Goal: Task Accomplishment & Management: Manage account settings

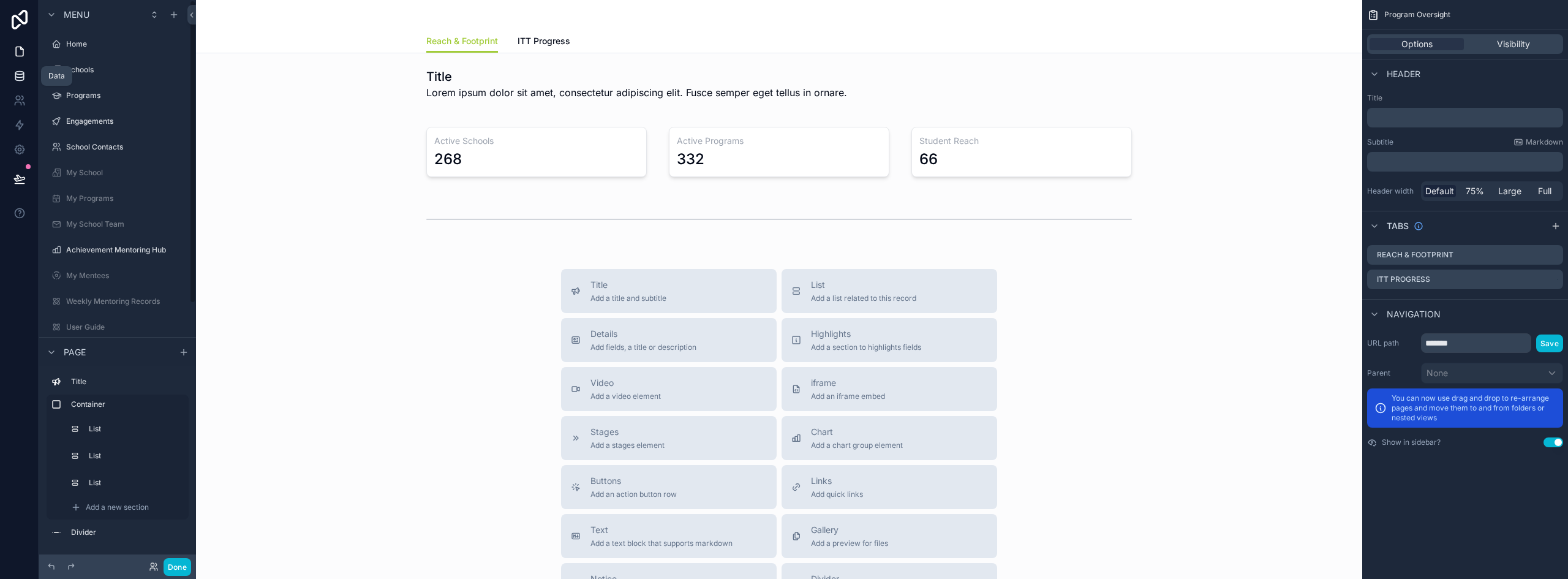
click at [21, 72] on icon at bounding box center [19, 73] width 8 height 3
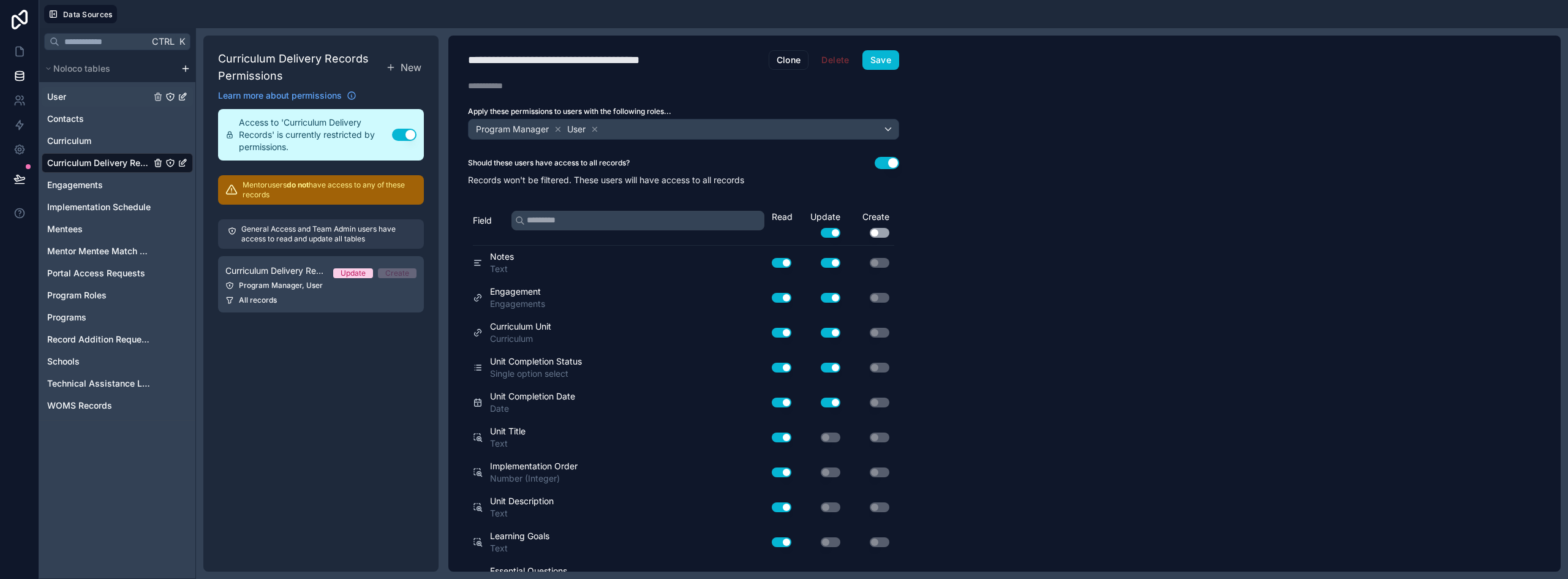
click at [60, 99] on span "User" at bounding box center [56, 96] width 19 height 12
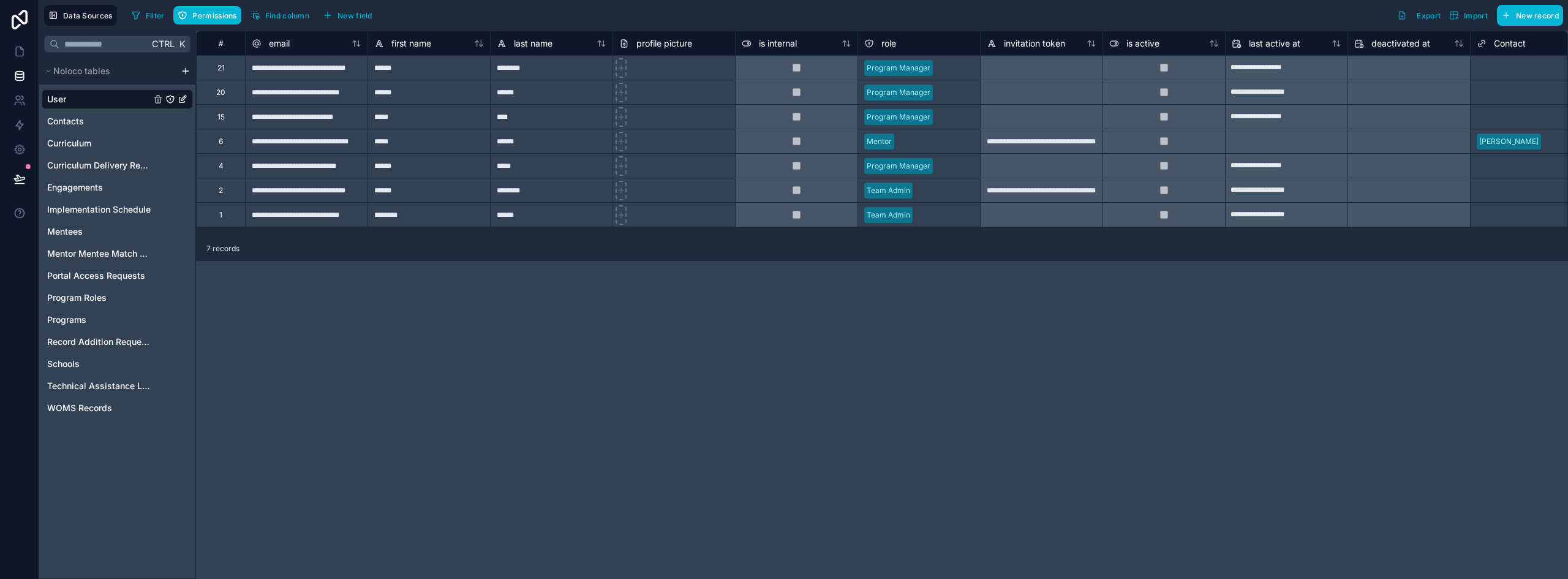
click at [1530, 26] on div "Data Sources Filter Permissions Find column New field Export Import New record" at bounding box center [803, 15] width 1529 height 31
click at [1529, 16] on span "New record" at bounding box center [1537, 15] width 43 height 9
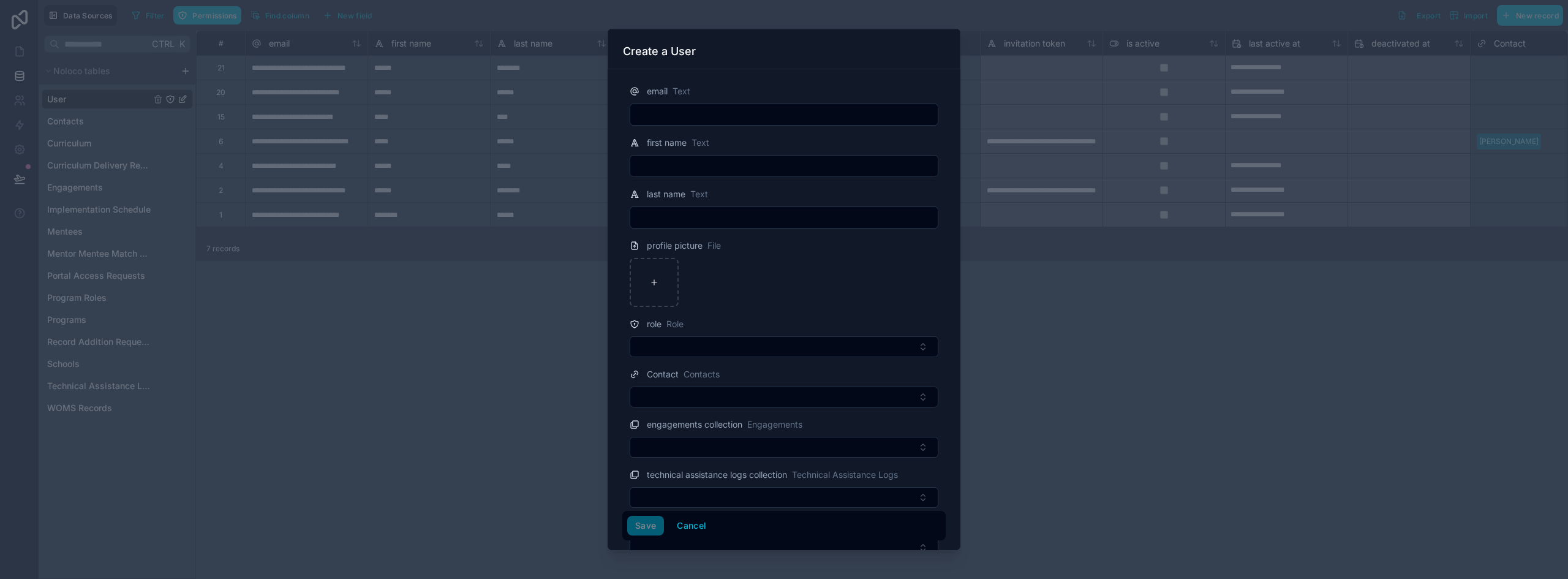
click at [726, 116] on input "text" at bounding box center [784, 115] width 307 height 17
paste input "**********"
type input "**********"
click at [693, 169] on input "text" at bounding box center [784, 166] width 307 height 17
paste input "******"
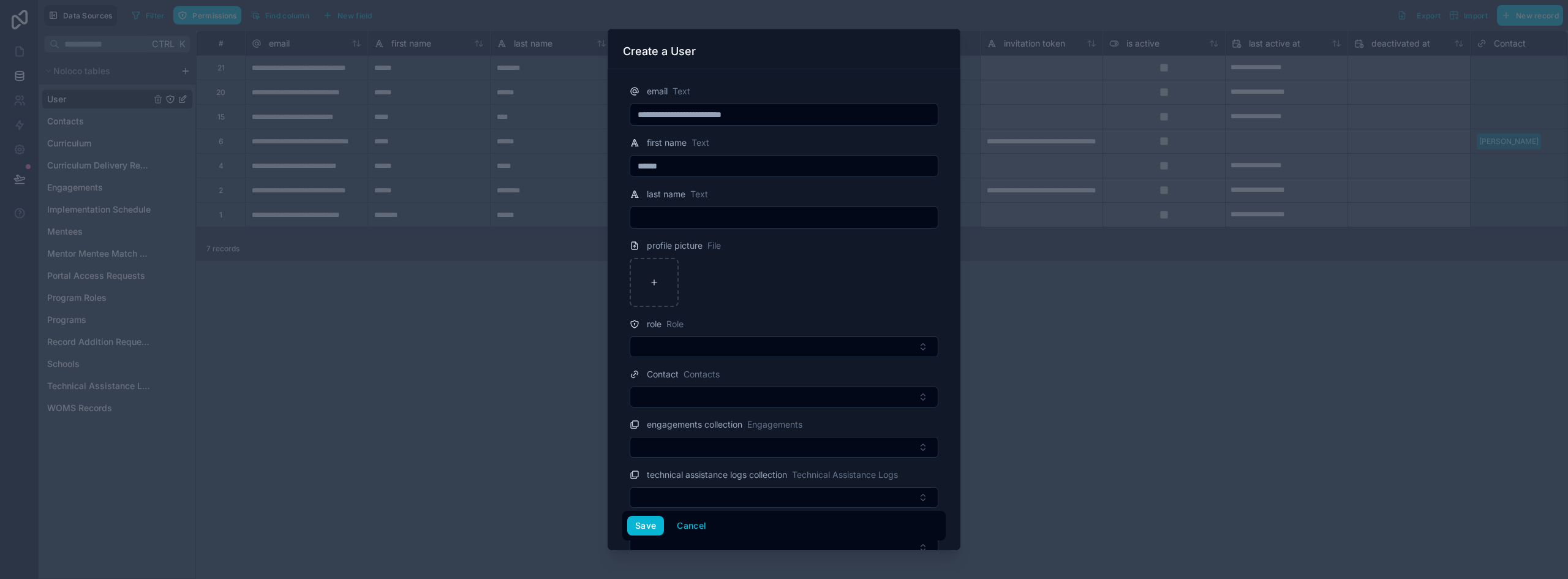
type input "******"
click at [682, 214] on input "text" at bounding box center [784, 218] width 307 height 17
paste input "****"
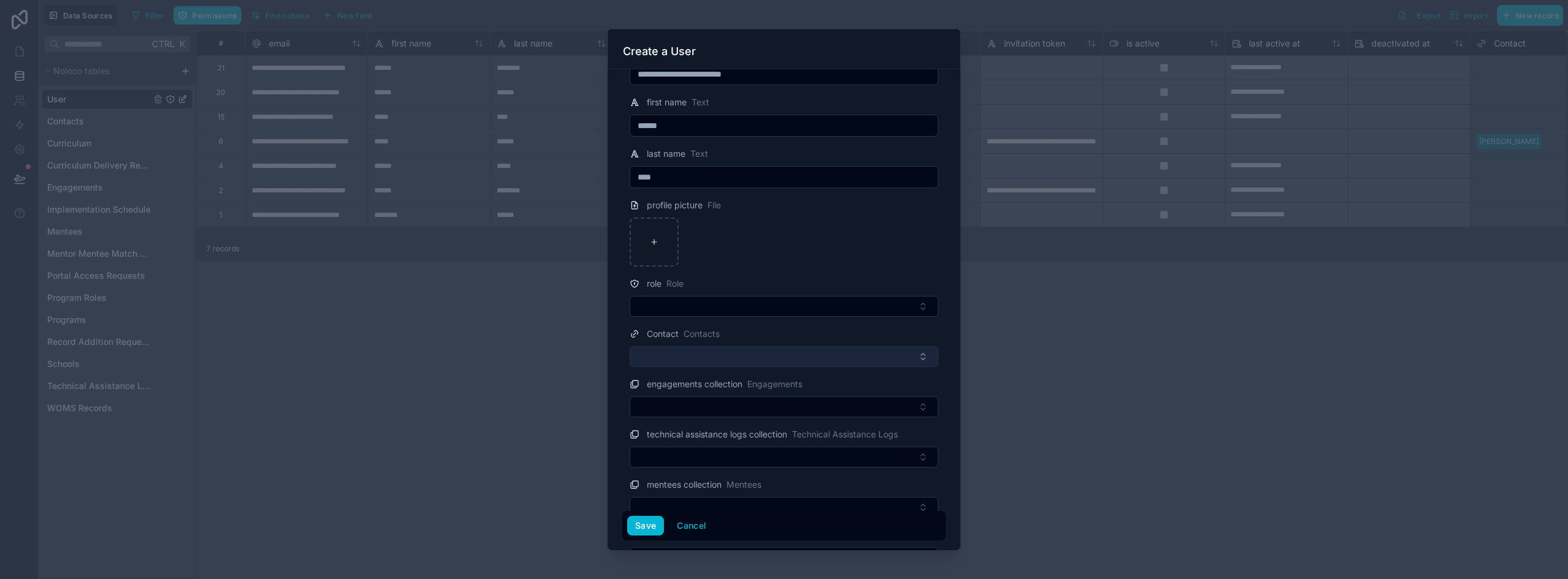
scroll to position [61, 0]
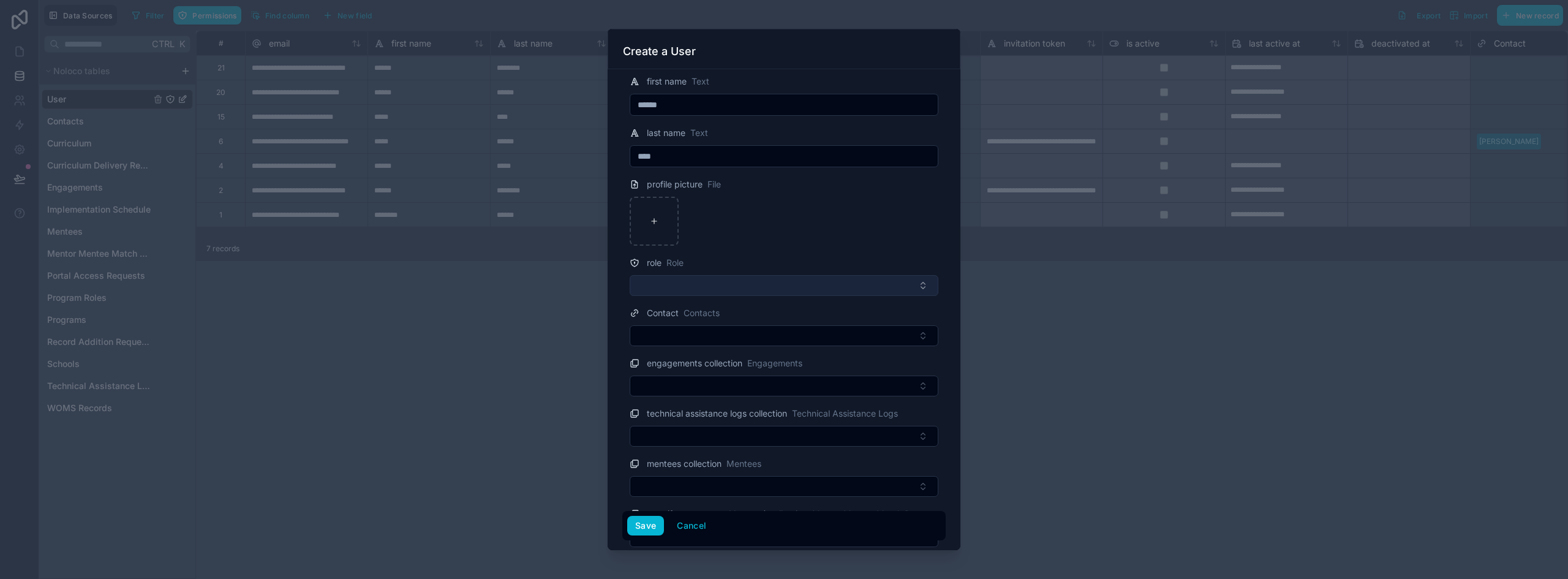
type input "****"
click at [764, 282] on button "Select Button" at bounding box center [784, 285] width 309 height 21
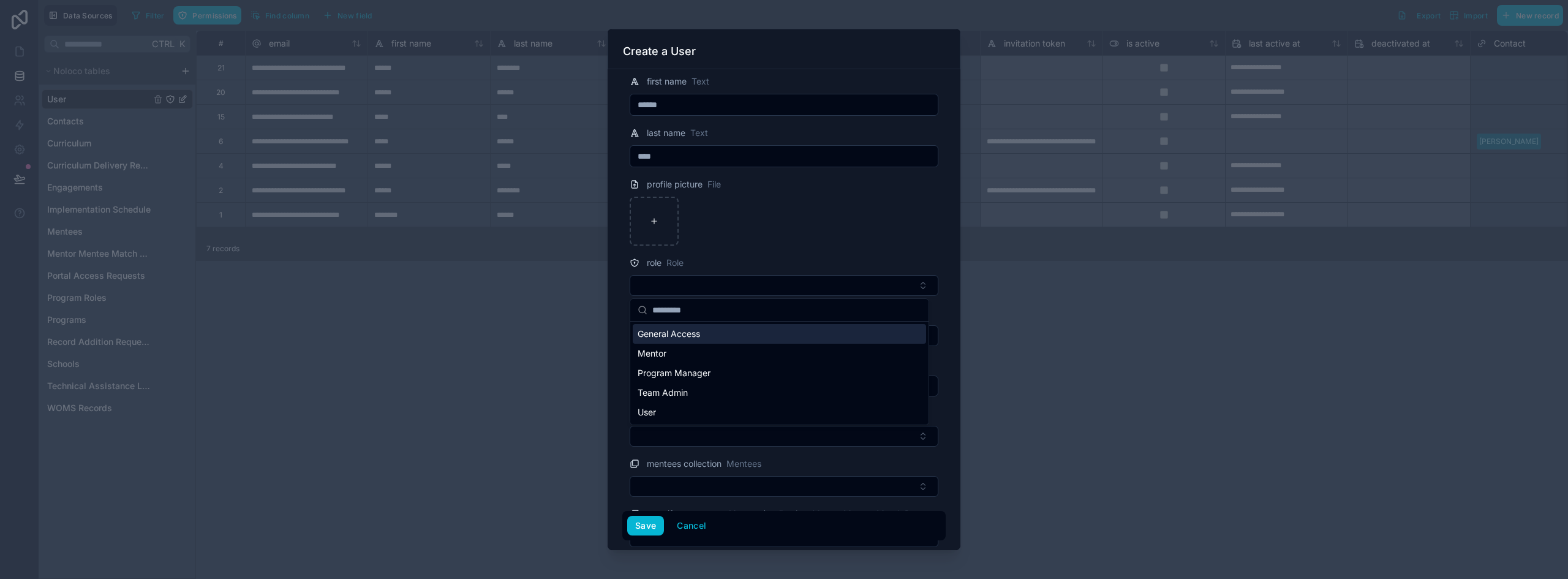
click at [702, 334] on div "General Access" at bounding box center [779, 334] width 293 height 20
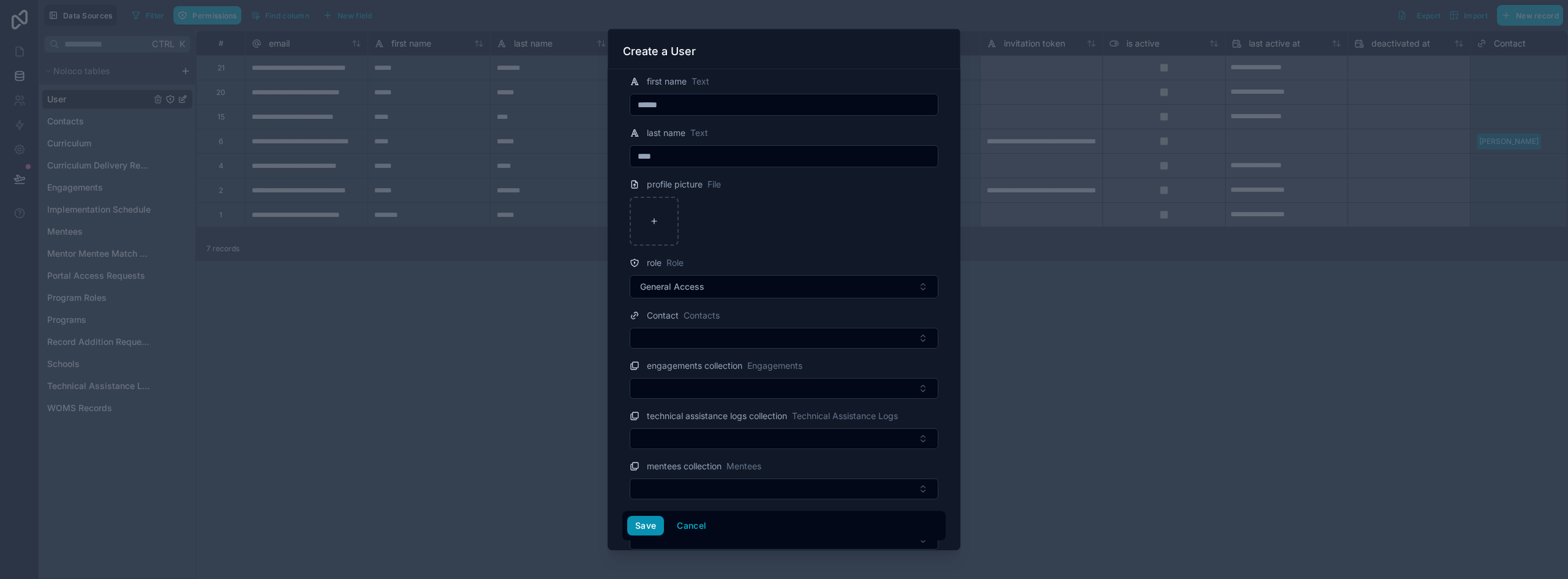
click at [644, 527] on button "Save" at bounding box center [646, 526] width 37 height 20
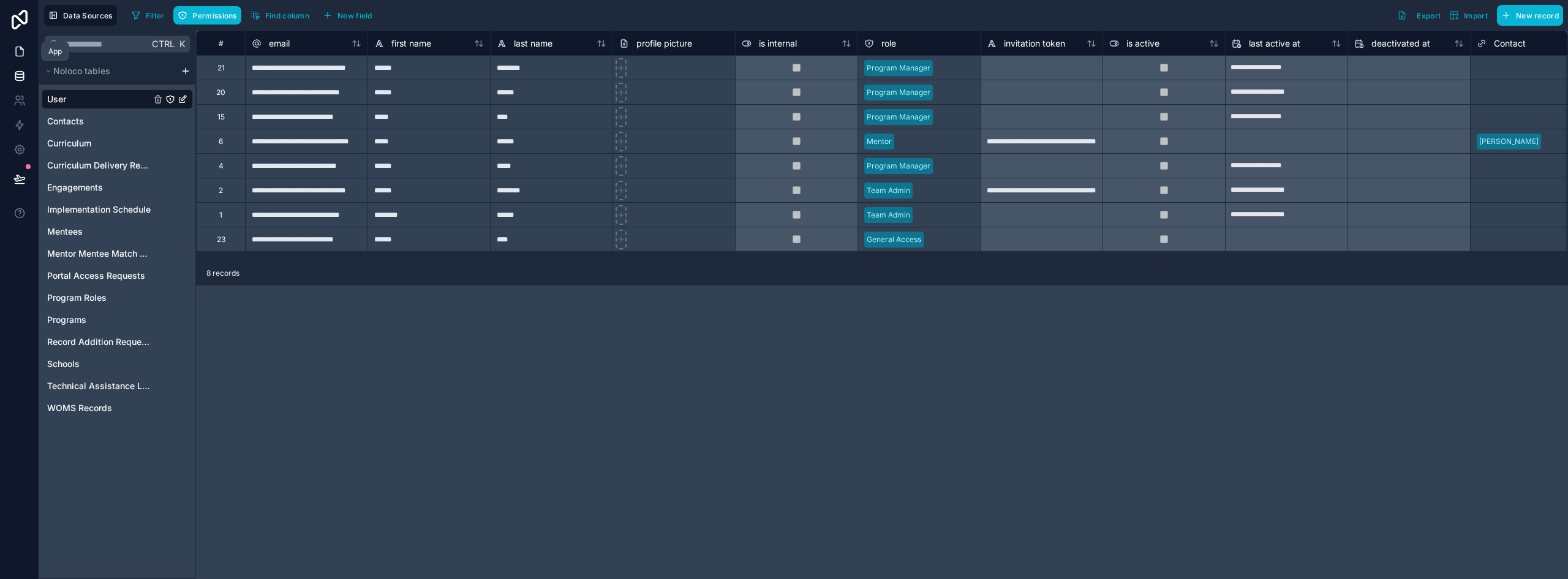
click at [24, 53] on icon at bounding box center [19, 51] width 12 height 12
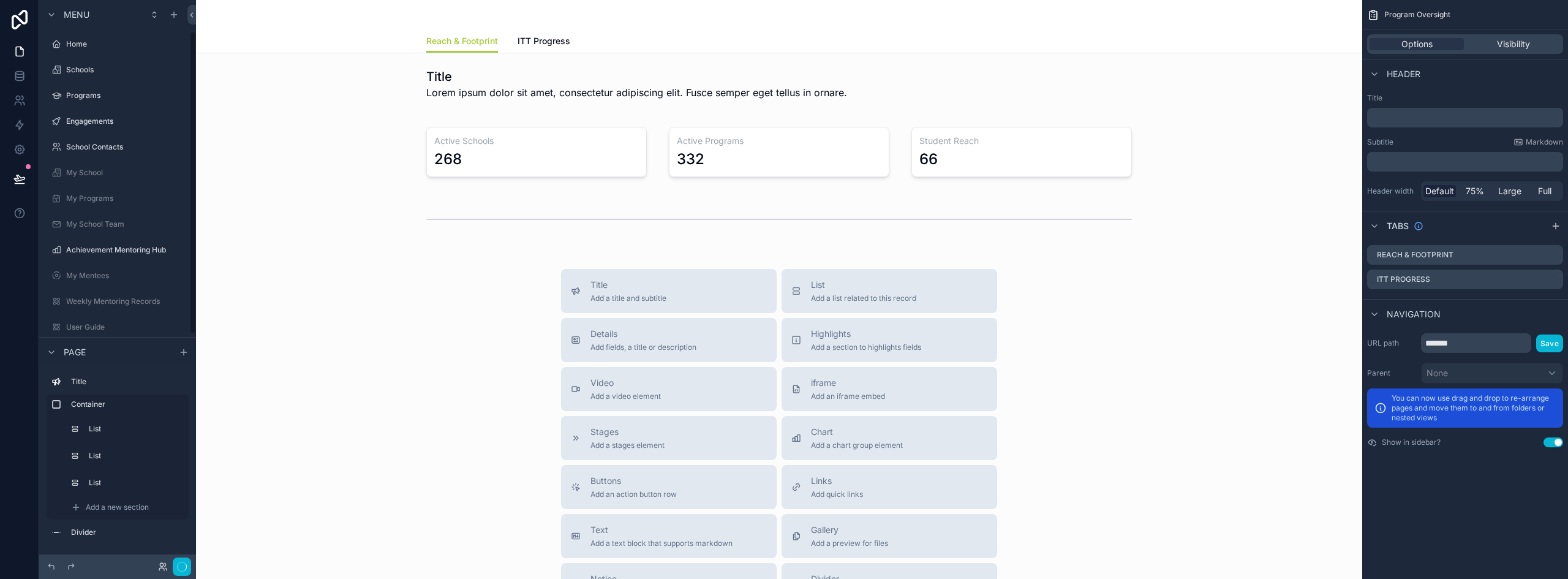
scroll to position [58, 0]
click at [179, 567] on button "Done" at bounding box center [177, 566] width 28 height 18
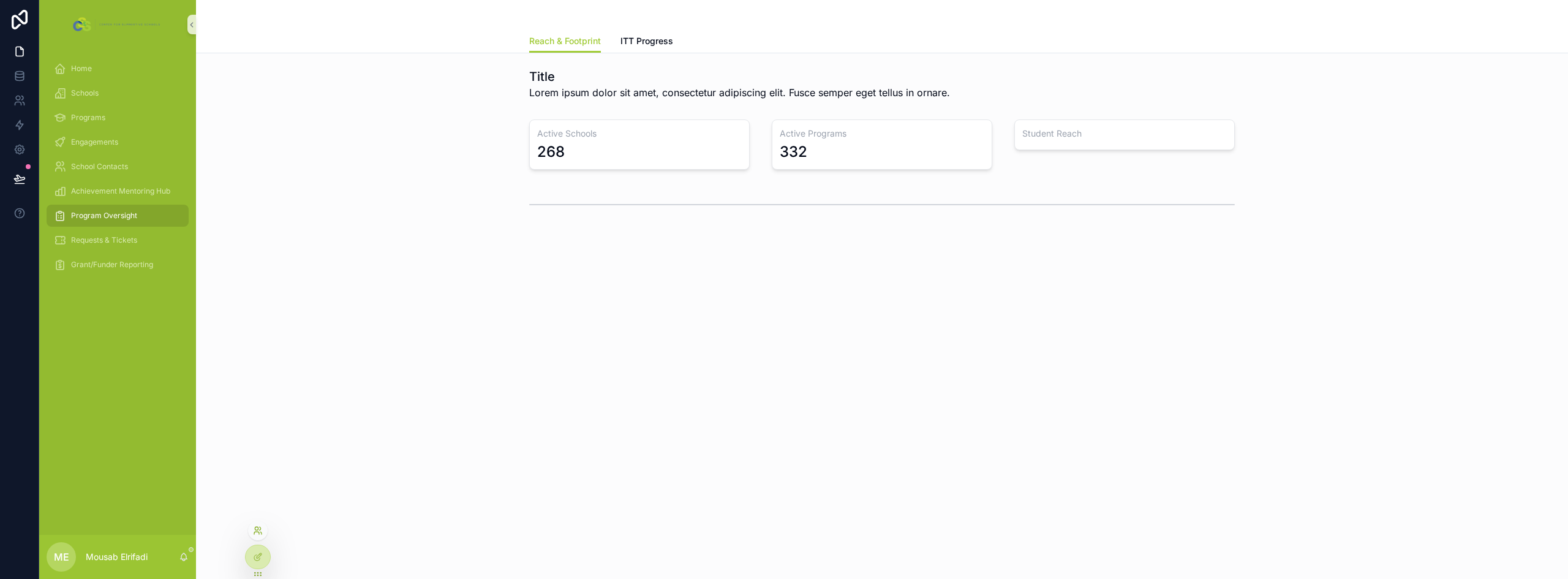
click at [258, 527] on icon at bounding box center [256, 528] width 3 height 3
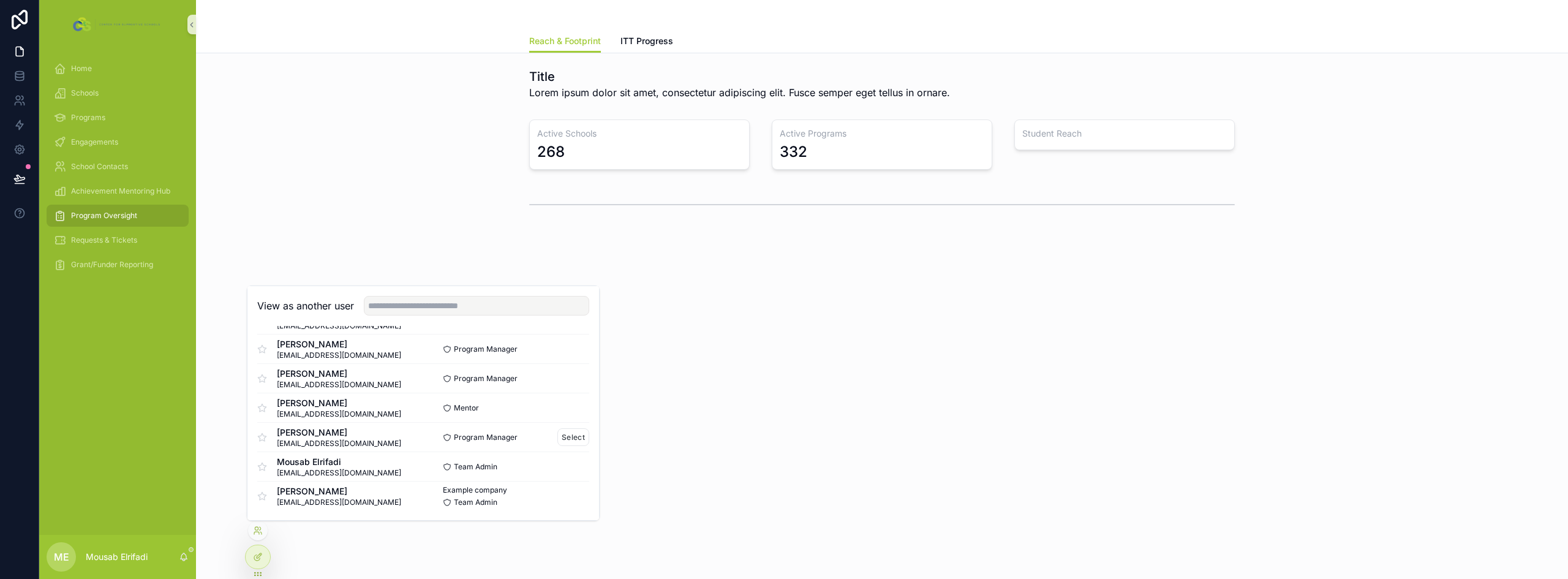
scroll to position [0, 0]
click at [567, 346] on button "Select" at bounding box center [573, 350] width 32 height 18
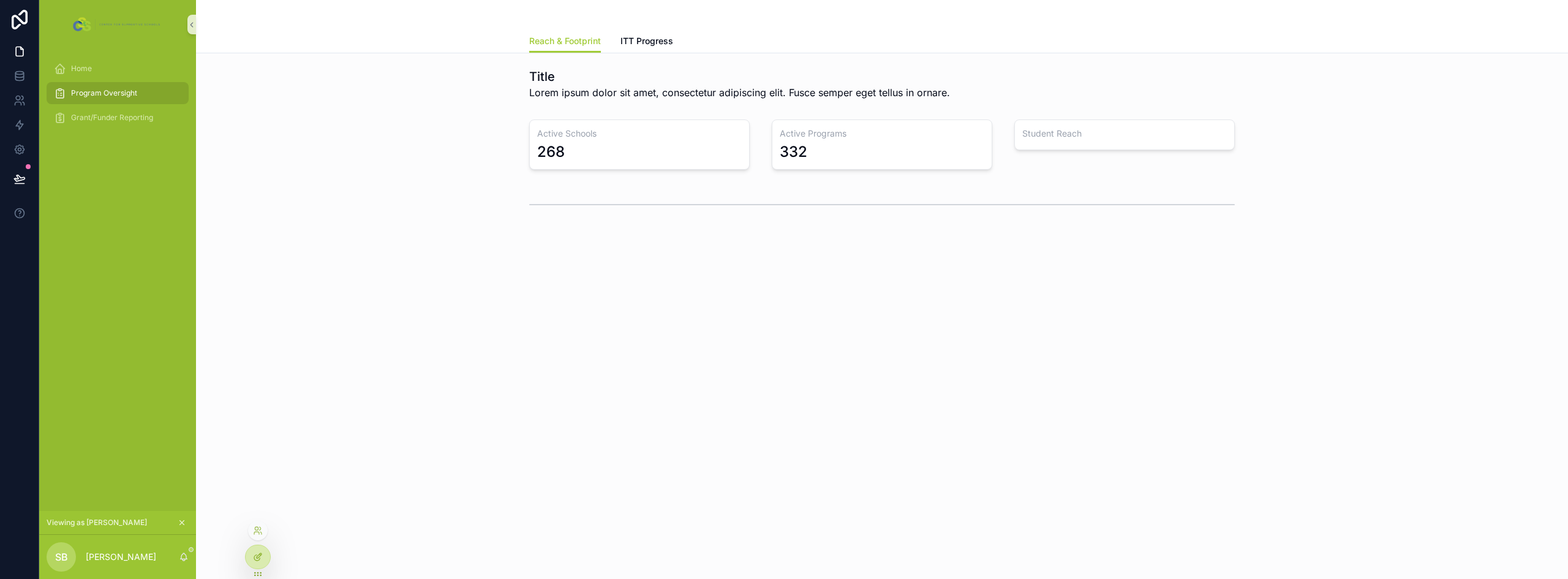
click at [253, 556] on icon at bounding box center [258, 557] width 10 height 10
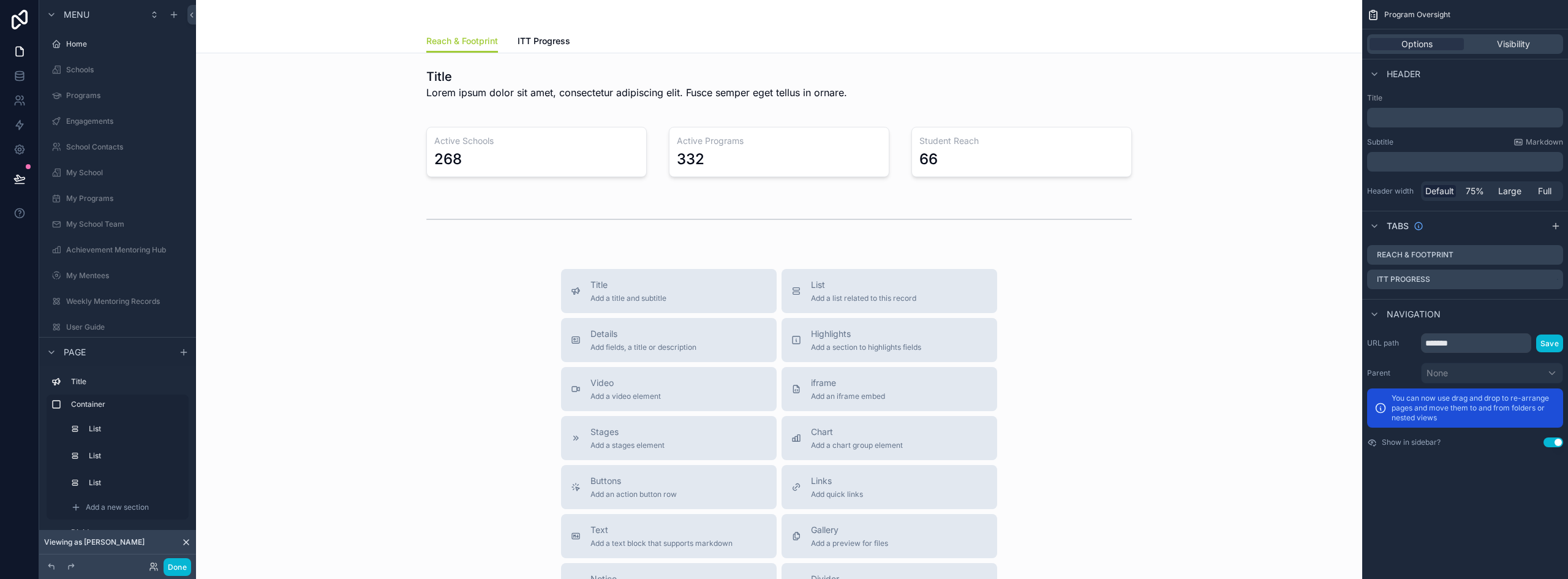
click at [91, 60] on div "Schools" at bounding box center [117, 70] width 157 height 22
click at [90, 62] on div "Schools" at bounding box center [117, 70] width 137 height 20
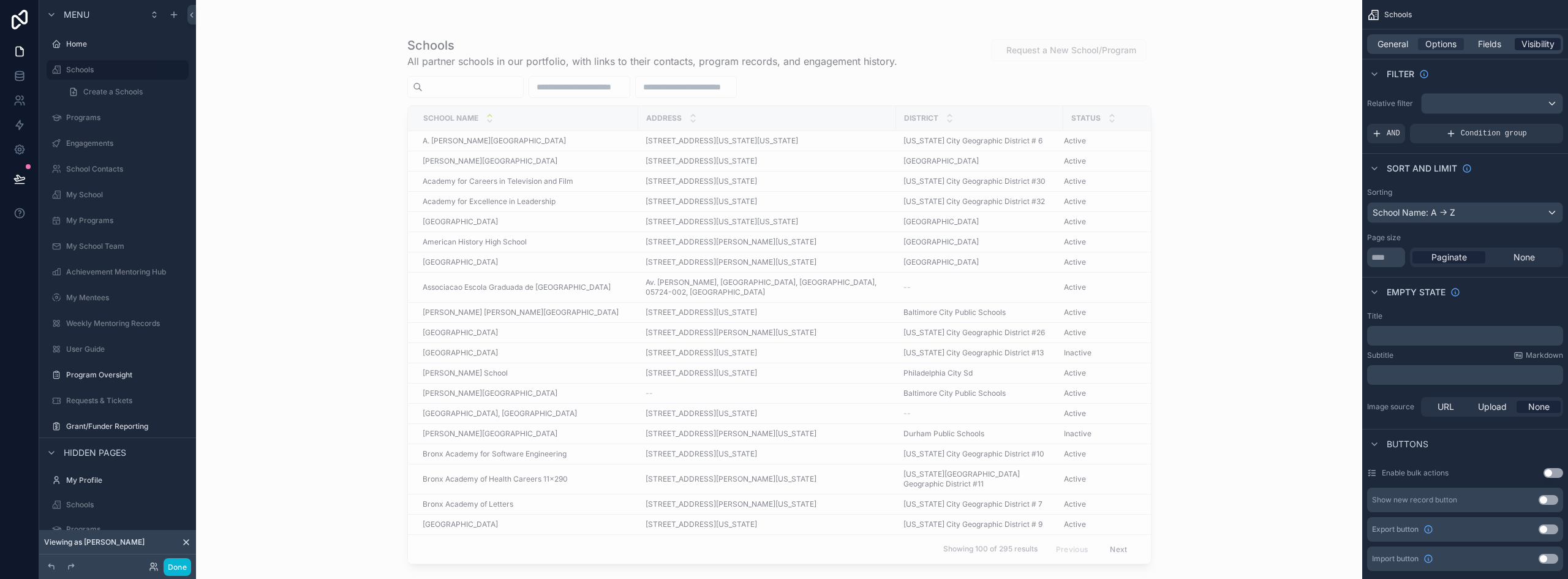
click at [1544, 38] on span "Visibility" at bounding box center [1537, 43] width 33 height 12
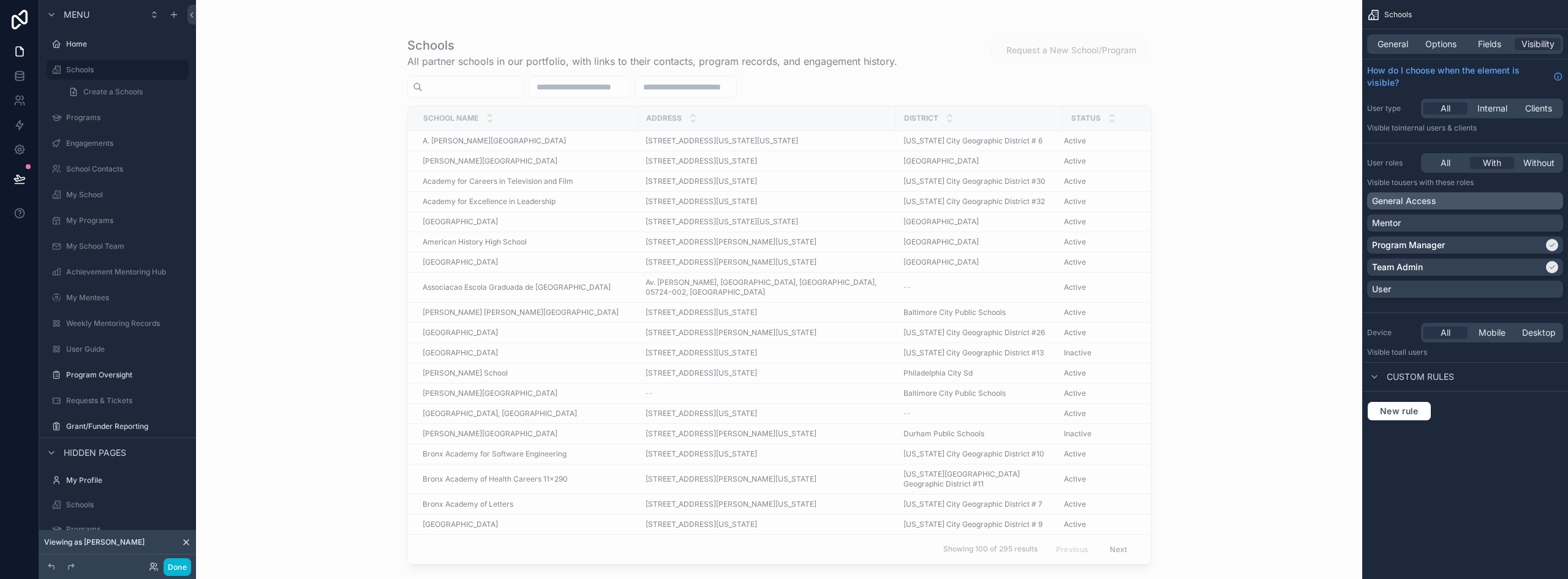
click at [1443, 201] on div "General Access" at bounding box center [1465, 201] width 186 height 12
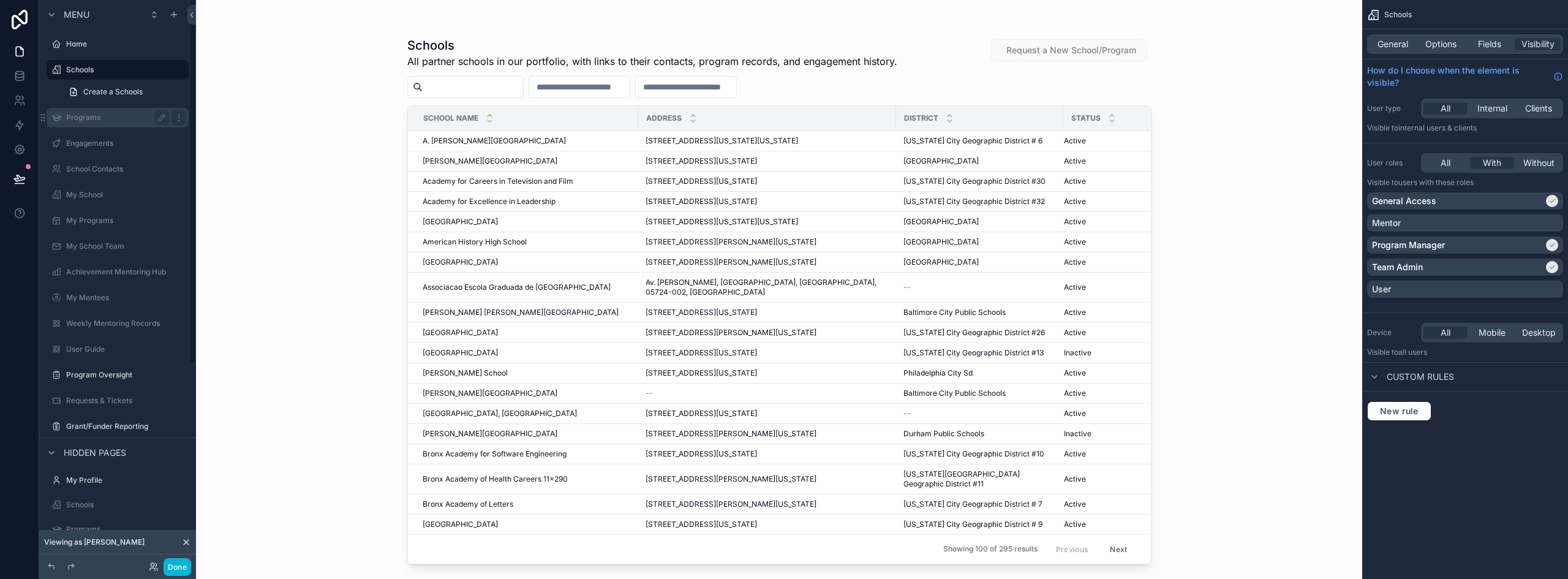
click at [87, 118] on label "Programs" at bounding box center [115, 117] width 98 height 10
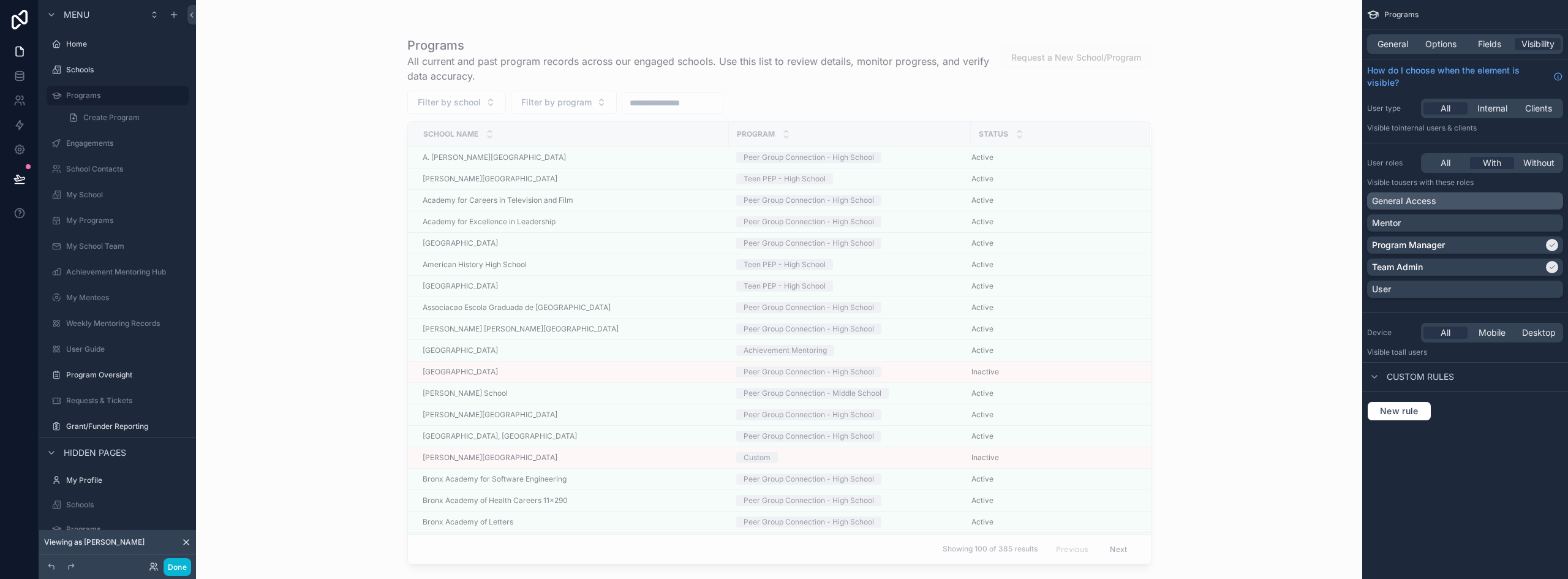
click at [1414, 197] on p "General Access" at bounding box center [1404, 201] width 64 height 12
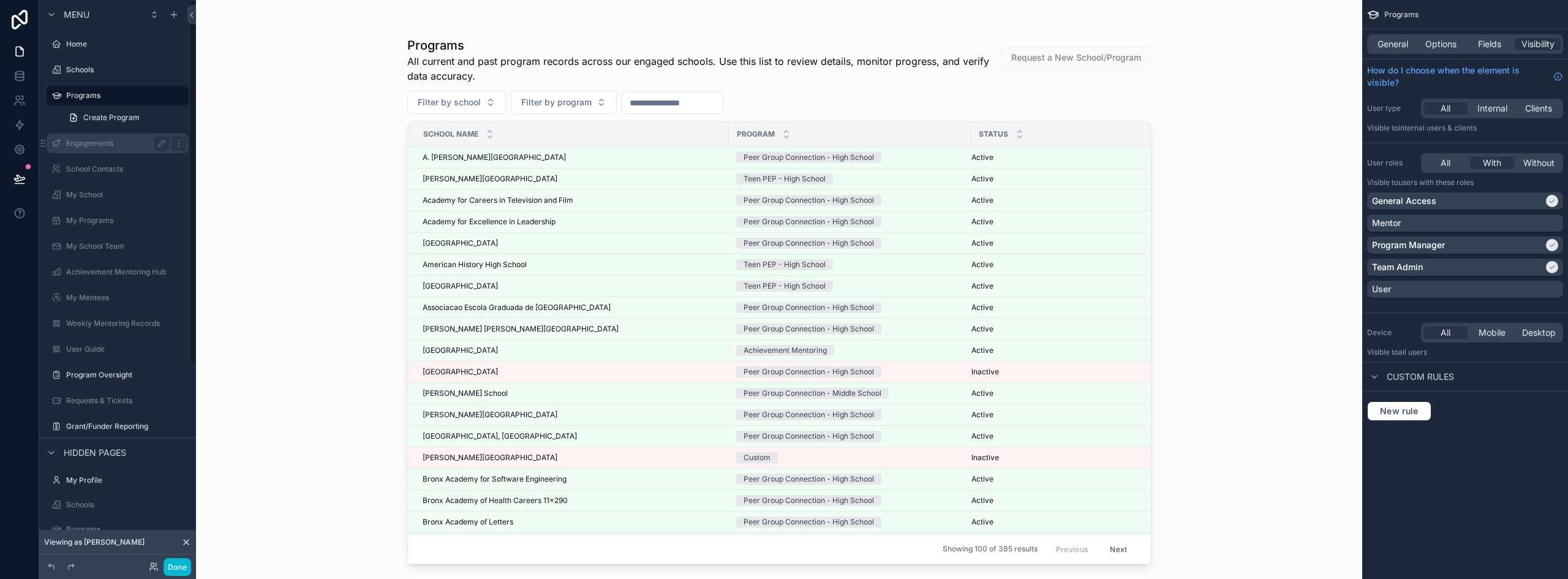
click at [102, 147] on label "Engagements" at bounding box center [115, 144] width 98 height 10
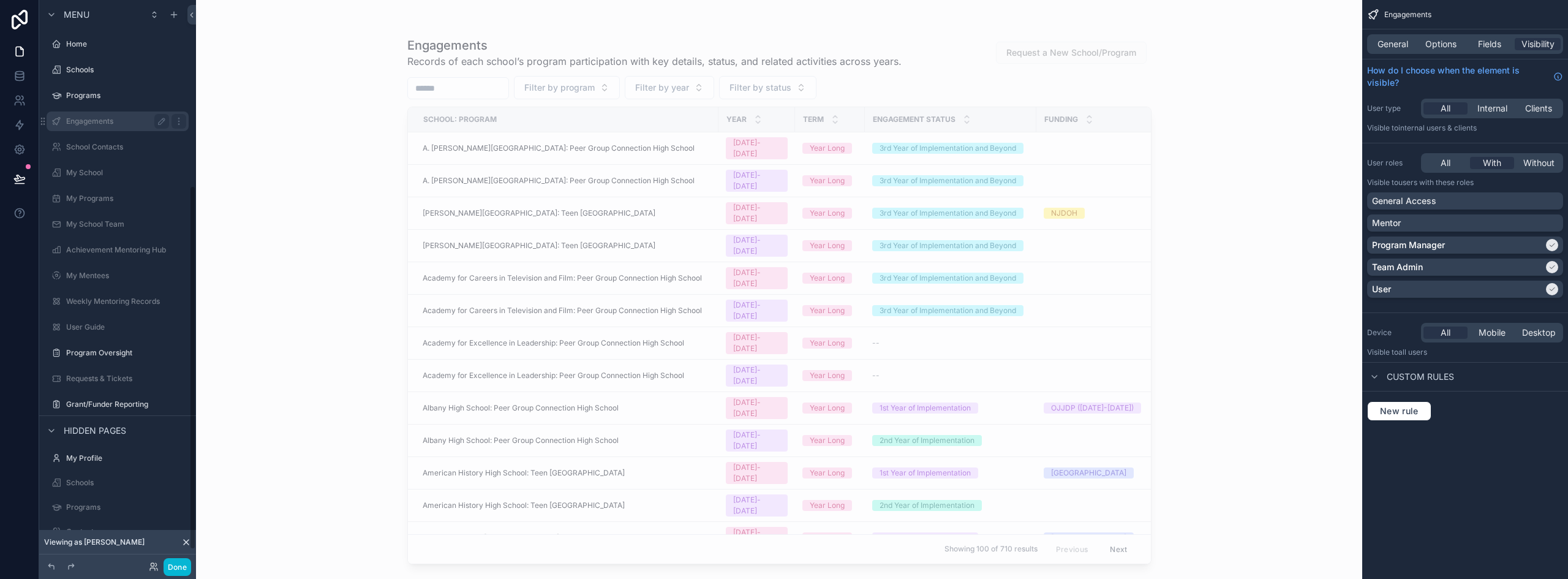
scroll to position [287, 0]
click at [1456, 201] on div "General Access" at bounding box center [1465, 201] width 186 height 12
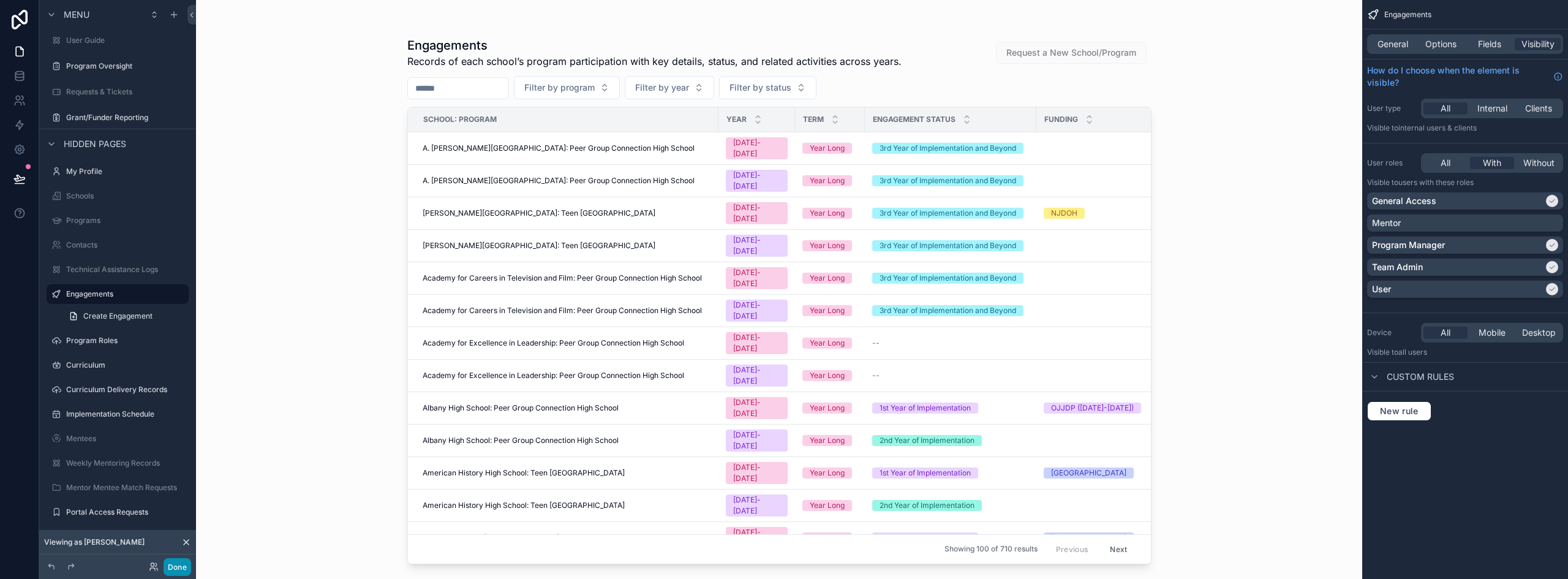
click at [175, 565] on button "Done" at bounding box center [177, 566] width 28 height 18
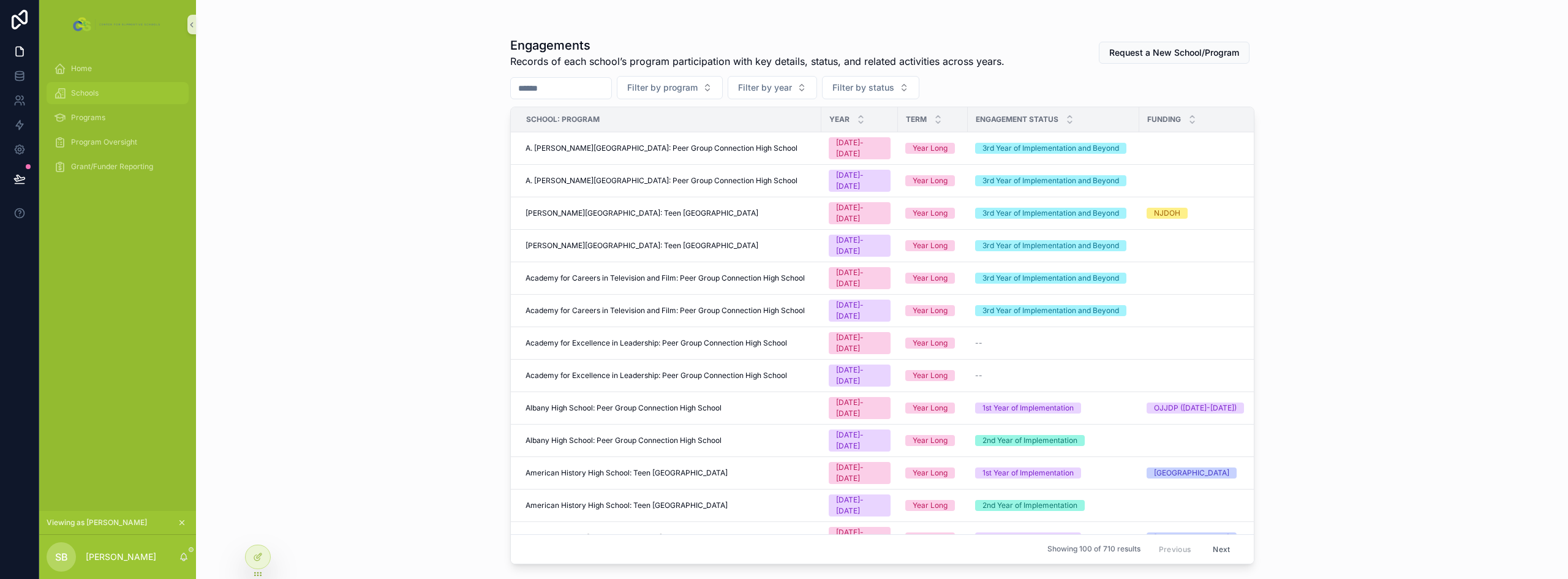
click at [109, 84] on div "Schools" at bounding box center [117, 93] width 127 height 20
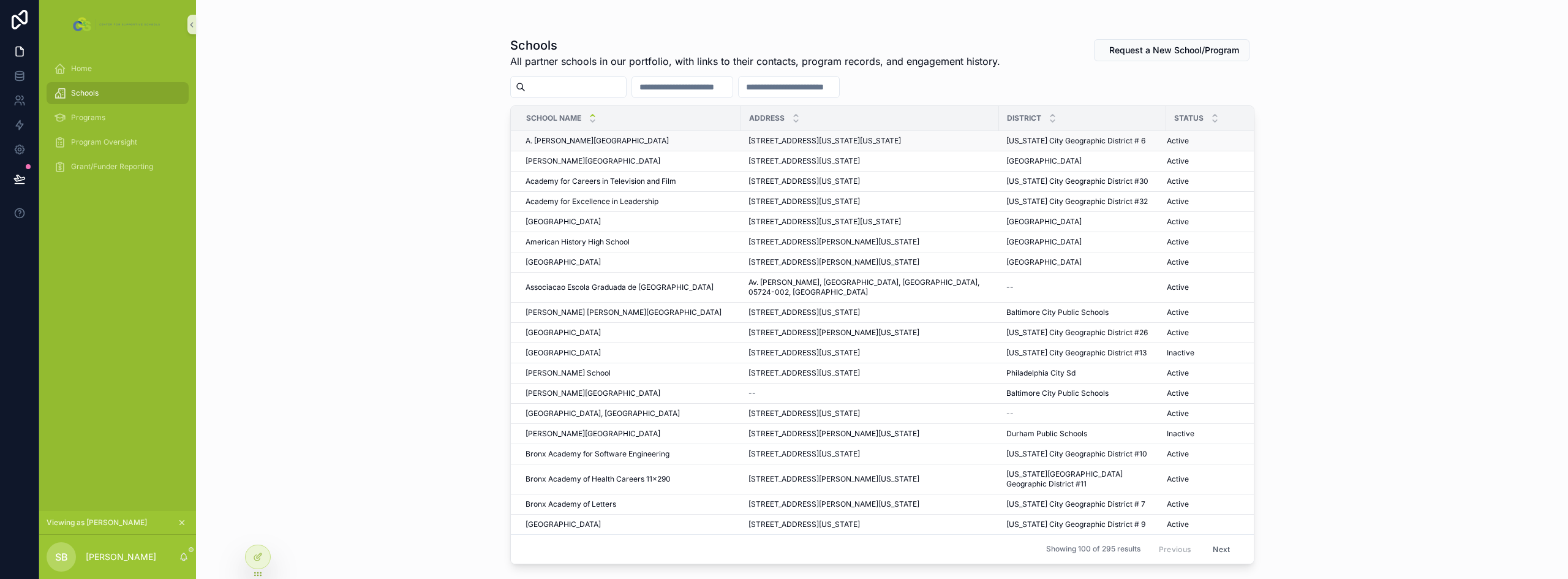
click at [711, 141] on div "A. Philip Randolph Campus High School A. Philip Randolph Campus High School" at bounding box center [630, 141] width 208 height 10
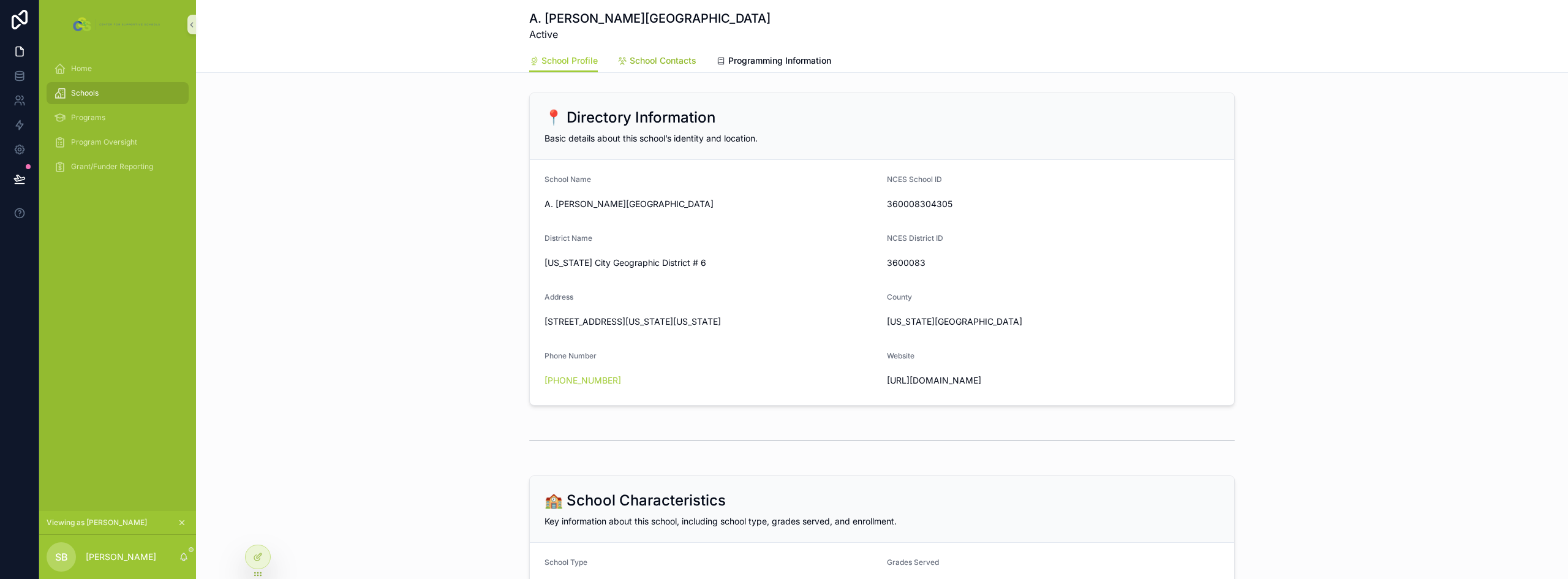
click at [684, 63] on span "School Contacts" at bounding box center [663, 60] width 67 height 12
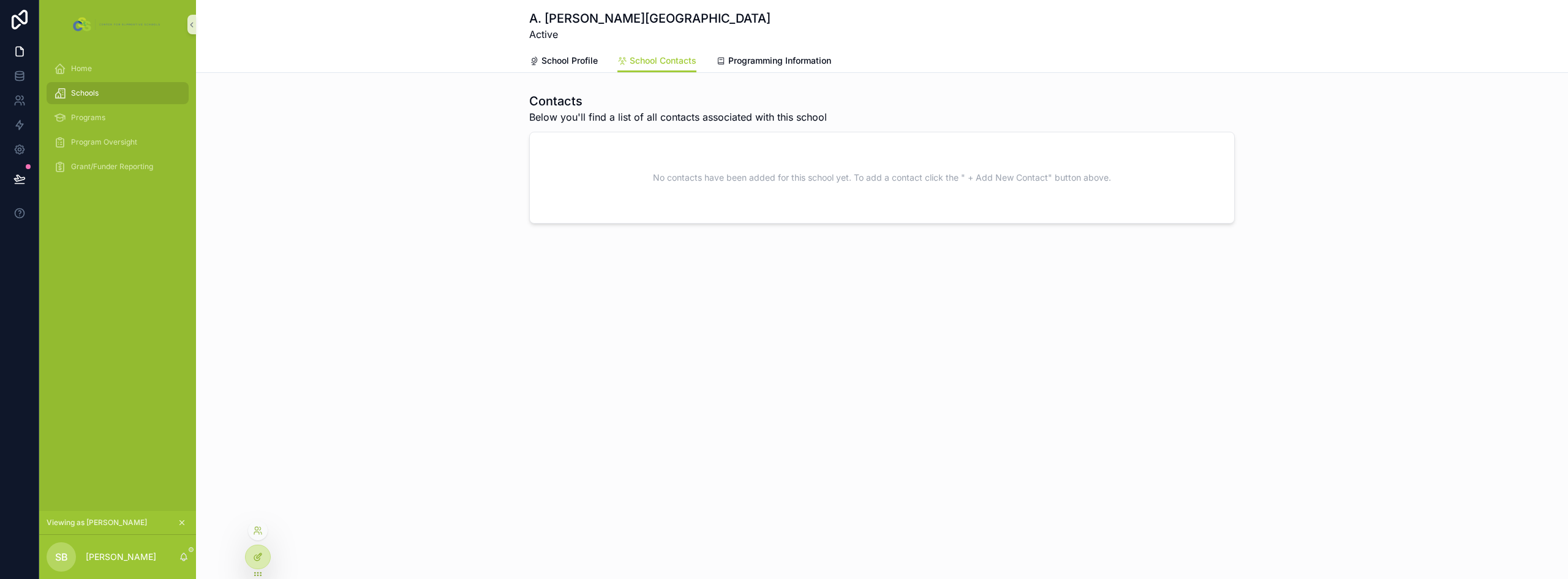
click at [258, 553] on icon at bounding box center [258, 557] width 10 height 10
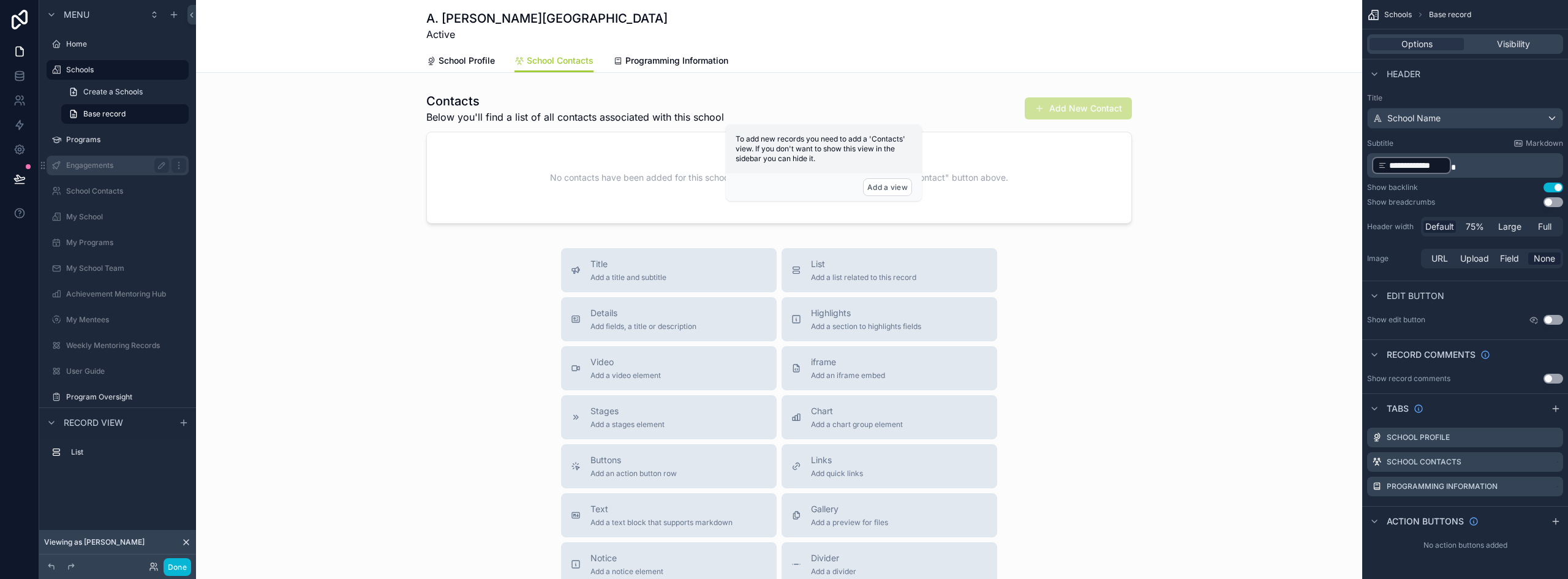
click at [92, 161] on label "Engagements" at bounding box center [115, 166] width 98 height 10
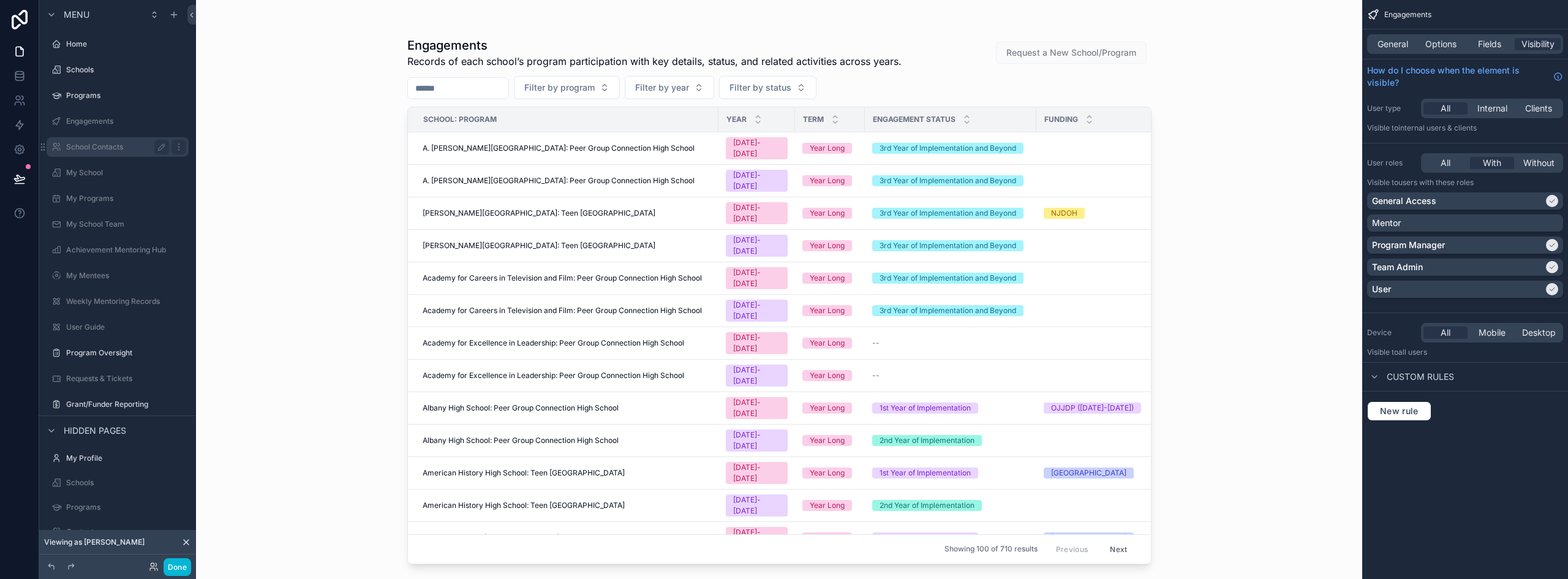
click at [100, 151] on label "School Contacts" at bounding box center [115, 147] width 98 height 10
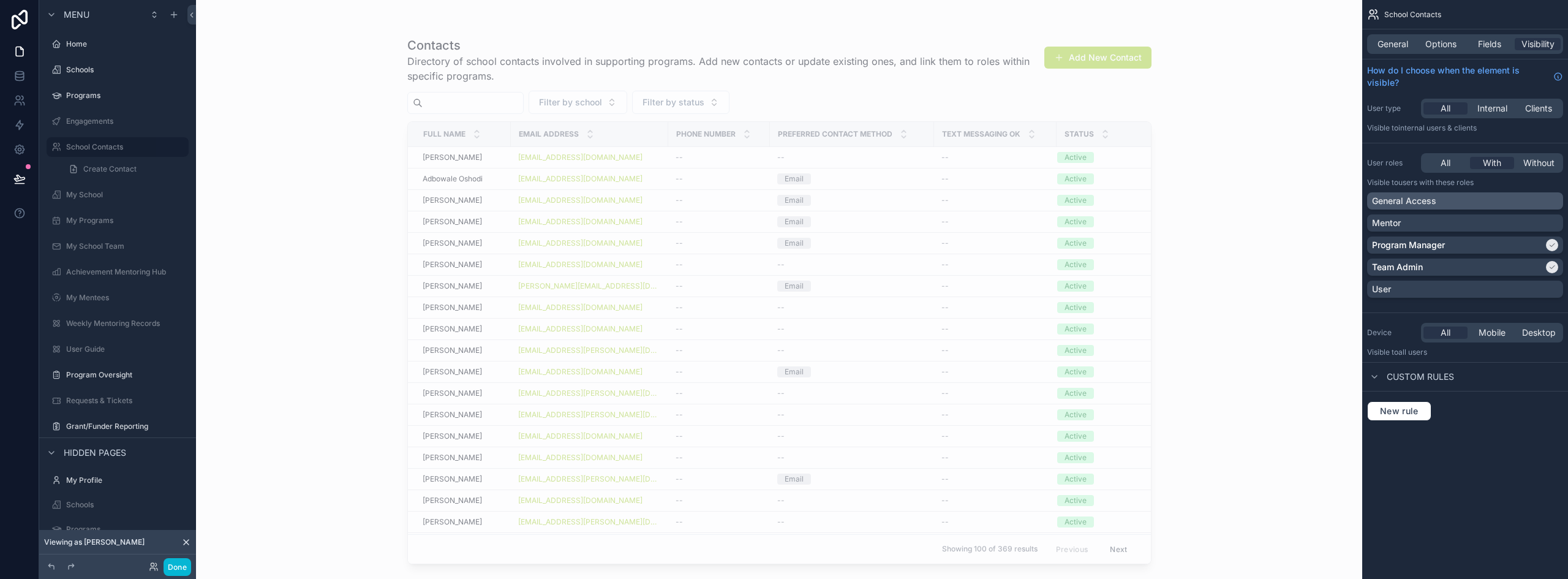
click at [1490, 202] on div "General Access" at bounding box center [1465, 201] width 186 height 12
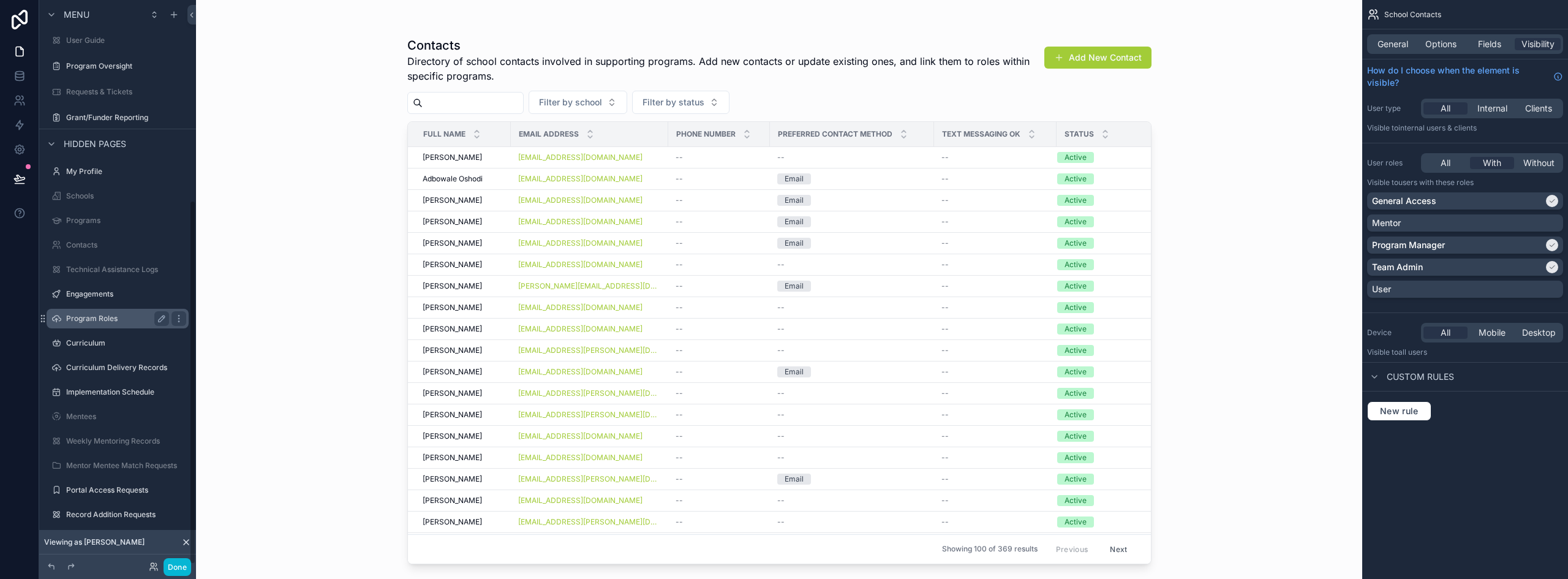
scroll to position [309, 0]
click at [99, 238] on div "Contacts" at bounding box center [117, 244] width 103 height 15
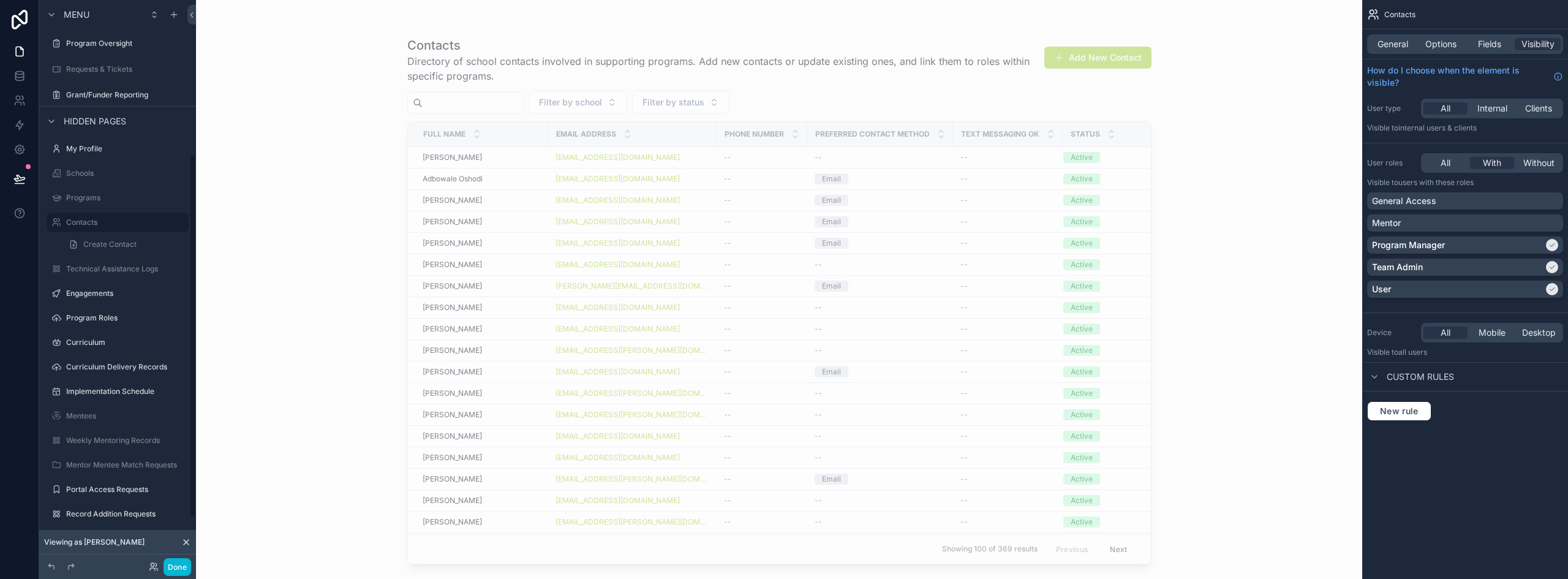
scroll to position [238, 0]
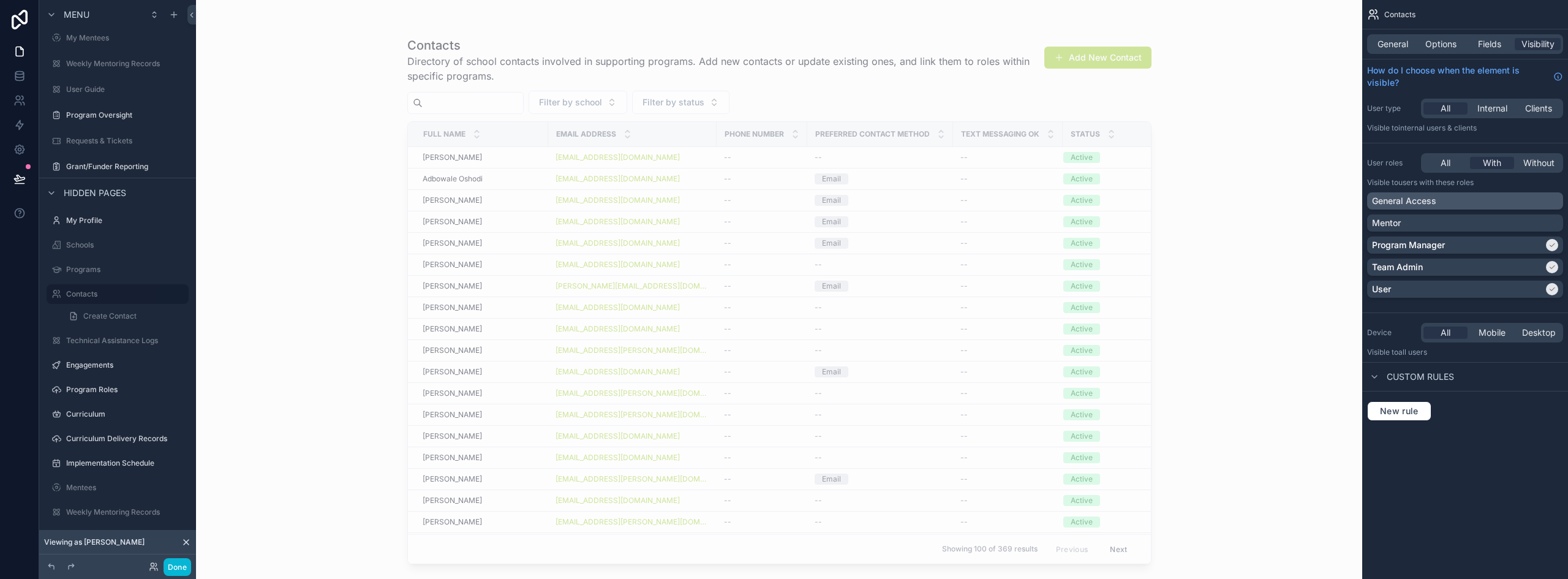
click at [1421, 205] on p "General Access" at bounding box center [1404, 201] width 64 height 12
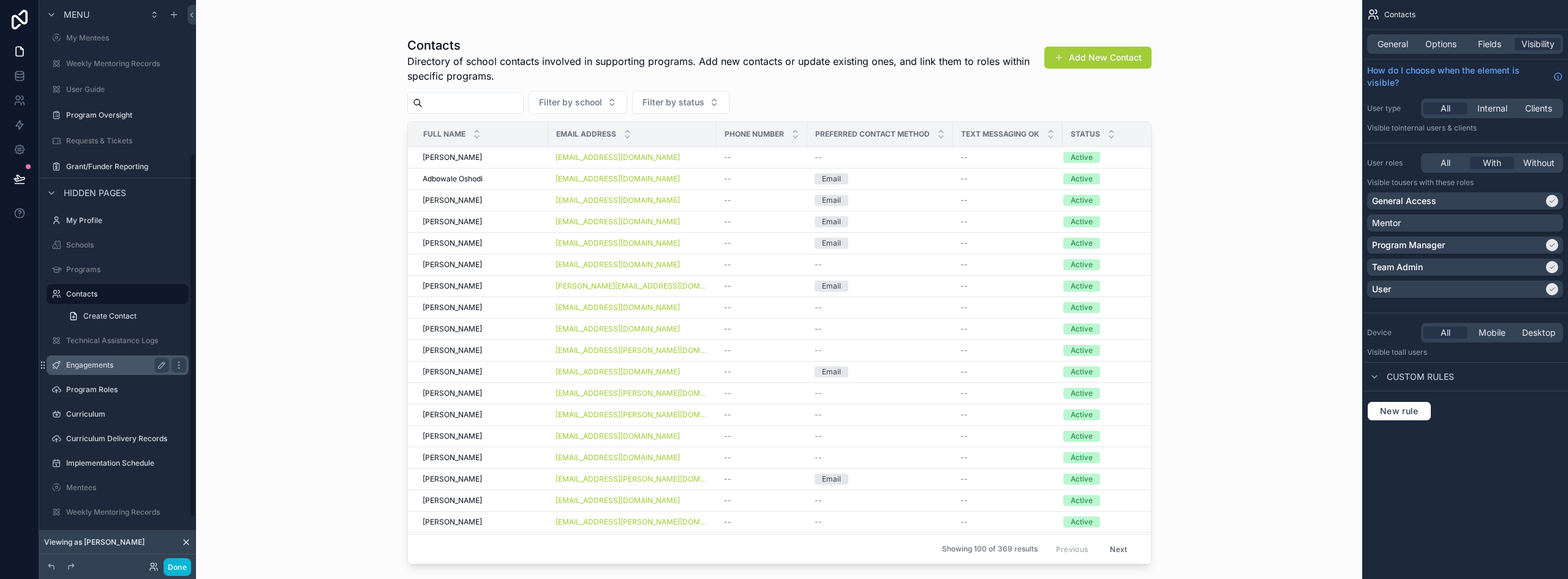
click at [99, 367] on label "Engagements" at bounding box center [115, 365] width 98 height 10
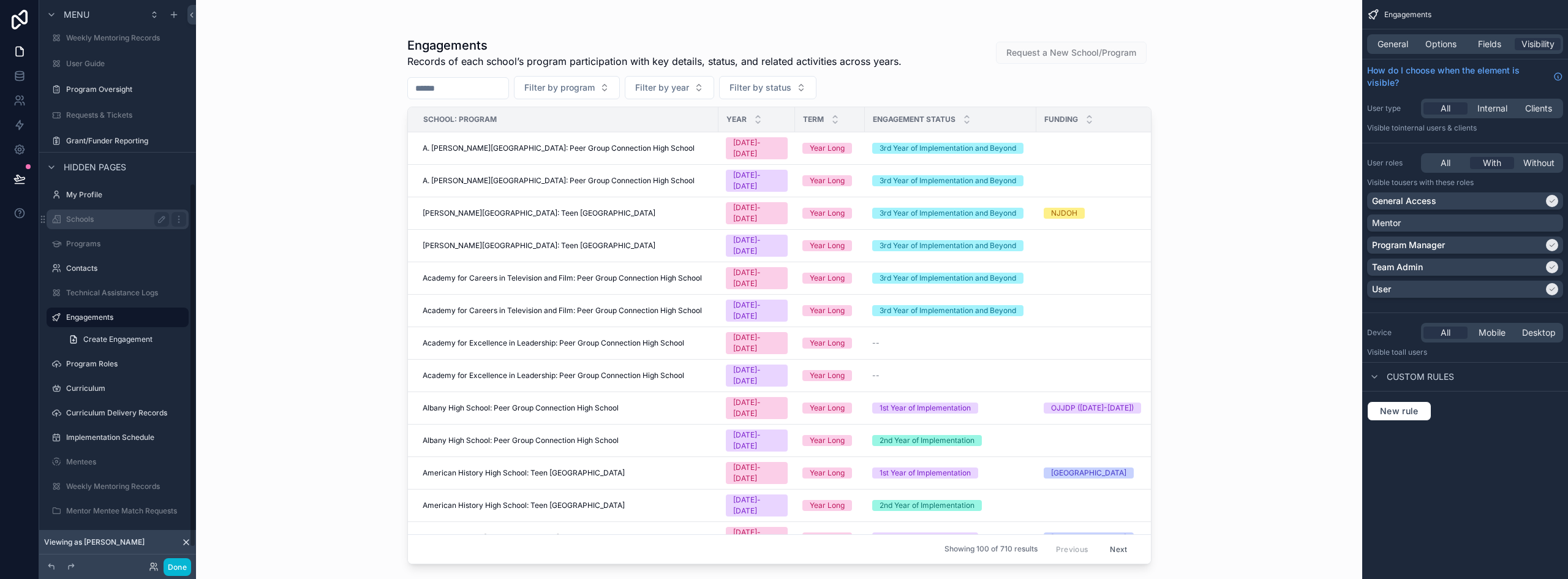
scroll to position [225, 0]
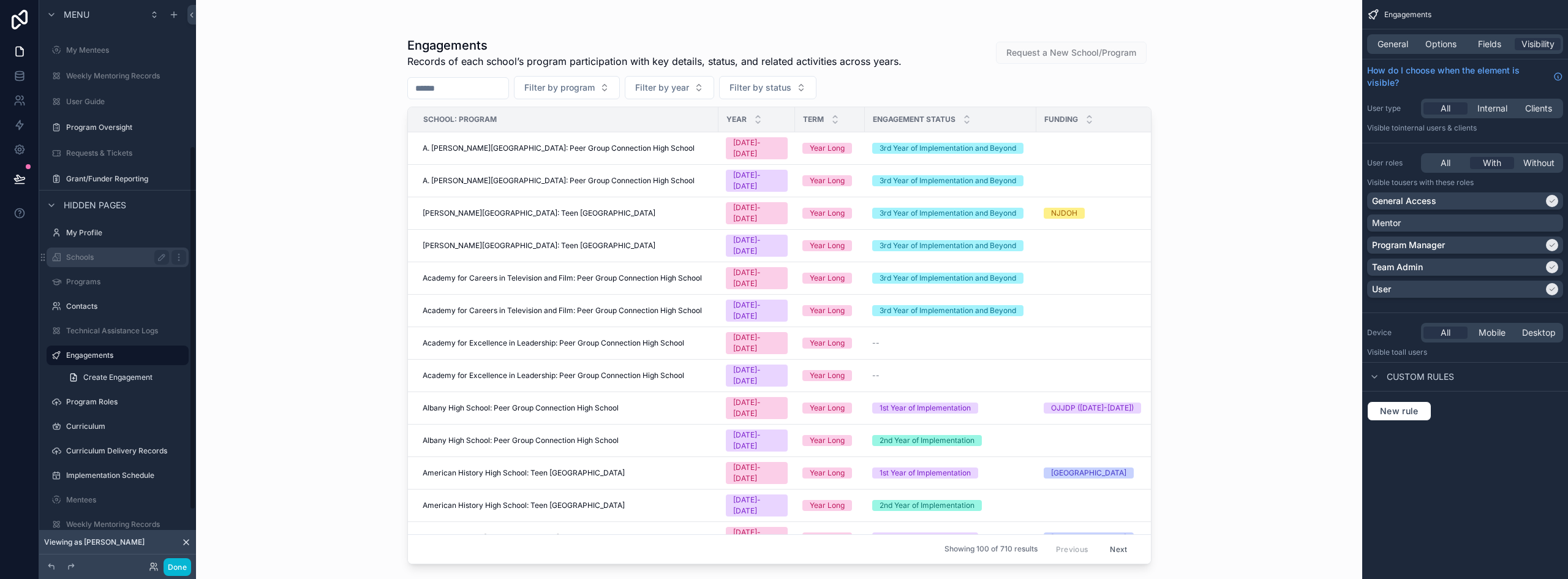
click at [95, 257] on label "Schools" at bounding box center [115, 257] width 98 height 10
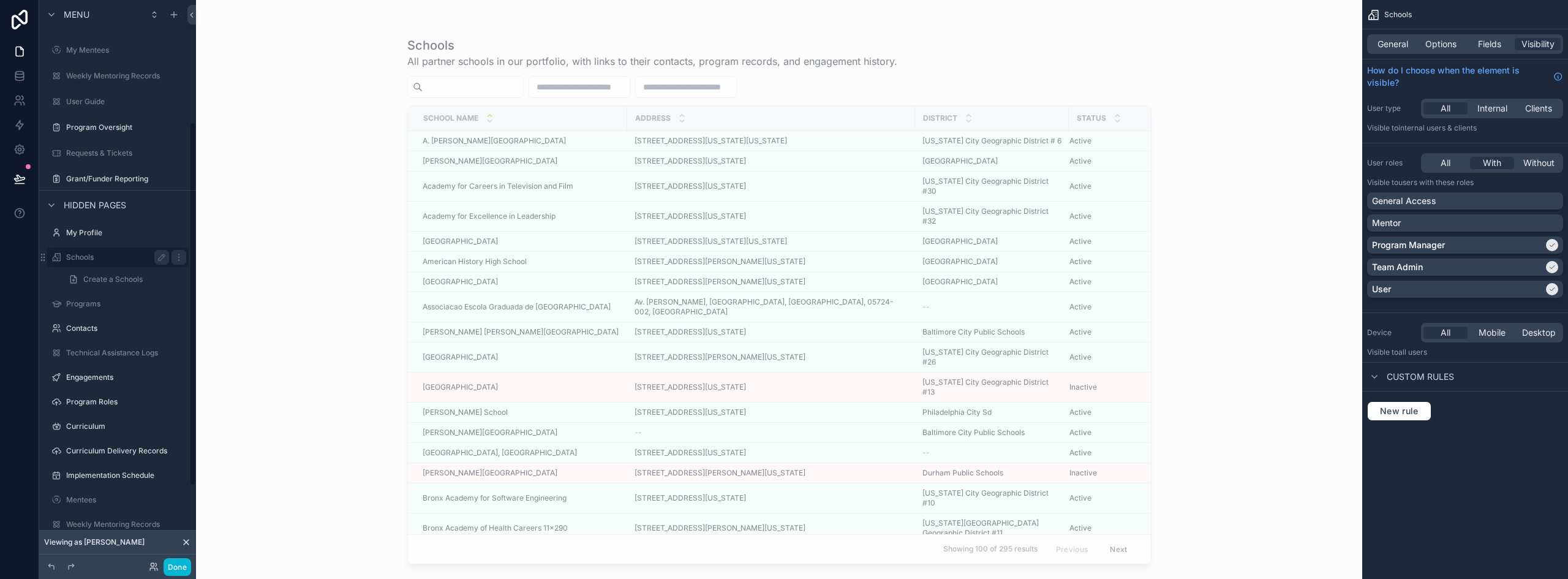
scroll to position [188, 0]
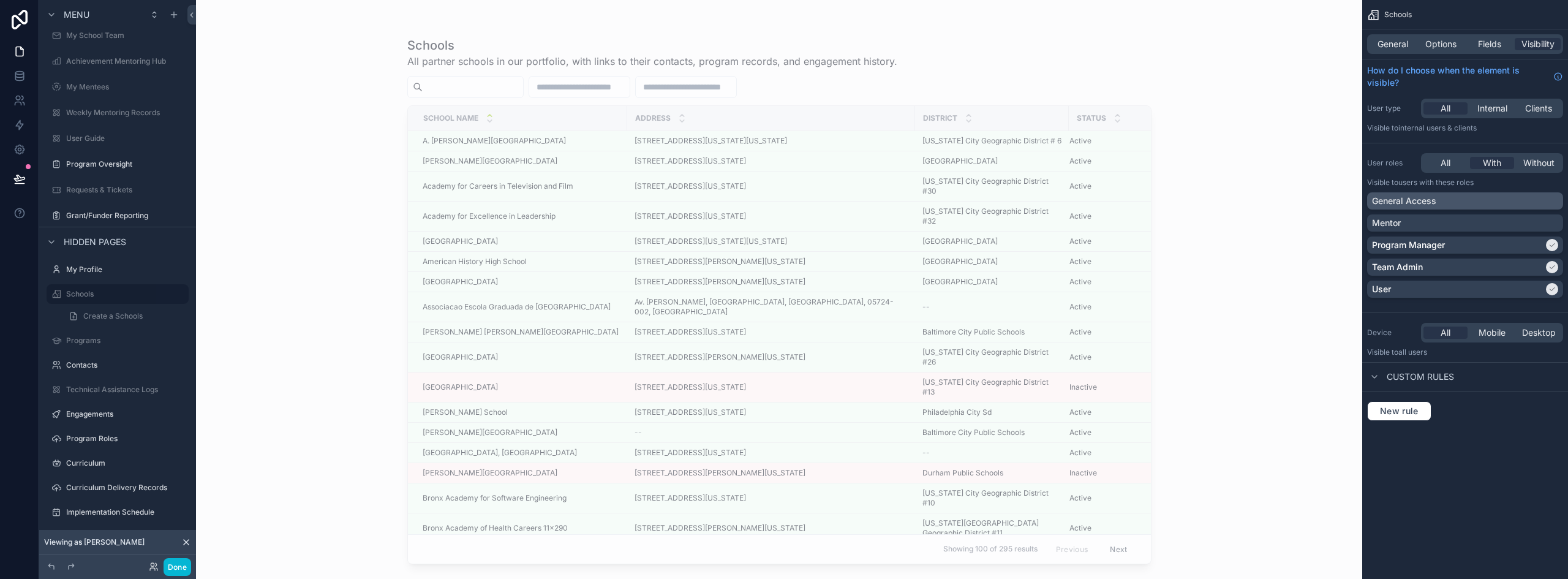
click at [1431, 202] on p "General Access" at bounding box center [1404, 201] width 64 height 12
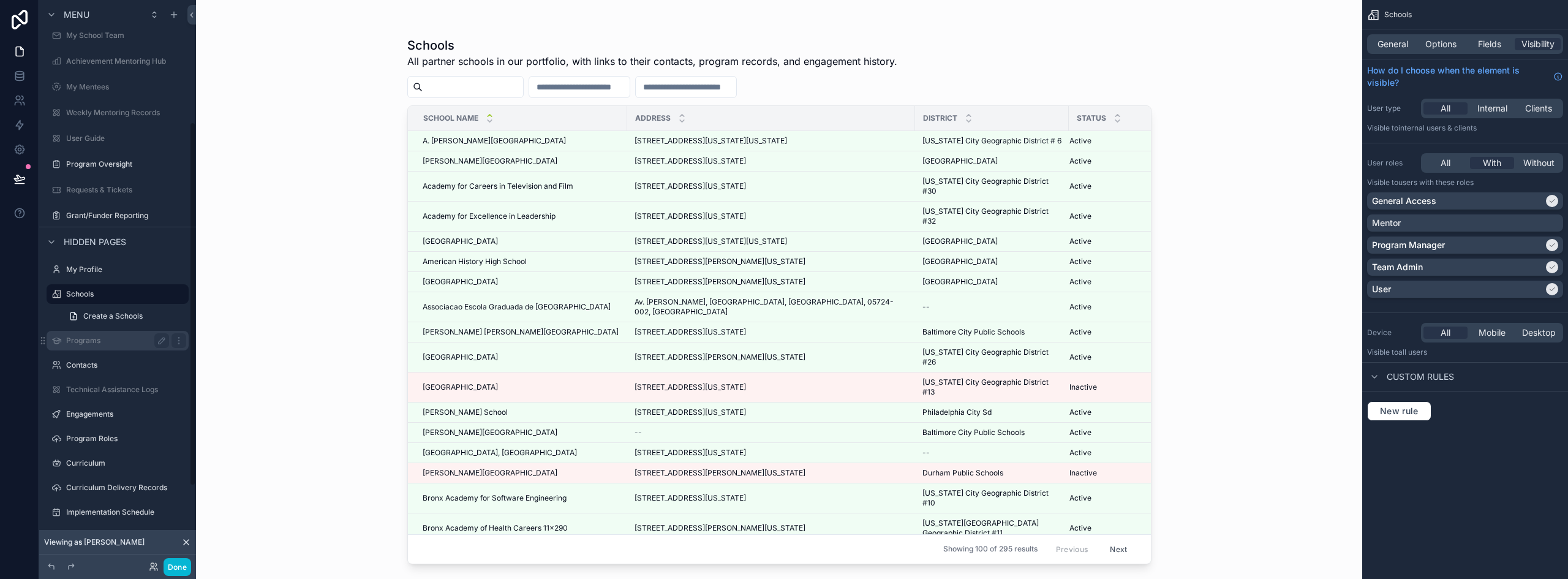
click at [85, 336] on label "Programs" at bounding box center [115, 341] width 98 height 10
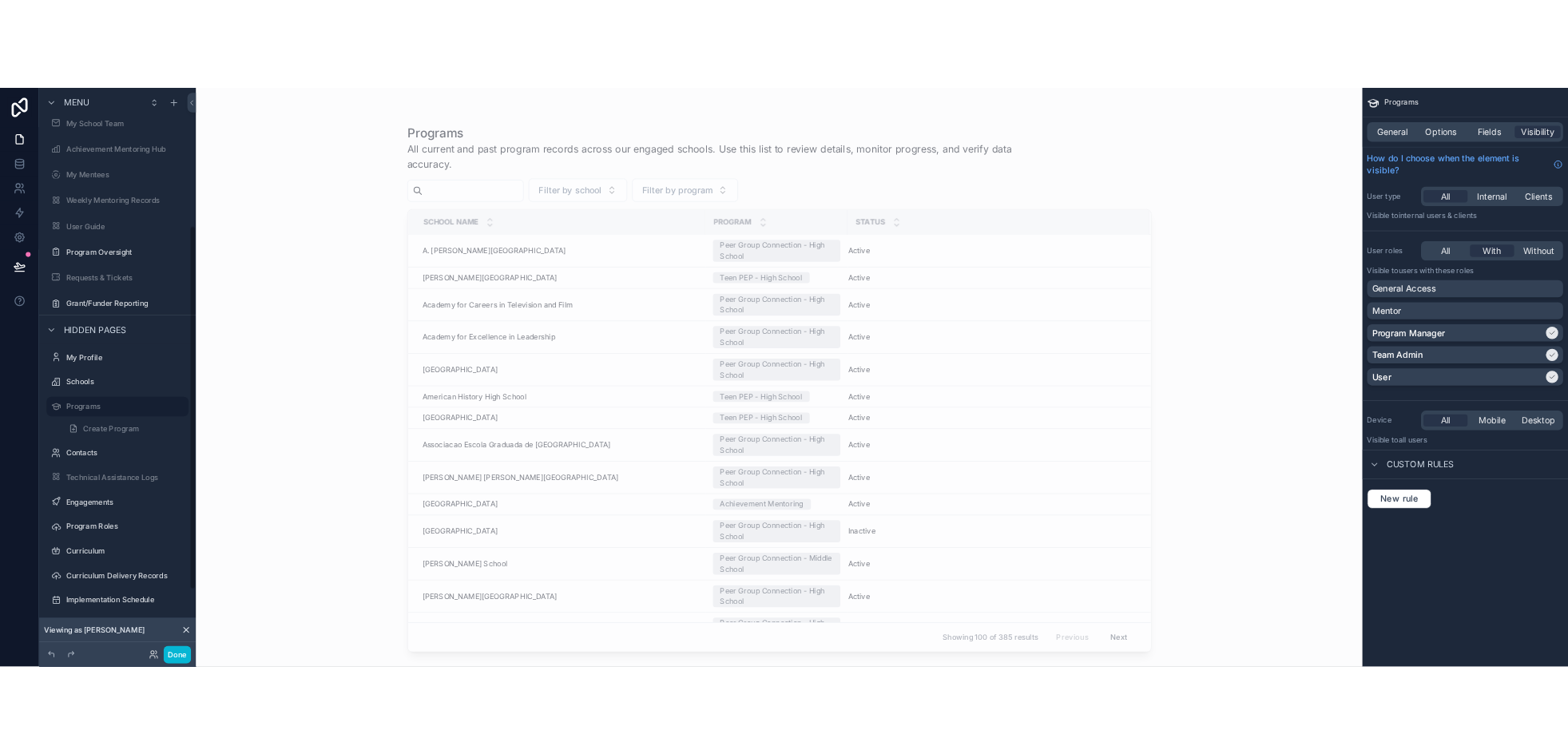
scroll to position [278, 0]
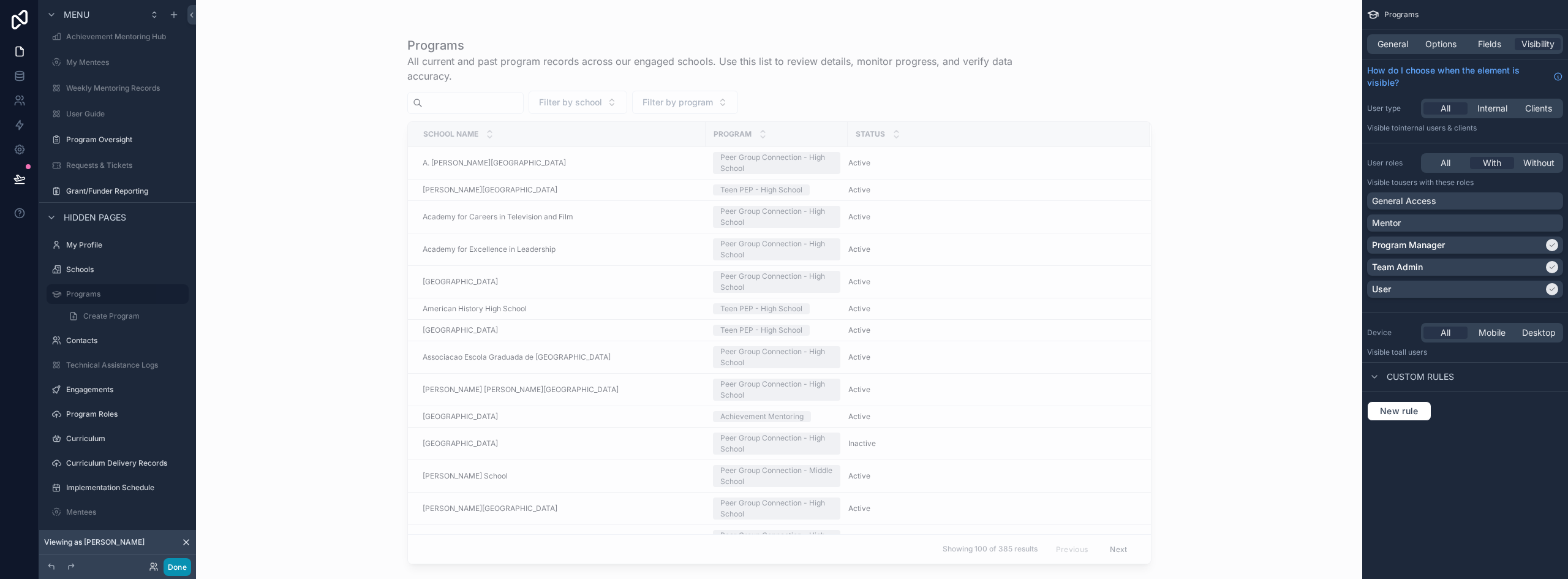
click at [176, 571] on button "Done" at bounding box center [177, 566] width 28 height 18
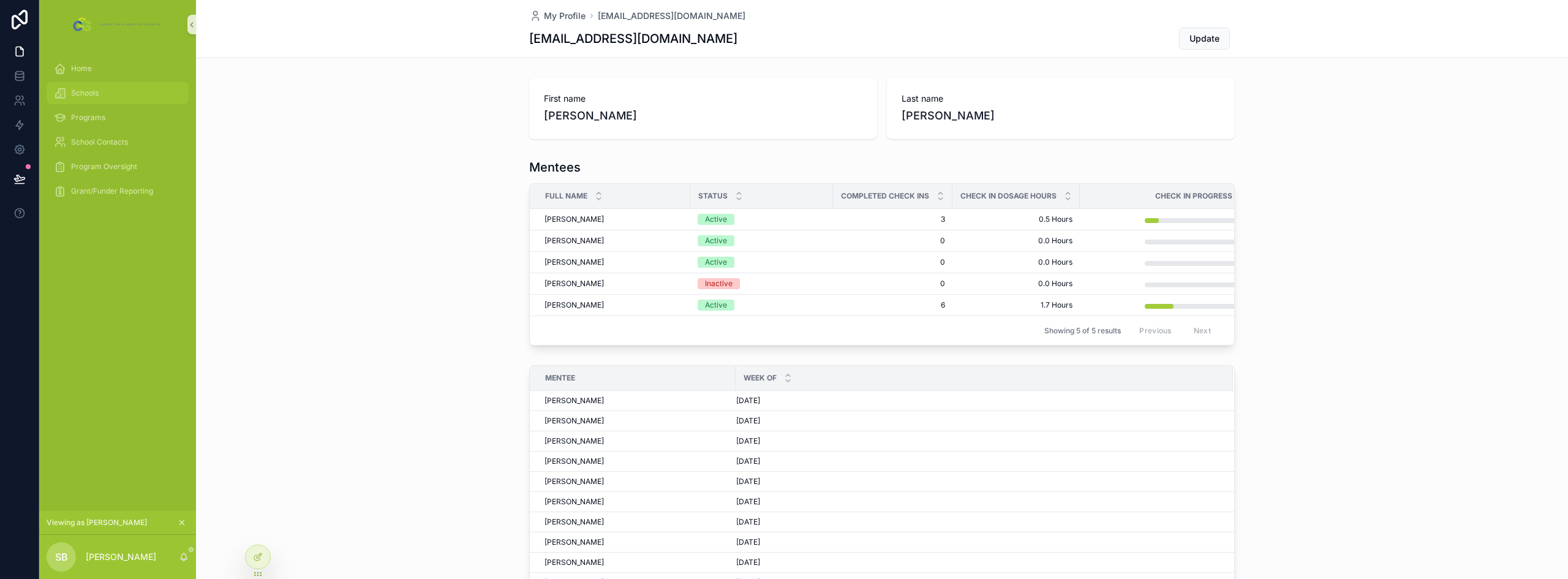
click at [92, 85] on div "Schools" at bounding box center [117, 93] width 127 height 20
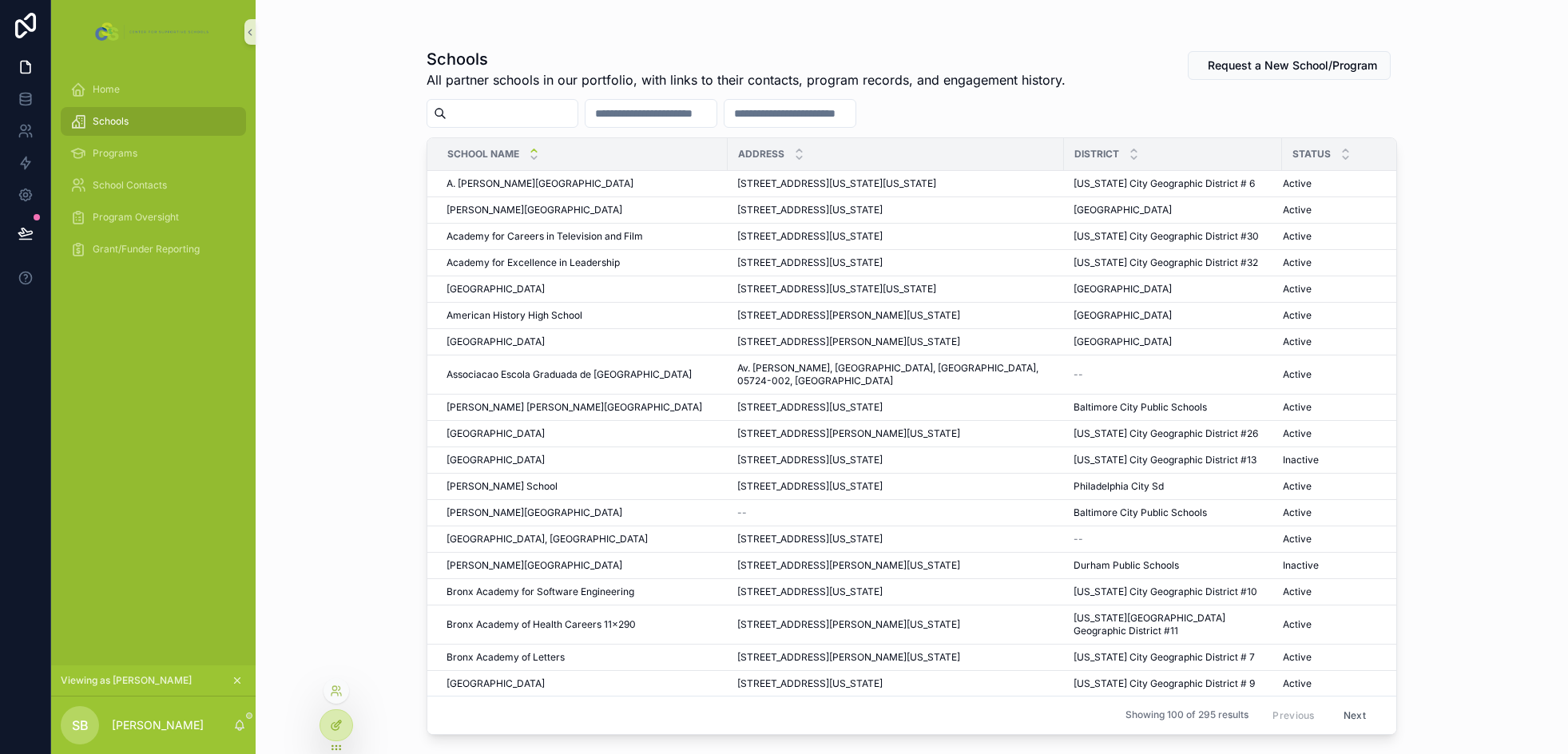
click at [341, 729] on icon at bounding box center [337, 725] width 13 height 13
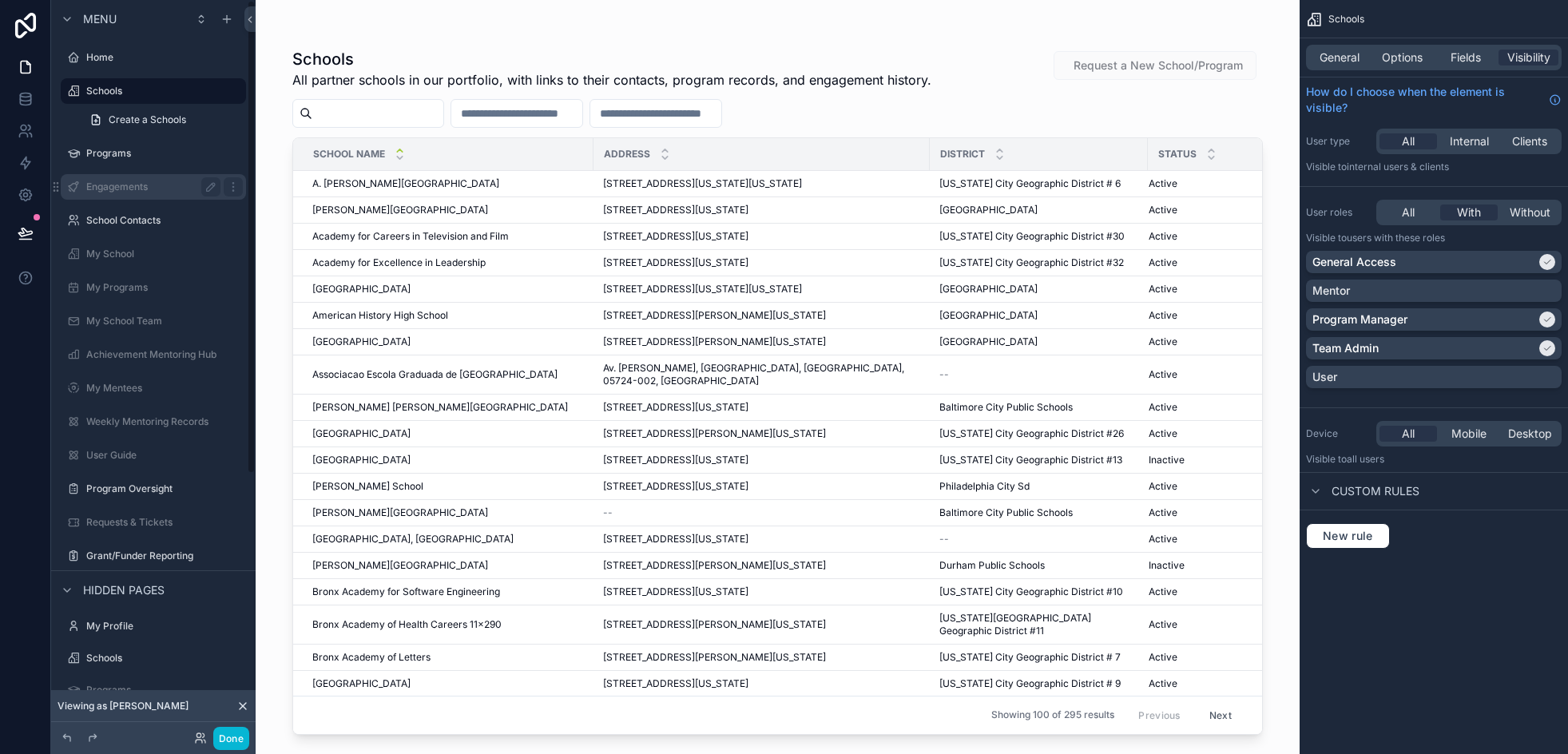
click at [118, 183] on label "Engagements" at bounding box center [150, 187] width 128 height 13
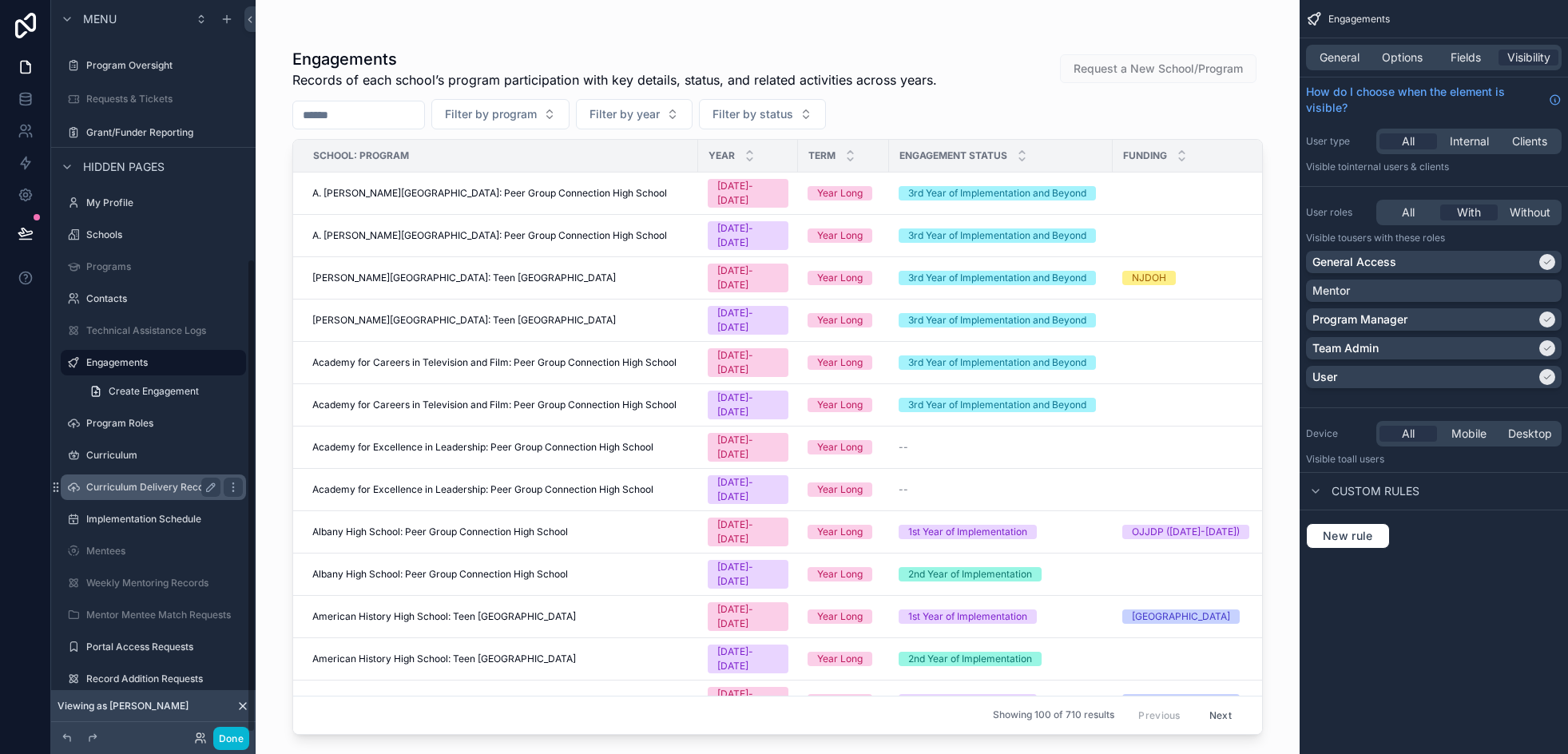
scroll to position [404, 0]
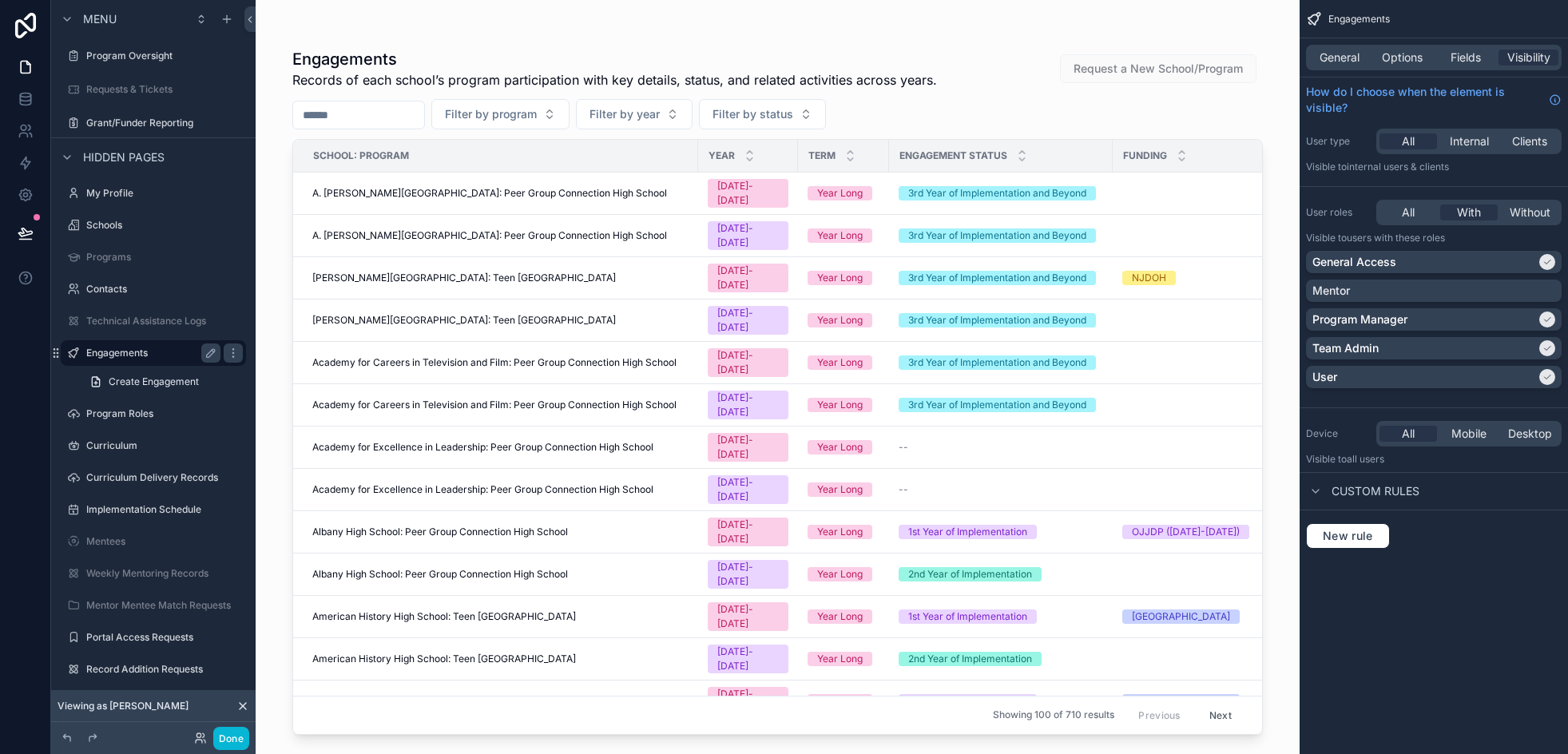
click at [132, 351] on label "Engagements" at bounding box center [150, 353] width 128 height 13
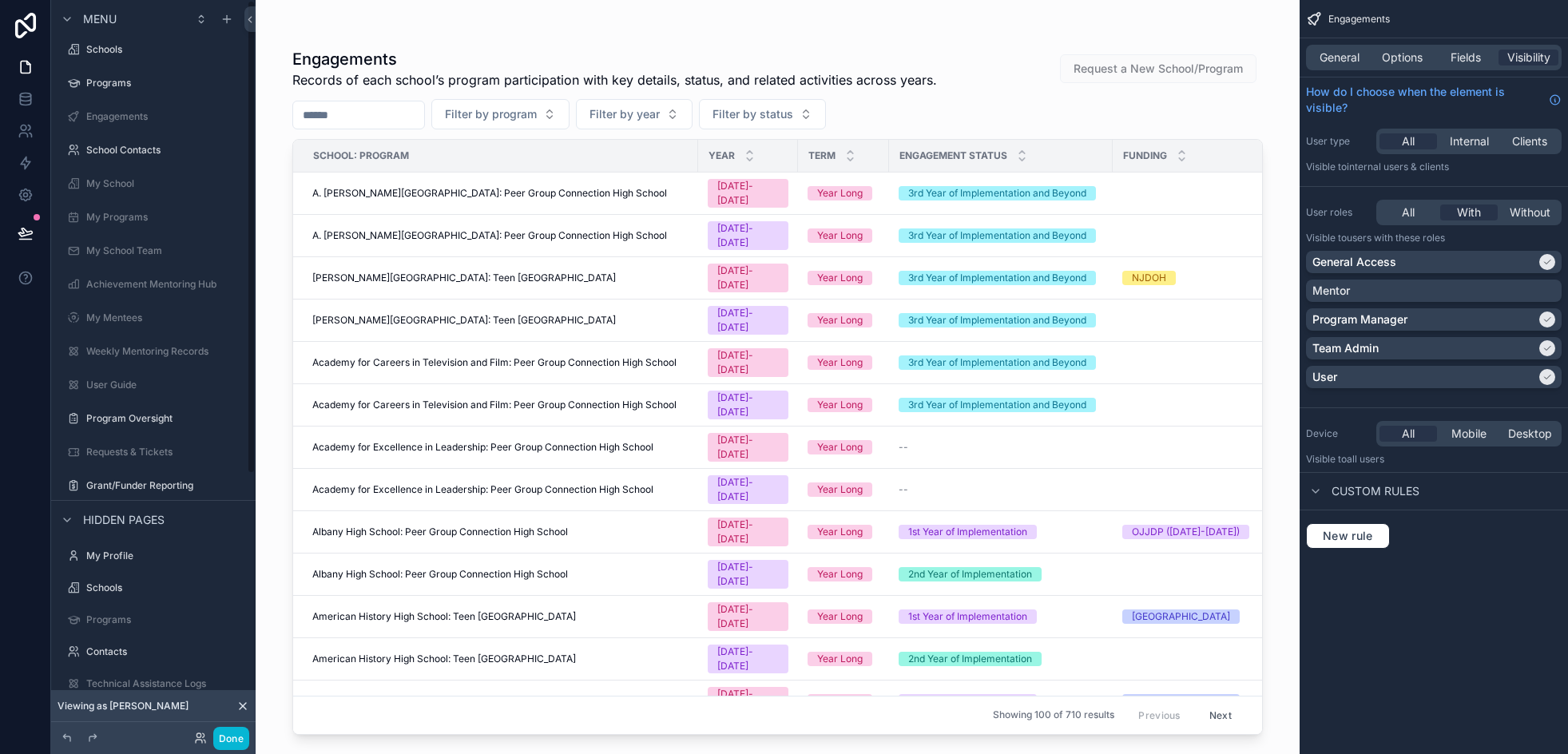
scroll to position [0, 0]
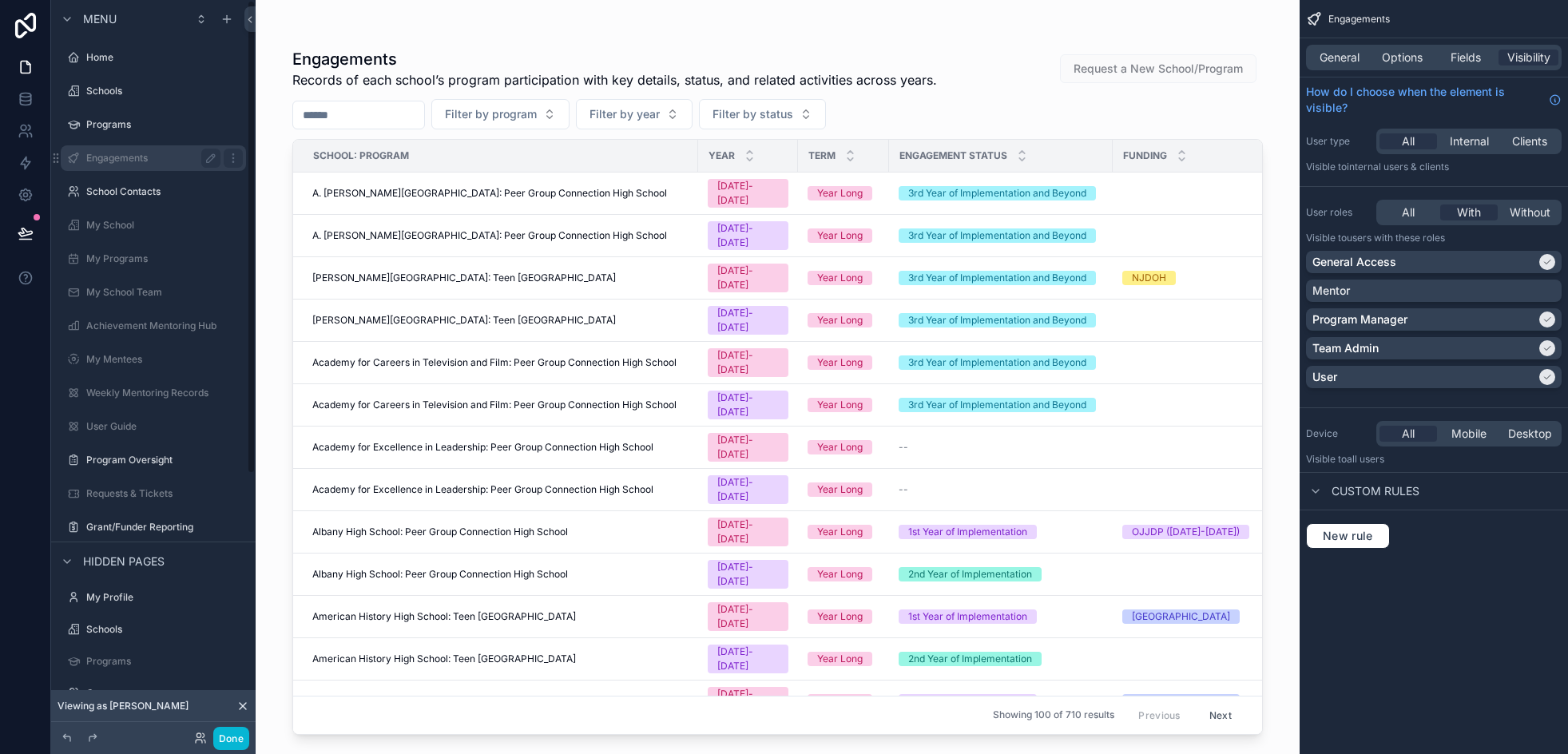
click at [145, 163] on label "Engagements" at bounding box center [150, 159] width 128 height 13
click at [229, 737] on button "Done" at bounding box center [231, 737] width 36 height 23
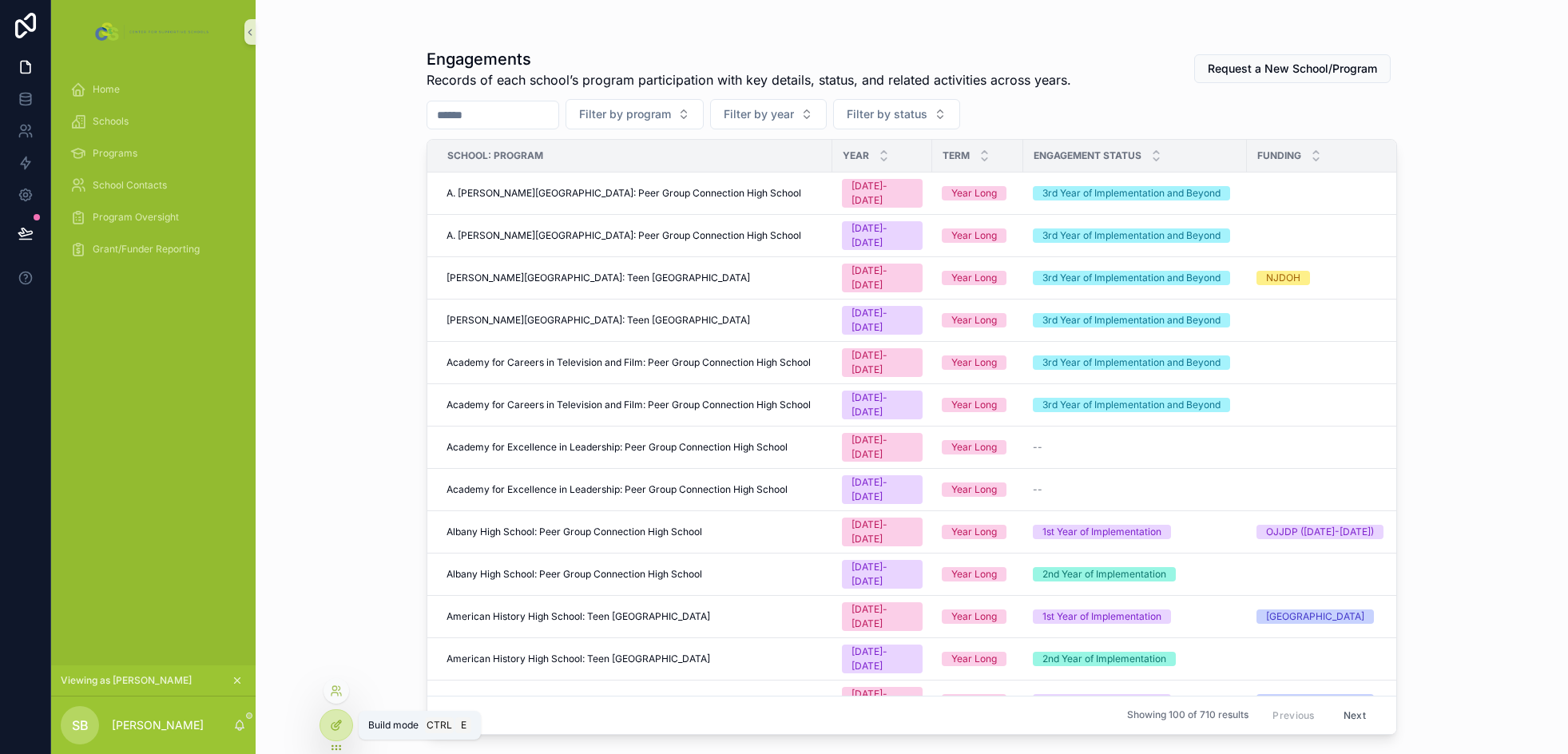
click at [331, 721] on icon at bounding box center [337, 725] width 13 height 13
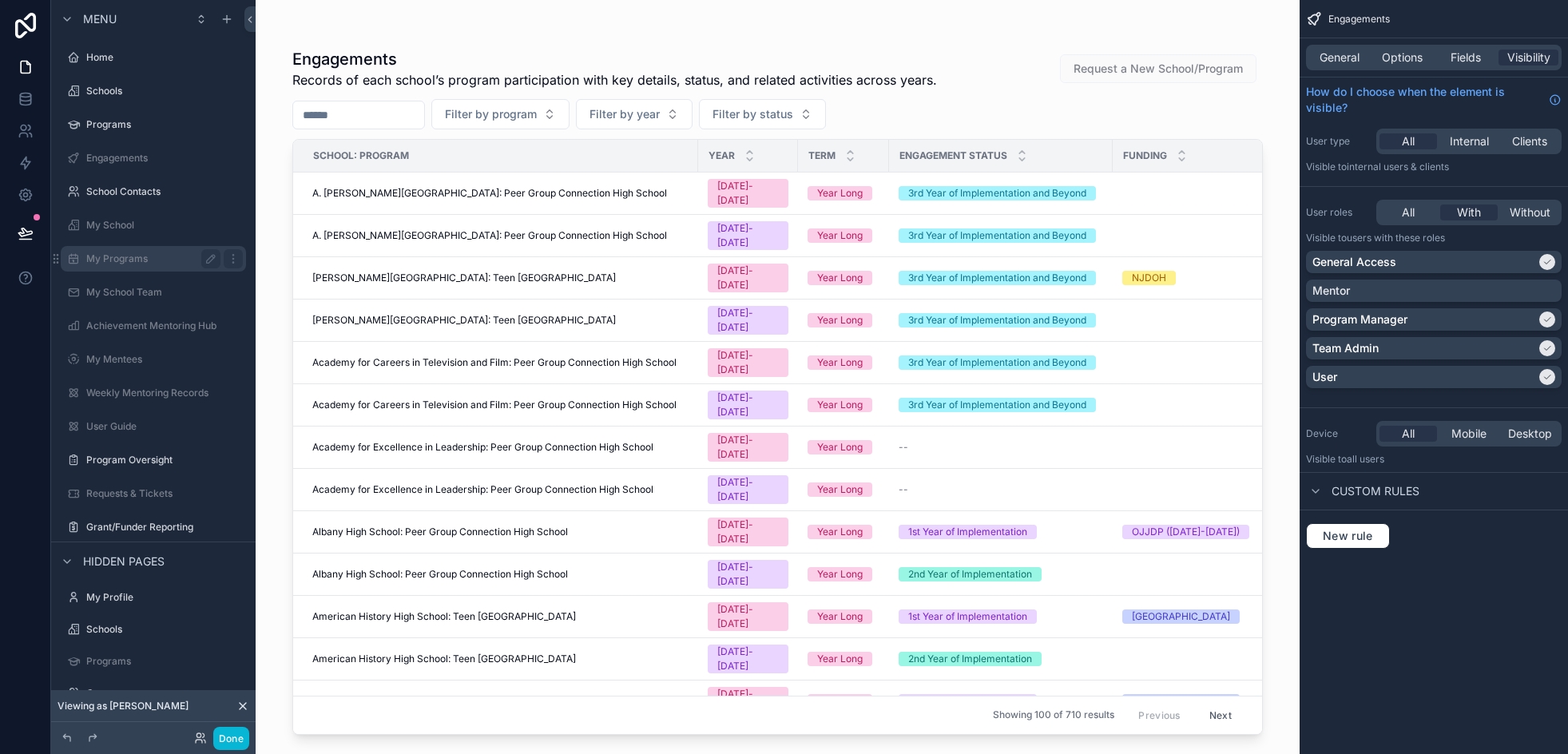
click at [109, 255] on label "My Programs" at bounding box center [150, 259] width 128 height 13
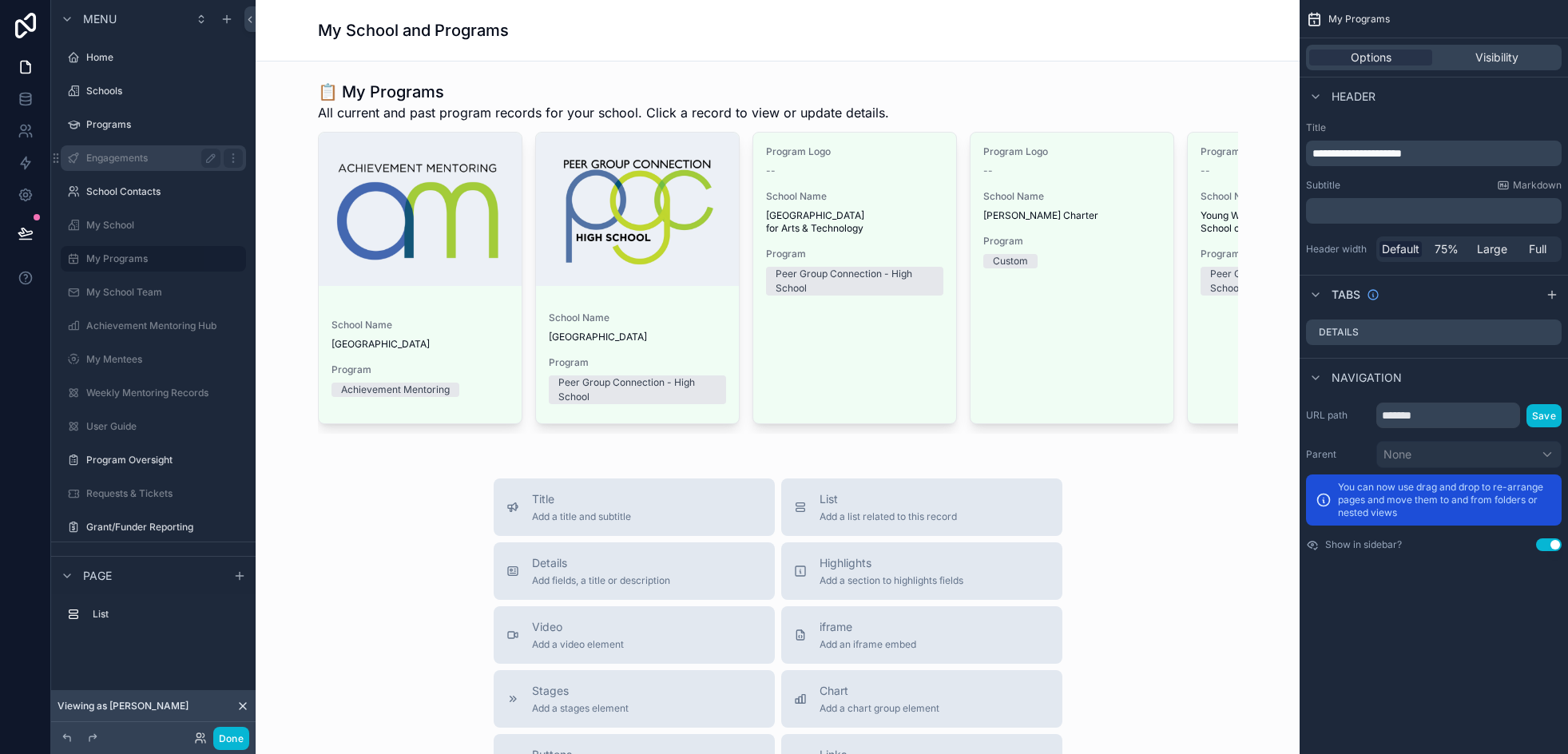
click at [123, 169] on div "Engagements" at bounding box center [153, 159] width 179 height 26
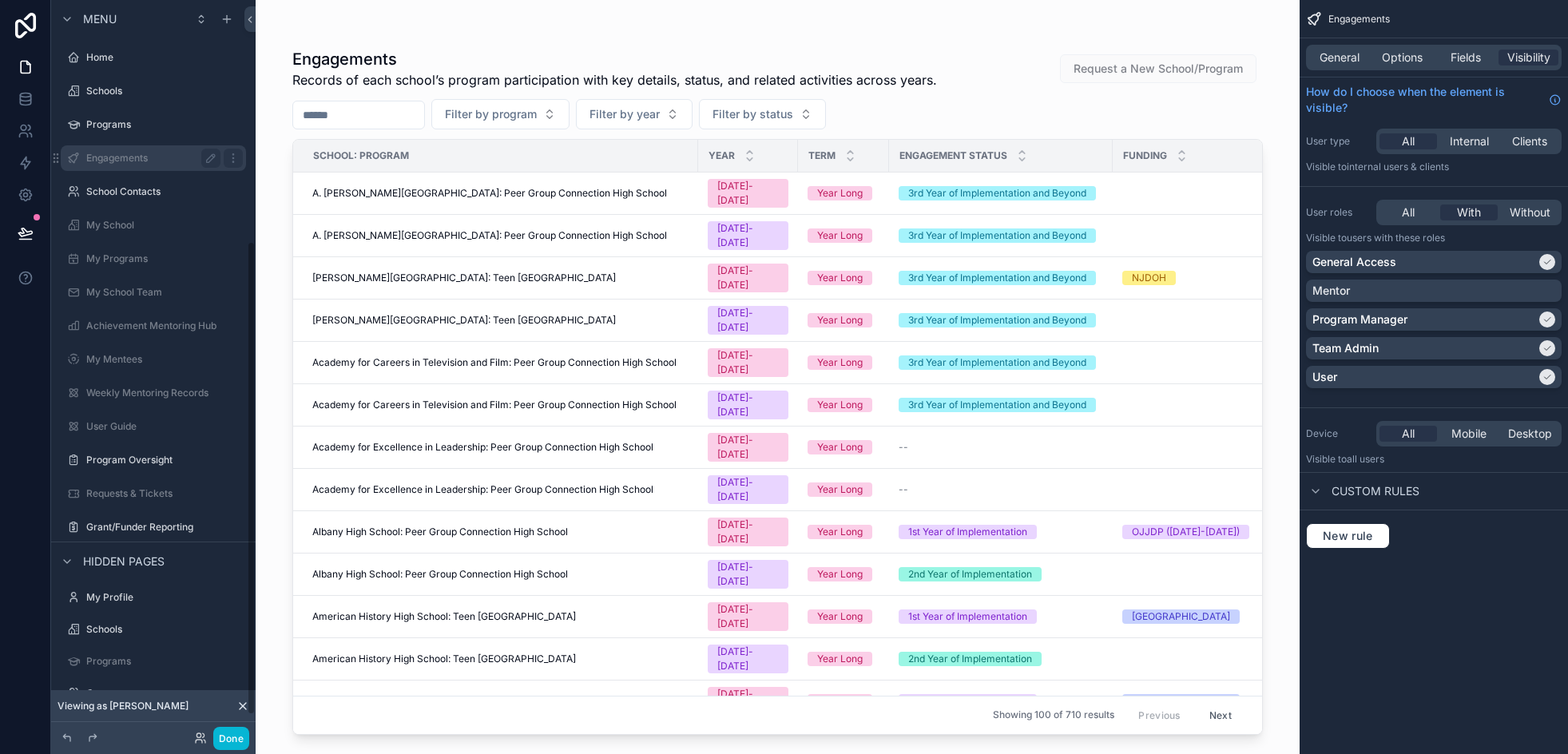
scroll to position [374, 0]
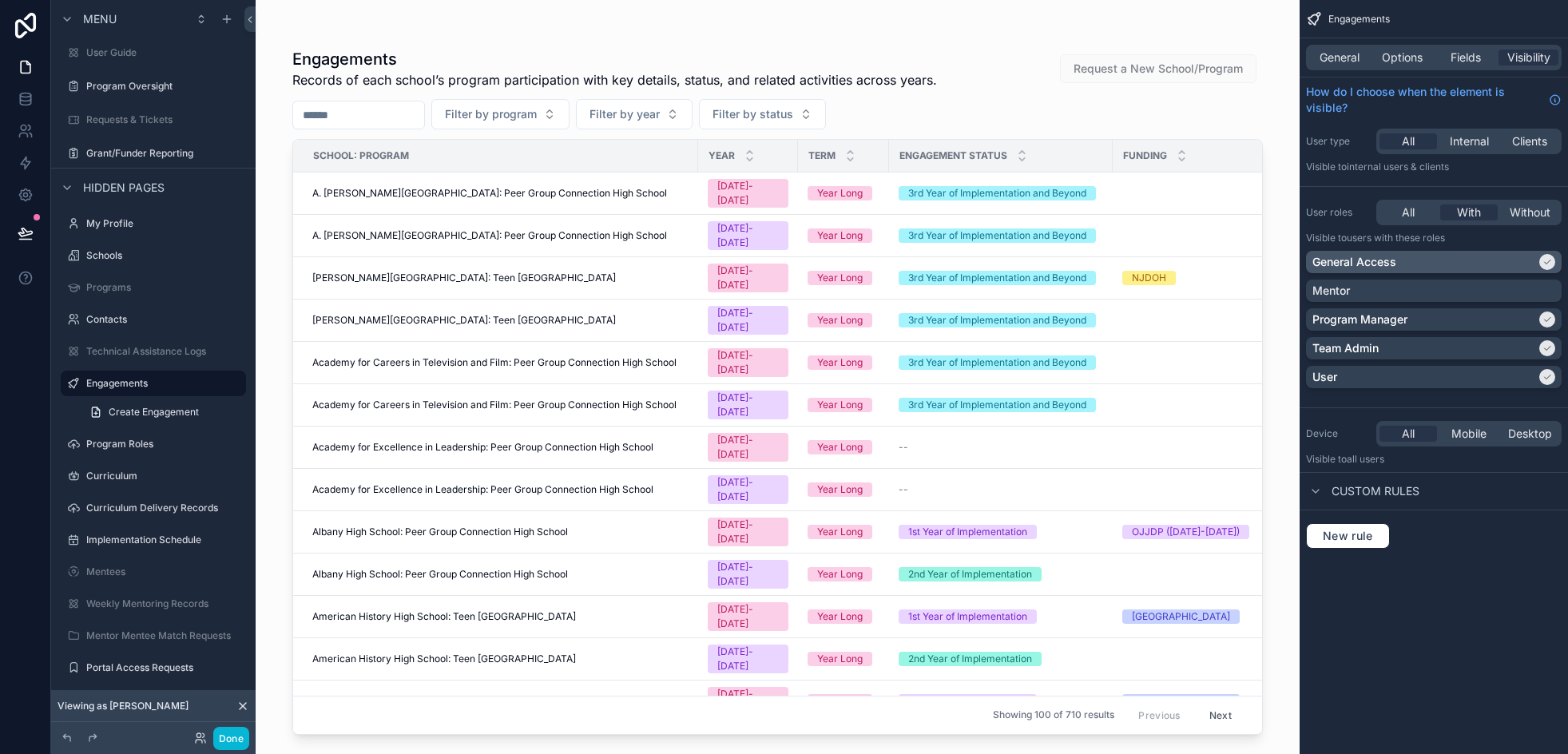
click at [1398, 264] on div "General Access" at bounding box center [1423, 262] width 224 height 16
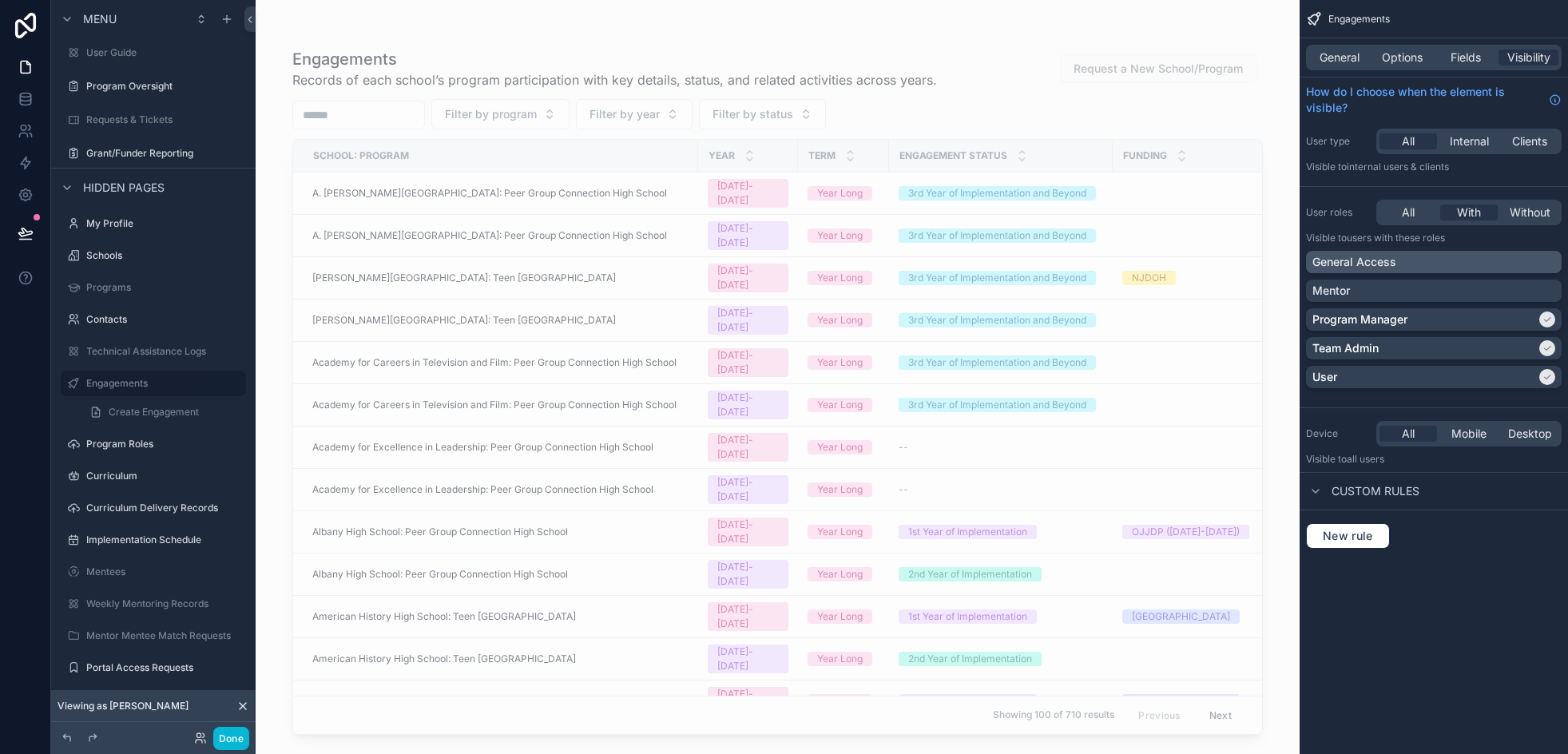
click at [1404, 260] on div "General Access" at bounding box center [1433, 262] width 243 height 16
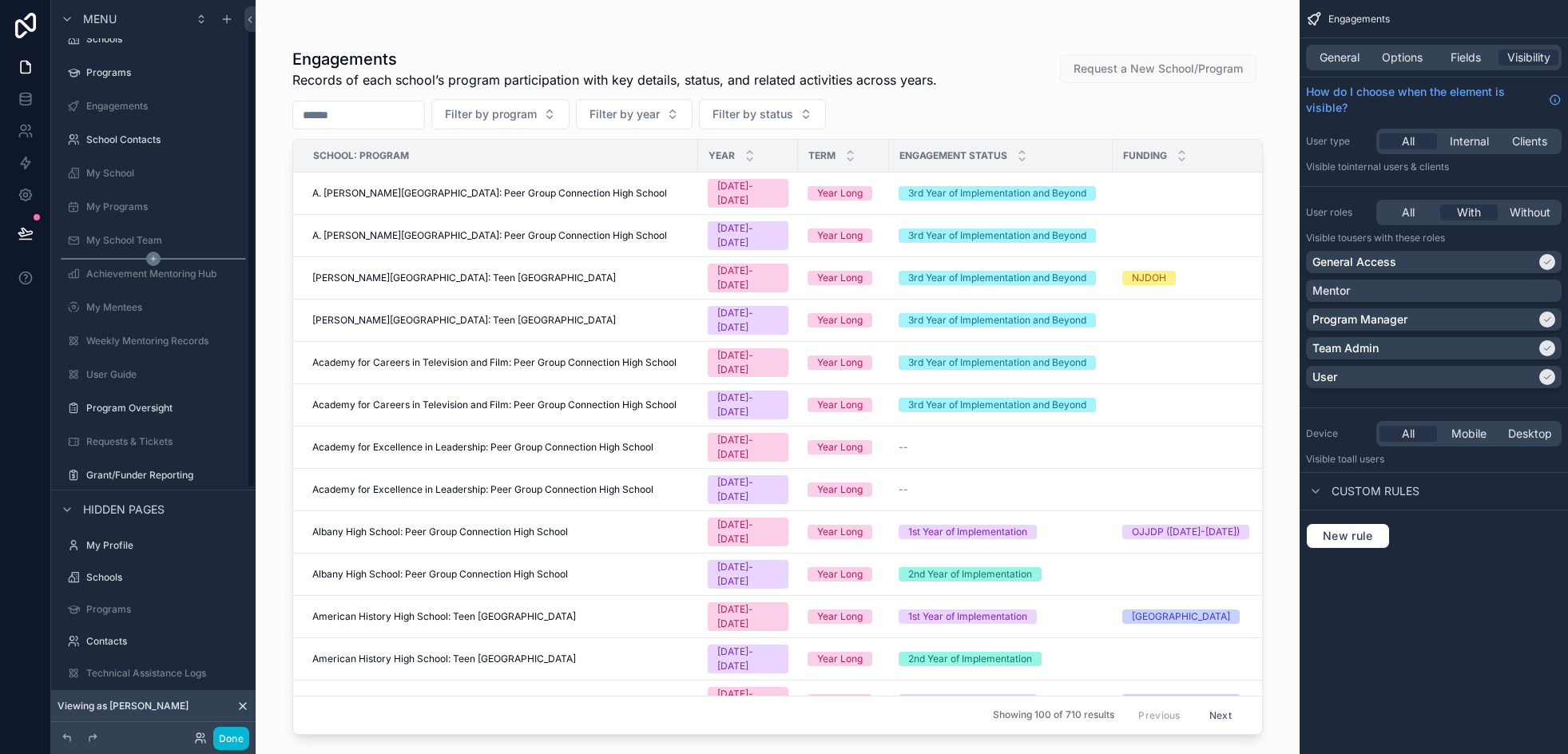
scroll to position [0, 0]
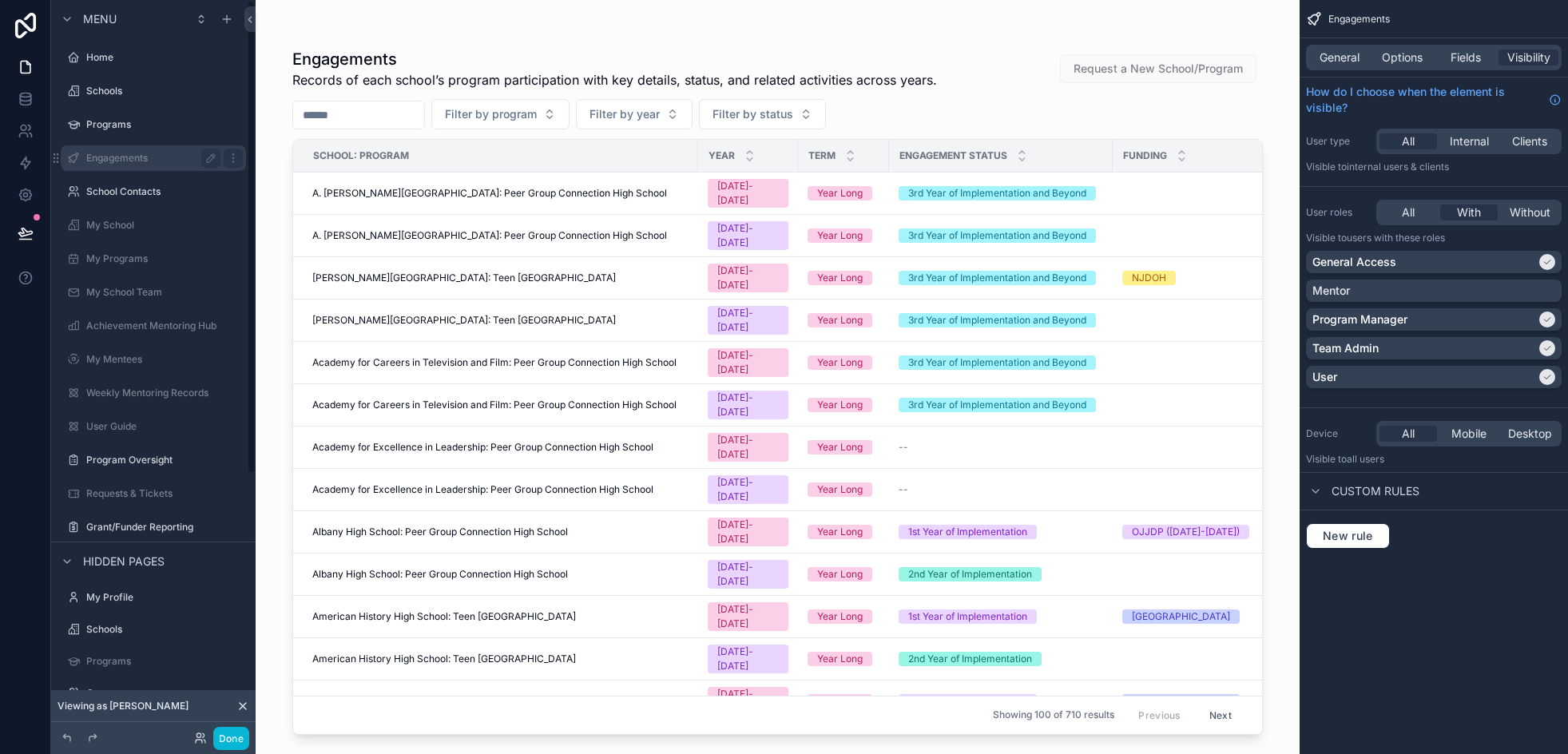
click at [139, 154] on label "Engagements" at bounding box center [150, 159] width 128 height 13
click at [1450, 265] on div "General Access" at bounding box center [1423, 262] width 224 height 16
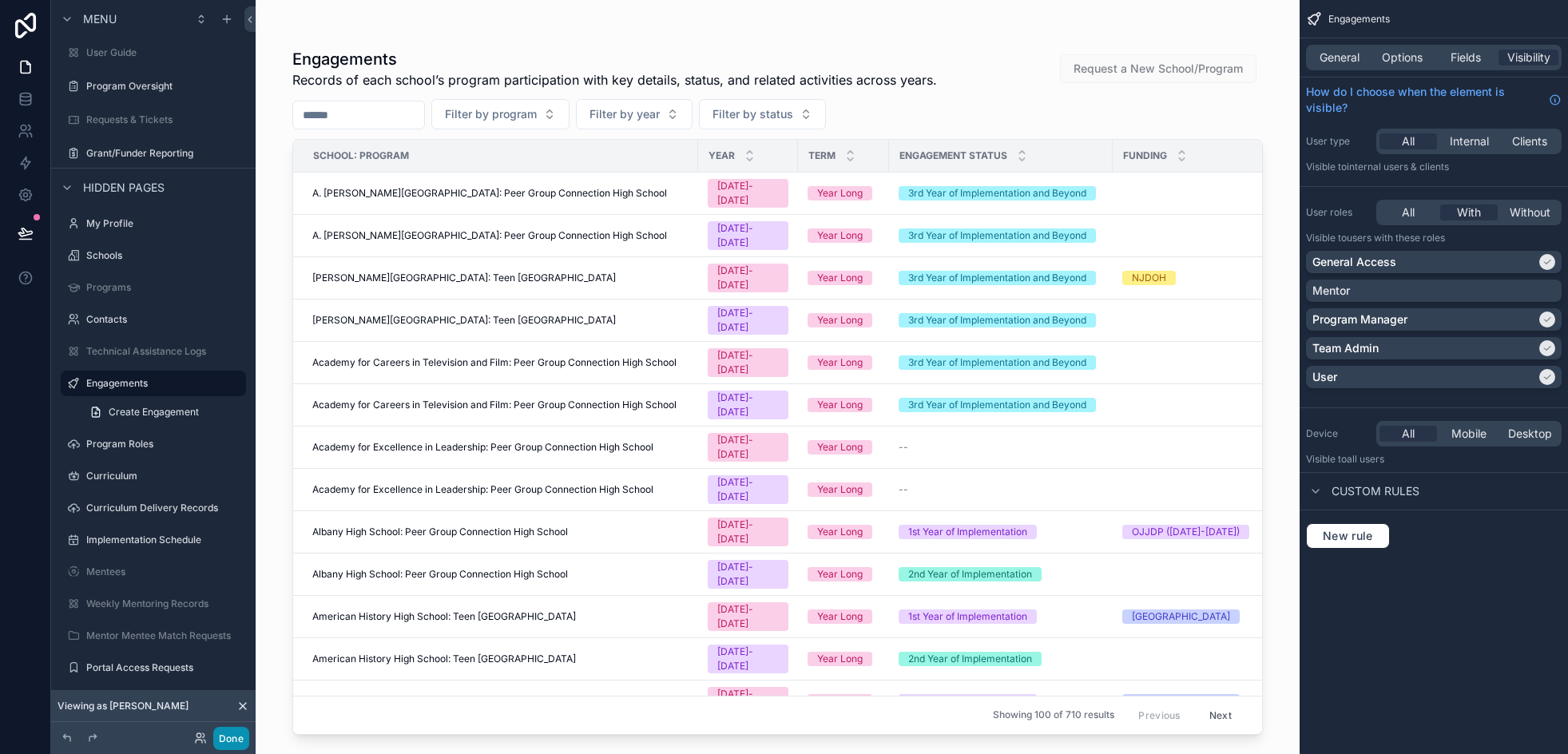
click at [231, 737] on button "Done" at bounding box center [231, 737] width 36 height 23
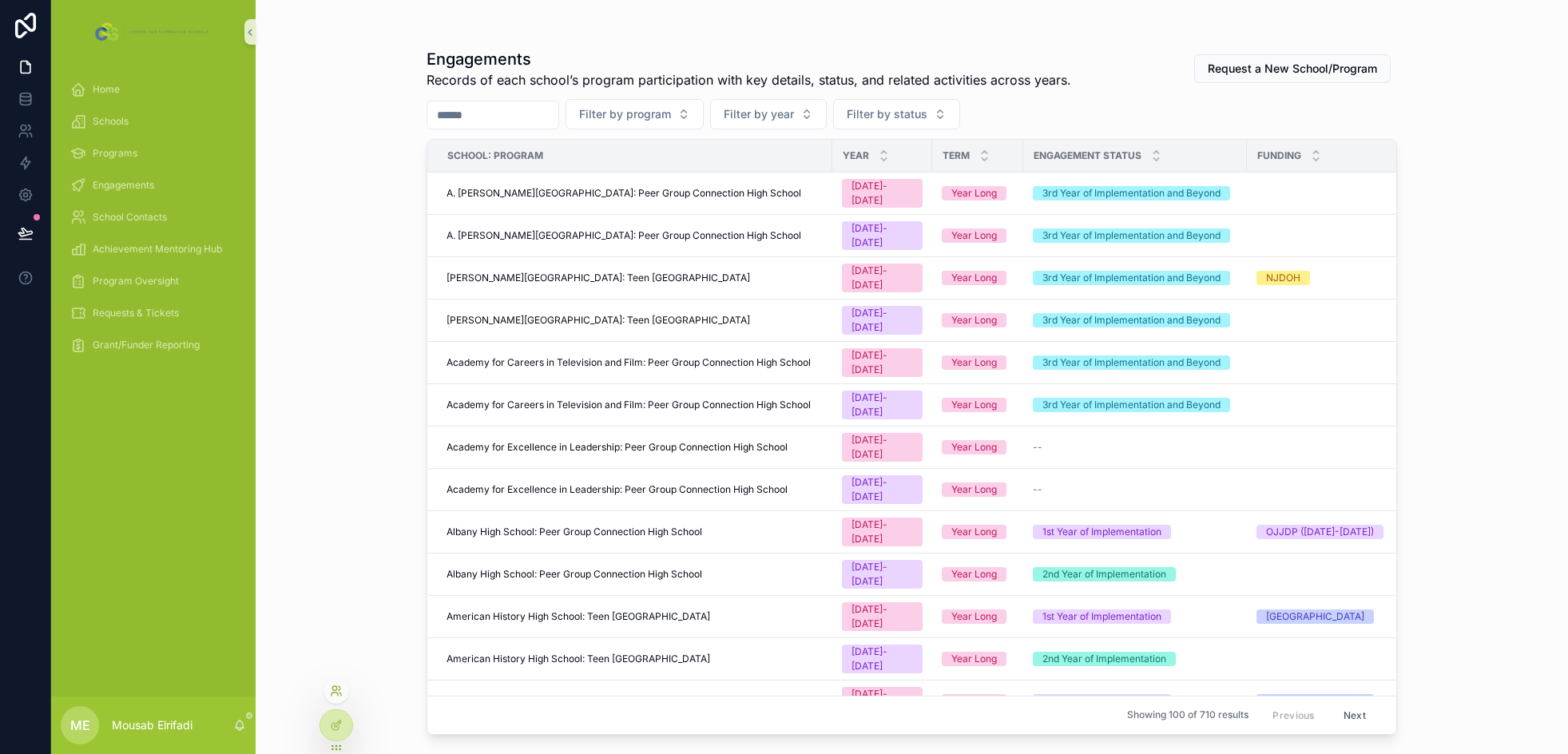
click at [334, 691] on icon at bounding box center [337, 691] width 13 height 13
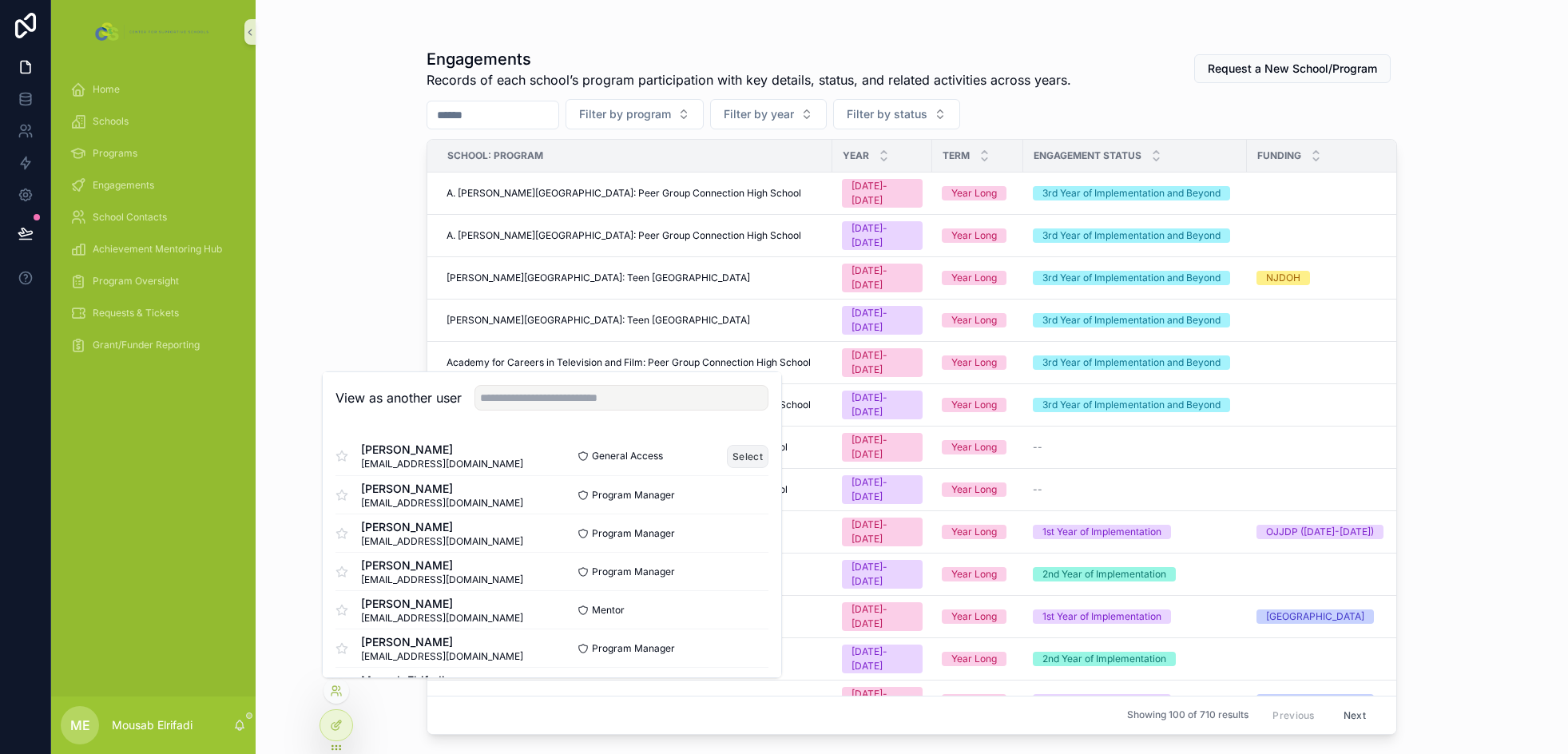
click at [726, 450] on button "Select" at bounding box center [747, 456] width 42 height 23
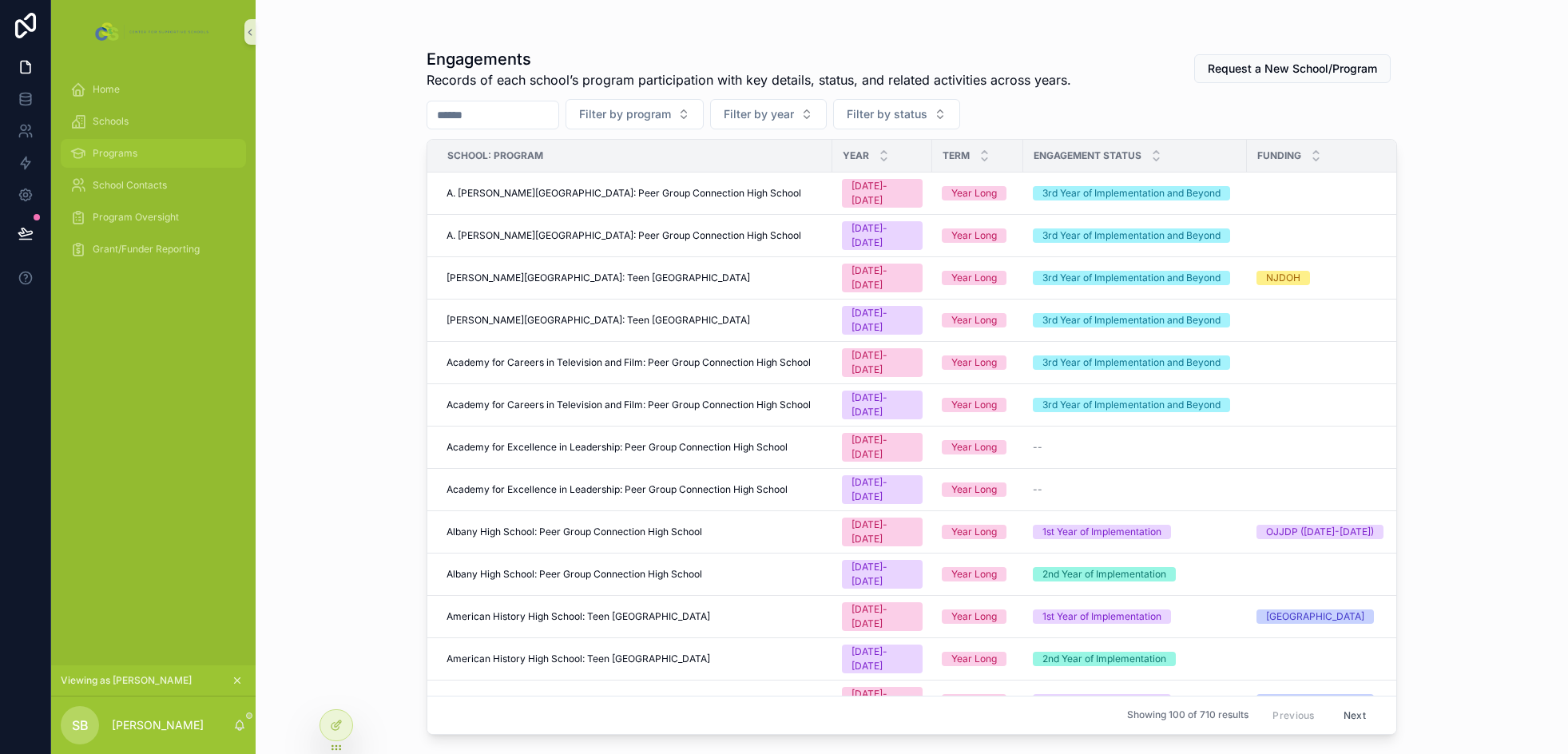
click at [180, 158] on div "Programs" at bounding box center [153, 154] width 166 height 26
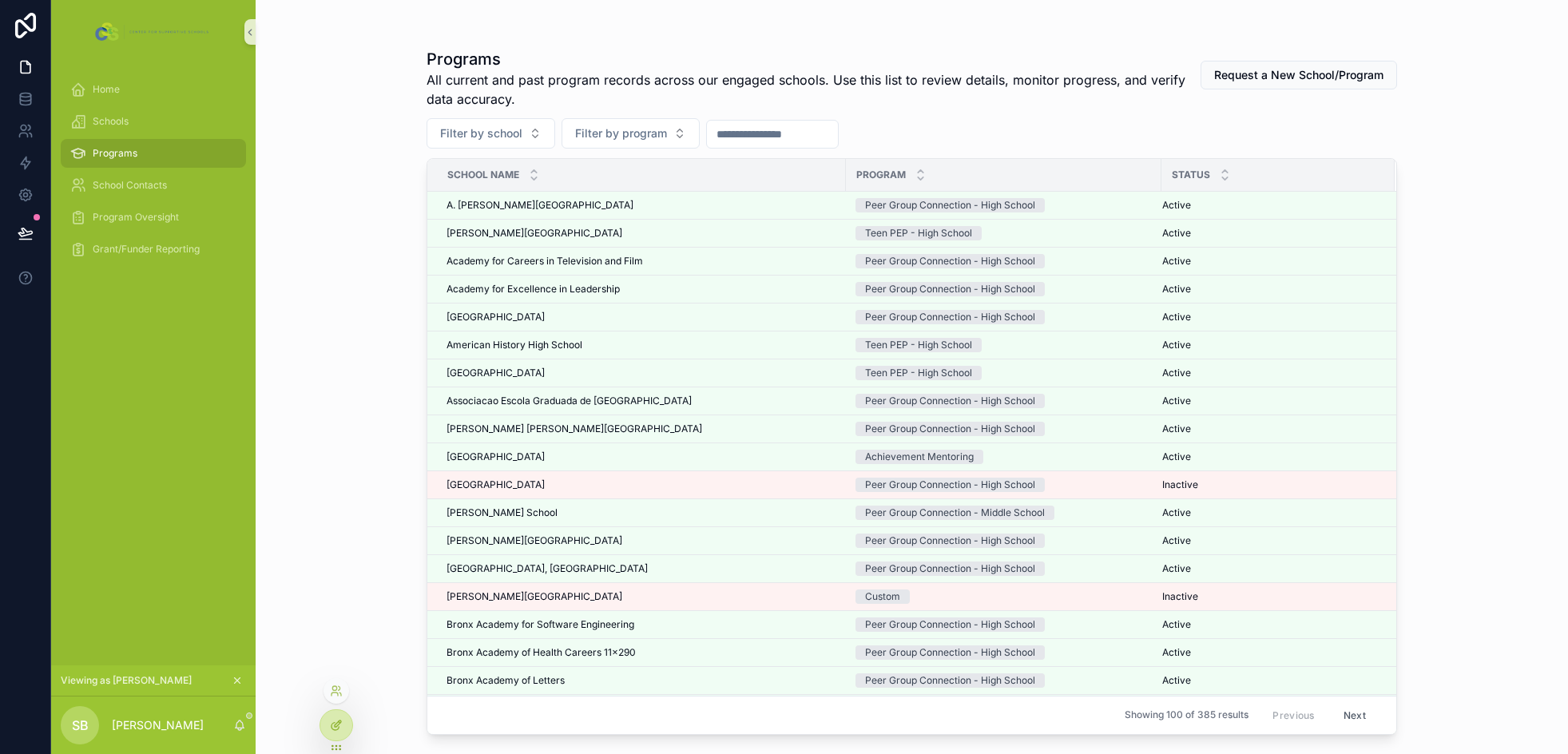
click at [330, 722] on icon at bounding box center [337, 725] width 13 height 13
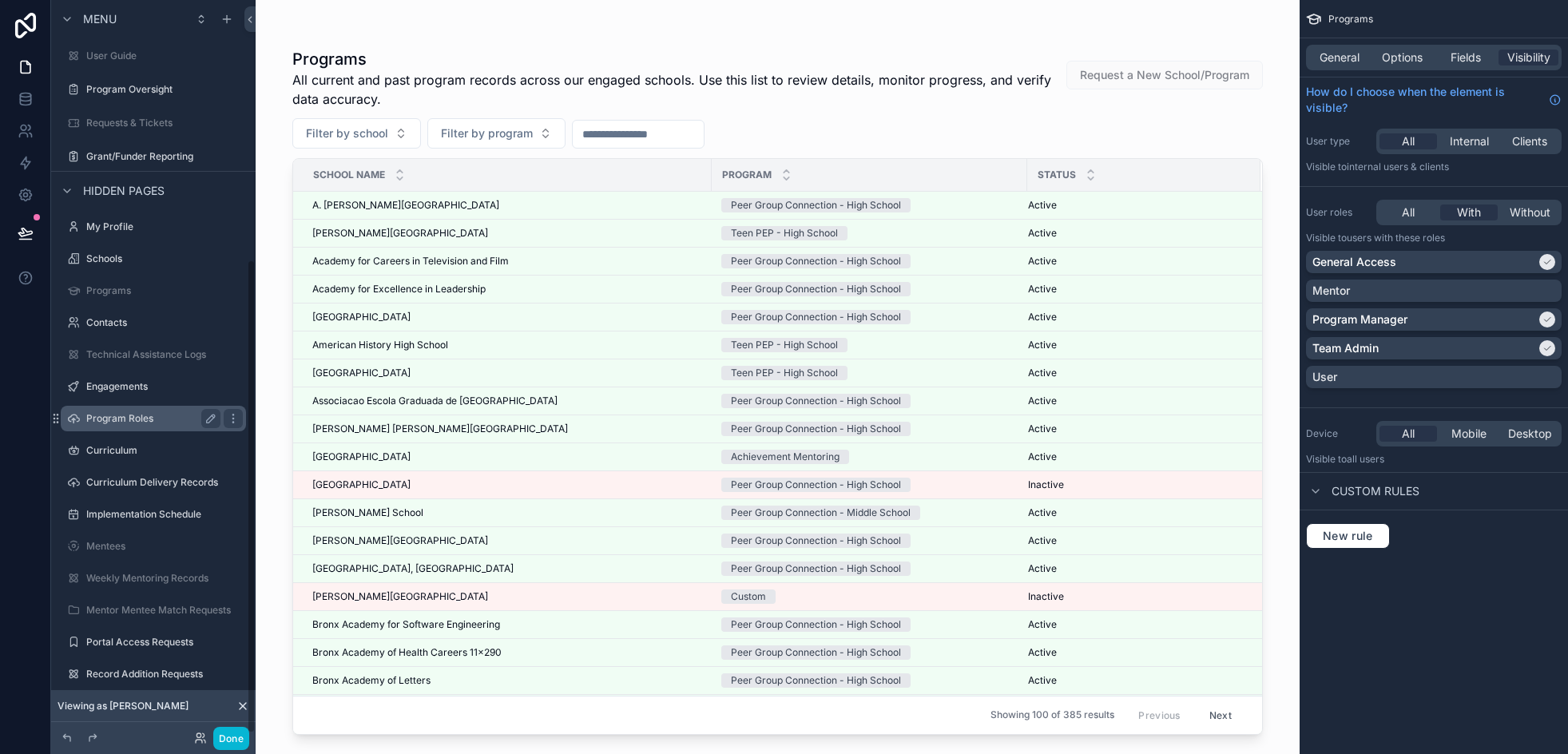
scroll to position [404, 0]
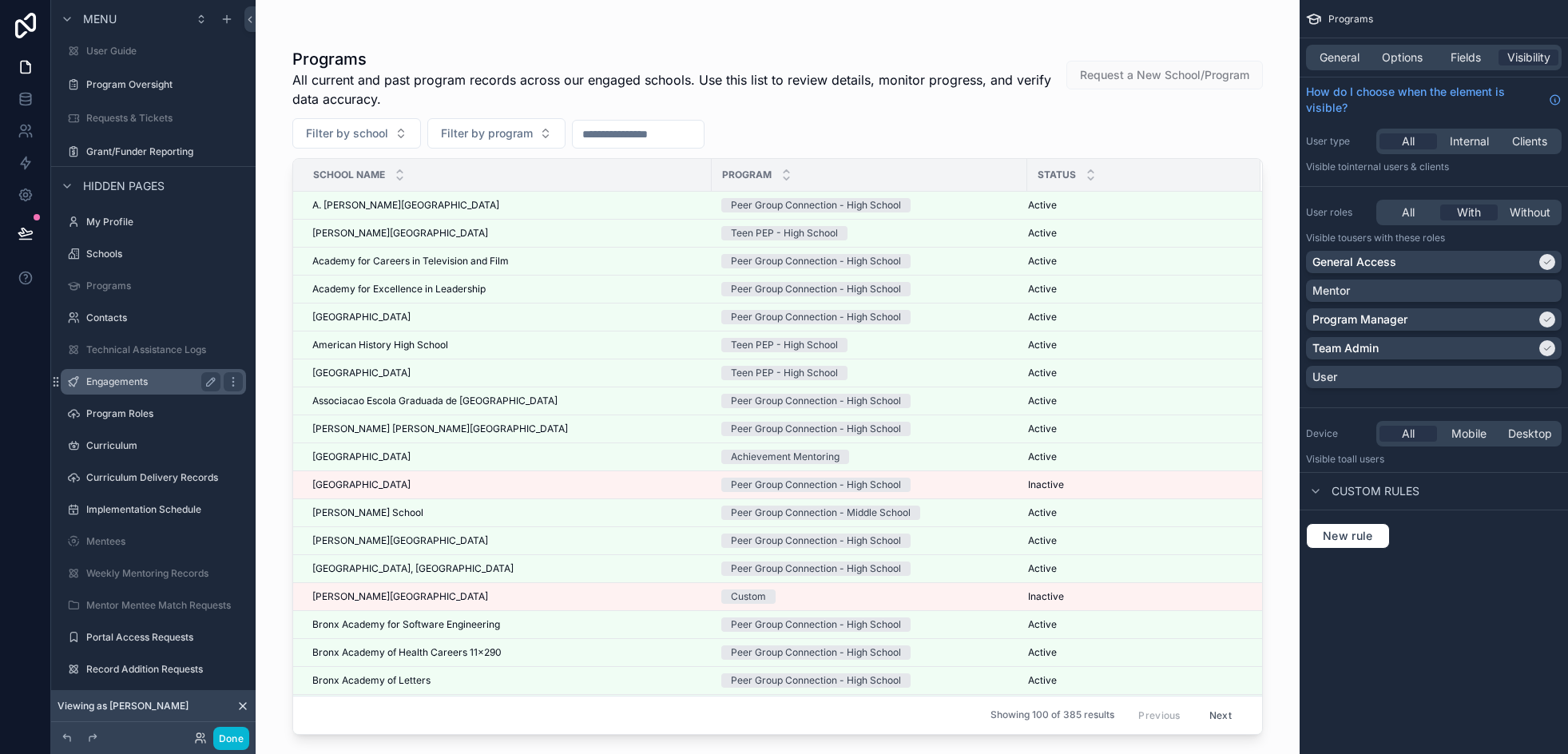
click at [130, 378] on label "Engagements" at bounding box center [150, 382] width 128 height 13
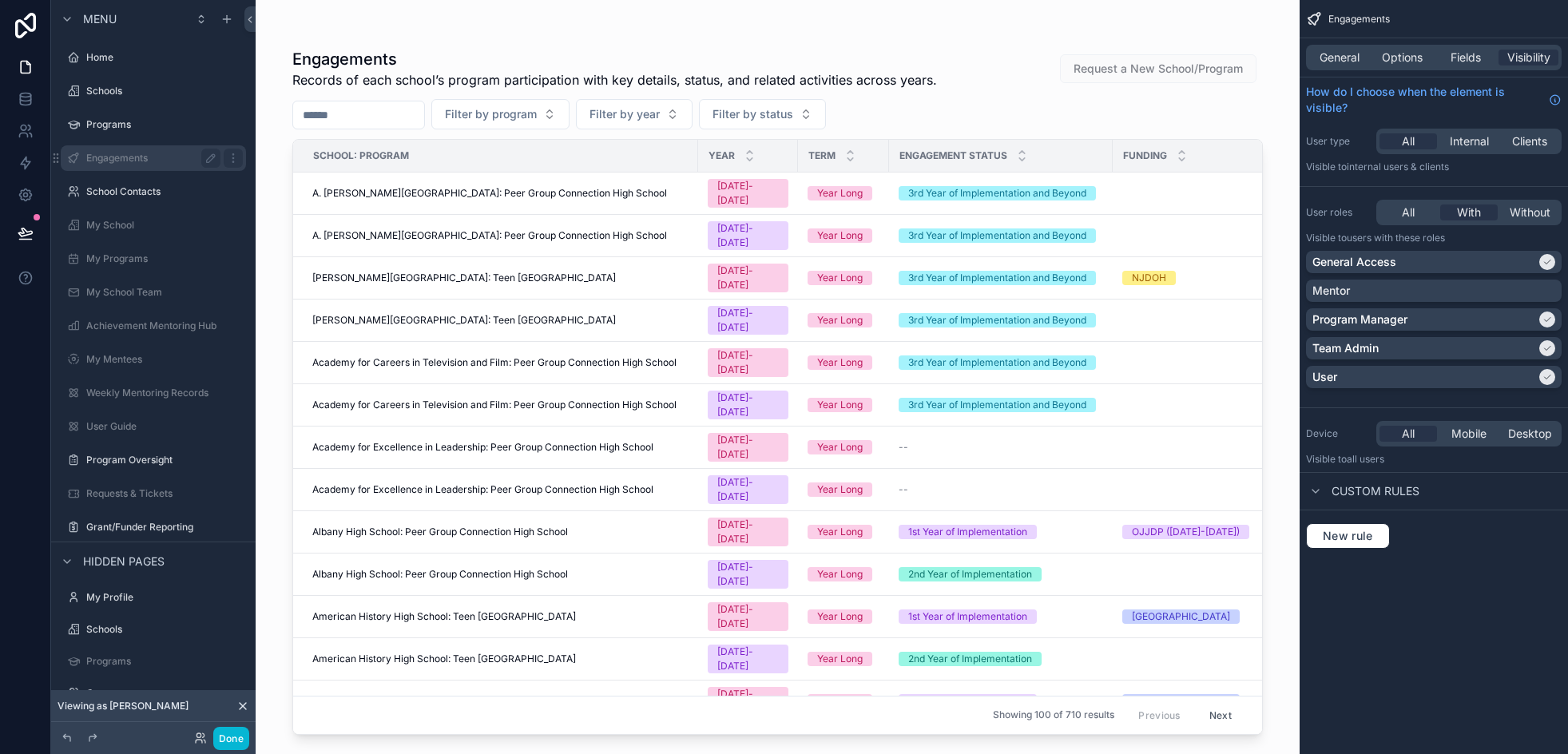
click at [119, 160] on label "Engagements" at bounding box center [150, 159] width 128 height 13
click at [109, 221] on label "My School" at bounding box center [150, 225] width 128 height 13
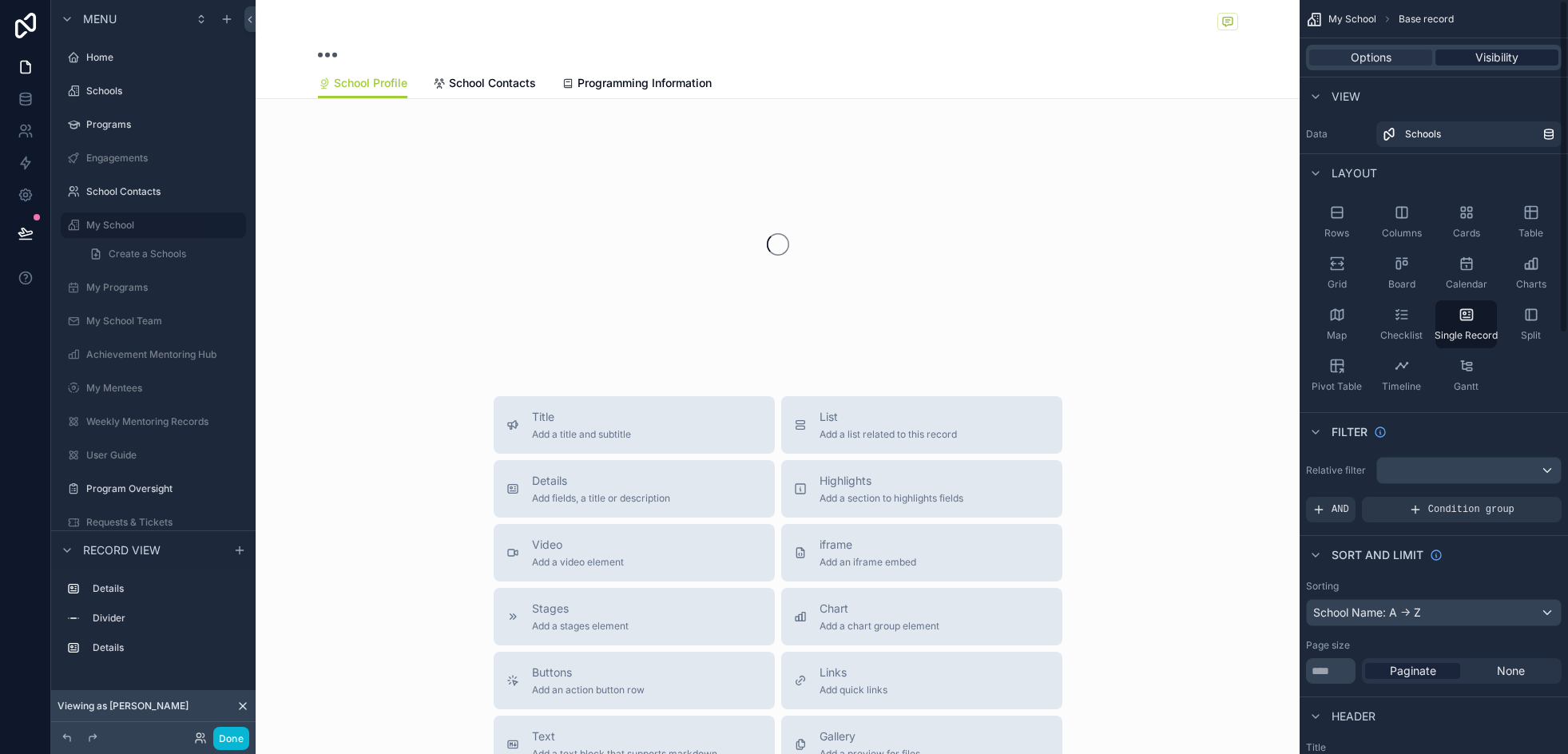
click at [1483, 58] on span "Visibility" at bounding box center [1497, 57] width 43 height 16
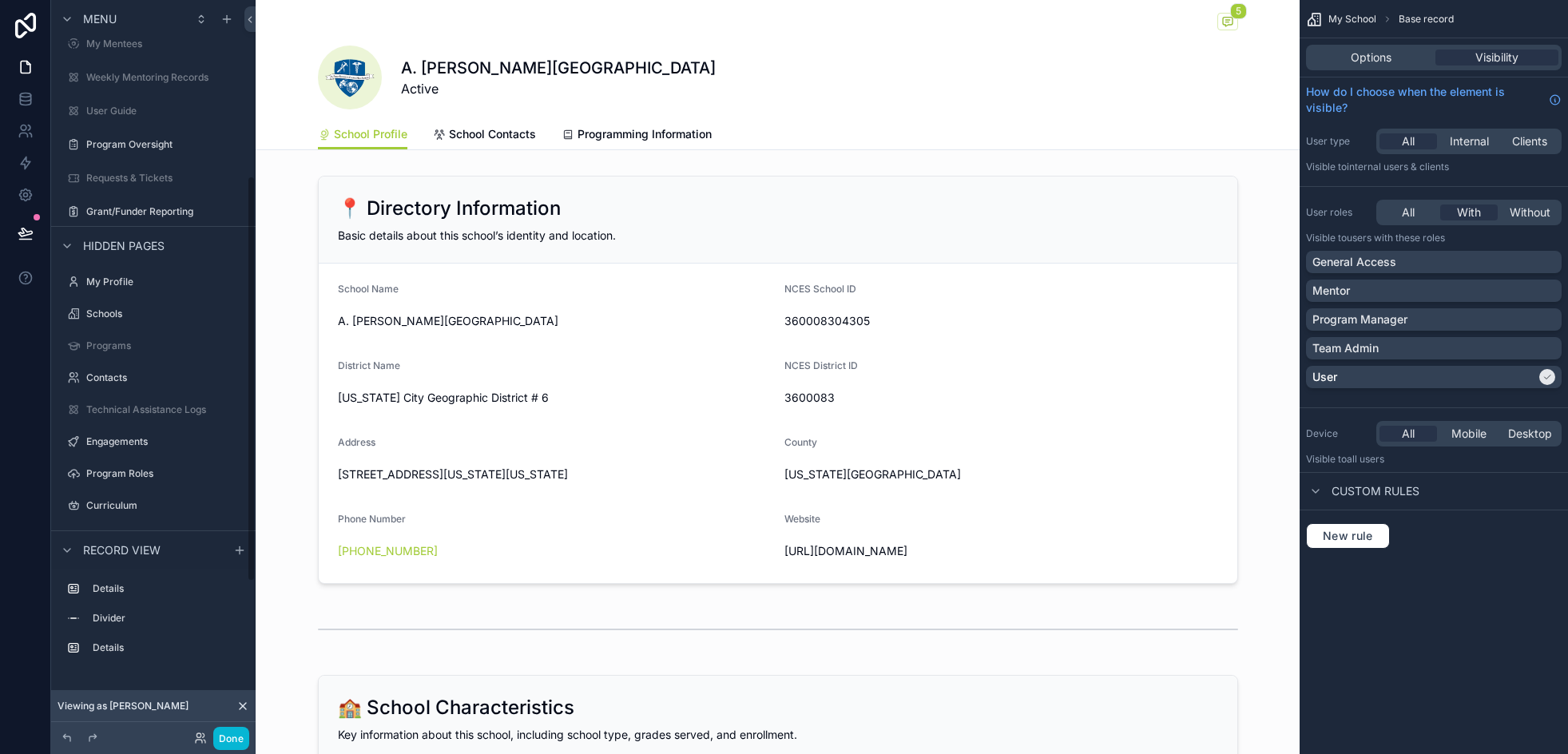
scroll to position [319, 0]
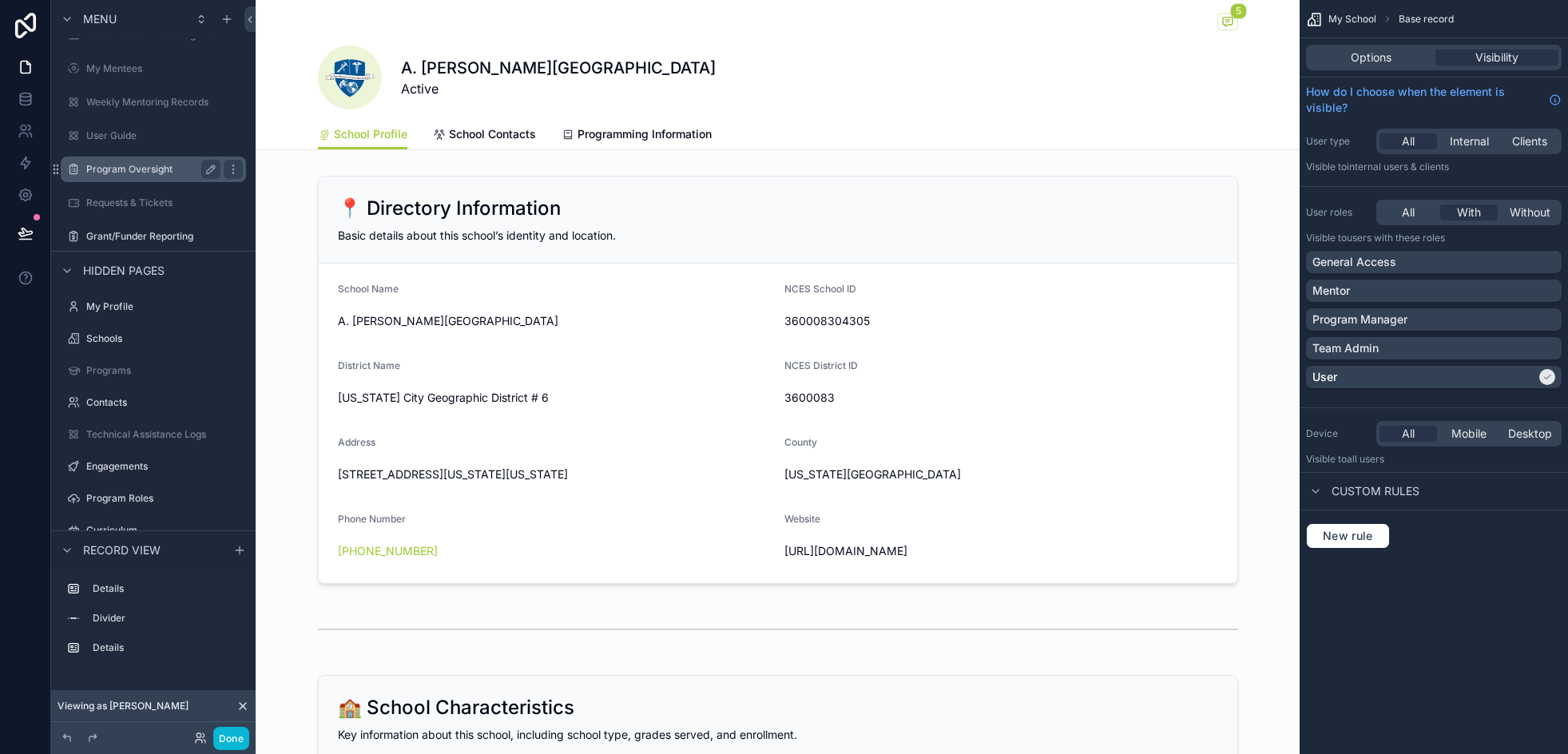
click at [139, 170] on label "Program Oversight" at bounding box center [150, 170] width 128 height 13
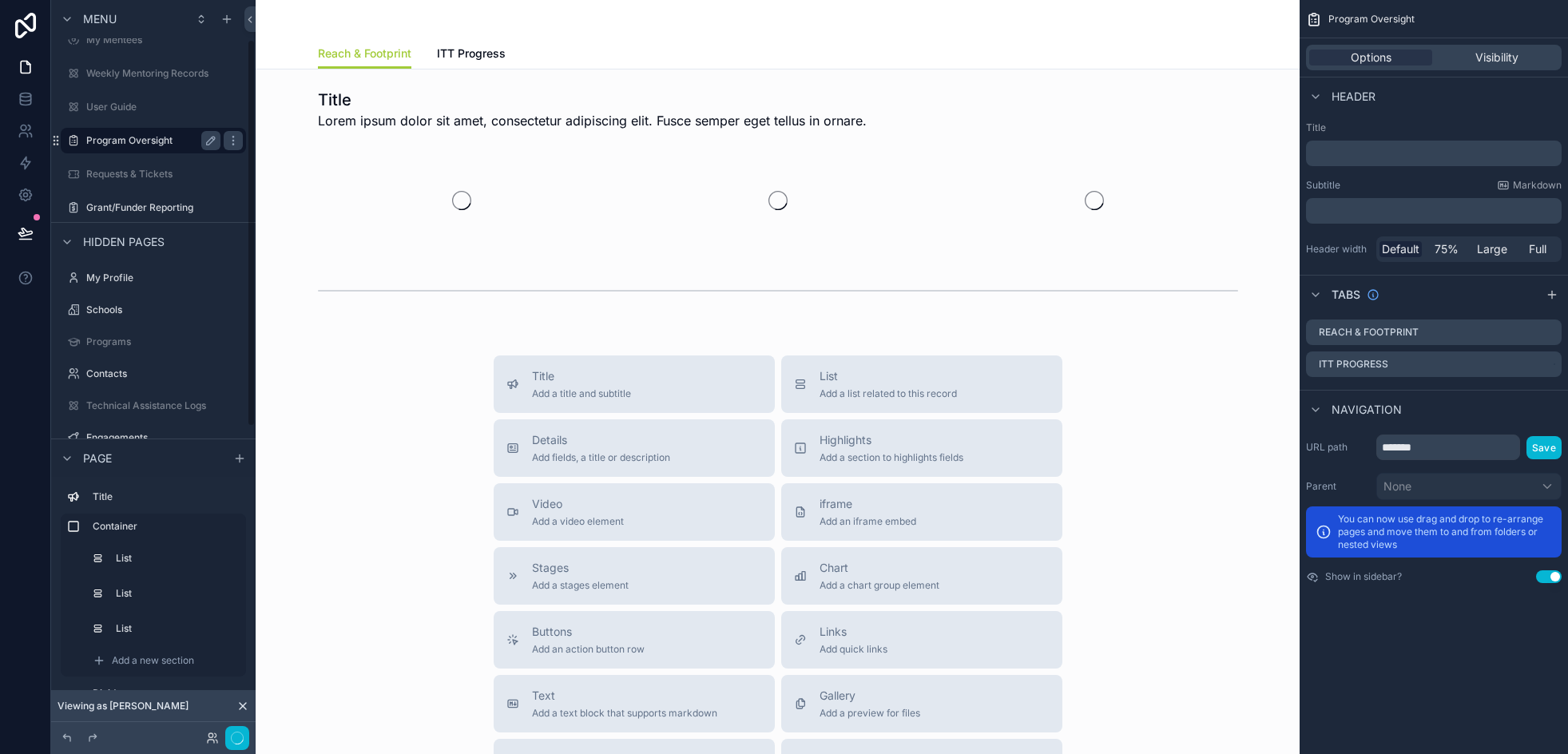
scroll to position [75, 0]
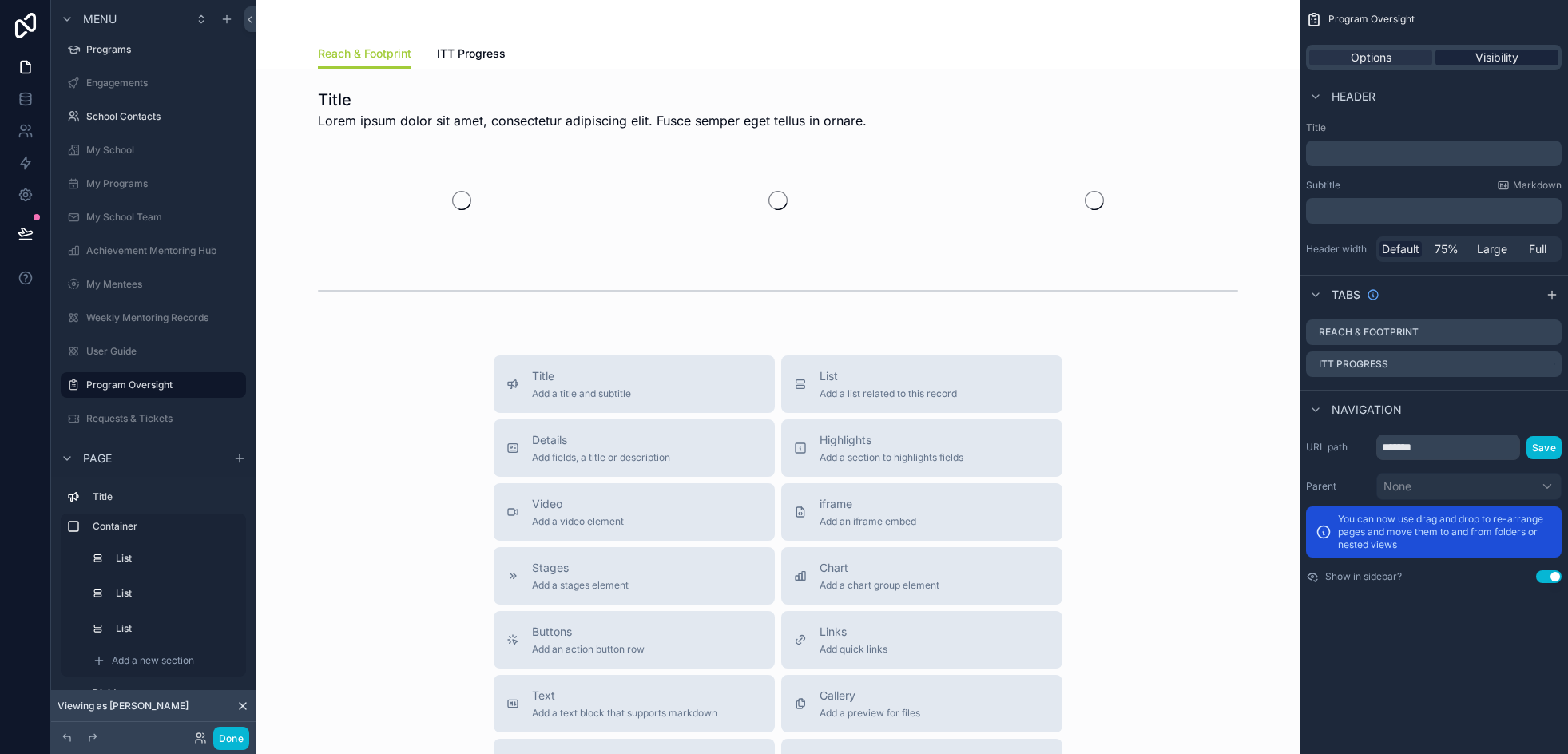
click at [1512, 58] on span "Visibility" at bounding box center [1497, 57] width 43 height 16
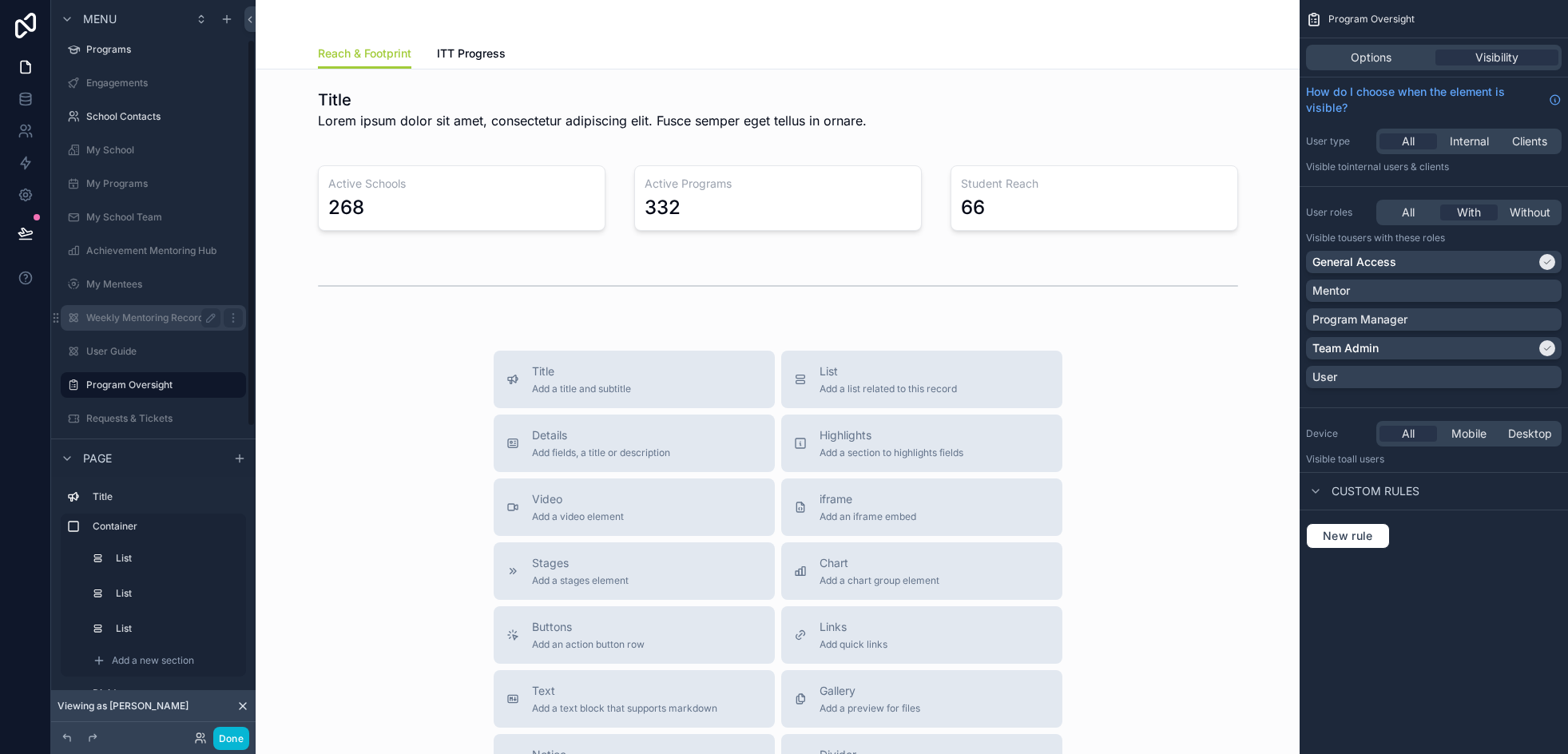
scroll to position [155, 0]
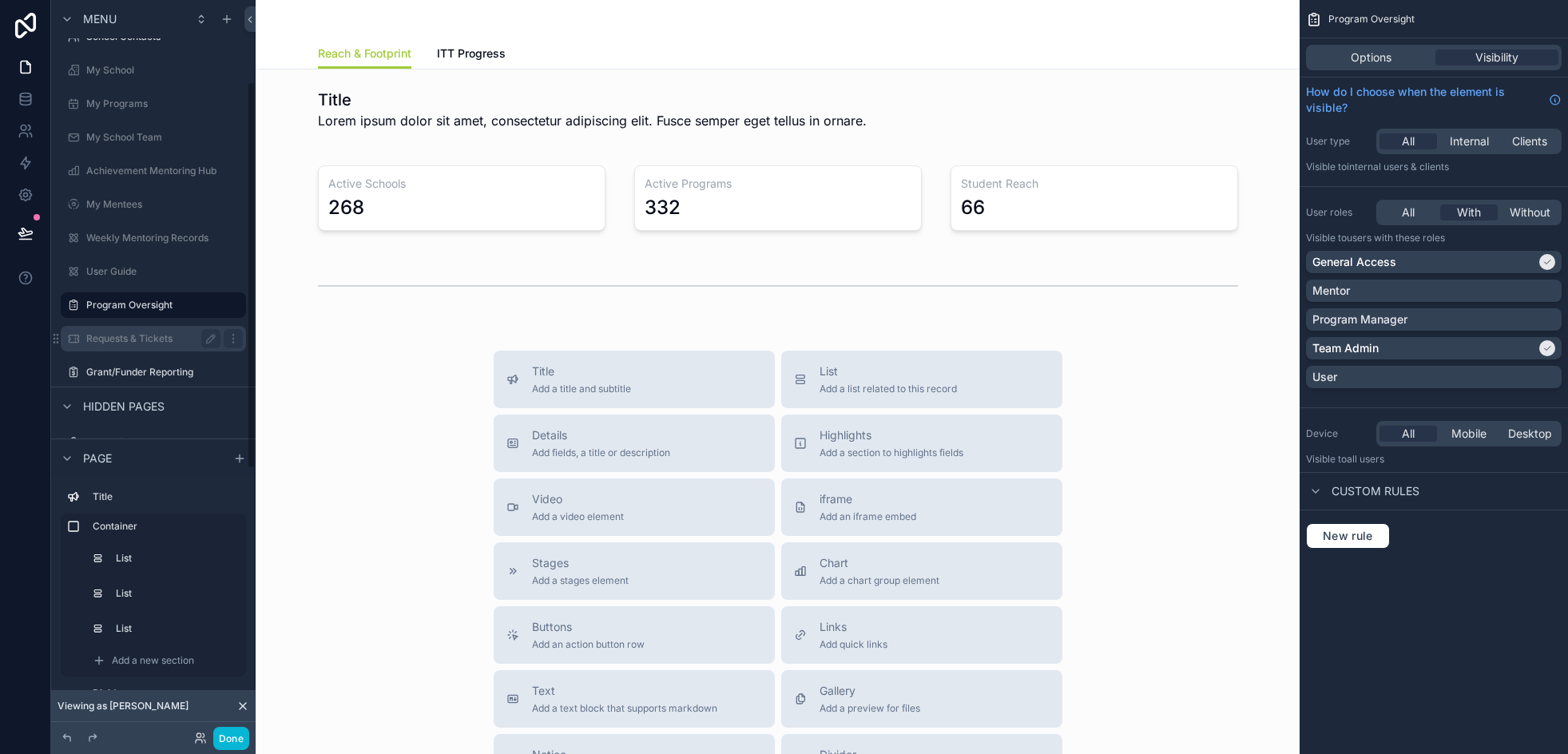
click at [150, 335] on label "Requests & Tickets" at bounding box center [150, 339] width 128 height 13
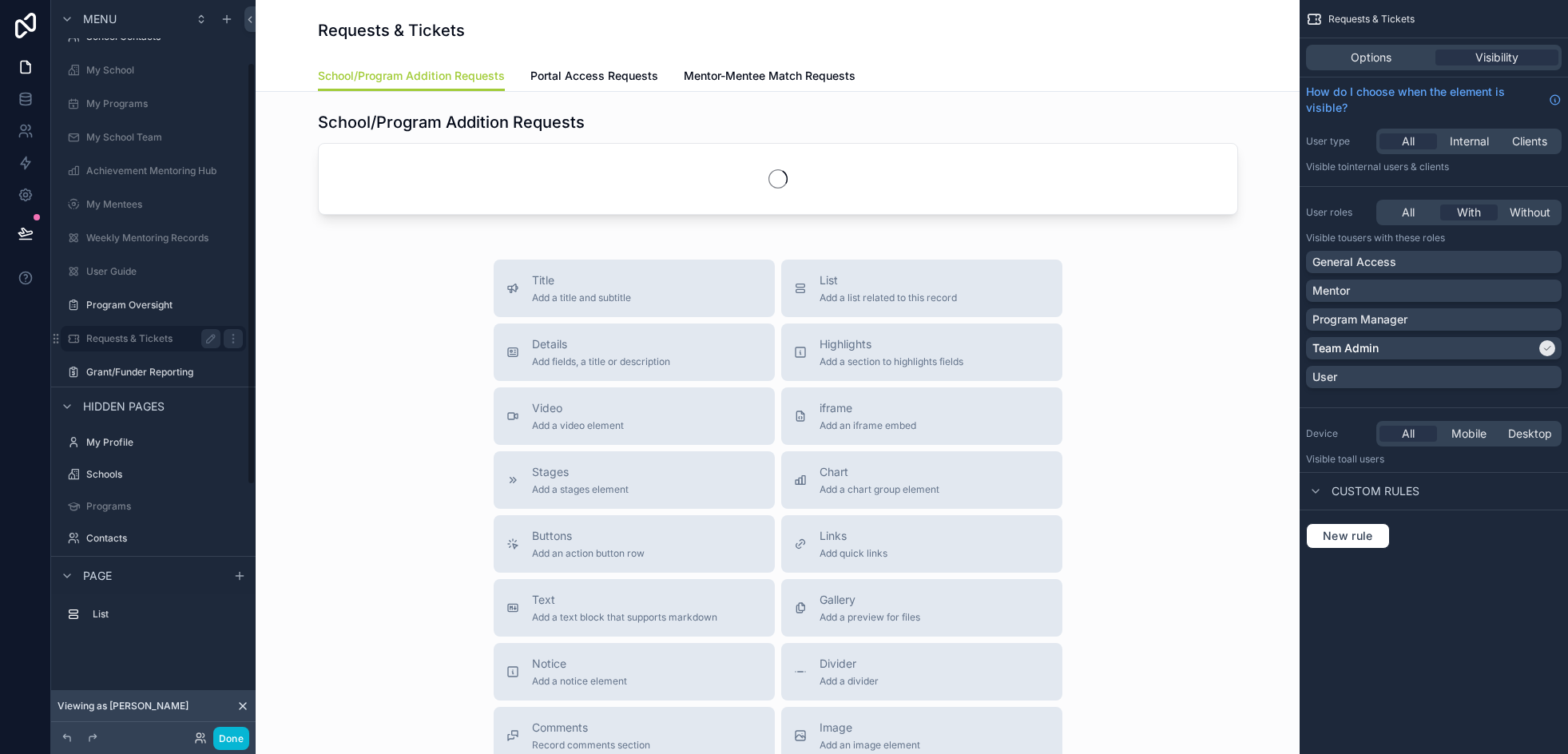
scroll to position [109, 0]
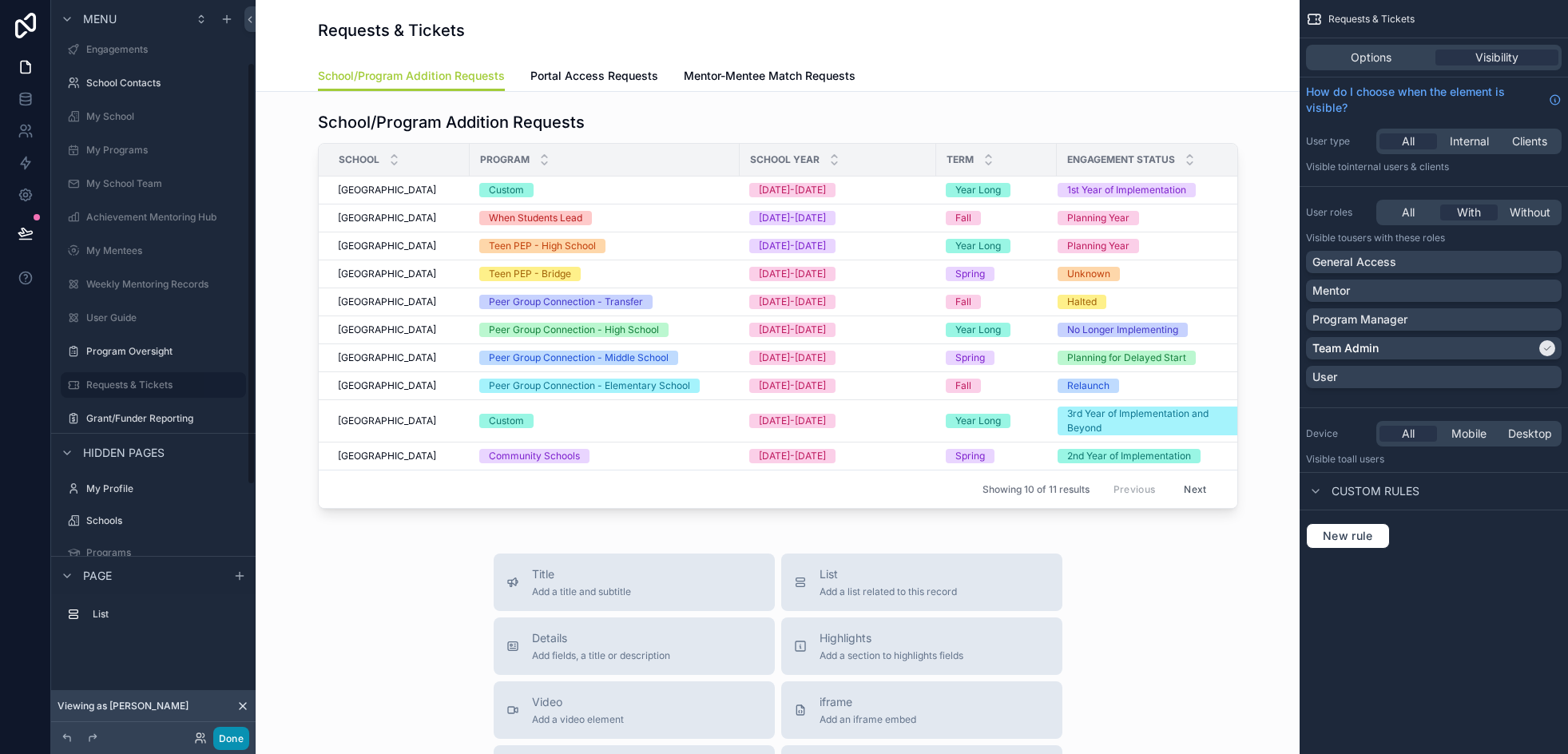
click at [235, 742] on button "Done" at bounding box center [231, 737] width 36 height 23
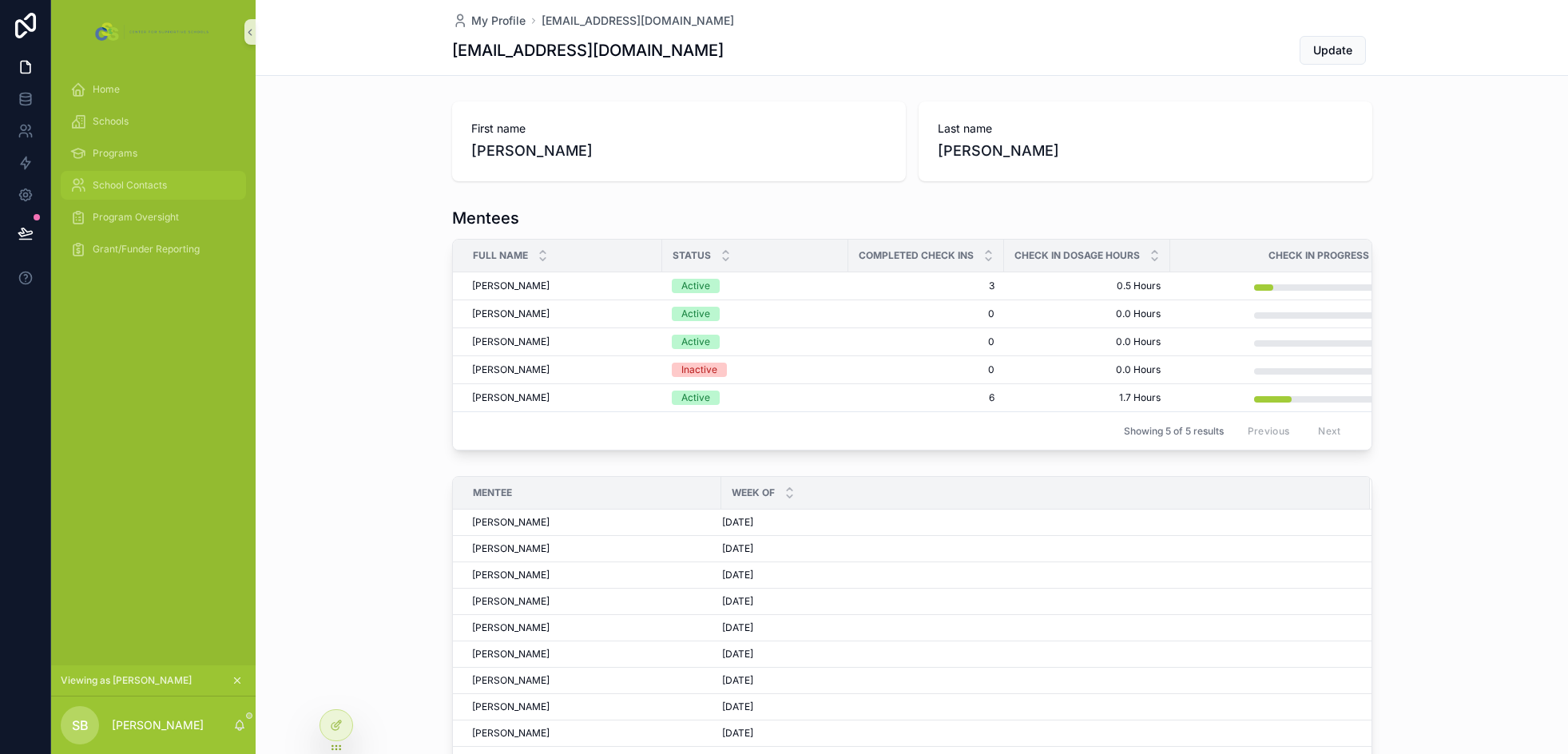
click at [137, 173] on div "School Contacts" at bounding box center [153, 185] width 166 height 26
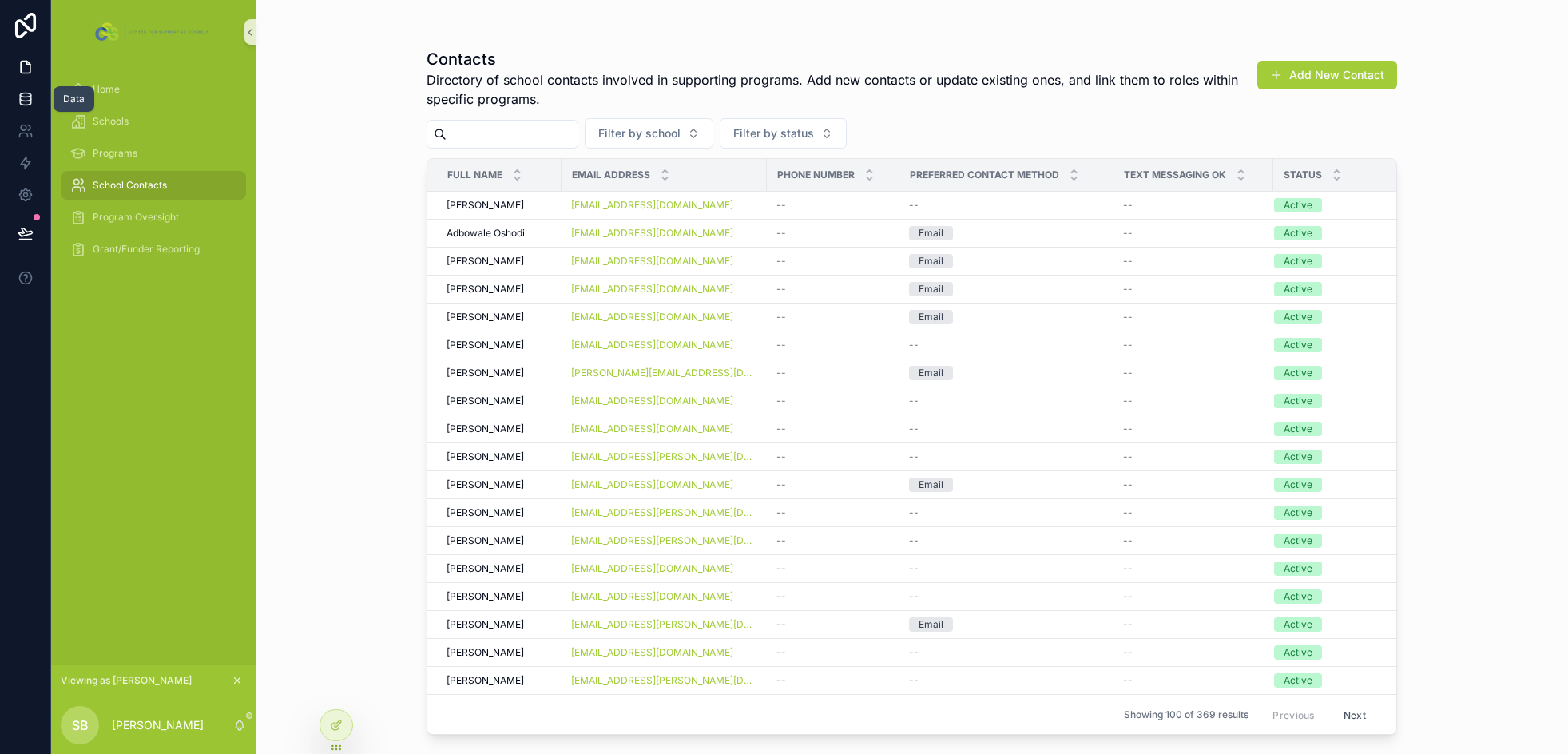
click at [29, 103] on icon at bounding box center [25, 98] width 16 height 16
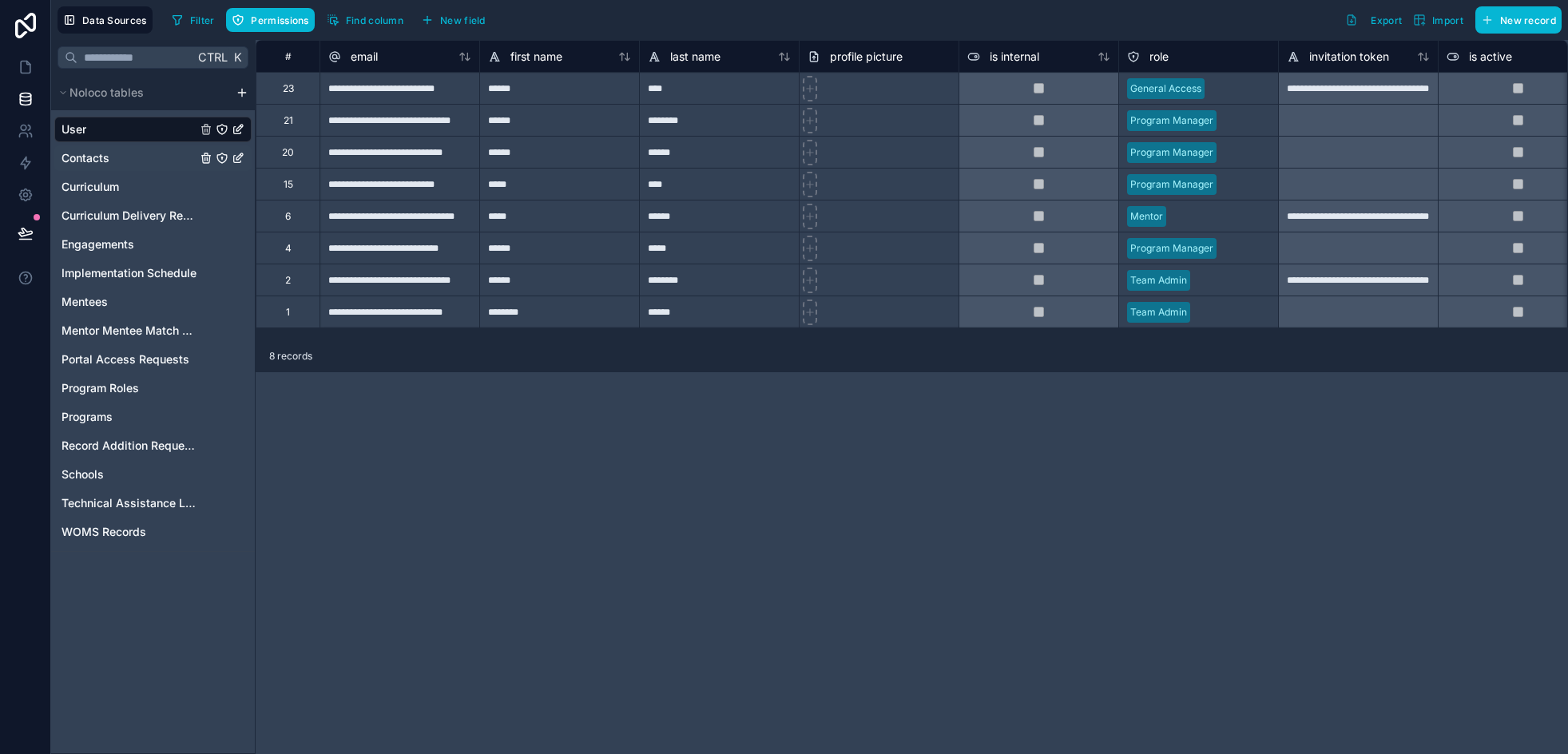
click at [225, 160] on icon "Contacts" at bounding box center [222, 159] width 13 height 13
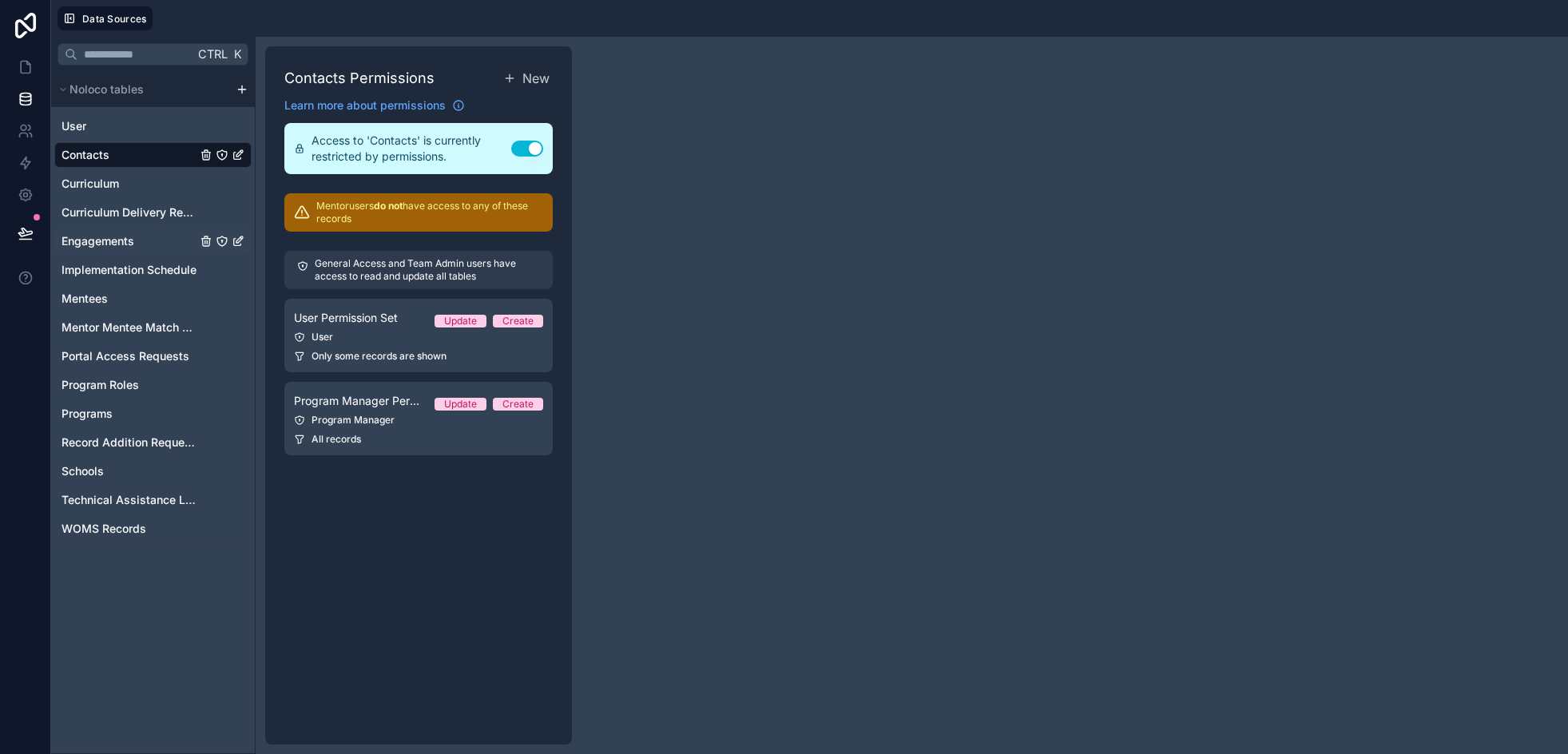
click at [93, 240] on span "Engagements" at bounding box center [97, 240] width 72 height 16
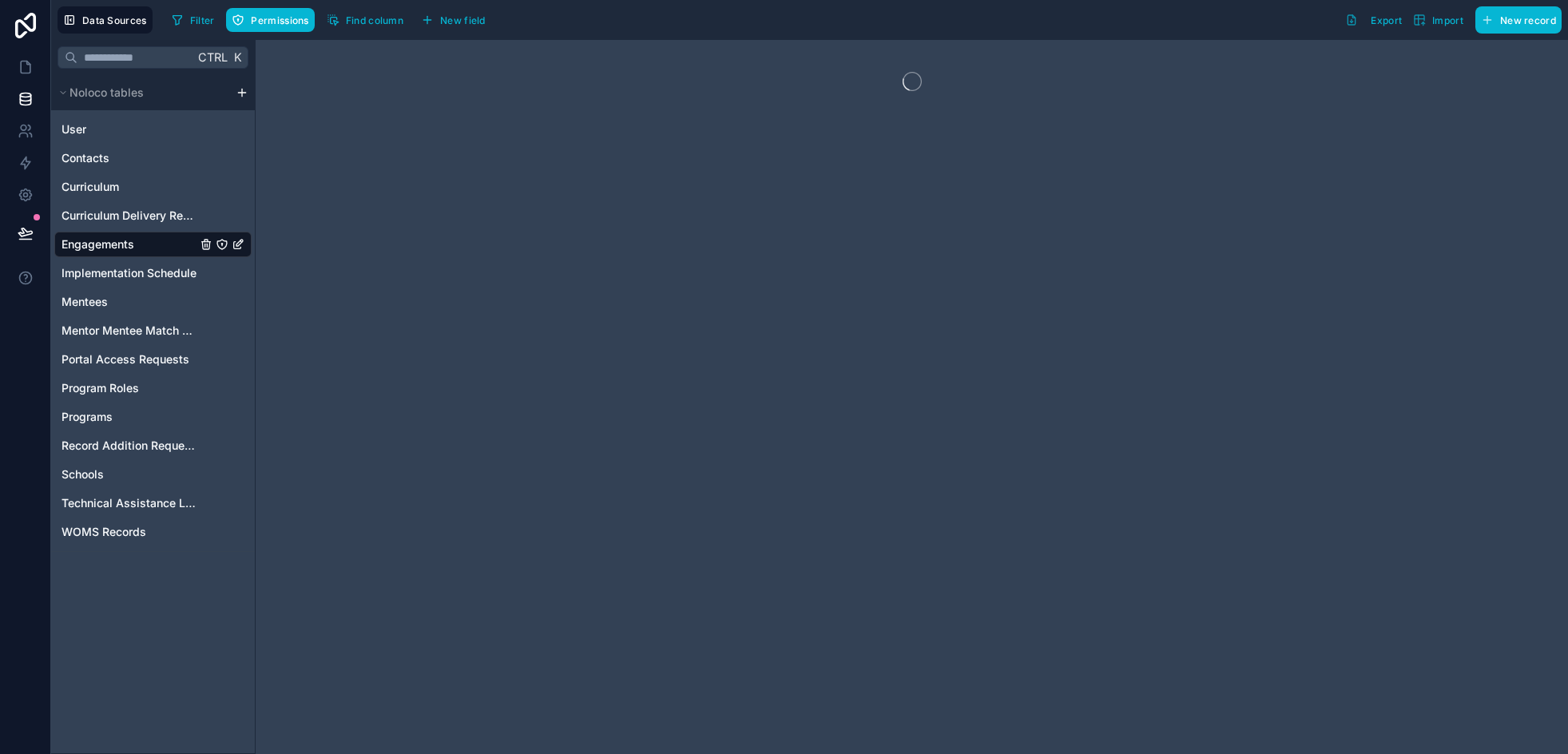
click at [221, 243] on icon "Engagements" at bounding box center [222, 245] width 13 height 13
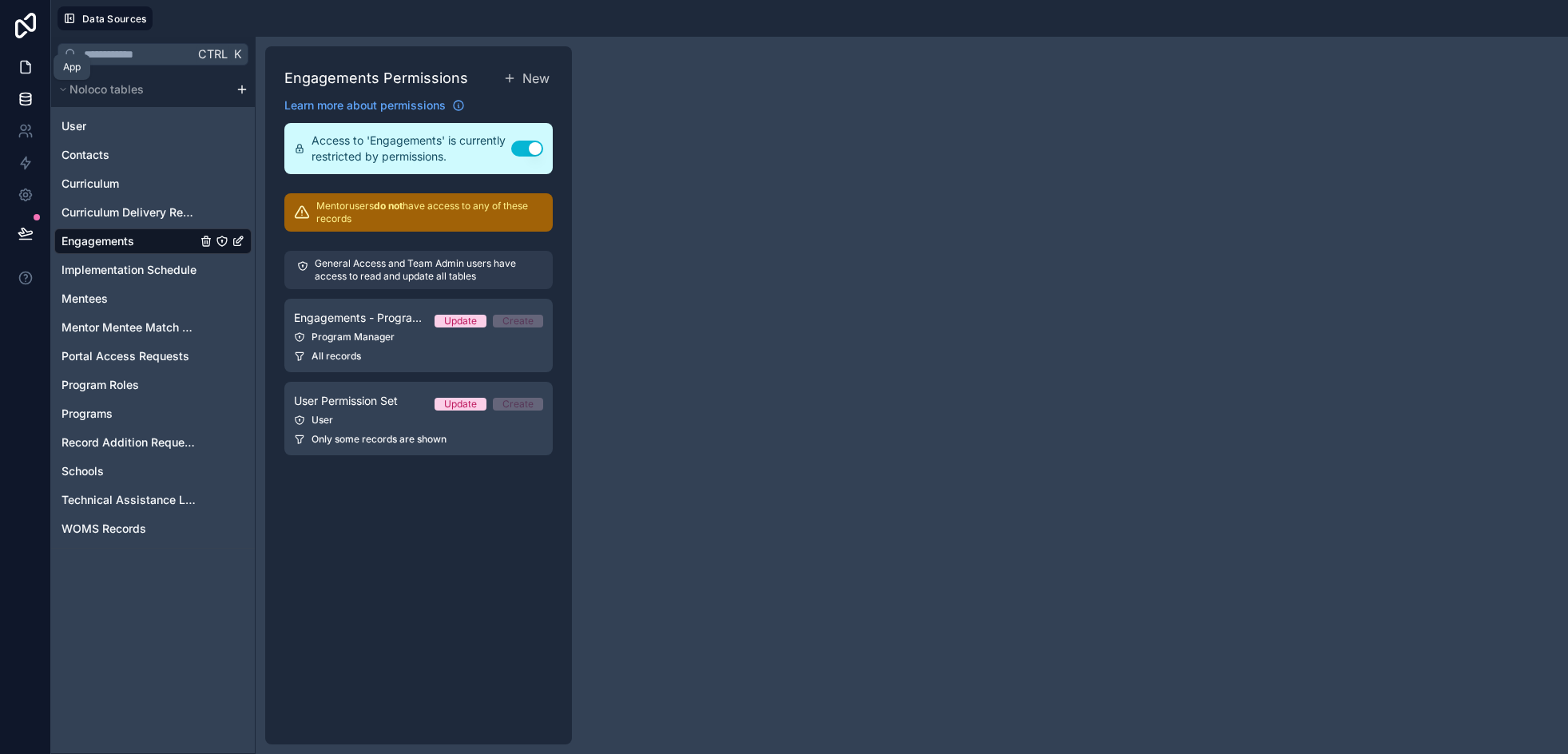
click at [27, 66] on icon at bounding box center [25, 67] width 16 height 16
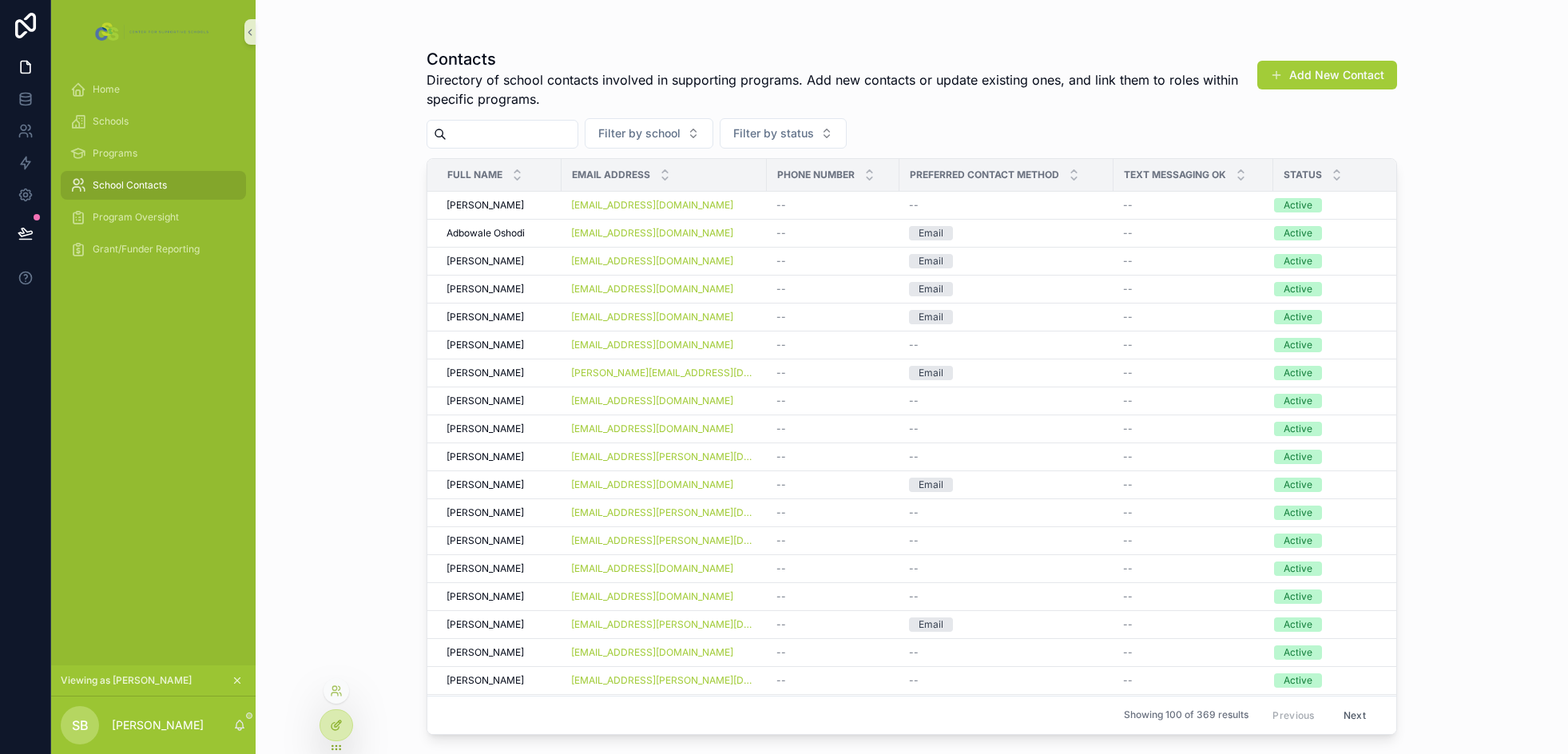
click at [345, 728] on div at bounding box center [336, 724] width 32 height 31
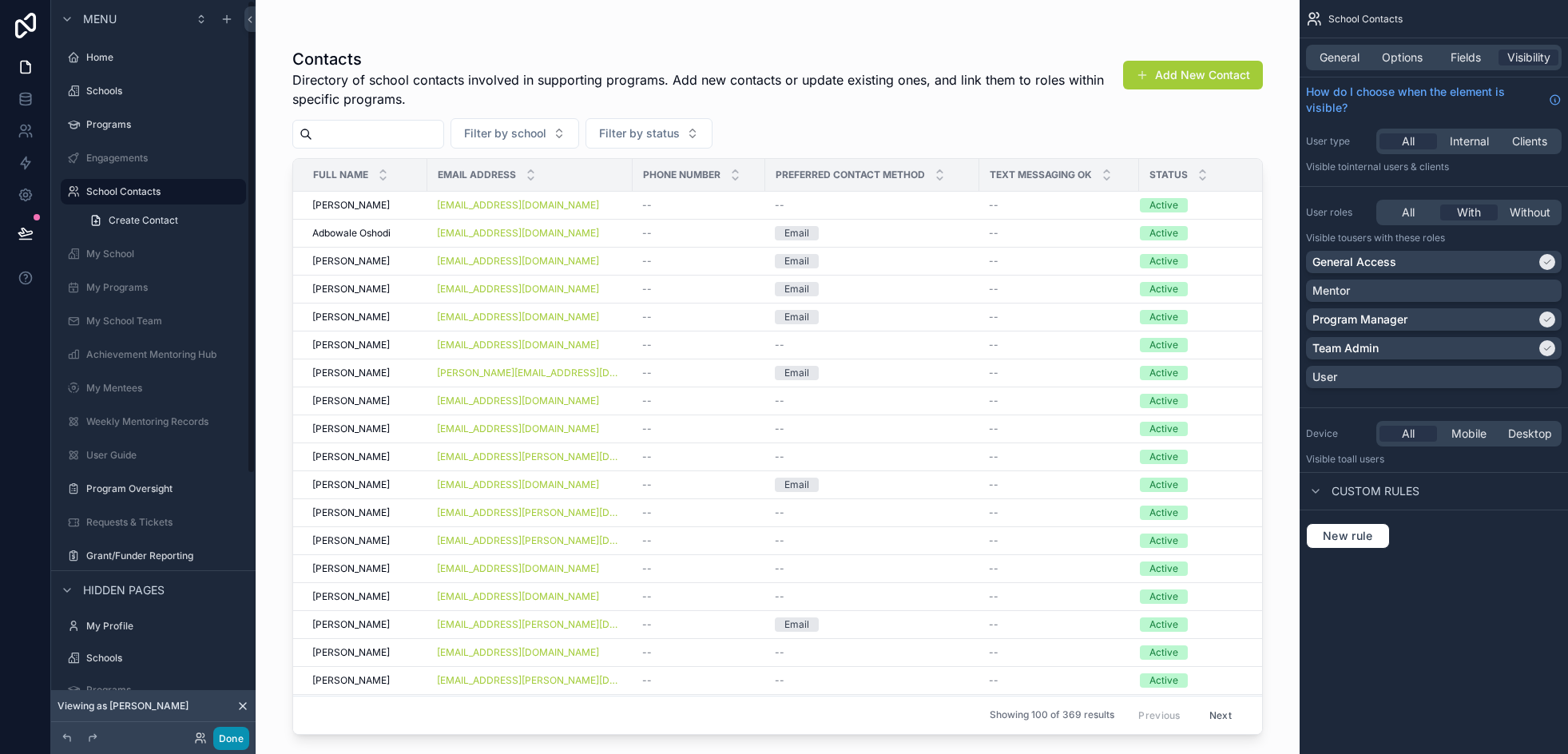
click at [235, 735] on button "Done" at bounding box center [231, 737] width 36 height 23
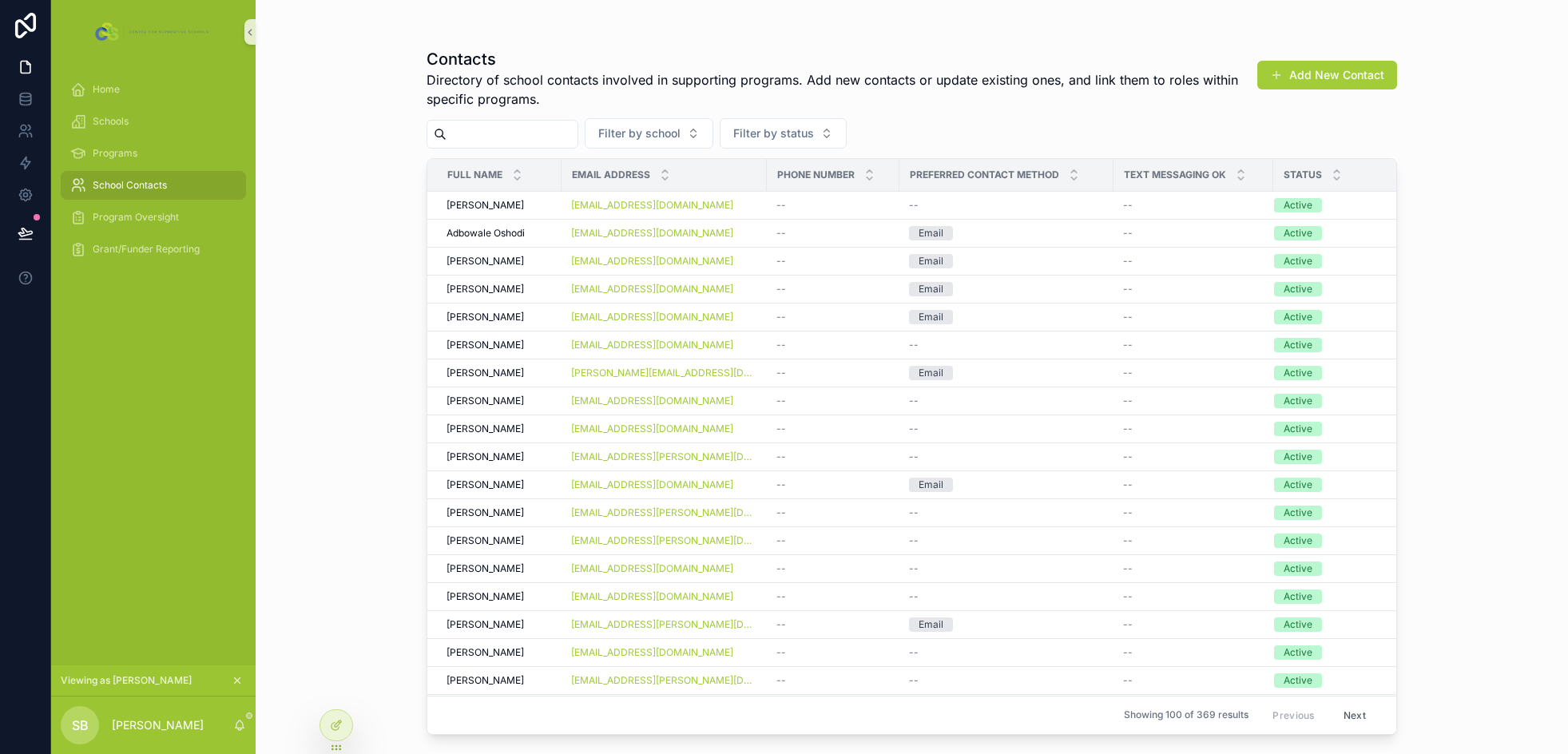
click at [240, 680] on icon "scrollable content" at bounding box center [238, 680] width 11 height 11
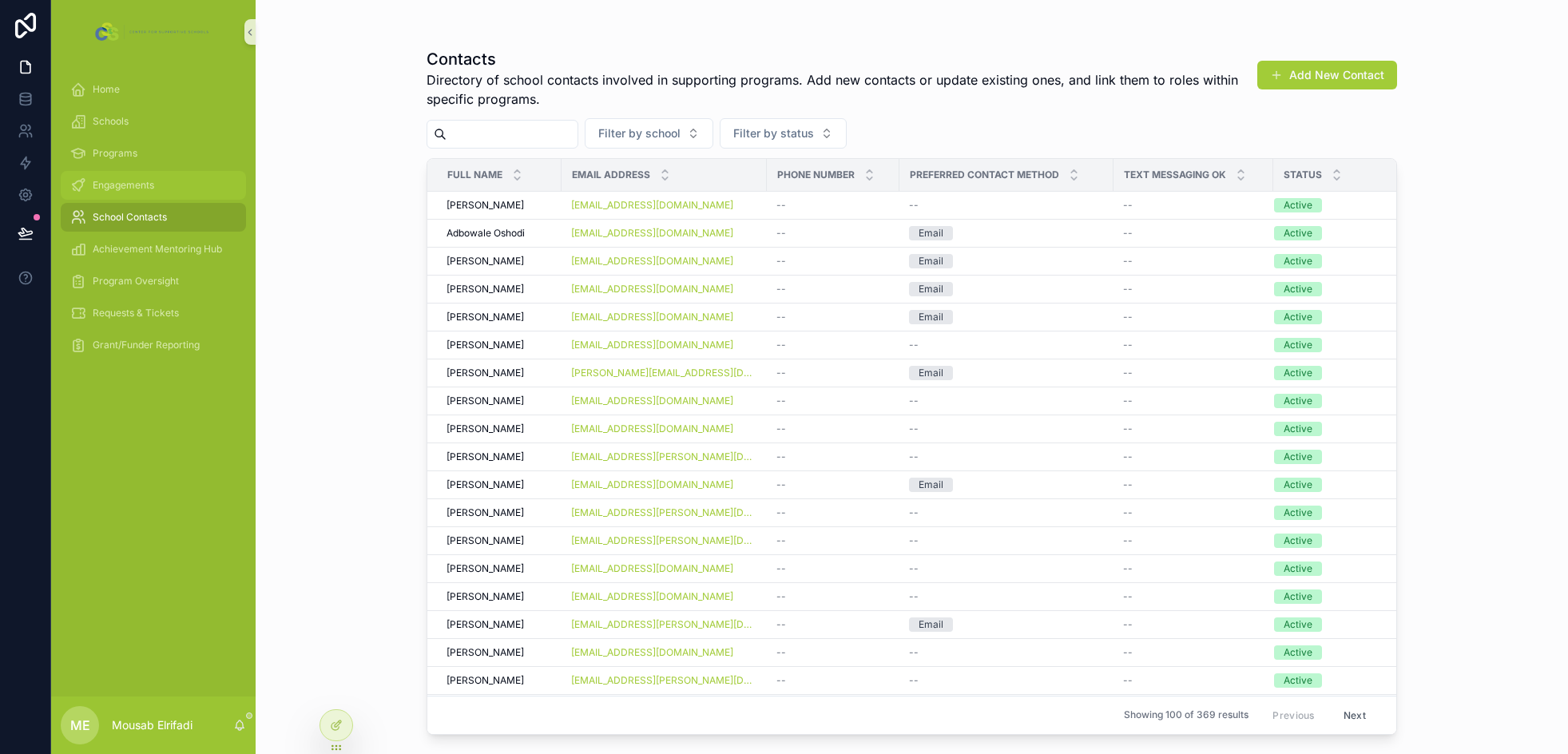
click at [116, 182] on span "Engagements" at bounding box center [123, 185] width 61 height 13
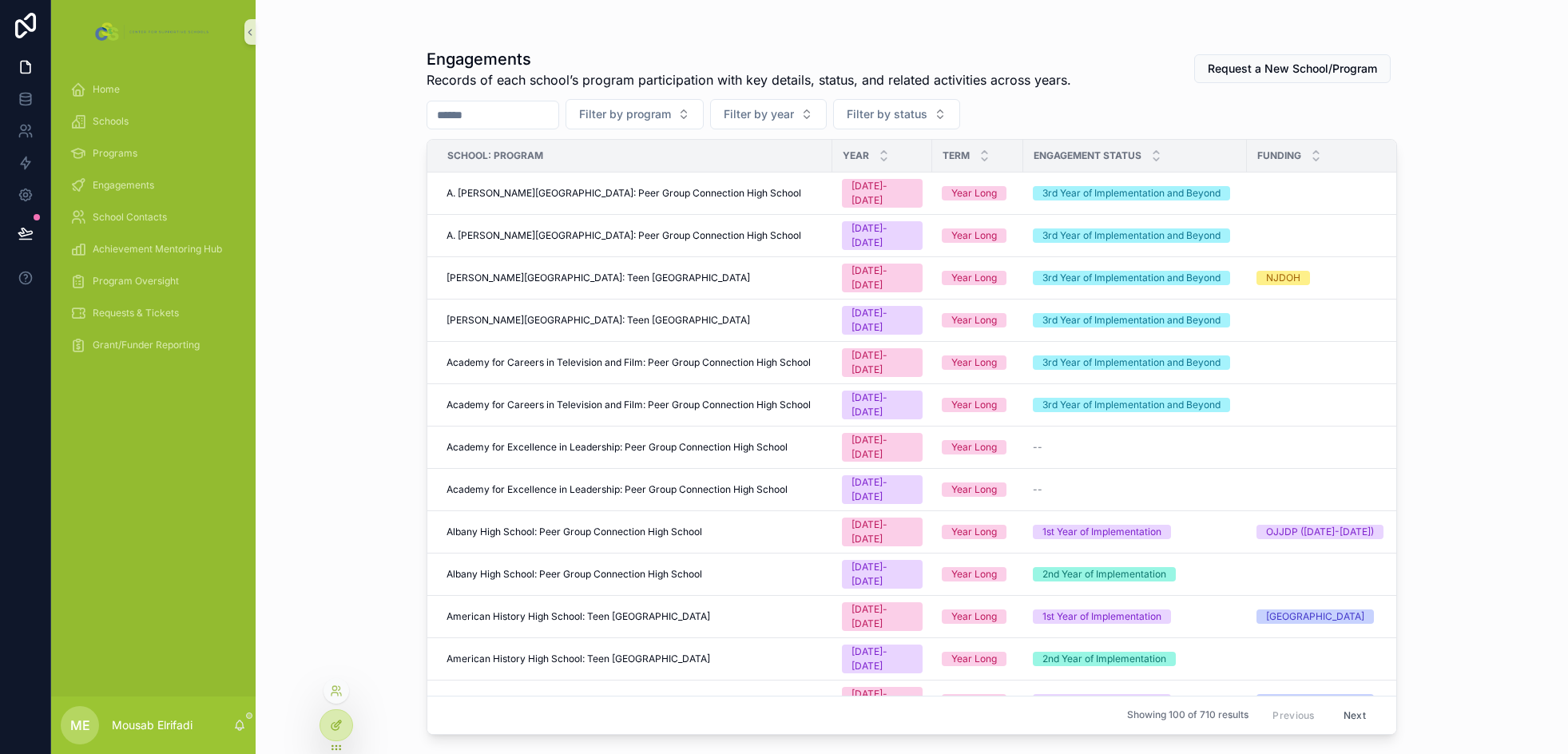
click at [340, 726] on icon at bounding box center [337, 725] width 13 height 13
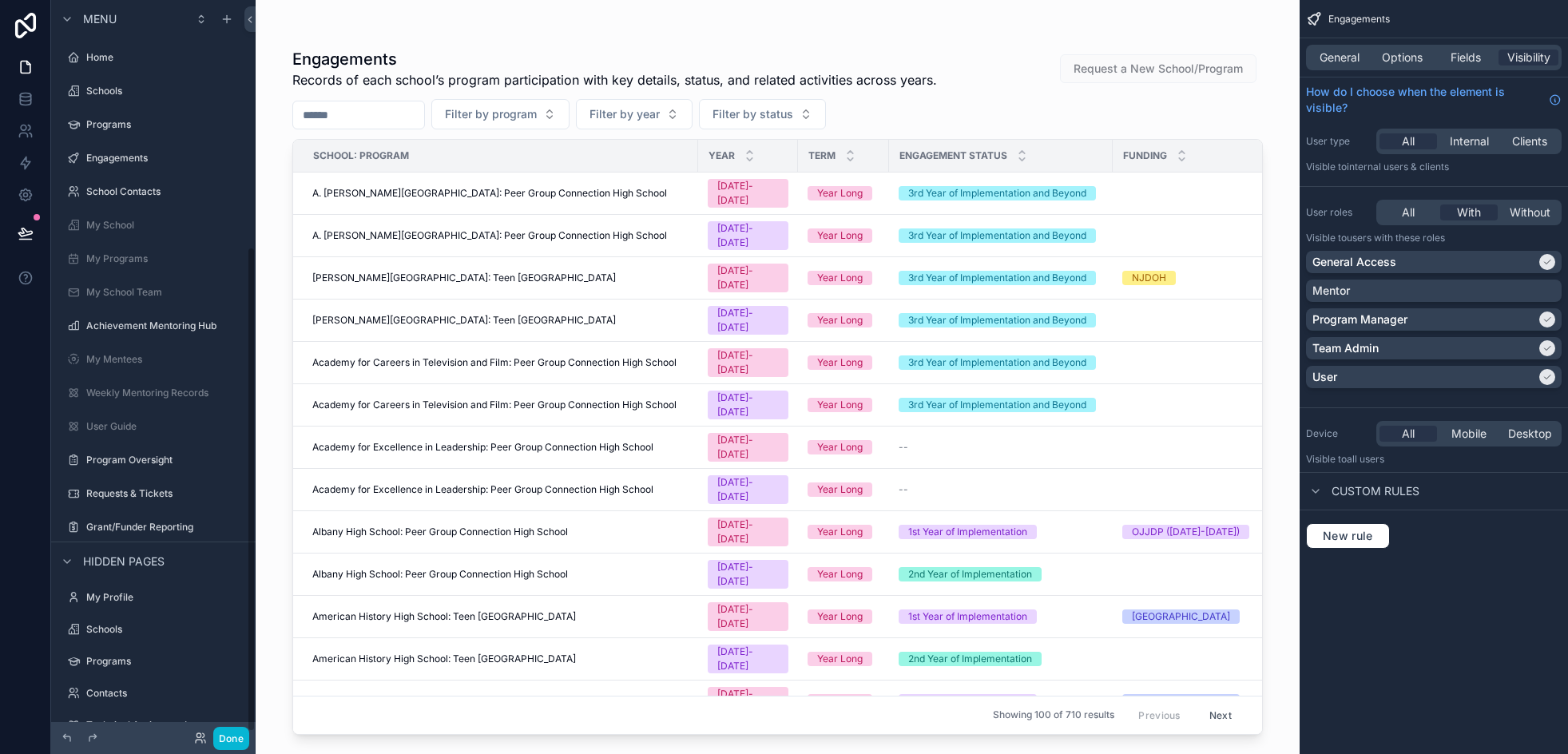
scroll to position [374, 0]
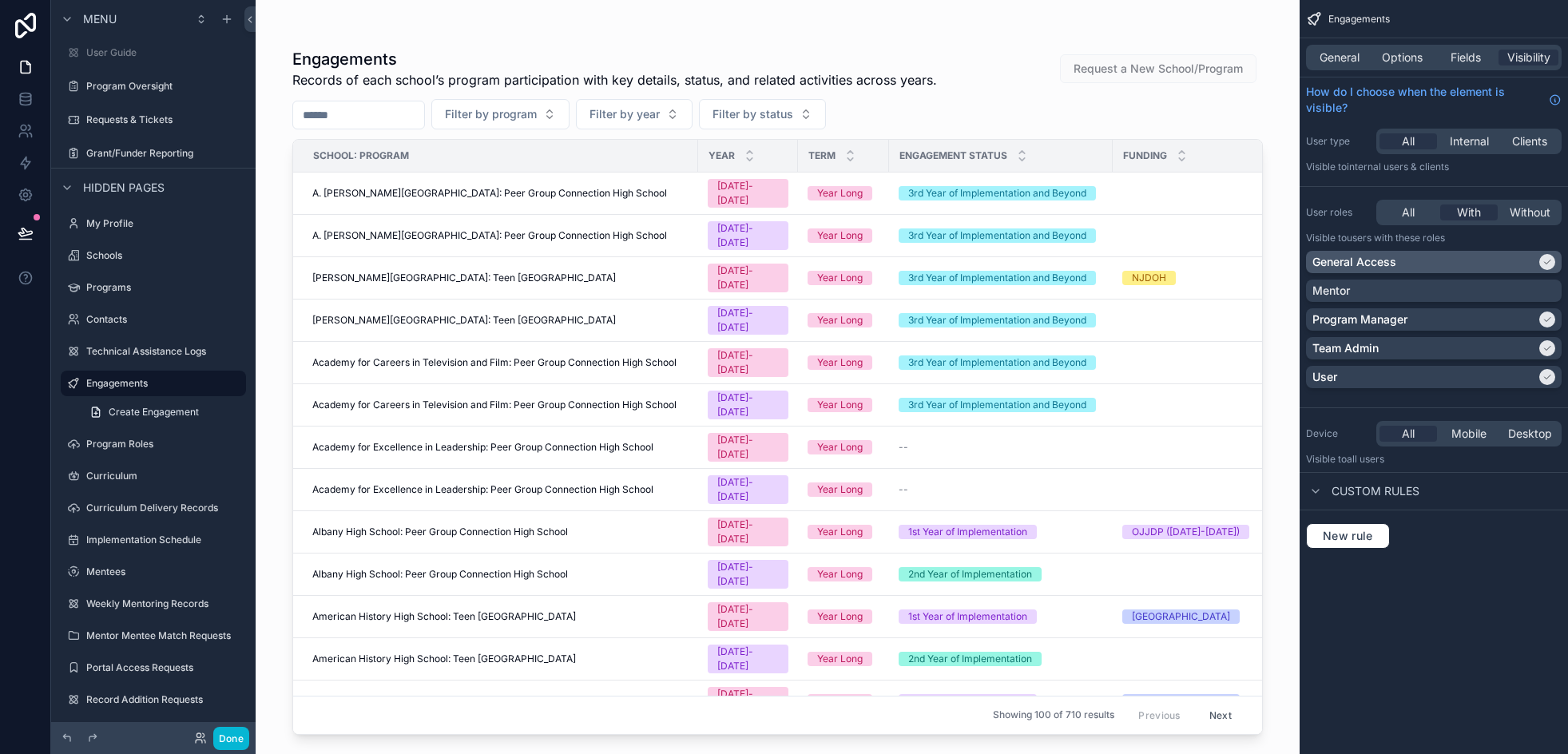
click at [1414, 266] on div "General Access" at bounding box center [1423, 262] width 224 height 16
click at [1415, 262] on div "General Access" at bounding box center [1433, 262] width 243 height 16
click at [223, 731] on button "Done" at bounding box center [231, 737] width 36 height 23
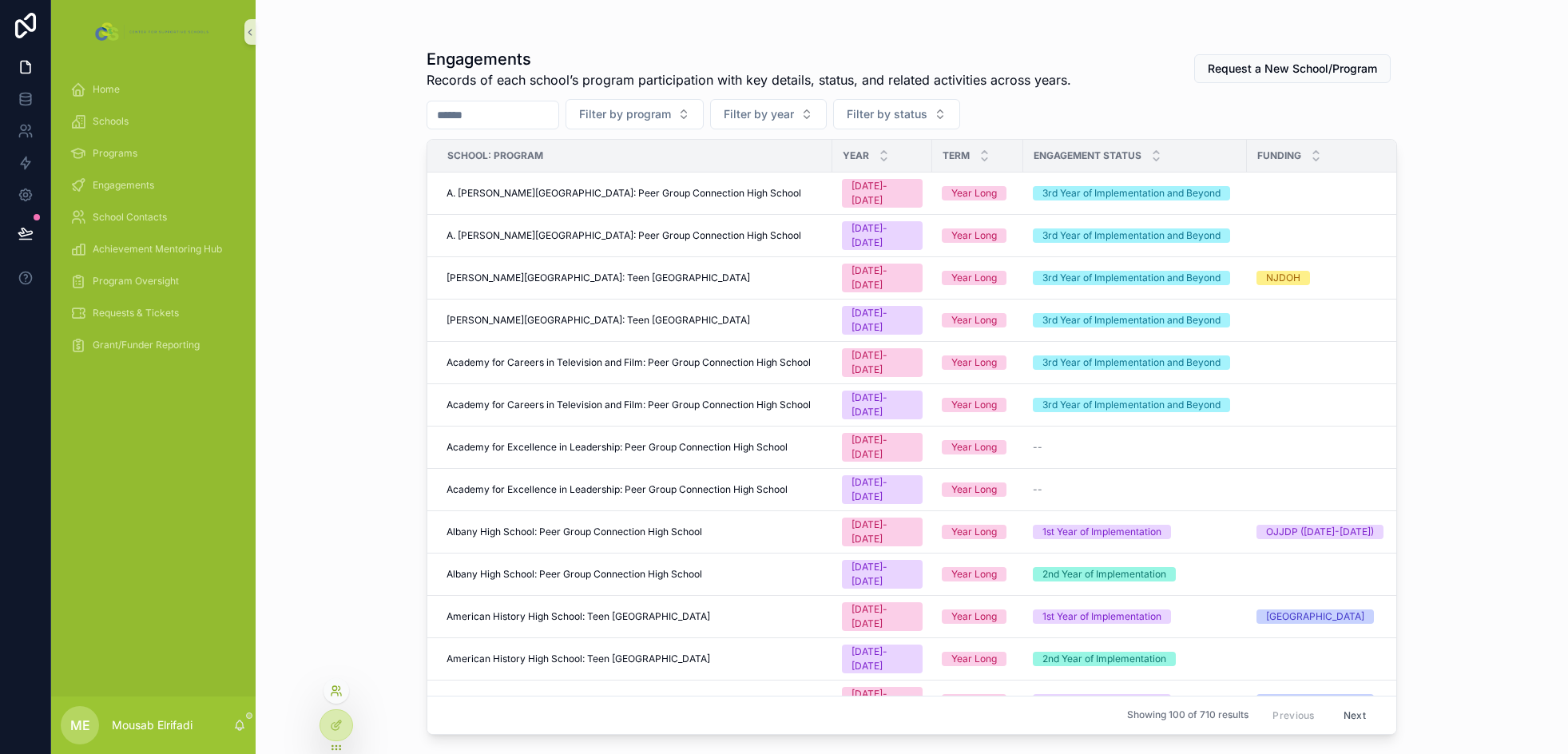
click at [340, 694] on icon at bounding box center [337, 691] width 13 height 13
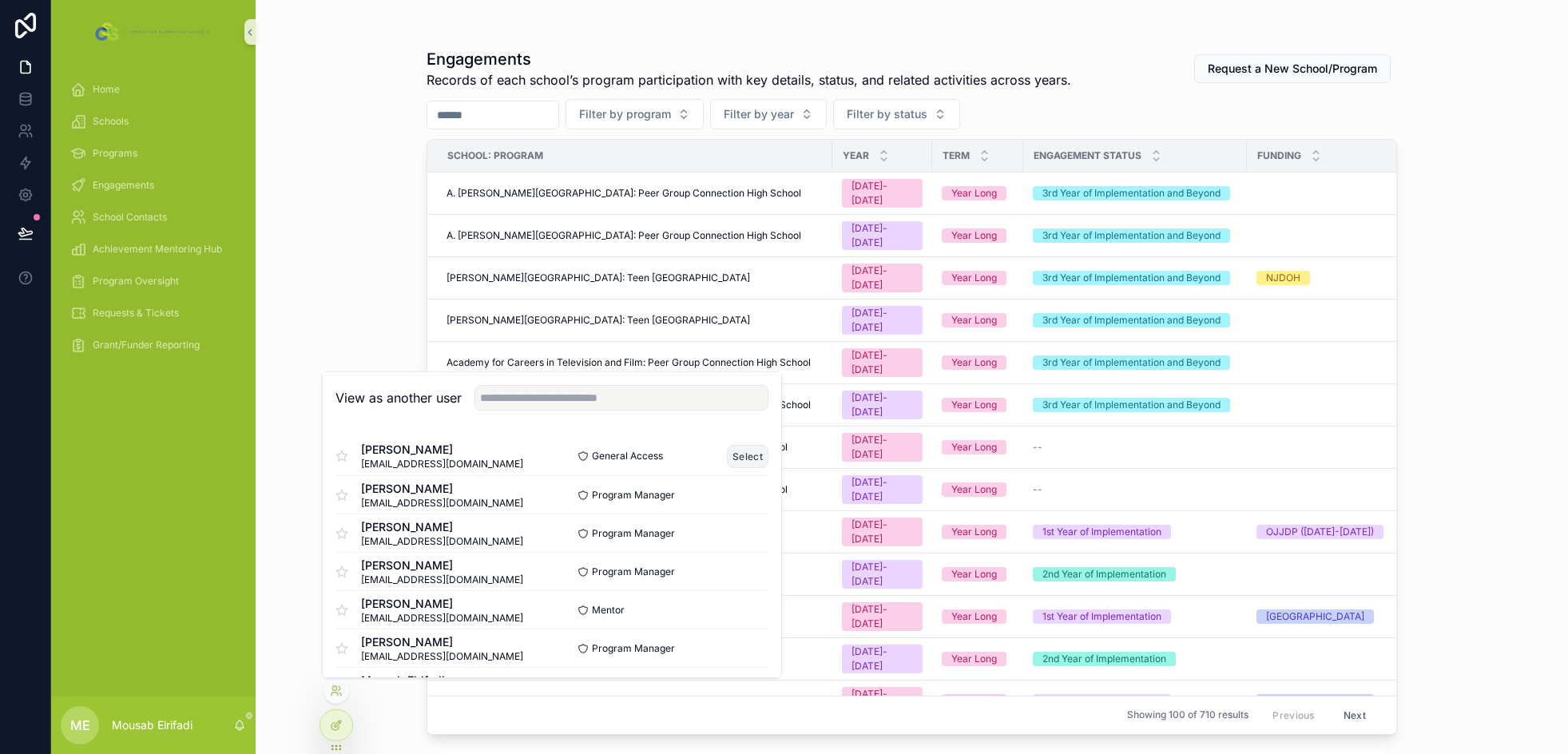
click at [736, 449] on button "Select" at bounding box center [747, 456] width 42 height 23
click at [744, 451] on button "Select" at bounding box center [747, 456] width 42 height 23
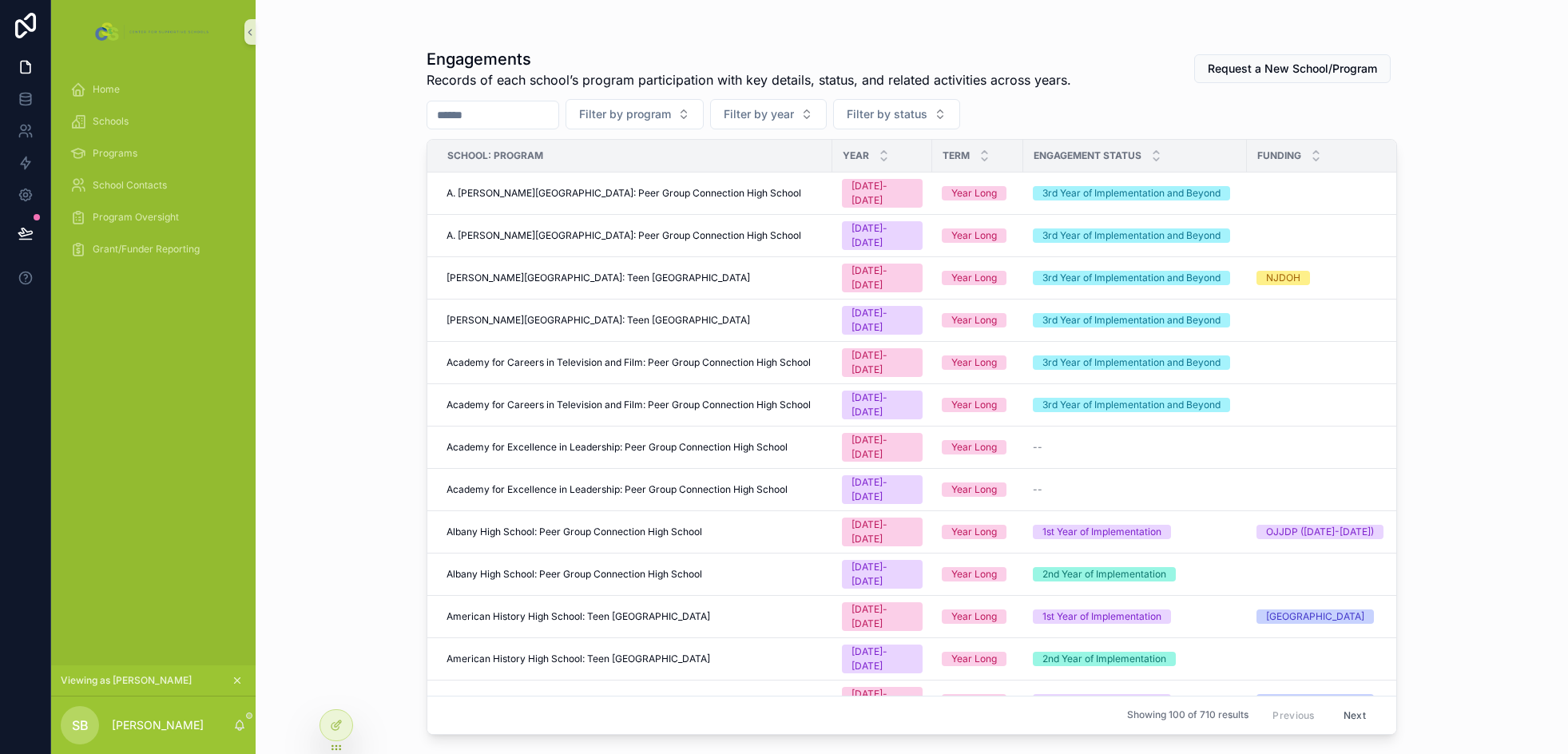
click at [360, 273] on div "Engagements Records of each school’s program participation with key details, st…" at bounding box center [911, 377] width 1312 height 754
click at [341, 721] on icon at bounding box center [337, 725] width 13 height 13
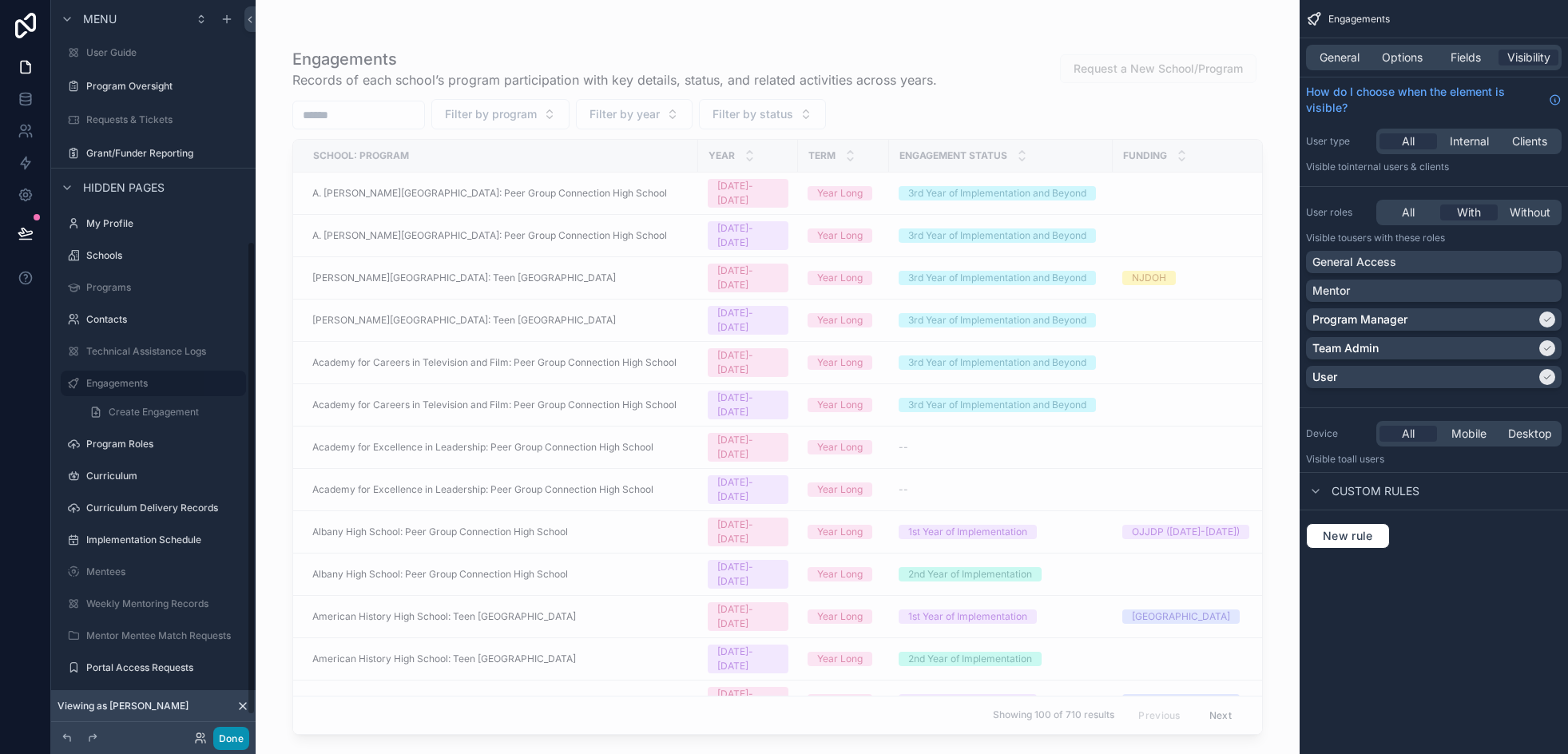
click at [235, 731] on button "Done" at bounding box center [231, 737] width 36 height 23
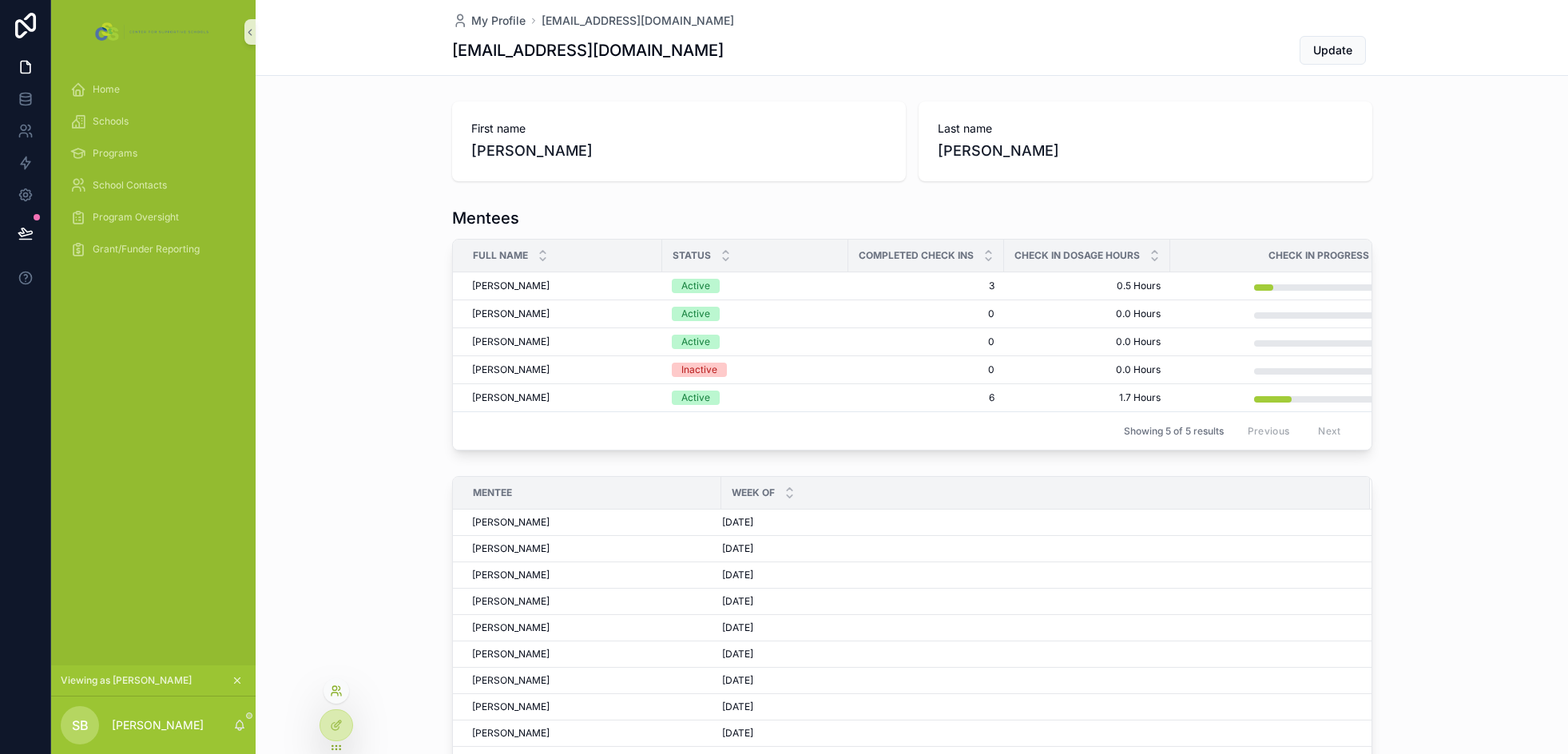
click at [340, 685] on icon at bounding box center [340, 687] width 2 height 4
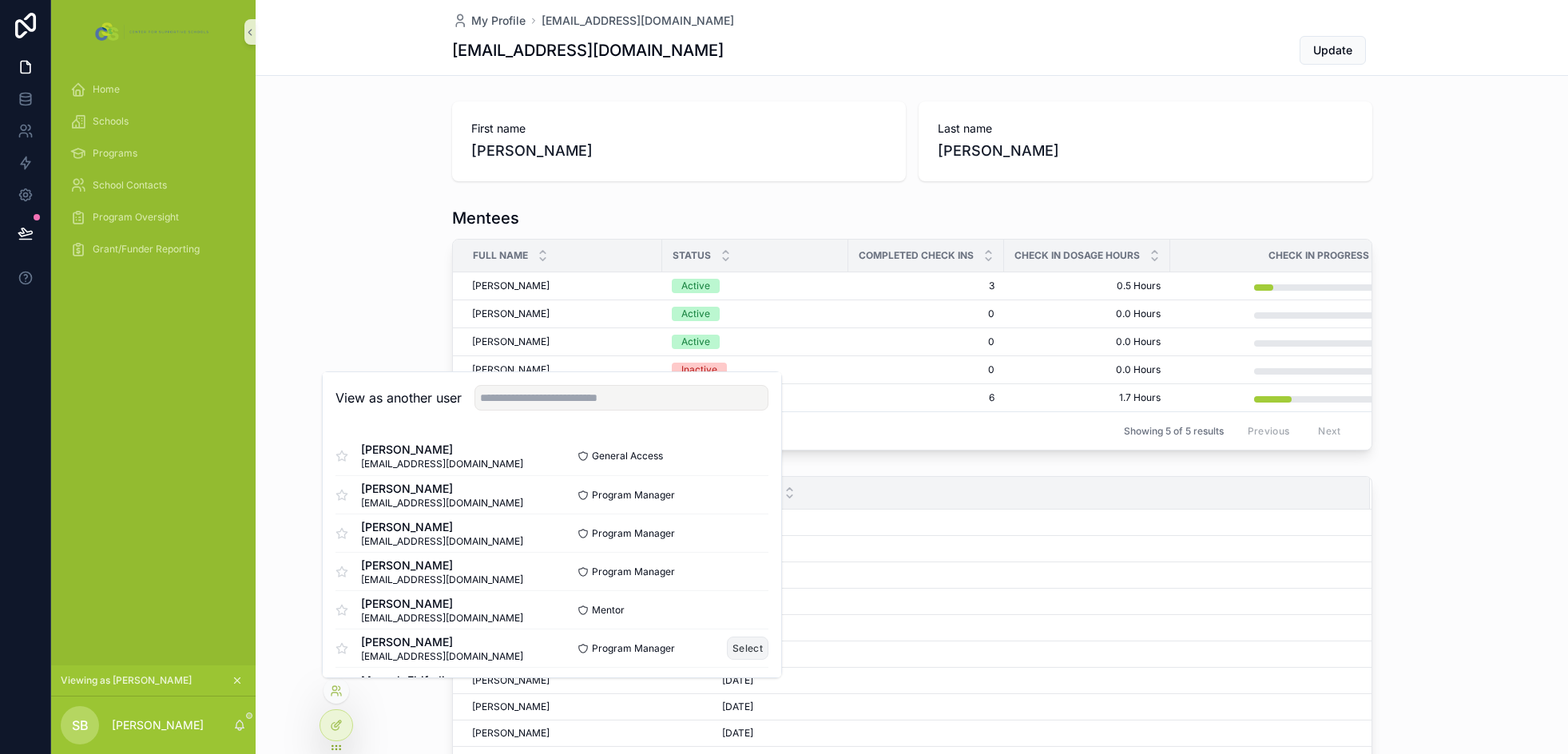
click at [730, 645] on button "Select" at bounding box center [747, 647] width 42 height 23
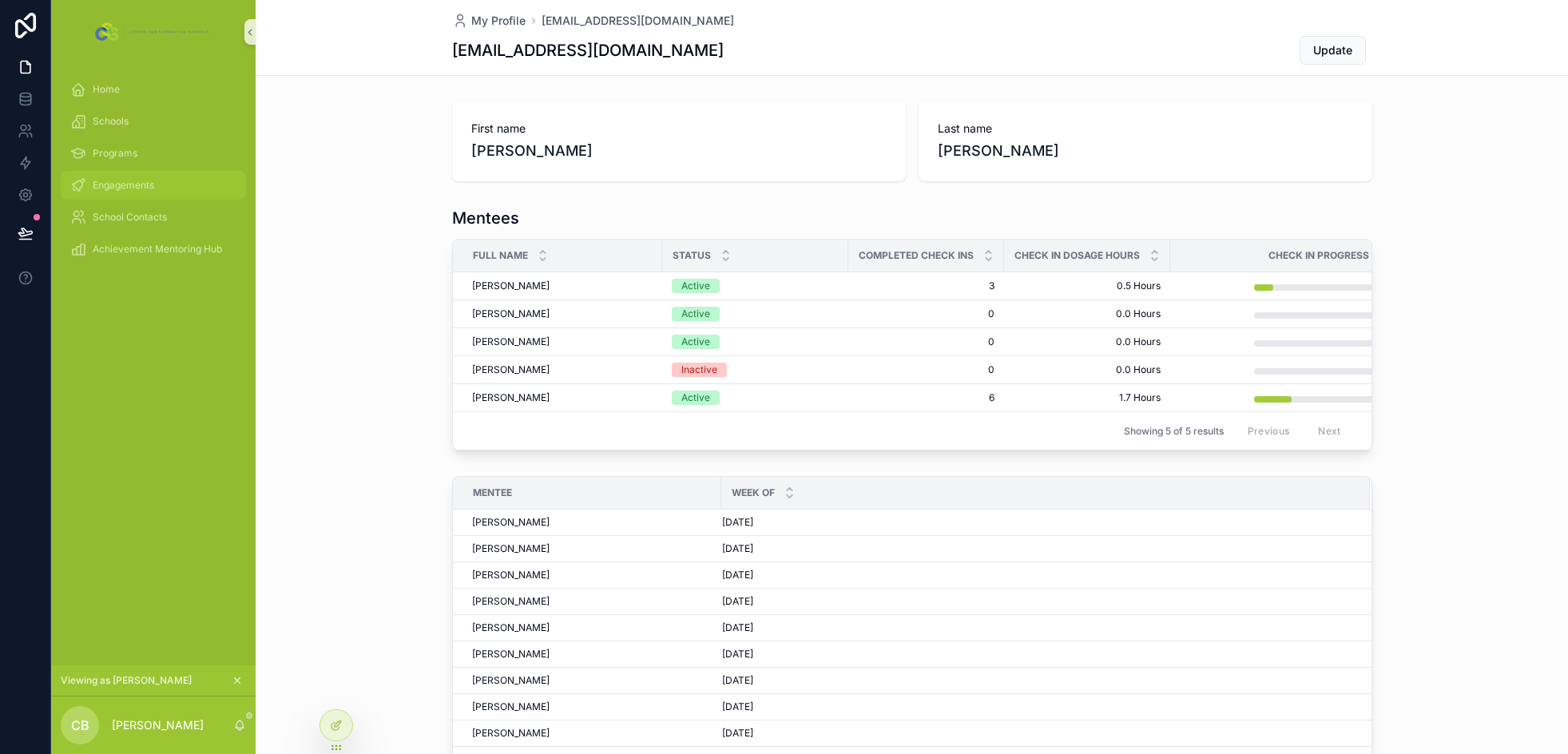
click at [148, 176] on div "Engagements" at bounding box center [153, 185] width 166 height 26
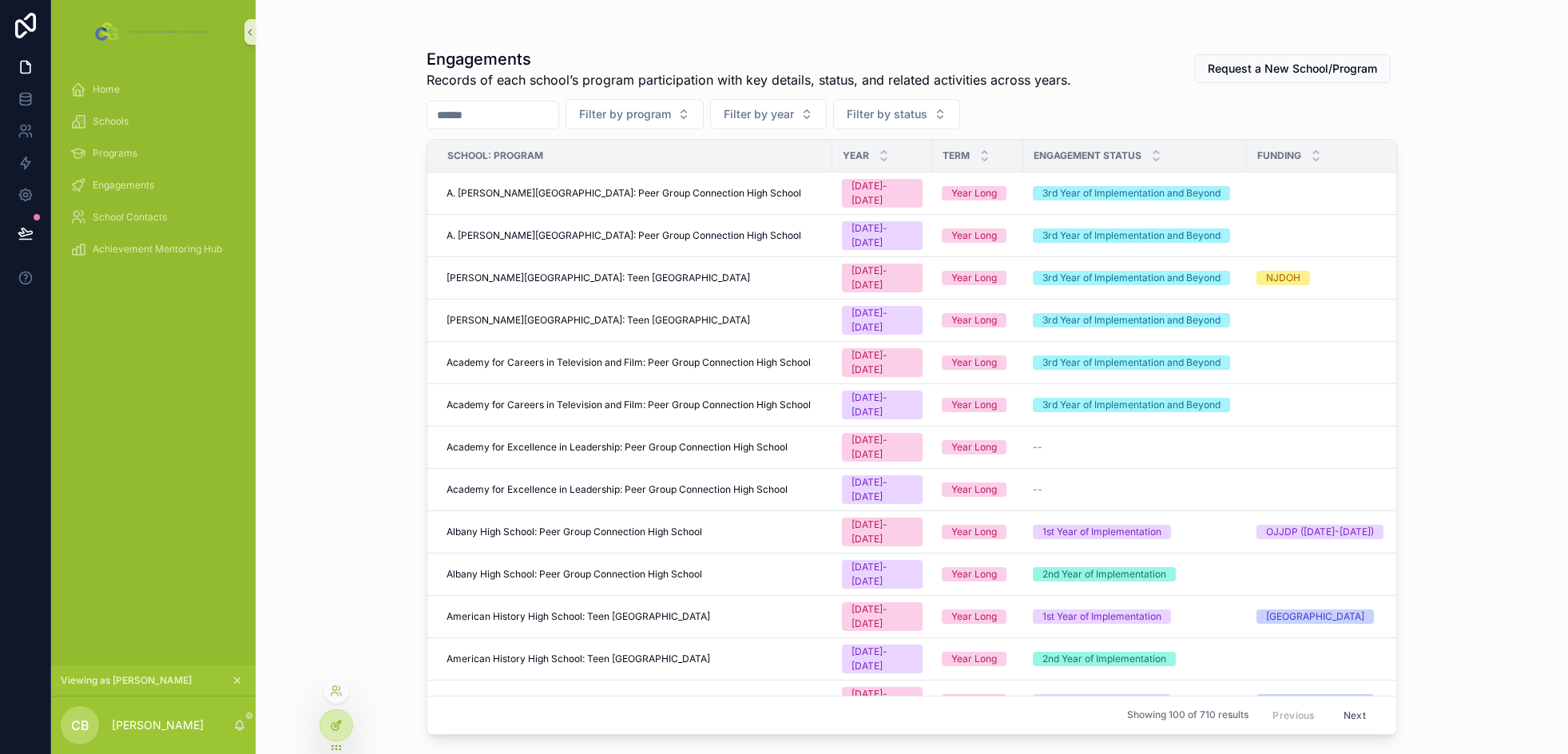
click at [332, 726] on icon at bounding box center [337, 725] width 13 height 13
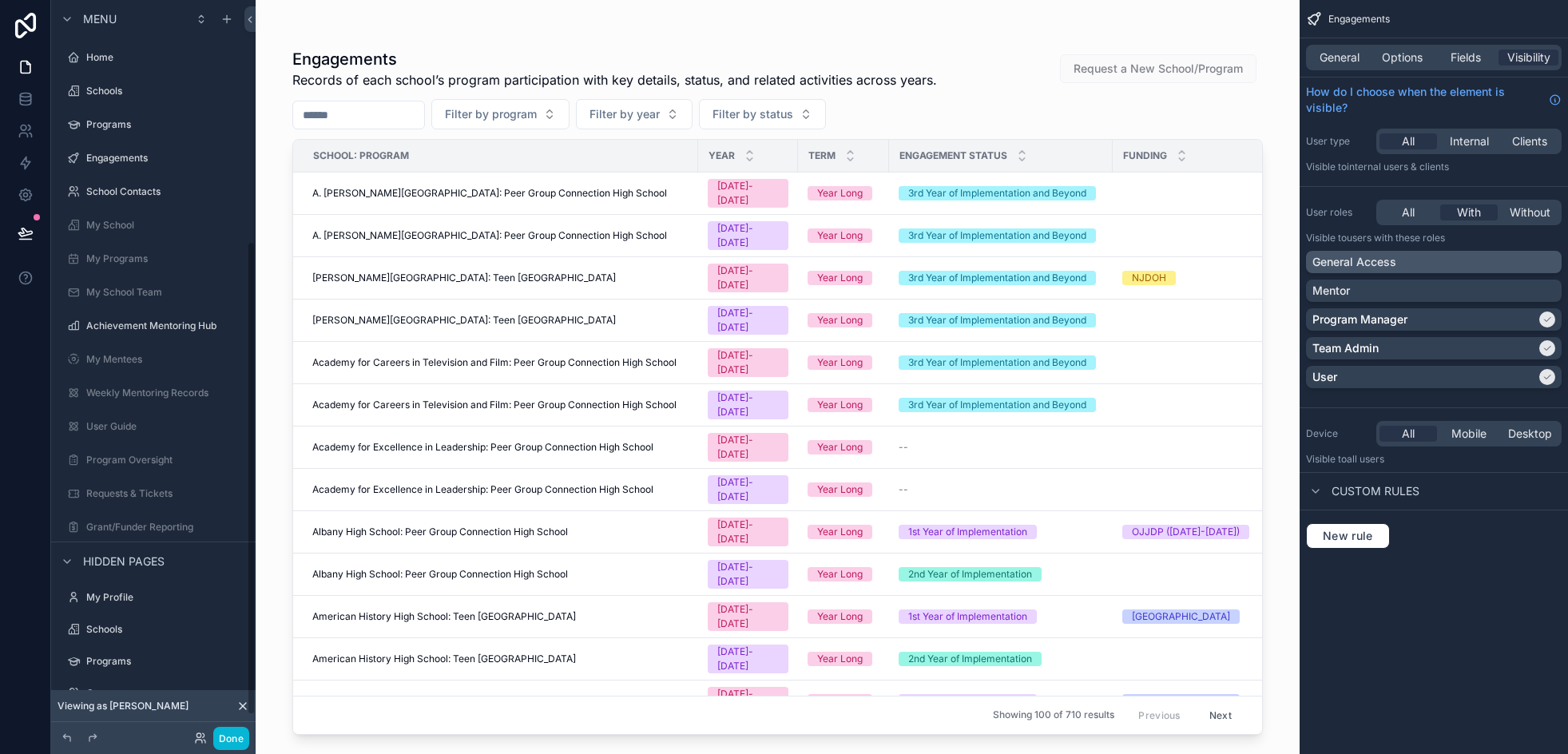
scroll to position [374, 0]
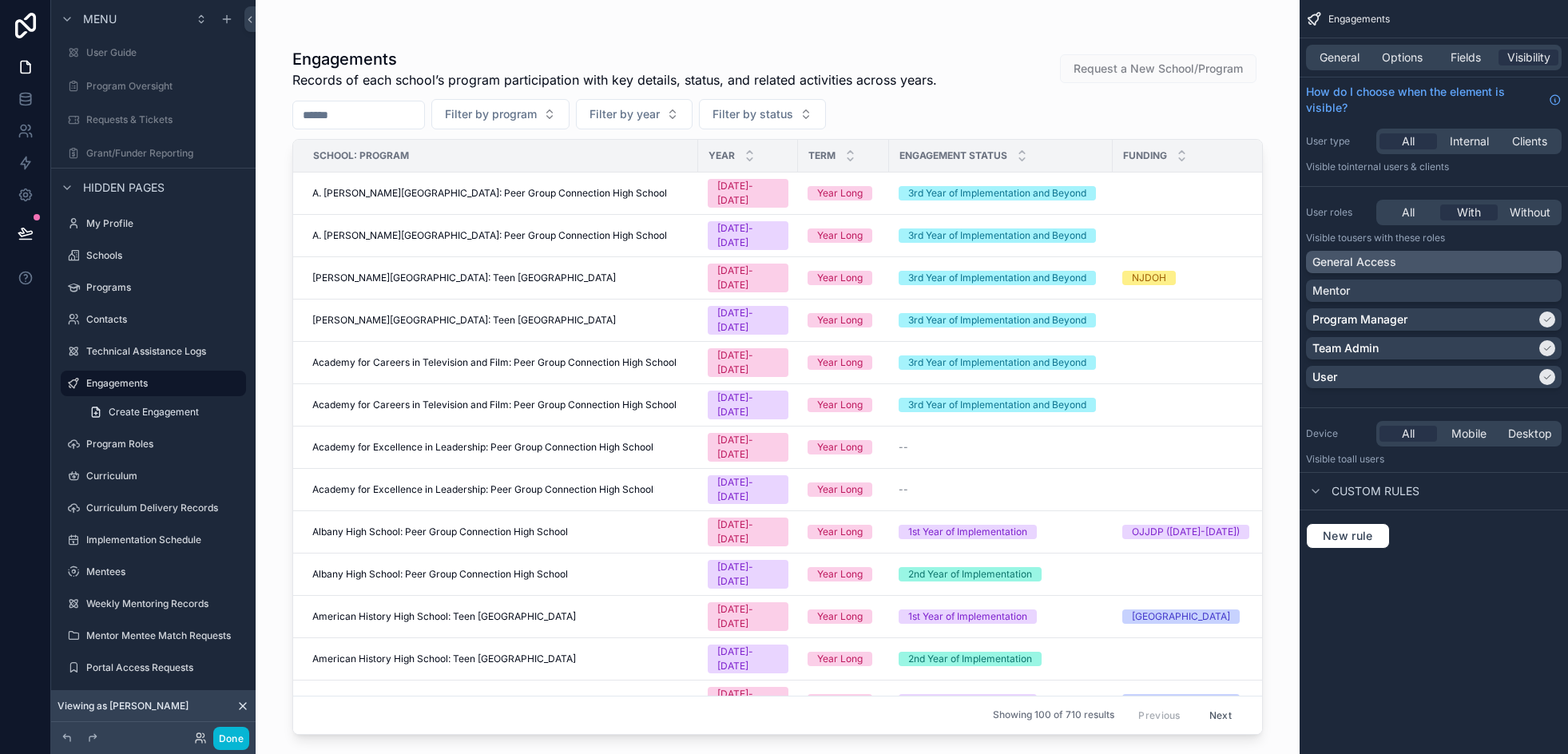
click at [1420, 266] on div "General Access" at bounding box center [1433, 262] width 243 height 16
click at [226, 735] on button "Done" at bounding box center [231, 737] width 36 height 23
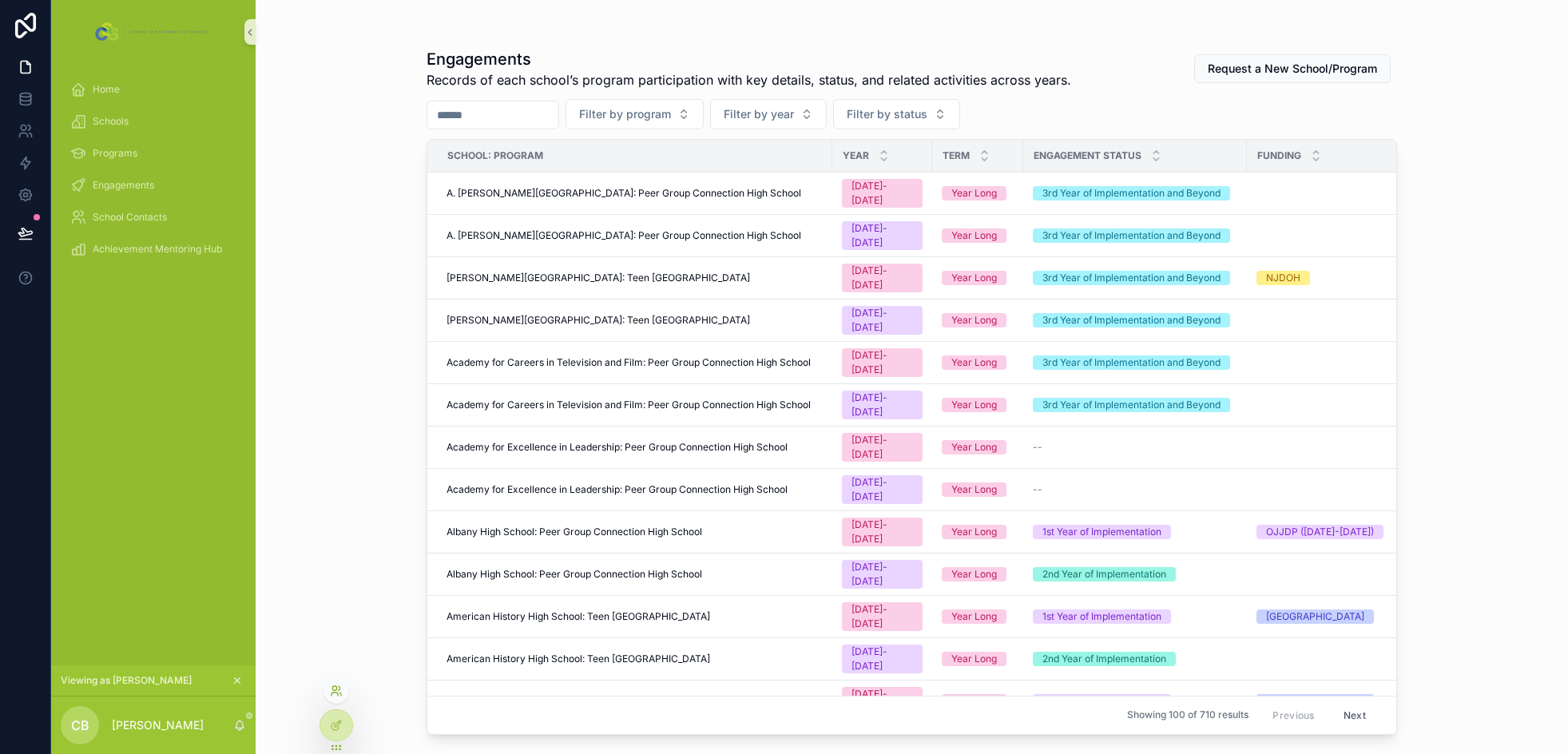
click at [334, 689] on icon at bounding box center [337, 691] width 13 height 13
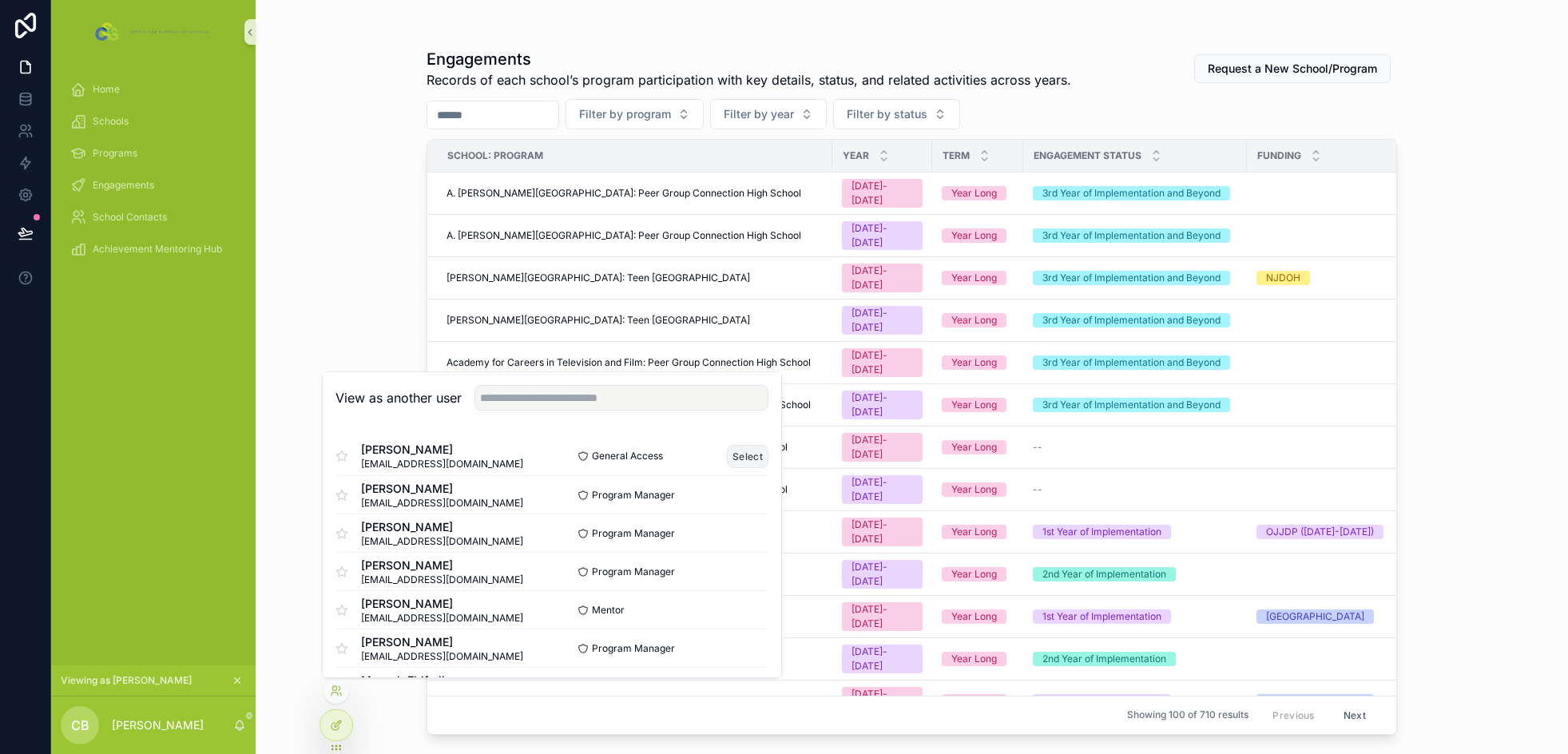
click at [732, 459] on button "Select" at bounding box center [747, 456] width 42 height 23
click at [304, 309] on div "Engagements Records of each school’s program participation with key details, st…" at bounding box center [911, 377] width 1312 height 754
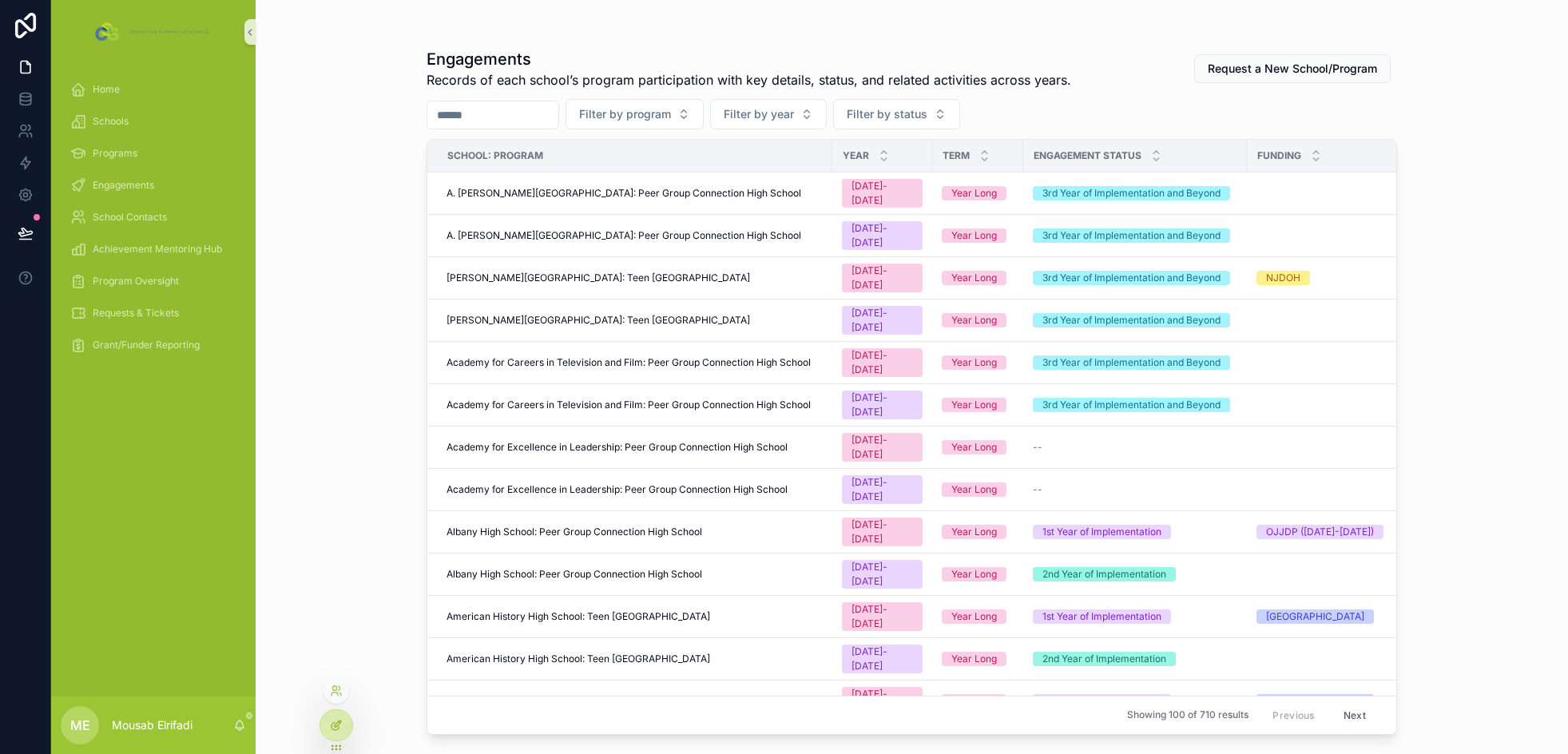
click at [341, 728] on icon at bounding box center [337, 725] width 13 height 13
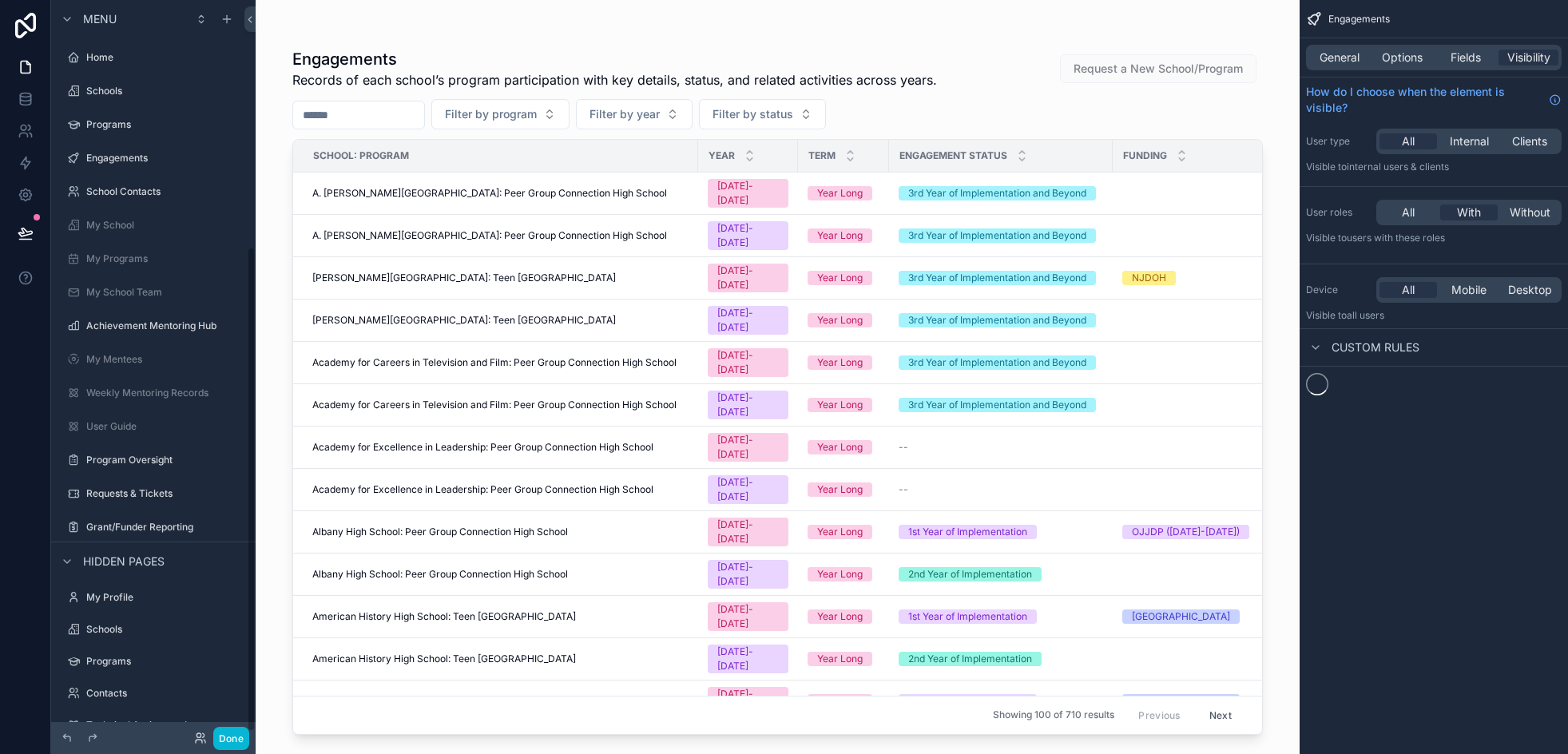
scroll to position [374, 0]
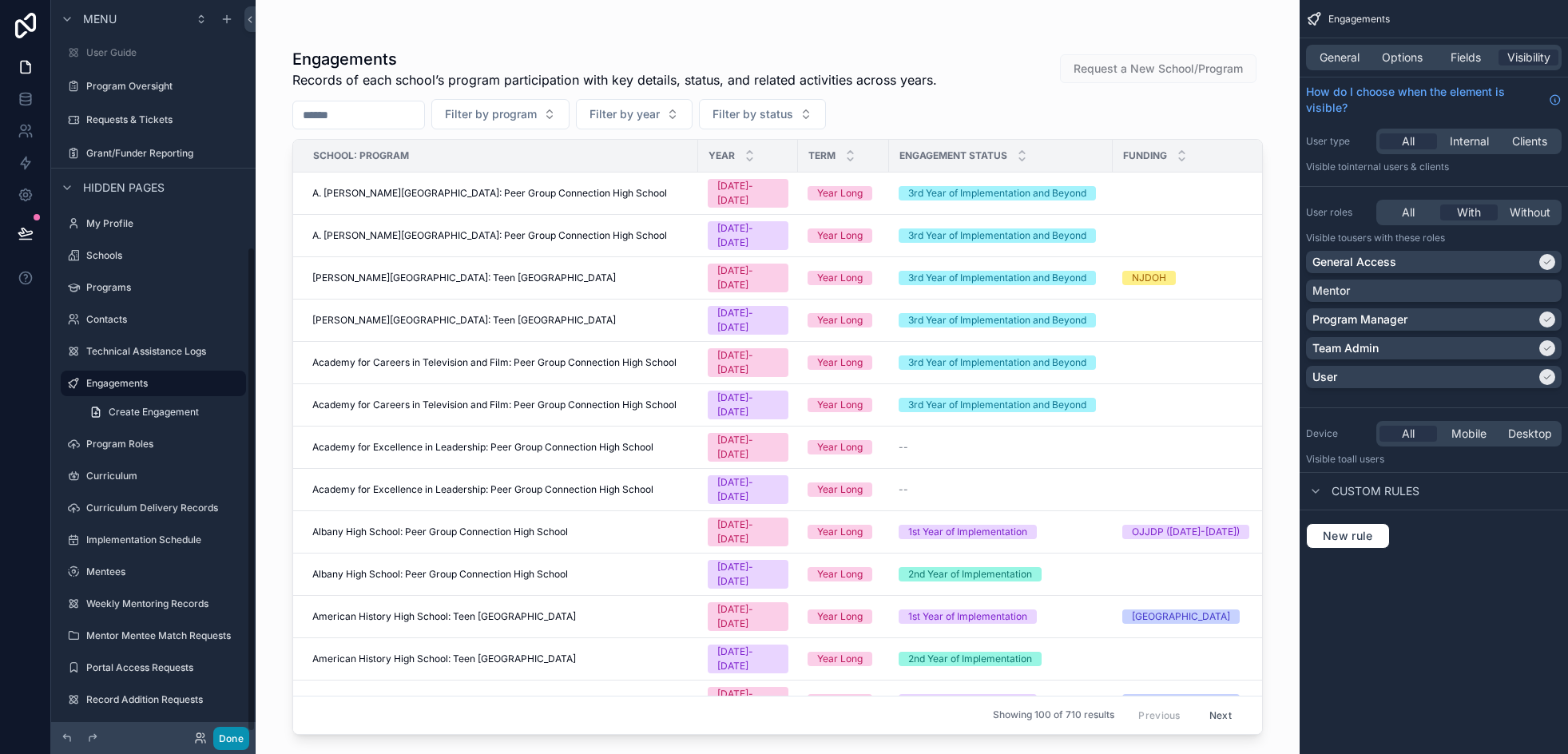
click at [225, 735] on button "Done" at bounding box center [231, 737] width 36 height 23
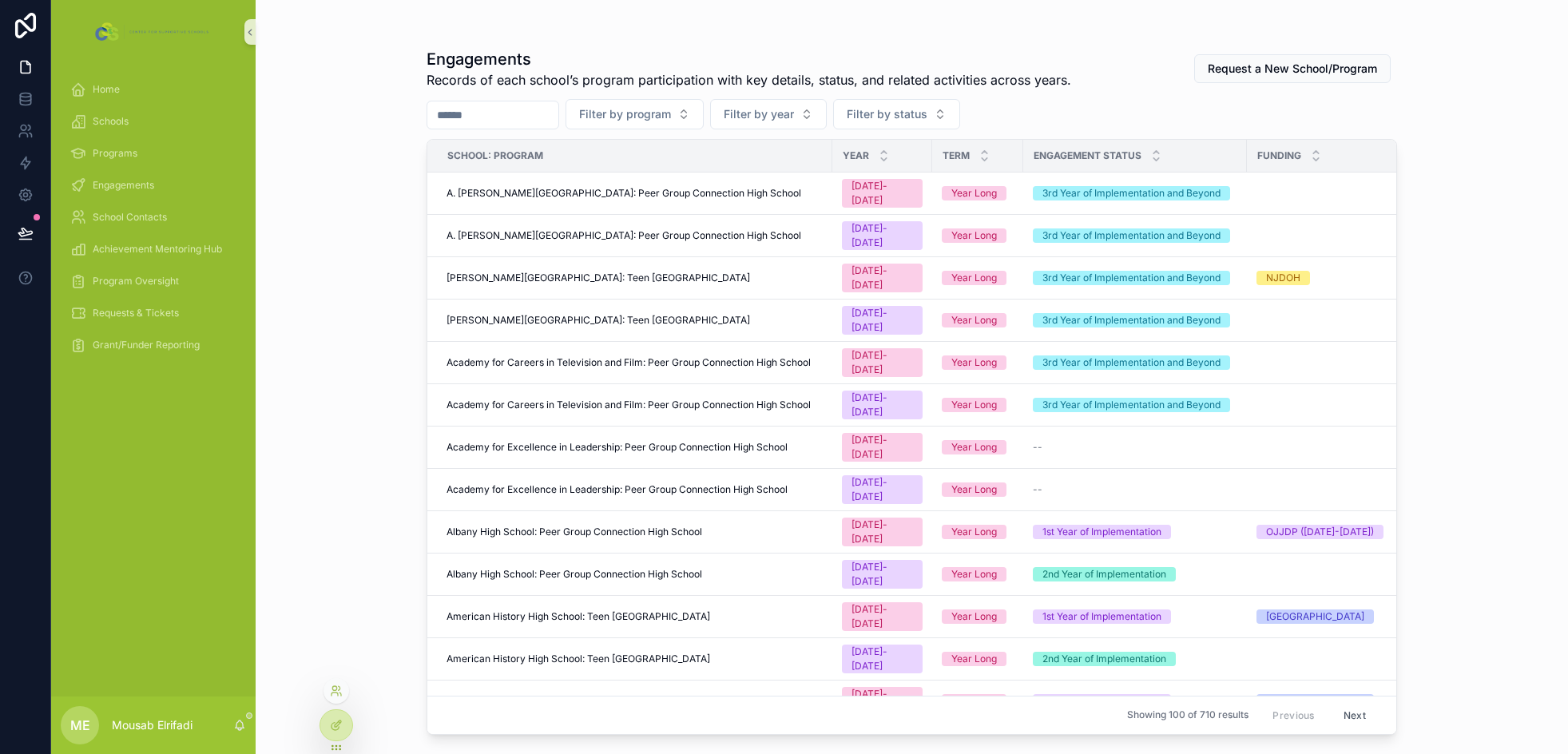
click at [343, 685] on div at bounding box center [337, 691] width 26 height 26
click at [335, 688] on icon at bounding box center [337, 691] width 13 height 13
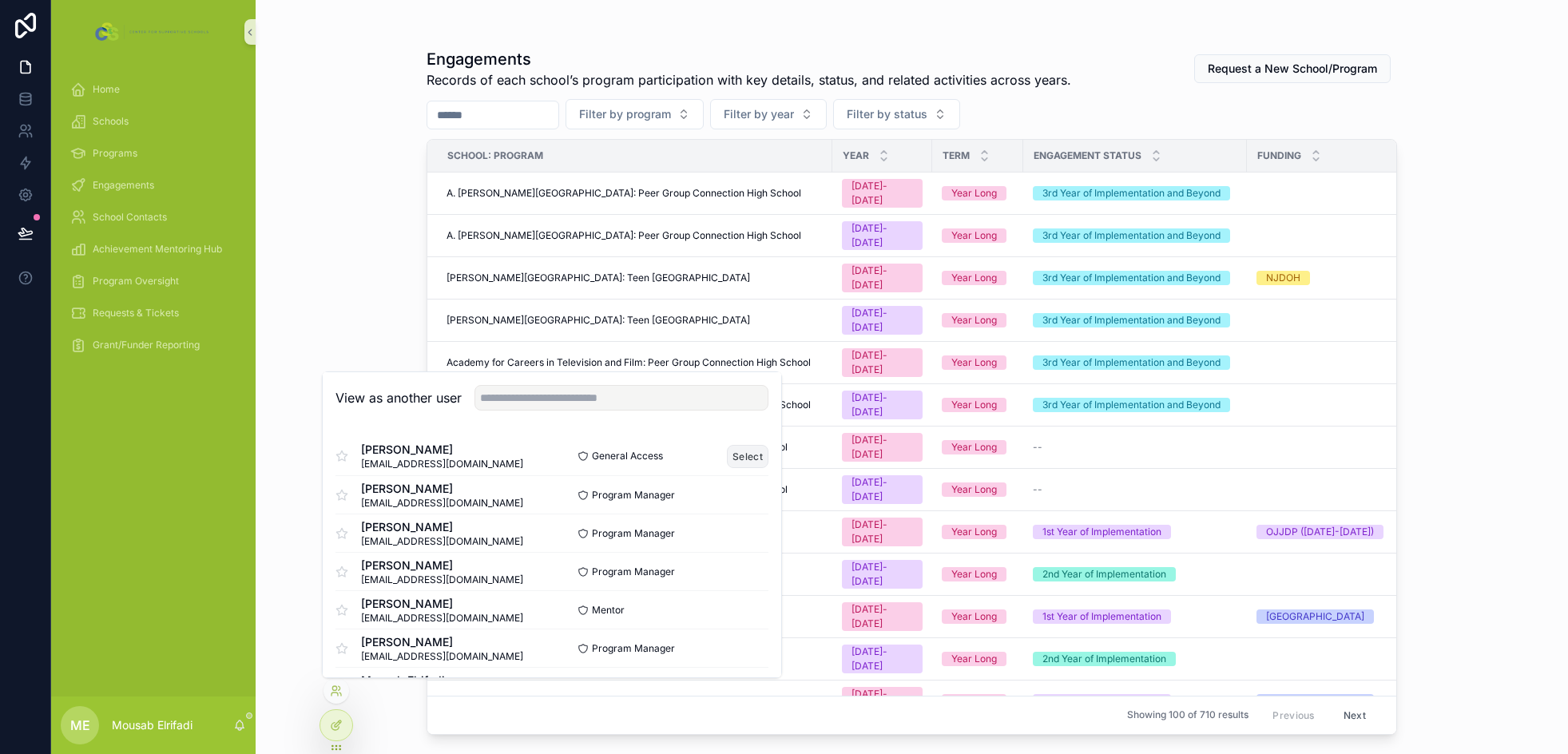
click at [736, 454] on button "Select" at bounding box center [747, 456] width 42 height 23
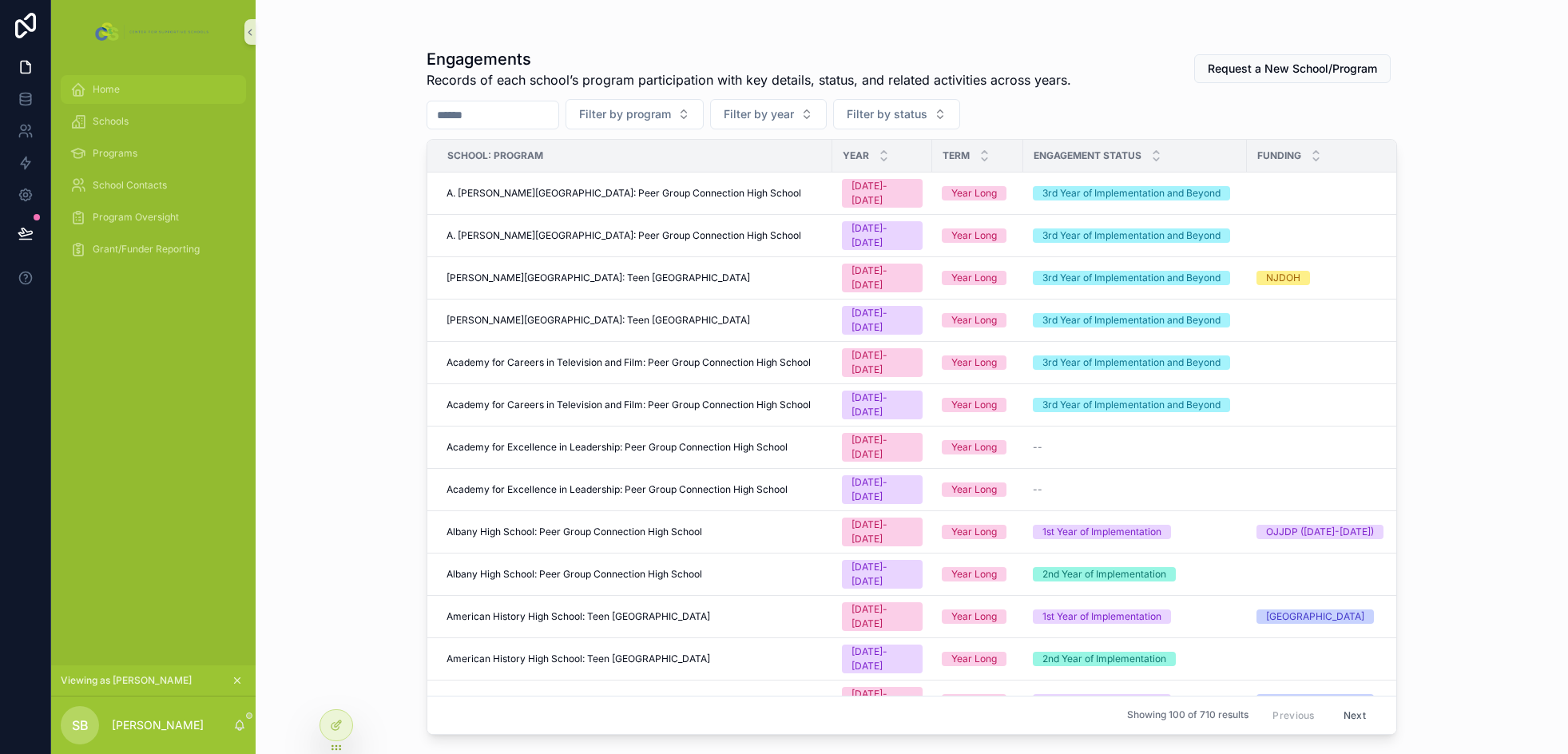
click at [105, 85] on span "Home" at bounding box center [106, 90] width 27 height 13
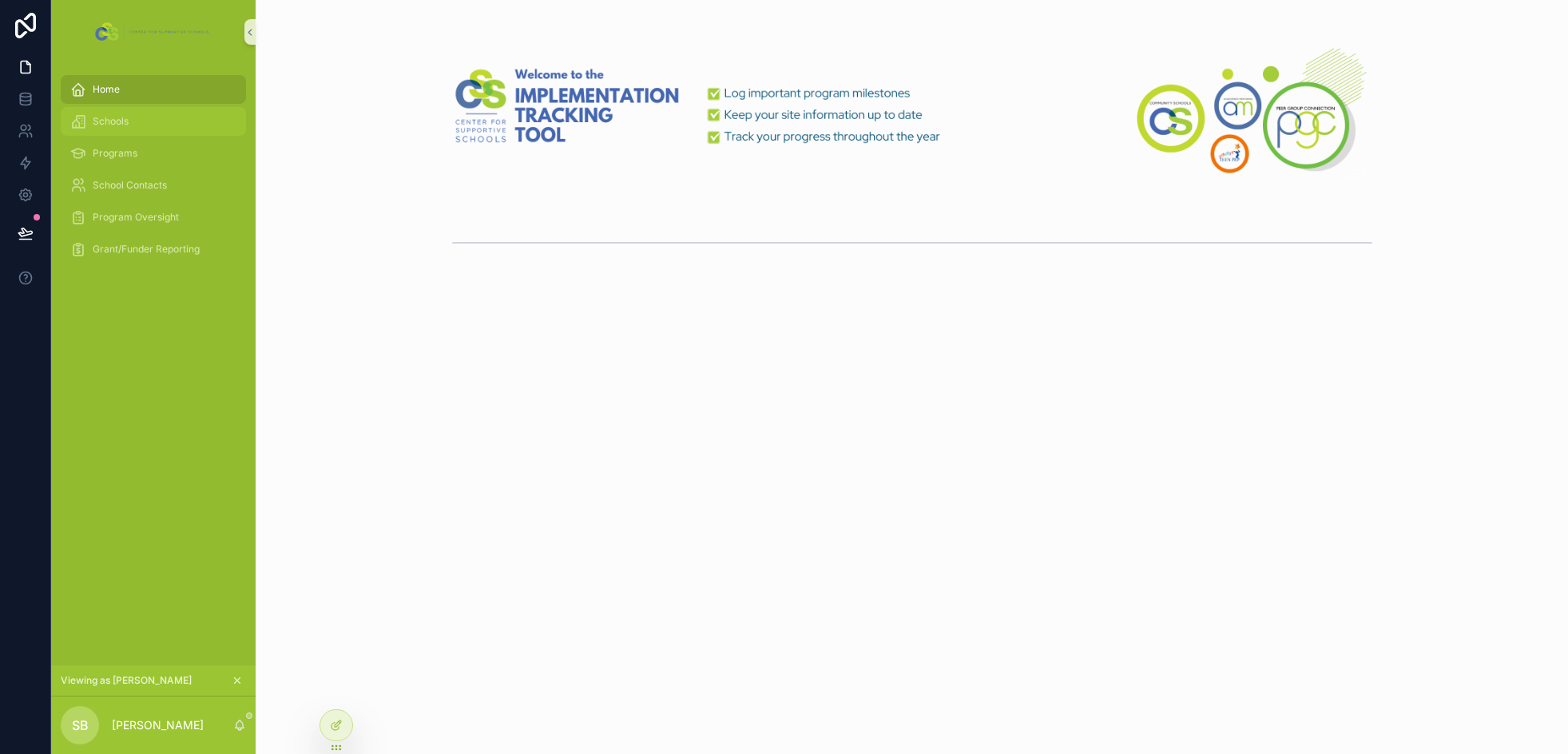
click at [163, 118] on div "Schools" at bounding box center [153, 121] width 166 height 26
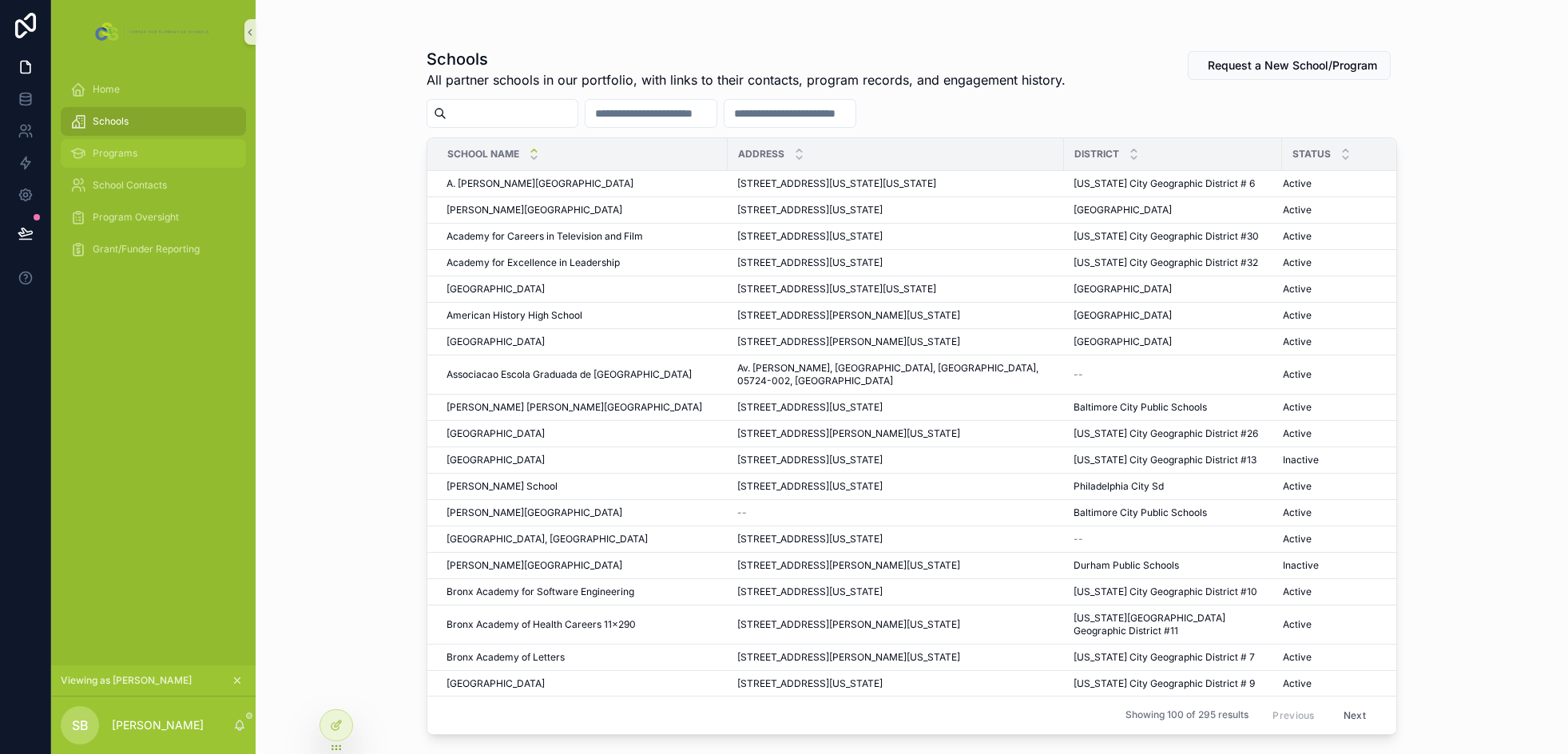
click at [165, 147] on div "Programs" at bounding box center [153, 154] width 166 height 26
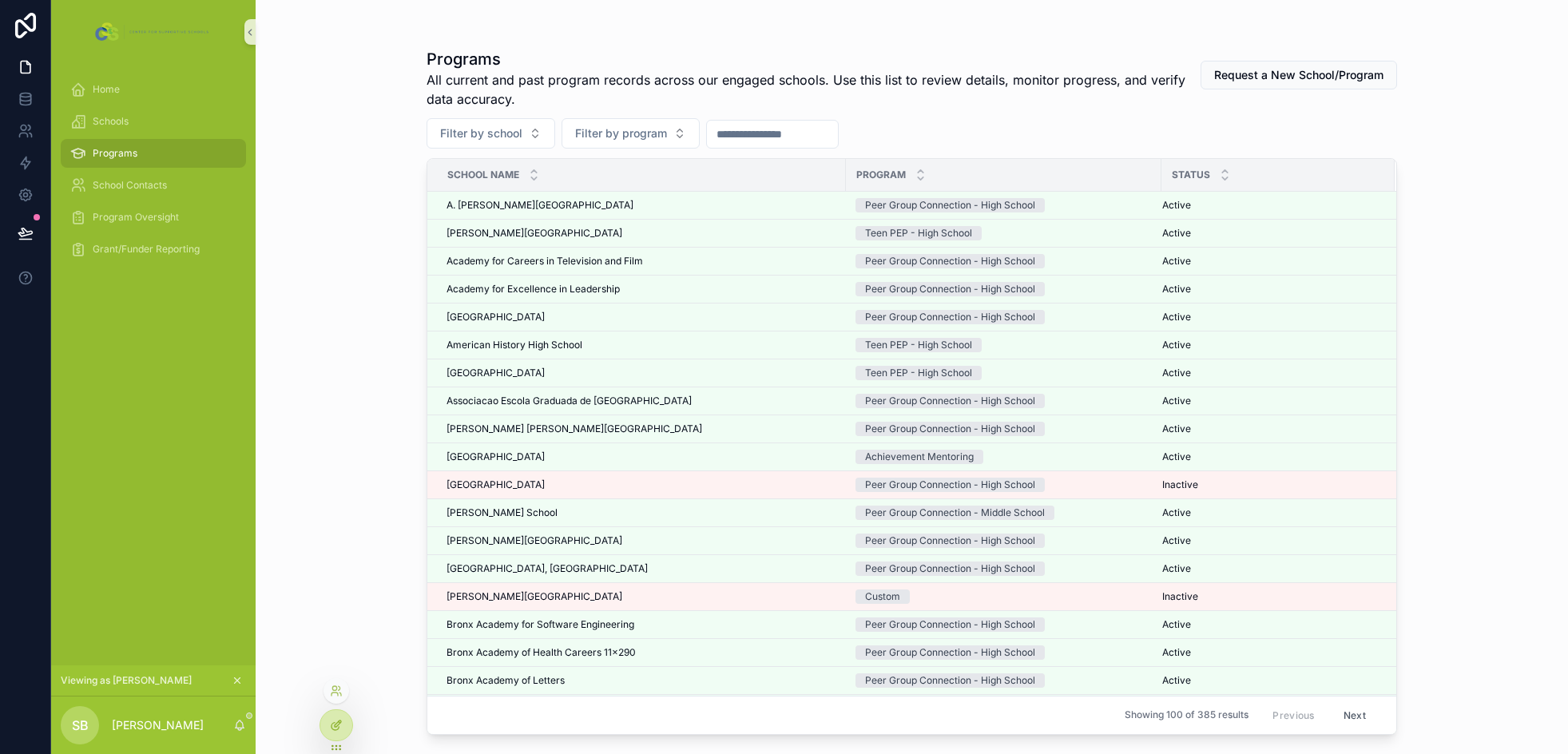
click at [334, 721] on icon at bounding box center [337, 725] width 13 height 13
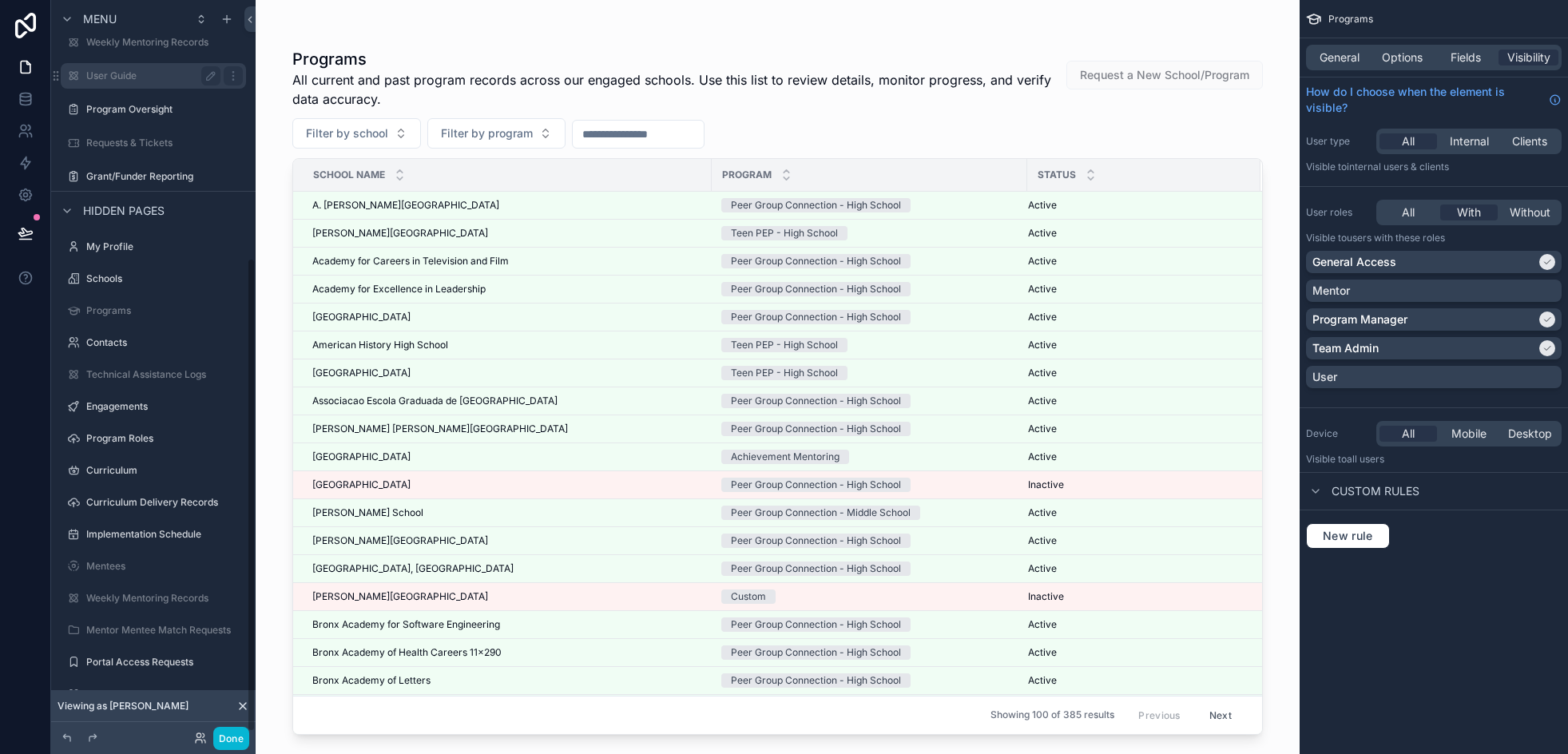
scroll to position [404, 0]
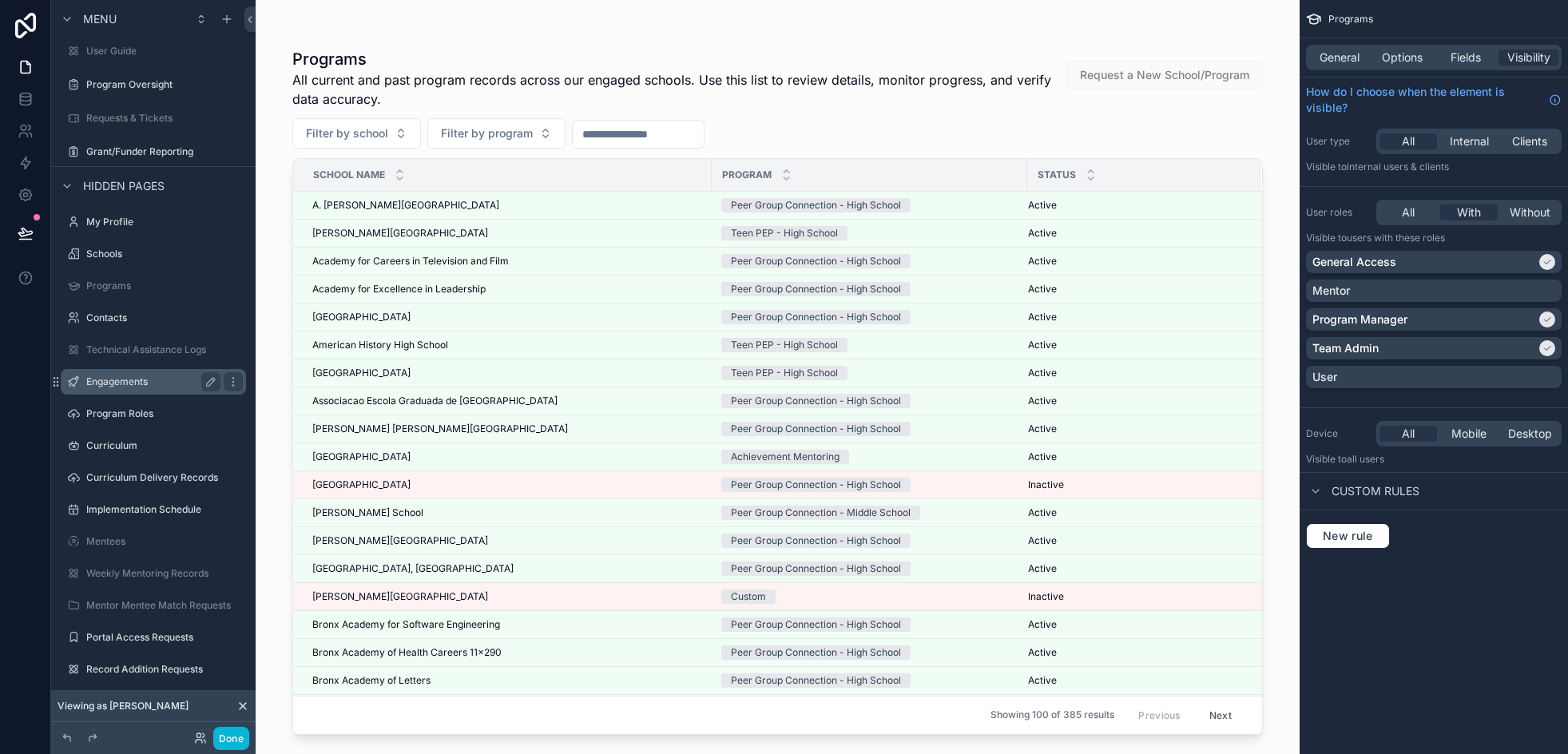
click at [147, 375] on div "Engagements" at bounding box center [153, 381] width 135 height 19
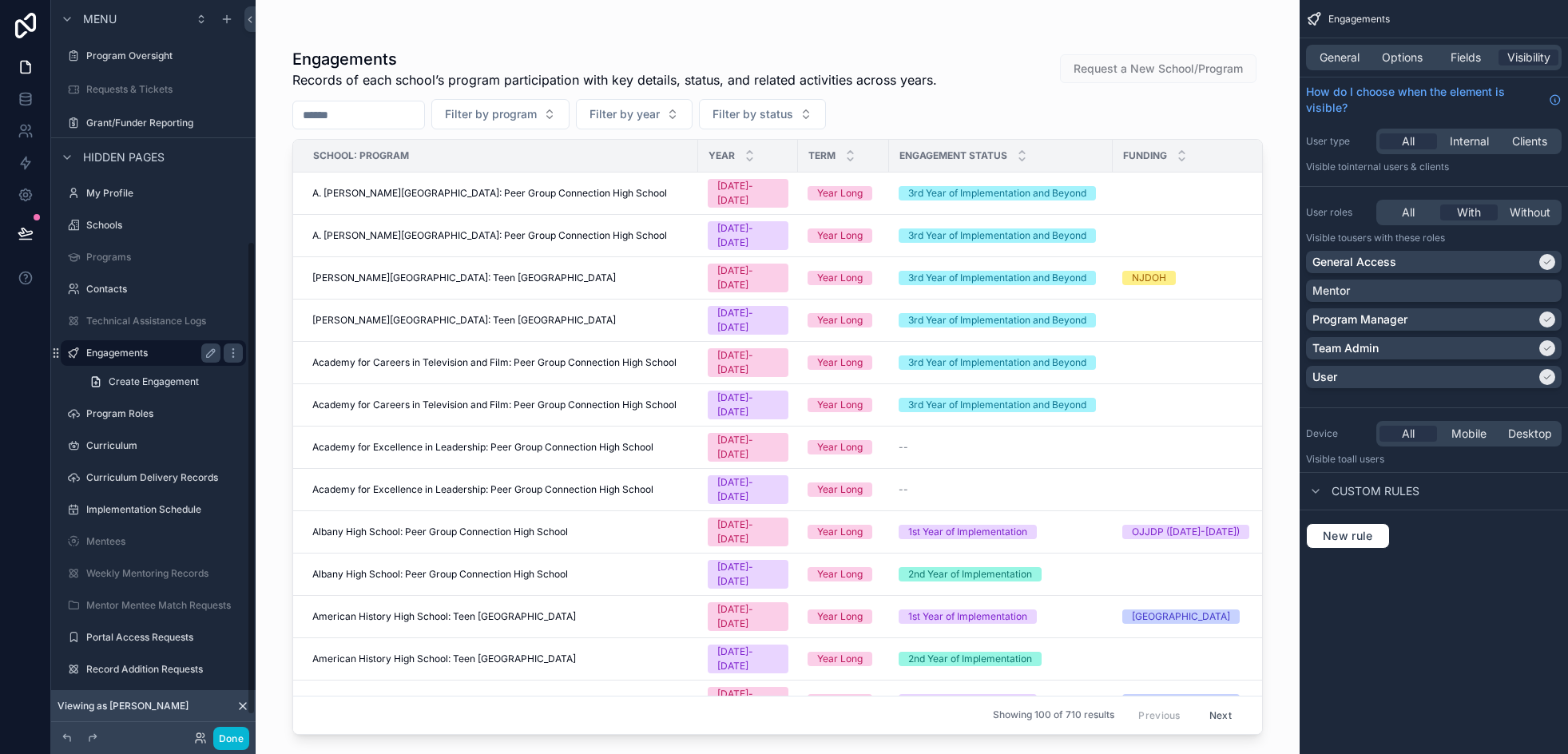
scroll to position [374, 0]
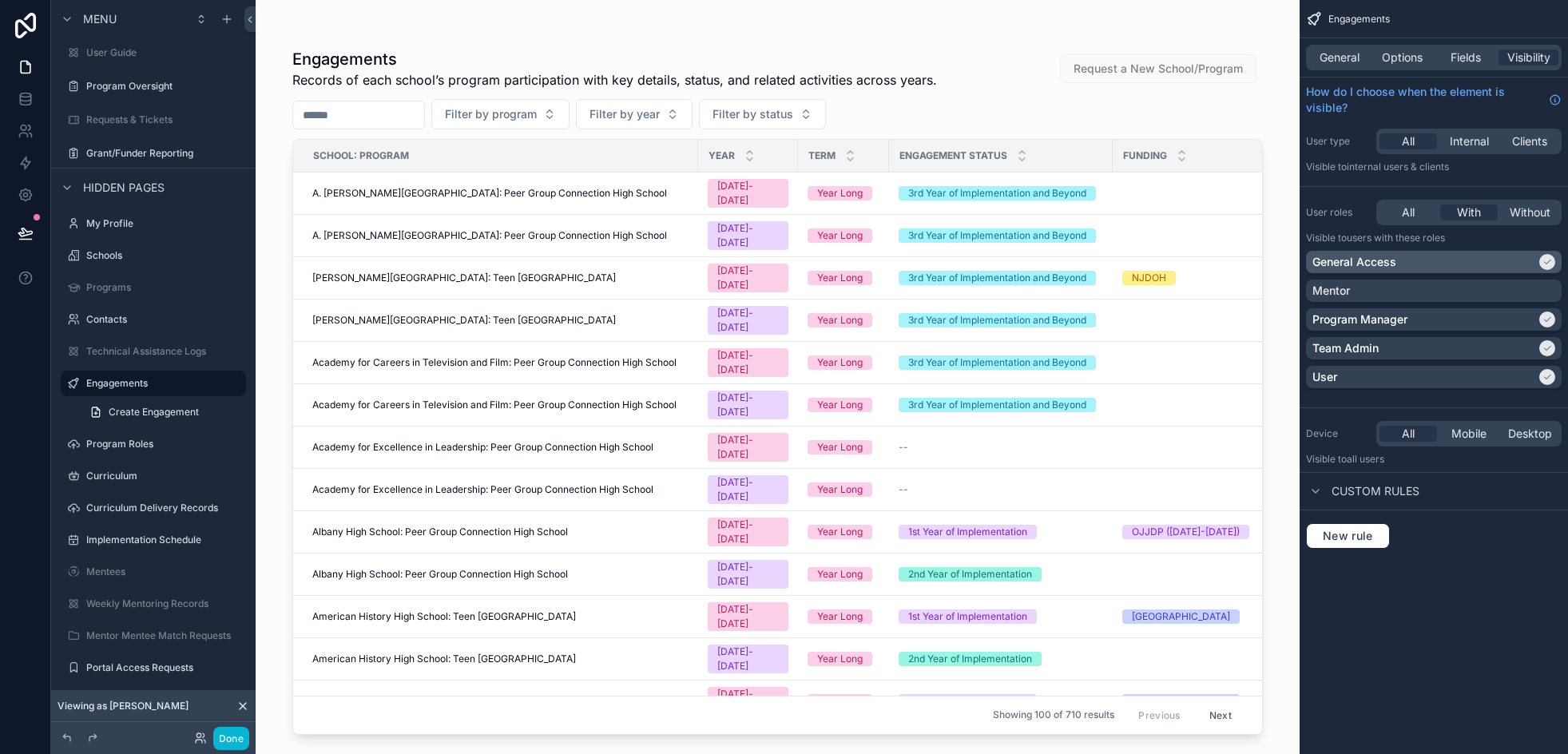
click at [1404, 258] on div "General Access" at bounding box center [1423, 262] width 224 height 16
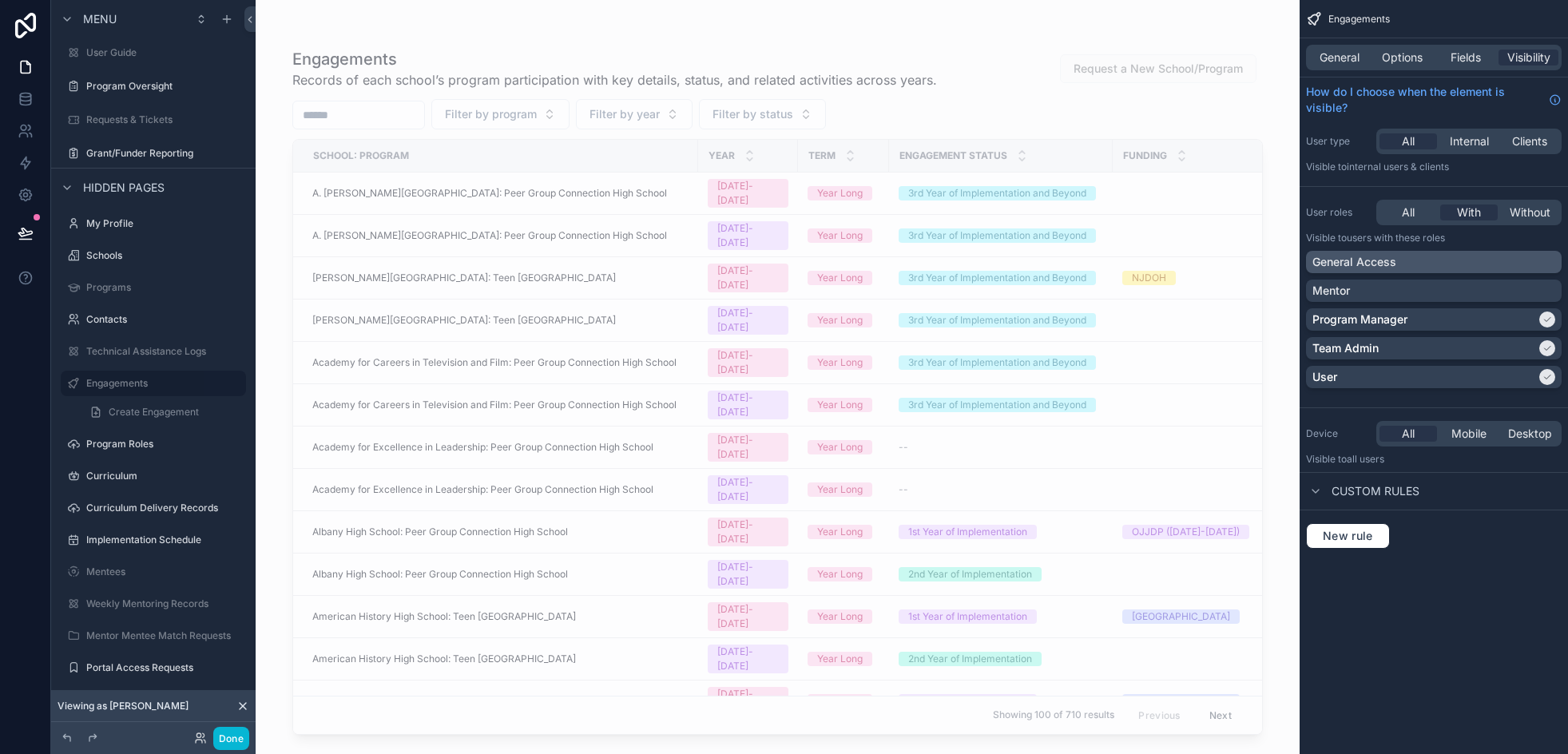
click at [1451, 261] on div "General Access" at bounding box center [1433, 262] width 243 height 16
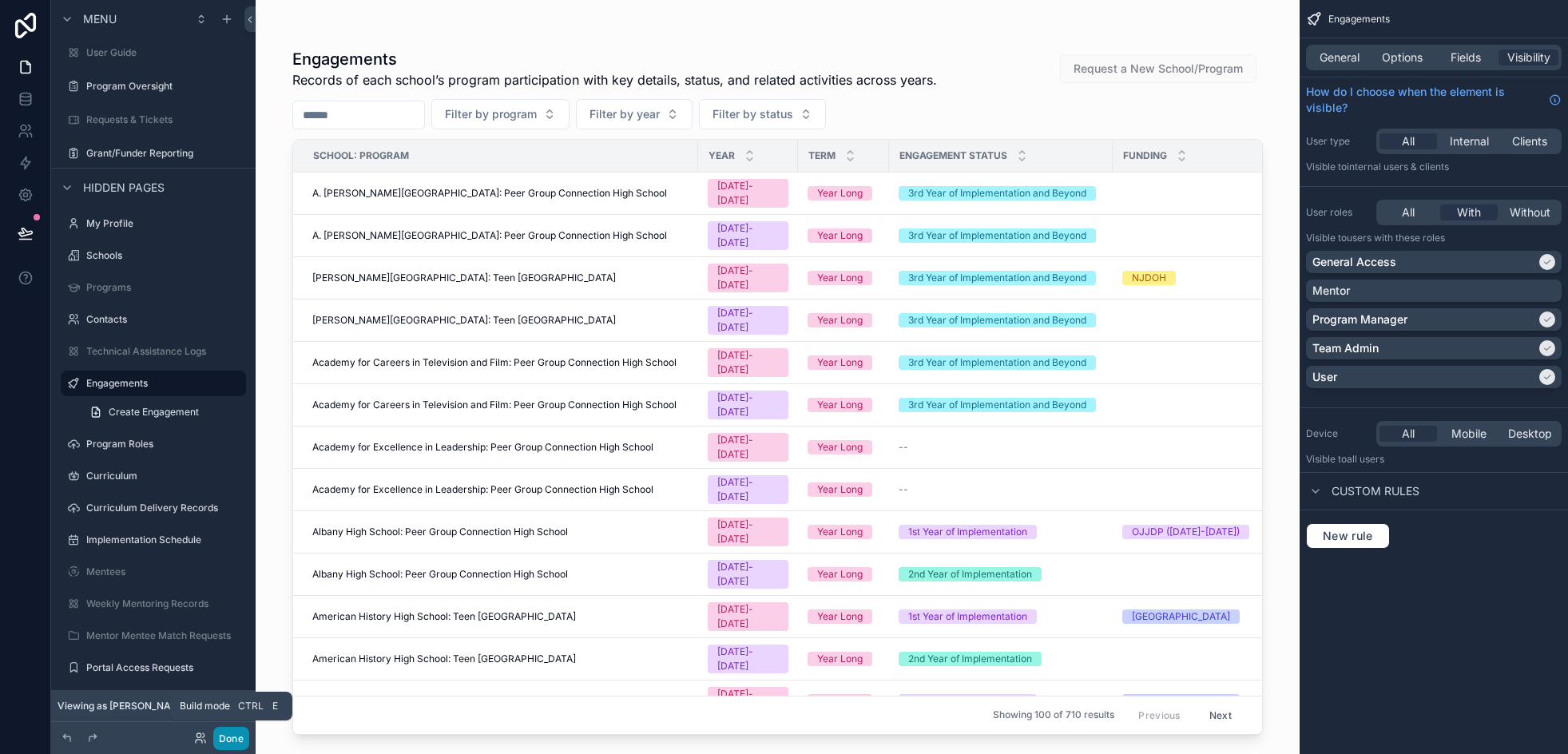
click at [225, 732] on button "Done" at bounding box center [231, 737] width 36 height 23
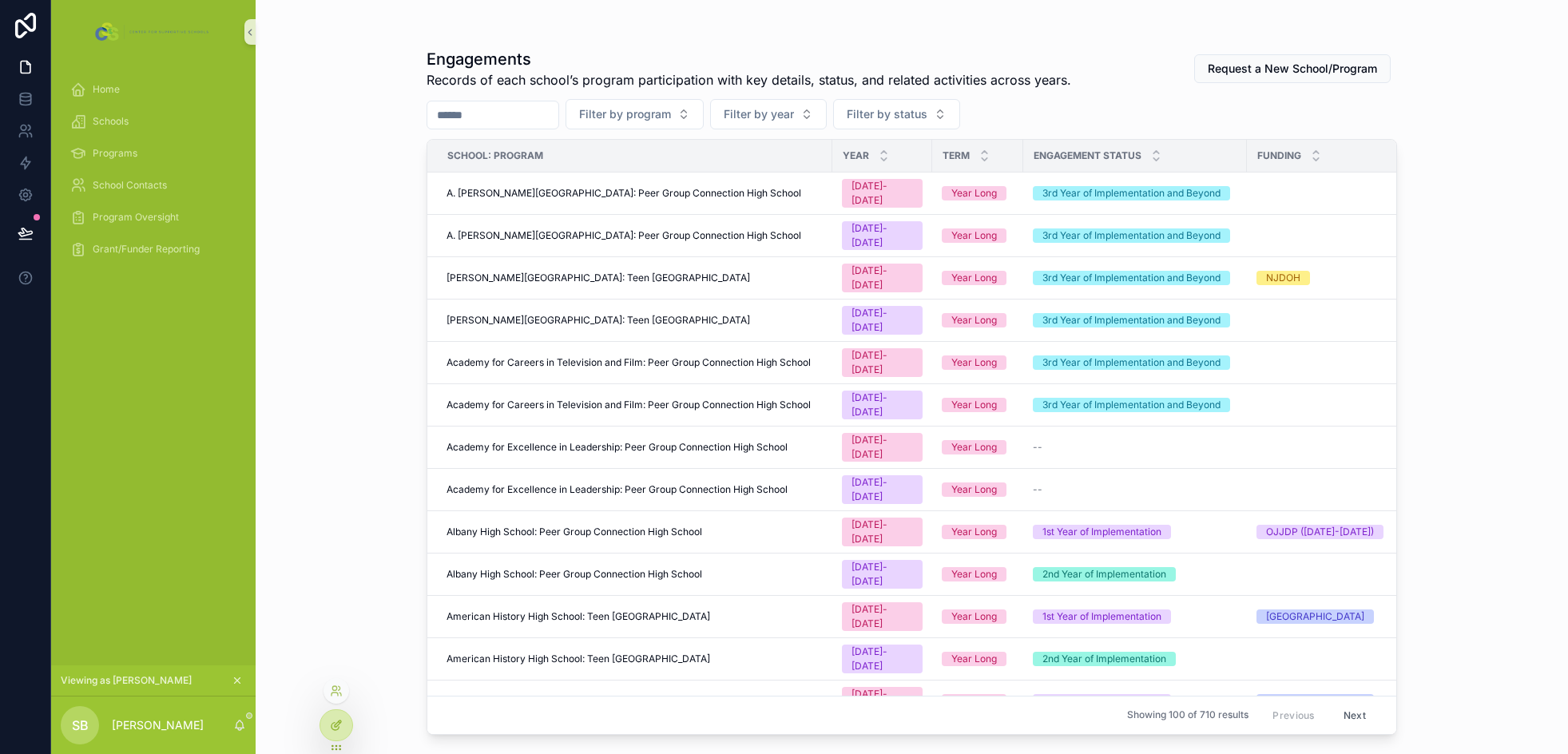
click at [342, 721] on div at bounding box center [336, 724] width 32 height 31
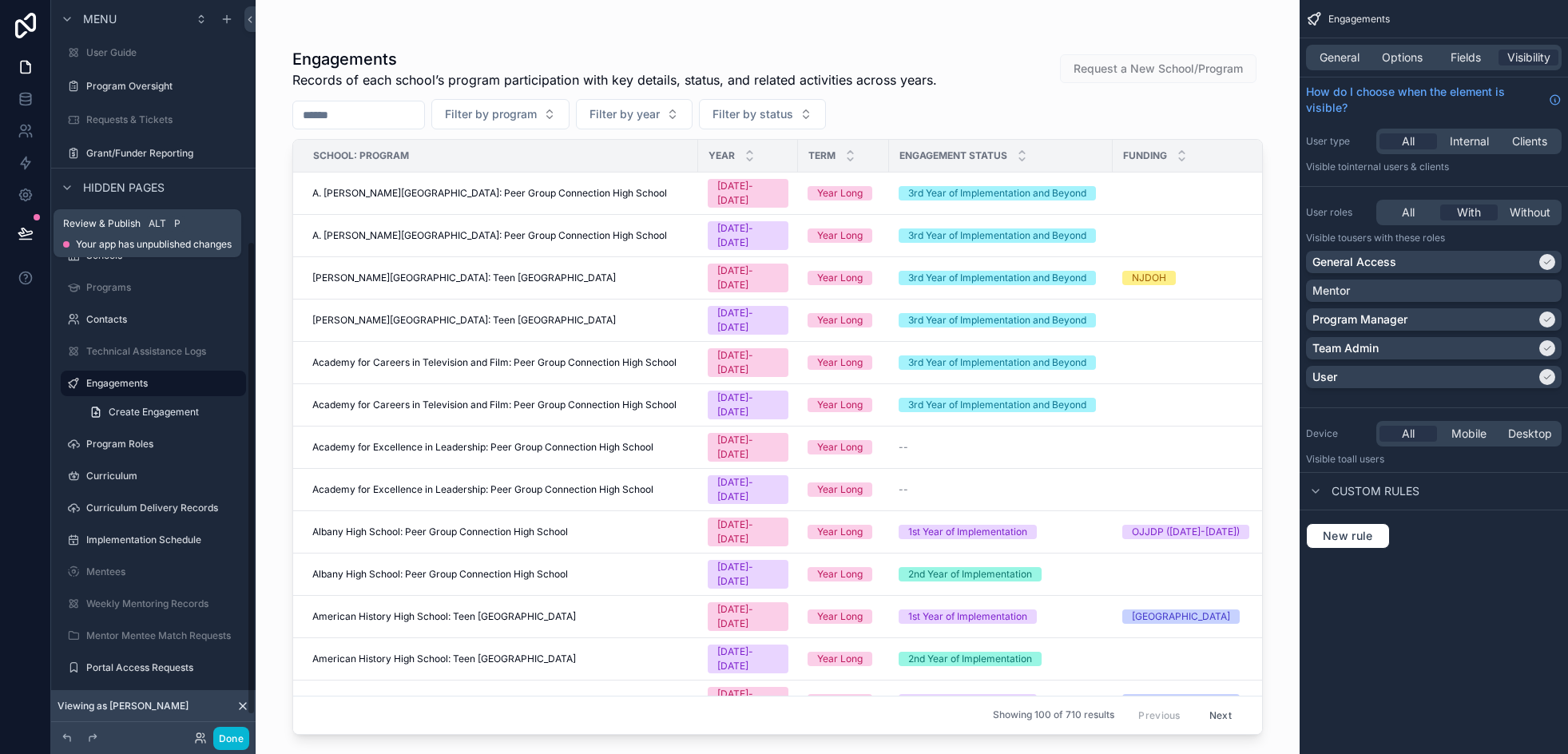
click at [23, 234] on icon at bounding box center [25, 233] width 16 height 16
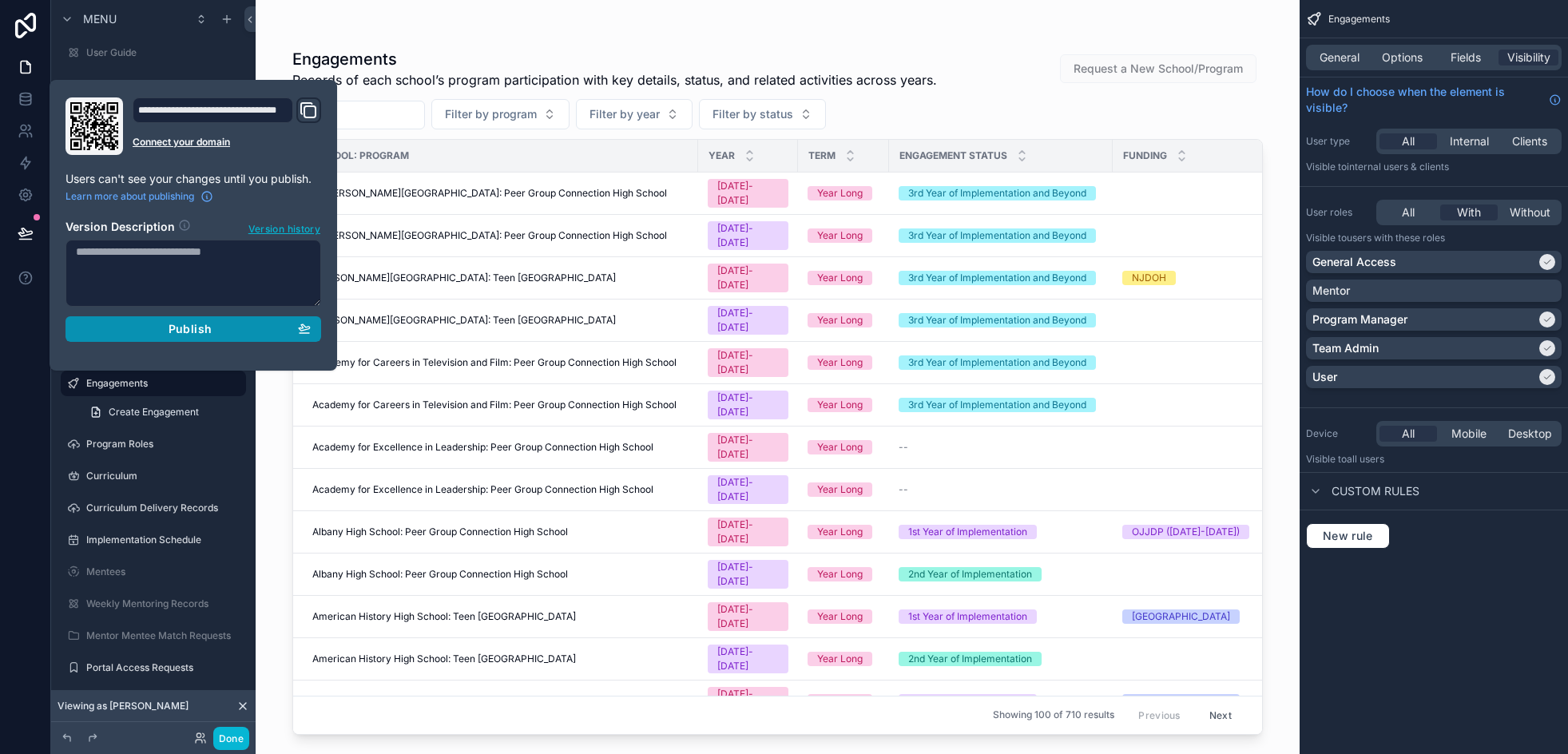
click at [215, 336] on button "Publish" at bounding box center [193, 329] width 255 height 26
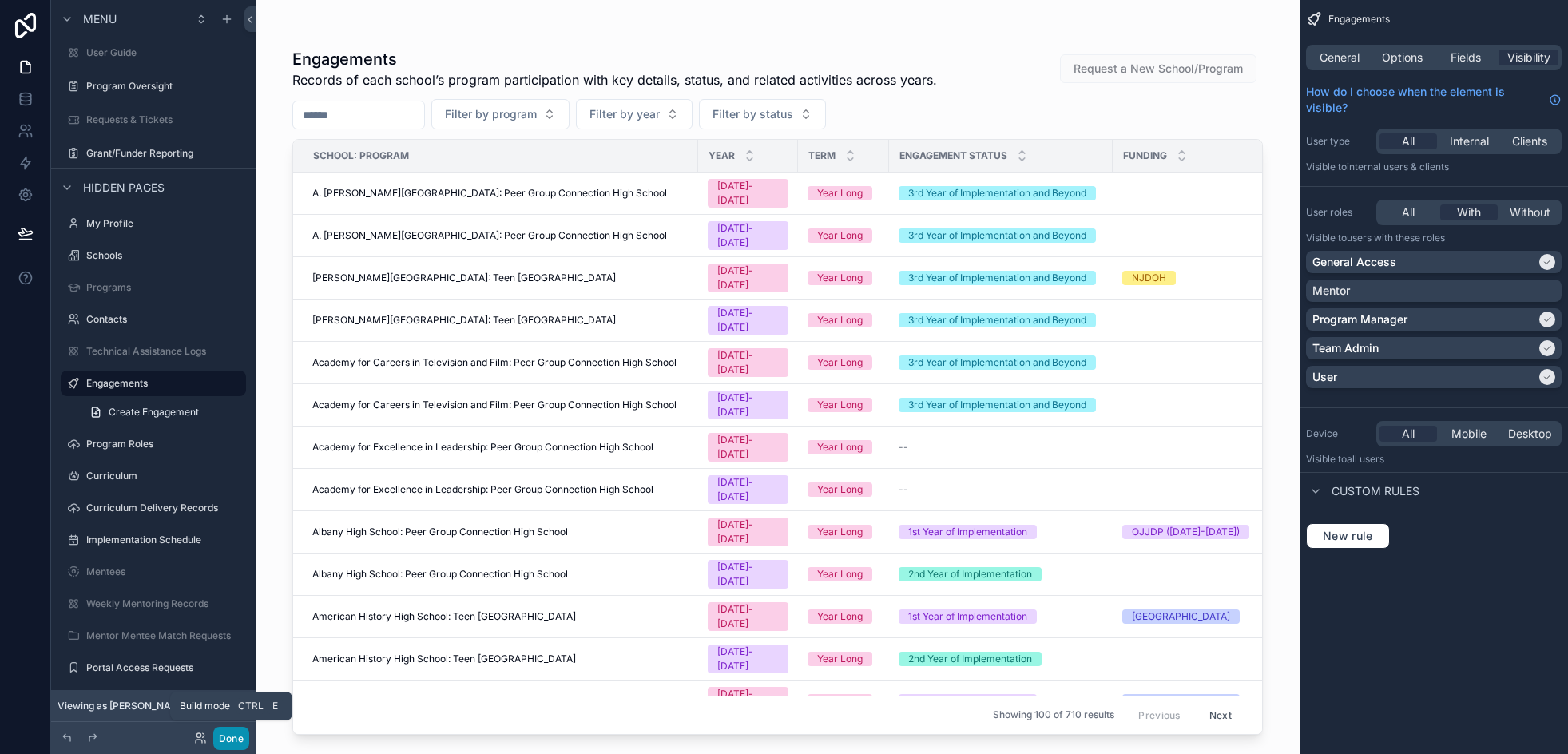
click at [230, 746] on button "Done" at bounding box center [231, 737] width 36 height 23
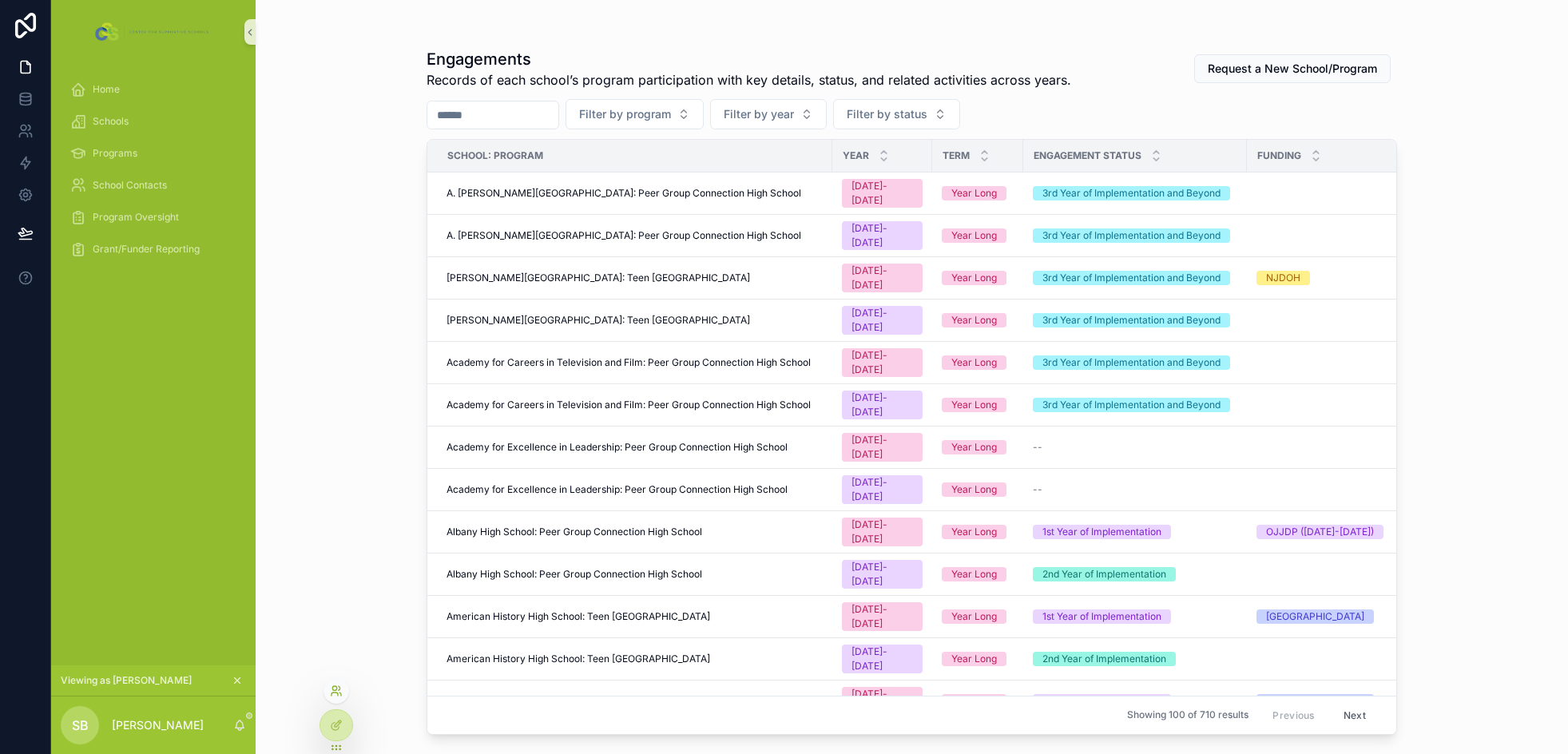
click at [333, 691] on icon at bounding box center [337, 691] width 13 height 13
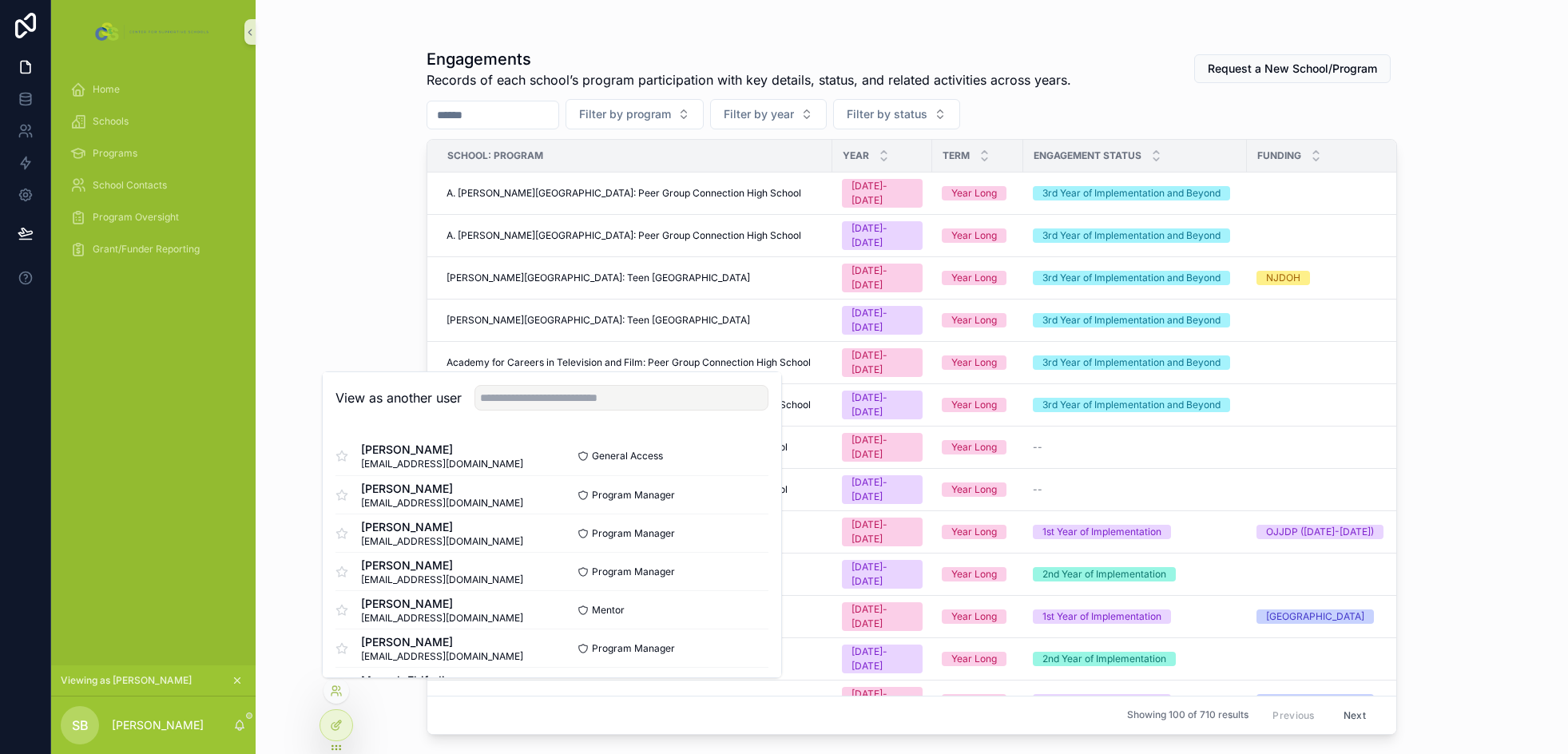
click at [347, 269] on div "Engagements Records of each school’s program participation with key details, st…" at bounding box center [911, 377] width 1312 height 754
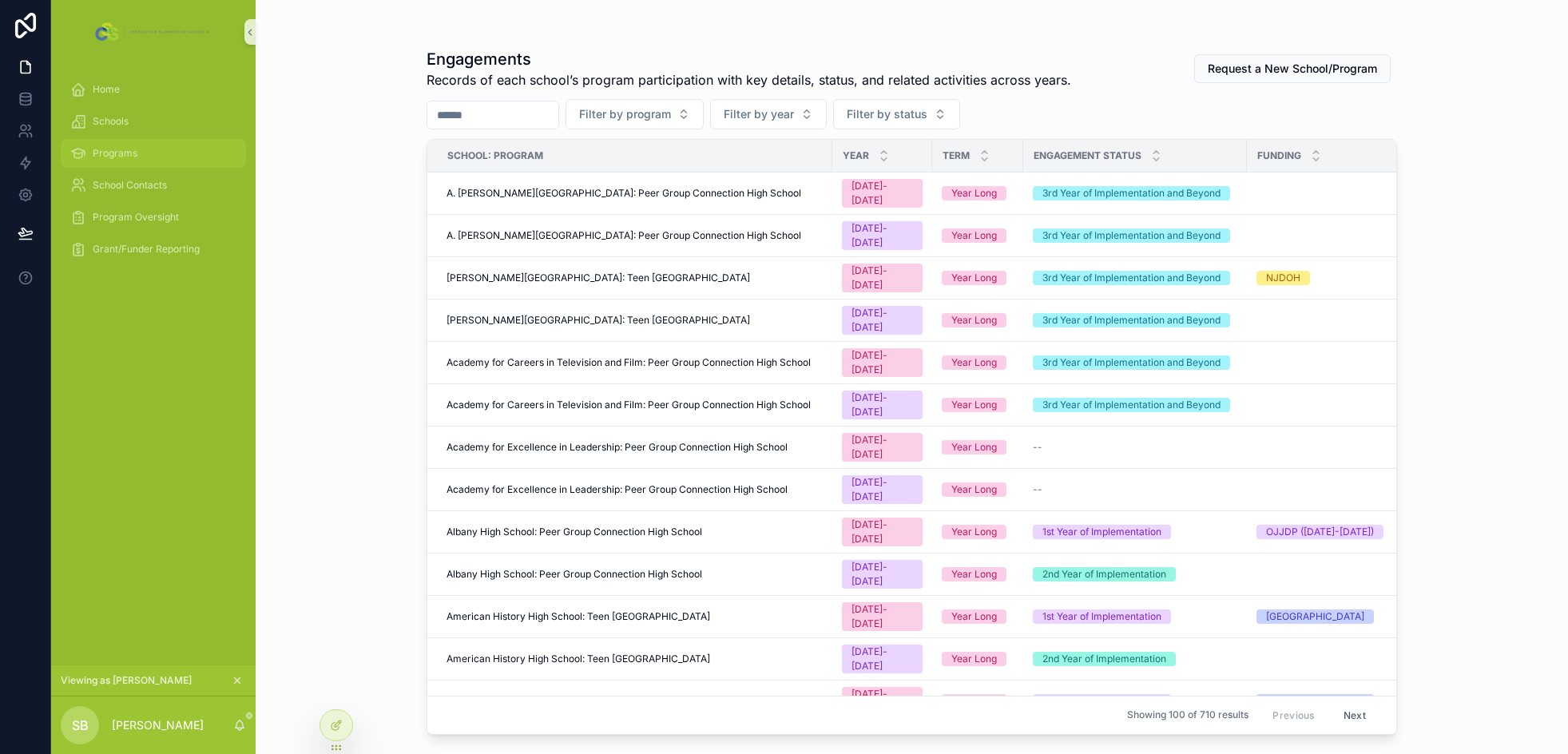
click at [109, 153] on span "Programs" at bounding box center [115, 153] width 45 height 13
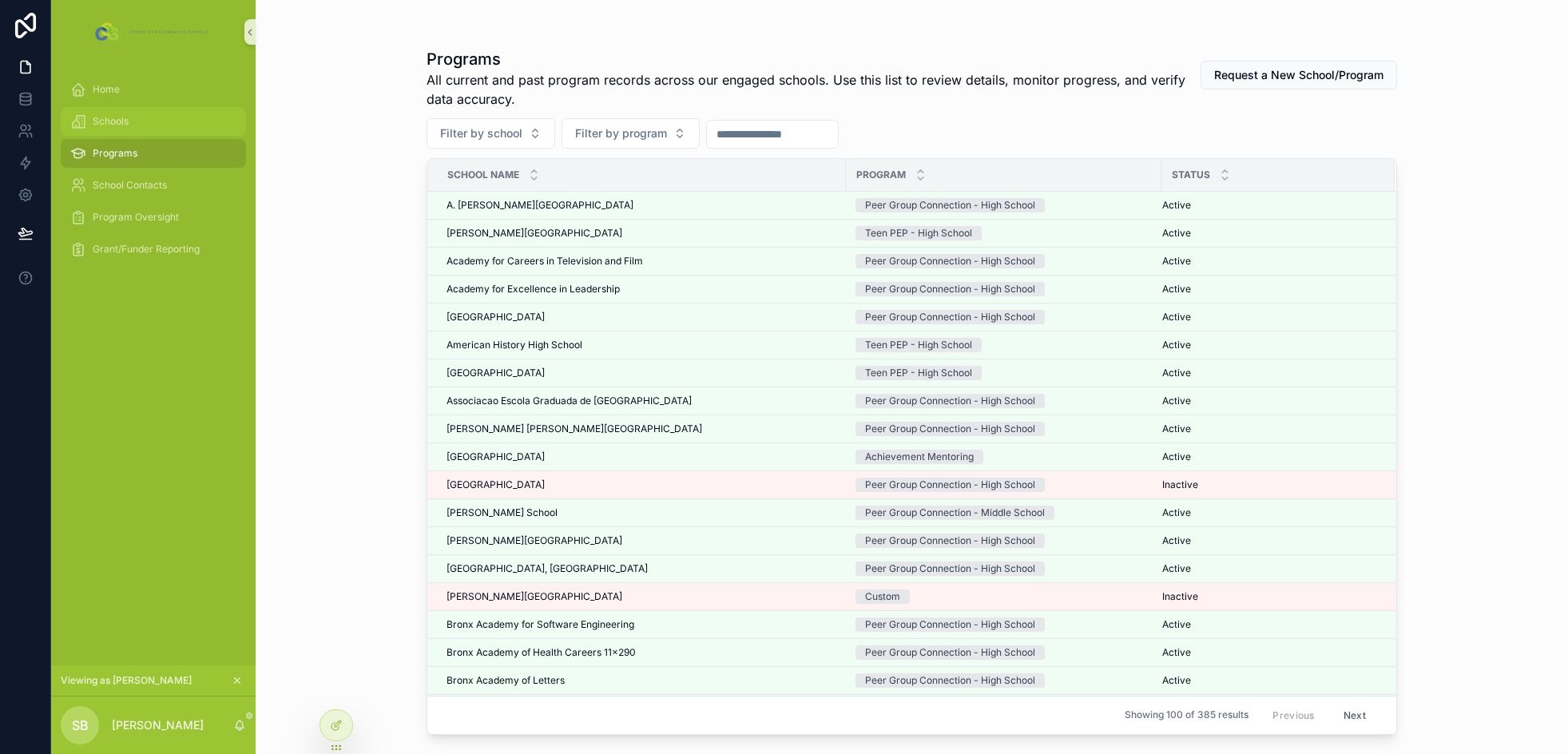
click at [117, 128] on div "Schools" at bounding box center [153, 121] width 166 height 26
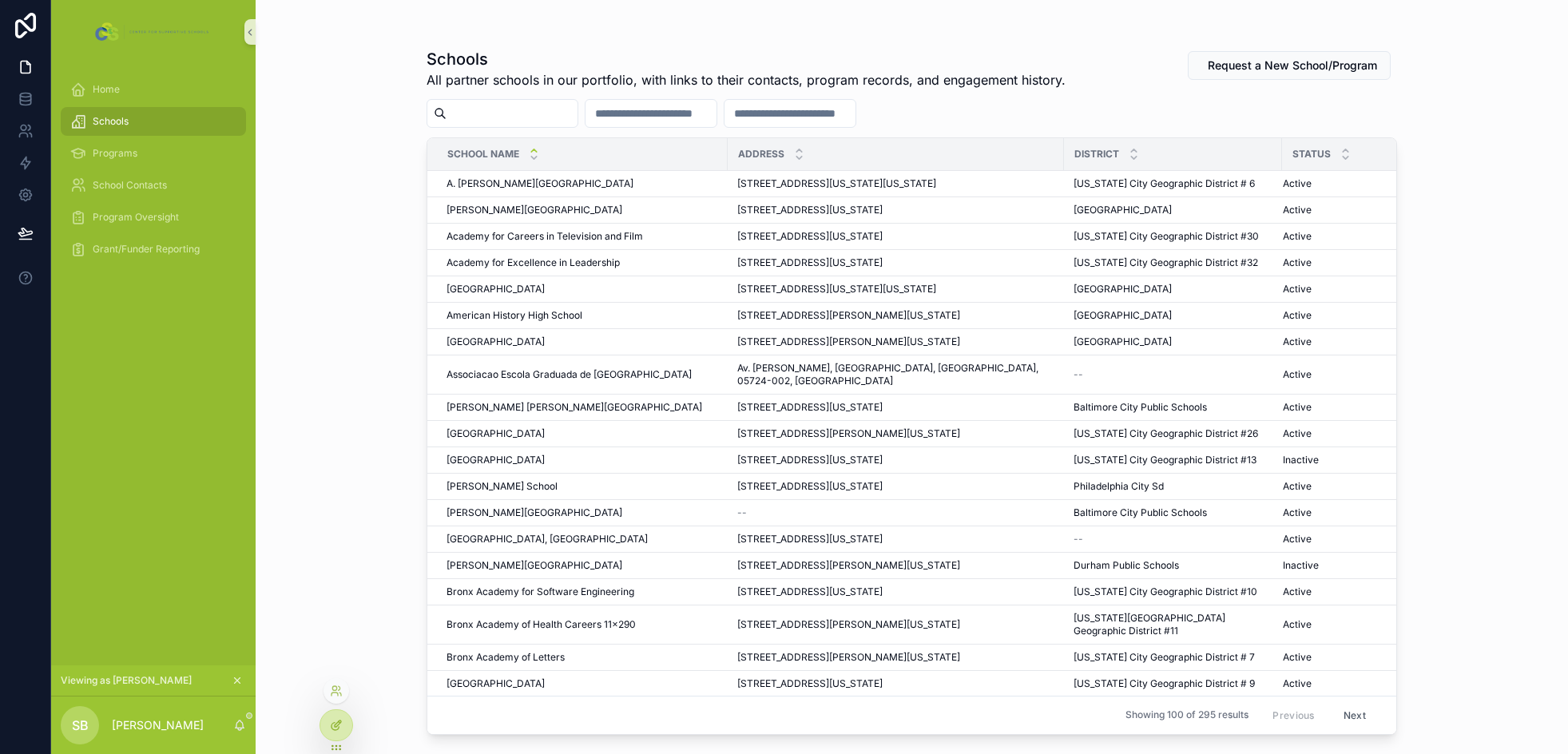
click at [341, 722] on icon at bounding box center [337, 725] width 13 height 13
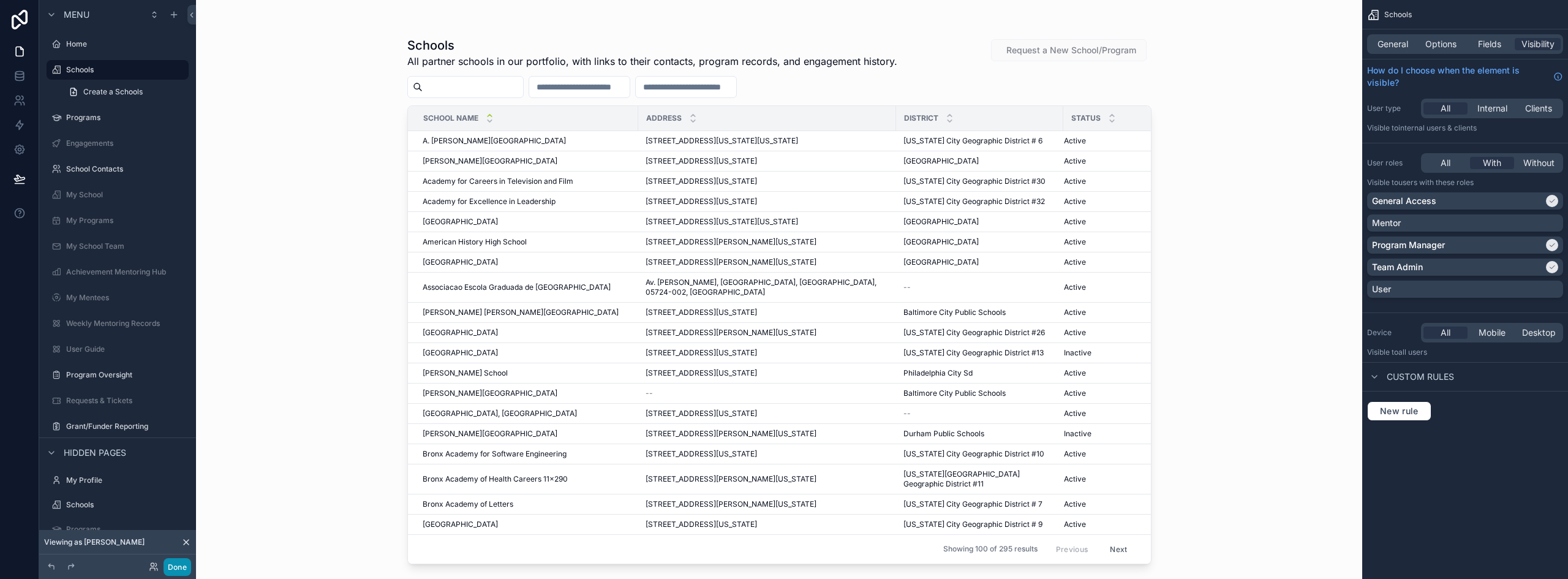
click at [182, 570] on button "Done" at bounding box center [177, 566] width 28 height 18
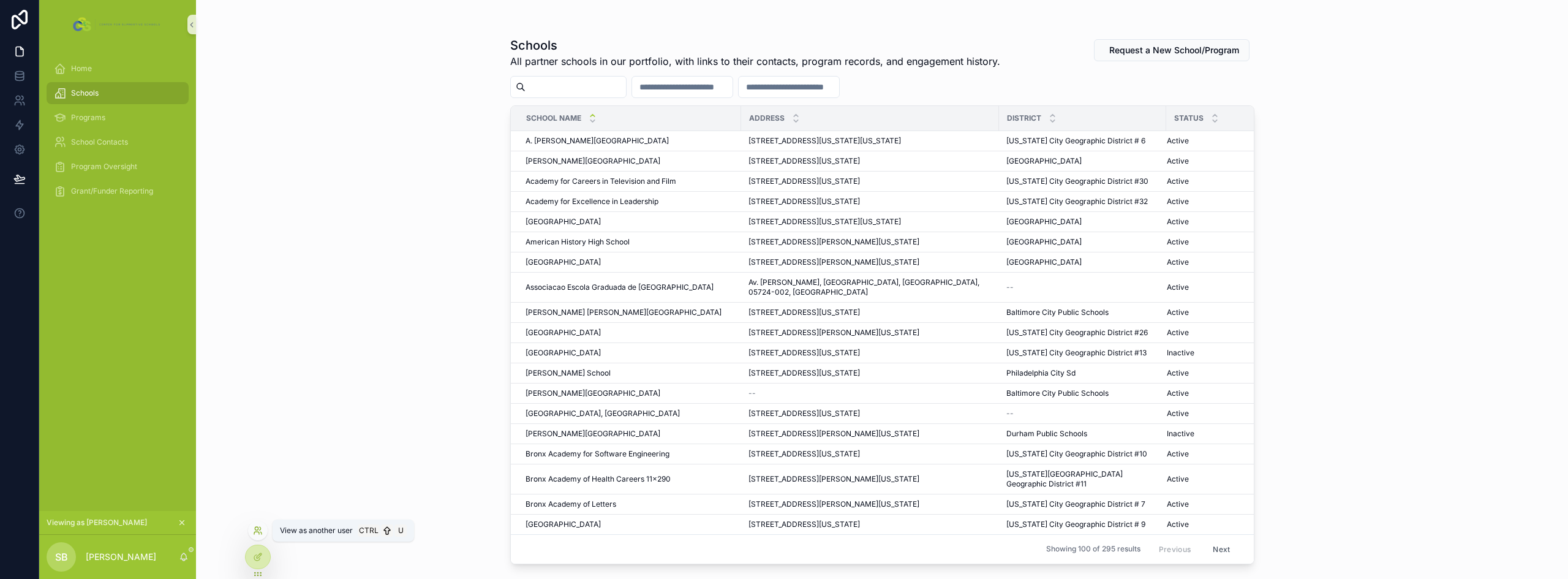
click at [255, 532] on icon at bounding box center [256, 532] width 5 height 2
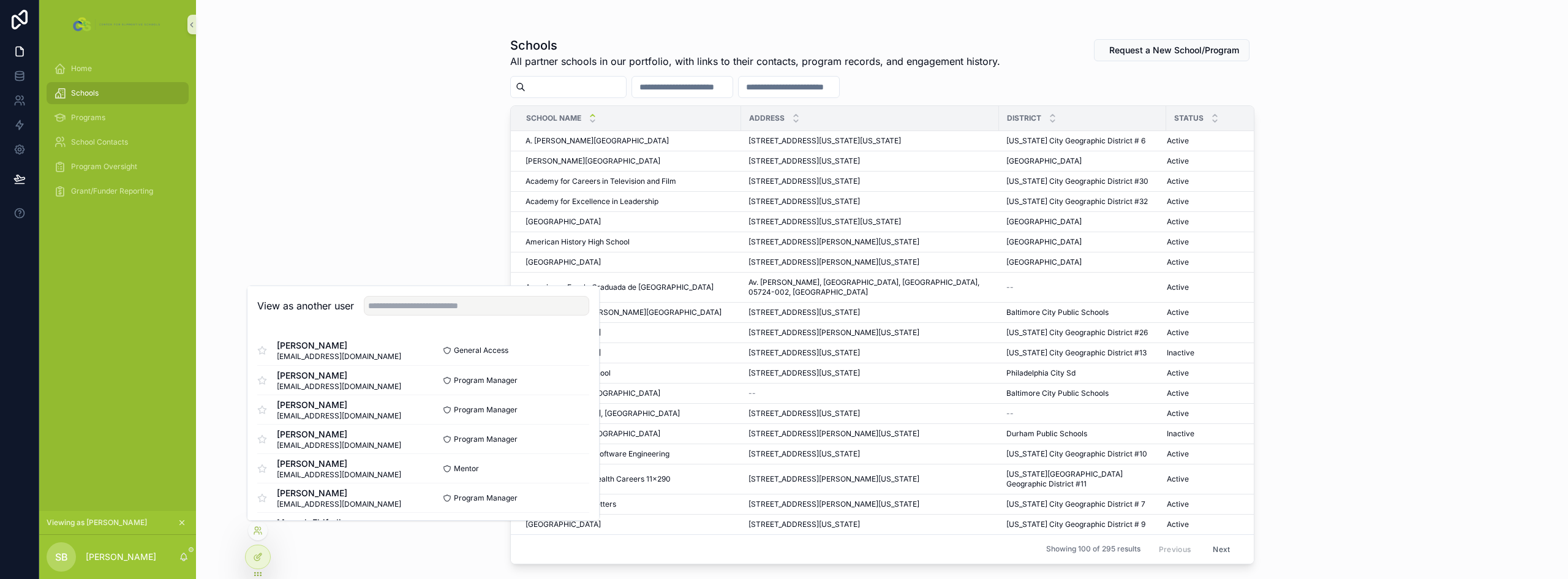
click at [305, 233] on div "Schools All partner schools in our portfolio, with links to their contacts, pro…" at bounding box center [881, 290] width 1372 height 579
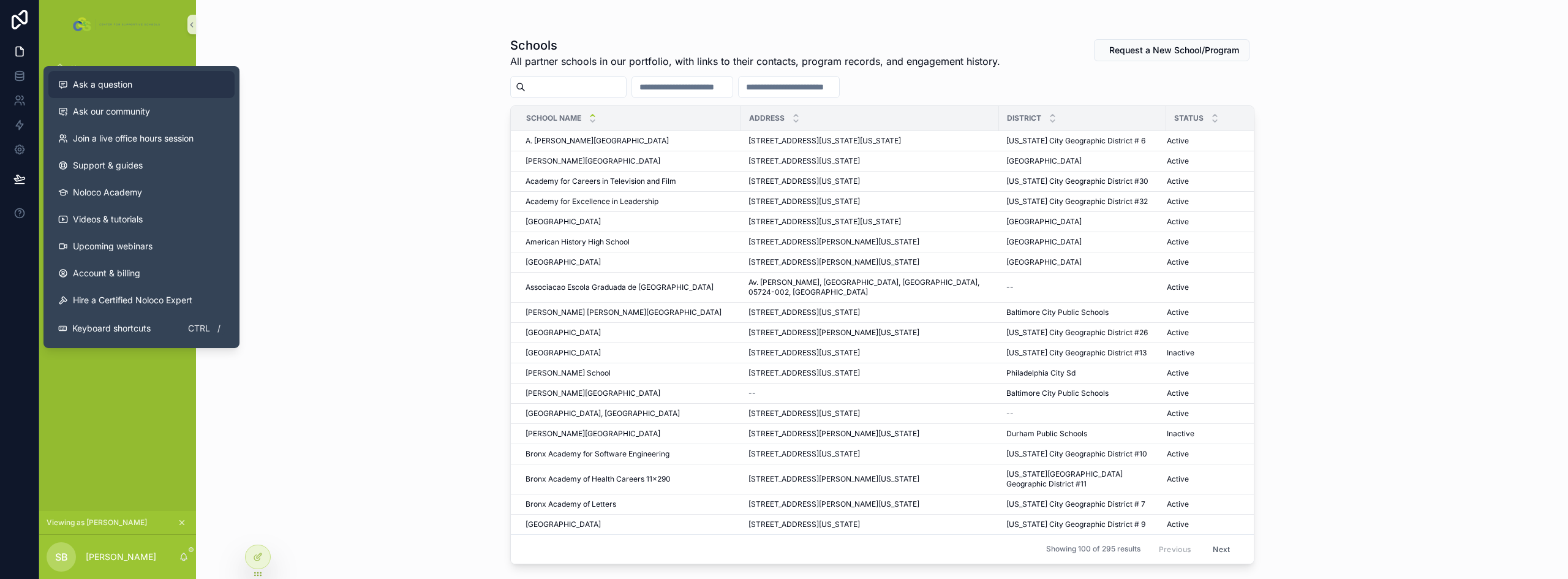
click at [115, 88] on span "Ask a question" at bounding box center [102, 84] width 60 height 12
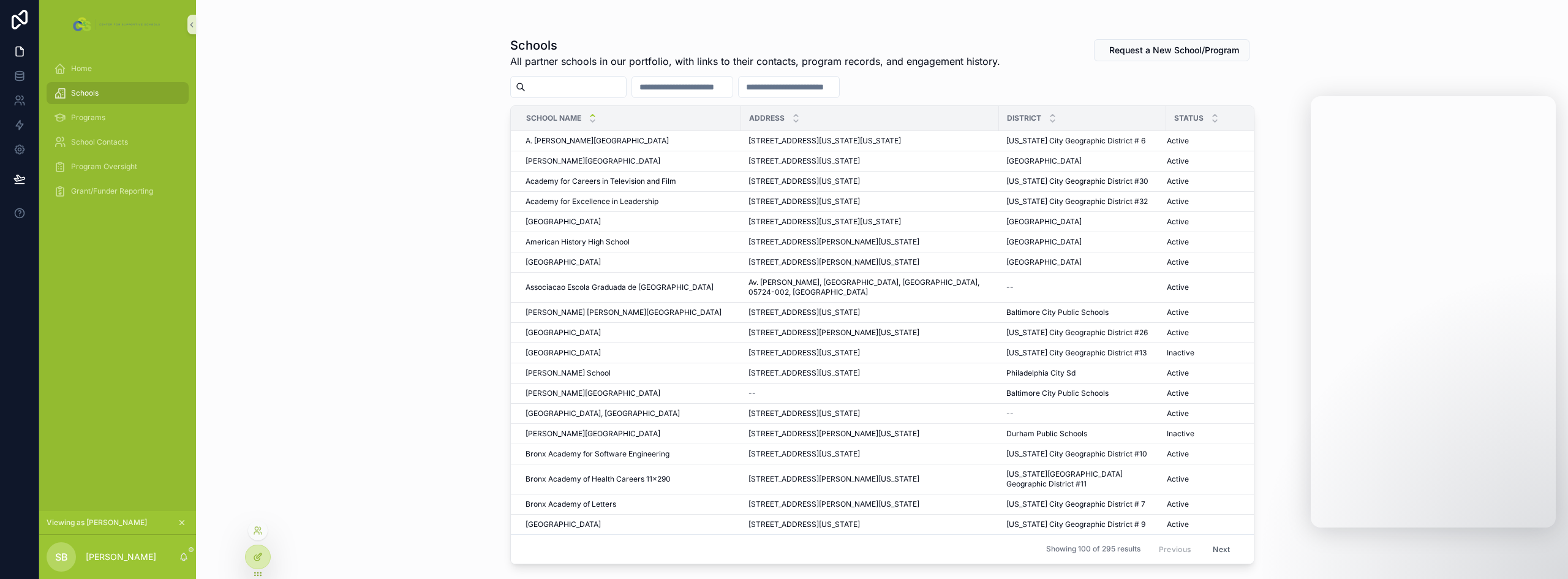
click at [255, 556] on icon at bounding box center [257, 558] width 6 height 6
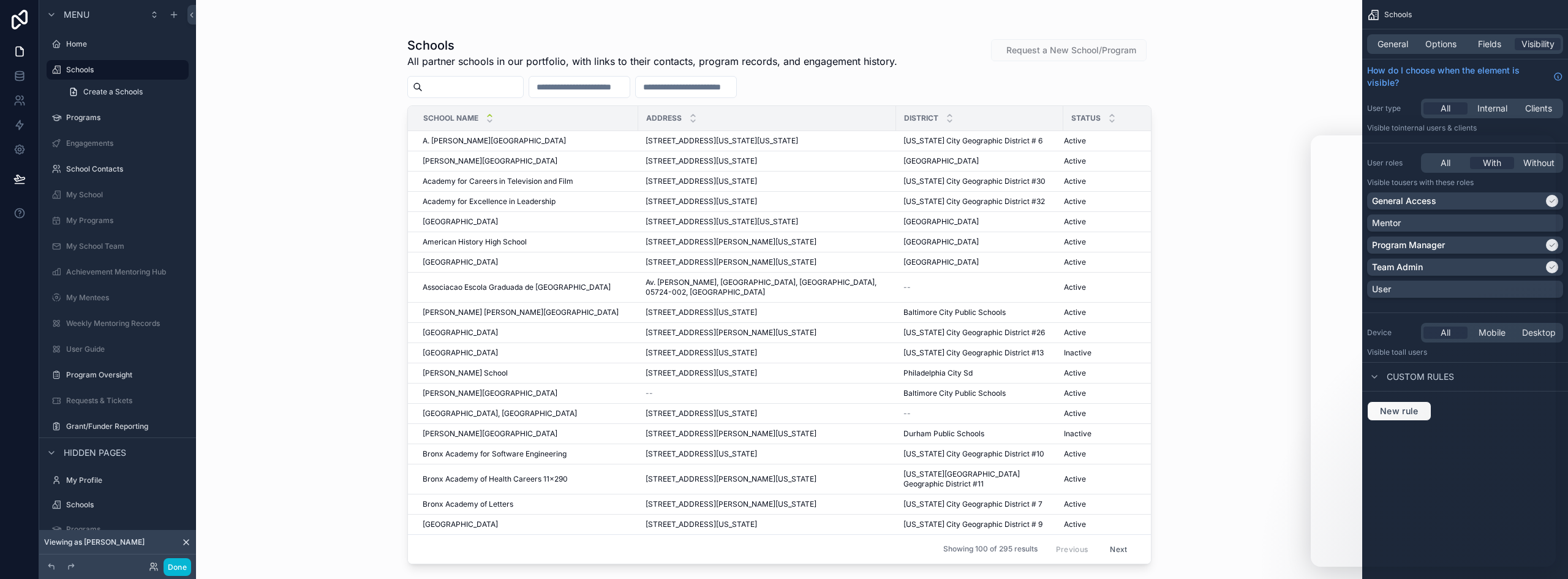
click at [1202, 89] on div "How do I choose when the element is visible?" at bounding box center [1465, 77] width 206 height 34
click at [100, 147] on label "Engagements" at bounding box center [115, 144] width 98 height 10
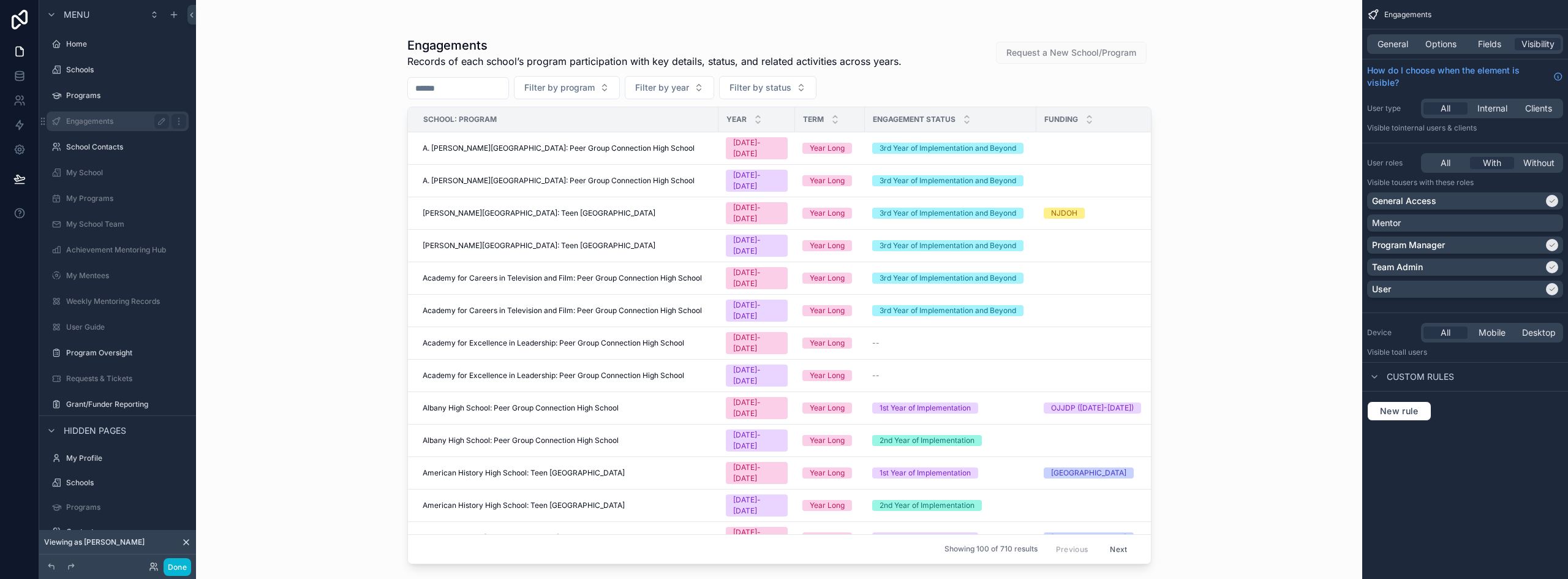
click at [108, 118] on label "Engagements" at bounding box center [115, 122] width 98 height 10
click at [1202, 201] on p "General Access" at bounding box center [1404, 201] width 64 height 12
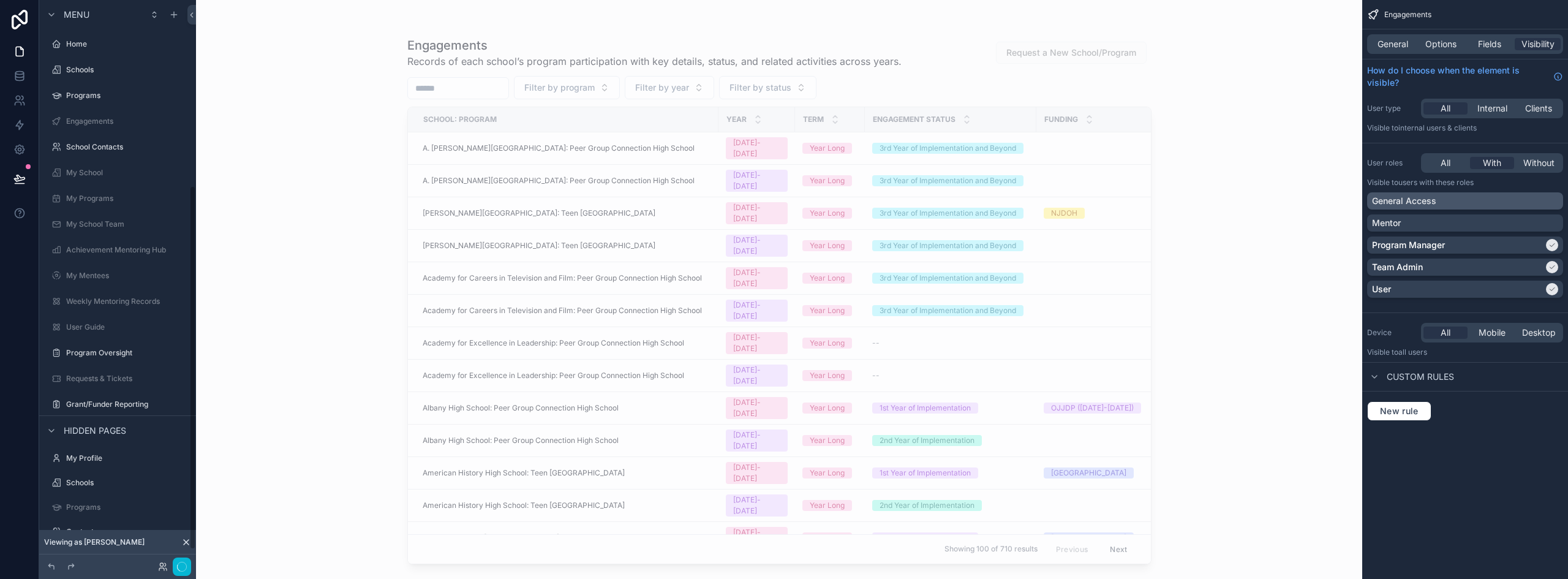
scroll to position [287, 0]
click at [1202, 201] on p "General Access" at bounding box center [1404, 201] width 64 height 12
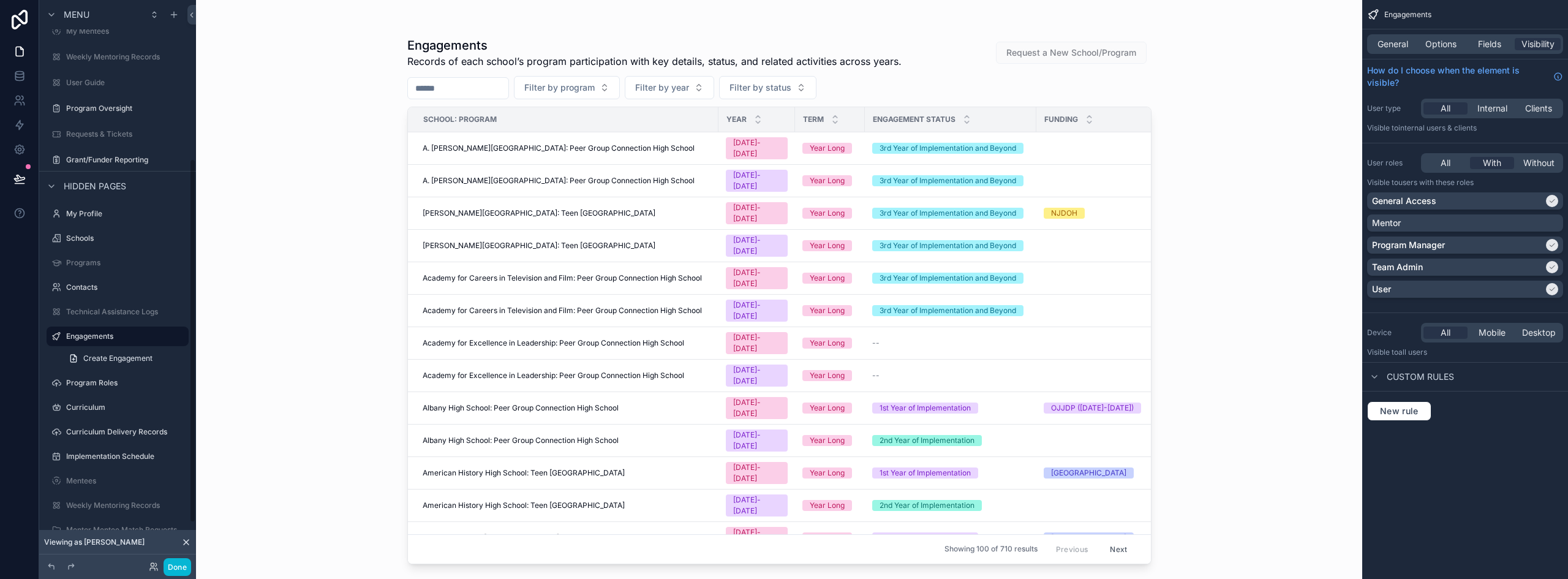
scroll to position [245, 0]
click at [99, 260] on label "Programs" at bounding box center [115, 262] width 98 height 10
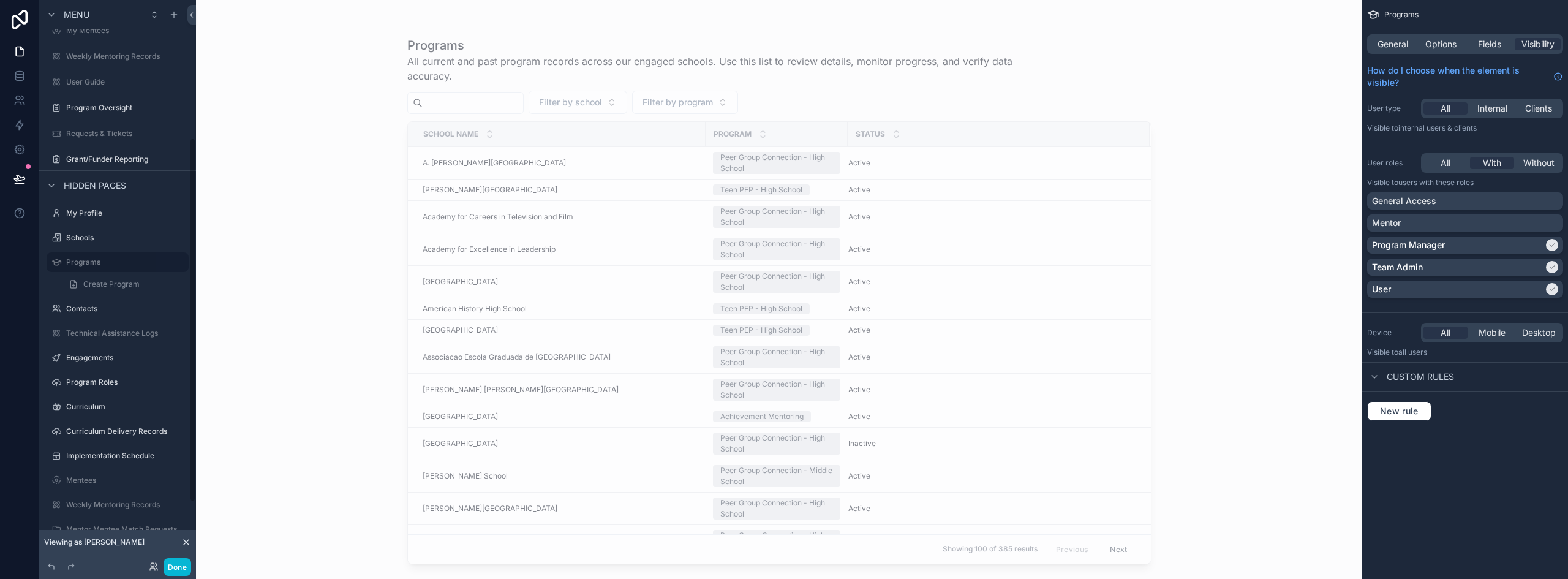
scroll to position [213, 0]
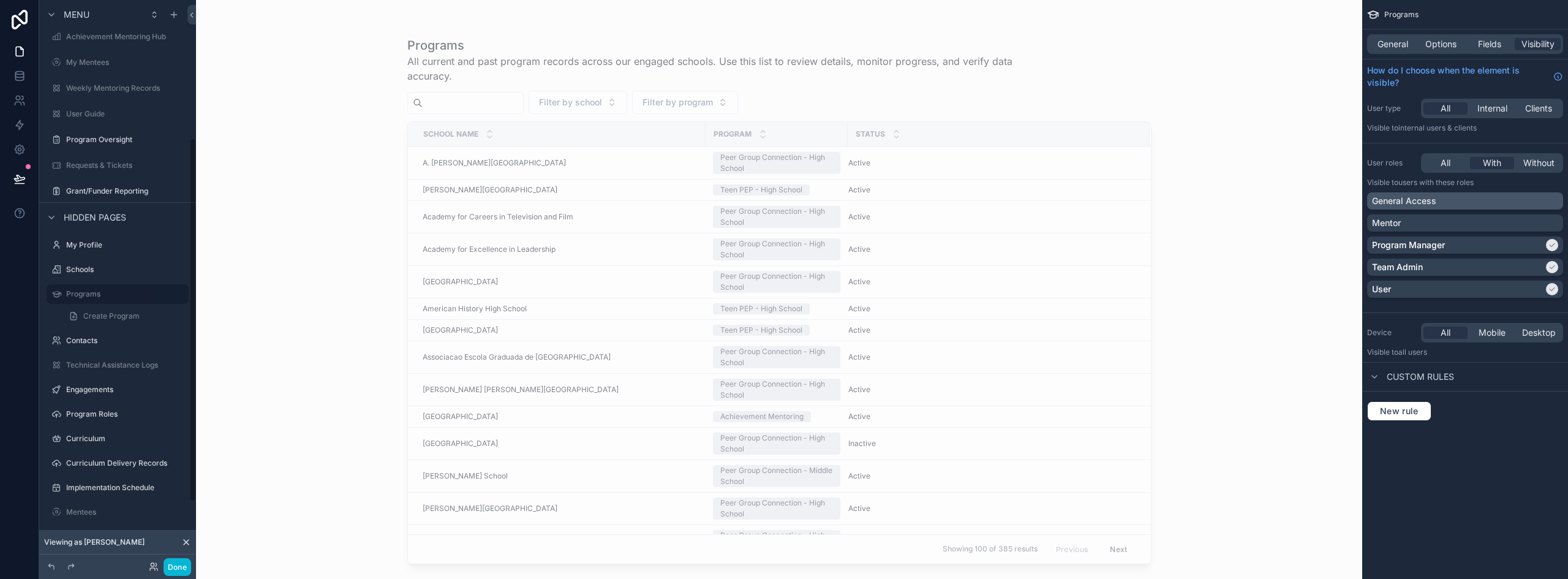
click at [1202, 195] on p "General Access" at bounding box center [1404, 201] width 64 height 12
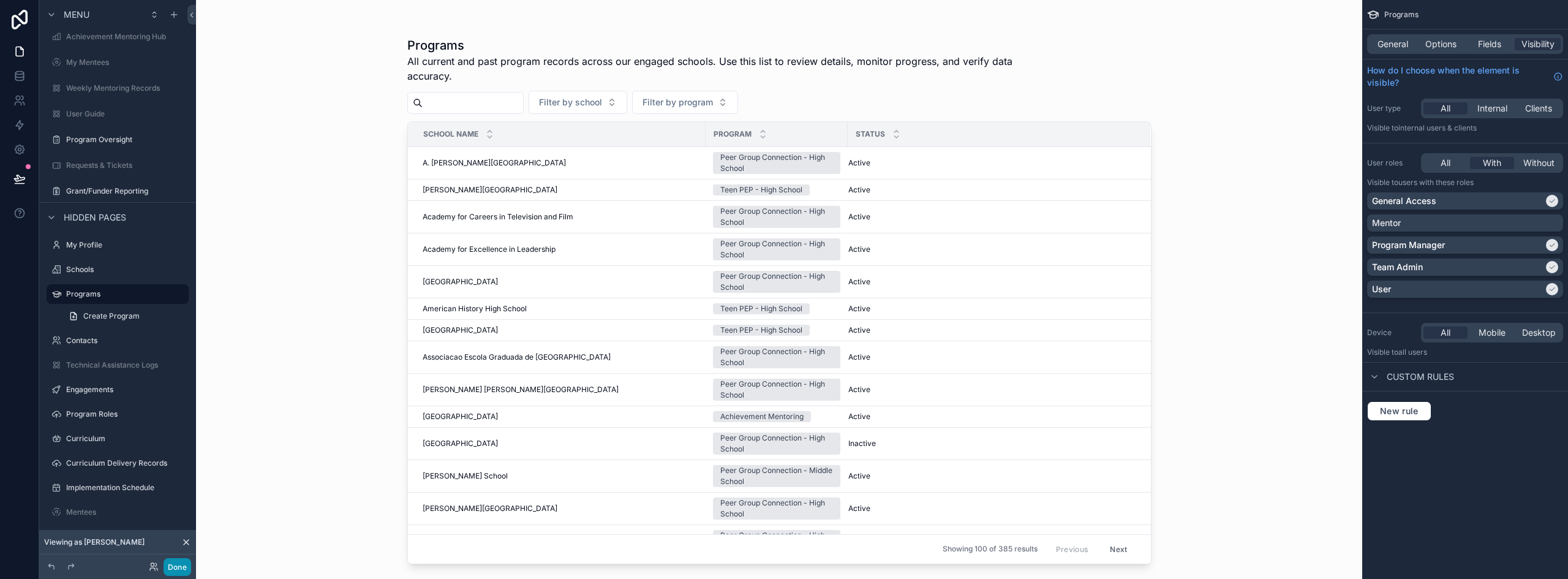
click at [175, 568] on button "Done" at bounding box center [177, 566] width 28 height 18
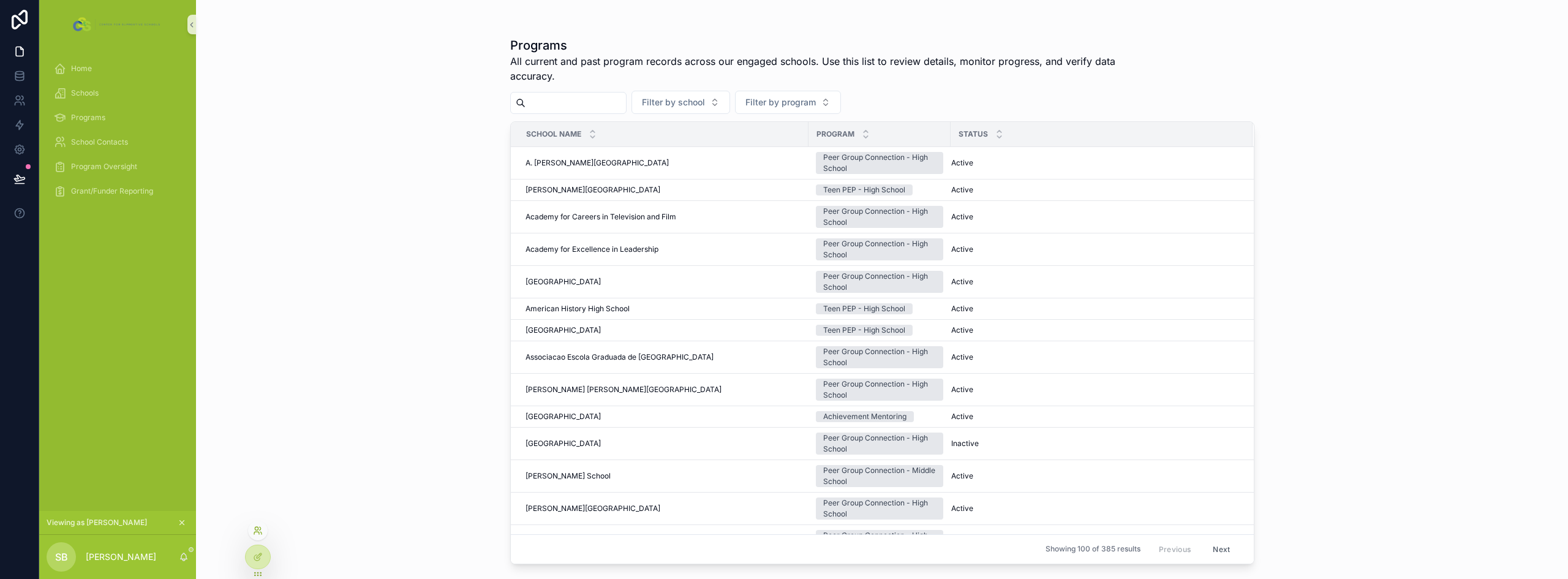
click at [258, 531] on icon at bounding box center [258, 531] width 10 height 10
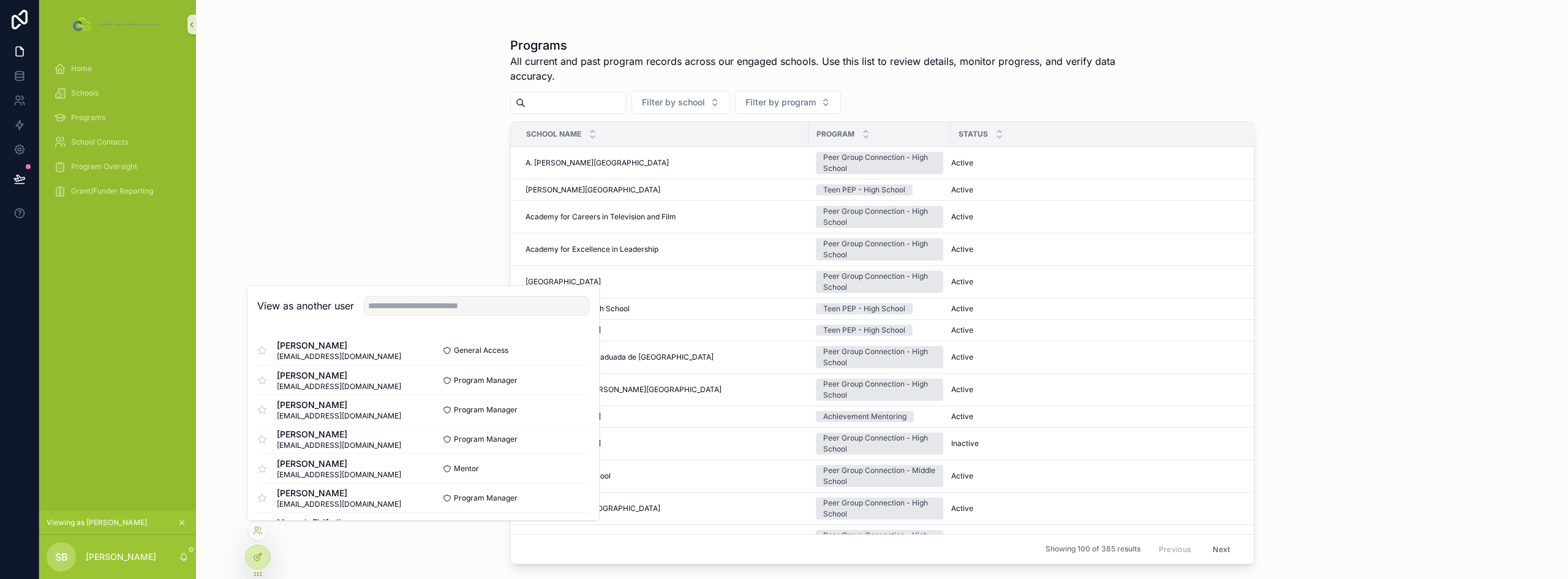
click at [263, 556] on div at bounding box center [258, 556] width 24 height 23
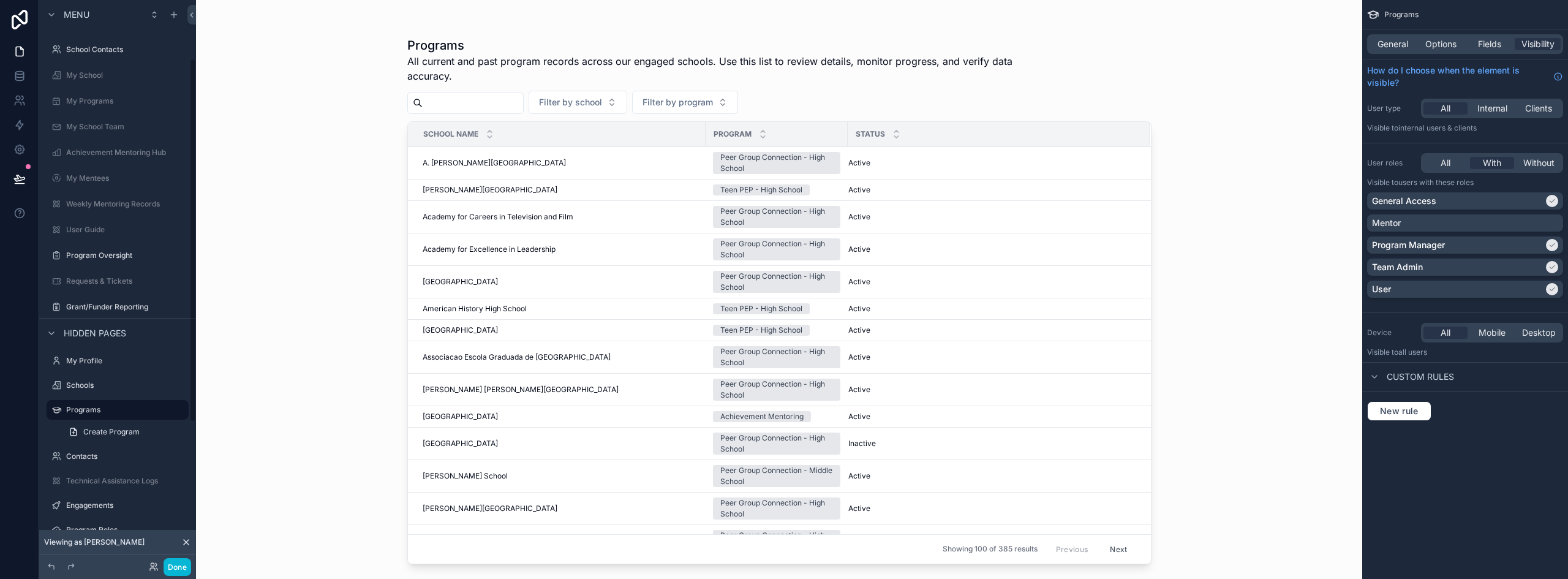
scroll to position [90, 0]
click at [96, 394] on label "Schools" at bounding box center [115, 392] width 98 height 10
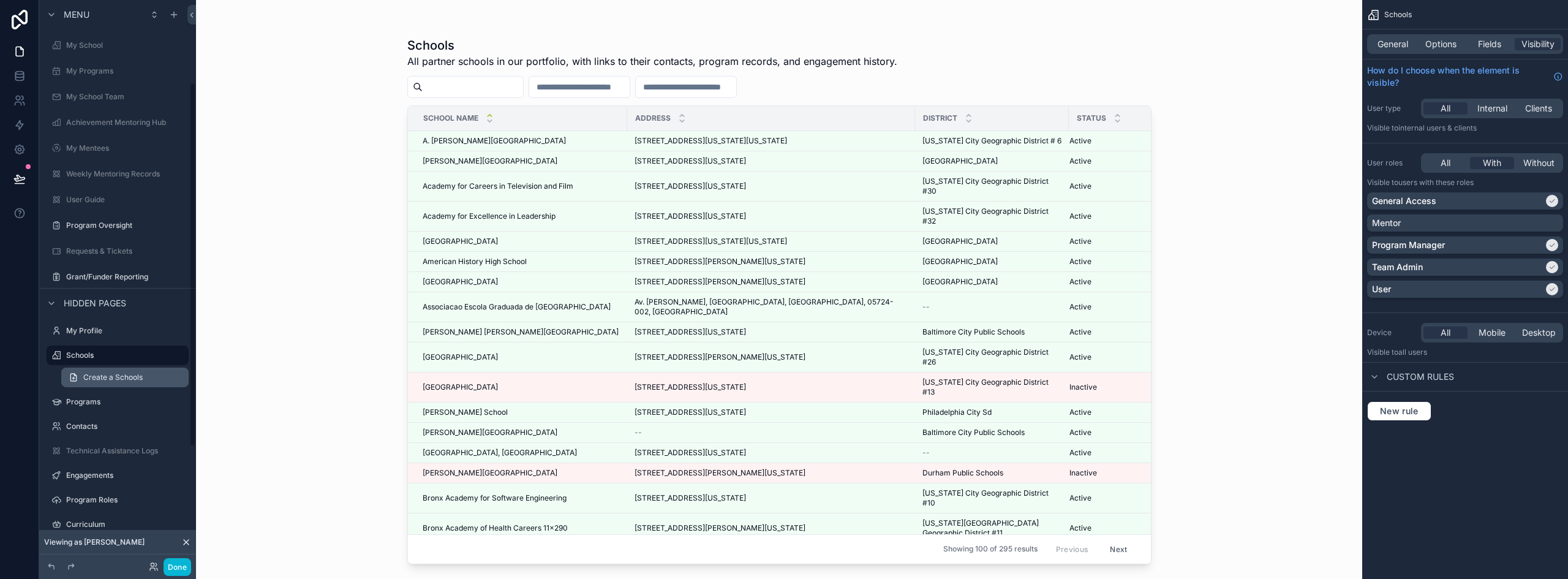
scroll to position [188, 0]
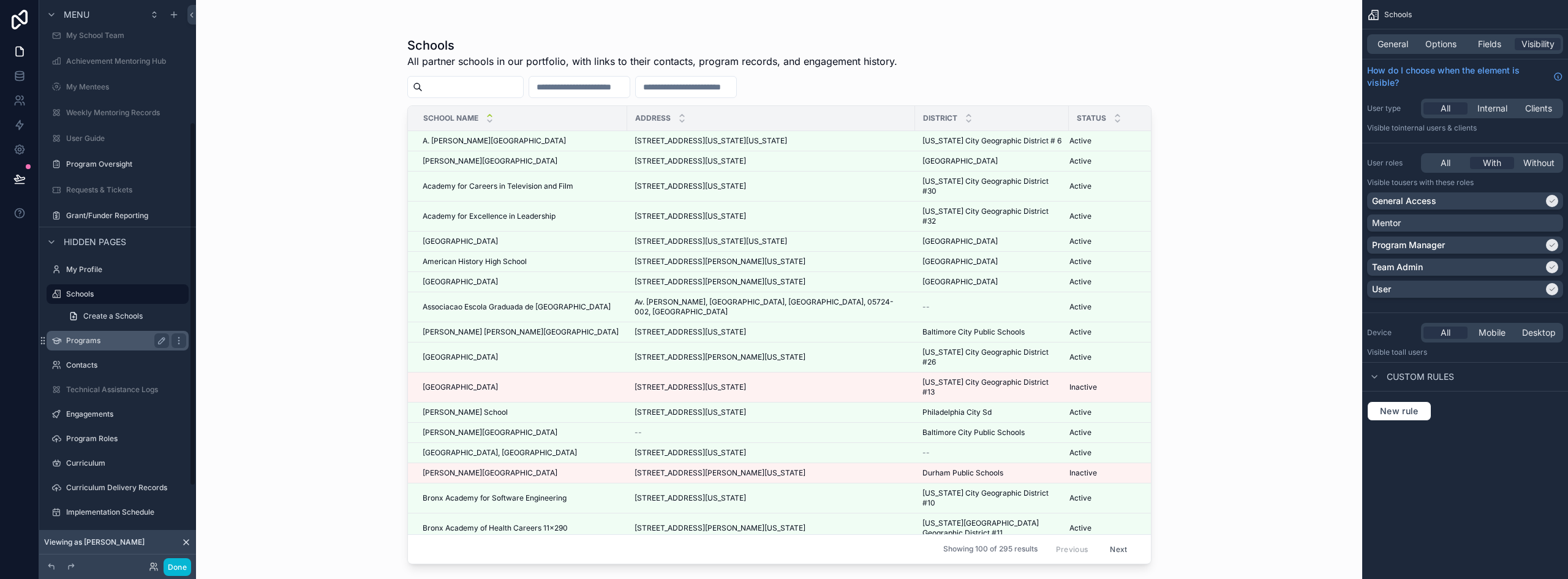
click at [85, 339] on label "Programs" at bounding box center [115, 341] width 98 height 10
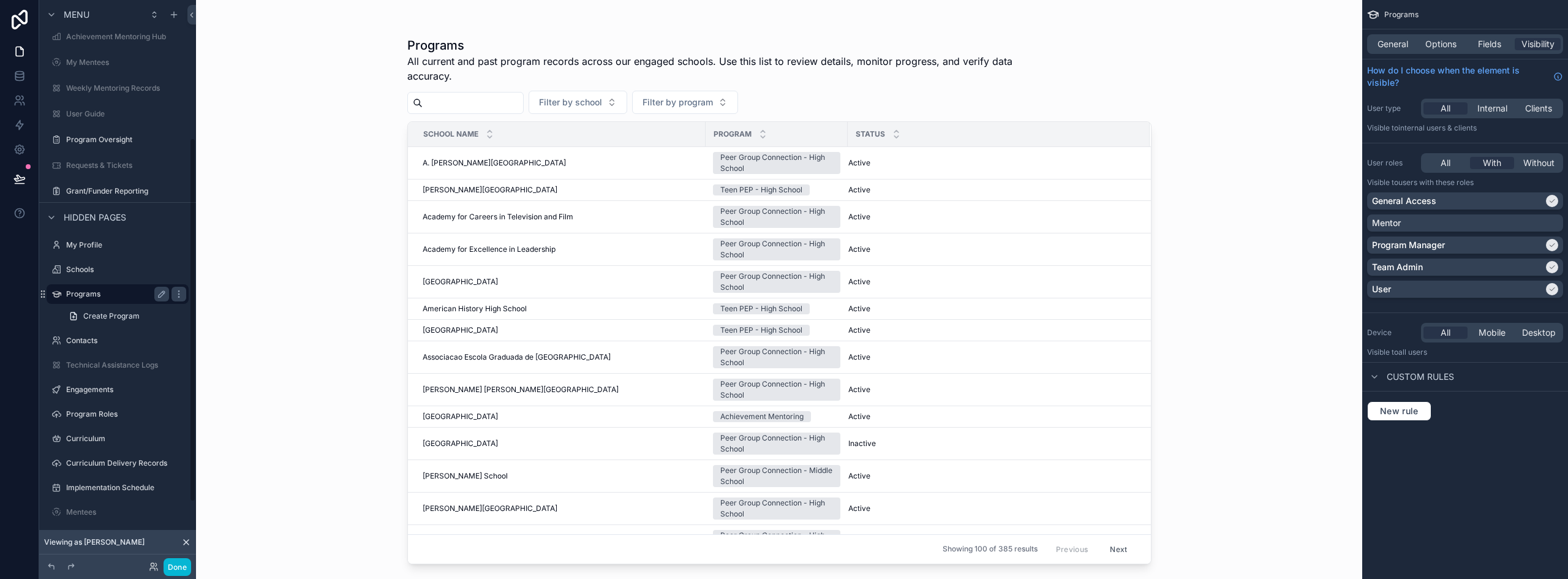
scroll to position [275, 0]
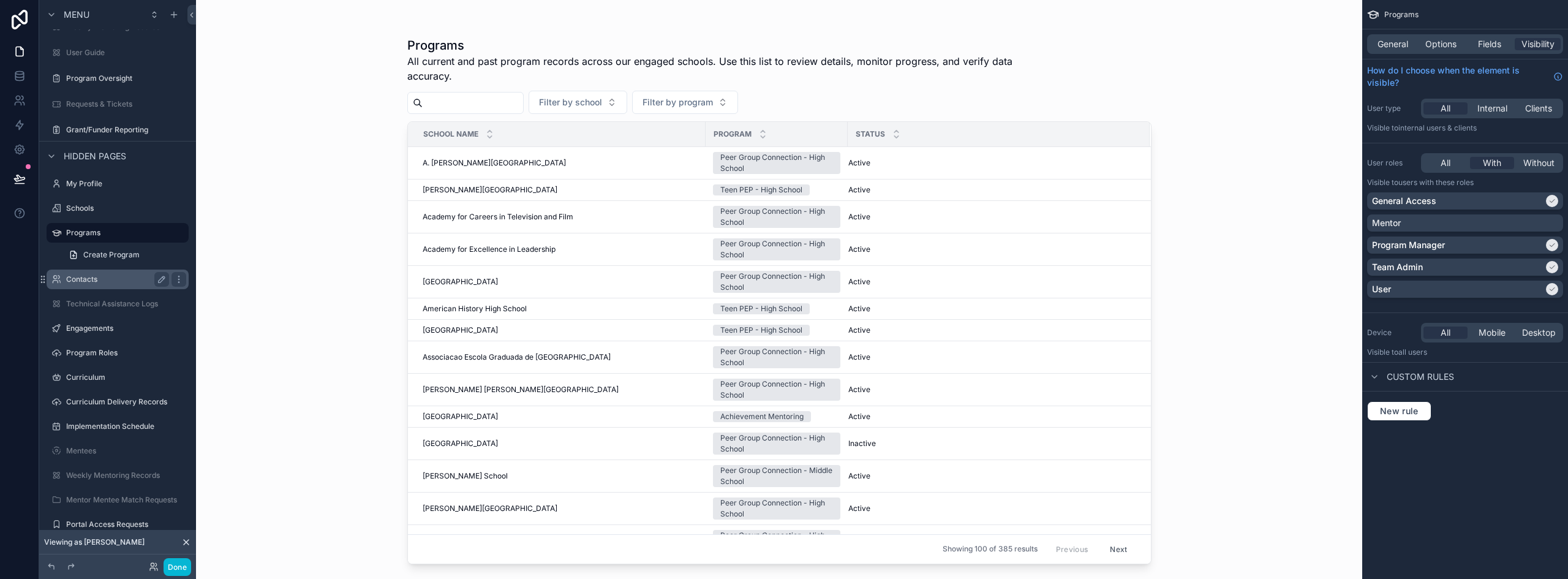
click at [97, 284] on label "Contacts" at bounding box center [115, 280] width 98 height 10
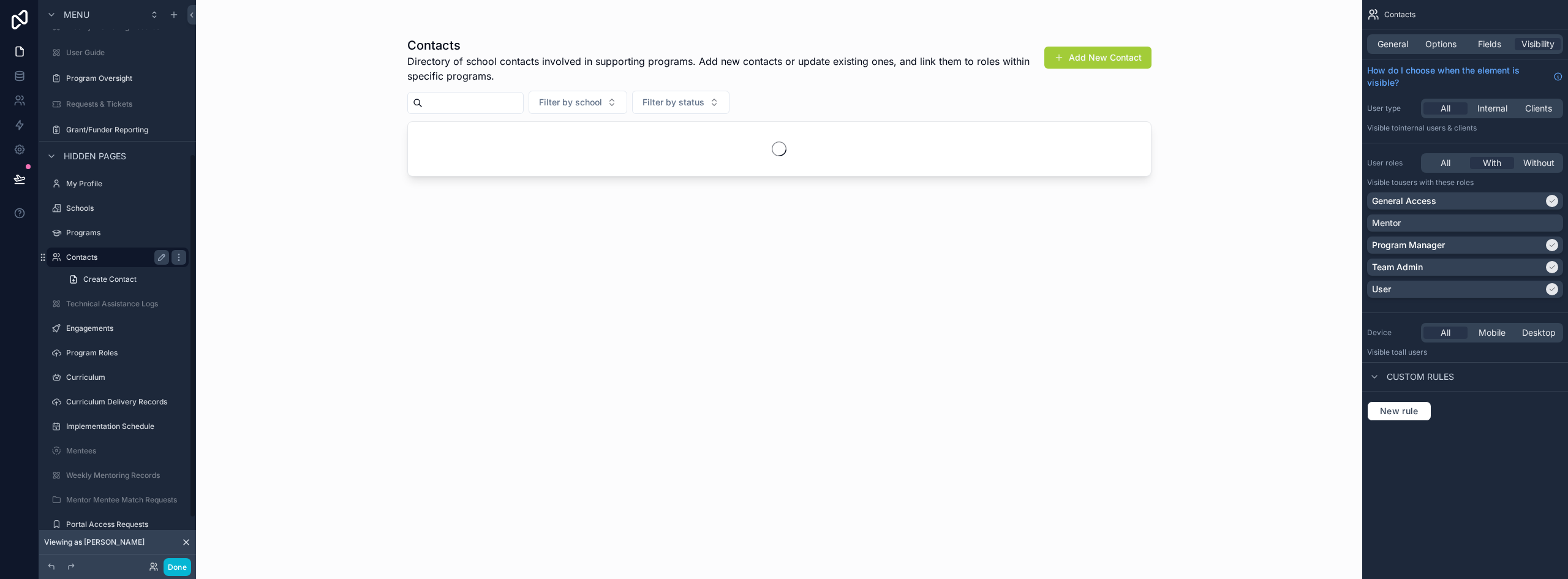
scroll to position [238, 0]
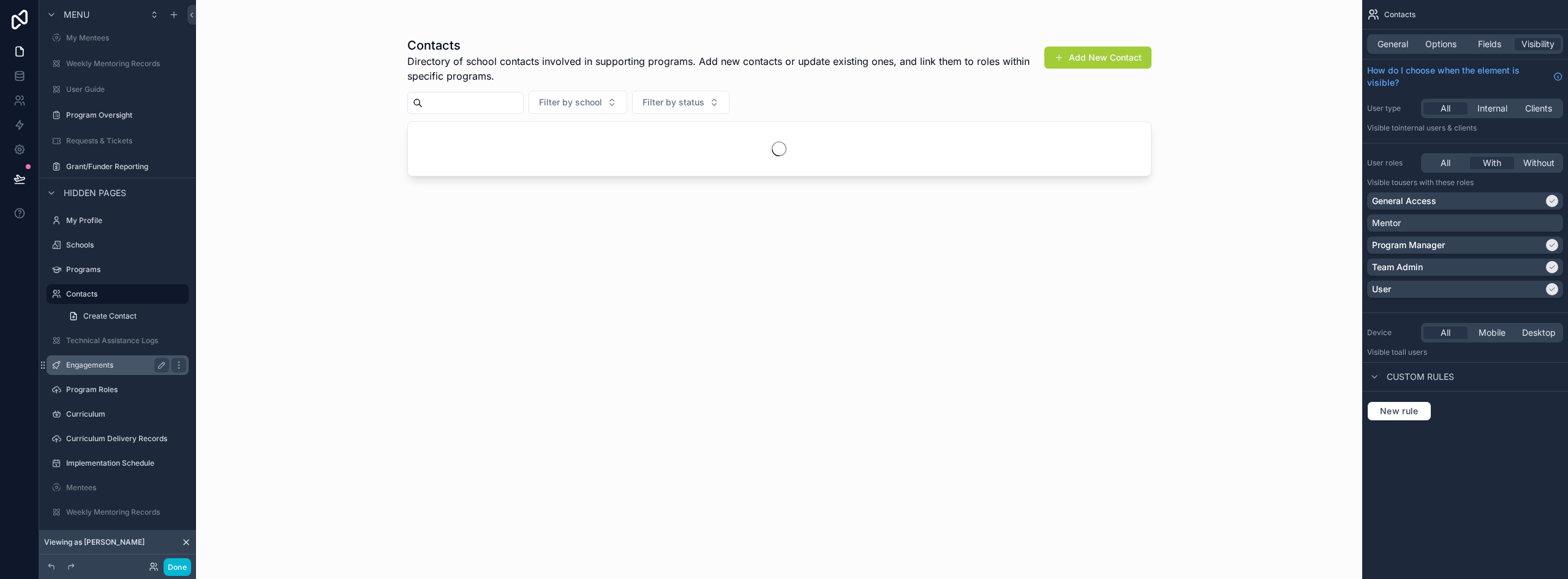
click at [90, 361] on label "Engagements" at bounding box center [115, 365] width 98 height 10
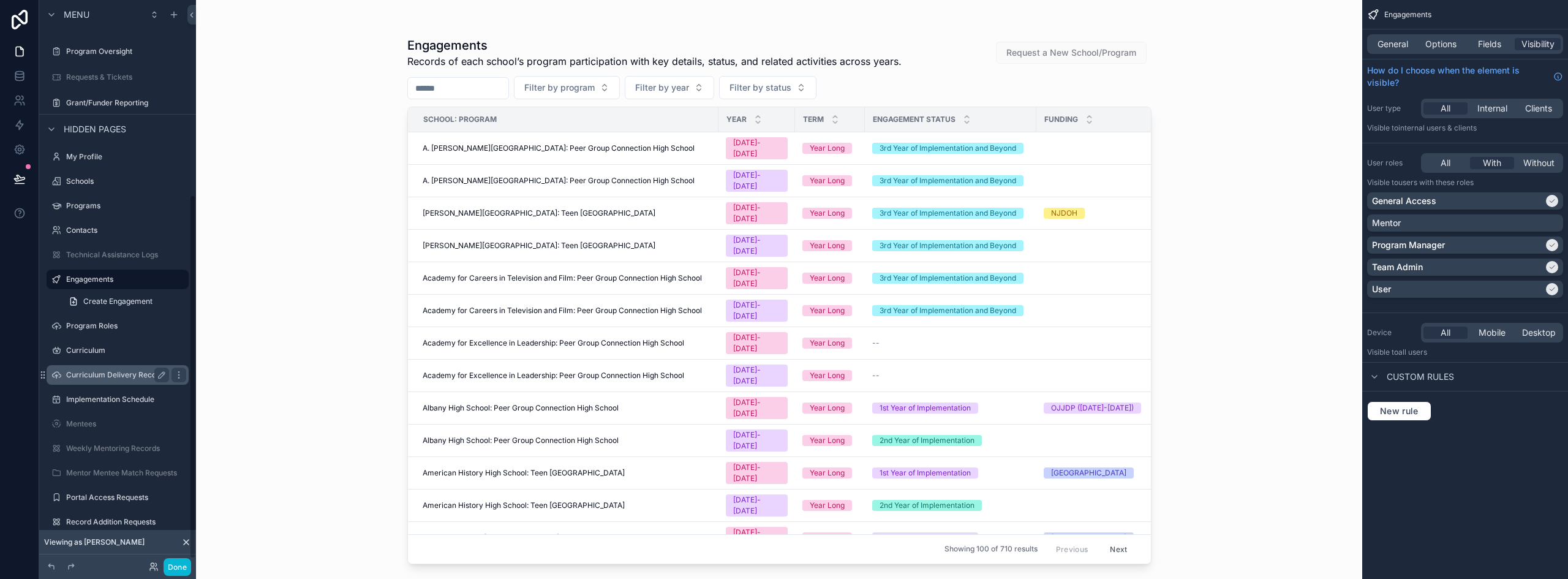
scroll to position [309, 0]
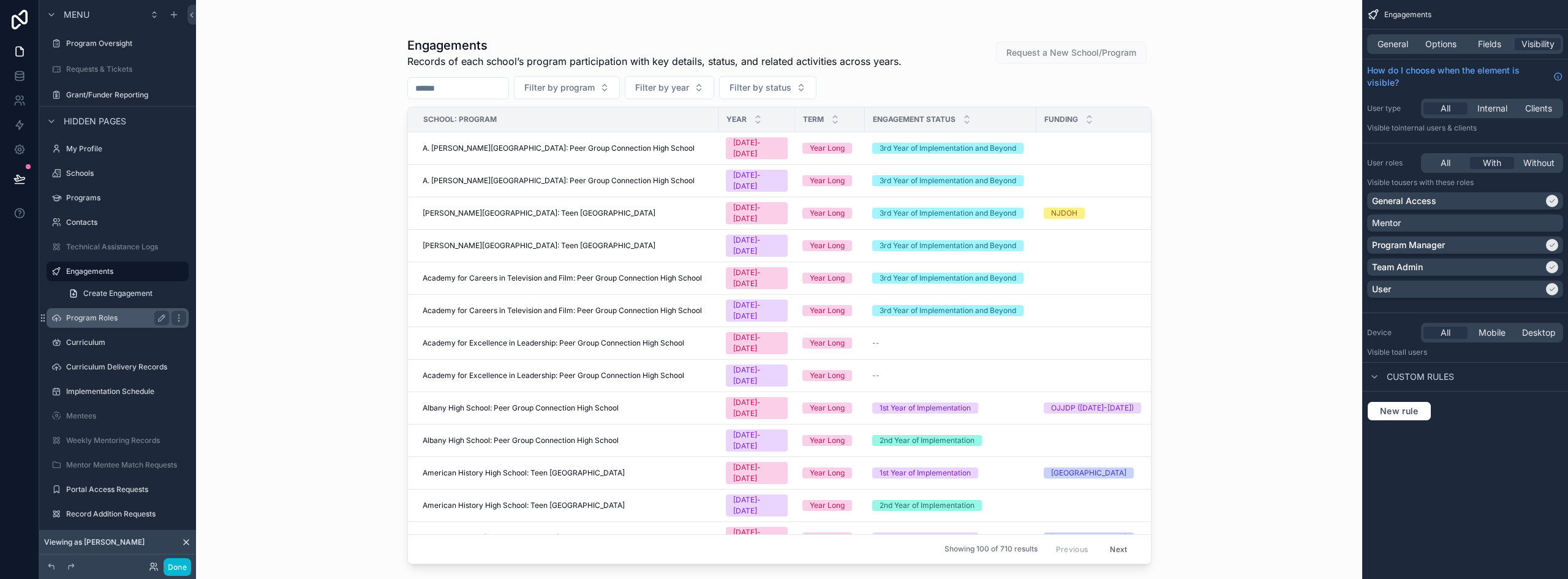
click at [99, 317] on label "Program Roles" at bounding box center [115, 318] width 98 height 10
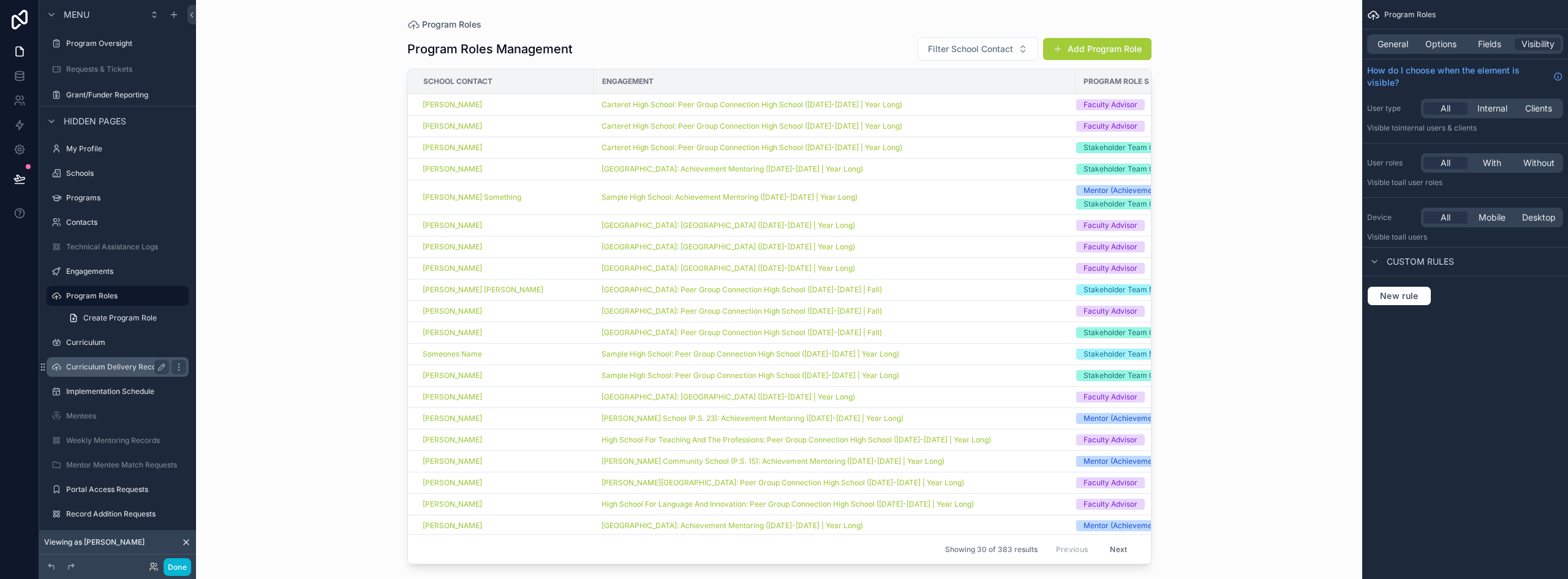
click at [115, 366] on label "Curriculum Delivery Records" at bounding box center [117, 367] width 101 height 10
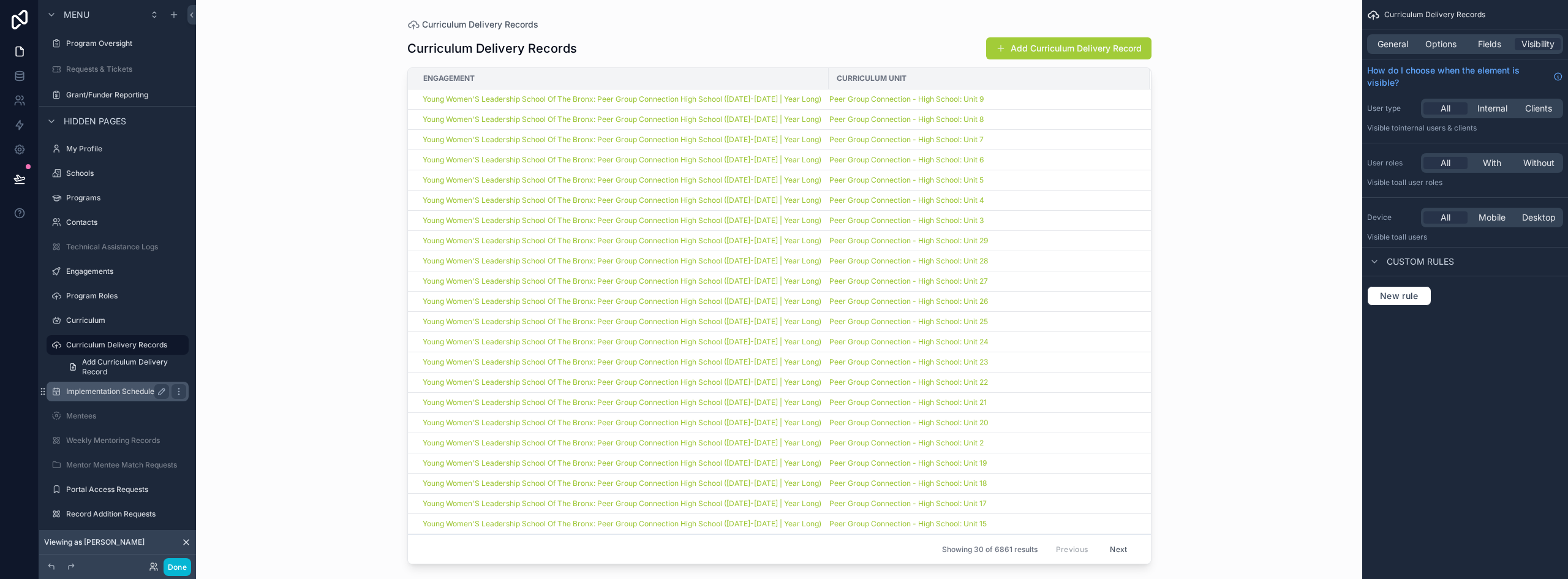
click at [111, 392] on label "Implementation Schedule" at bounding box center [115, 391] width 98 height 10
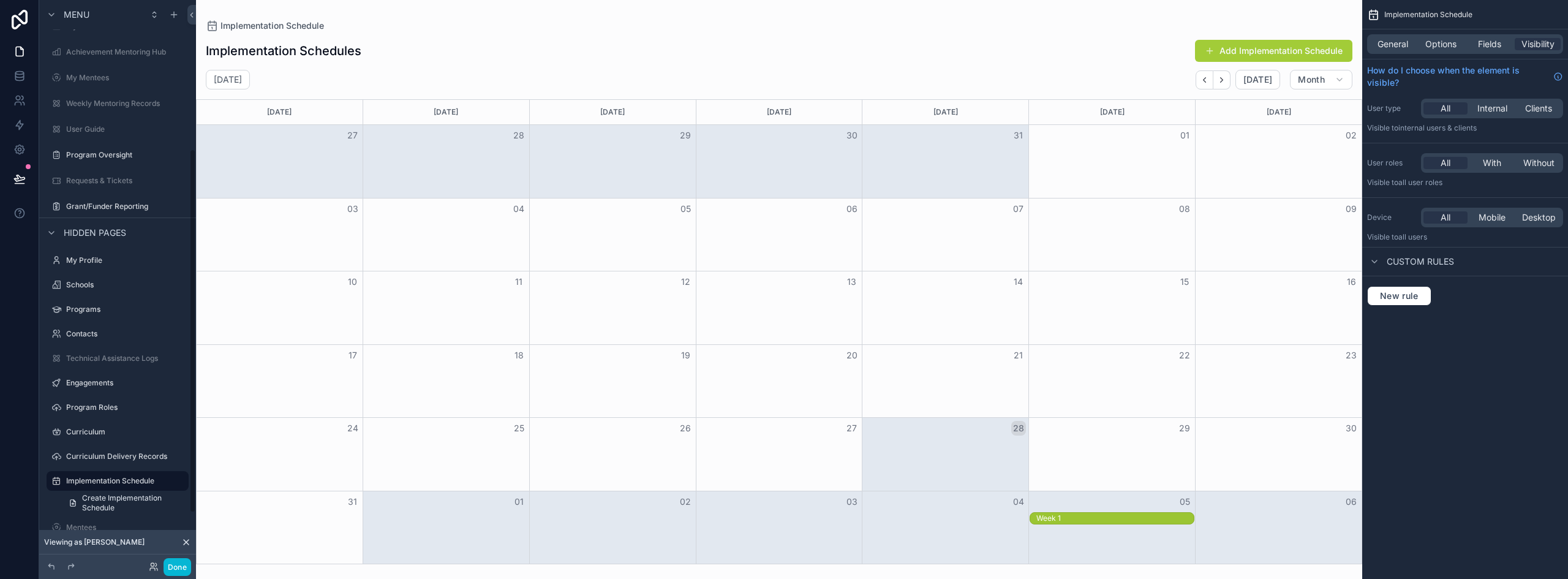
scroll to position [187, 0]
click at [183, 563] on button "Done" at bounding box center [177, 566] width 28 height 18
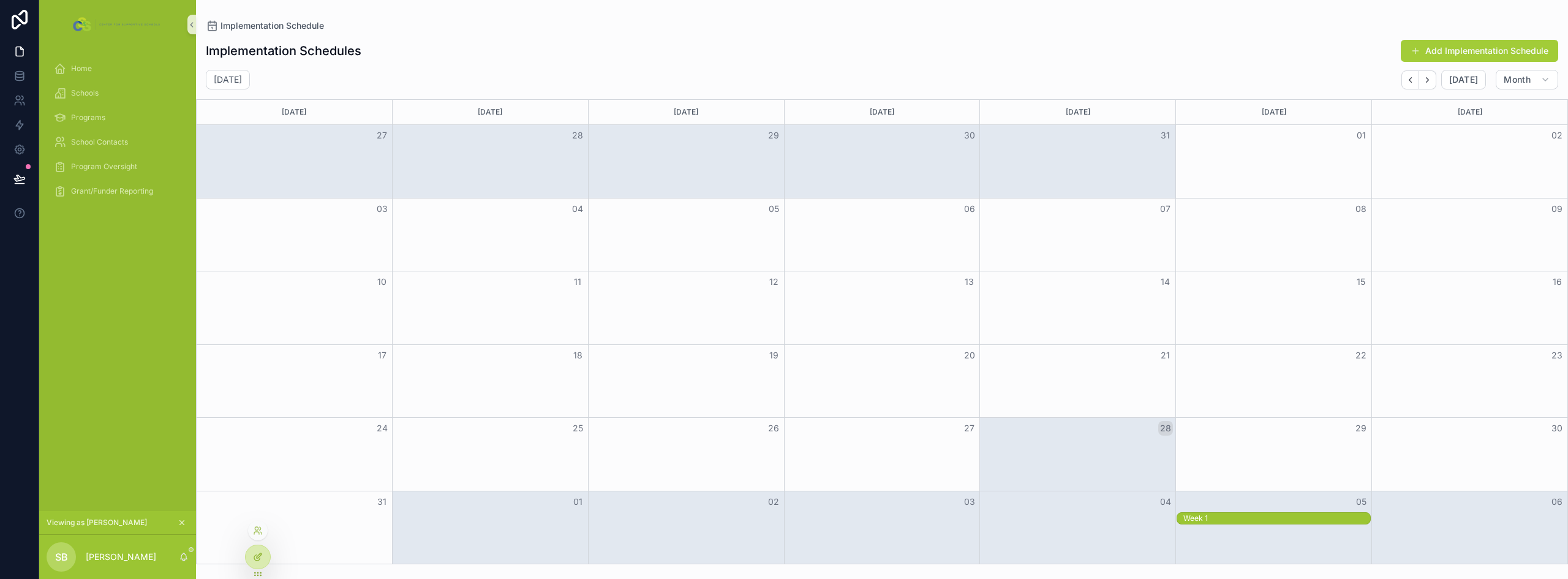
click at [253, 563] on div at bounding box center [258, 556] width 24 height 23
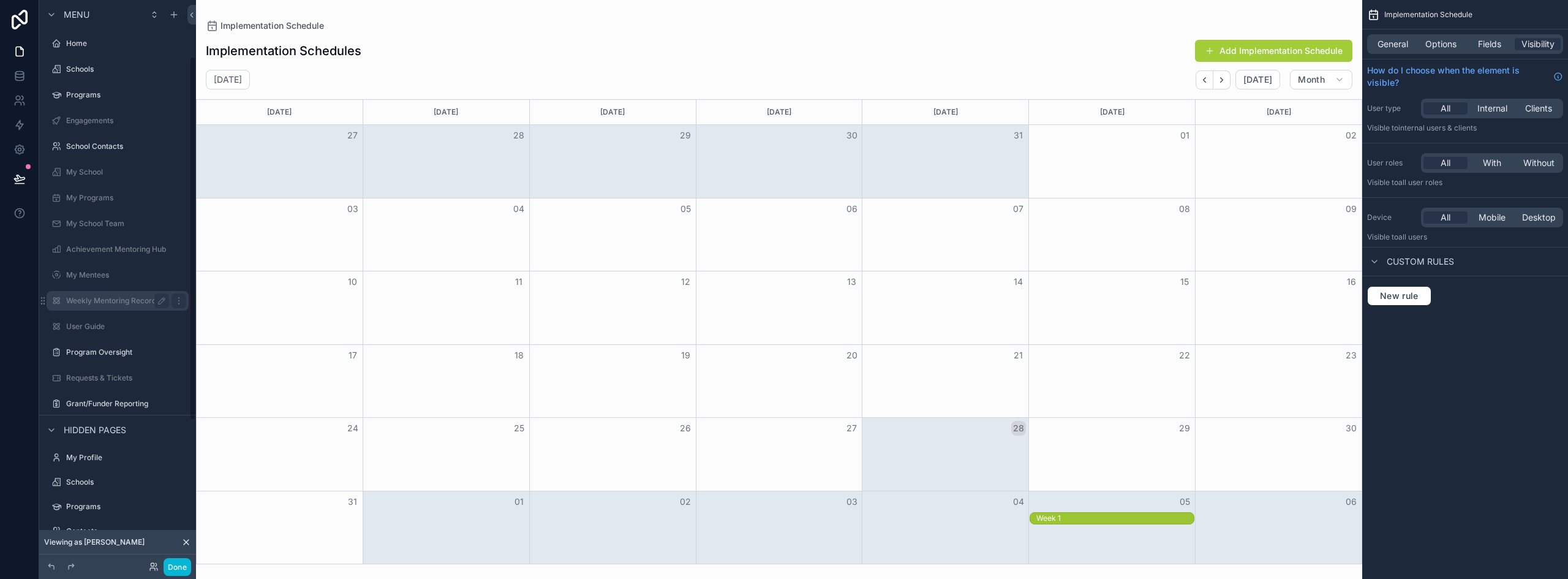
scroll to position [0, 0]
click at [95, 126] on div "Engagements" at bounding box center [126, 122] width 120 height 10
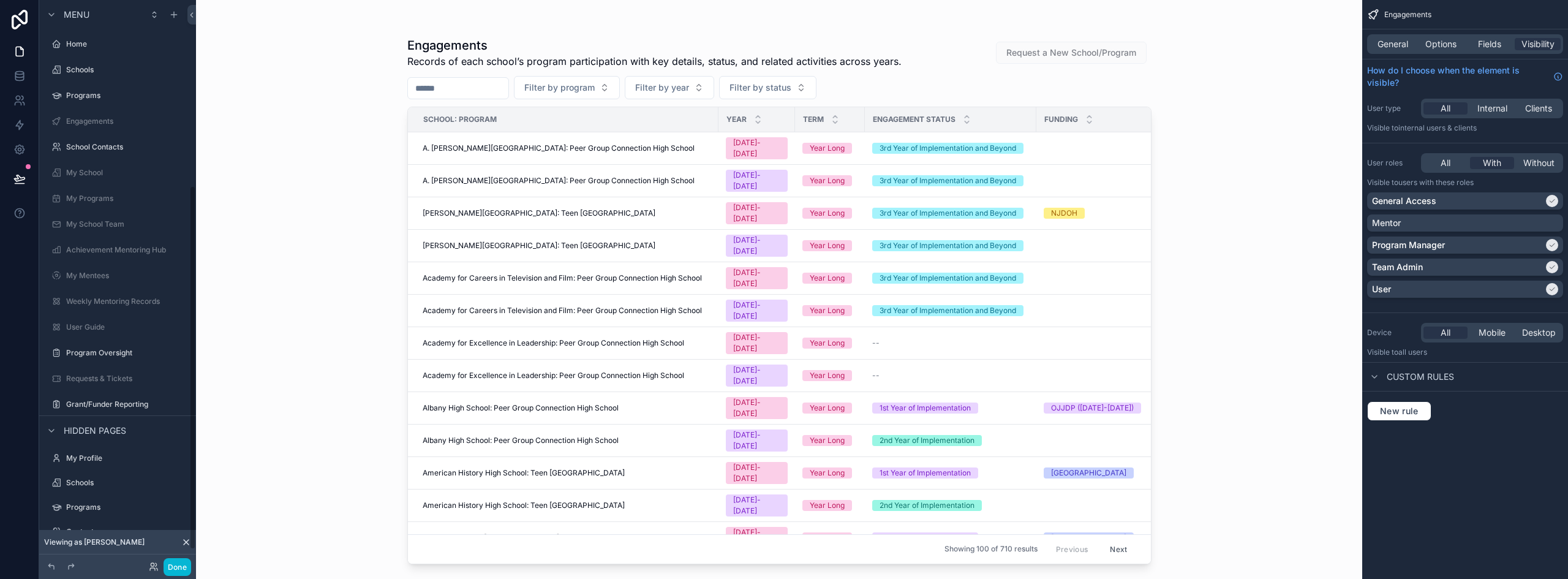
scroll to position [287, 0]
click at [152, 565] on icon at bounding box center [154, 566] width 10 height 10
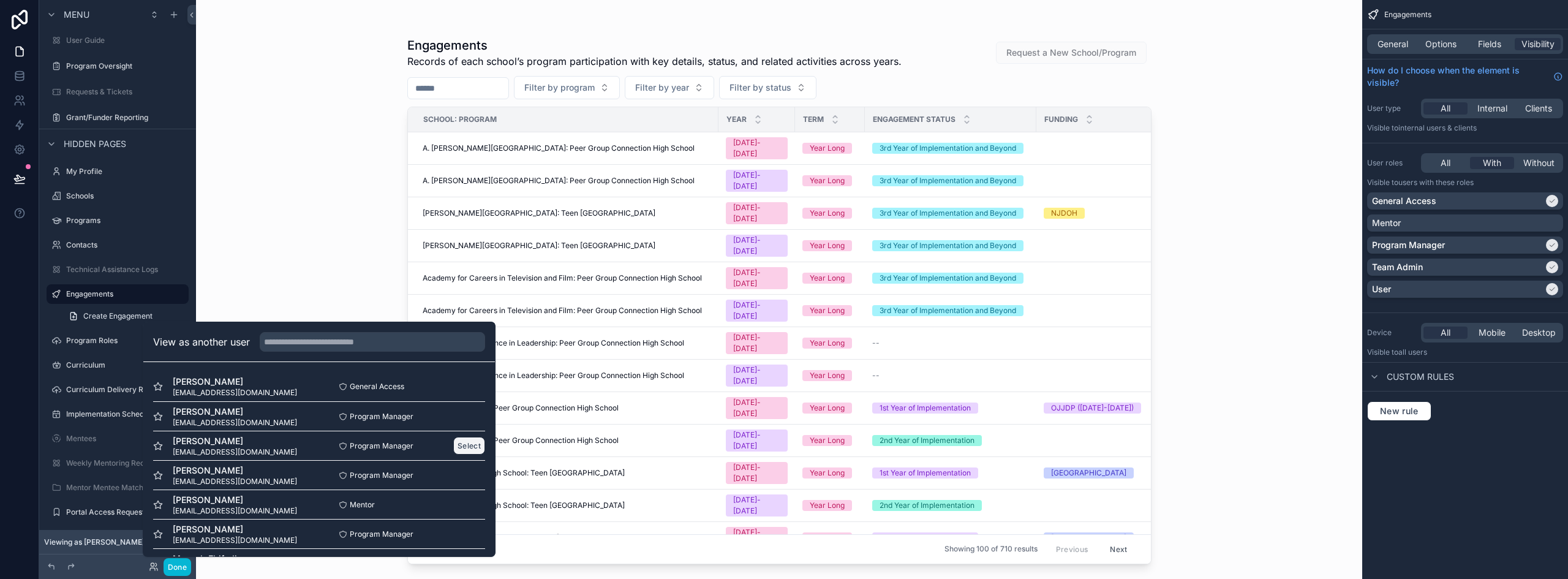
click at [453, 442] on button "Select" at bounding box center [469, 445] width 32 height 18
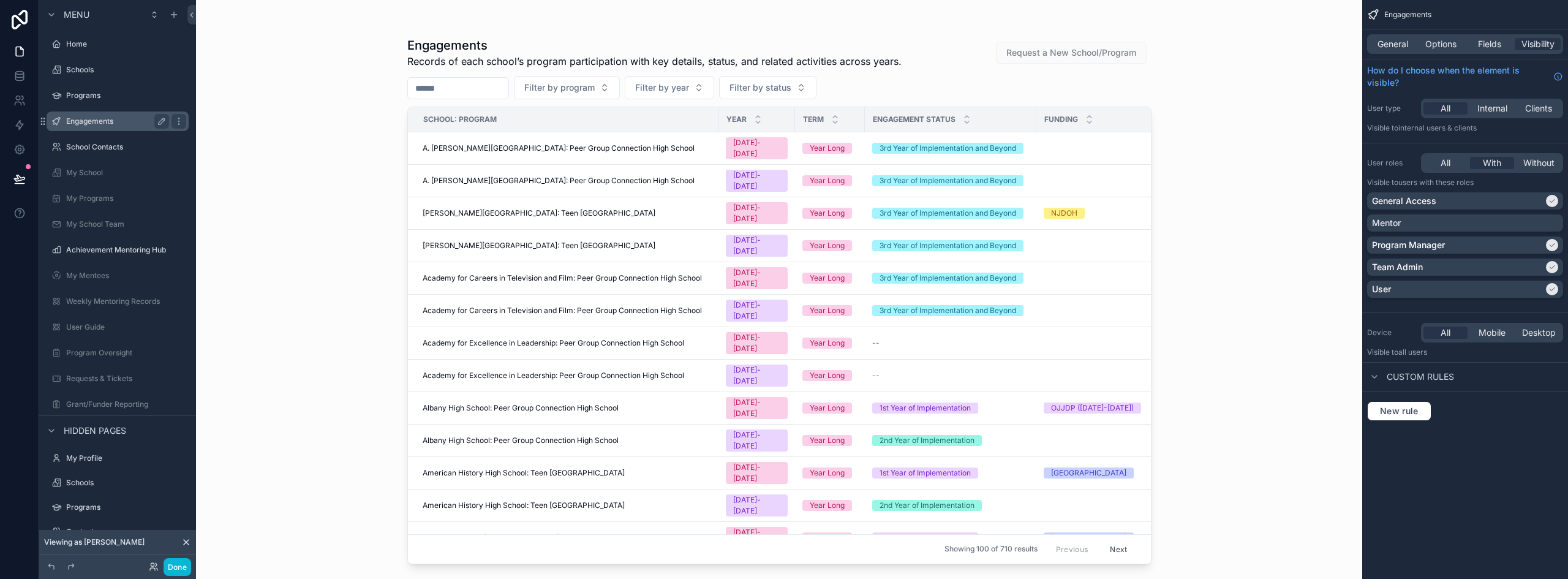
click at [112, 121] on label "Engagements" at bounding box center [115, 122] width 98 height 10
click at [18, 75] on icon at bounding box center [19, 73] width 8 height 3
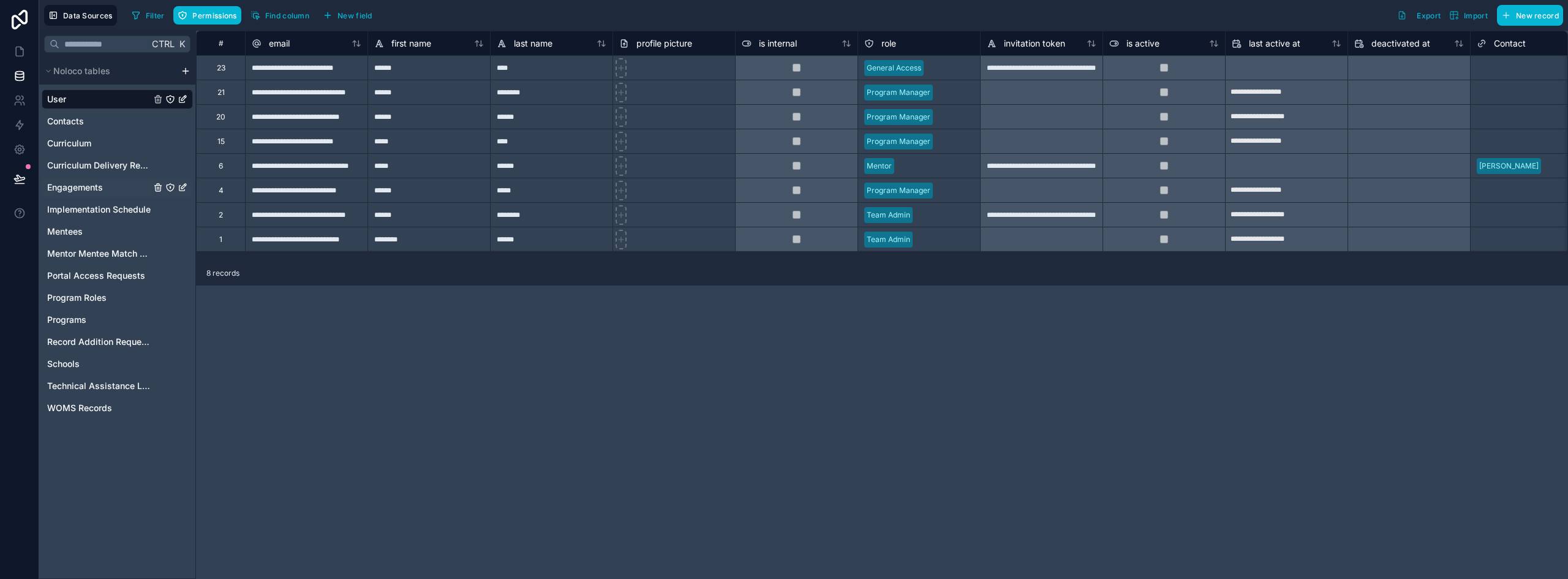
click at [168, 185] on icon "Engagements" at bounding box center [170, 187] width 7 height 7
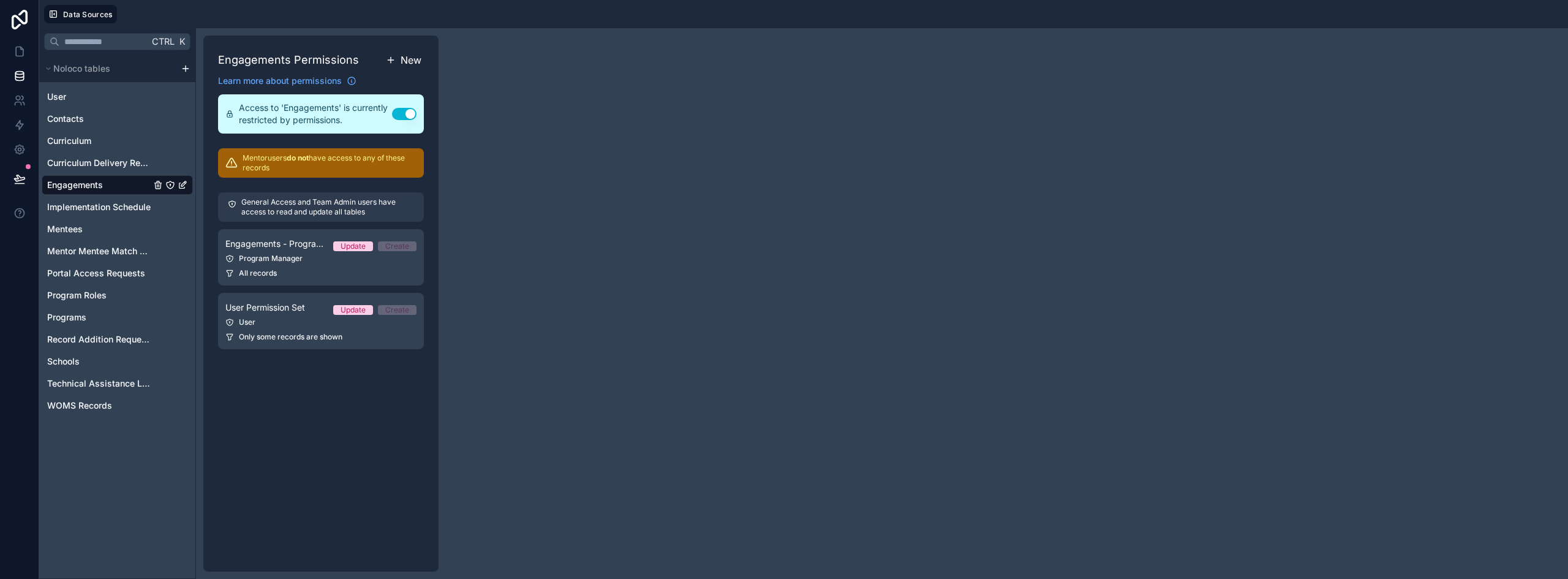
click at [407, 59] on span "New" at bounding box center [410, 60] width 21 height 15
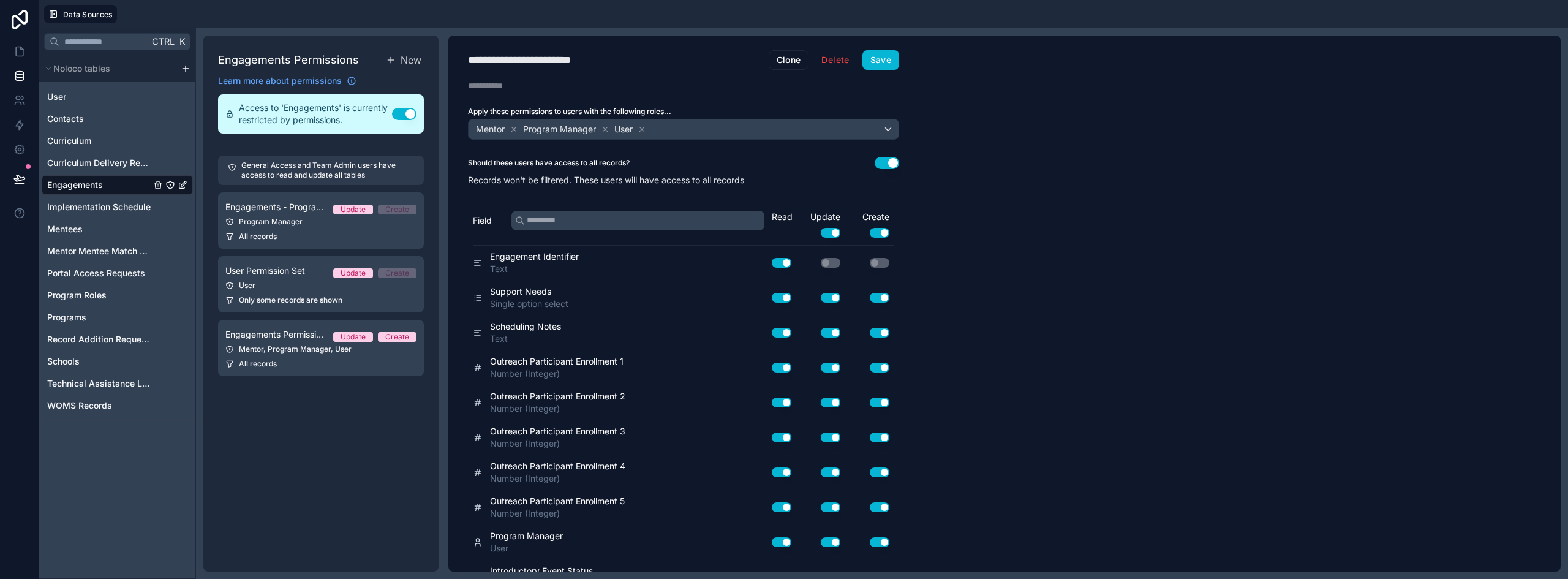
click at [512, 128] on icon at bounding box center [514, 129] width 9 height 9
click at [556, 125] on icon at bounding box center [558, 129] width 9 height 9
click at [504, 125] on icon at bounding box center [504, 129] width 9 height 9
click at [516, 129] on span "Choose one or more roles" at bounding box center [524, 129] width 102 height 11
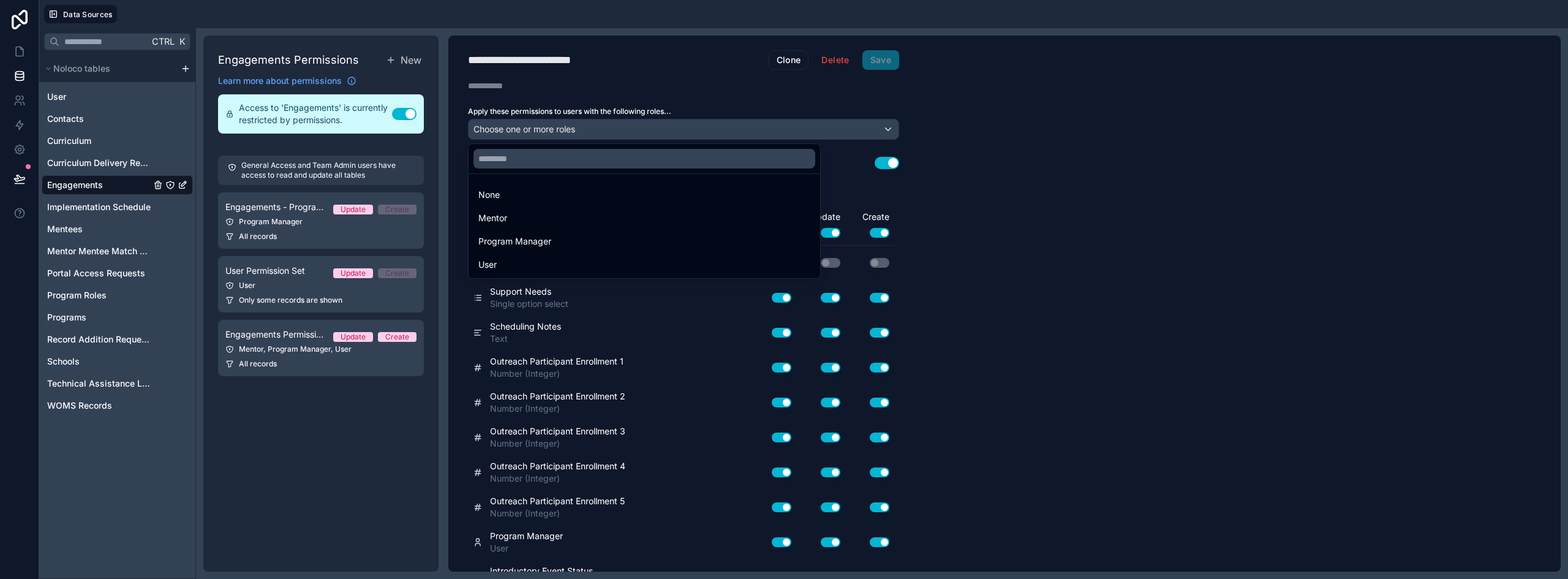
click at [1051, 169] on div at bounding box center [784, 290] width 1568 height 579
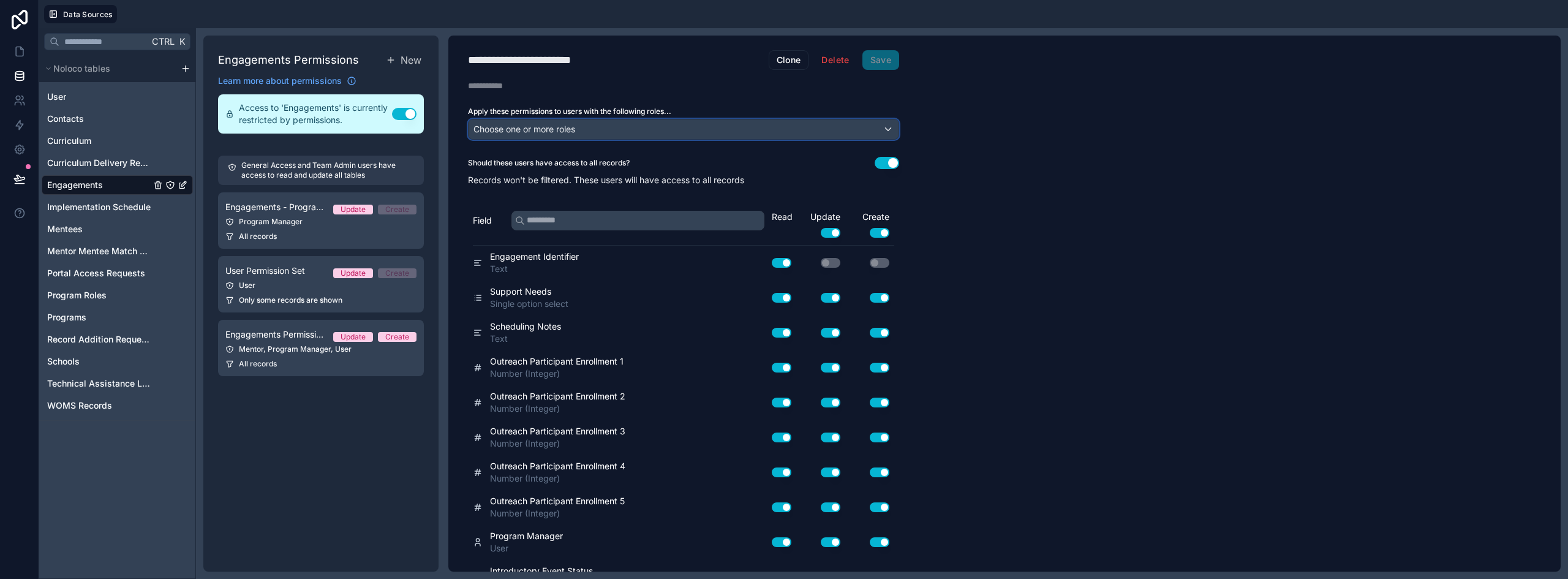
click at [586, 129] on div "Choose one or more roles" at bounding box center [684, 129] width 430 height 20
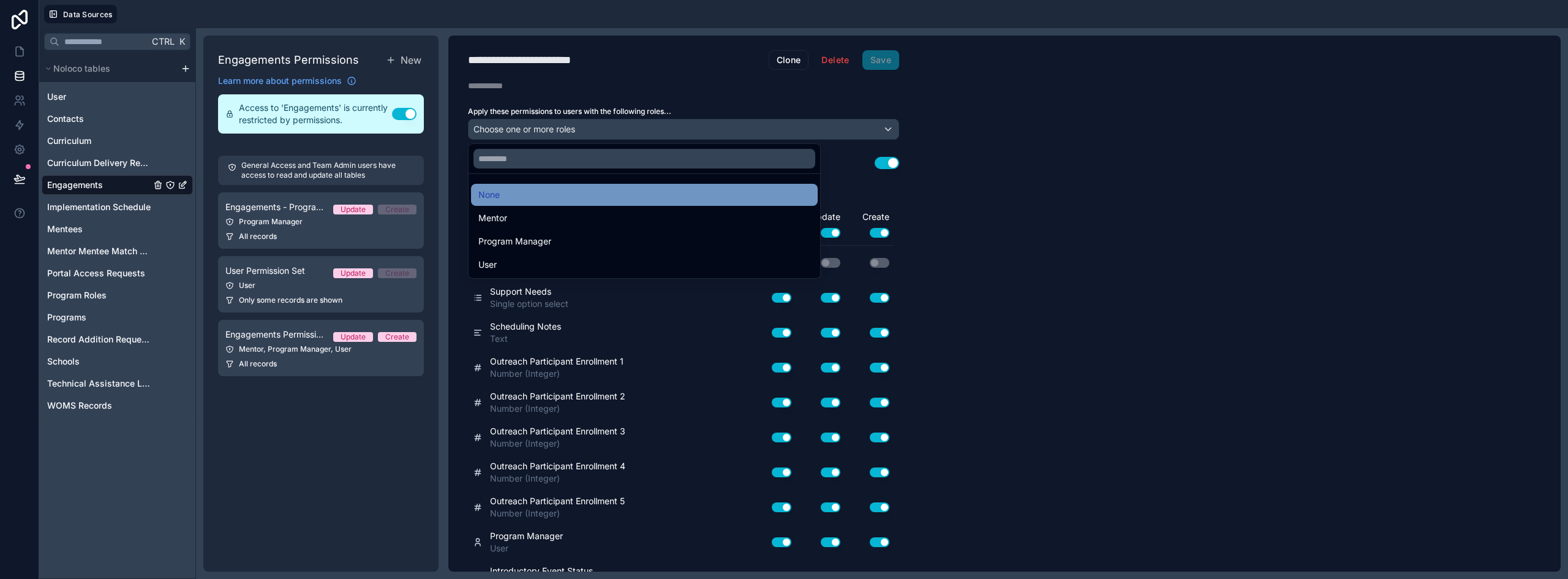
click at [520, 191] on div "None" at bounding box center [644, 194] width 332 height 15
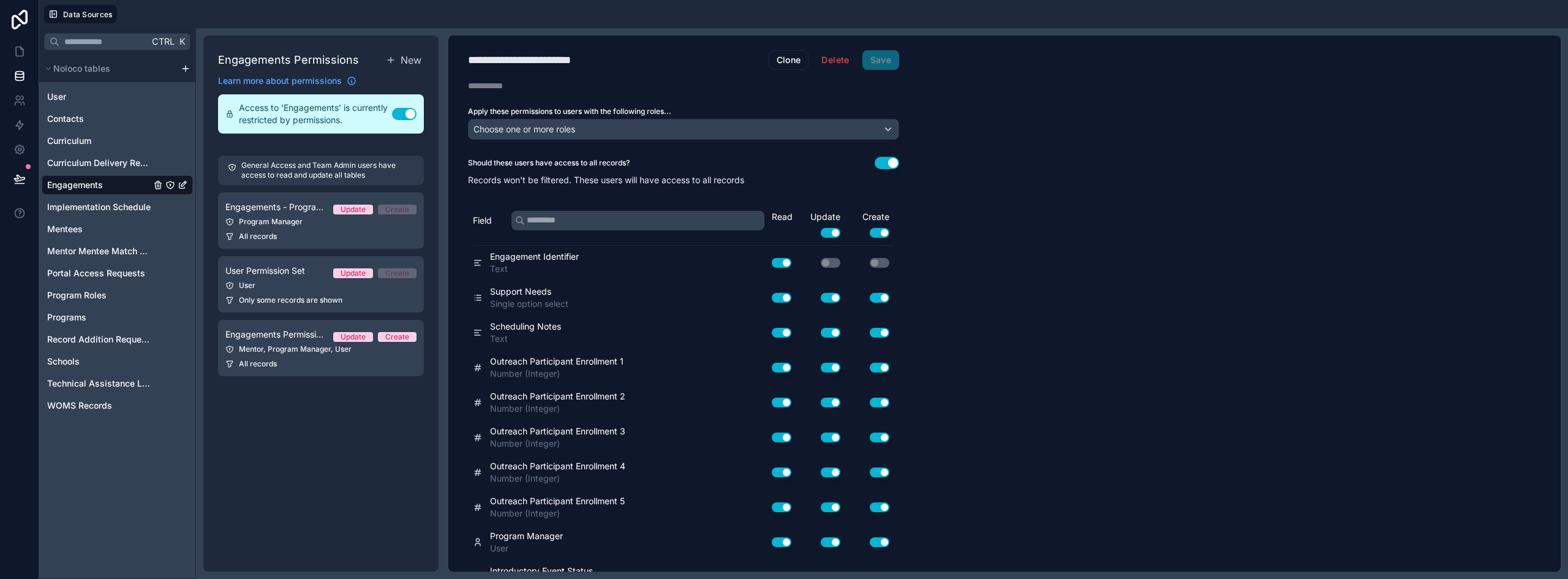
click at [587, 90] on div "Description" at bounding box center [683, 85] width 470 height 12
click at [830, 59] on button "Delete" at bounding box center [835, 60] width 43 height 20
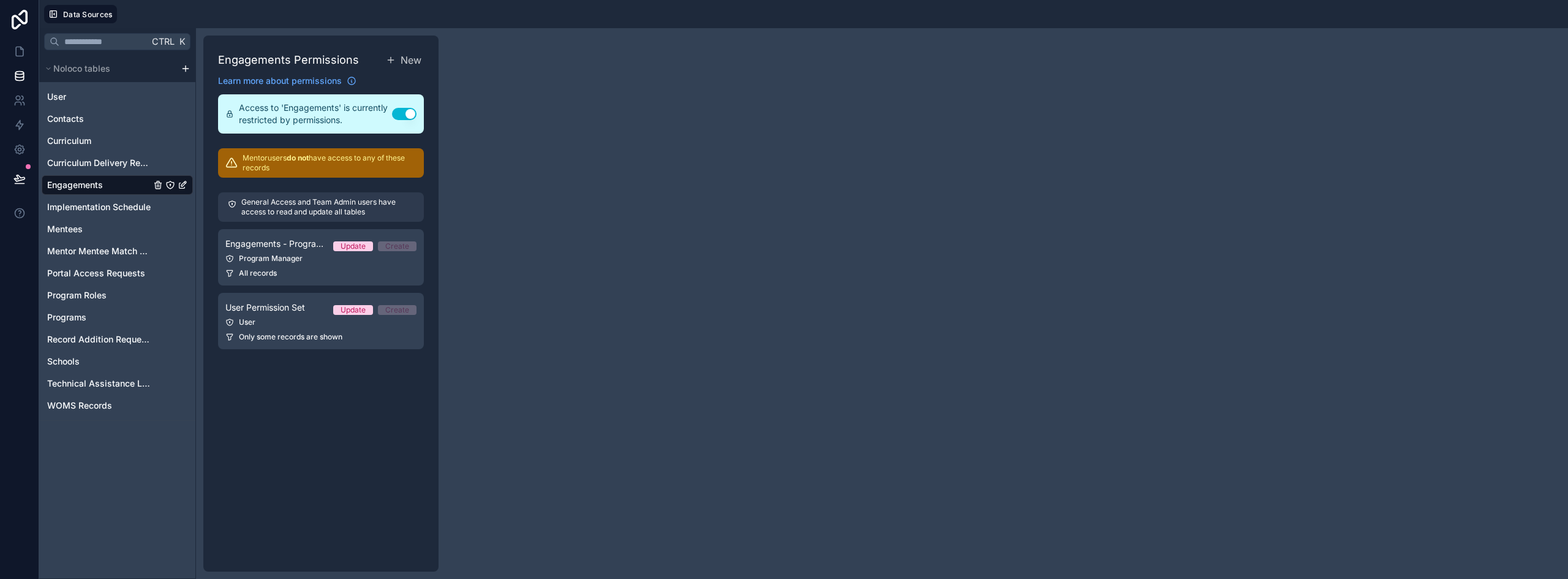
click at [324, 208] on p "General Access and Team Admin users have access to read and update all tables" at bounding box center [327, 207] width 173 height 20
click at [16, 177] on icon at bounding box center [19, 179] width 12 height 12
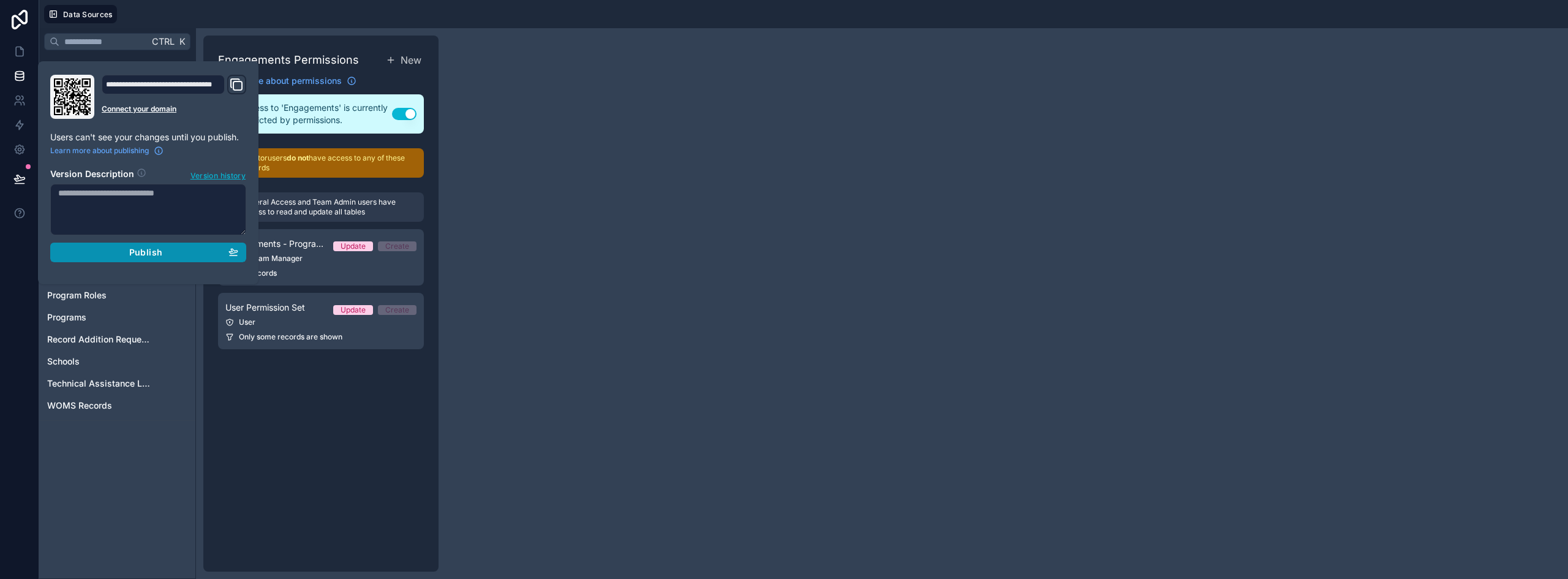
click at [152, 257] on span "Publish" at bounding box center [146, 252] width 33 height 11
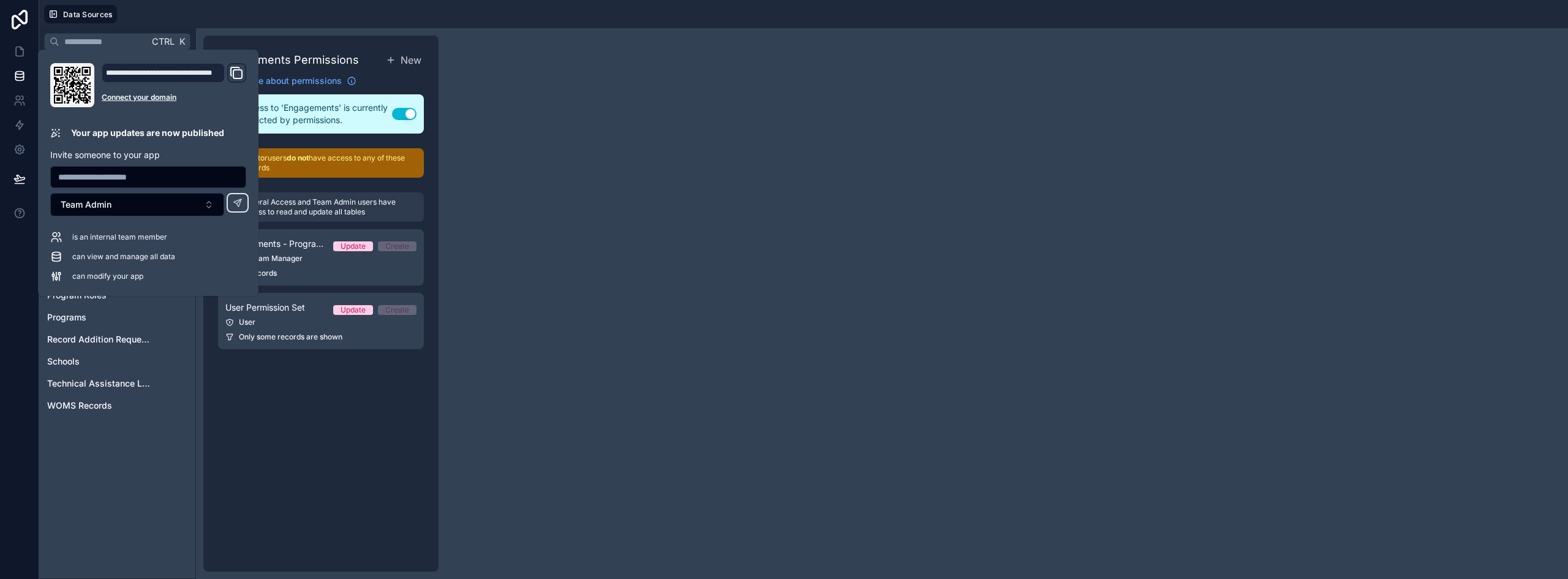
click at [771, 155] on div "Engagements Permissions New Learn more about permissions Access to 'Engagements…" at bounding box center [881, 304] width 1372 height 551
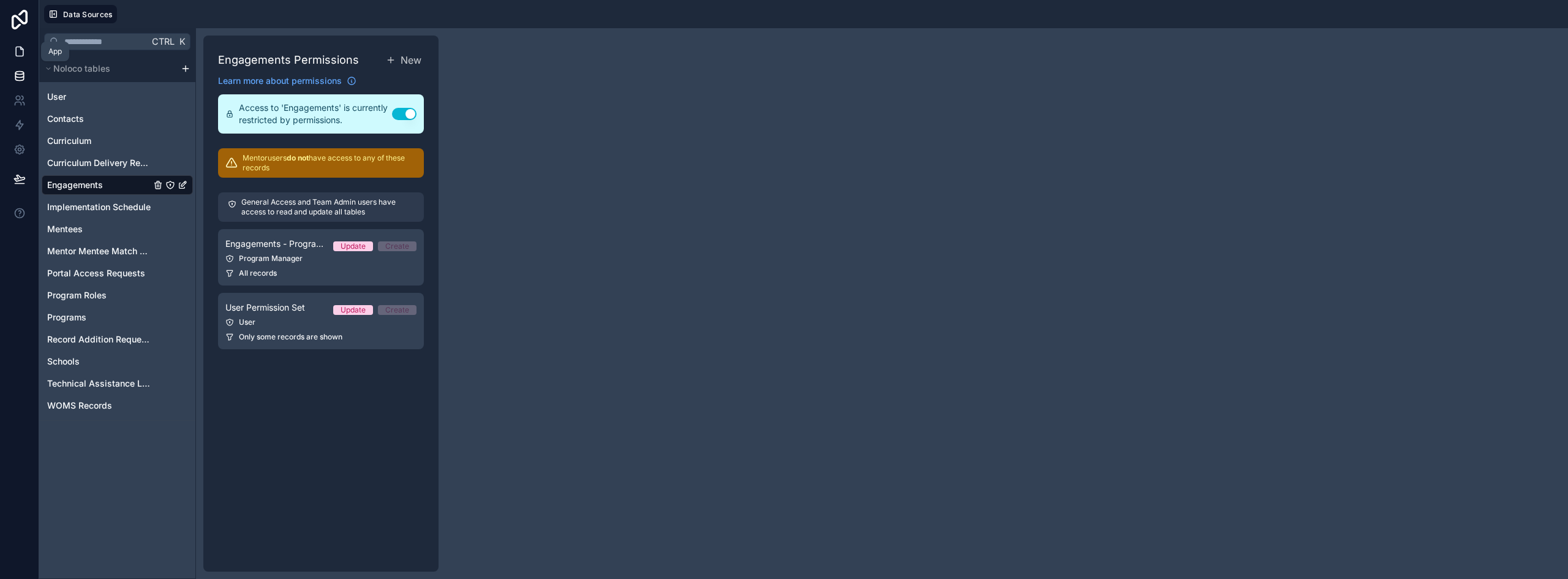
click at [22, 50] on icon at bounding box center [21, 48] width 2 height 2
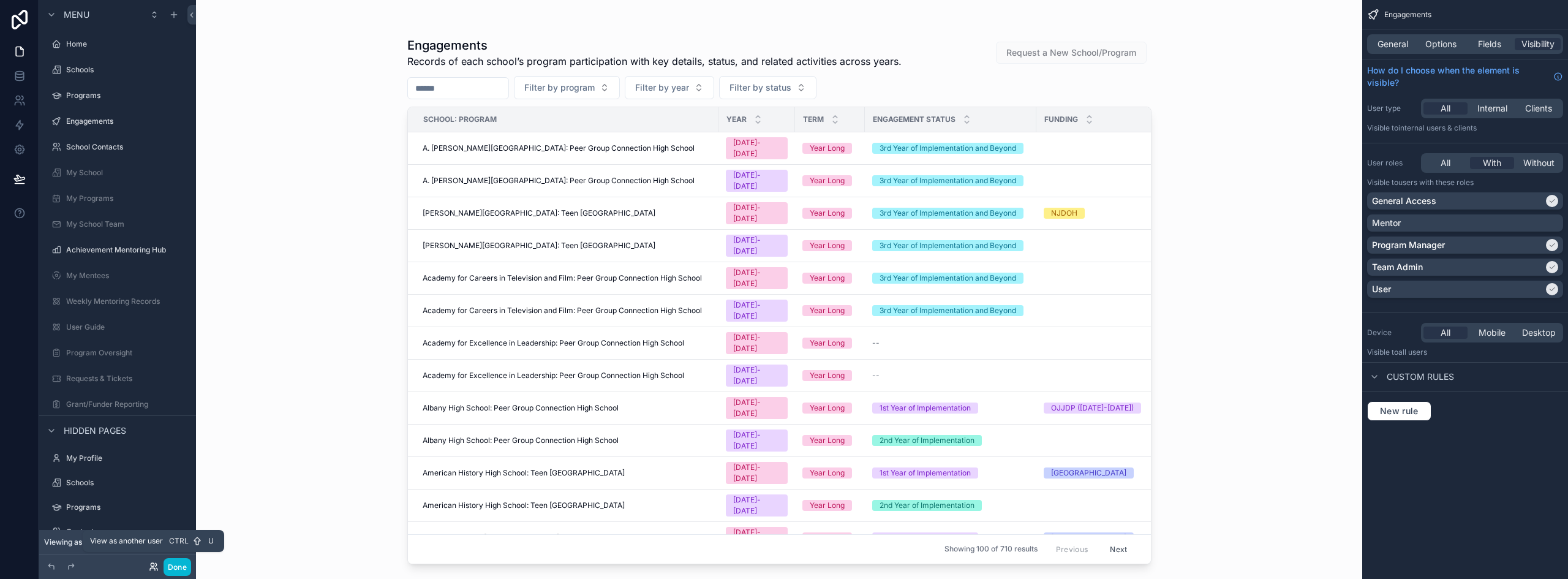
click at [152, 563] on icon at bounding box center [152, 564] width 3 height 3
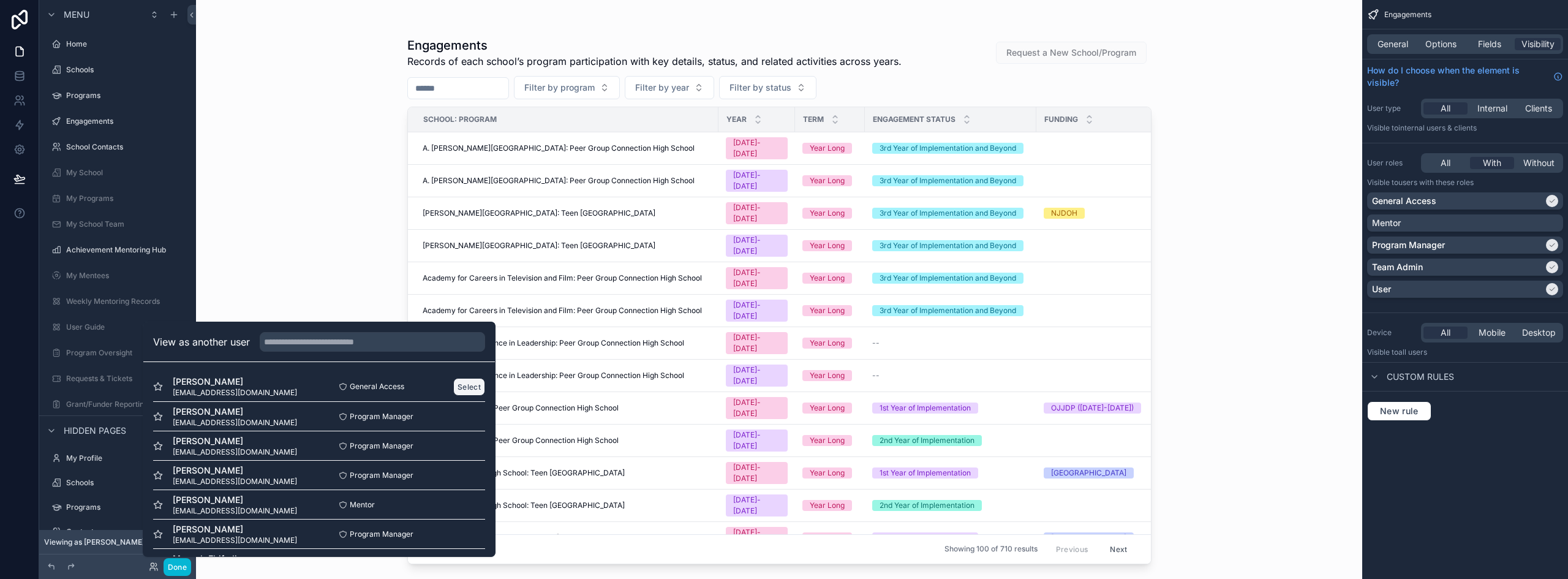
click at [457, 385] on button "Select" at bounding box center [469, 386] width 32 height 18
click at [96, 121] on label "Engagements" at bounding box center [115, 122] width 98 height 10
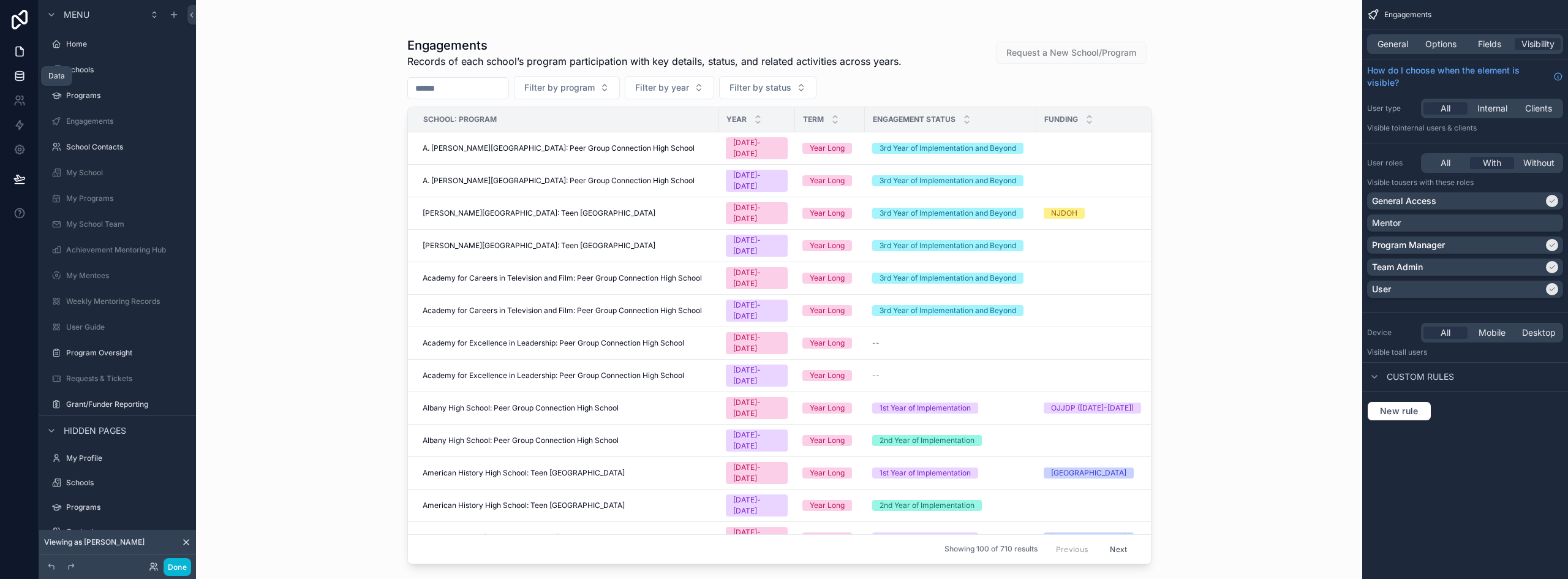
click at [21, 75] on icon at bounding box center [19, 75] width 12 height 12
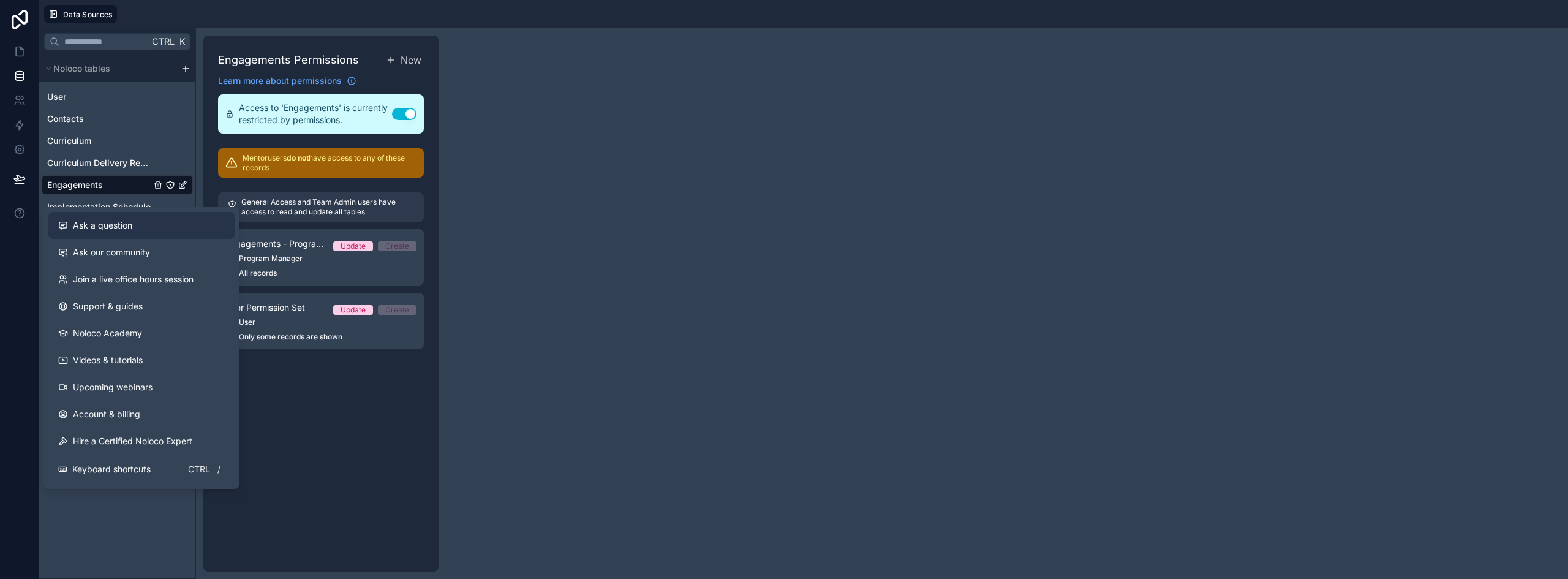
click at [112, 225] on span "Ask a question" at bounding box center [102, 225] width 60 height 12
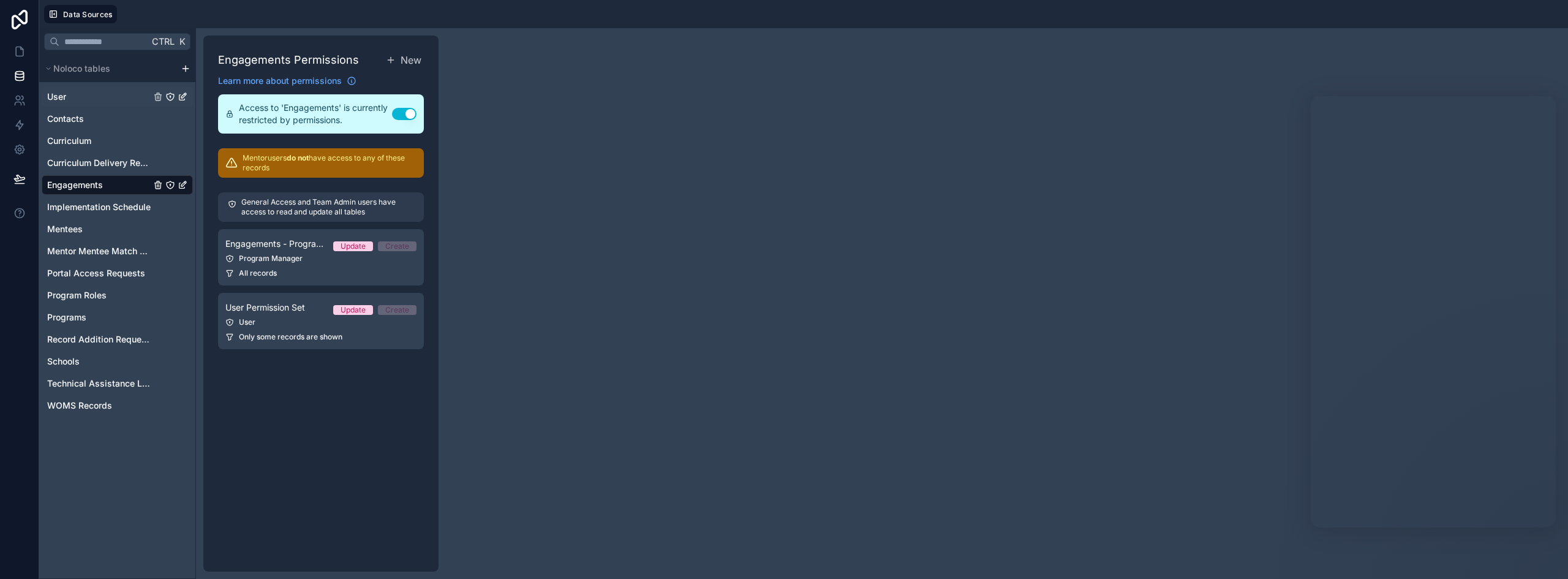
click at [67, 95] on div "User" at bounding box center [117, 97] width 152 height 20
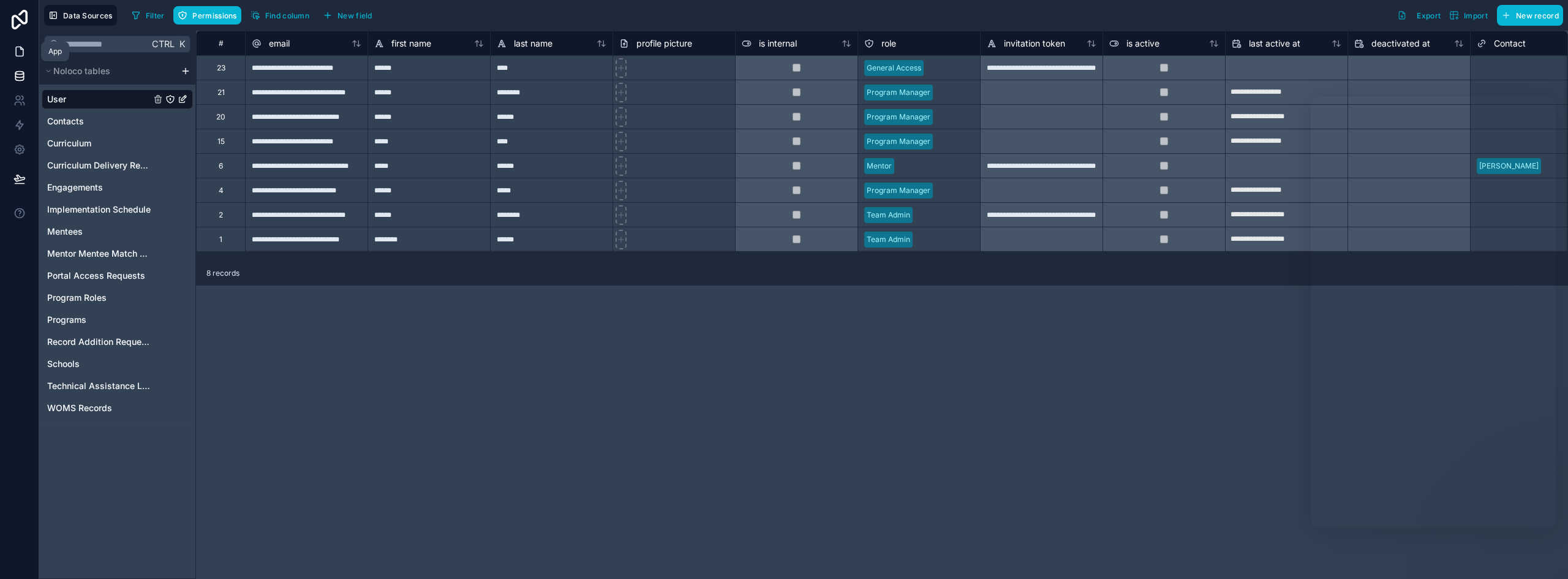
click at [23, 54] on icon at bounding box center [19, 51] width 7 height 9
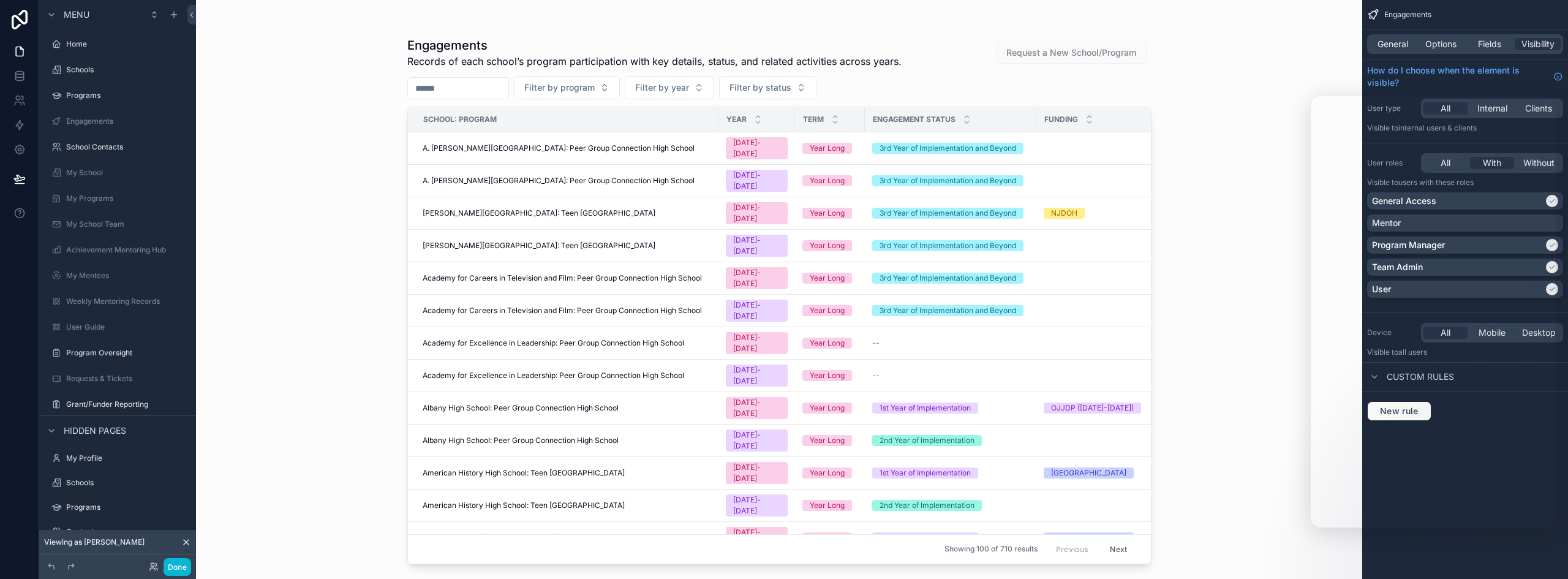
scroll to position [287, 0]
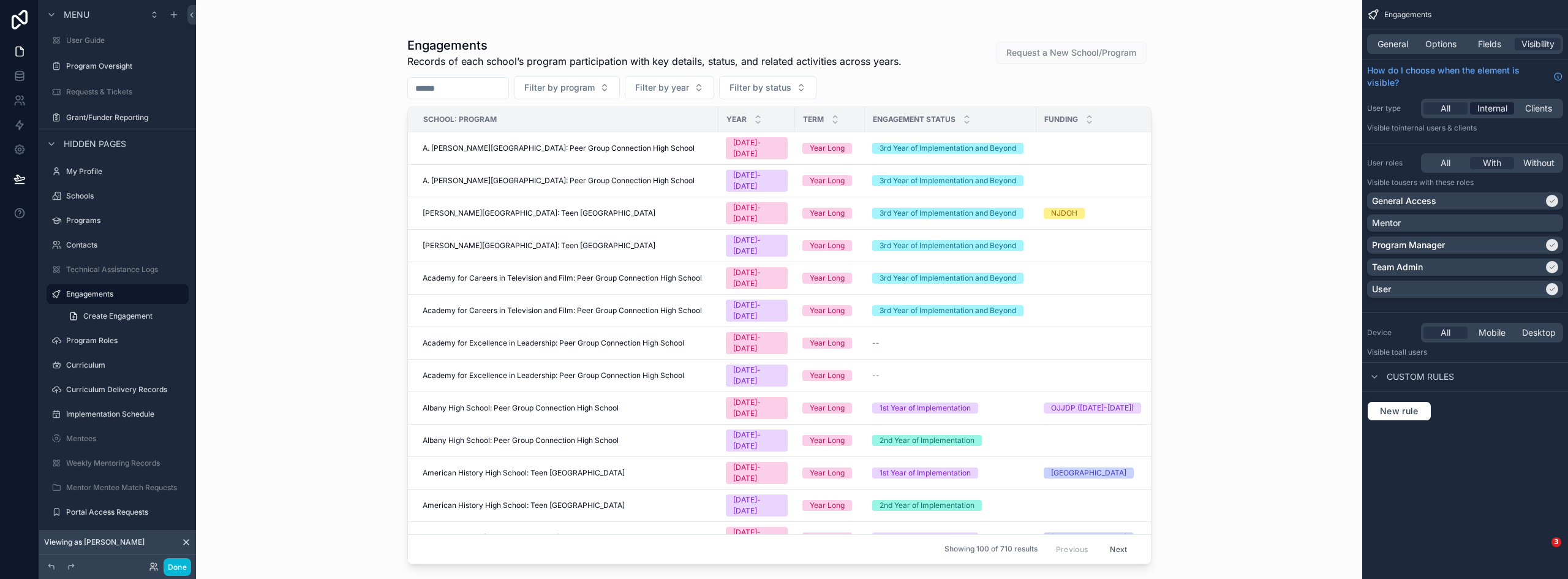
click at [1500, 106] on span "Internal" at bounding box center [1492, 108] width 30 height 12
click at [176, 563] on button "Done" at bounding box center [177, 566] width 28 height 18
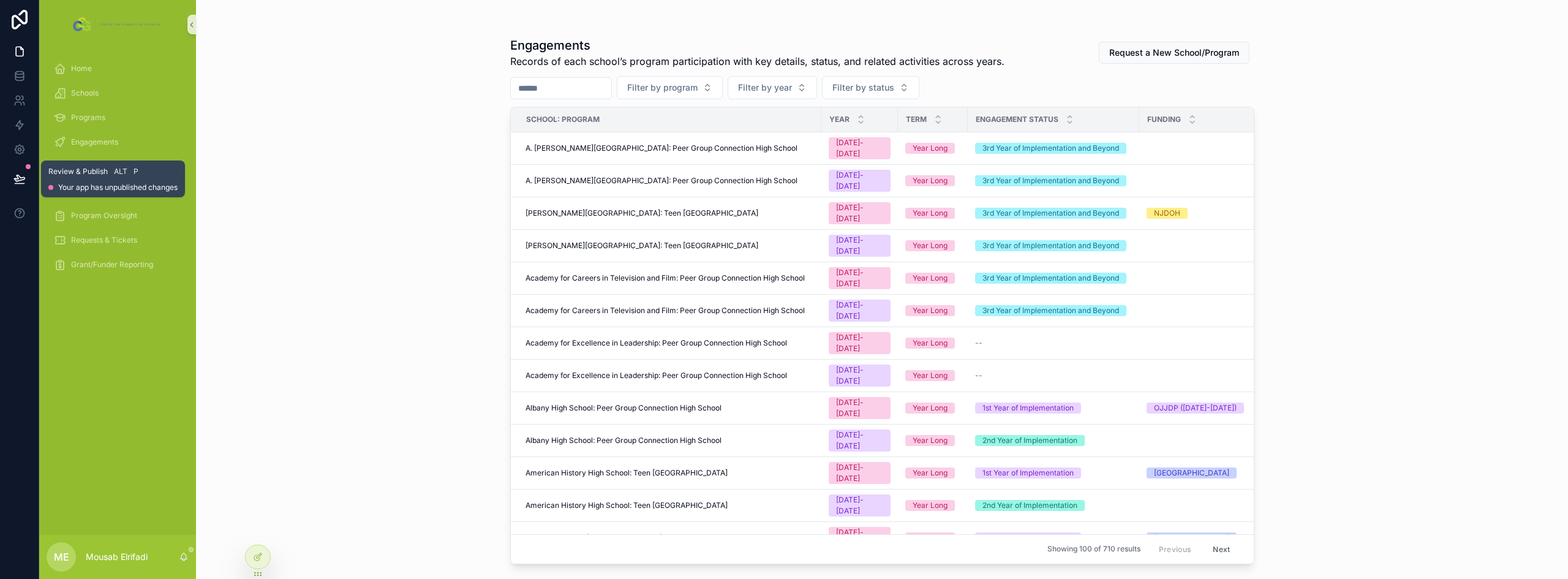
click at [19, 177] on icon at bounding box center [19, 178] width 11 height 6
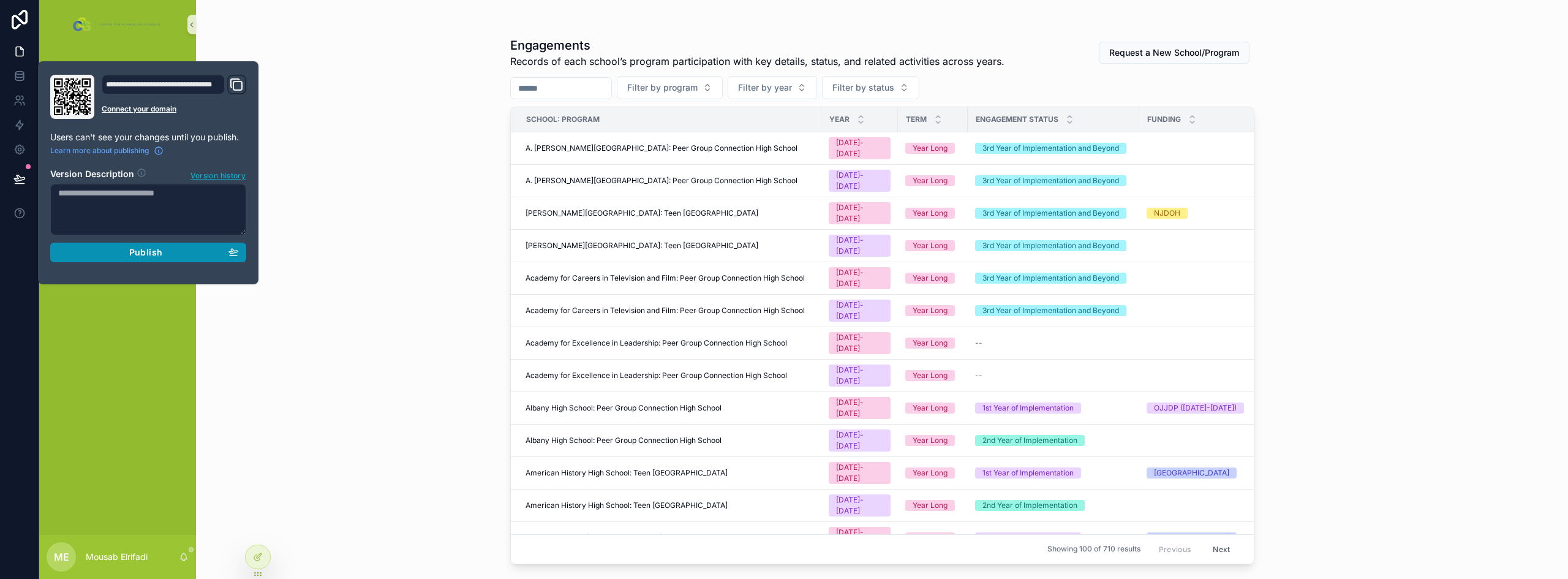
click at [171, 257] on div "Publish" at bounding box center [148, 252] width 180 height 11
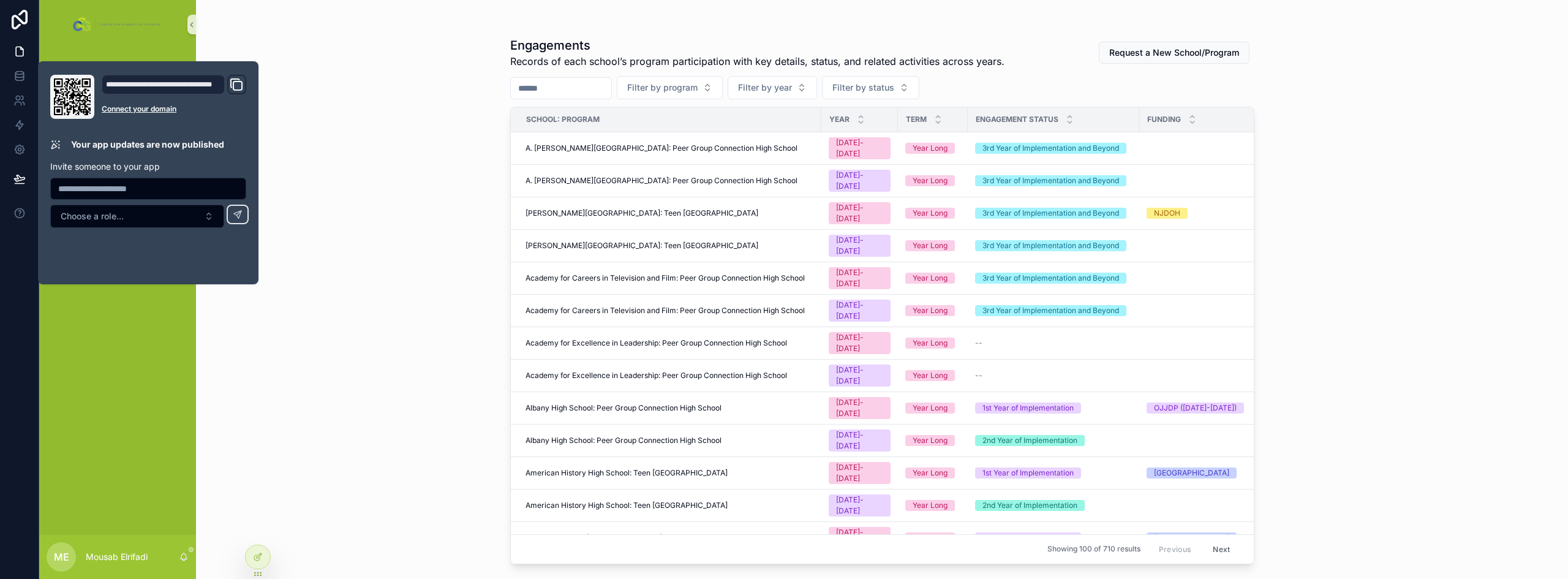
click at [336, 377] on div "Engagements Records of each school’s program participation with key details, st…" at bounding box center [881, 290] width 1372 height 579
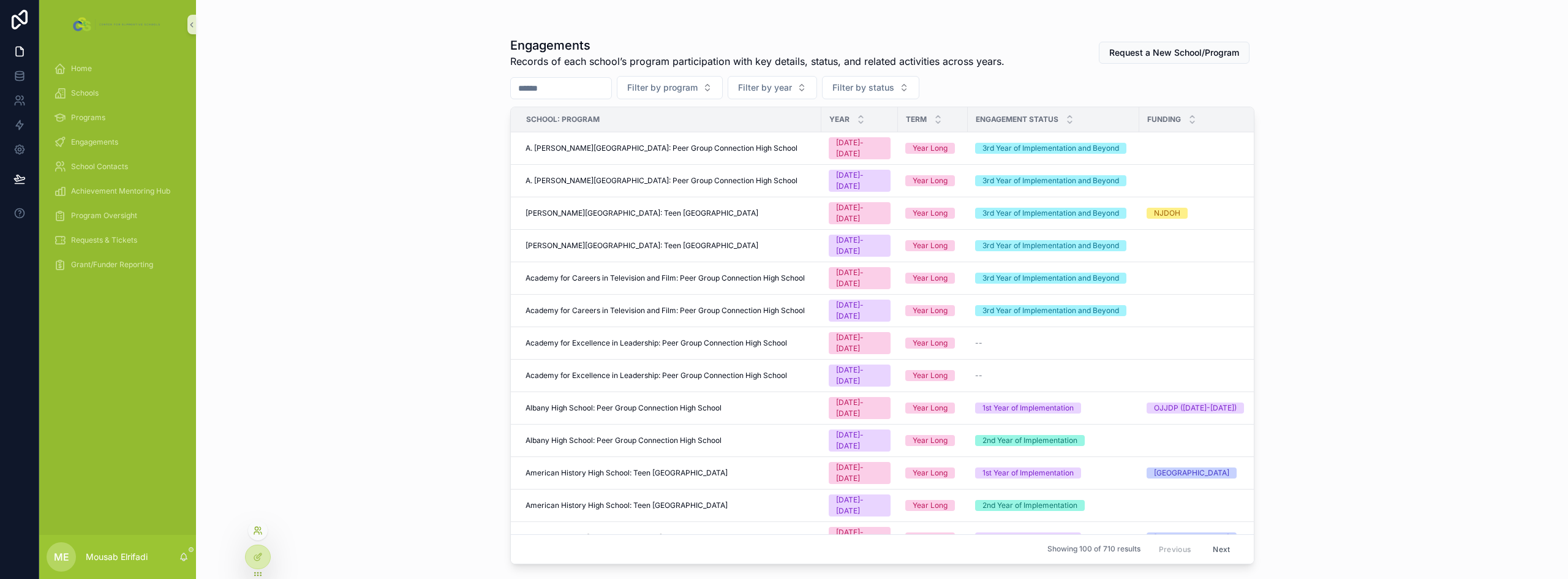
click at [257, 534] on icon at bounding box center [258, 531] width 10 height 10
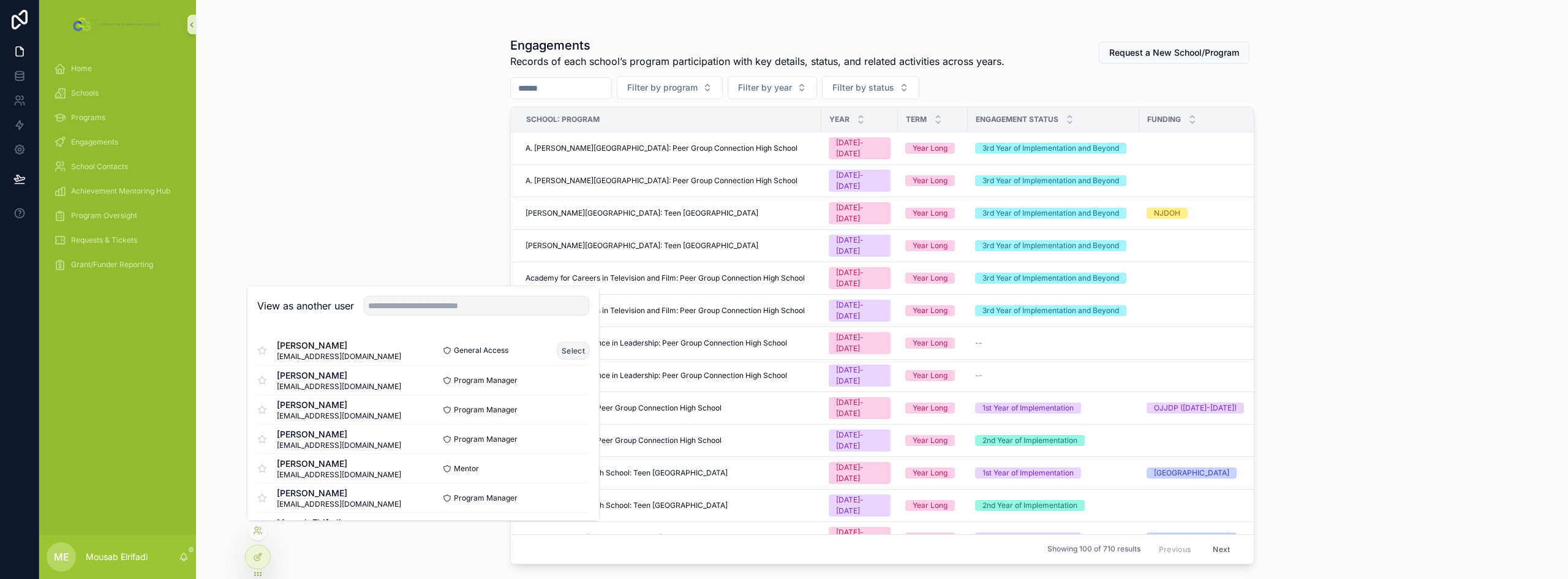
click at [567, 346] on button "Select" at bounding box center [573, 350] width 32 height 18
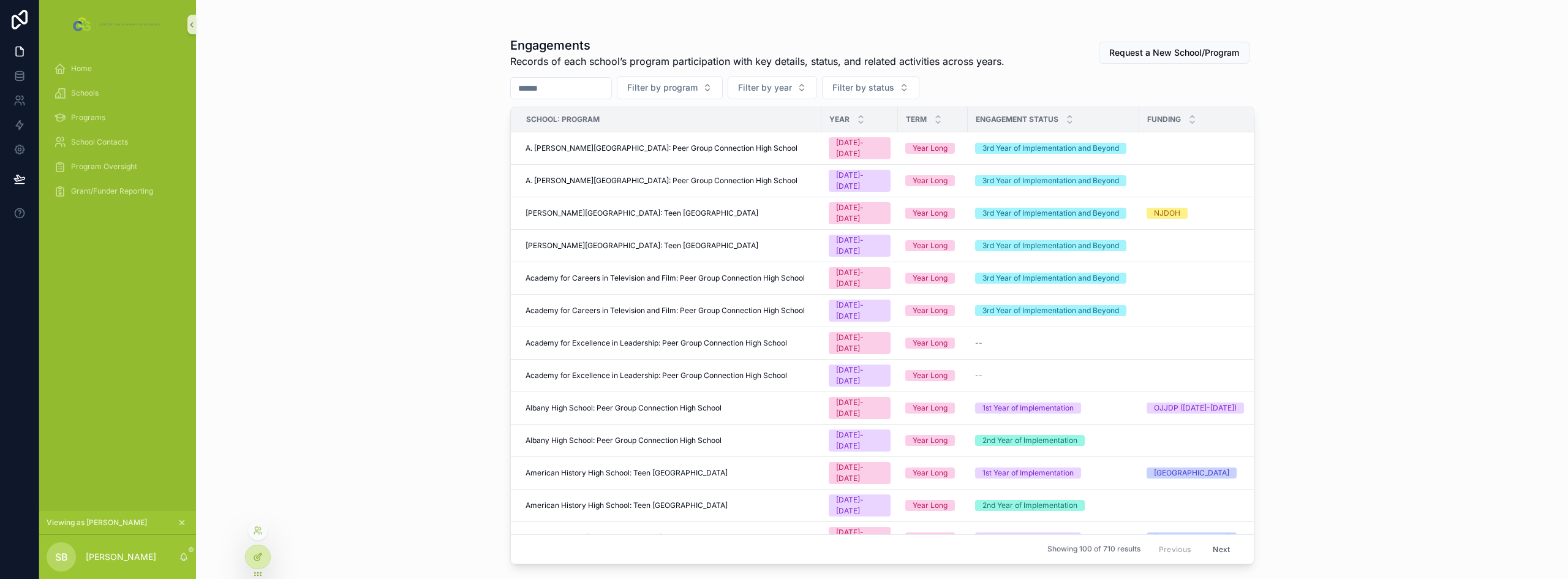
click at [251, 558] on div at bounding box center [258, 556] width 24 height 23
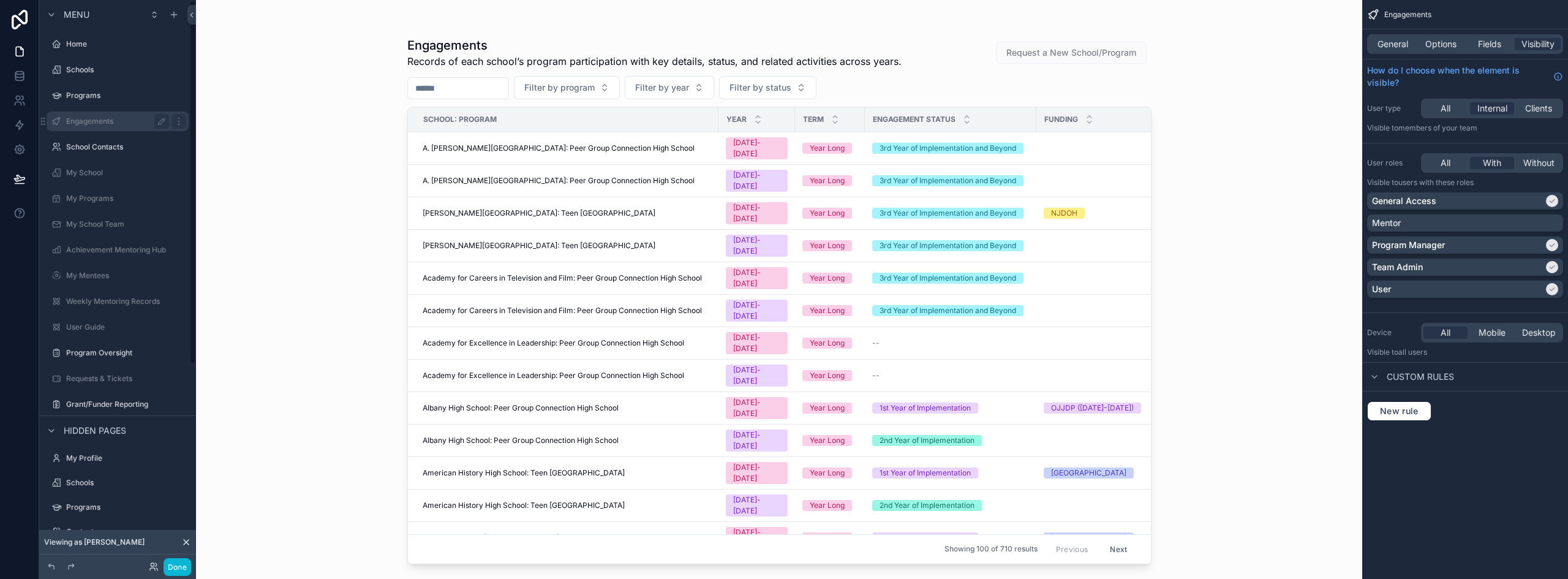
click at [75, 119] on label "Engagements" at bounding box center [115, 122] width 98 height 10
click at [1450, 112] on span "All" at bounding box center [1446, 108] width 10 height 12
click at [185, 569] on button "Done" at bounding box center [177, 566] width 28 height 18
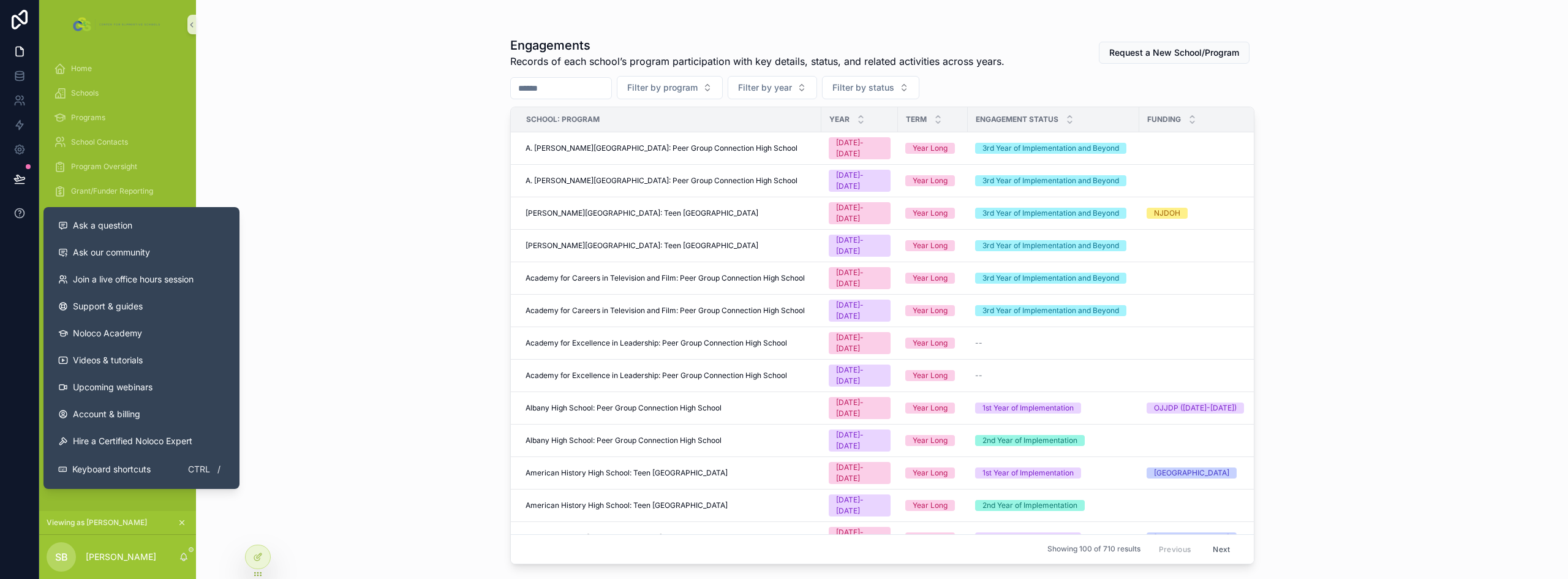
click at [19, 210] on icon at bounding box center [19, 213] width 12 height 12
click at [99, 221] on span "Ask a question" at bounding box center [102, 225] width 60 height 12
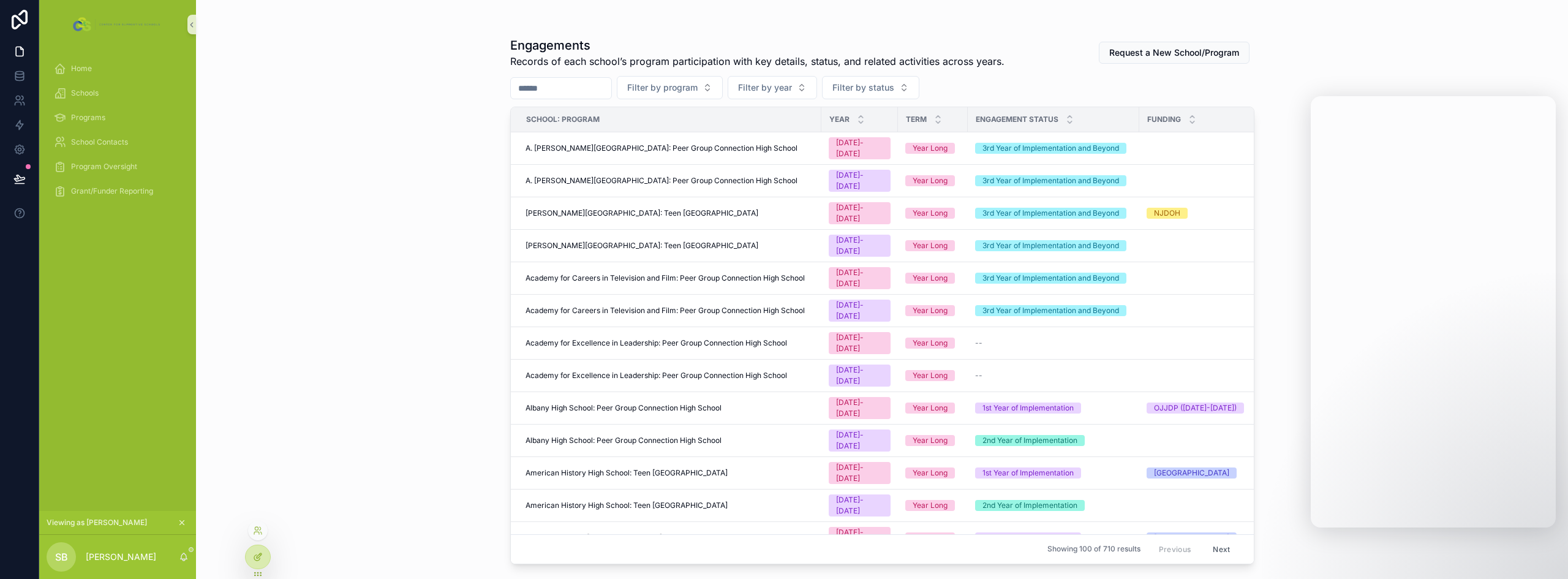
click at [251, 556] on div at bounding box center [258, 556] width 24 height 23
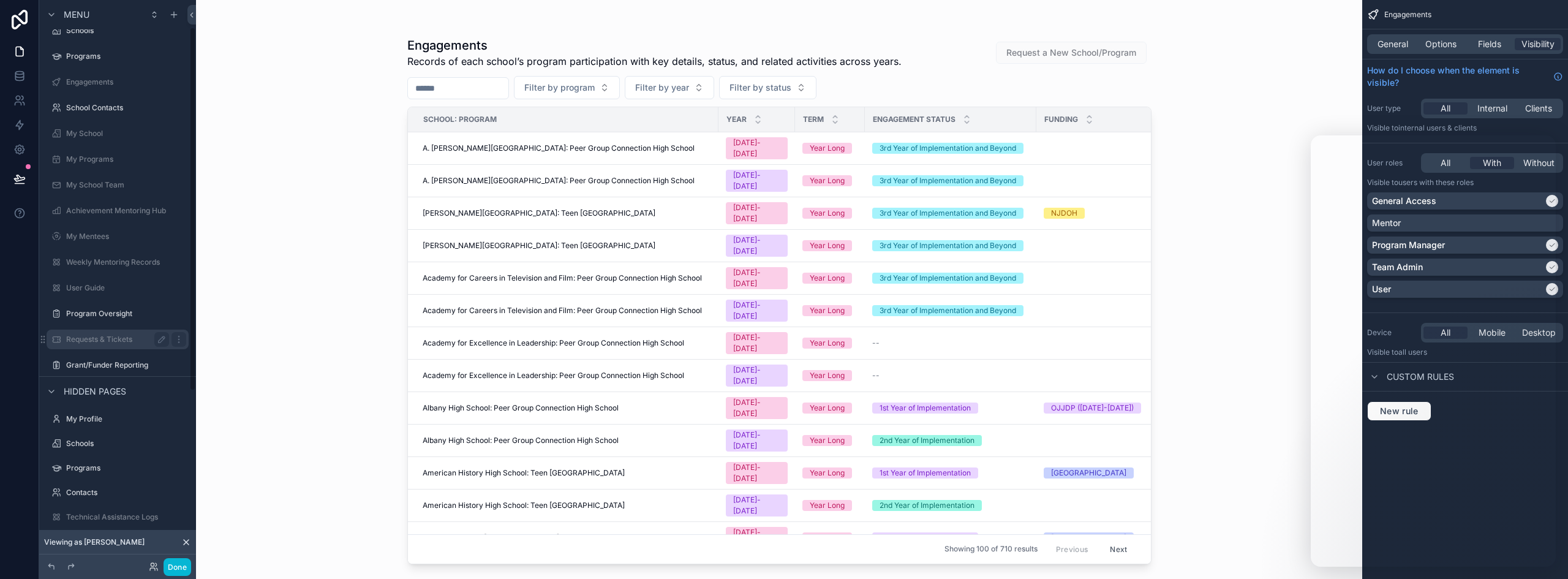
scroll to position [0, 0]
click at [99, 126] on div "Engagements" at bounding box center [117, 121] width 103 height 15
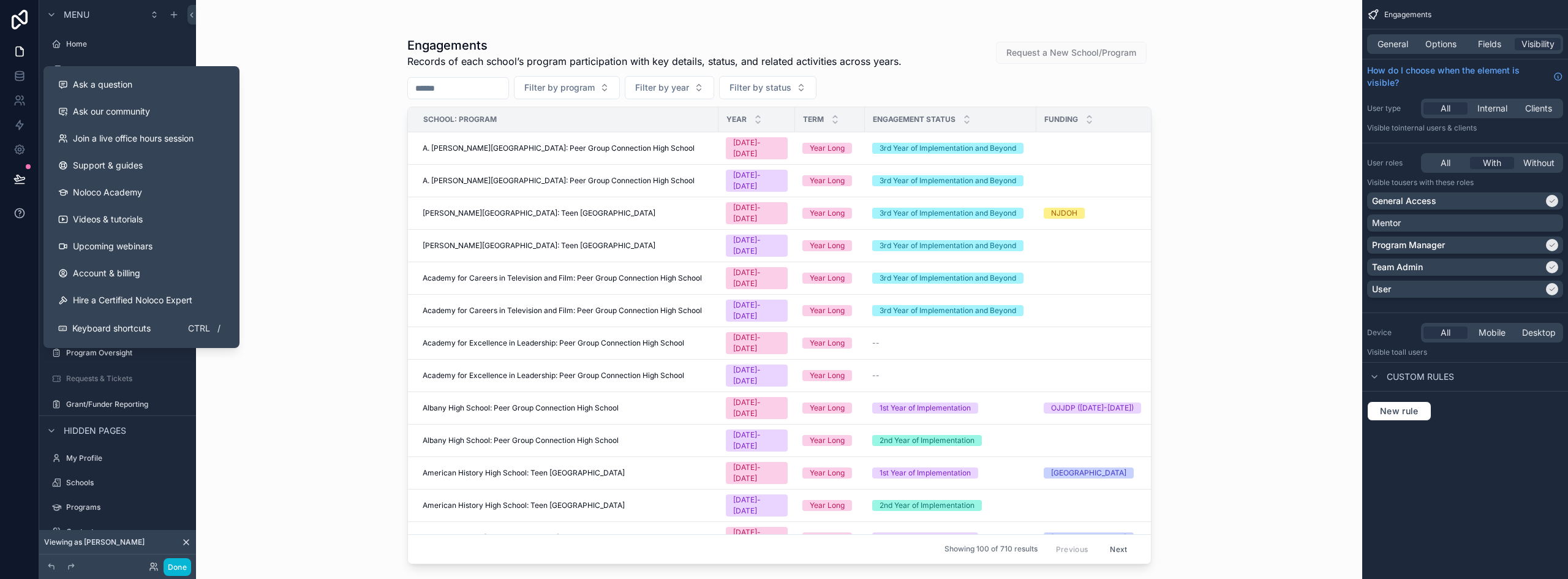
click at [11, 215] on button at bounding box center [19, 213] width 38 height 34
click at [103, 90] on span "Ask a question" at bounding box center [102, 84] width 60 height 12
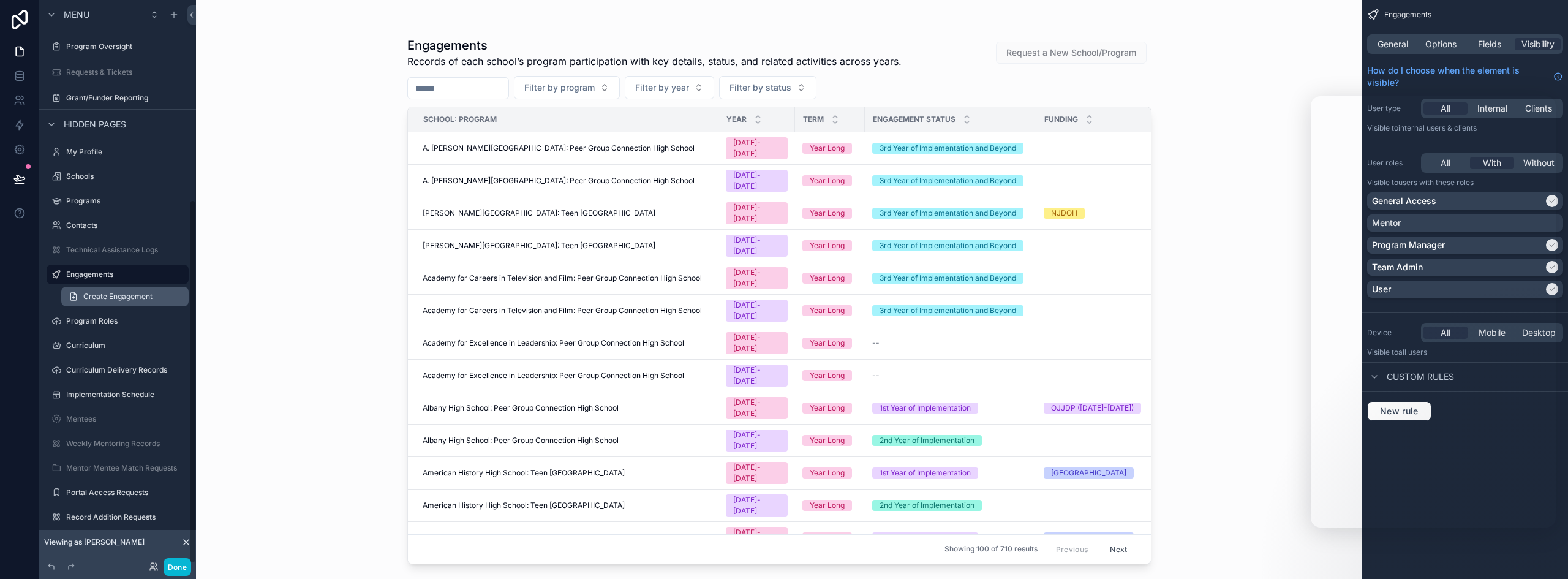
scroll to position [309, 0]
click at [107, 275] on label "Engagements" at bounding box center [115, 271] width 98 height 10
click at [16, 177] on icon at bounding box center [19, 179] width 12 height 12
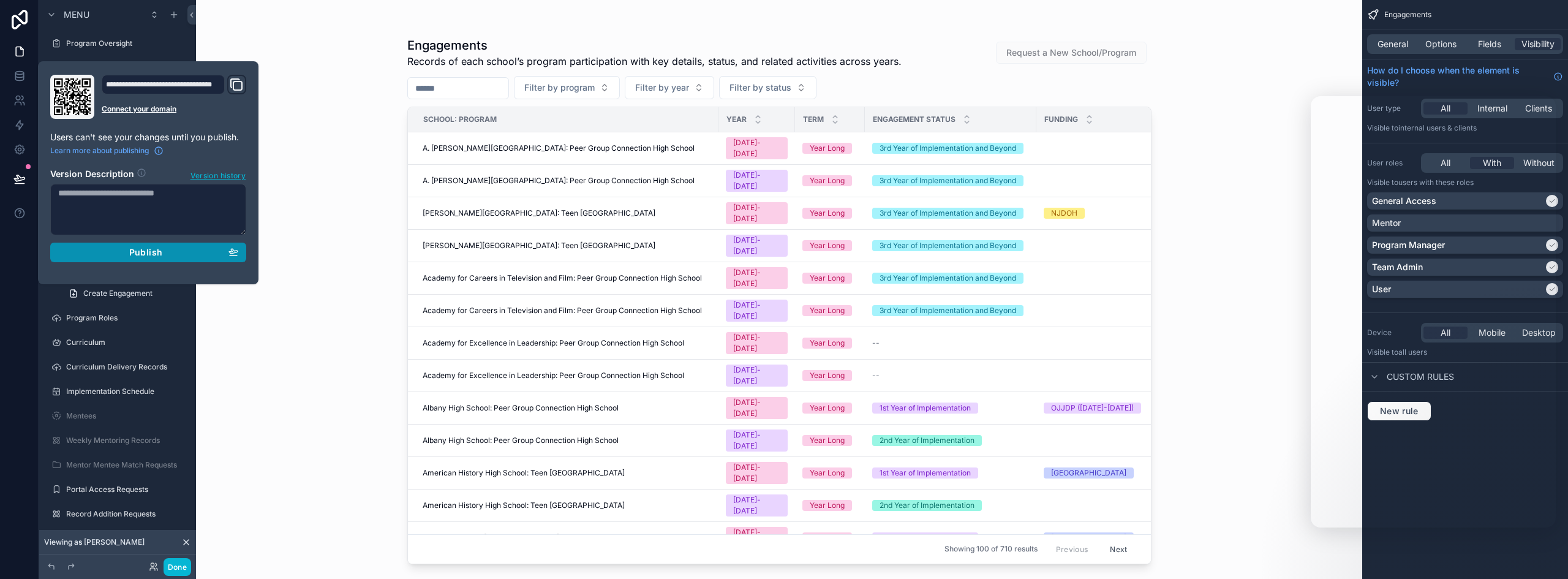
click at [149, 252] on span "Publish" at bounding box center [146, 252] width 33 height 11
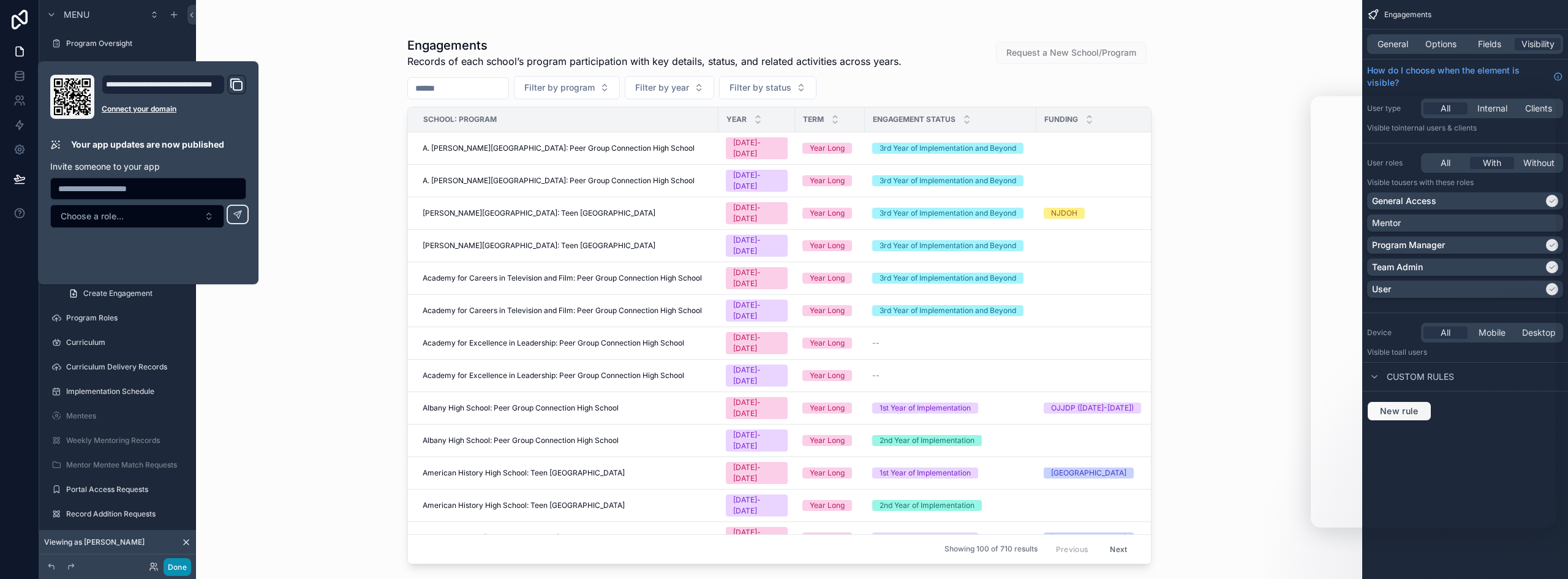
click at [171, 570] on button "Done" at bounding box center [177, 566] width 28 height 18
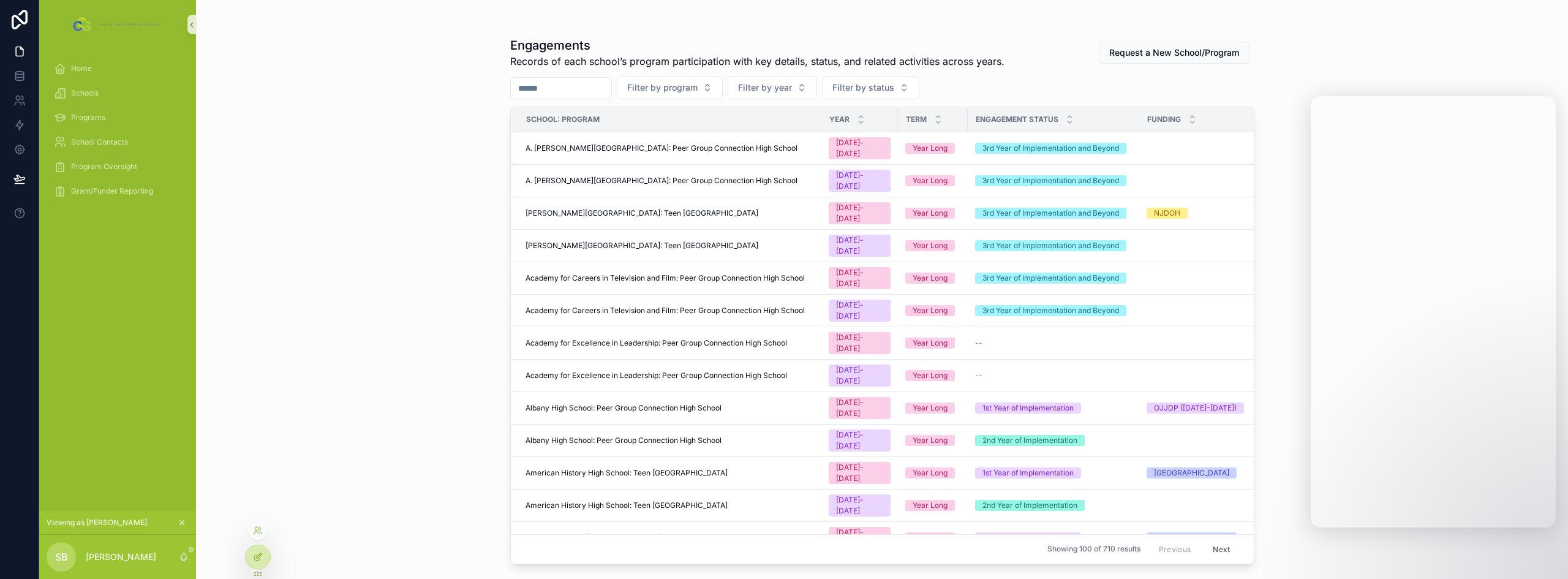
click at [262, 558] on icon at bounding box center [258, 557] width 10 height 10
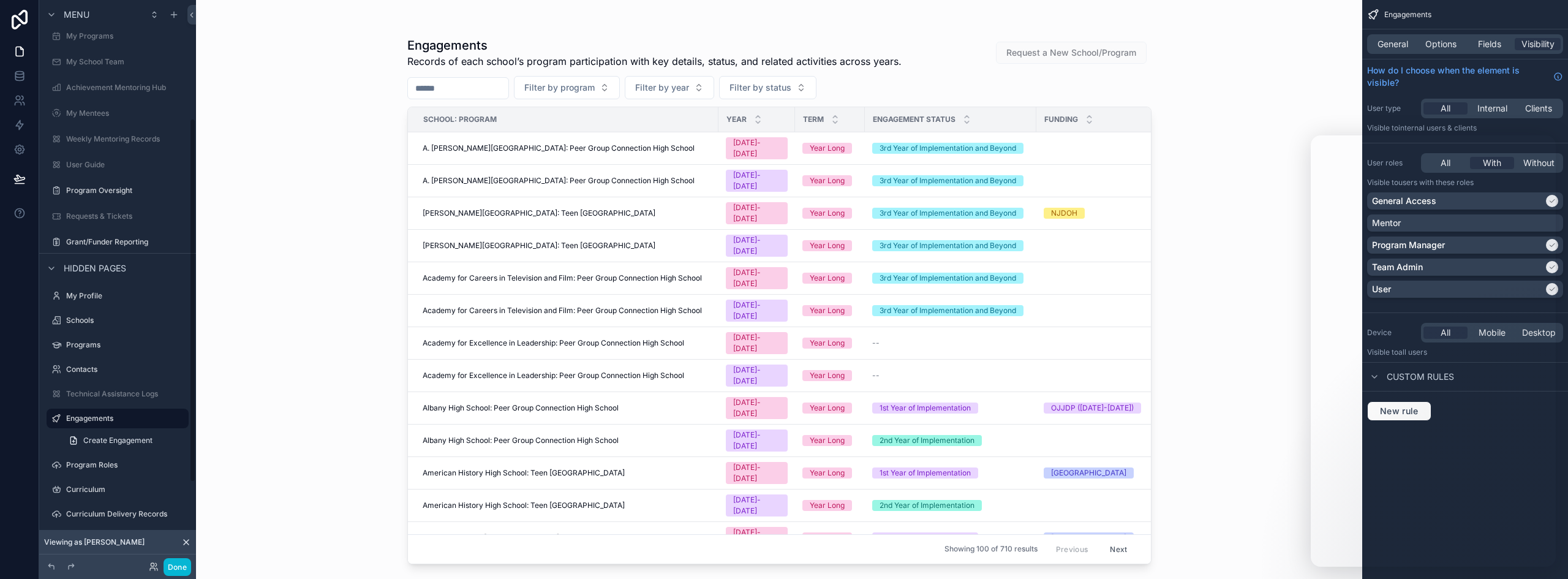
scroll to position [184, 0]
click at [179, 396] on icon "scrollable content" at bounding box center [179, 396] width 1 height 1
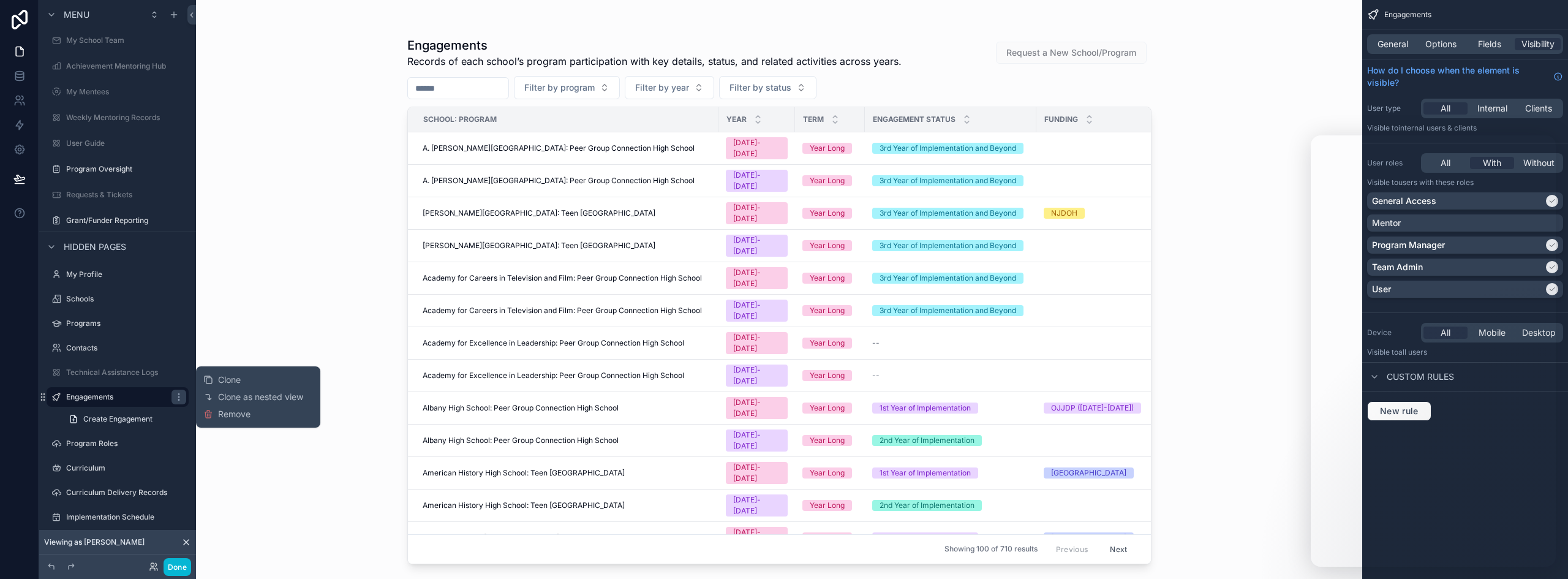
click at [1481, 89] on div "How do I choose when the element is visible?" at bounding box center [1465, 77] width 206 height 34
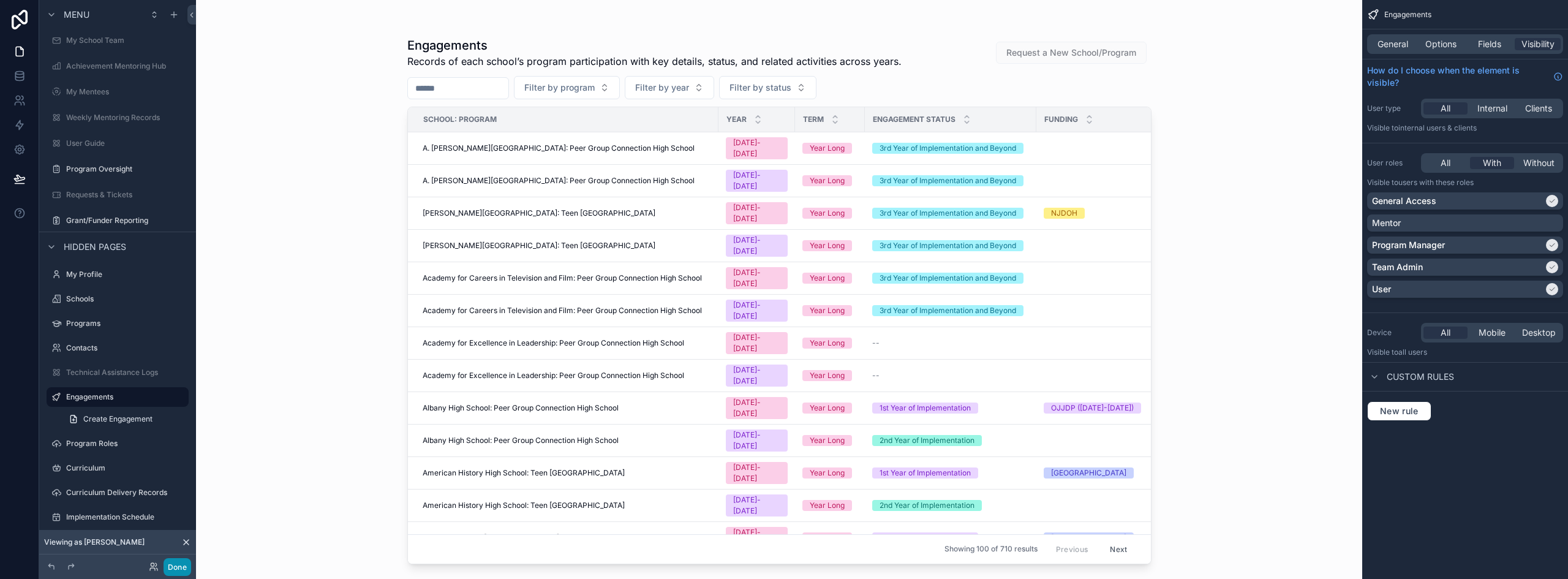
click at [181, 570] on button "Done" at bounding box center [177, 566] width 28 height 18
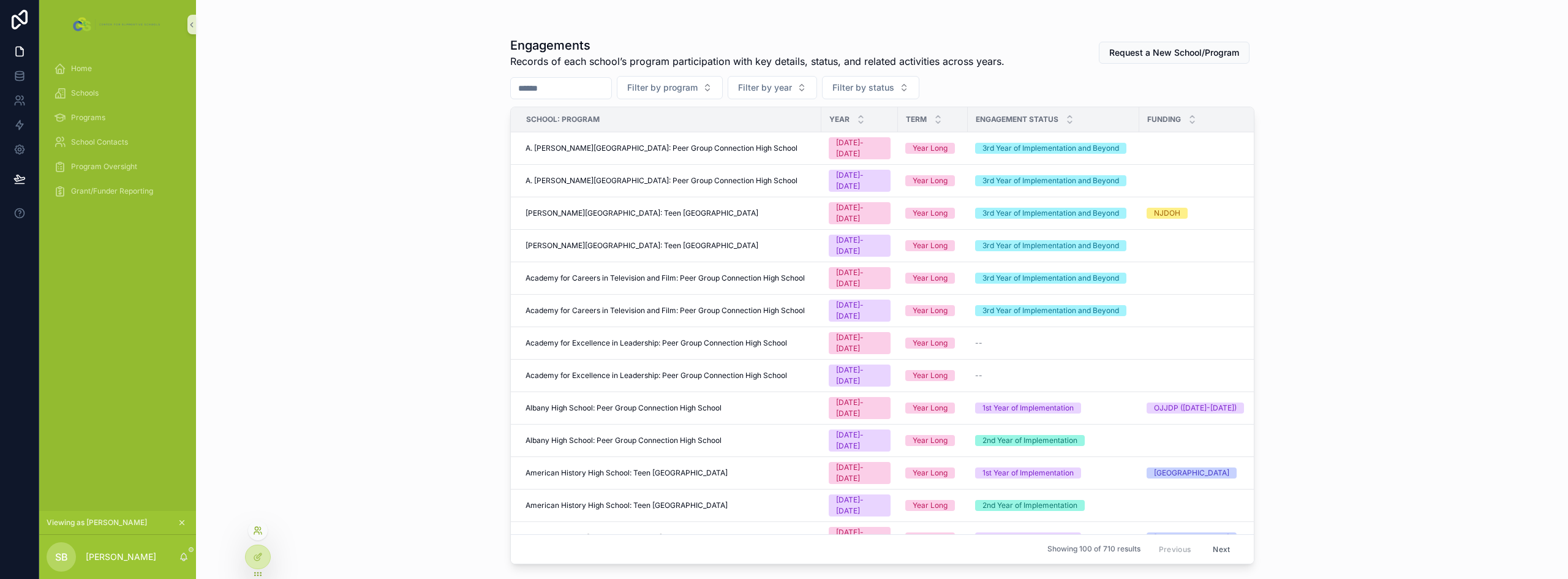
click at [258, 531] on icon at bounding box center [256, 532] width 5 height 2
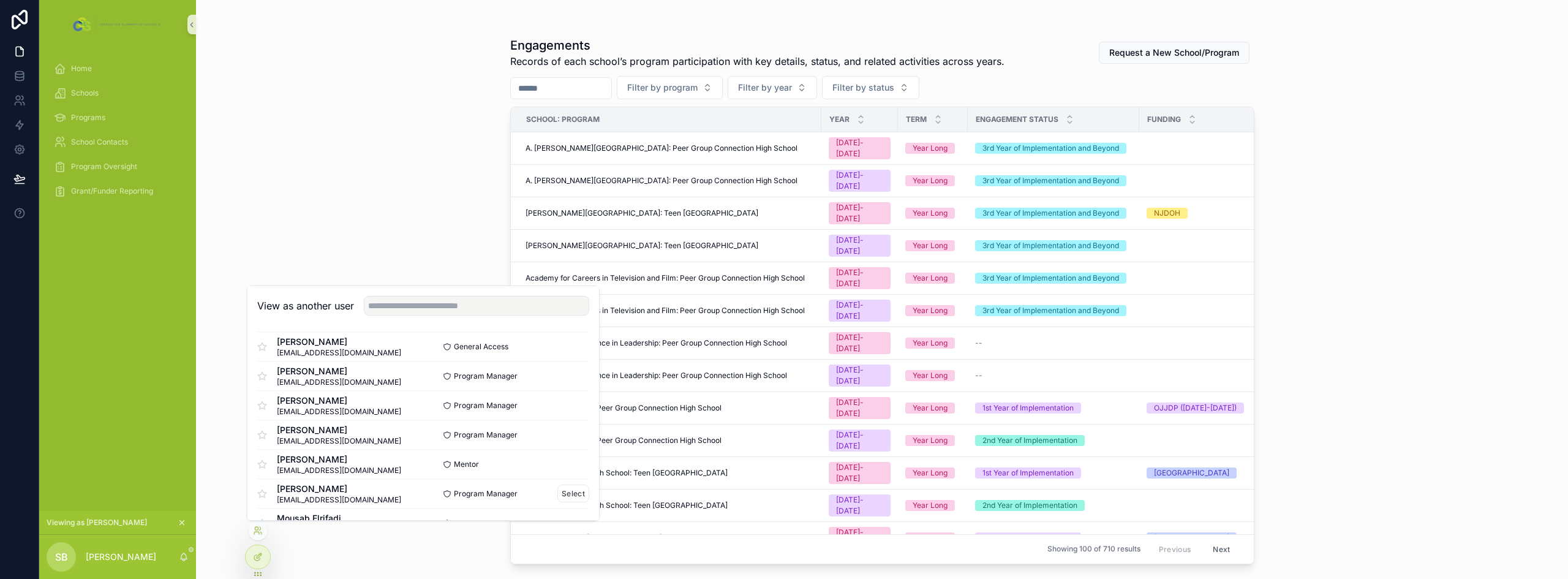
scroll to position [61, 0]
click at [16, 73] on icon at bounding box center [19, 75] width 8 height 5
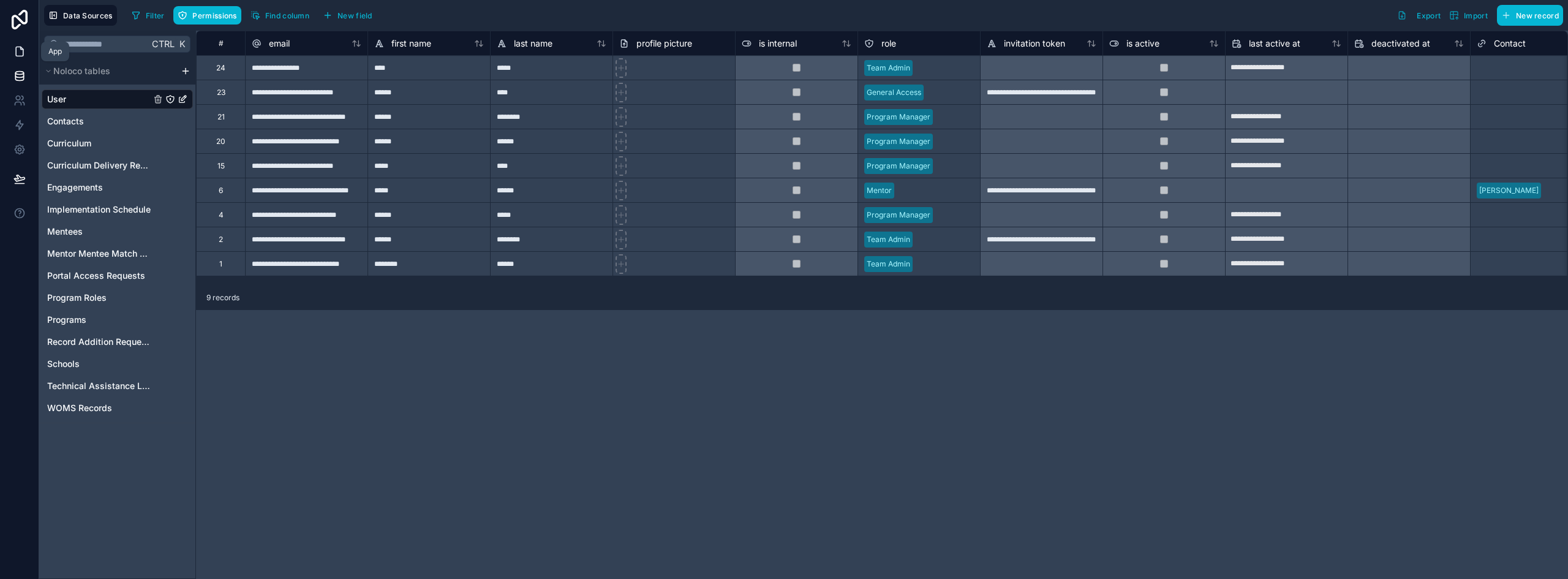
click at [21, 51] on icon at bounding box center [19, 51] width 12 height 12
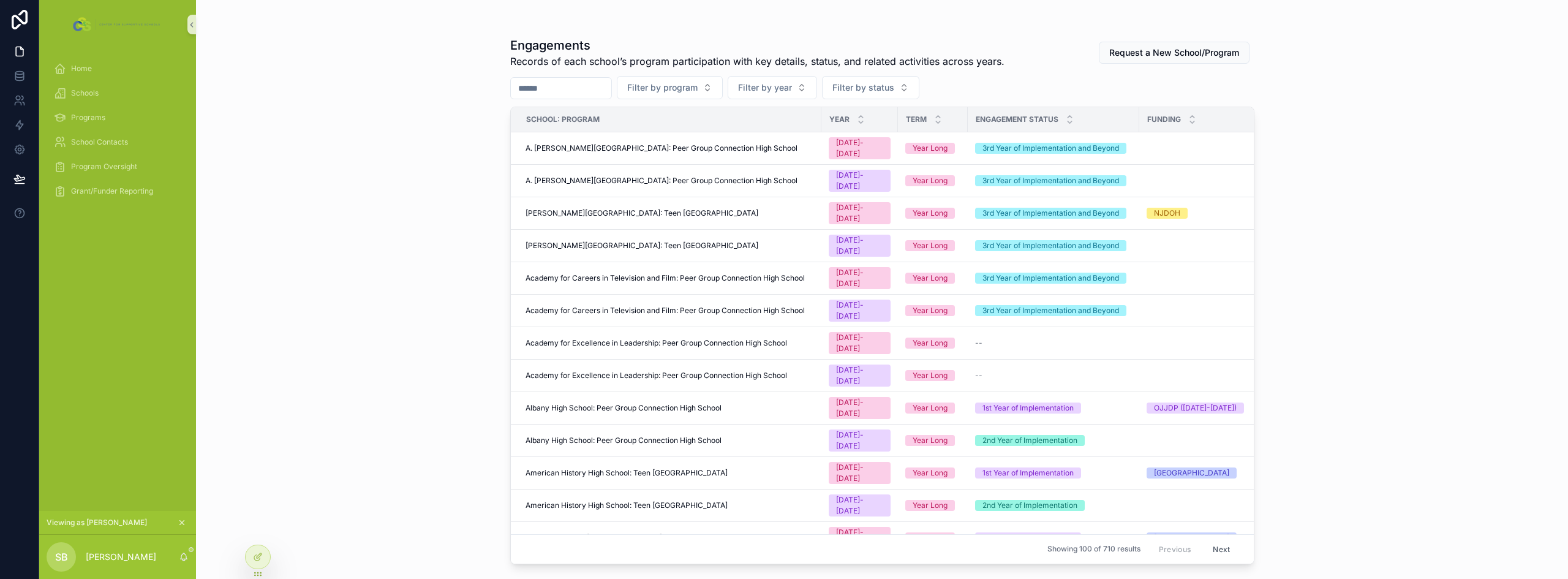
click at [183, 521] on icon "scrollable content" at bounding box center [182, 522] width 9 height 9
click at [251, 554] on div at bounding box center [258, 556] width 24 height 23
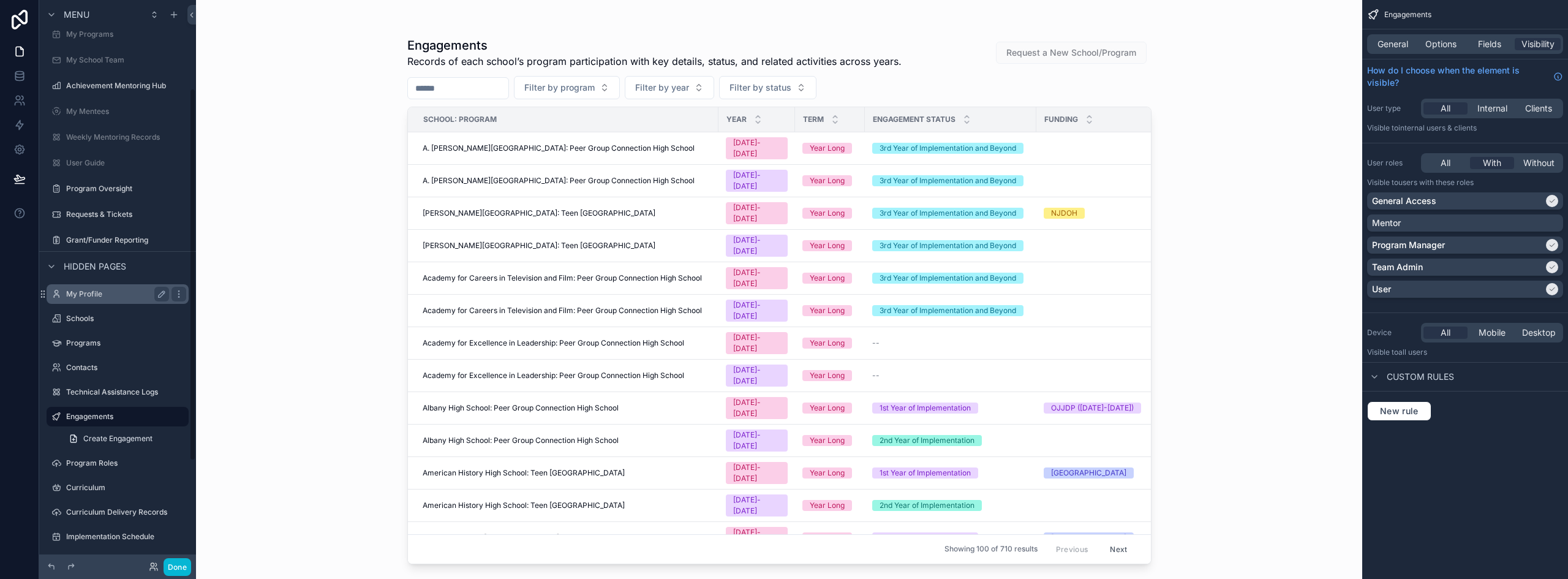
scroll to position [103, 0]
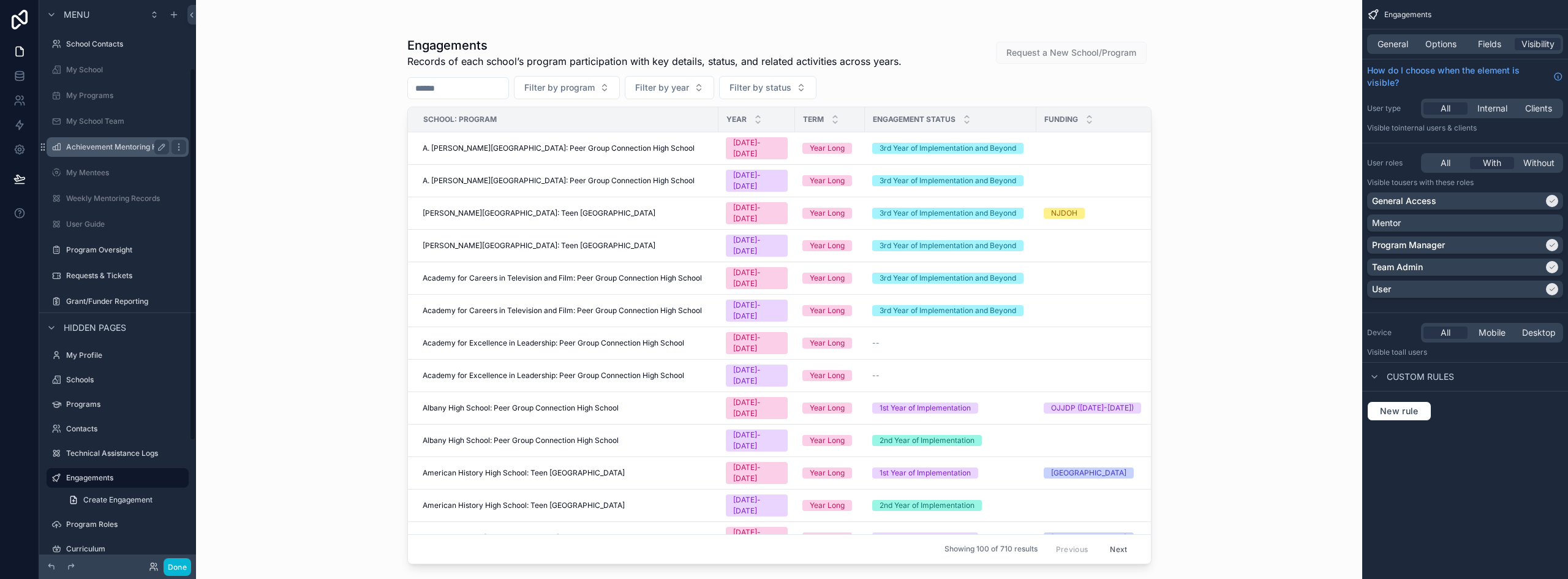
click at [122, 153] on div "Achievement Mentoring Hub" at bounding box center [117, 147] width 103 height 15
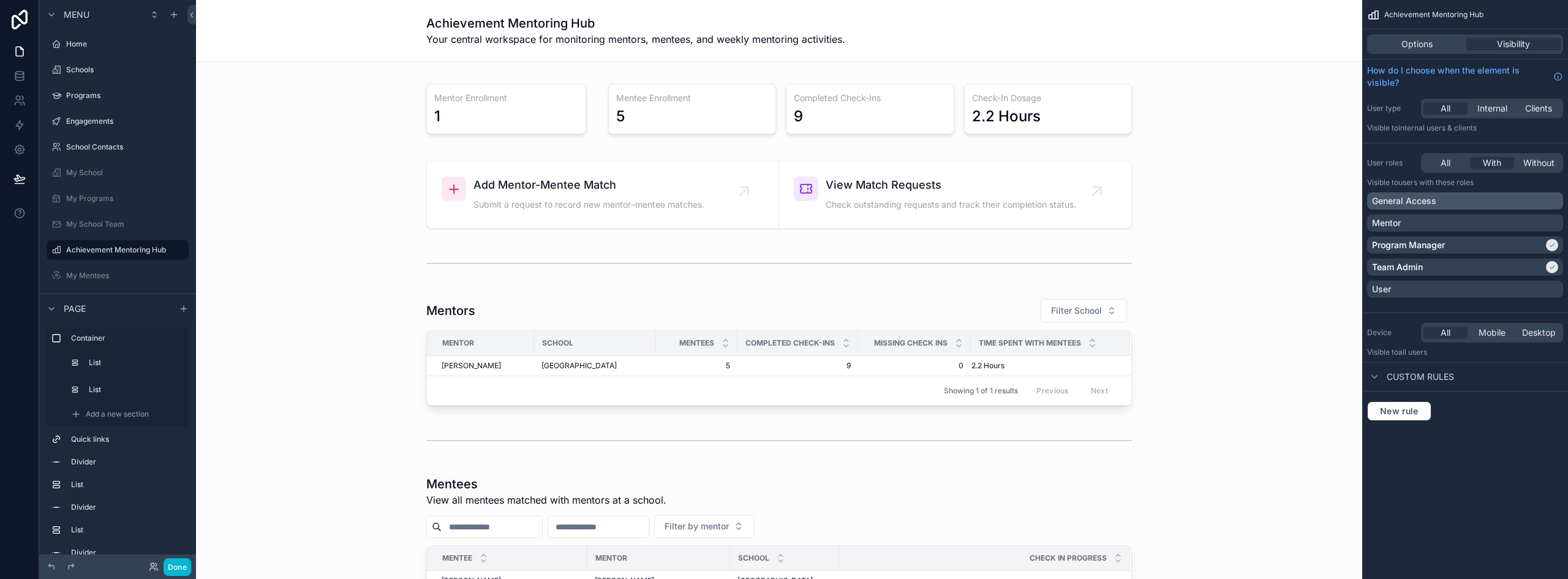
click at [1468, 202] on div "General Access" at bounding box center [1465, 201] width 186 height 12
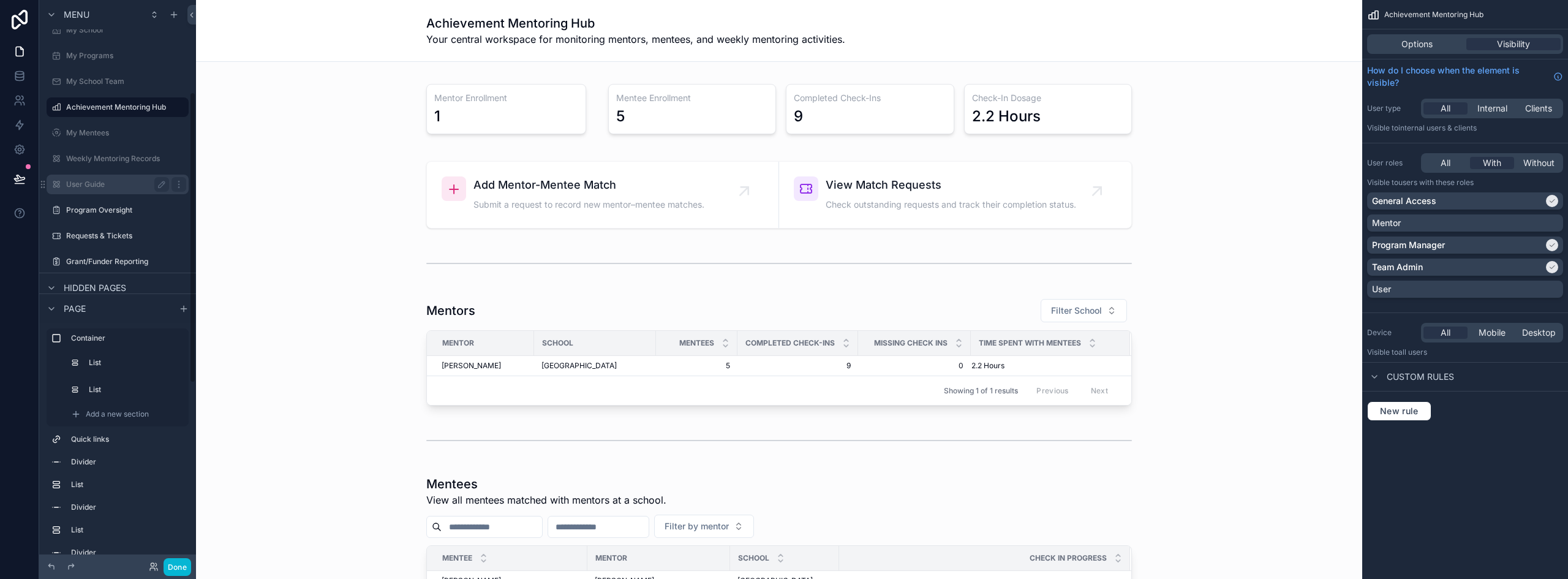
scroll to position [184, 0]
click at [151, 563] on icon at bounding box center [154, 566] width 10 height 10
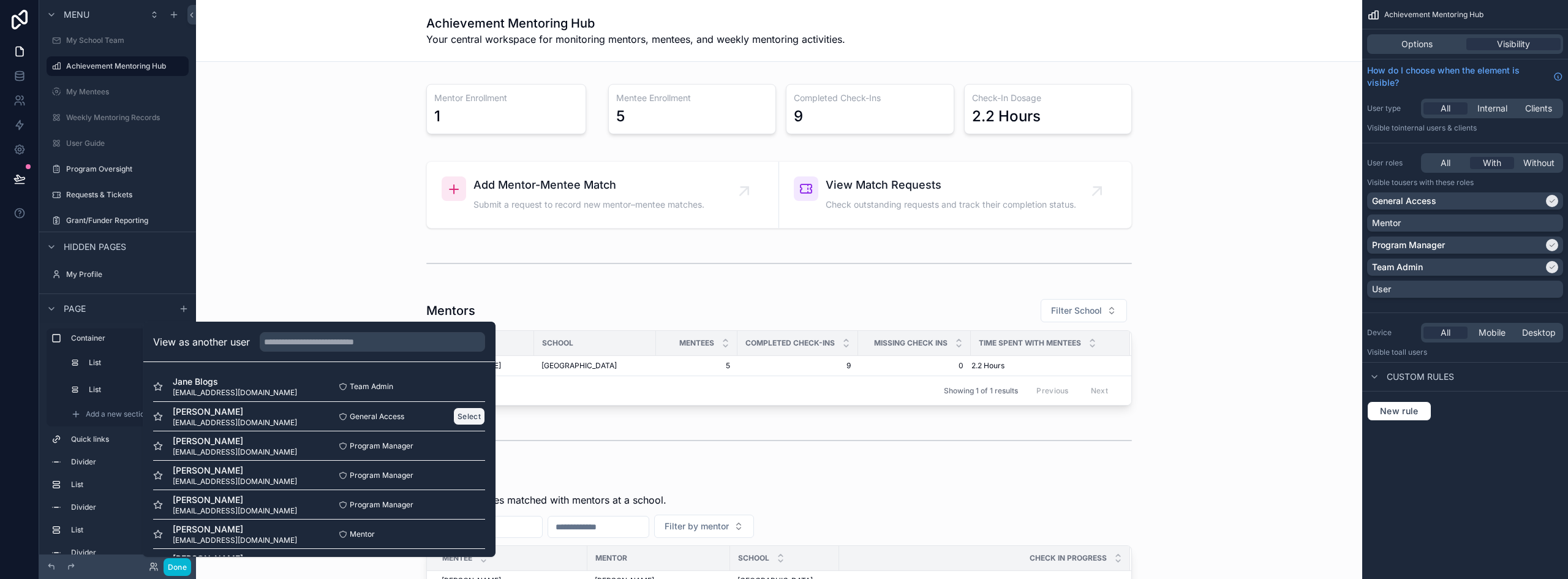
click at [461, 418] on button "Select" at bounding box center [469, 415] width 32 height 18
click at [171, 573] on button "Done" at bounding box center [177, 566] width 28 height 18
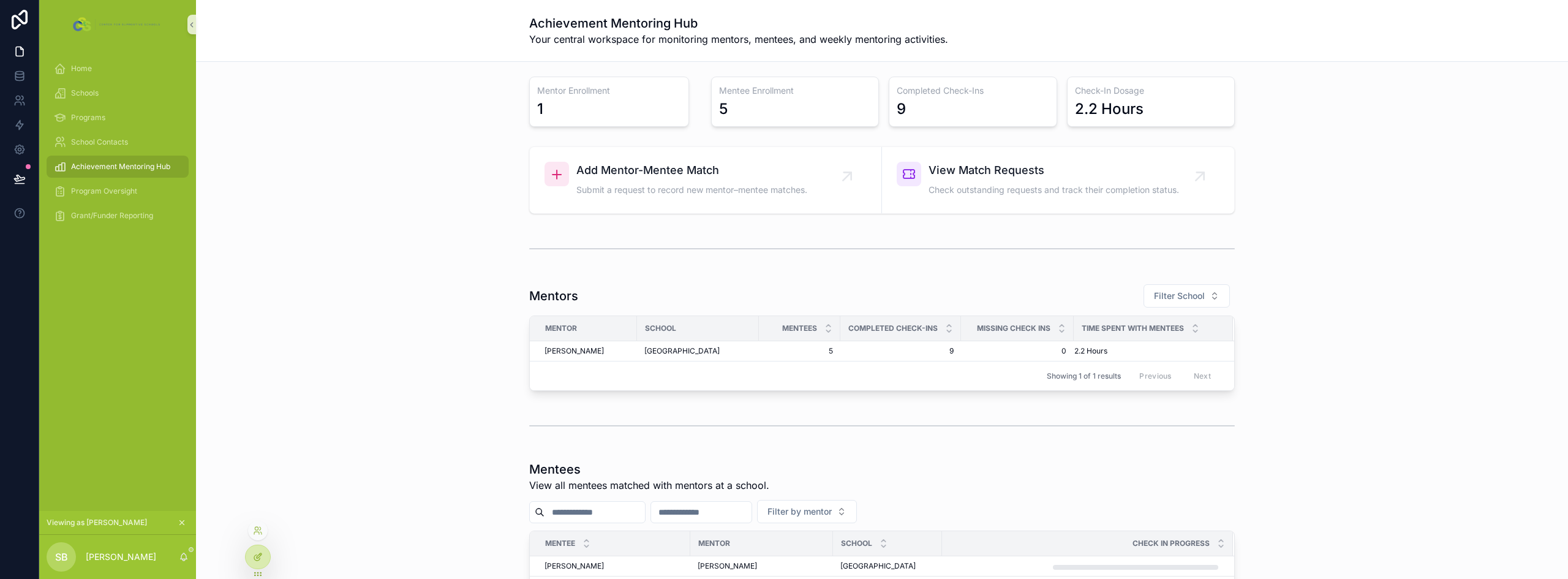
click at [264, 553] on div at bounding box center [258, 556] width 24 height 23
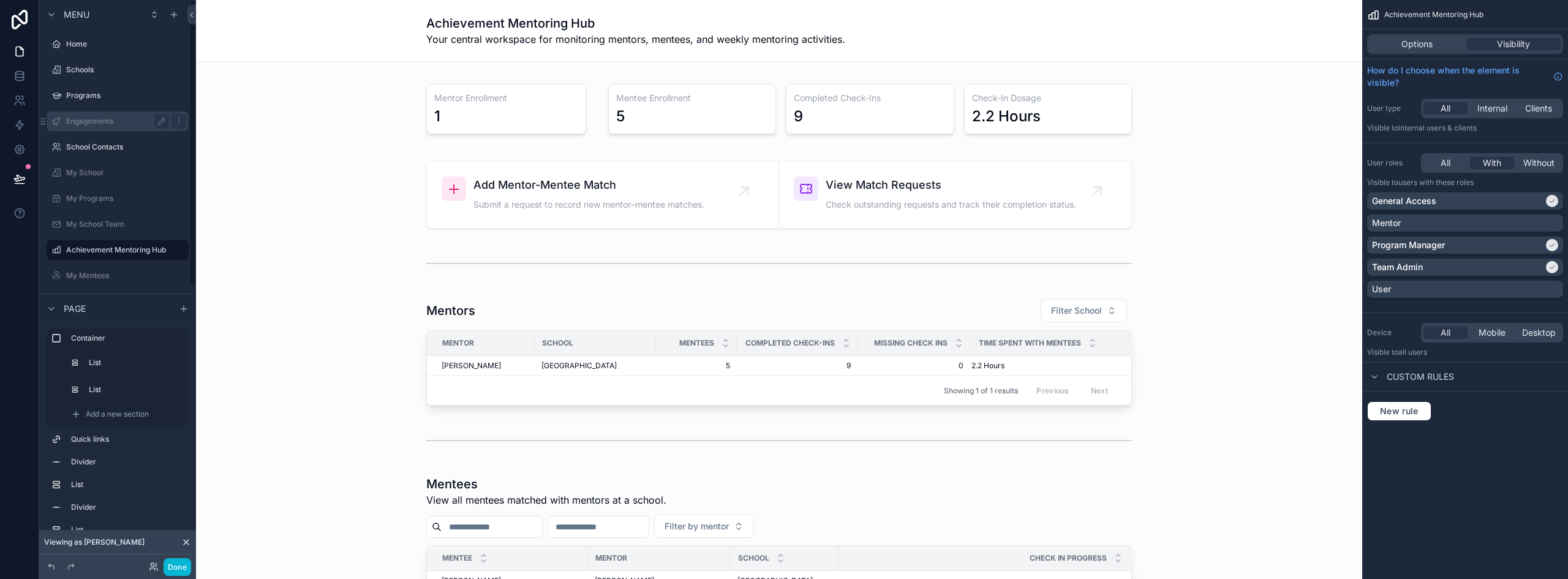
click at [124, 127] on div "Engagements" at bounding box center [117, 121] width 103 height 15
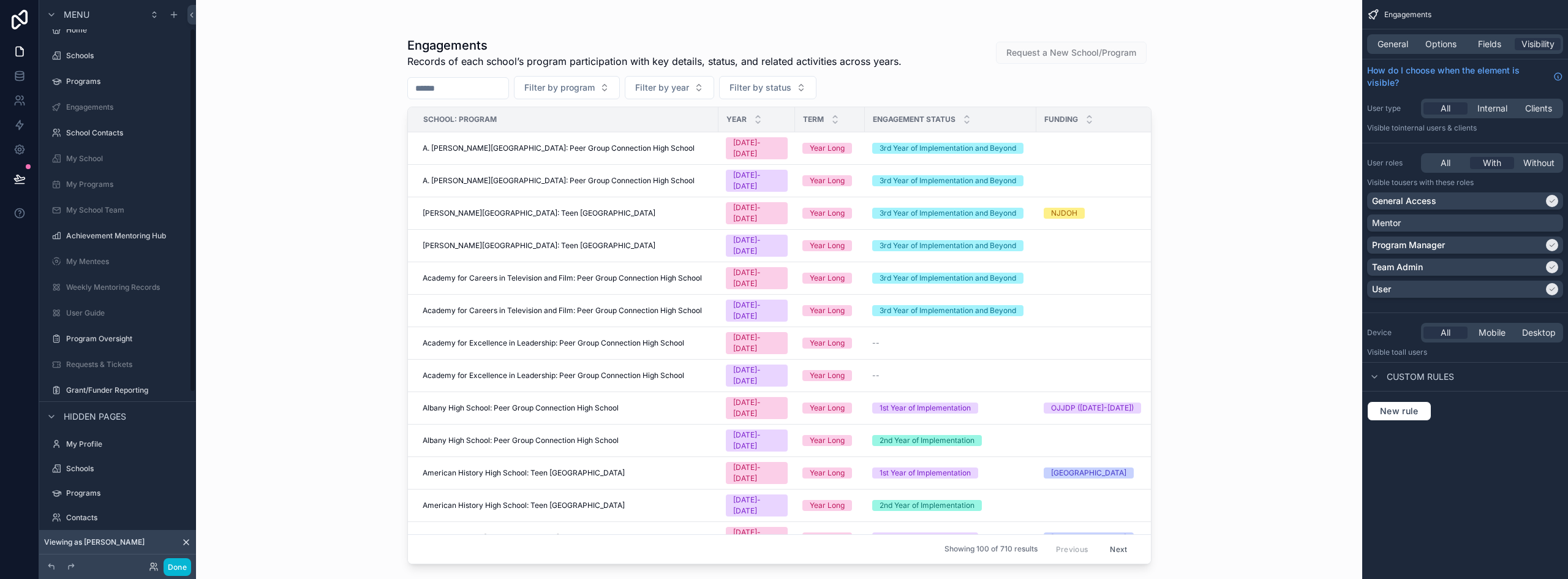
scroll to position [3, 0]
click at [96, 195] on label "My Programs" at bounding box center [115, 196] width 98 height 10
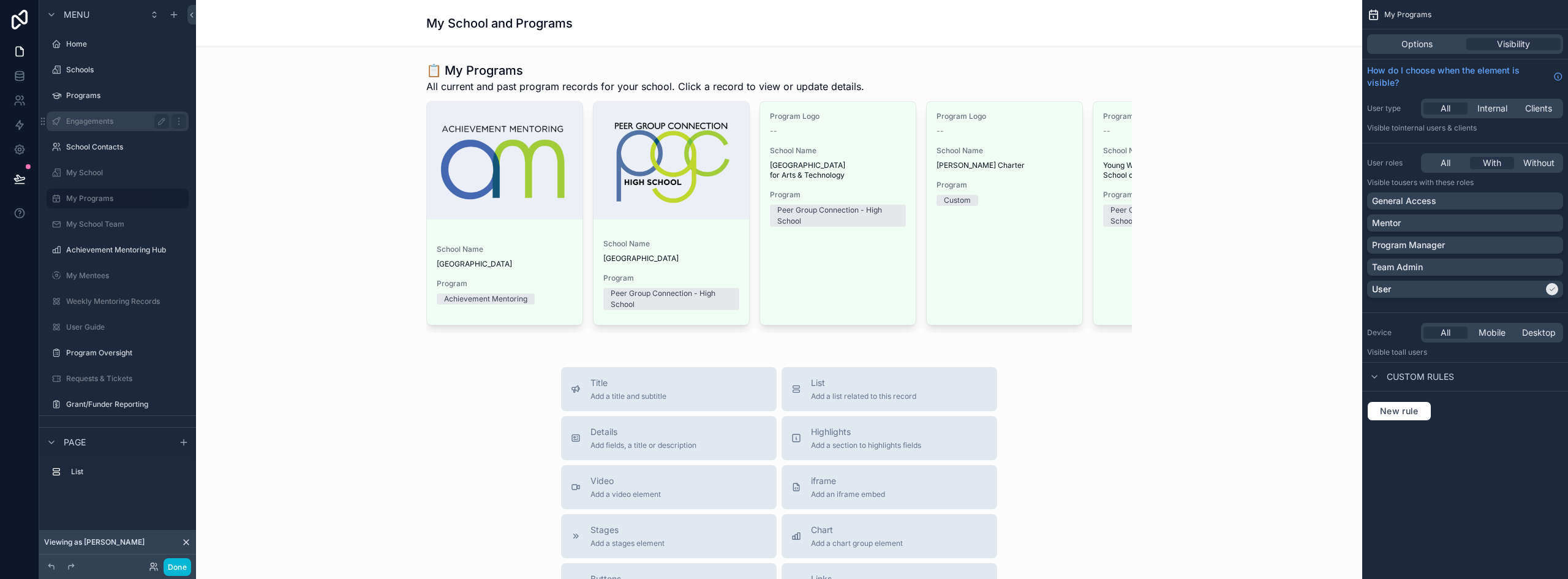
click at [102, 114] on div "Engagements" at bounding box center [117, 121] width 103 height 15
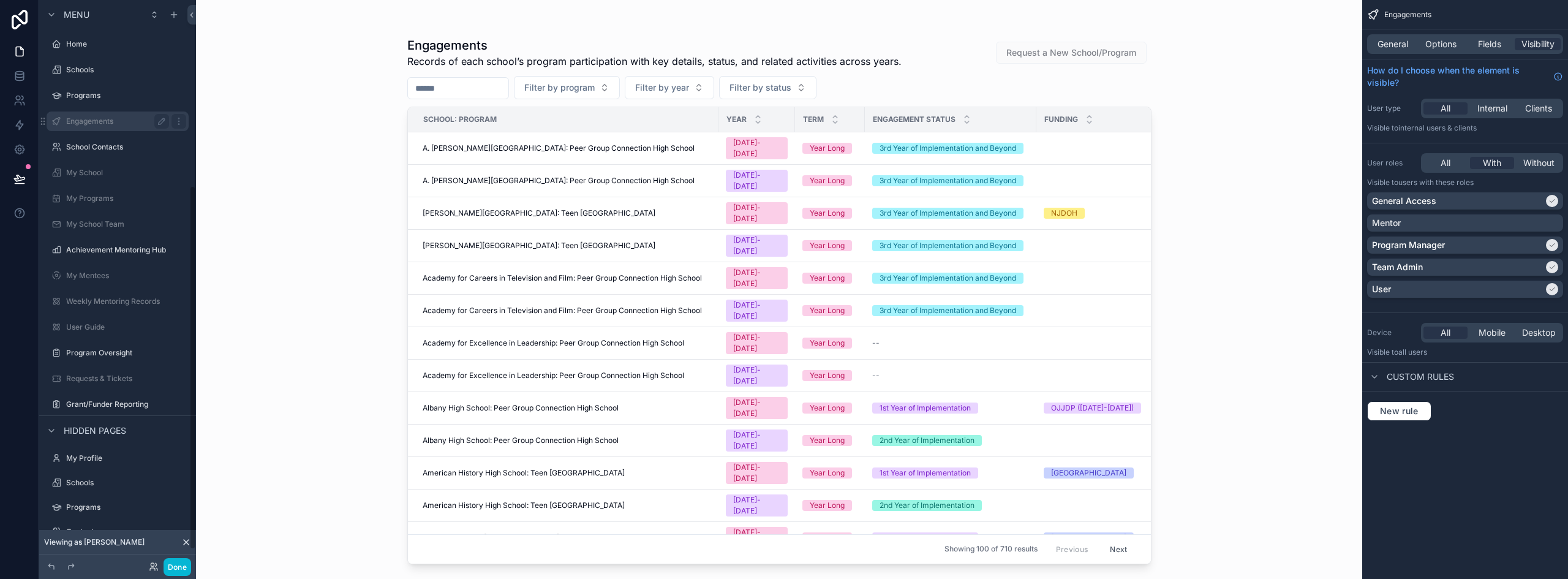
scroll to position [287, 0]
click at [176, 565] on button "Done" at bounding box center [177, 566] width 28 height 18
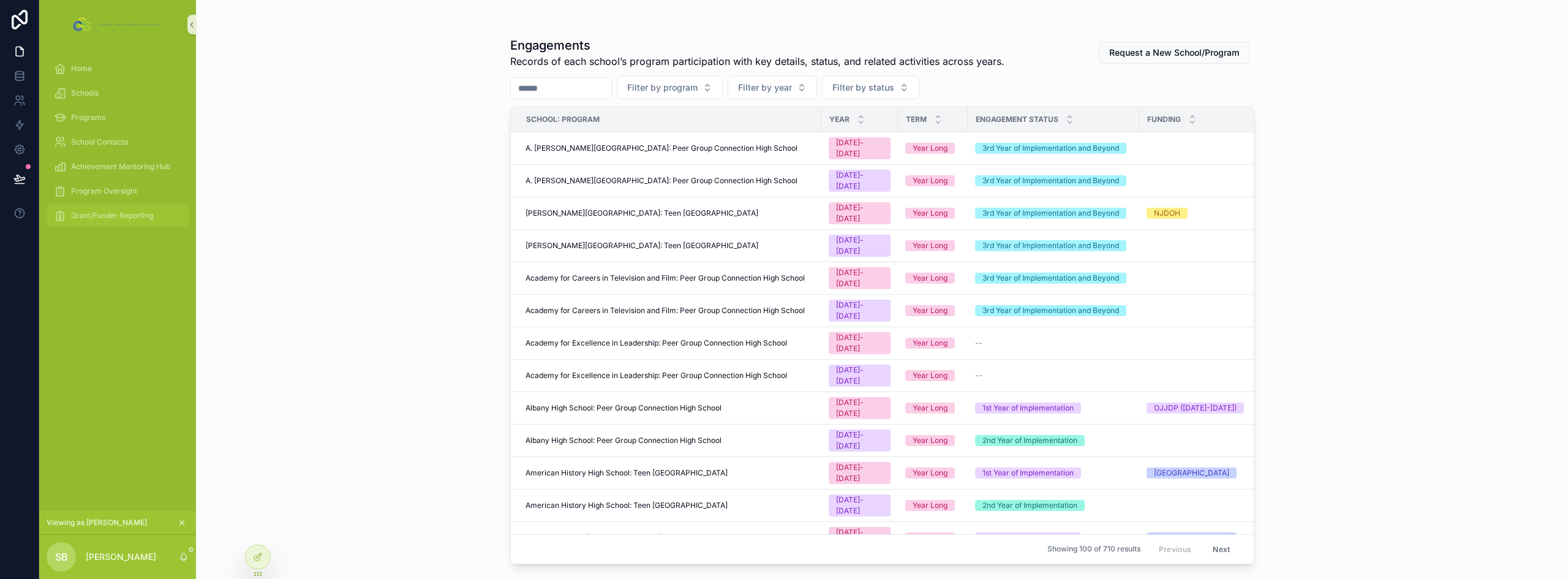
click at [130, 213] on span "Grant/Funder Reporting" at bounding box center [112, 216] width 82 height 10
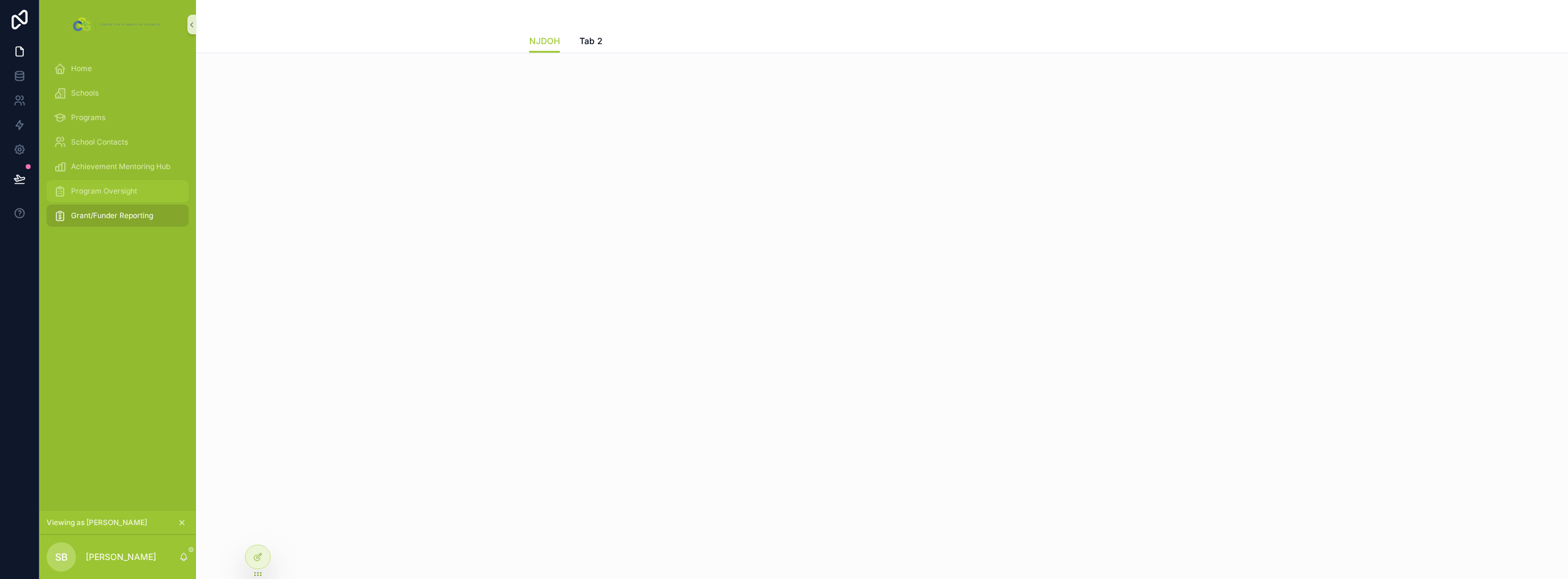
click at [126, 191] on span "Program Oversight" at bounding box center [104, 191] width 66 height 10
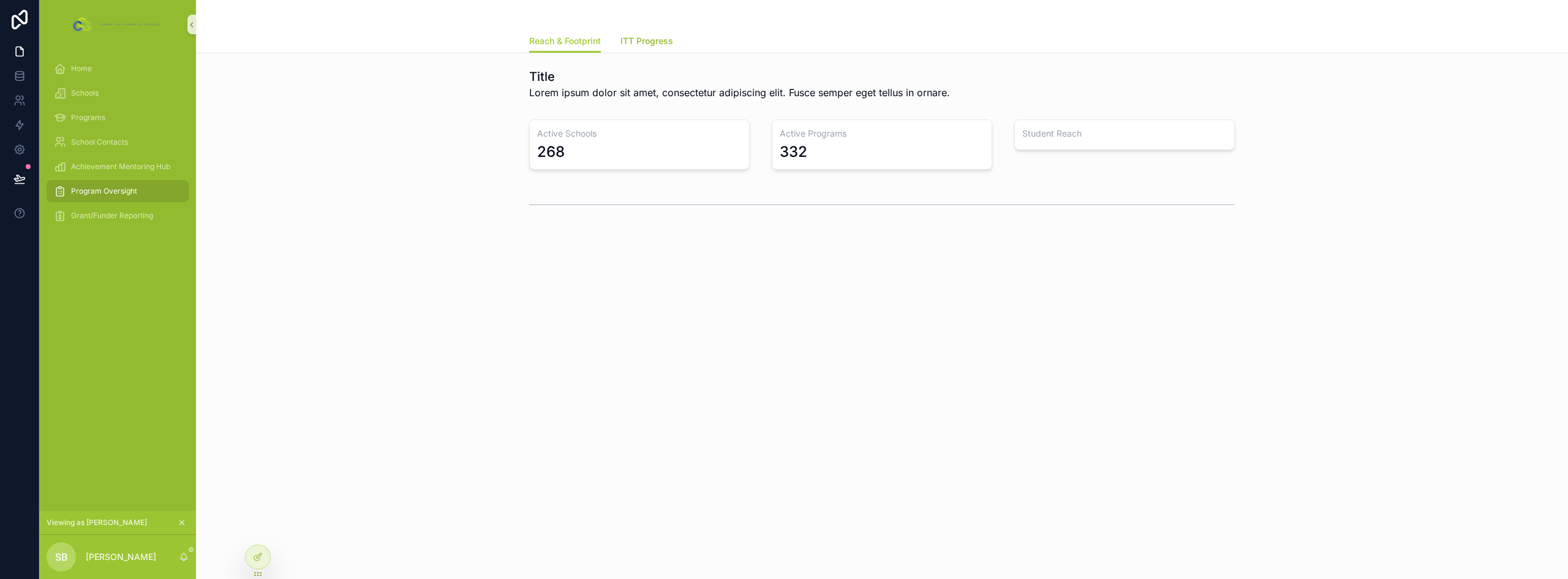
click at [645, 50] on link "ITT Progress" at bounding box center [647, 42] width 53 height 24
click at [556, 48] on link "Reach & Footprint" at bounding box center [565, 42] width 72 height 24
click at [123, 172] on div "Achievement Mentoring Hub" at bounding box center [117, 166] width 127 height 20
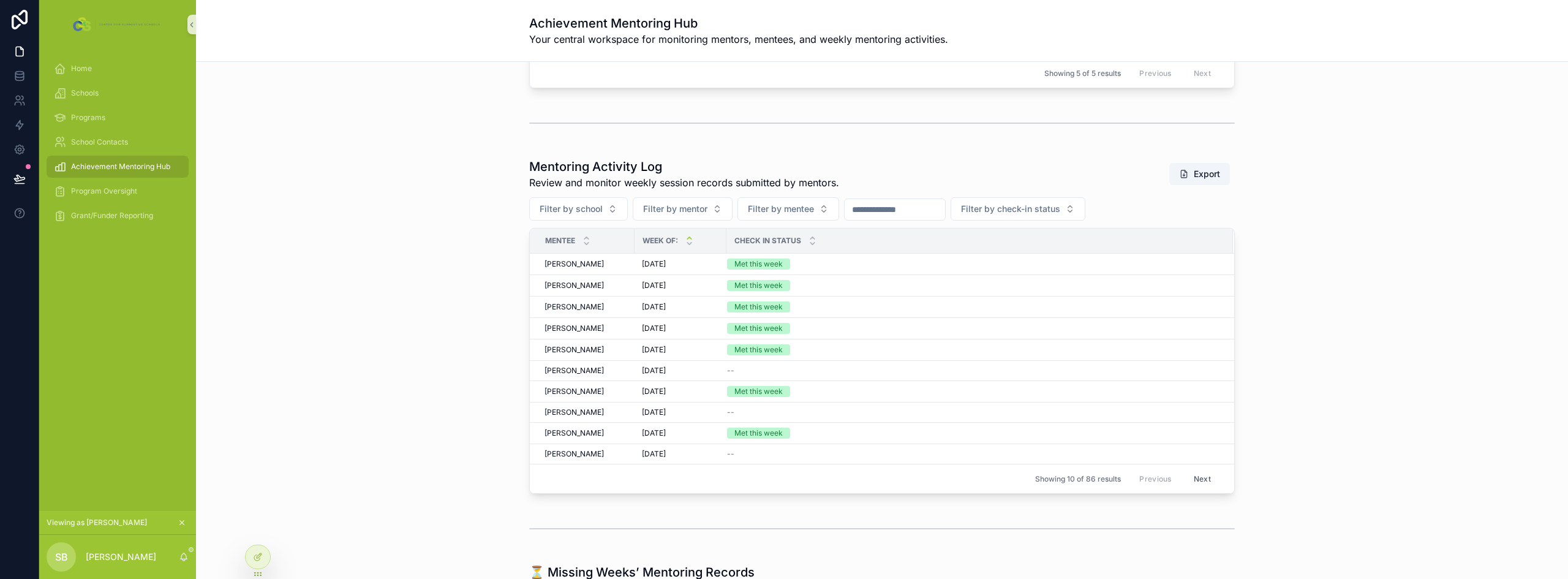
scroll to position [612, 0]
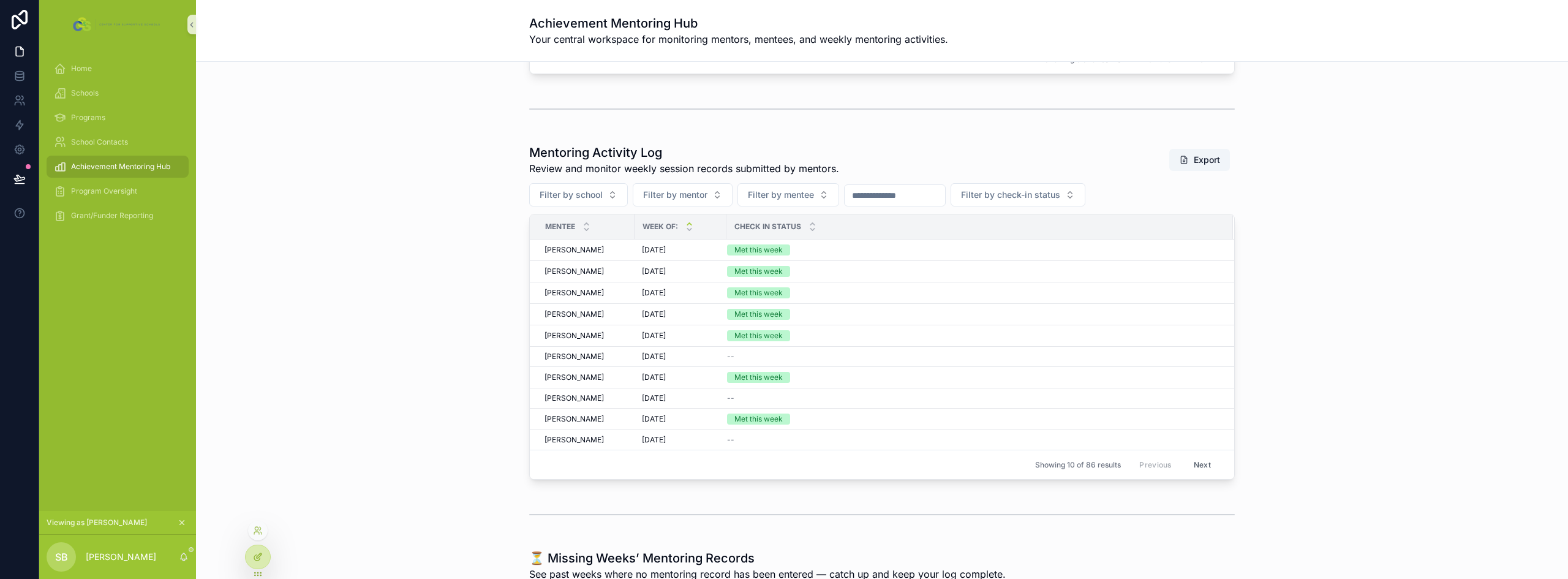
click at [253, 553] on icon at bounding box center [258, 557] width 10 height 10
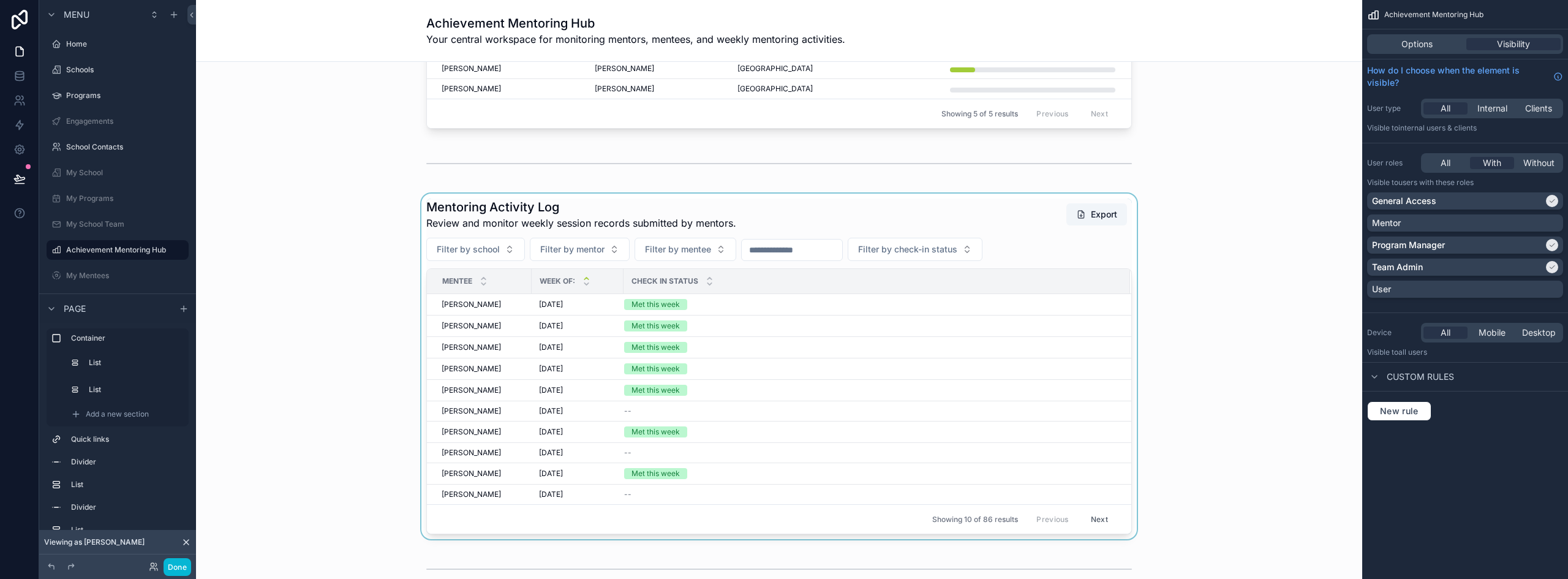
scroll to position [551, 0]
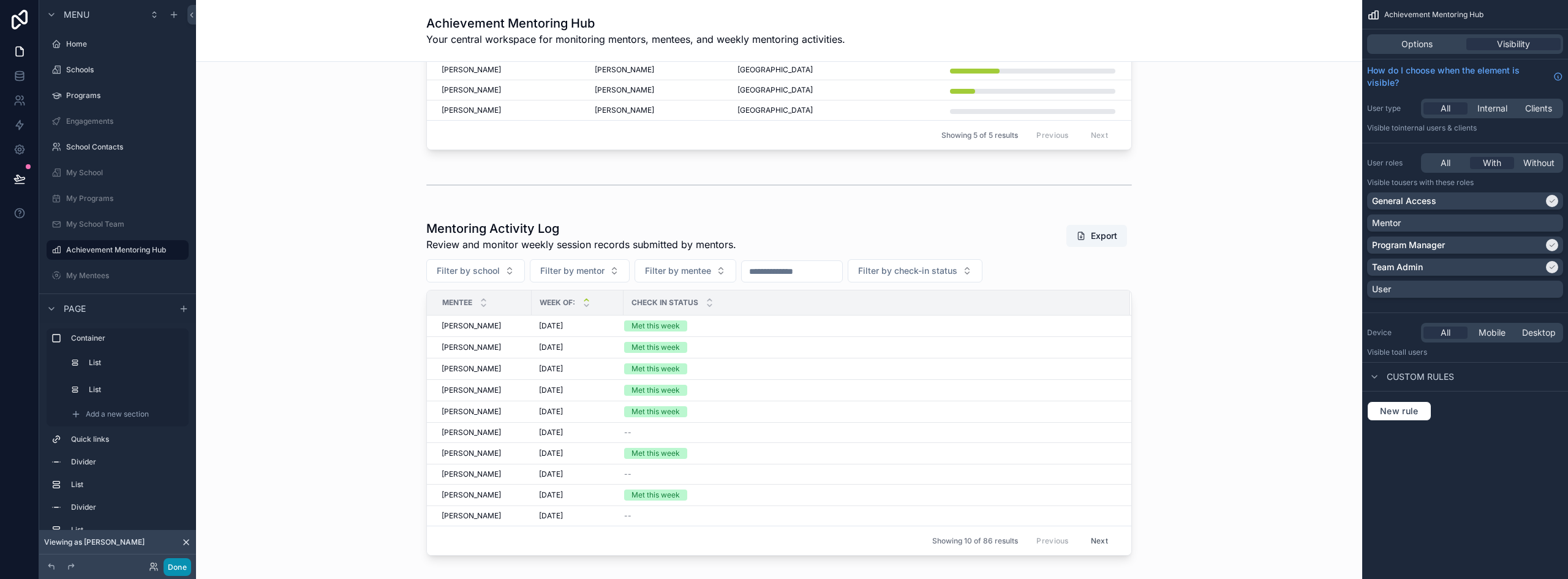
click at [182, 568] on button "Done" at bounding box center [177, 566] width 28 height 18
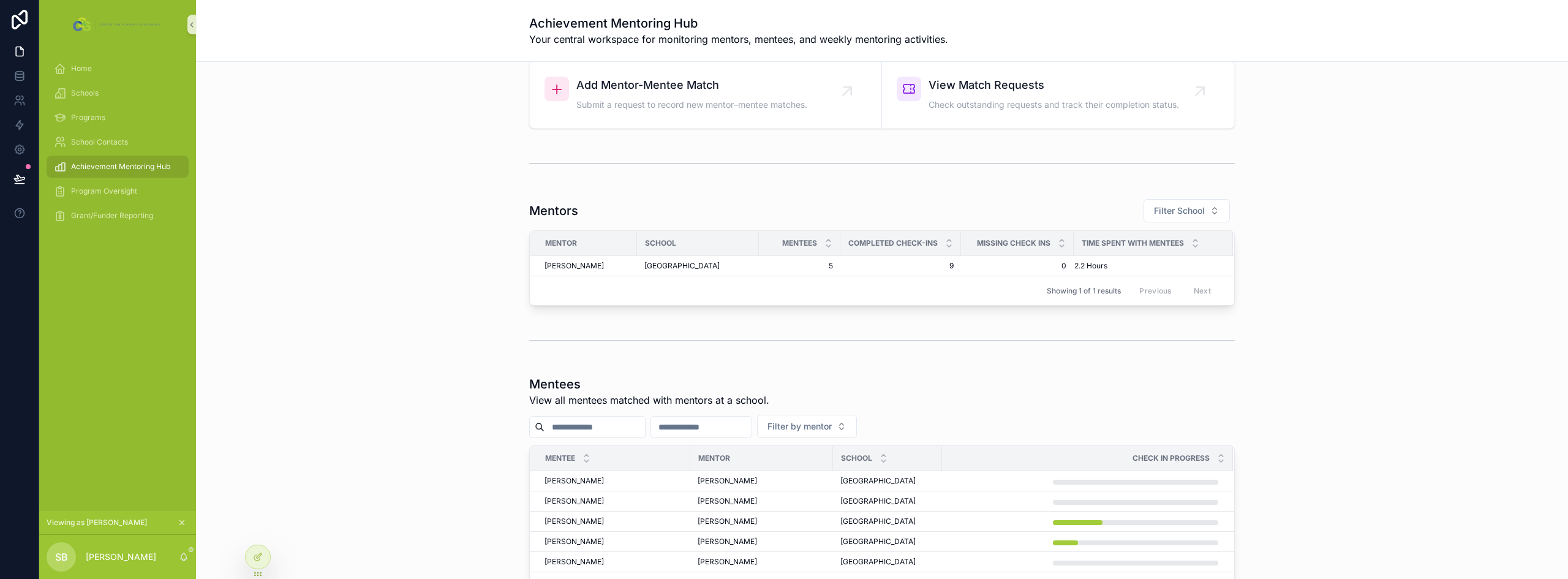
scroll to position [0, 0]
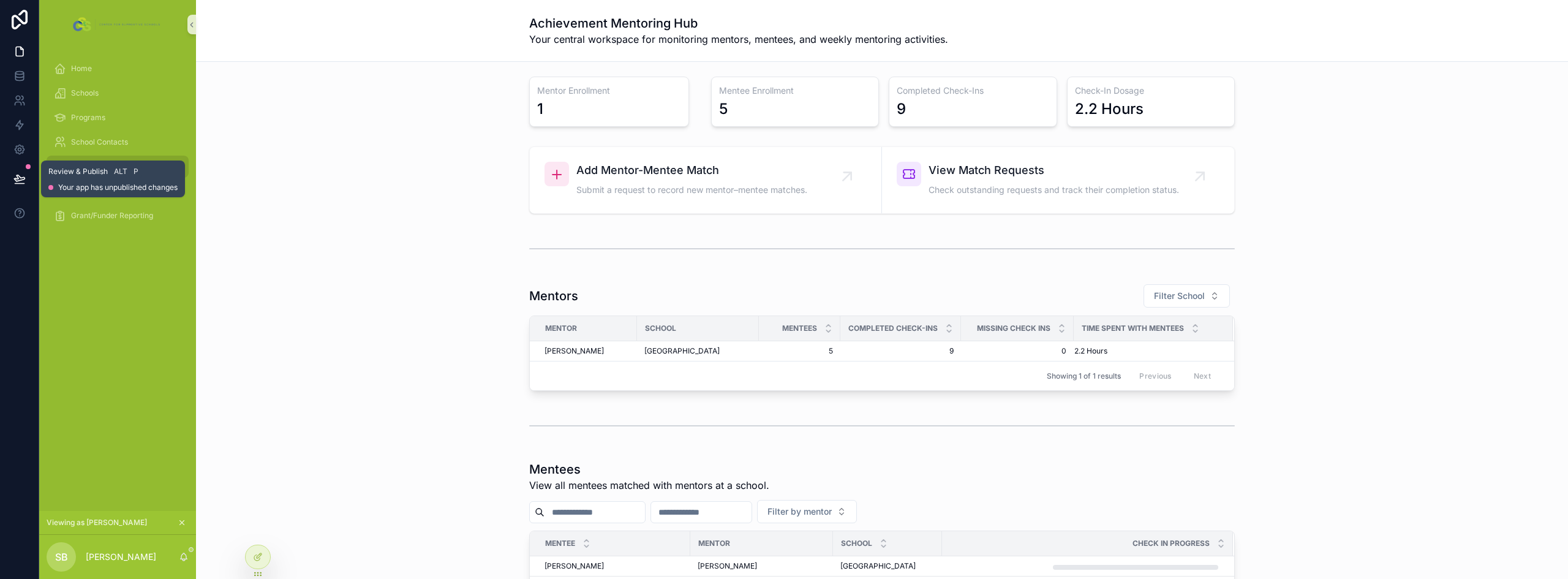
click at [19, 177] on icon at bounding box center [19, 178] width 11 height 6
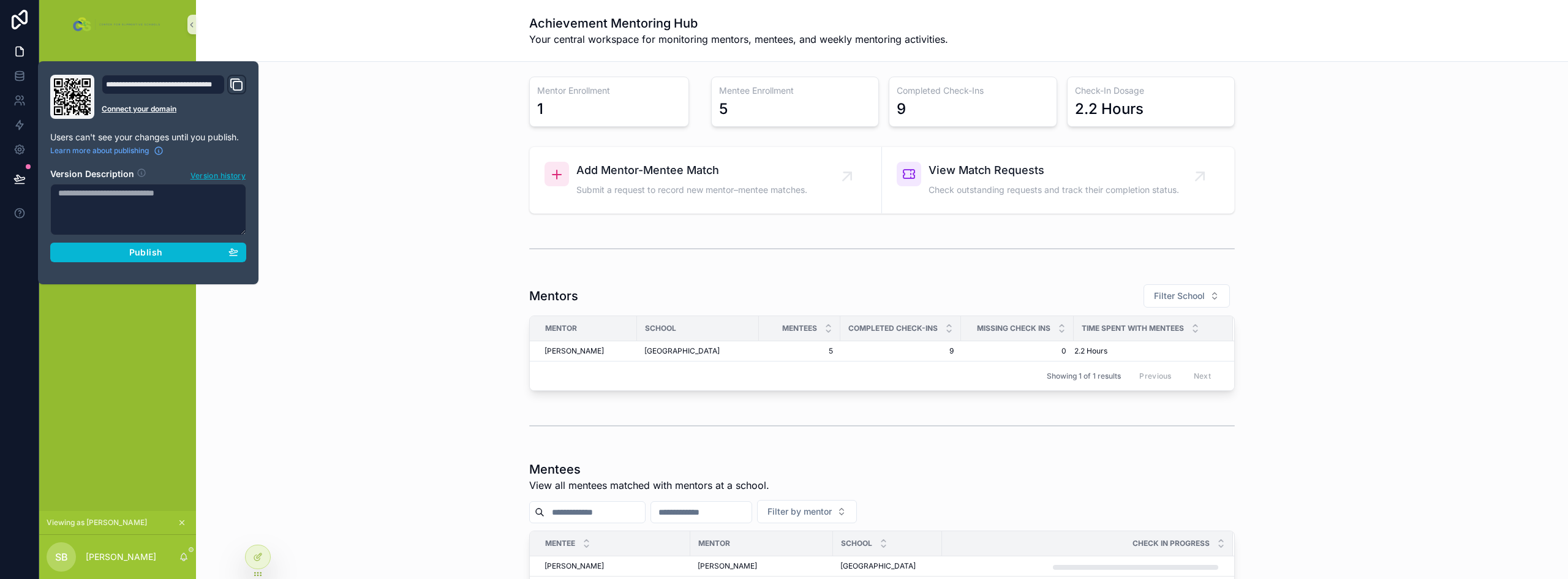
click at [329, 248] on div "scrollable content" at bounding box center [881, 248] width 1352 height 41
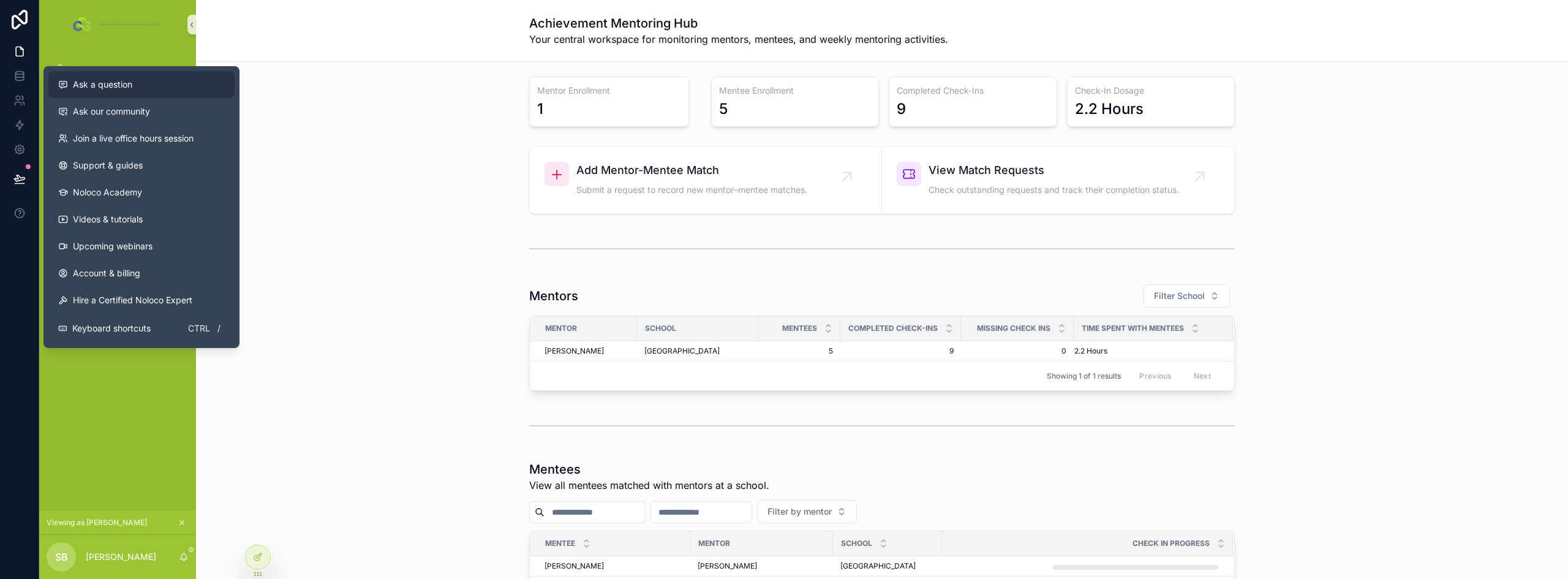
click at [106, 87] on span "Ask a question" at bounding box center [102, 84] width 60 height 12
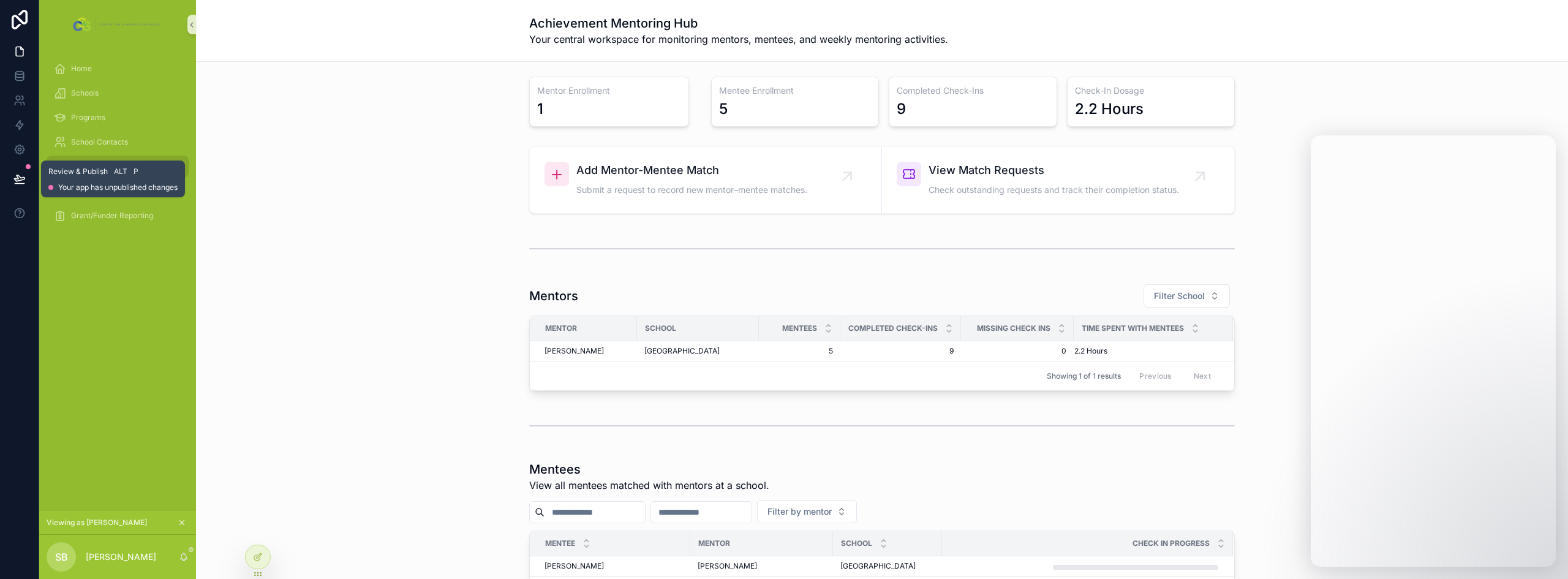
click at [17, 181] on icon at bounding box center [19, 178] width 11 height 6
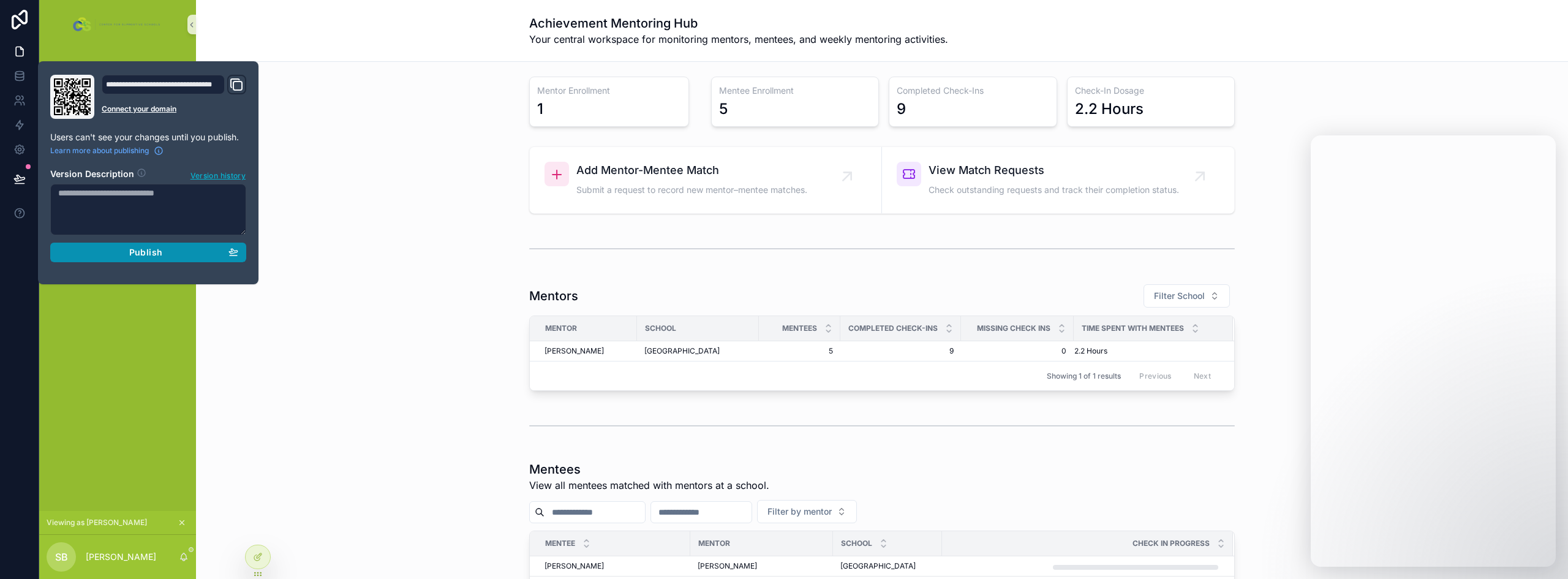
click at [165, 250] on div "Publish" at bounding box center [148, 252] width 180 height 11
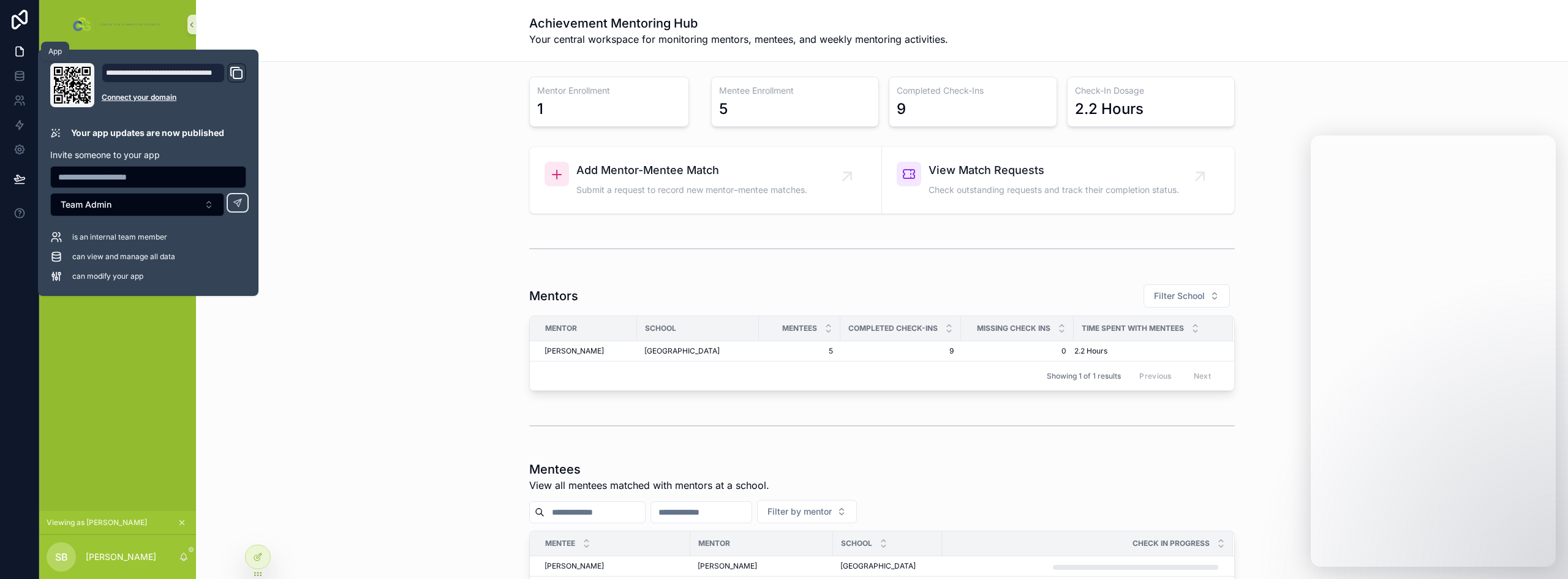
click at [23, 52] on icon at bounding box center [19, 51] width 12 height 12
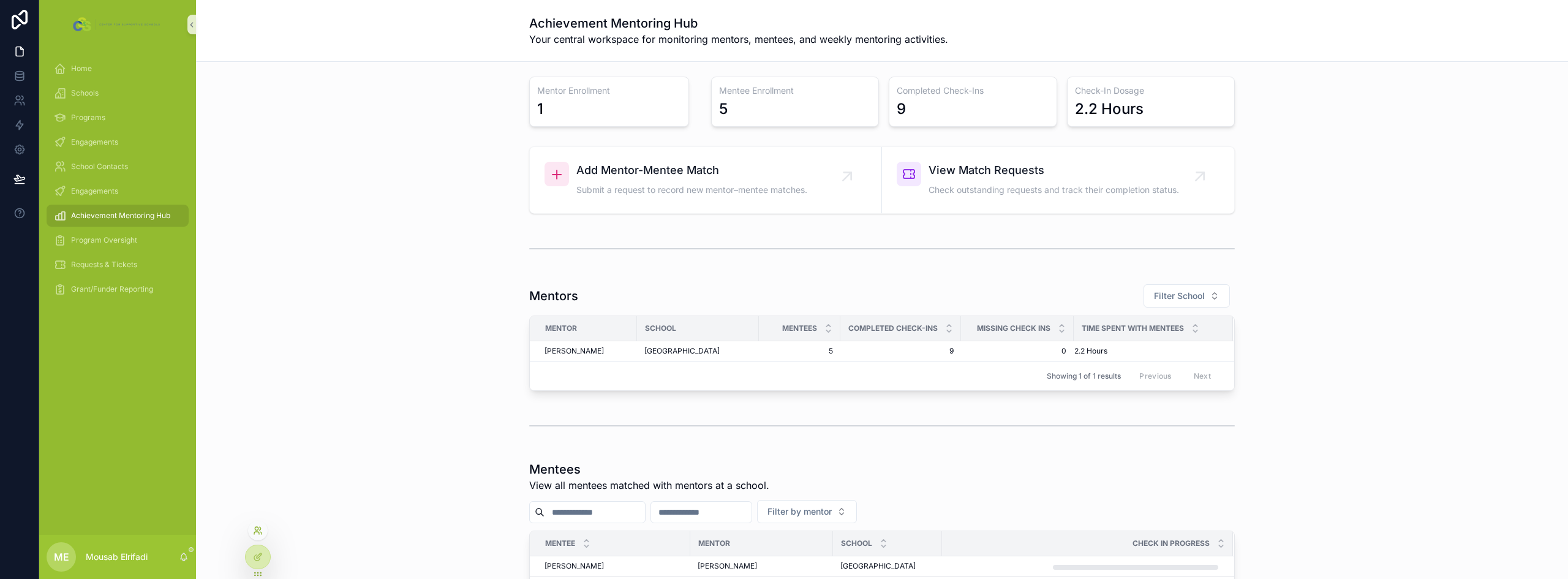
click at [258, 533] on icon at bounding box center [258, 531] width 10 height 10
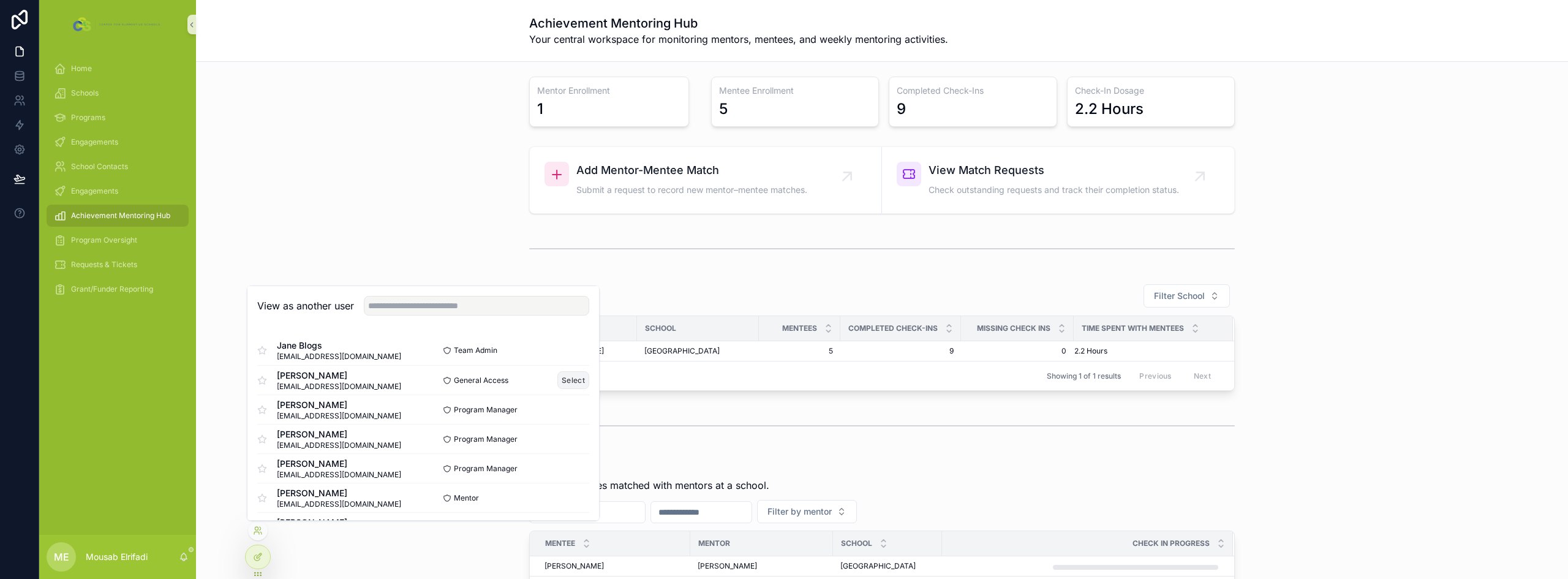
click at [557, 378] on button "Select" at bounding box center [573, 380] width 32 height 18
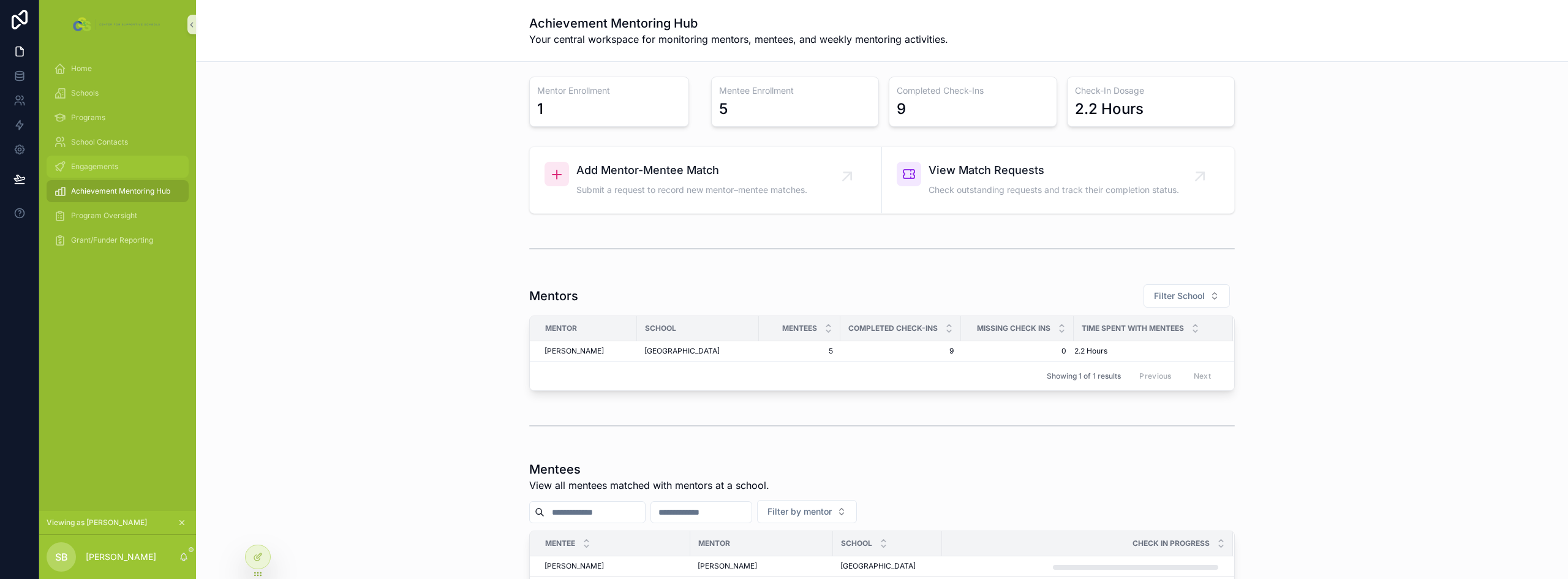
click at [125, 166] on div "Engagements" at bounding box center [117, 166] width 127 height 20
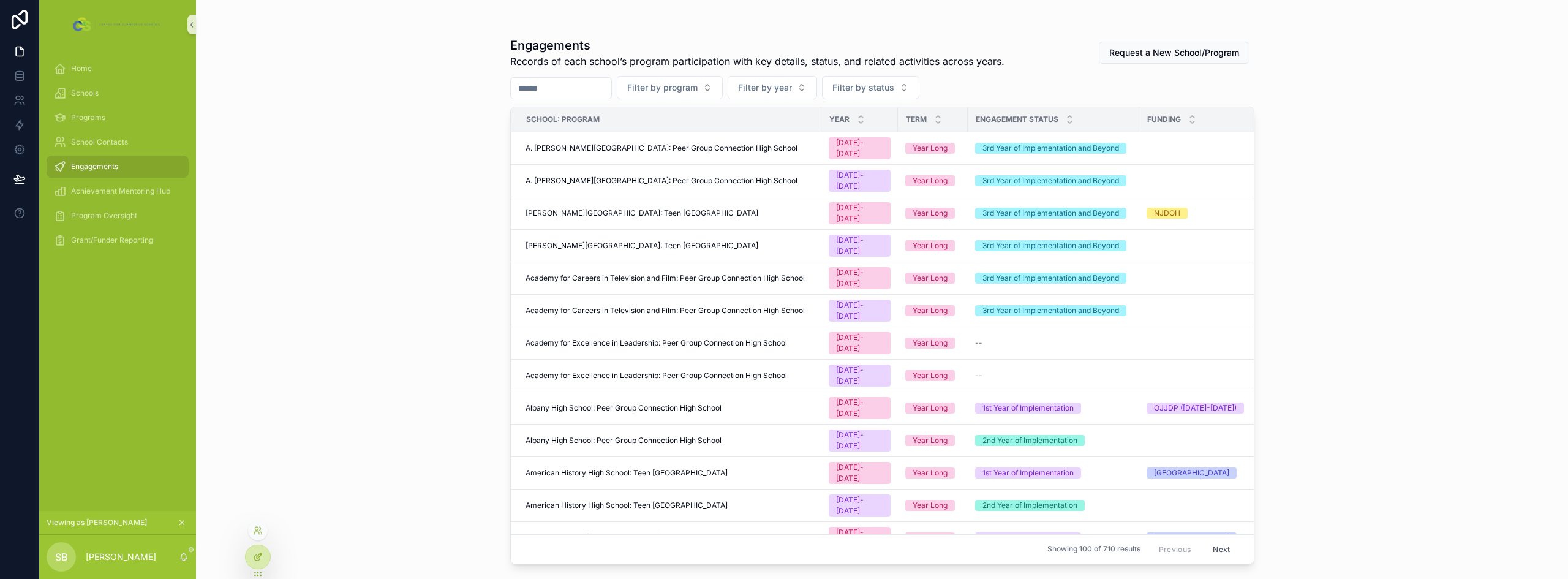
click at [256, 554] on icon at bounding box center [258, 557] width 10 height 10
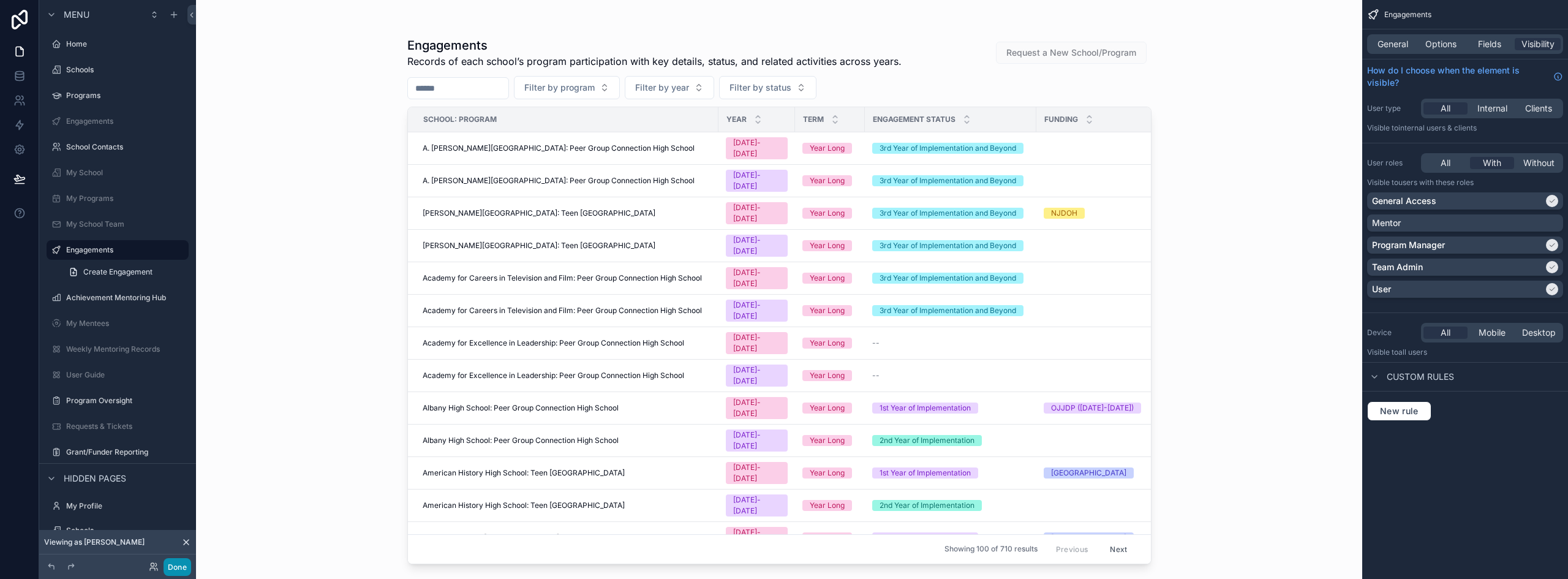
click at [183, 564] on button "Done" at bounding box center [177, 566] width 28 height 18
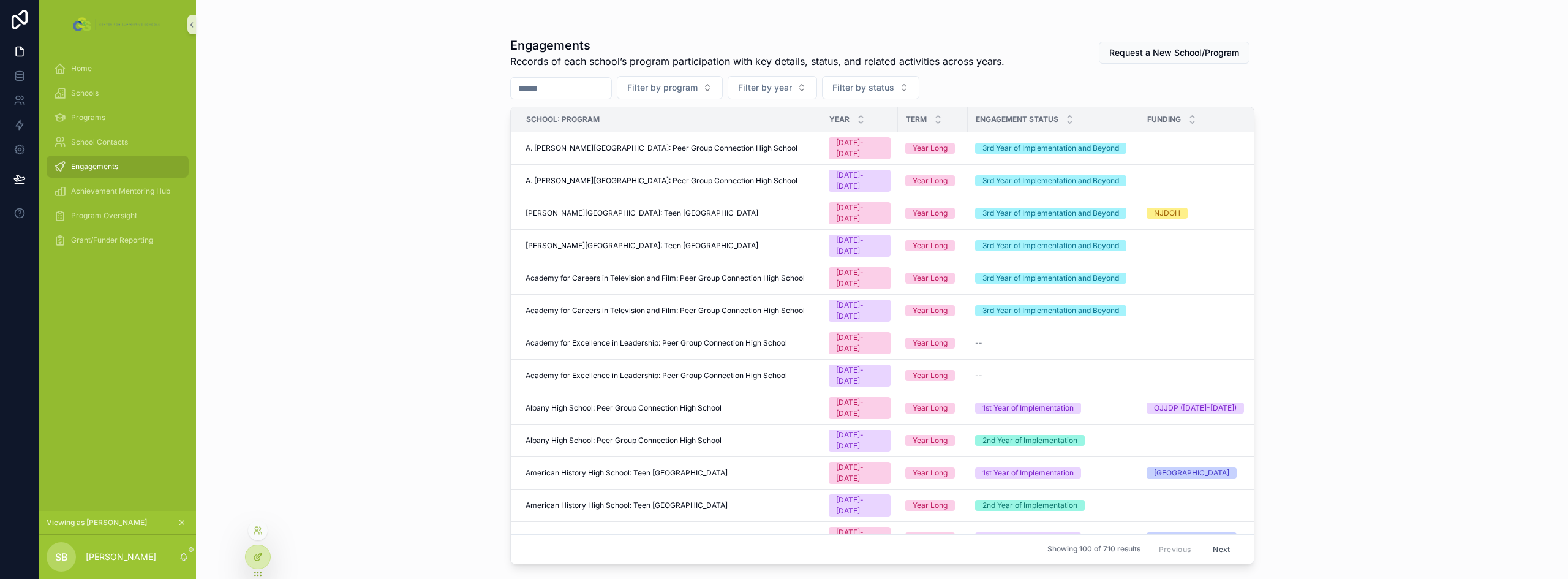
click at [253, 562] on div at bounding box center [258, 556] width 24 height 23
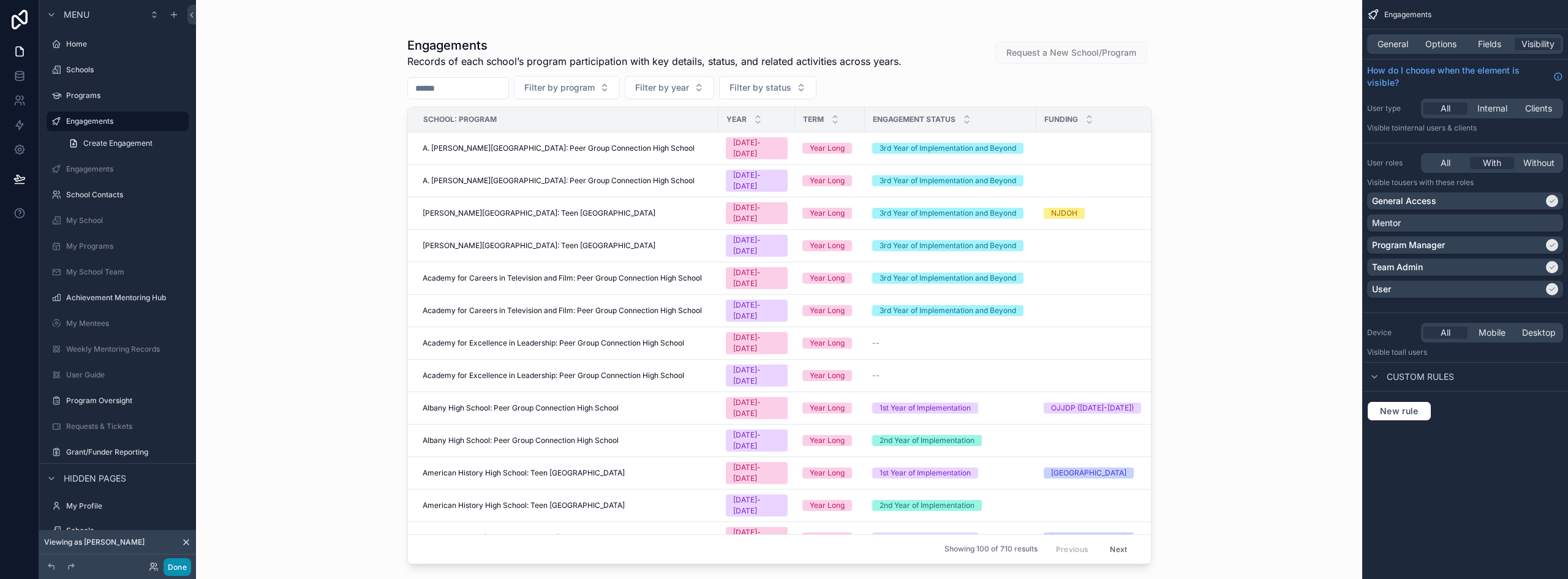
click at [178, 570] on button "Done" at bounding box center [177, 566] width 28 height 18
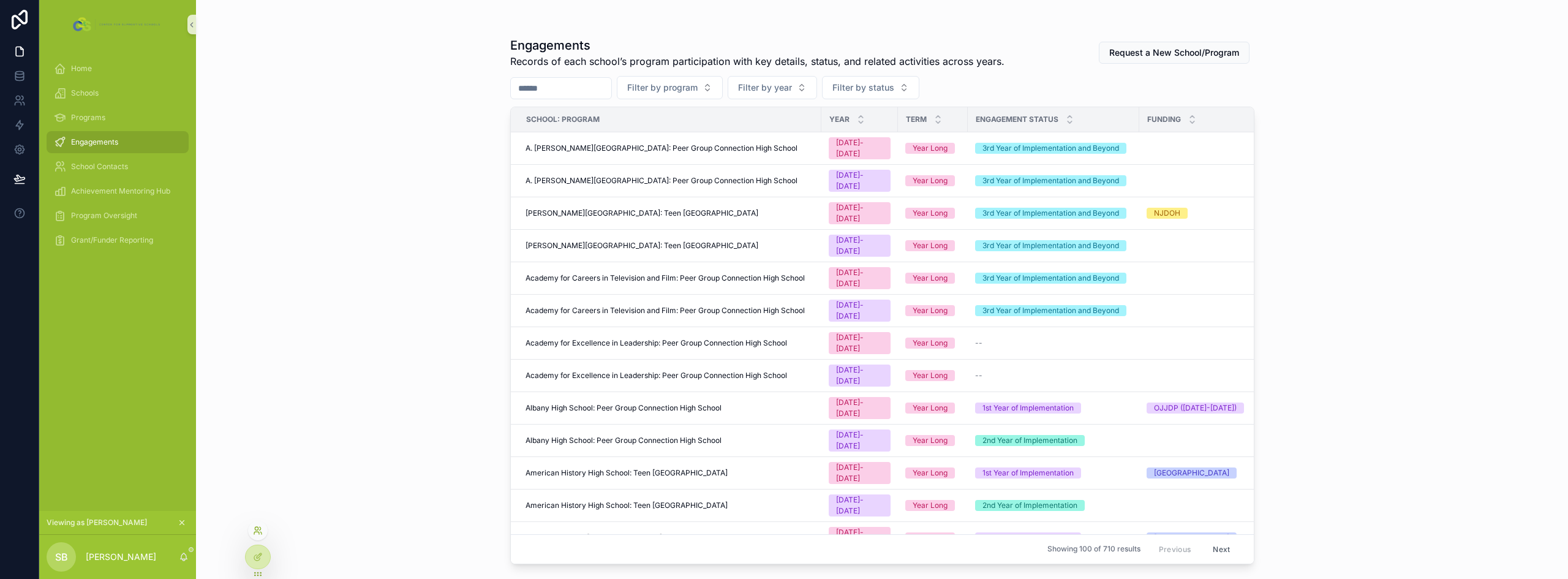
click at [258, 526] on icon at bounding box center [256, 528] width 3 height 3
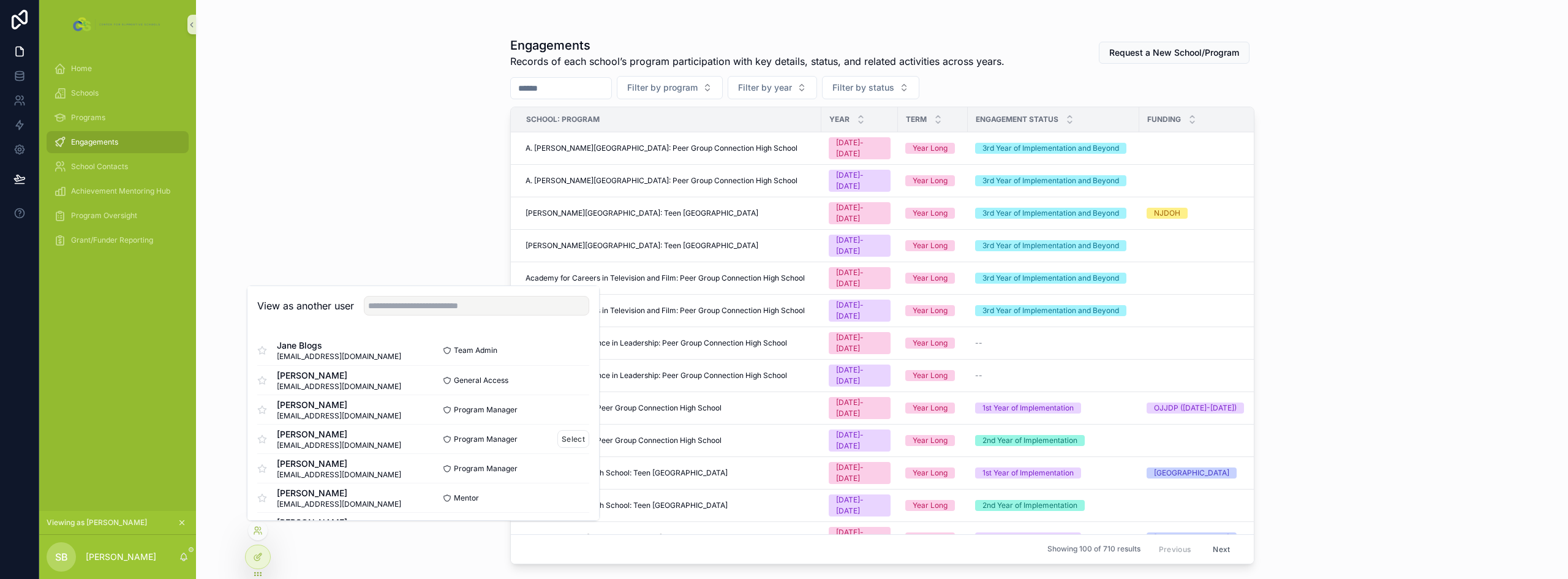
scroll to position [61, 0]
click at [565, 460] on button "Select" at bounding box center [573, 465] width 32 height 18
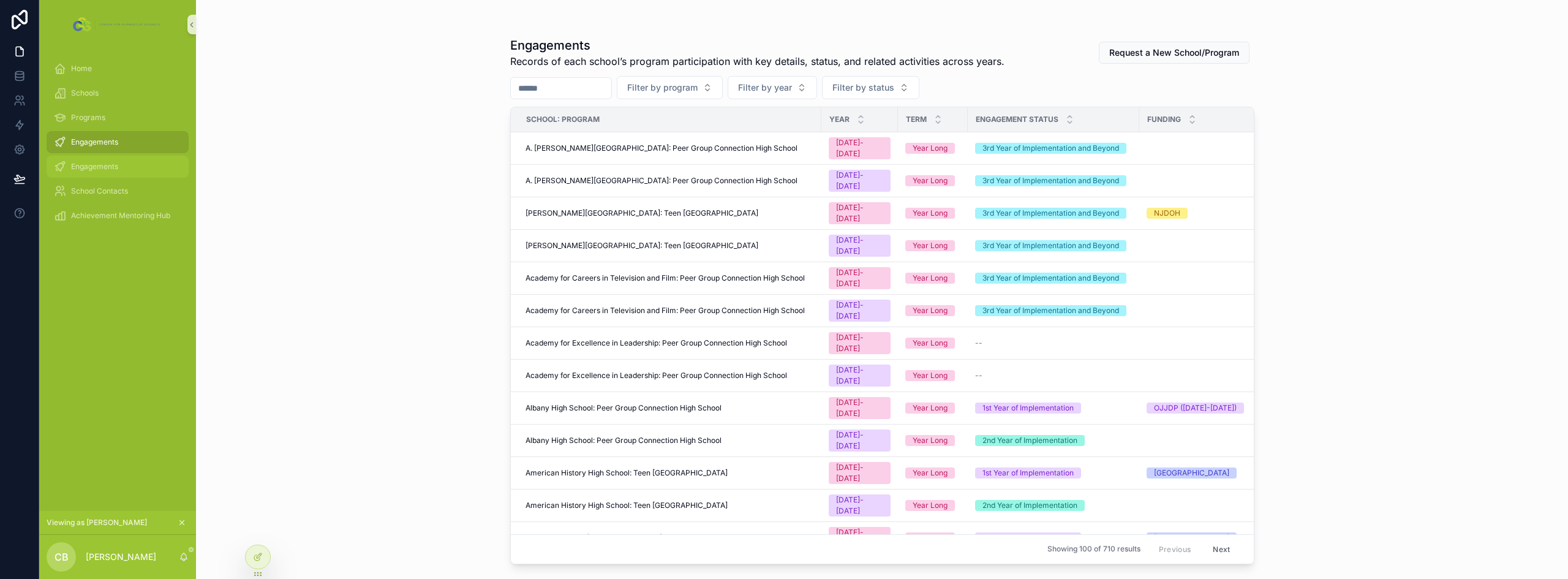
click at [102, 169] on span "Engagements" at bounding box center [95, 166] width 47 height 10
click at [105, 137] on span "Engagements" at bounding box center [95, 142] width 47 height 10
click at [99, 168] on span "Engagements" at bounding box center [95, 166] width 47 height 10
click at [260, 557] on icon at bounding box center [258, 557] width 10 height 10
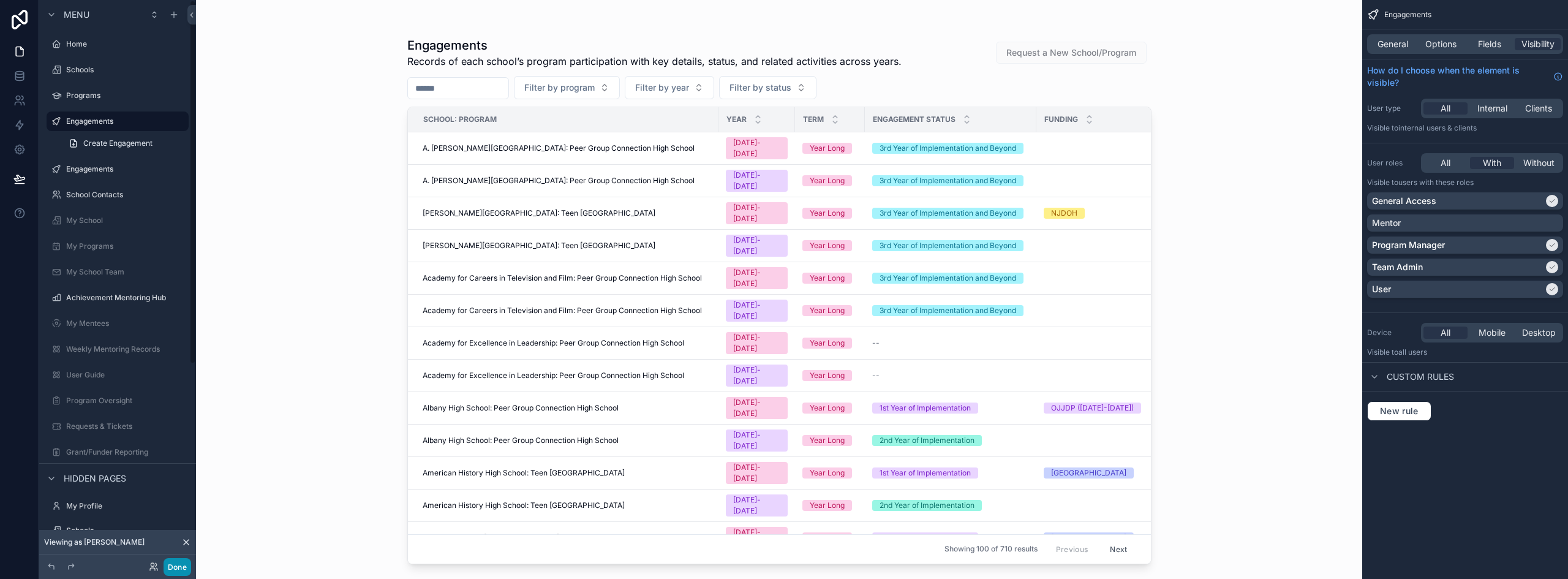
click at [183, 562] on button "Done" at bounding box center [177, 566] width 28 height 18
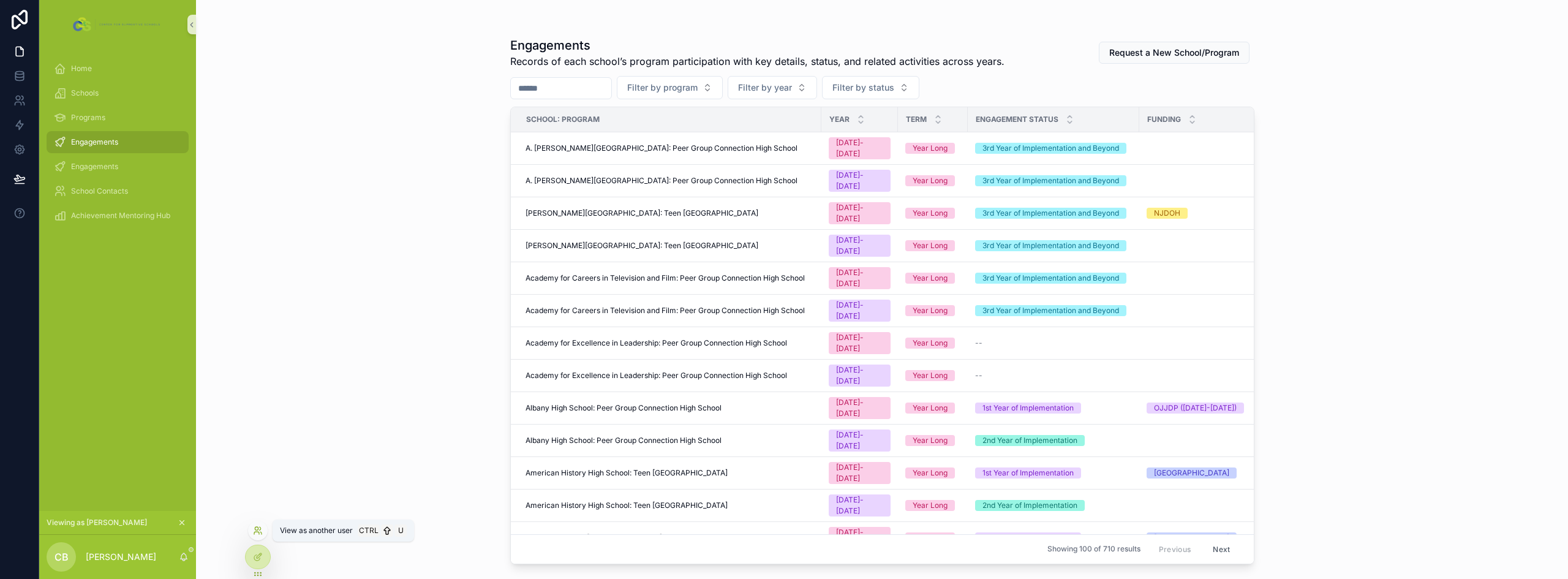
click at [258, 529] on icon at bounding box center [256, 528] width 3 height 3
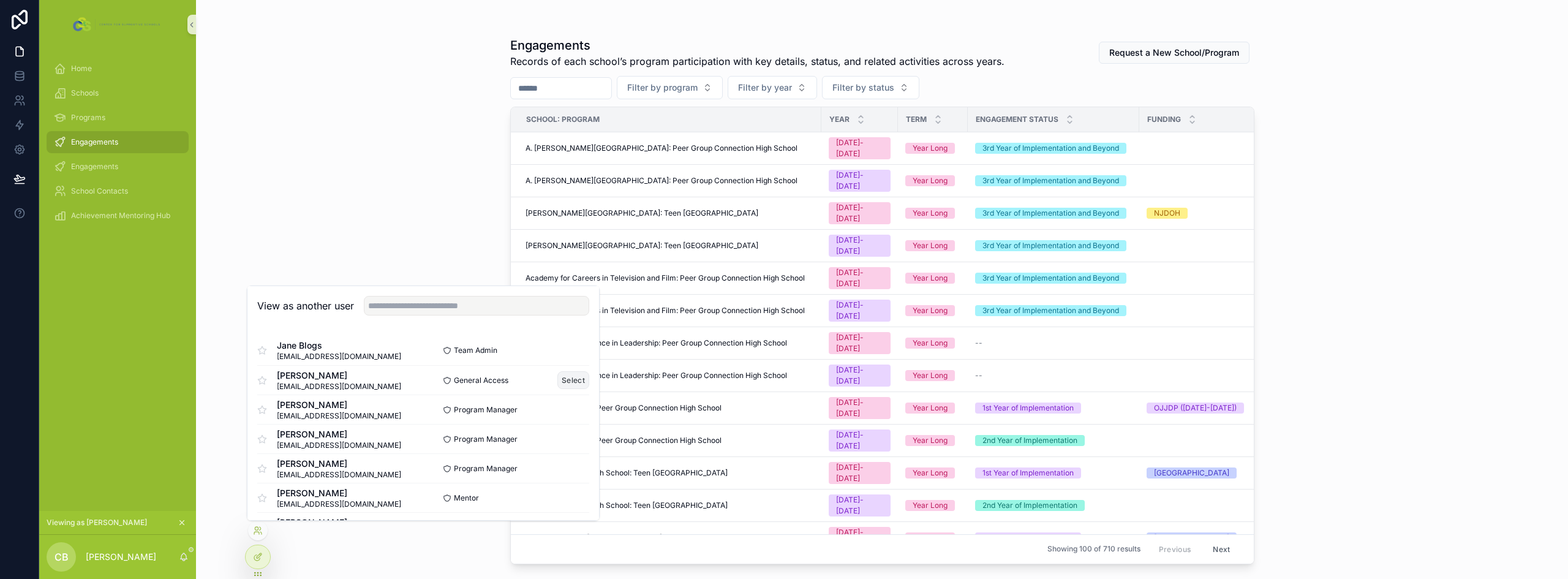
click at [557, 378] on button "Select" at bounding box center [573, 380] width 32 height 18
click at [573, 378] on button "Select" at bounding box center [573, 380] width 32 height 18
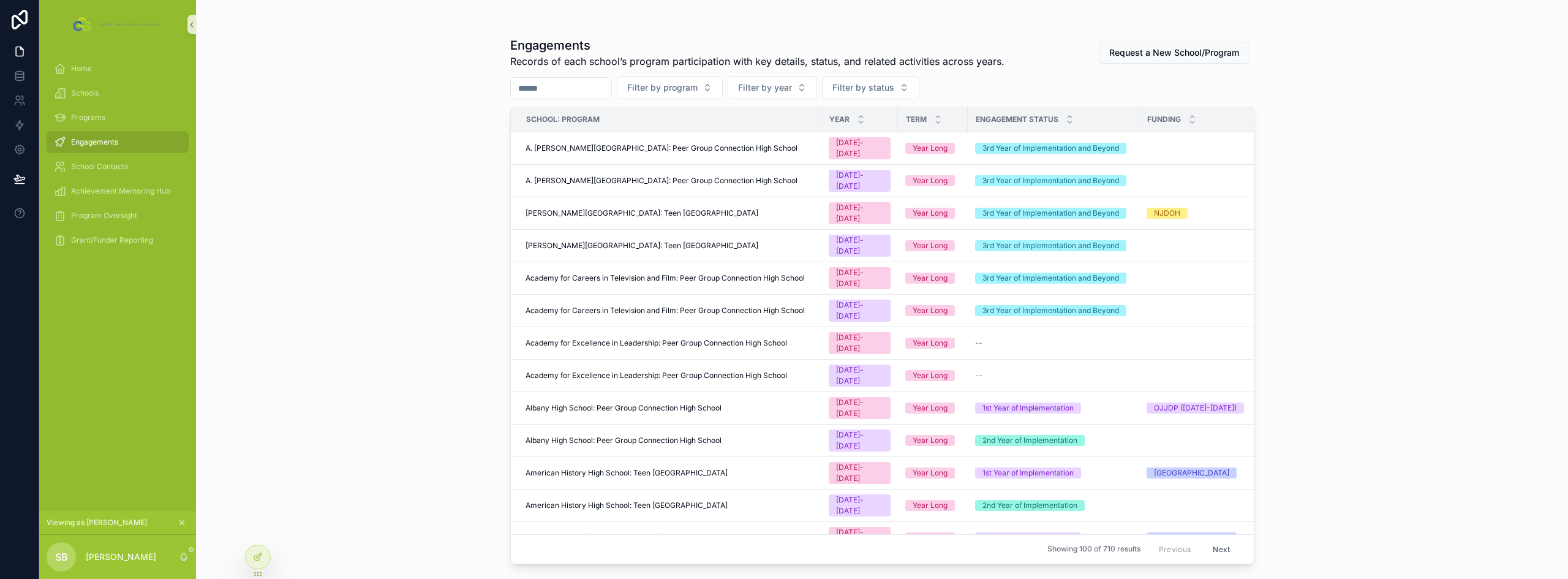
click at [394, 245] on div "Engagements Records of each school’s program participation with key details, st…" at bounding box center [881, 290] width 1372 height 579
click at [258, 553] on icon at bounding box center [258, 557] width 10 height 10
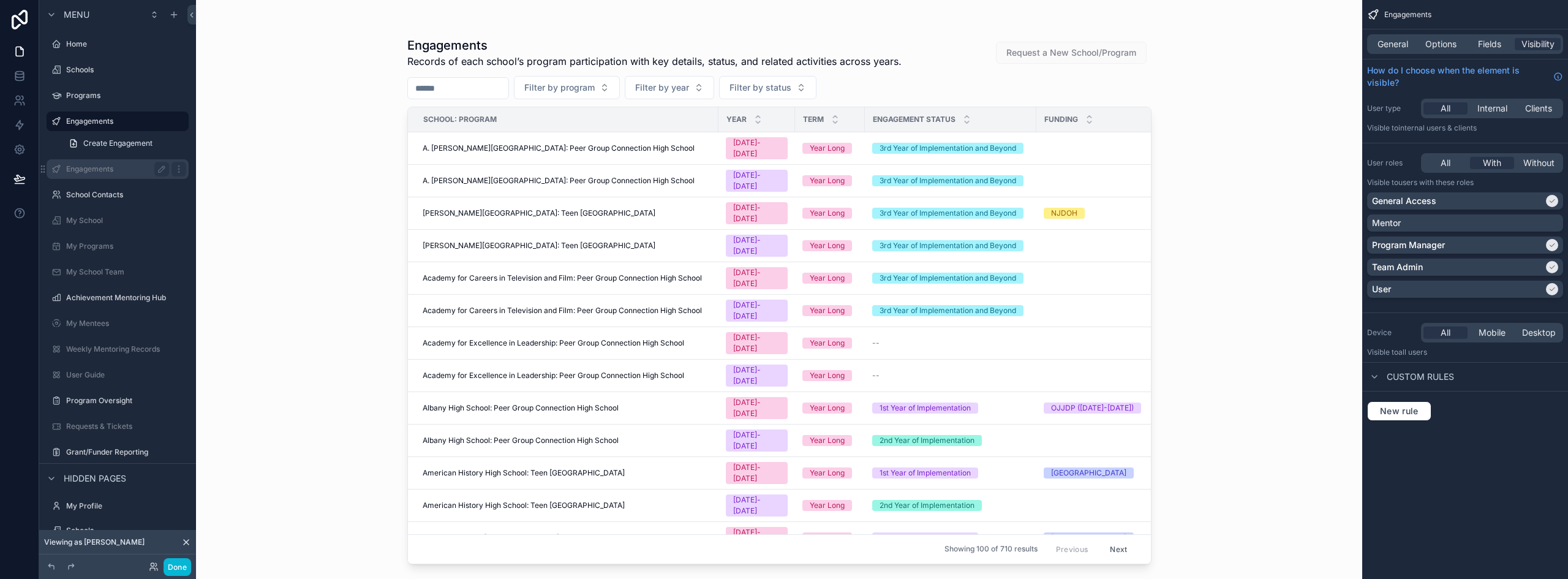
click at [99, 168] on label "Engagements" at bounding box center [115, 169] width 98 height 10
click at [181, 170] on icon "scrollable content" at bounding box center [179, 169] width 10 height 10
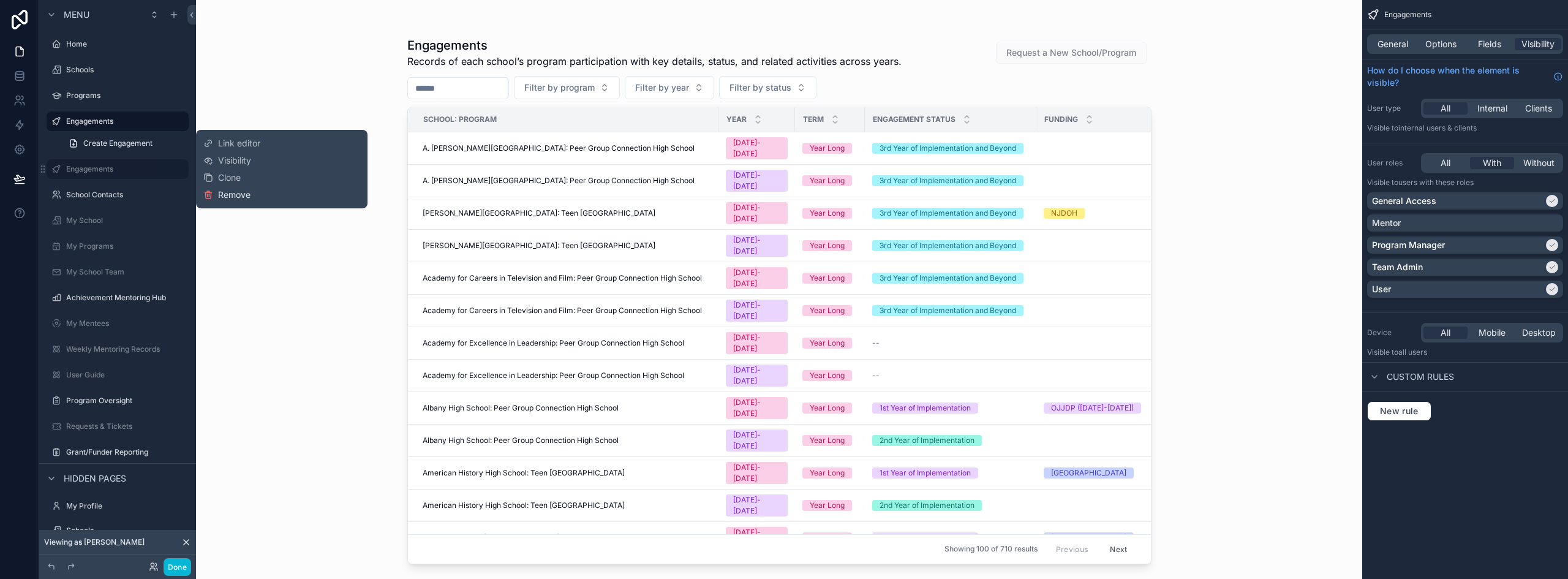
click at [243, 193] on span "Remove" at bounding box center [234, 194] width 33 height 12
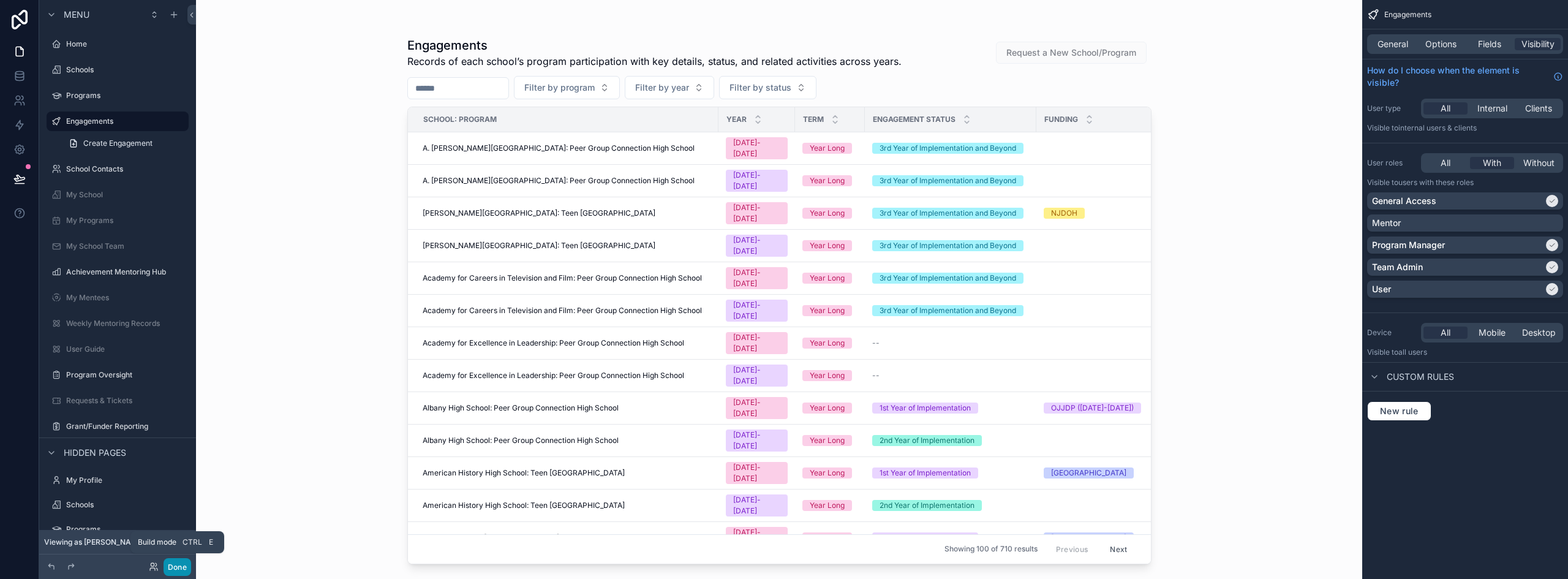
click at [175, 566] on button "Done" at bounding box center [177, 566] width 28 height 18
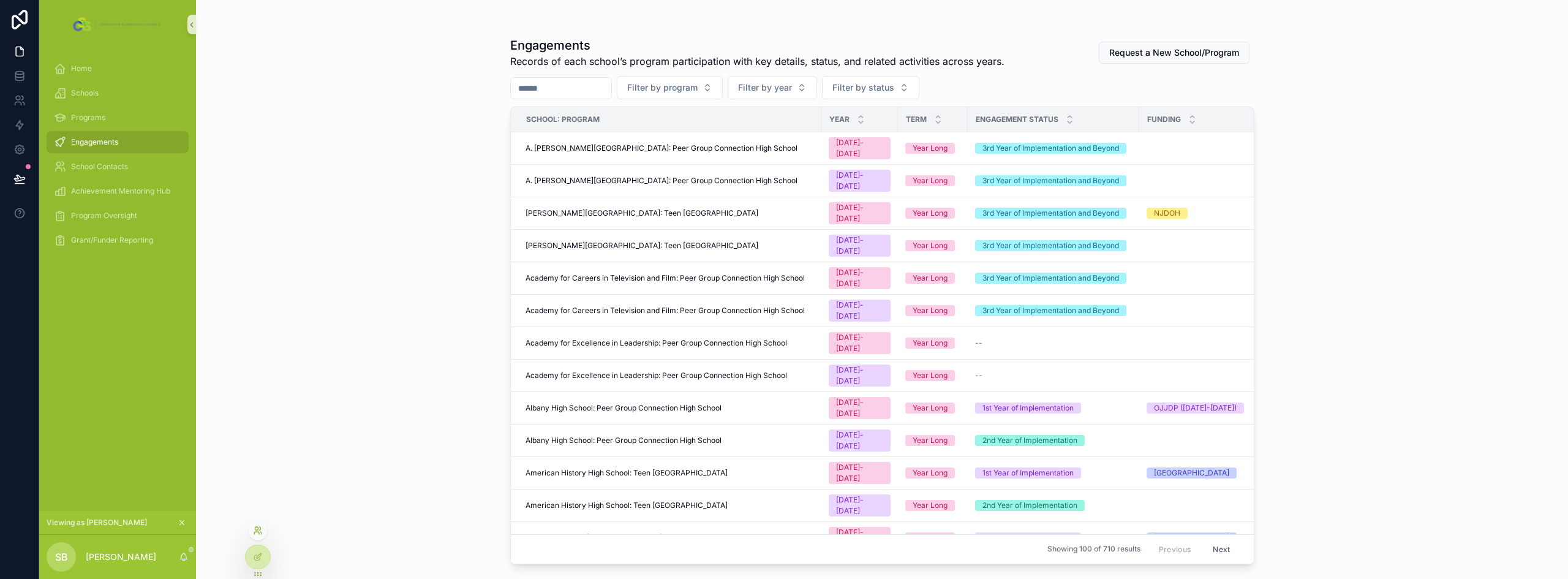
click at [257, 534] on icon at bounding box center [258, 531] width 10 height 10
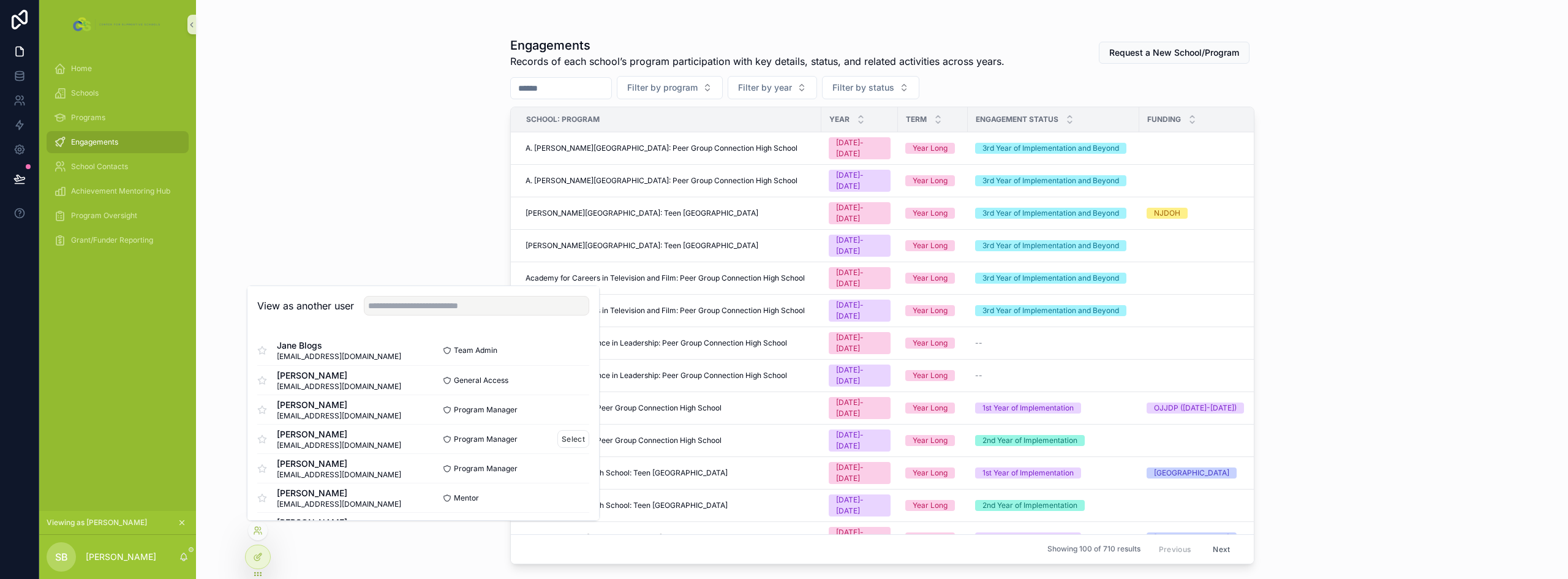
scroll to position [61, 0]
click at [566, 466] on button "Select" at bounding box center [573, 465] width 32 height 18
click at [562, 406] on button "Select" at bounding box center [573, 407] width 32 height 18
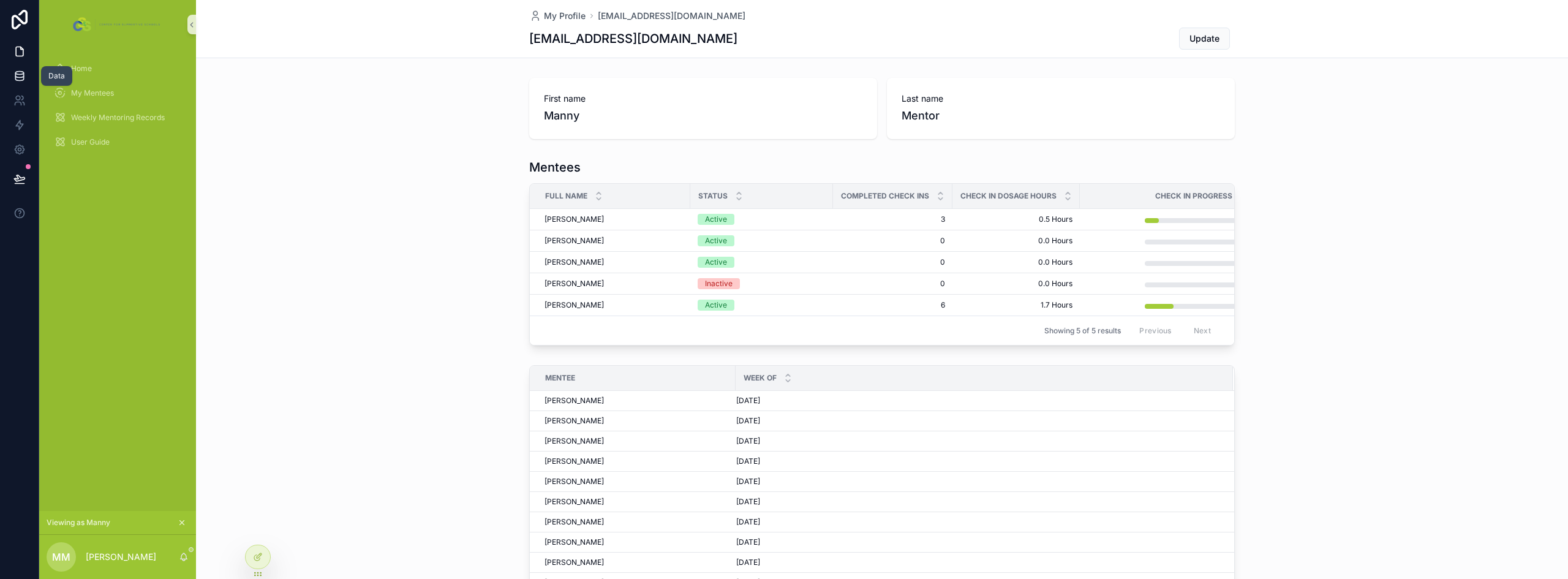
click at [19, 73] on icon at bounding box center [19, 75] width 12 height 12
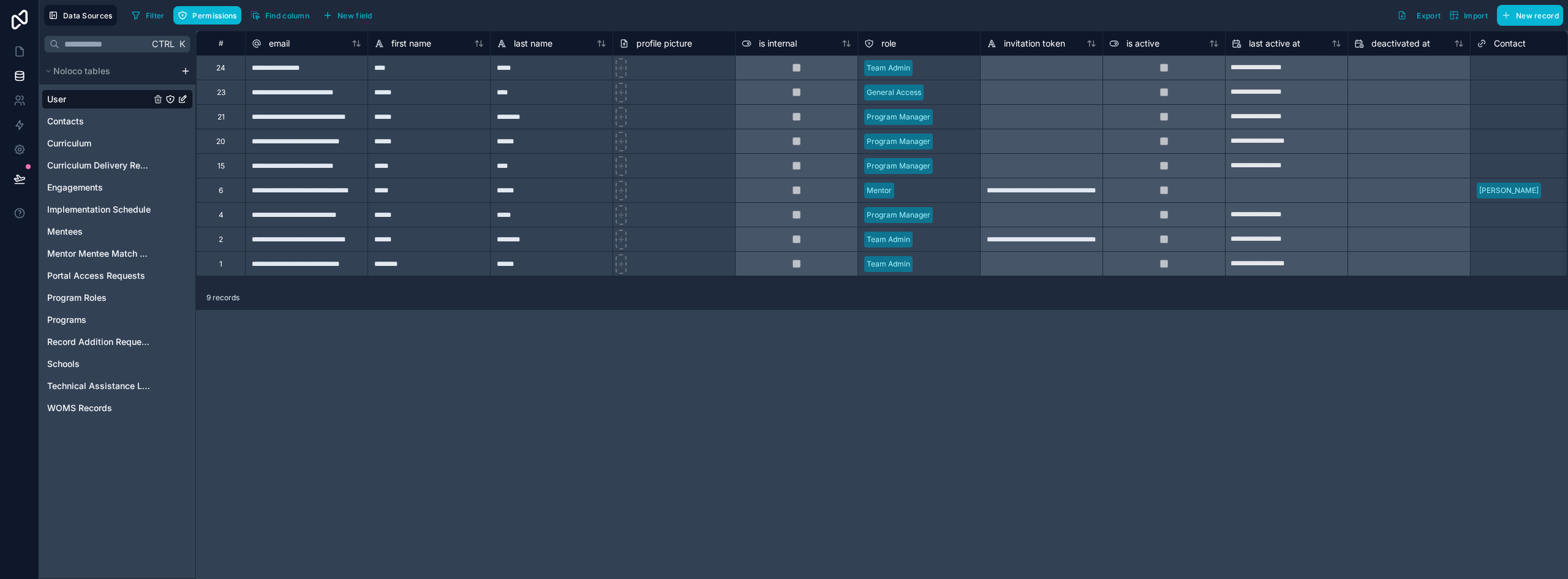
click at [918, 191] on div "Mentor" at bounding box center [918, 191] width 122 height 18
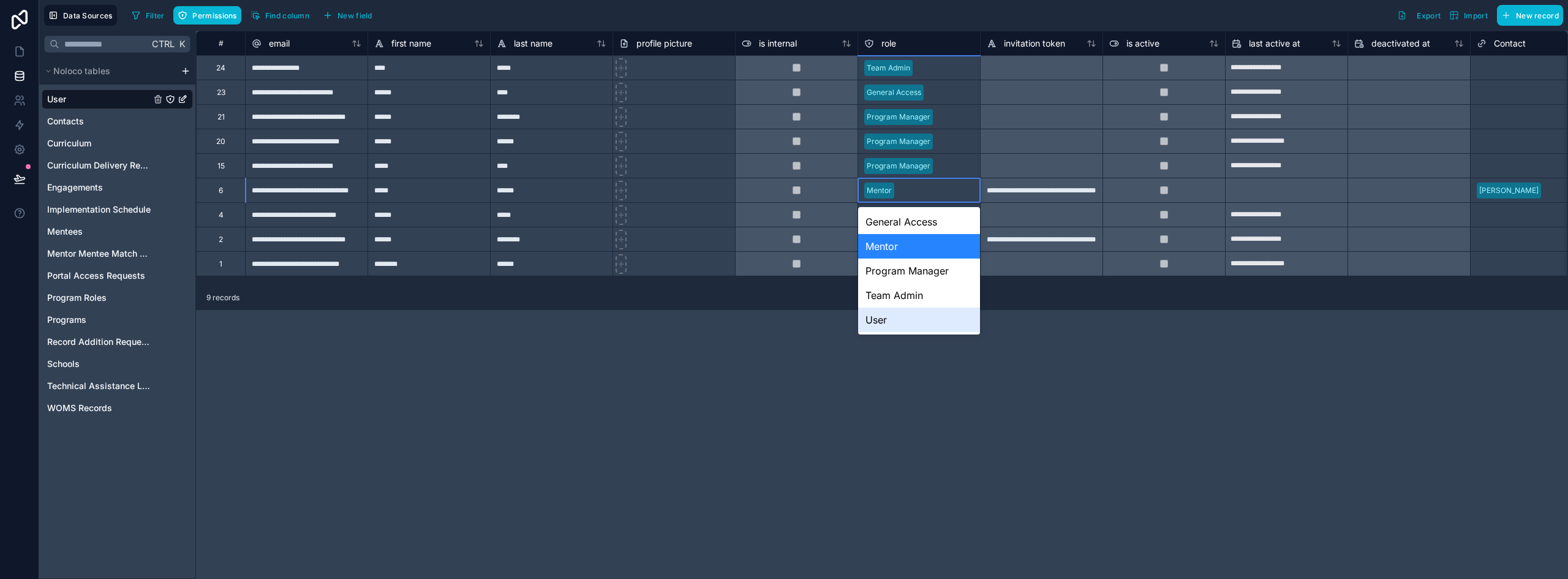
click at [898, 324] on div "User" at bounding box center [918, 319] width 122 height 24
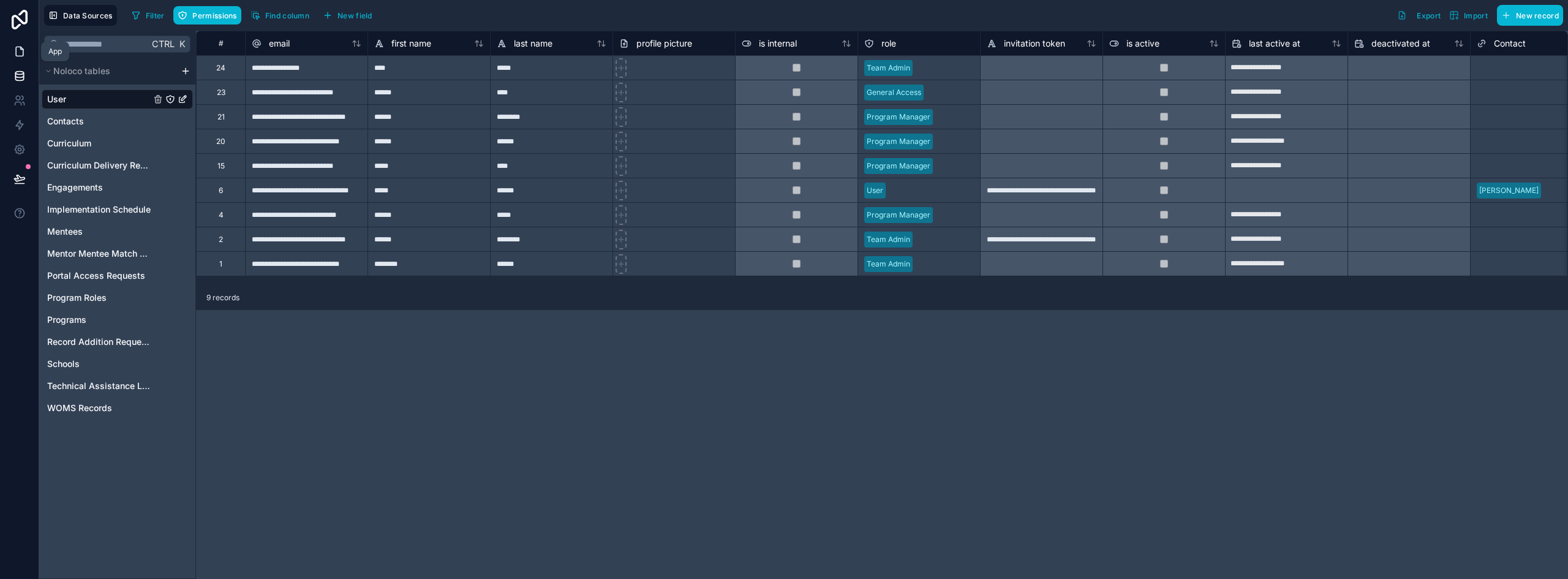
click at [21, 50] on icon at bounding box center [21, 48] width 2 height 2
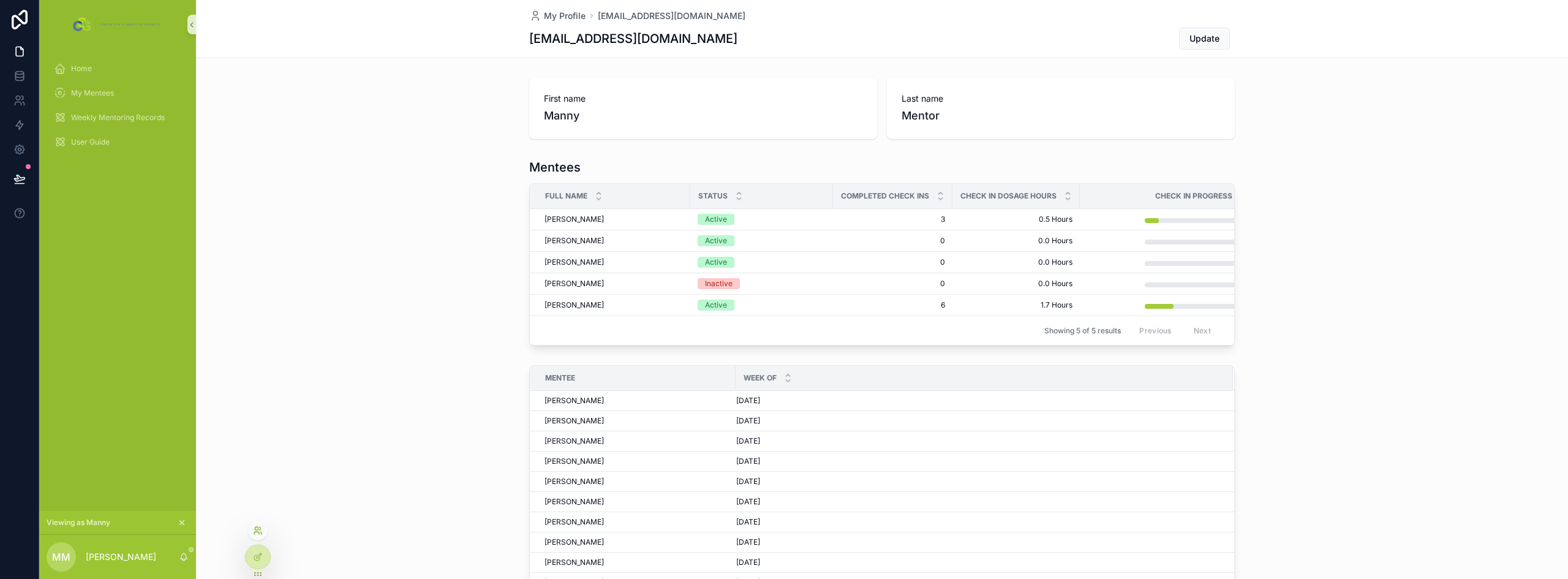
click at [257, 534] on icon at bounding box center [258, 531] width 10 height 10
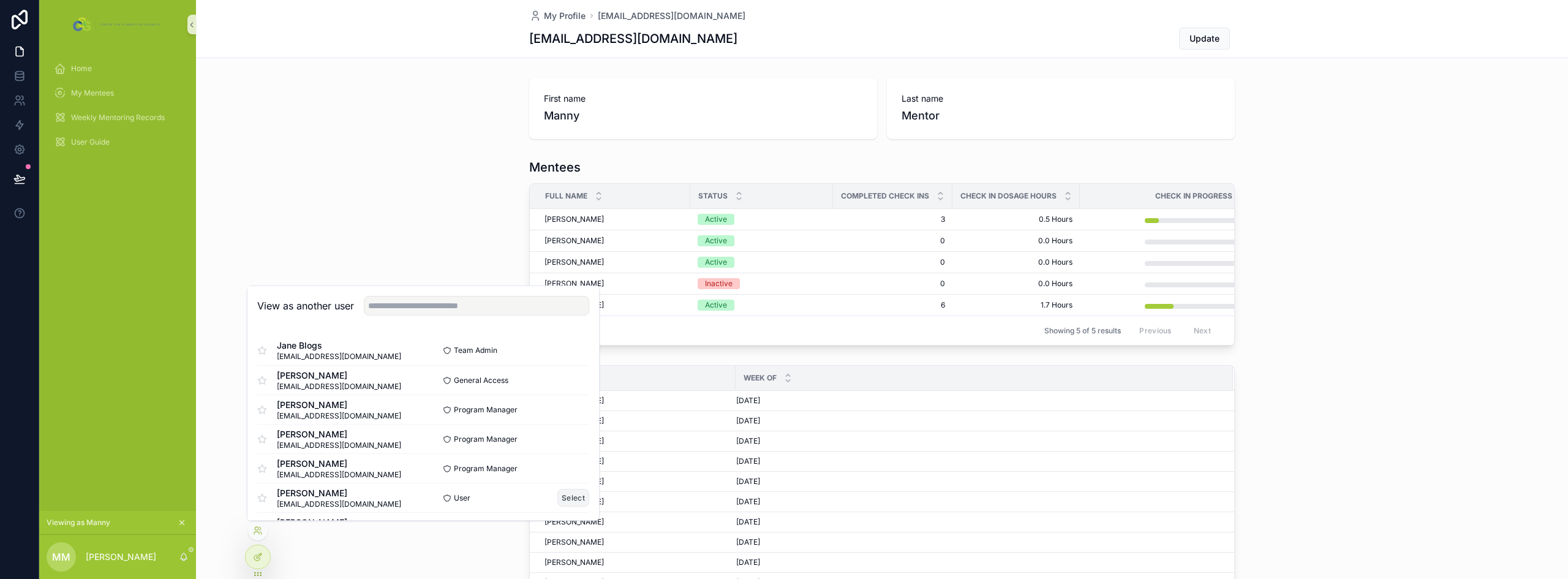
click at [568, 499] on button "Select" at bounding box center [573, 497] width 32 height 18
click at [429, 161] on div "Mentees Full Name Status Completed Check Ins Check In Dosage Hours Check In Pro…" at bounding box center [881, 252] width 1372 height 196
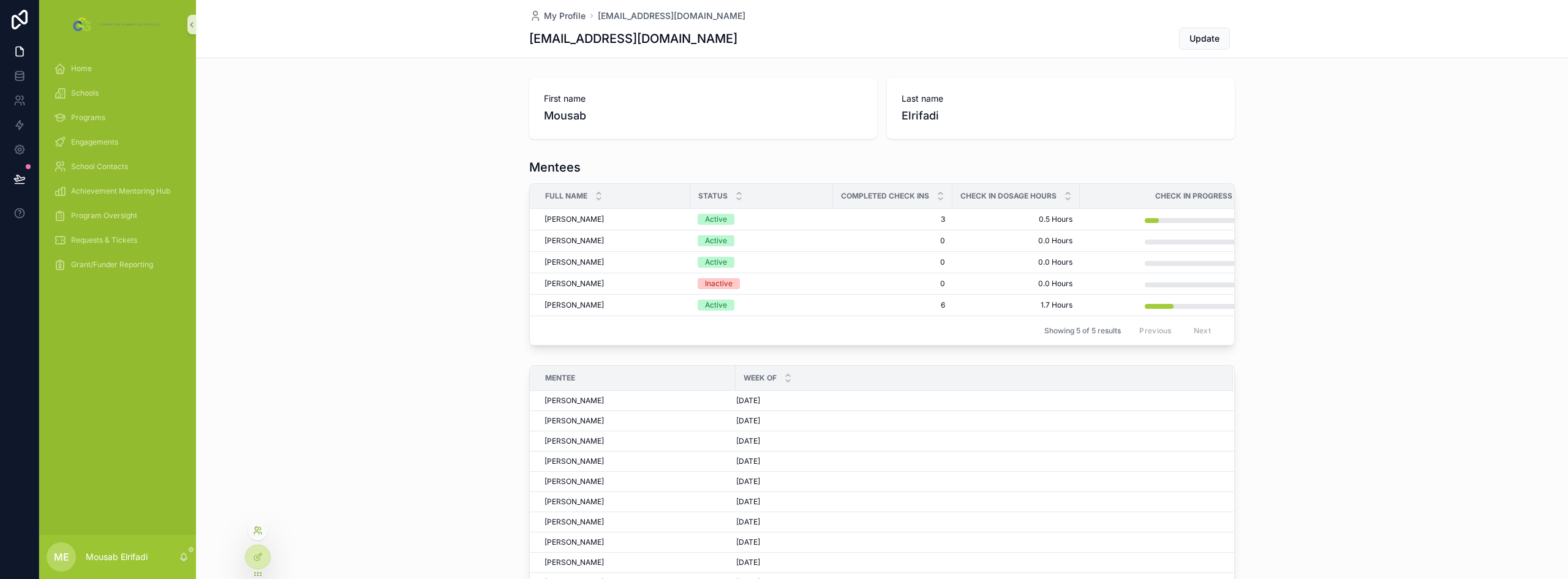
click at [258, 531] on icon at bounding box center [256, 532] width 5 height 2
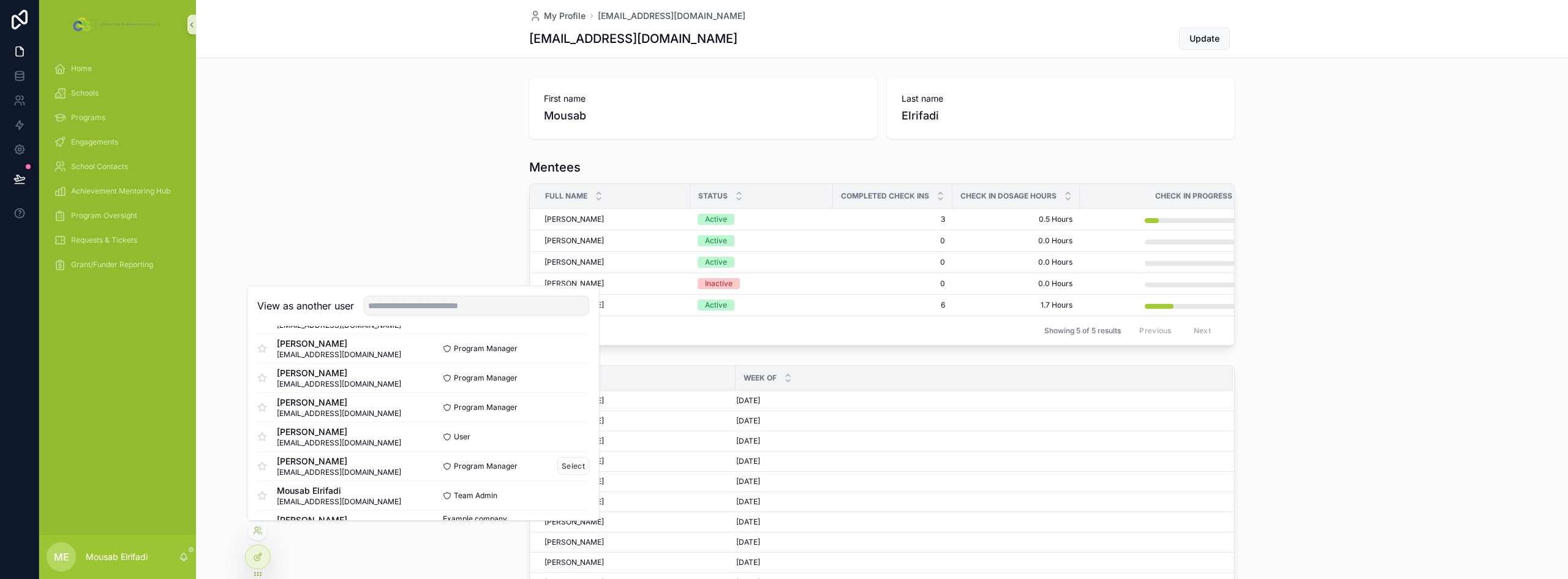
scroll to position [90, 0]
click at [557, 407] on button "Select" at bounding box center [573, 407] width 32 height 18
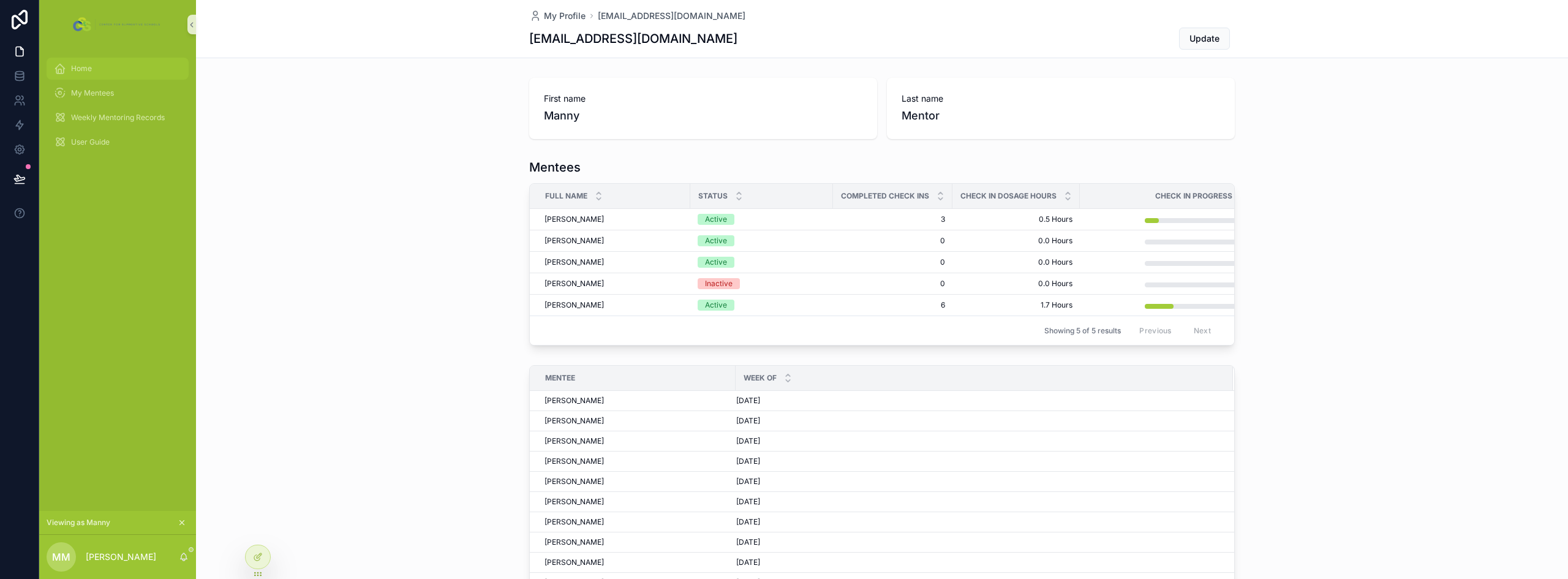
click at [103, 60] on div "Home" at bounding box center [117, 69] width 127 height 20
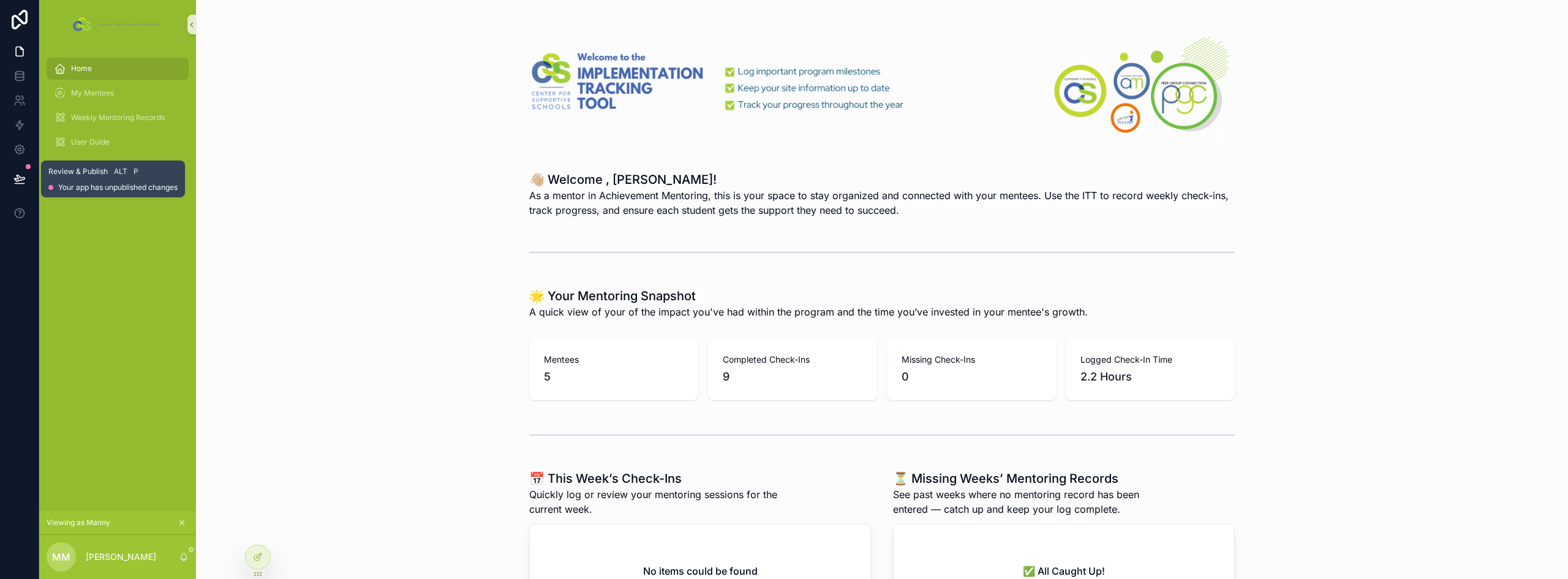
click at [26, 179] on button at bounding box center [20, 179] width 27 height 34
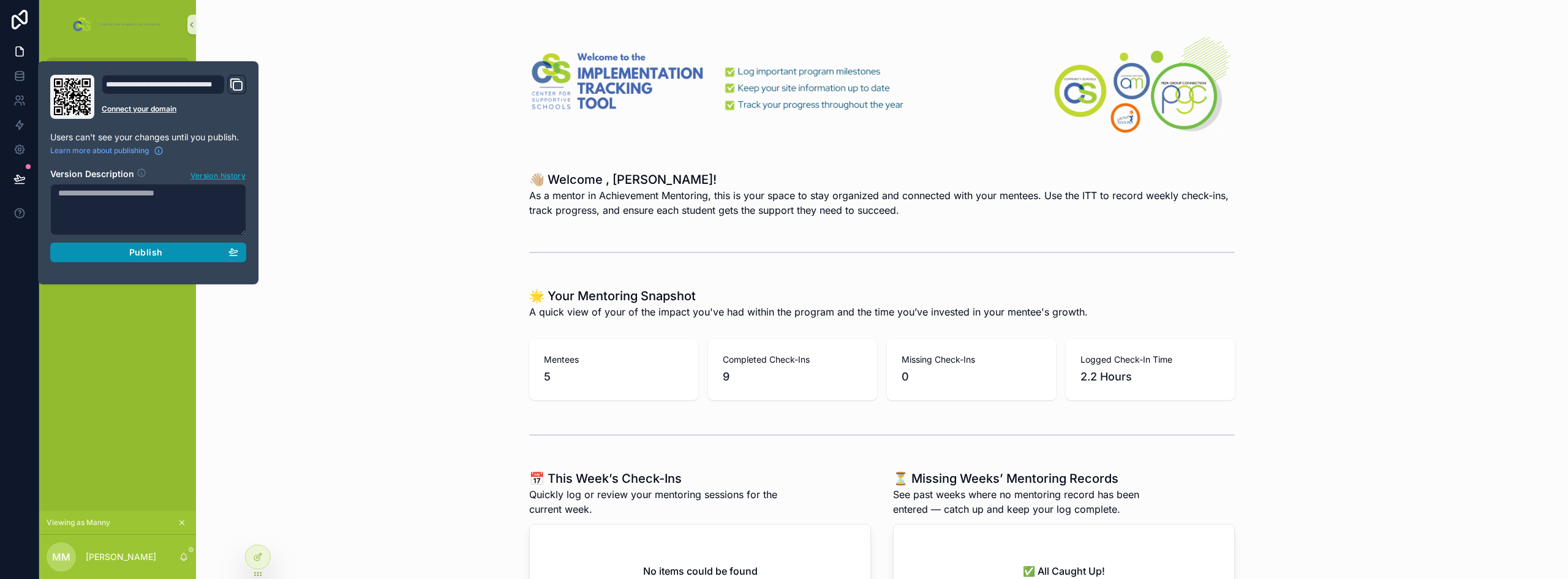
click at [164, 253] on div "Publish" at bounding box center [148, 252] width 180 height 11
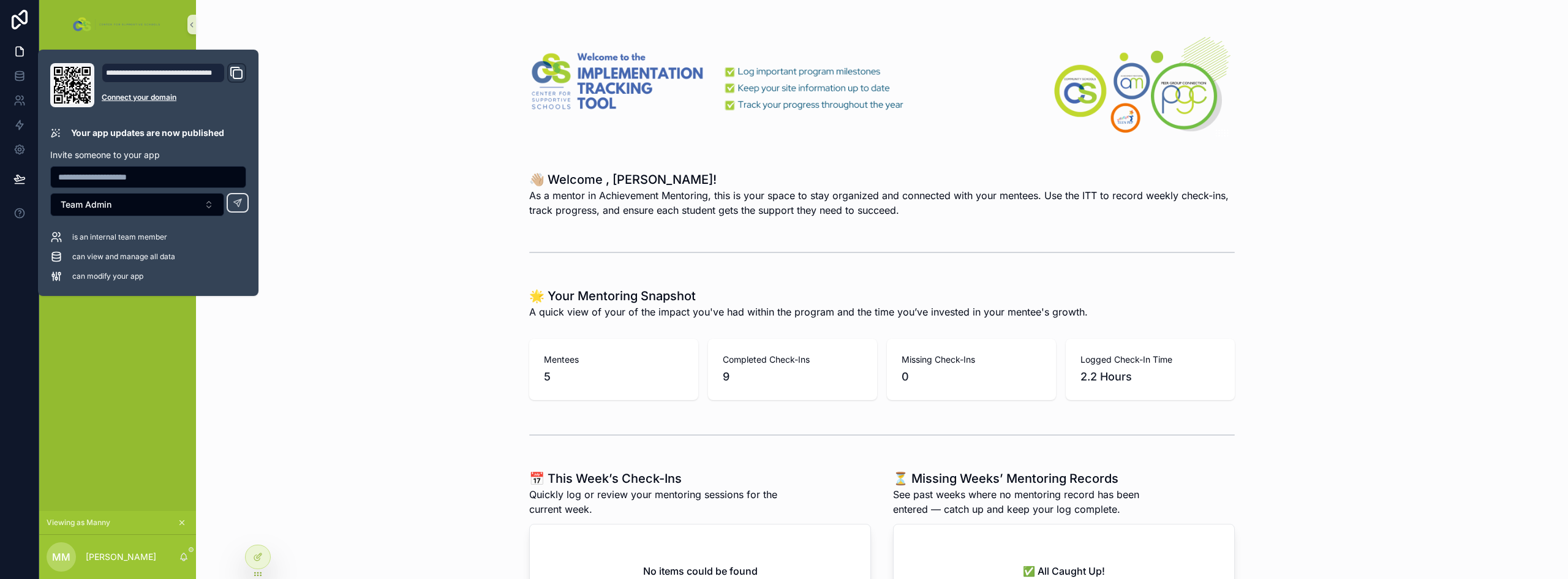
click at [365, 201] on div "👋🏼 Welcome , Manny! As a mentor in Achievement Mentoring, this is your space to…" at bounding box center [881, 193] width 1352 height 56
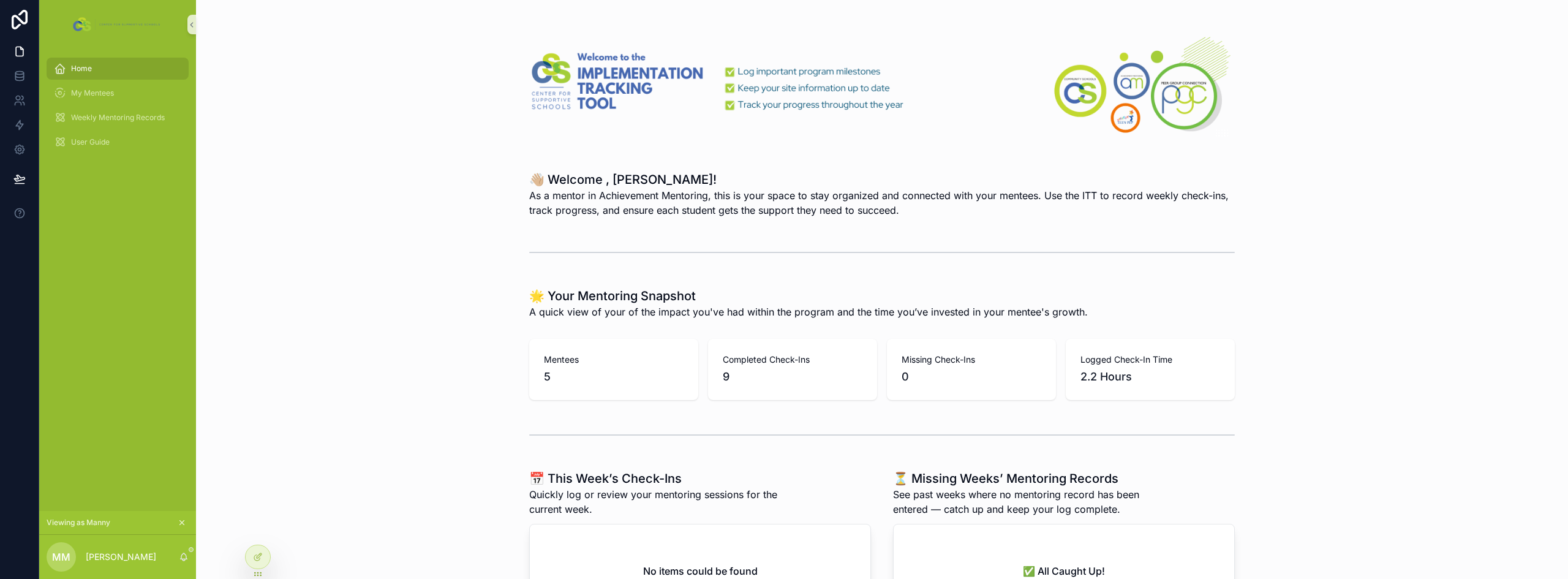
click at [184, 524] on icon "scrollable content" at bounding box center [182, 522] width 9 height 9
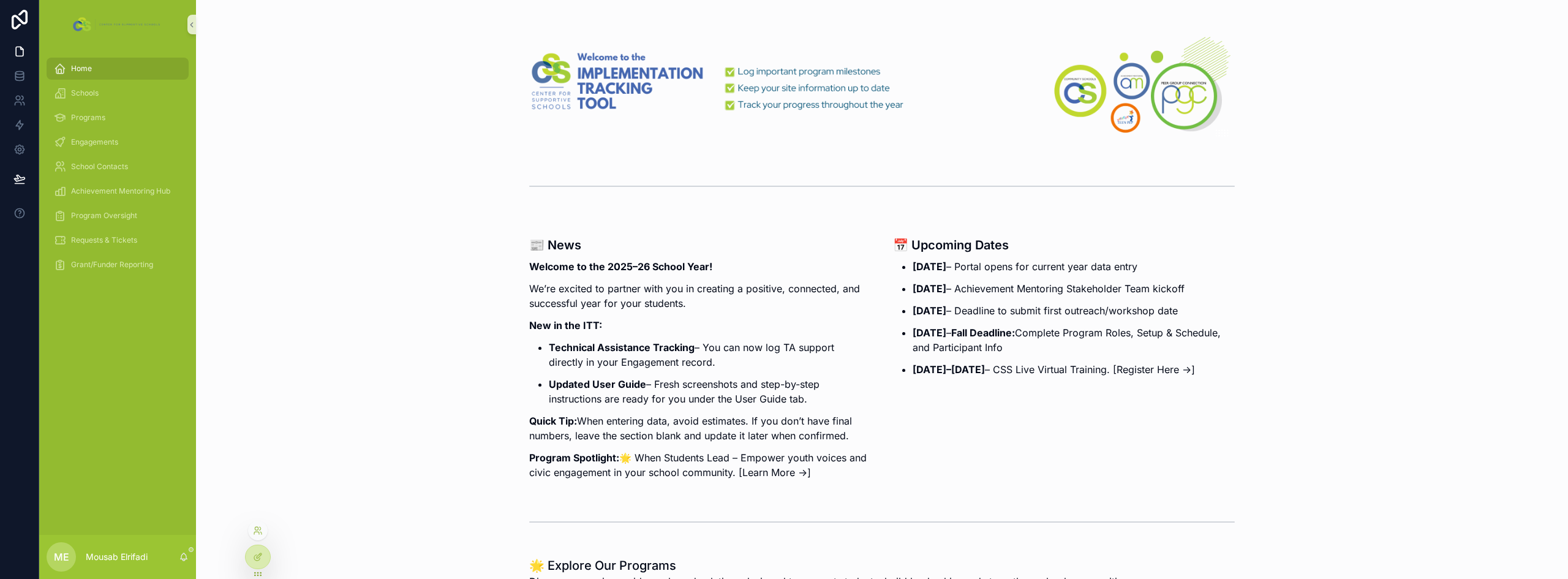
click at [258, 541] on div at bounding box center [258, 533] width 20 height 24
click at [259, 533] on icon at bounding box center [256, 532] width 5 height 2
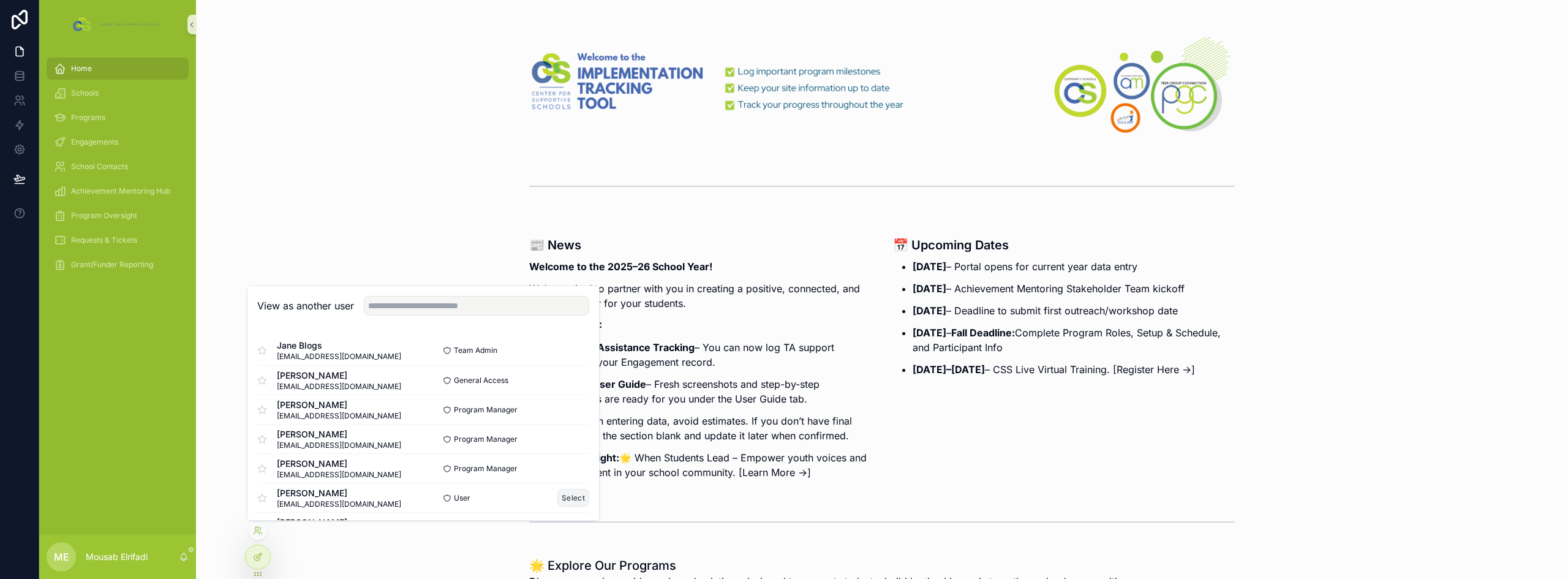
click at [568, 498] on button "Select" at bounding box center [573, 497] width 32 height 18
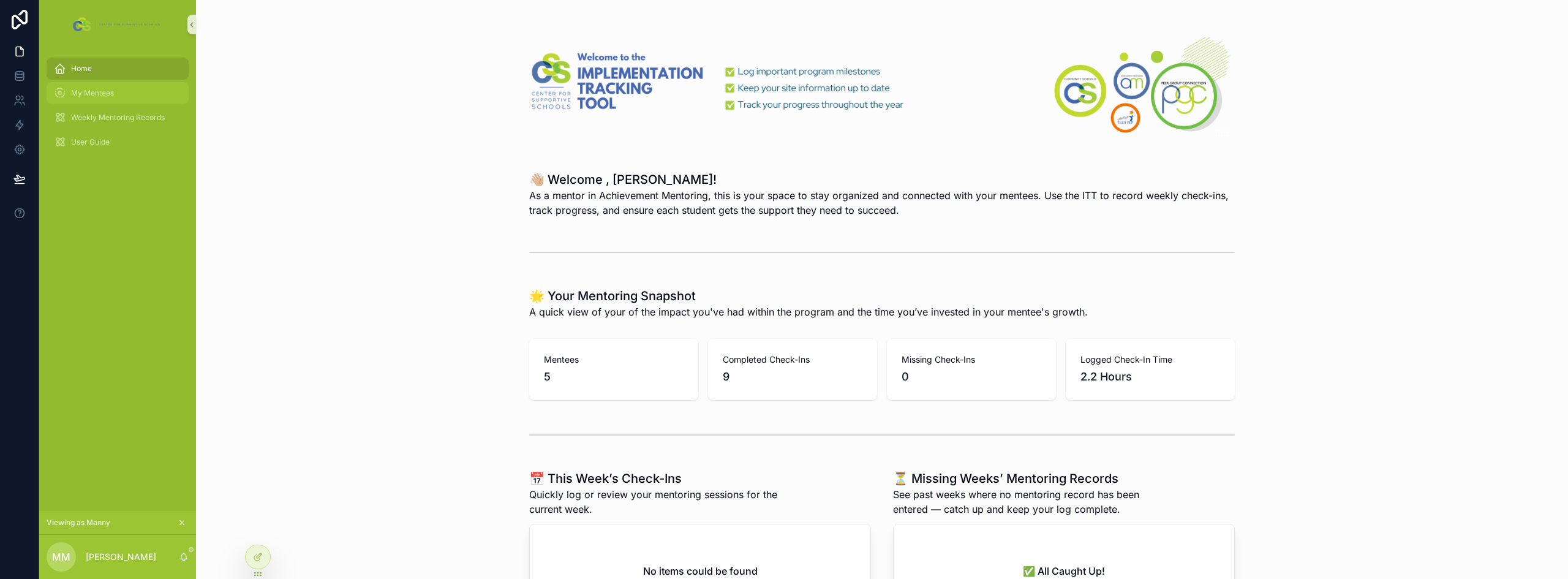
click at [108, 95] on span "My Mentees" at bounding box center [92, 93] width 43 height 10
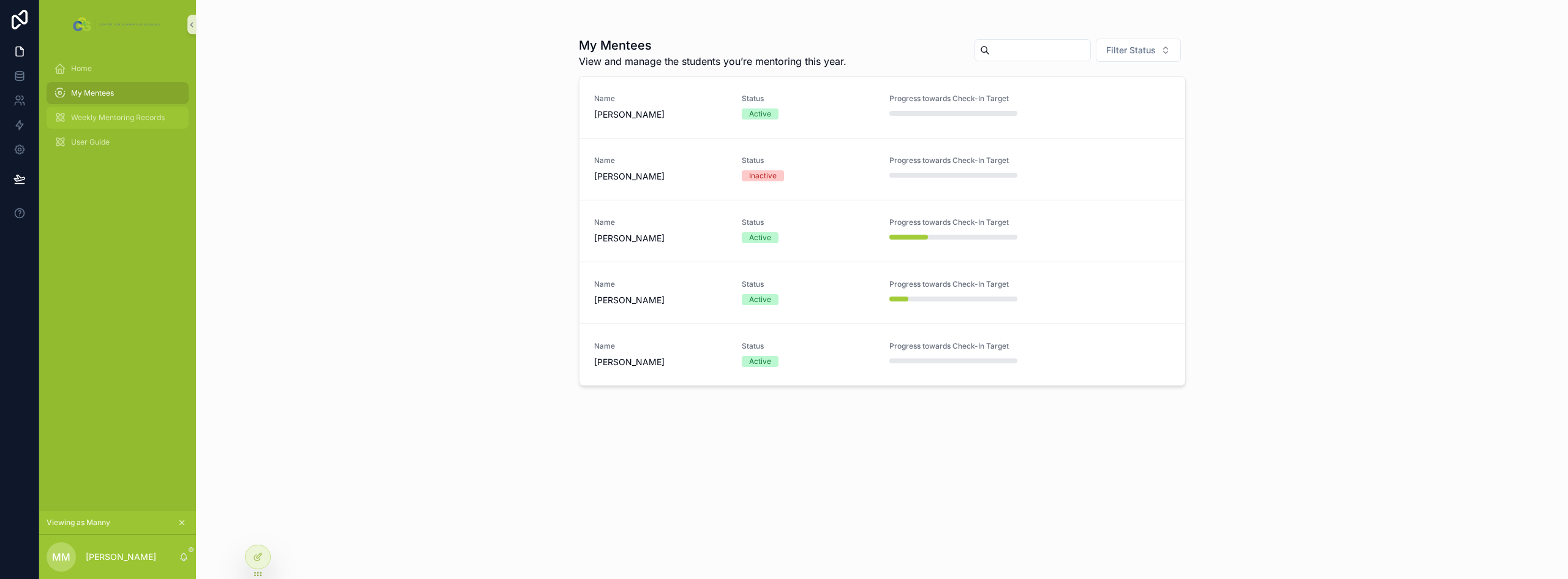
click at [107, 117] on span "Weekly Mentoring Records" at bounding box center [118, 117] width 94 height 10
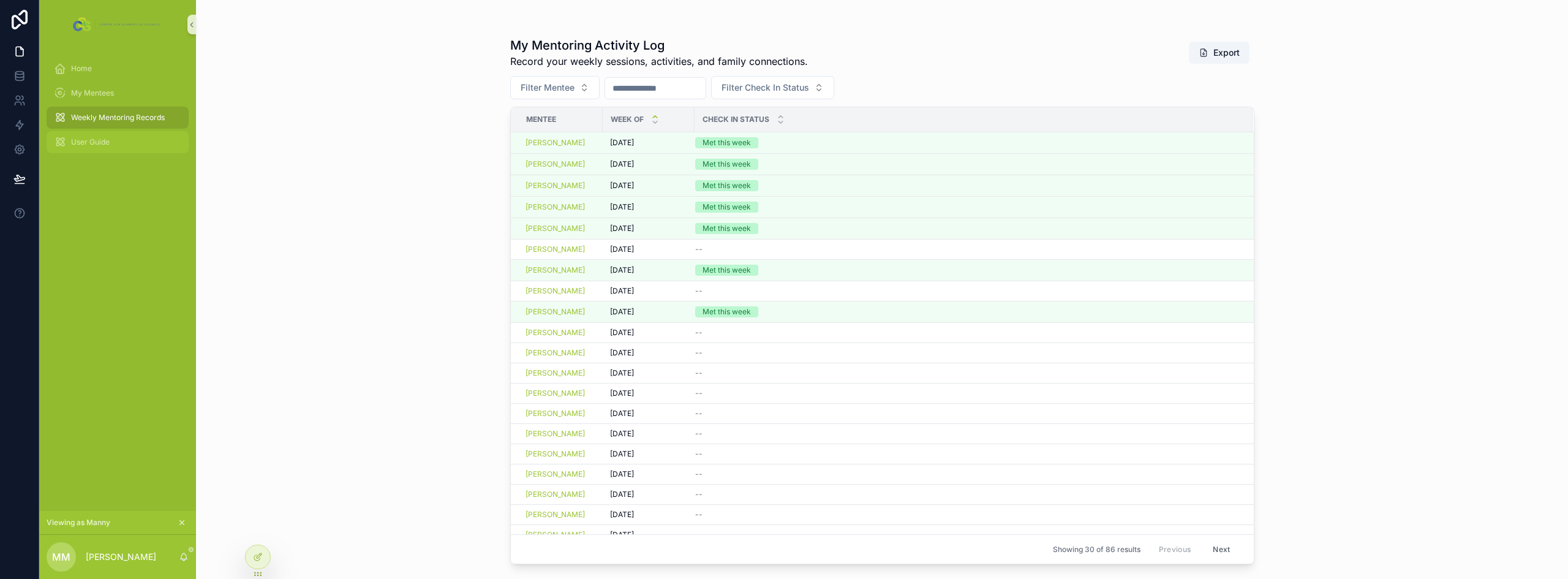
click at [96, 141] on span "User Guide" at bounding box center [90, 142] width 38 height 10
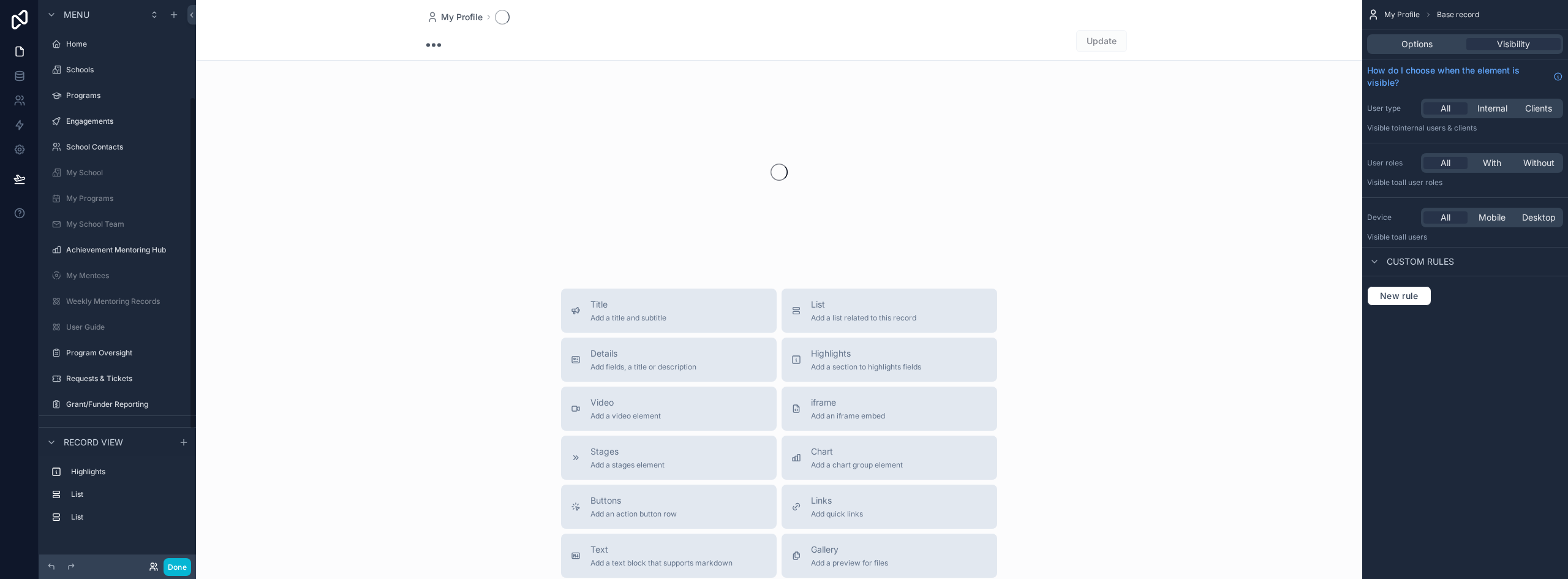
scroll to position [164, 0]
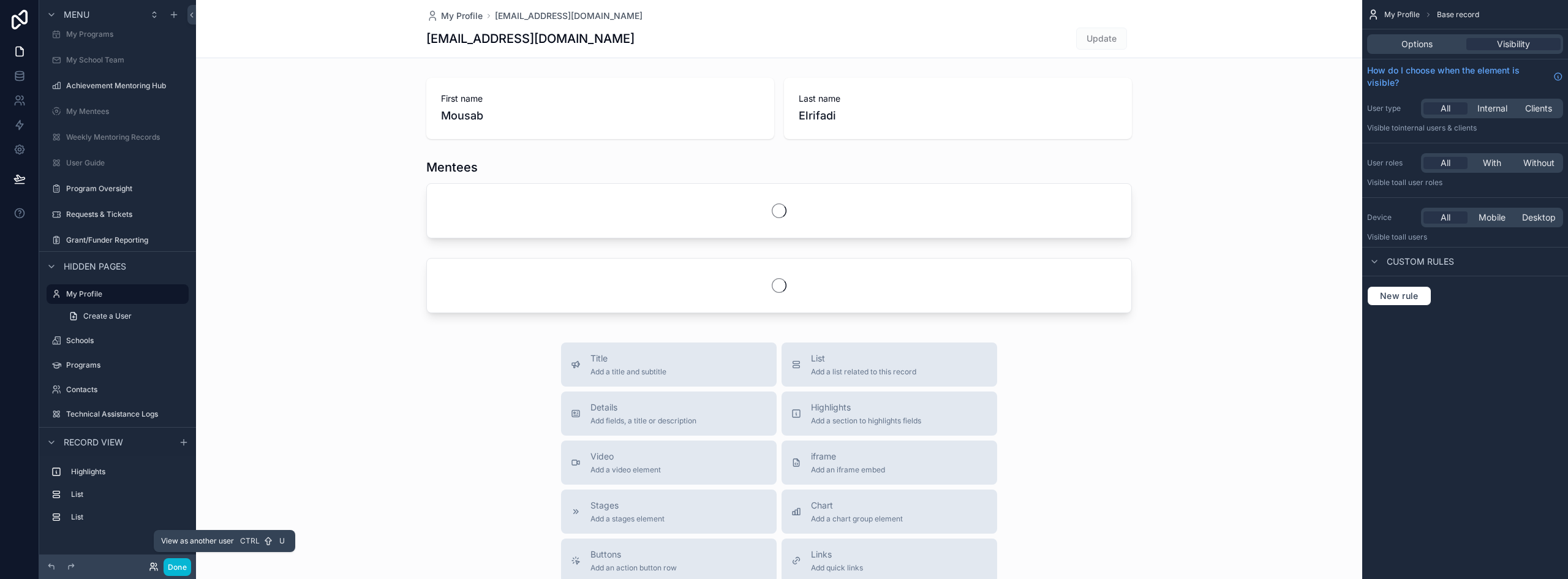
click at [152, 563] on icon at bounding box center [152, 564] width 3 height 3
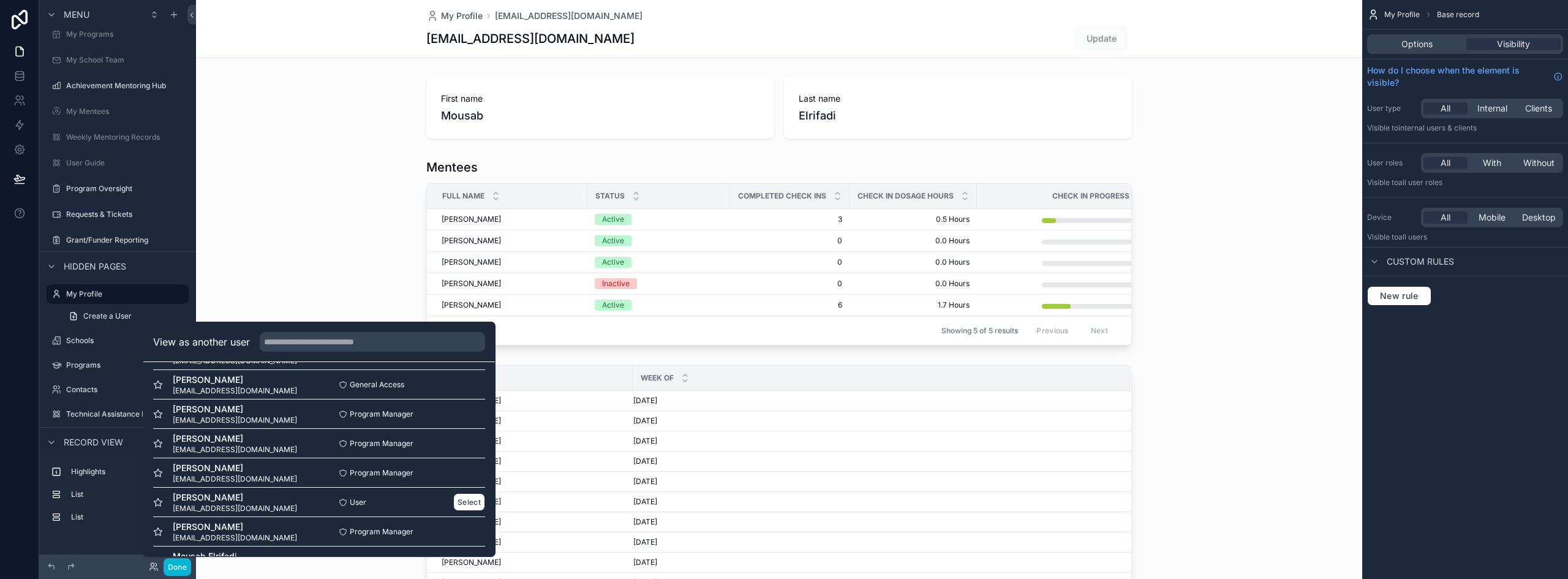
scroll to position [61, 0]
click at [458, 469] on button "Select" at bounding box center [469, 472] width 32 height 18
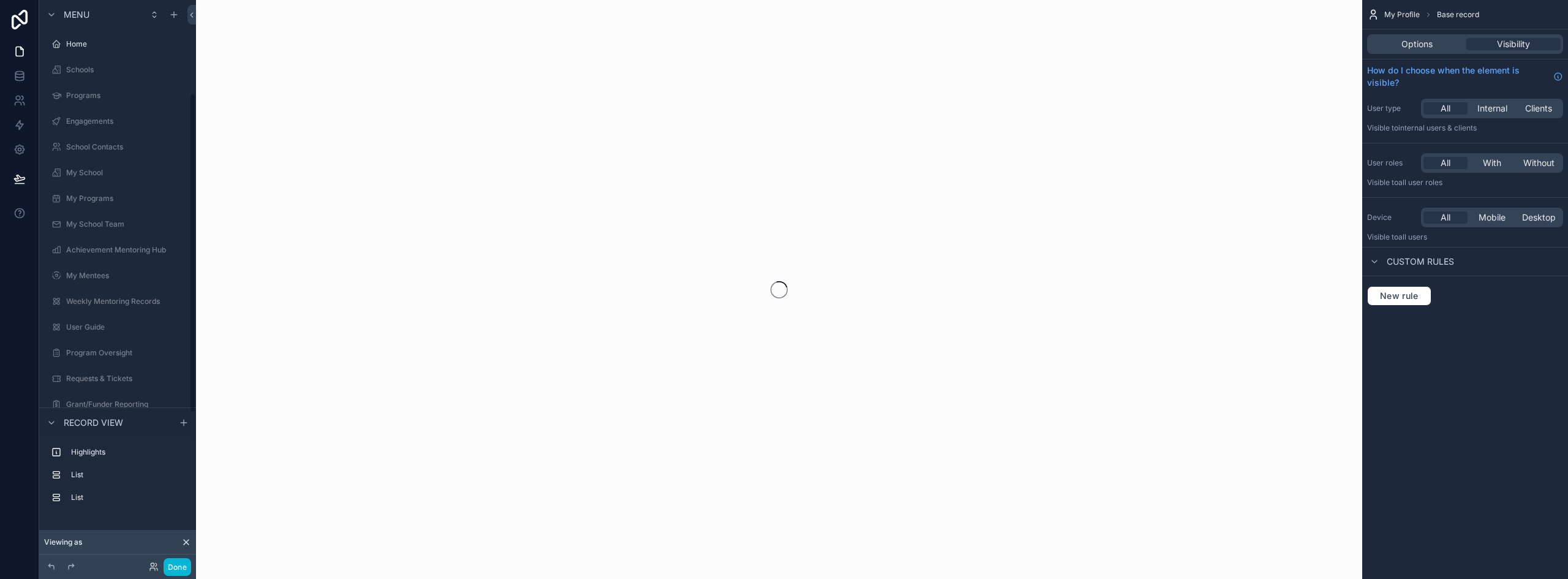
scroll to position [164, 0]
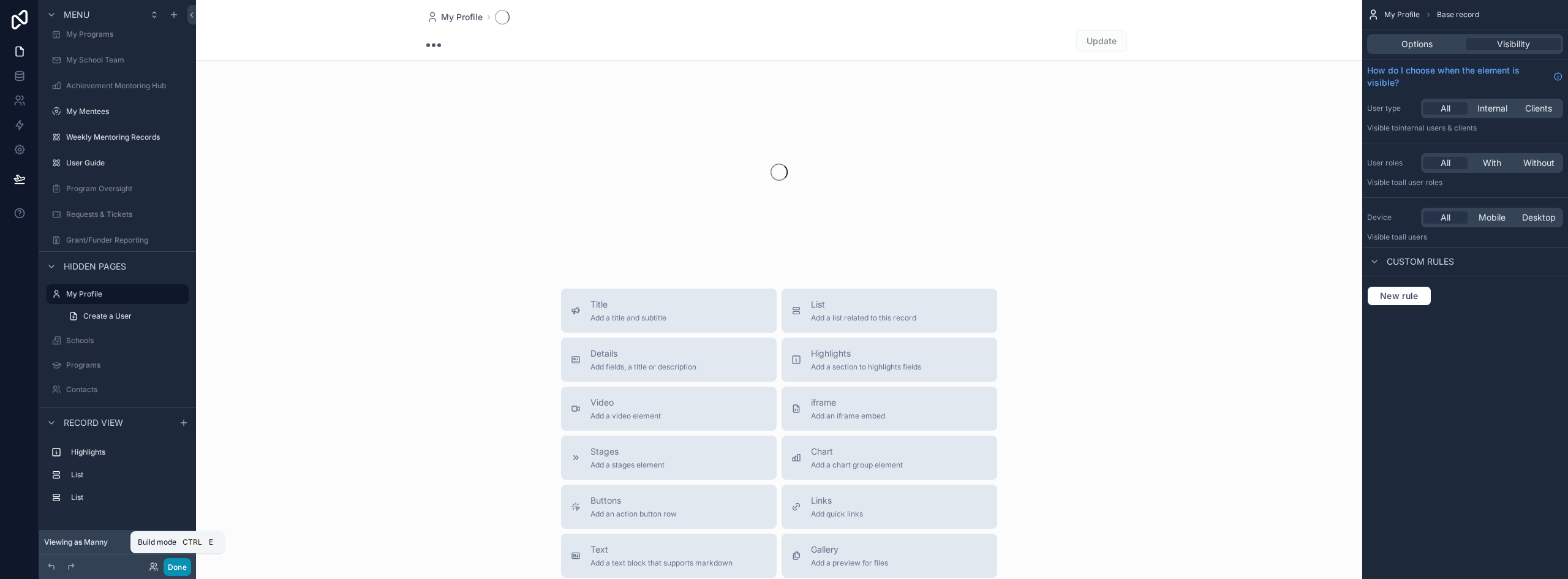
click at [178, 565] on button "Done" at bounding box center [177, 566] width 28 height 18
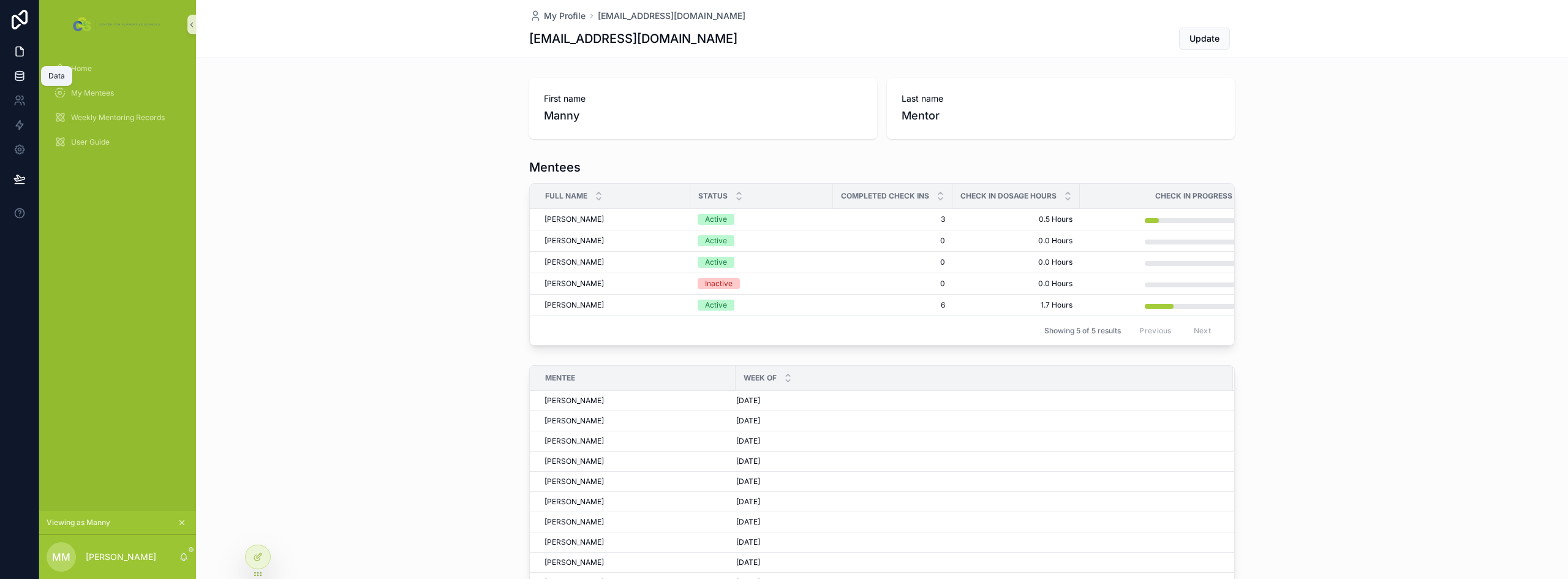
click at [11, 70] on link at bounding box center [19, 76] width 38 height 24
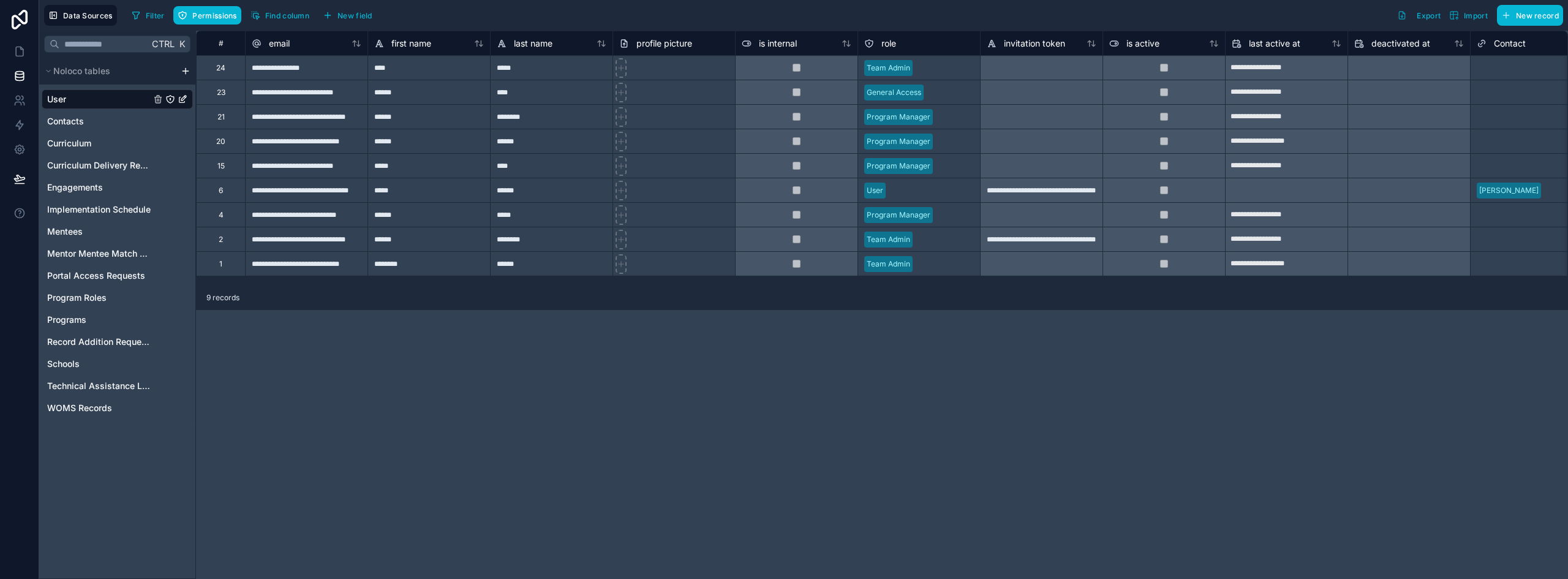
click at [926, 189] on div "User" at bounding box center [918, 191] width 122 height 18
click at [15, 48] on icon at bounding box center [19, 51] width 12 height 12
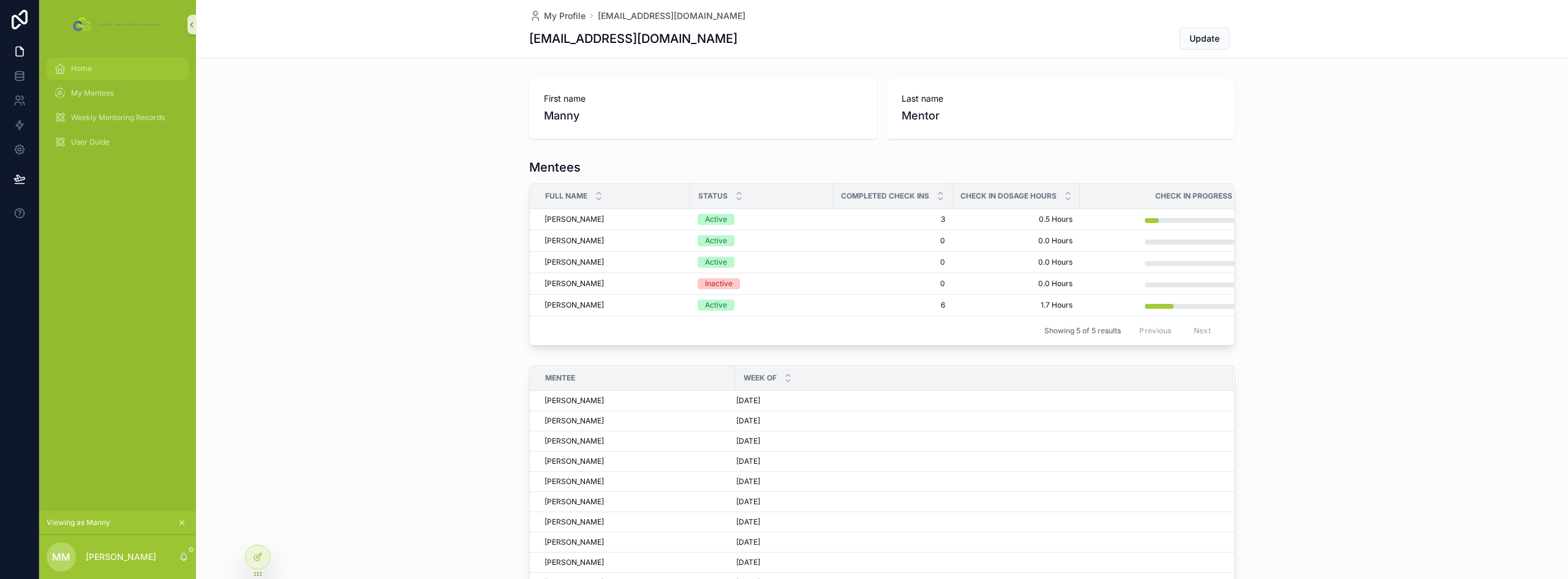
click at [90, 62] on div "Home" at bounding box center [117, 69] width 127 height 20
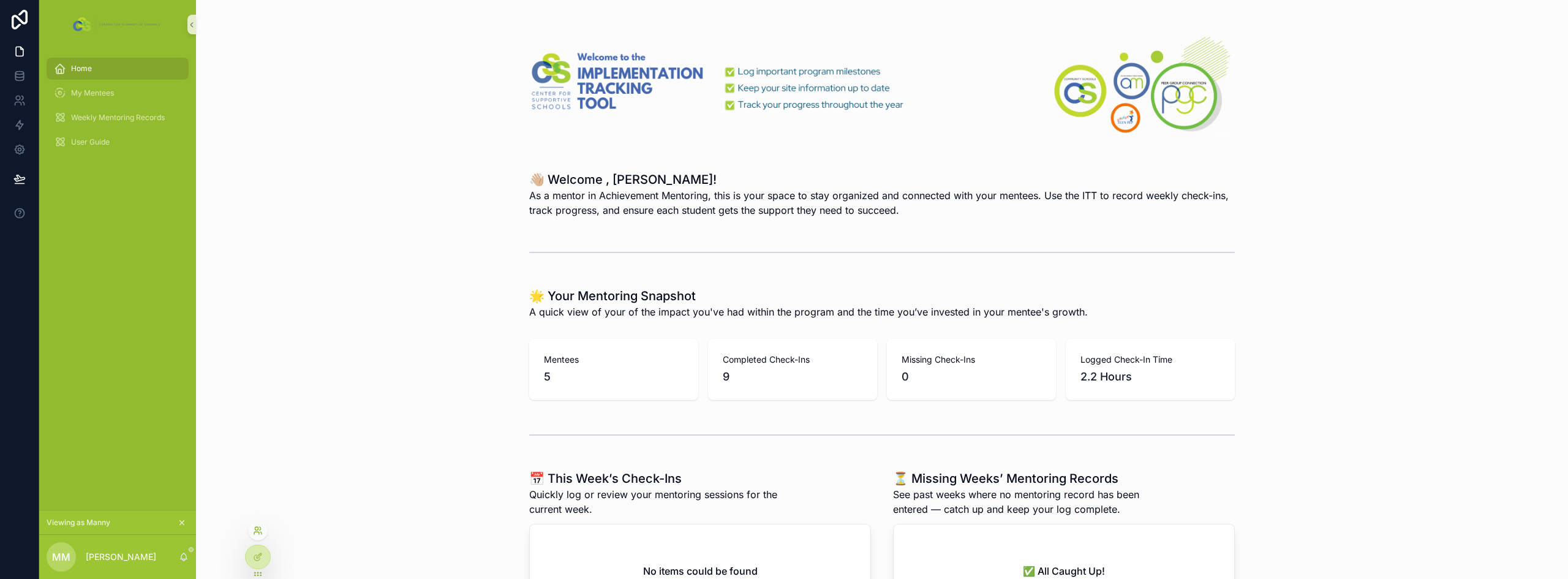
click at [257, 532] on icon at bounding box center [258, 531] width 10 height 10
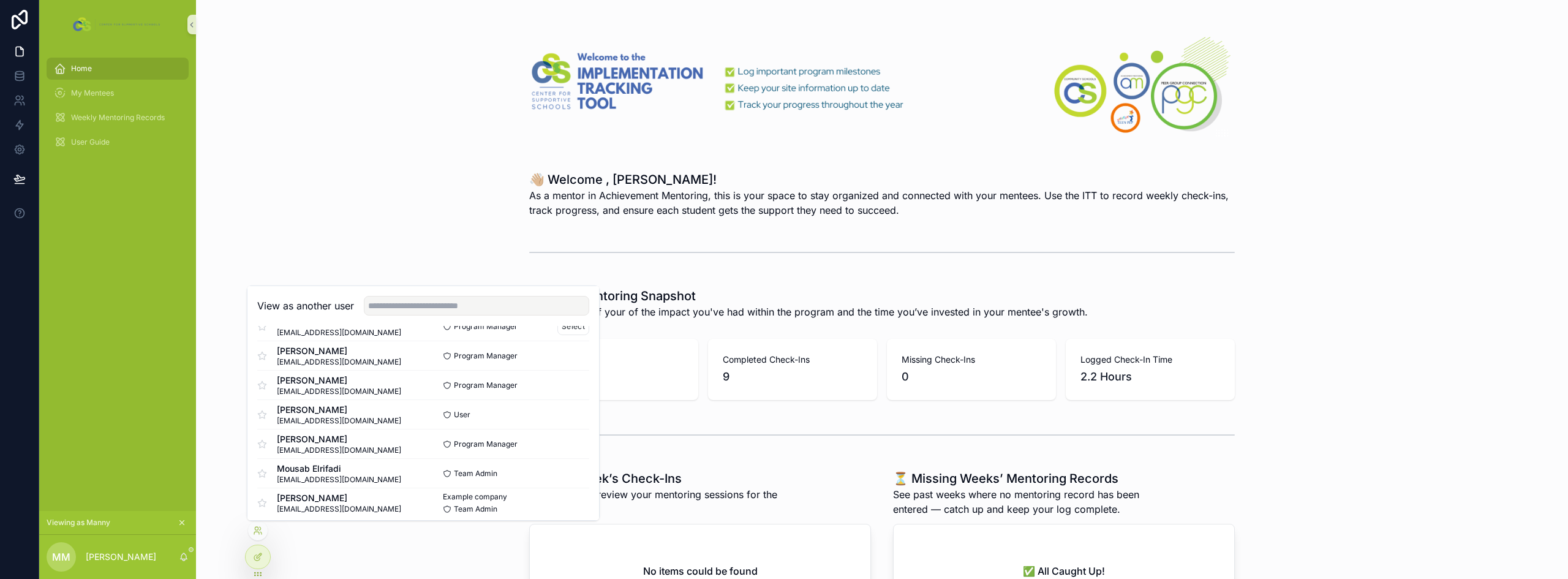
scroll to position [90, 0]
click at [260, 528] on icon at bounding box center [258, 531] width 10 height 10
click at [258, 528] on icon at bounding box center [258, 531] width 10 height 10
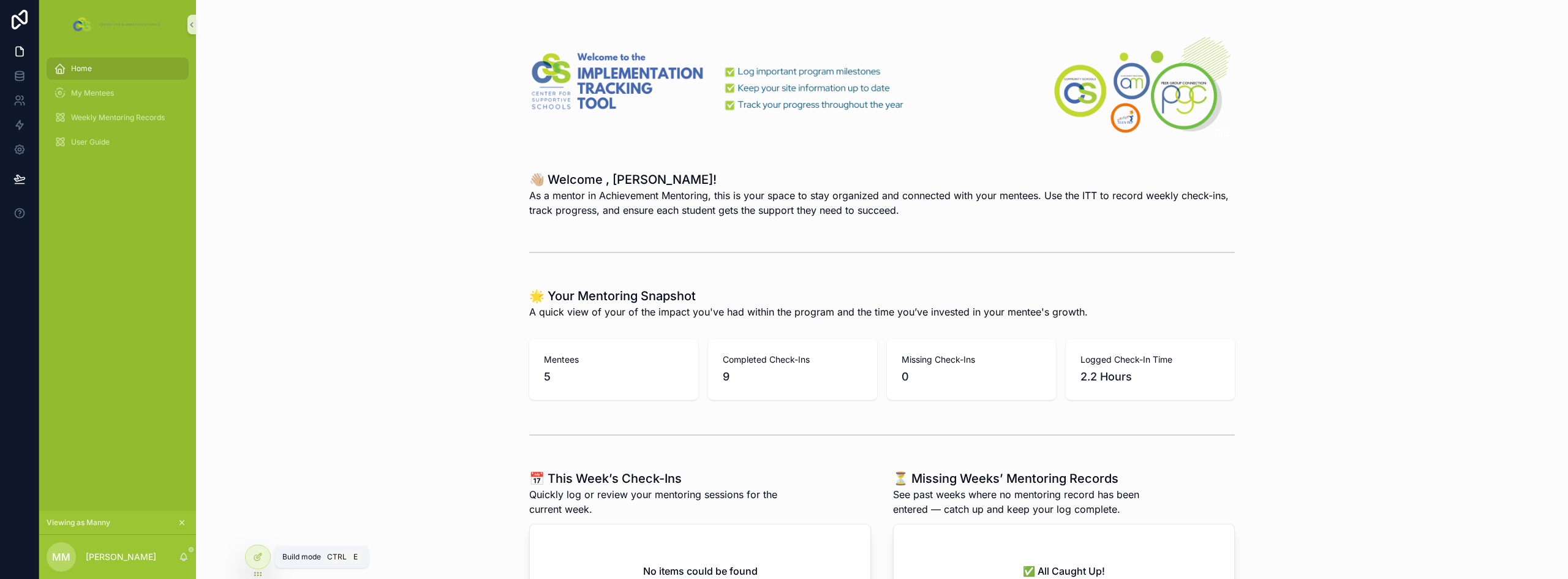
drag, startPoint x: 258, startPoint y: 560, endPoint x: 221, endPoint y: 499, distance: 71.3
click at [221, 499] on div "📅 This Week’s Check-Ins Quickly log or review your mentoring sessions for the c…" at bounding box center [881, 556] width 1352 height 183
click at [69, 526] on span "Viewing as Manny" at bounding box center [78, 522] width 64 height 10
click at [105, 520] on span "Viewing as Manny" at bounding box center [78, 522] width 64 height 10
click at [179, 522] on icon "scrollable content" at bounding box center [182, 522] width 9 height 9
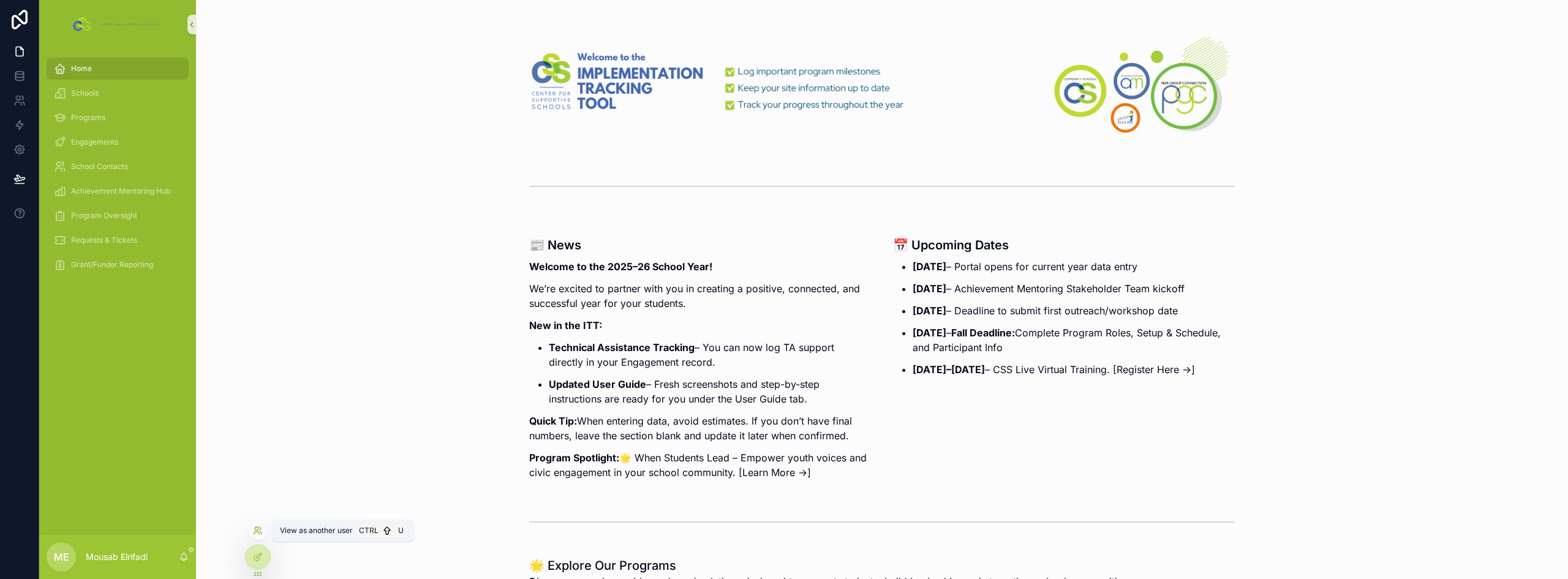
click at [257, 526] on icon at bounding box center [256, 528] width 3 height 3
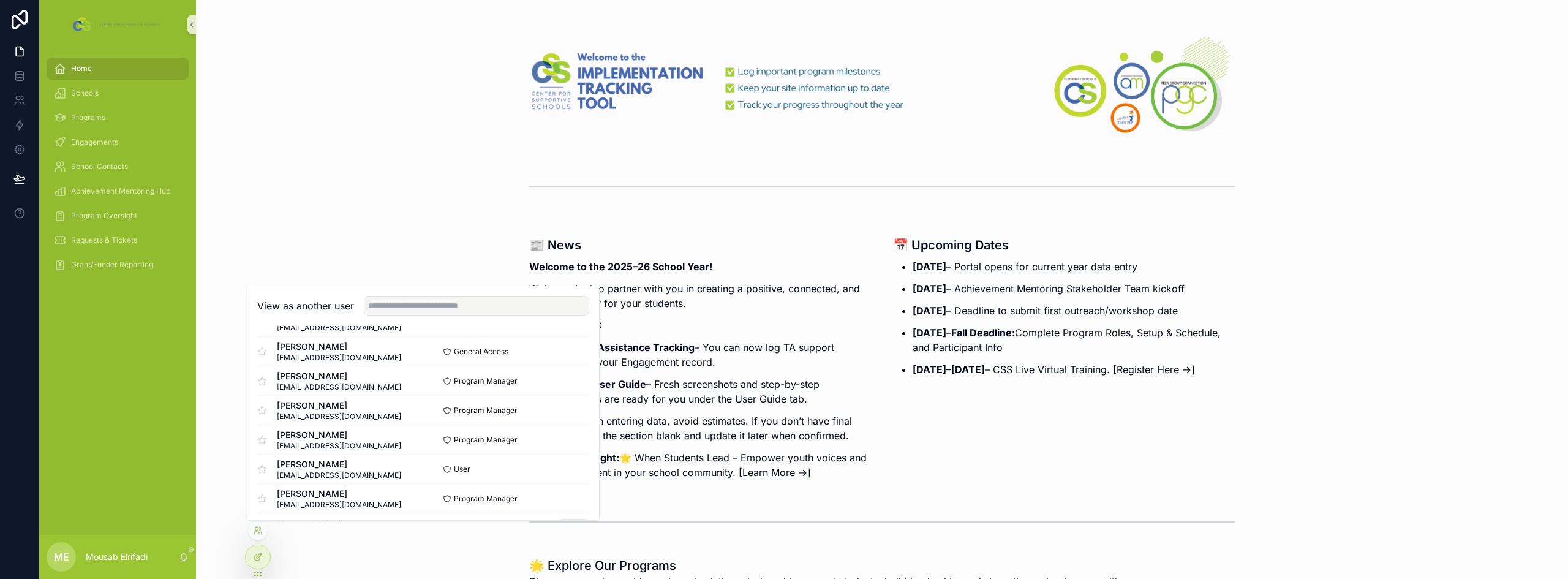
scroll to position [0, 0]
click at [328, 210] on div "📰 News Welcome to the 2025–26 School Year! We’re excited to partner with you in…" at bounding box center [881, 499] width 1372 height 997
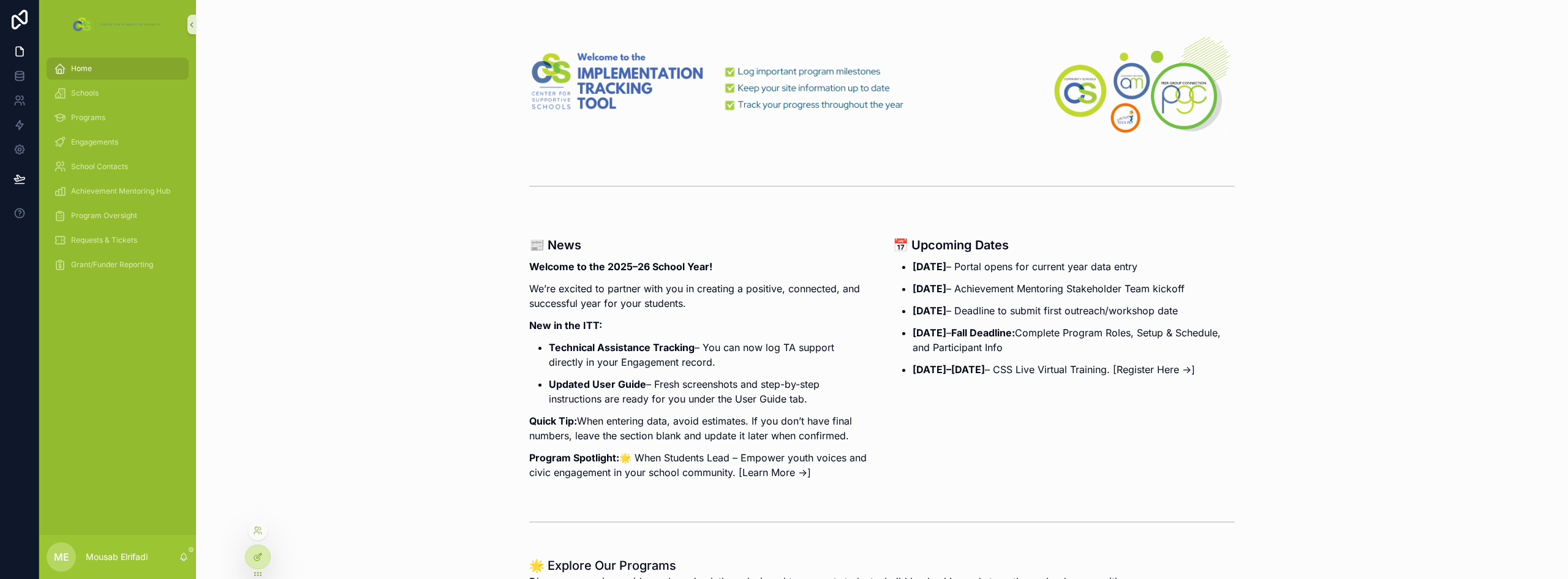
click at [257, 557] on icon at bounding box center [259, 555] width 5 height 5
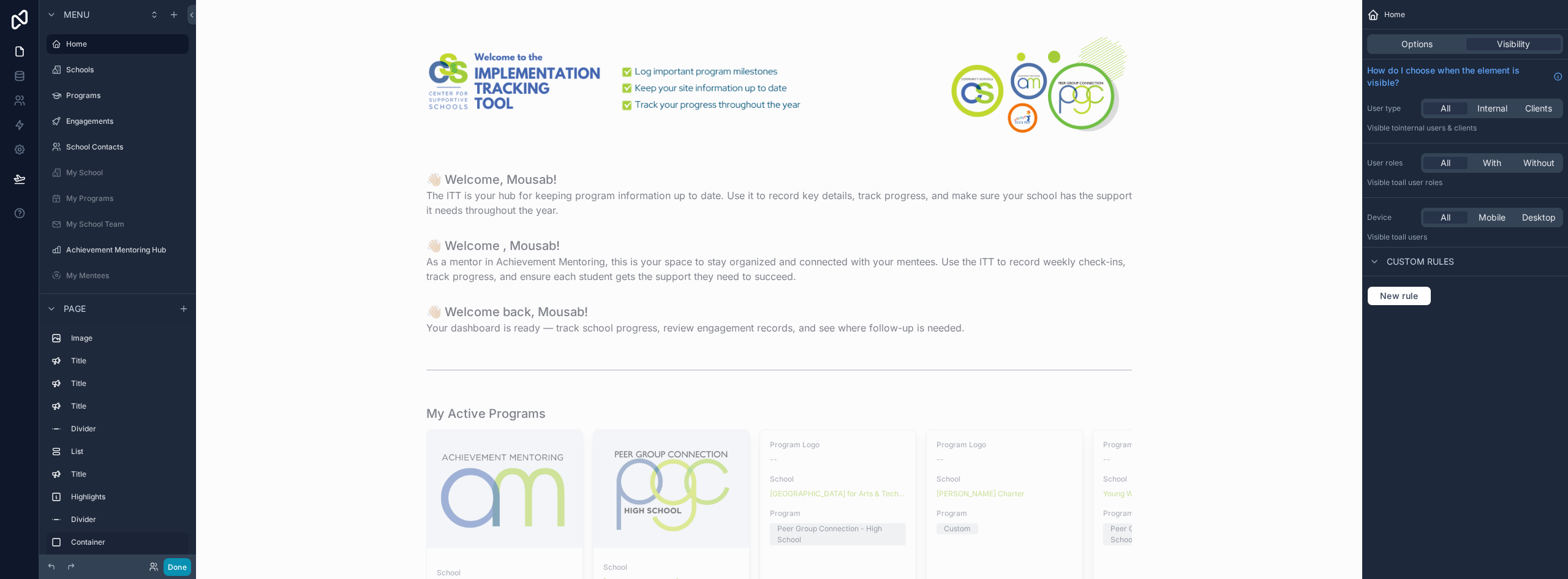
click at [183, 561] on button "Done" at bounding box center [177, 566] width 28 height 18
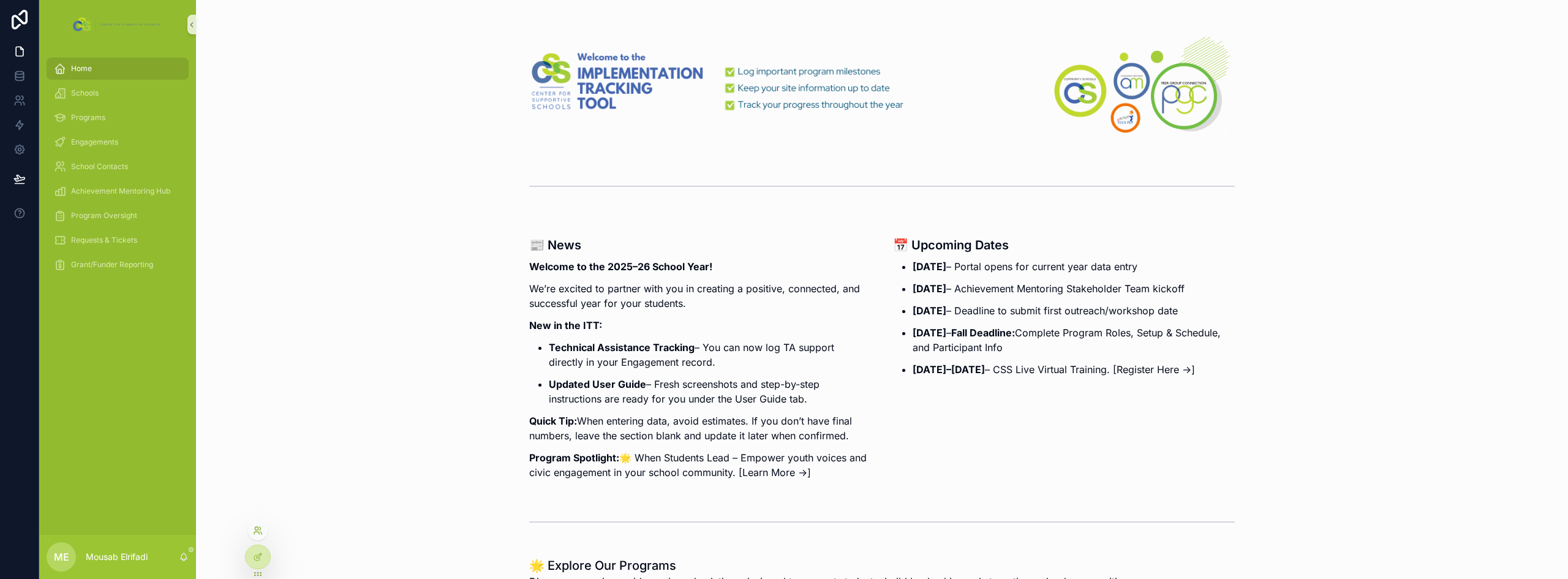
click at [261, 534] on icon at bounding box center [258, 531] width 10 height 10
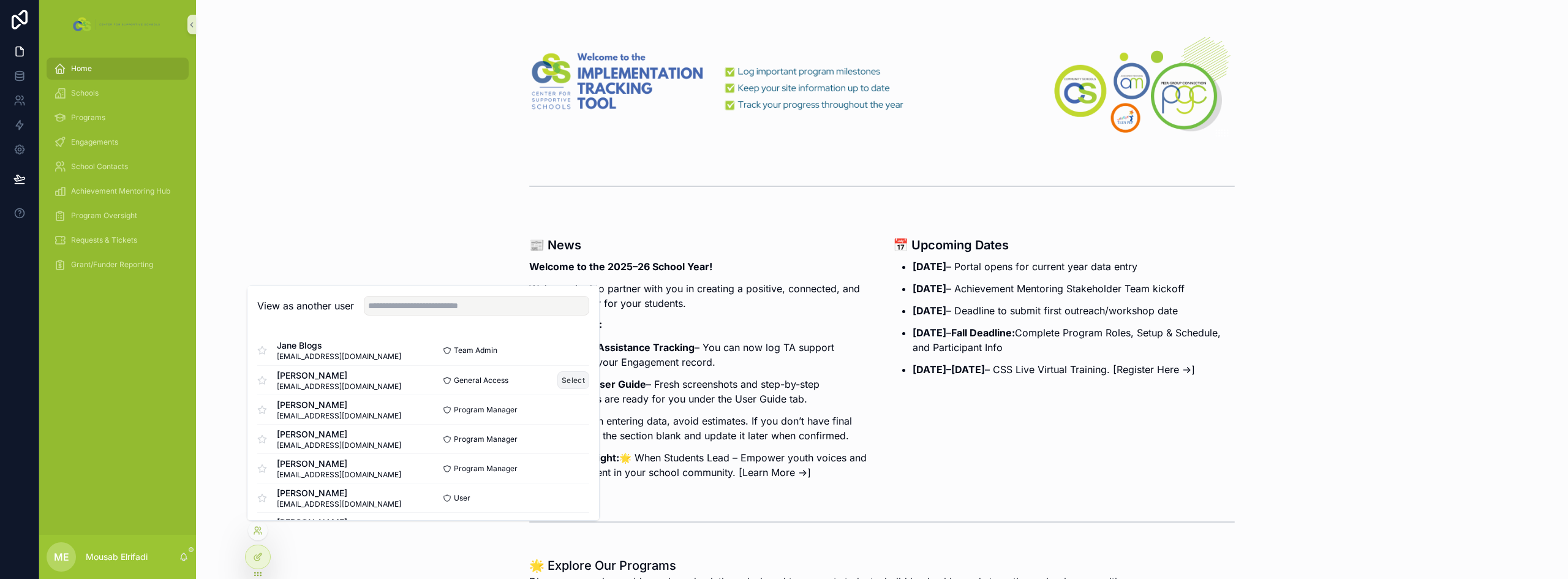
scroll to position [61, 0]
click at [561, 465] on button "Select" at bounding box center [573, 465] width 32 height 18
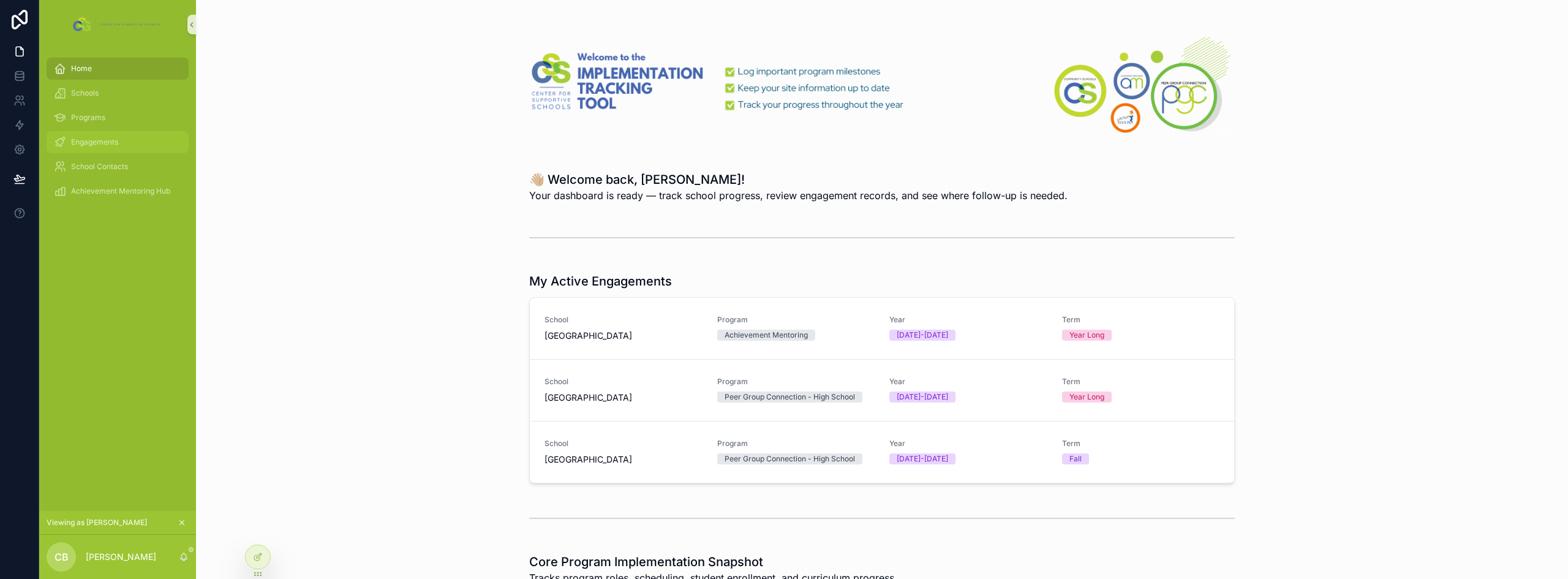
click at [113, 139] on span "Engagements" at bounding box center [95, 142] width 47 height 10
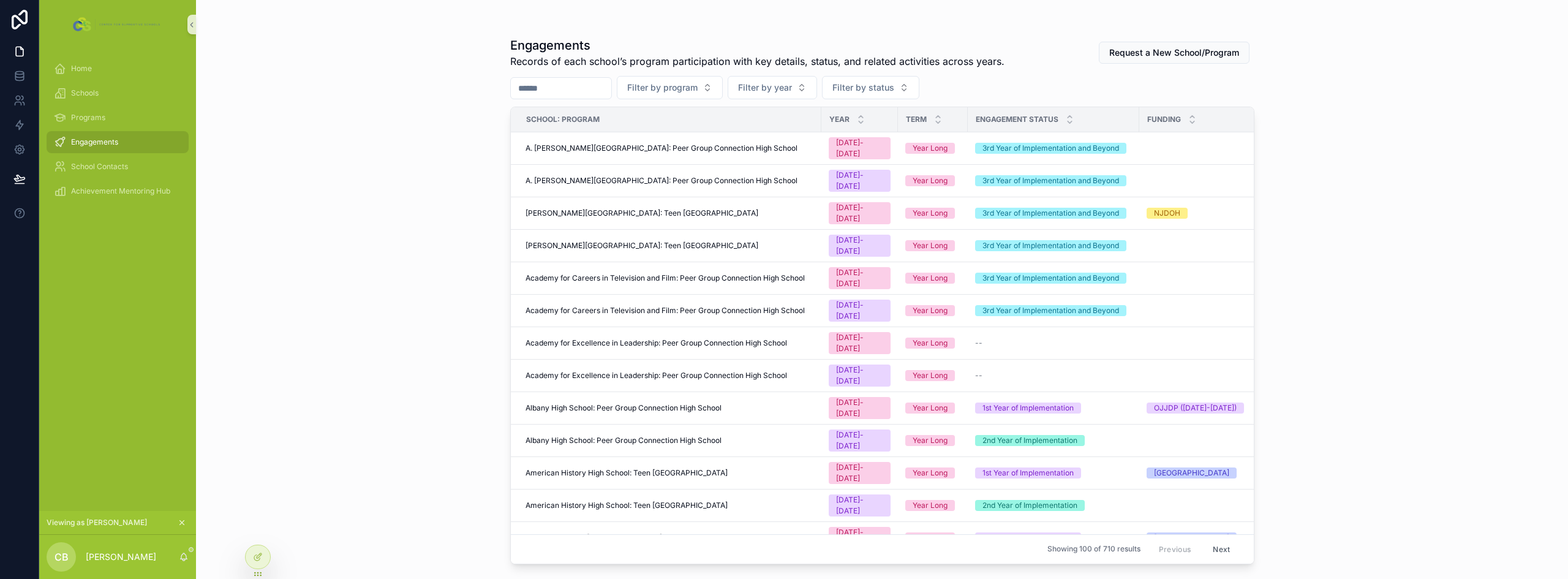
click at [682, 144] on span "A. Philip Randolph Campus High School: Peer Group Connection High School" at bounding box center [662, 148] width 272 height 10
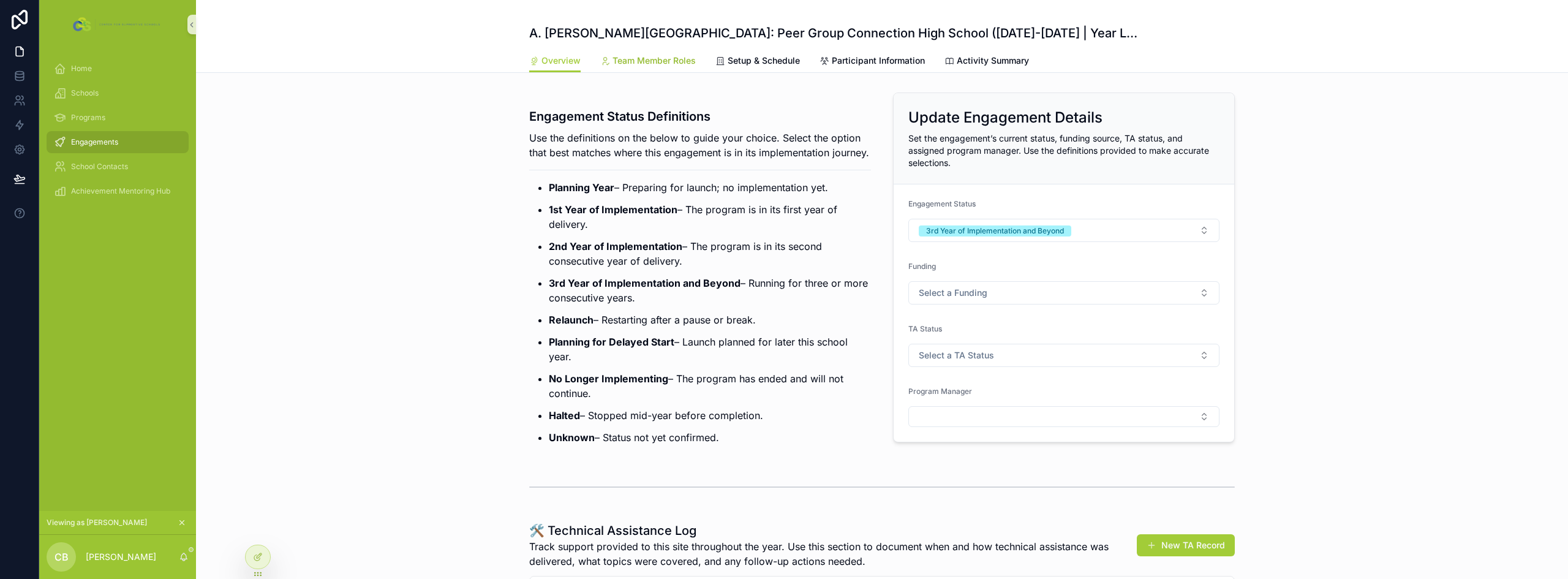
click at [655, 60] on span "Team Member Roles" at bounding box center [654, 60] width 83 height 12
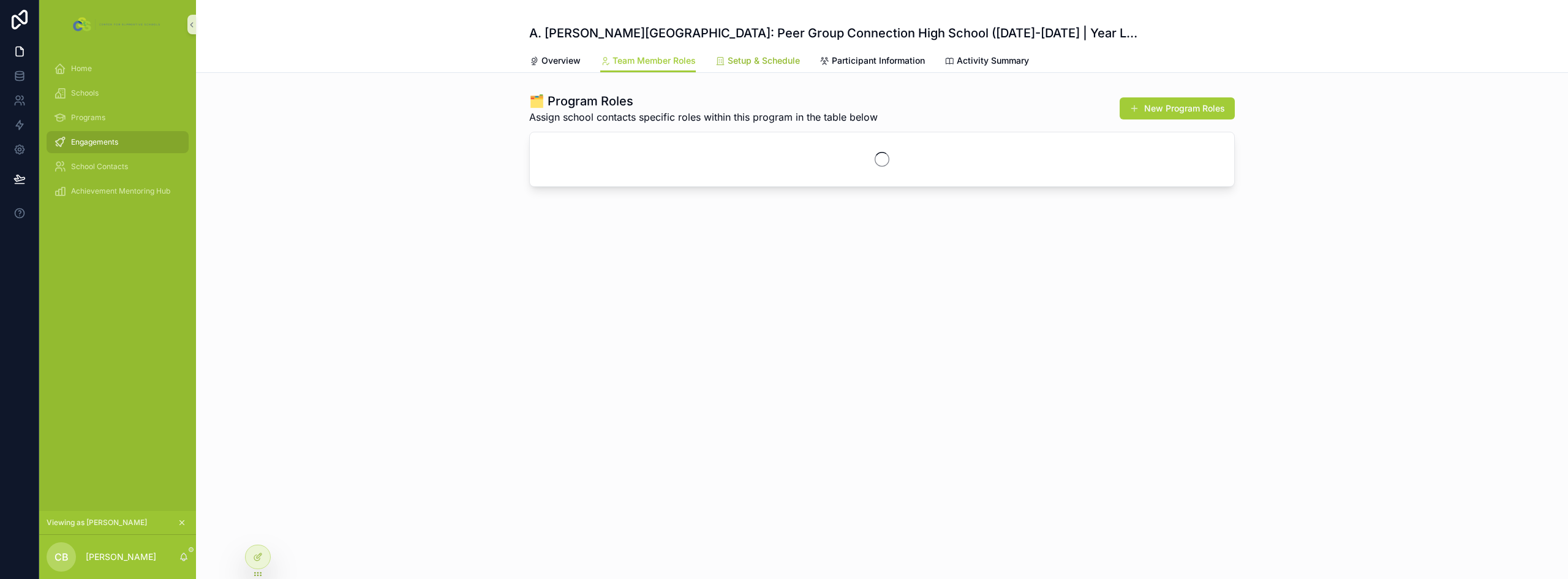
click at [751, 59] on span "Setup & Schedule" at bounding box center [764, 60] width 73 height 12
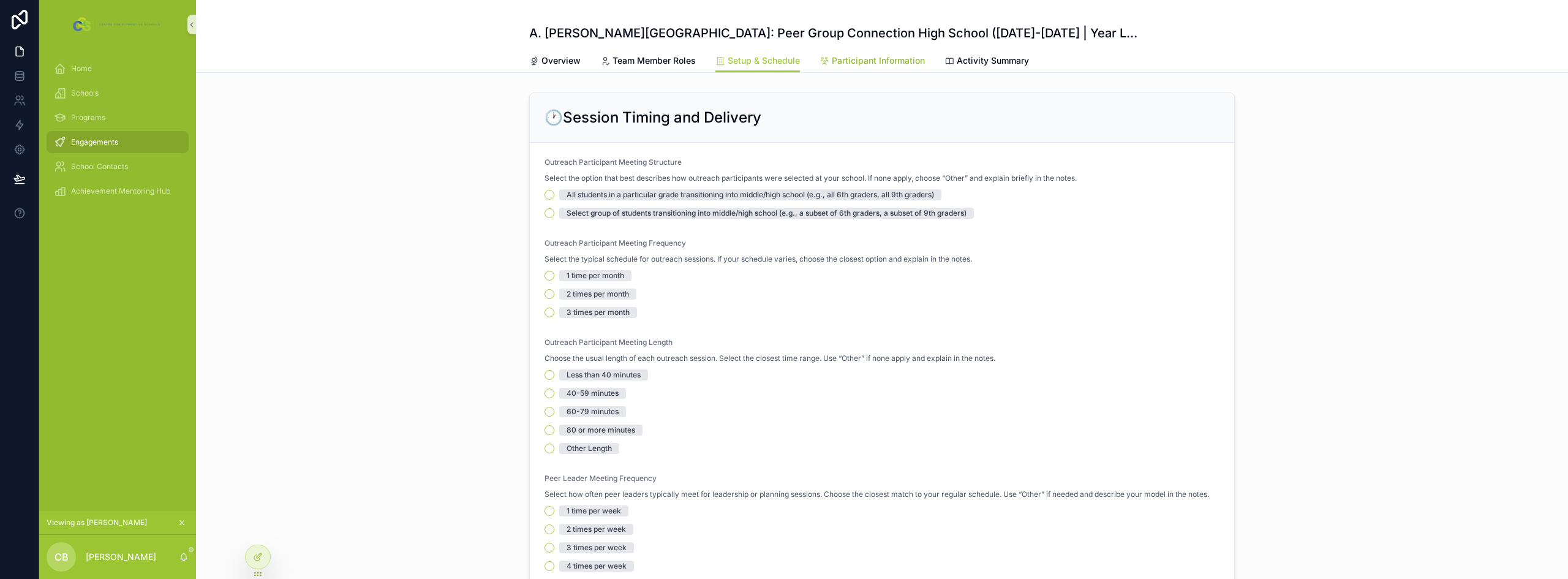
click at [847, 55] on span "Participant Information" at bounding box center [878, 60] width 93 height 12
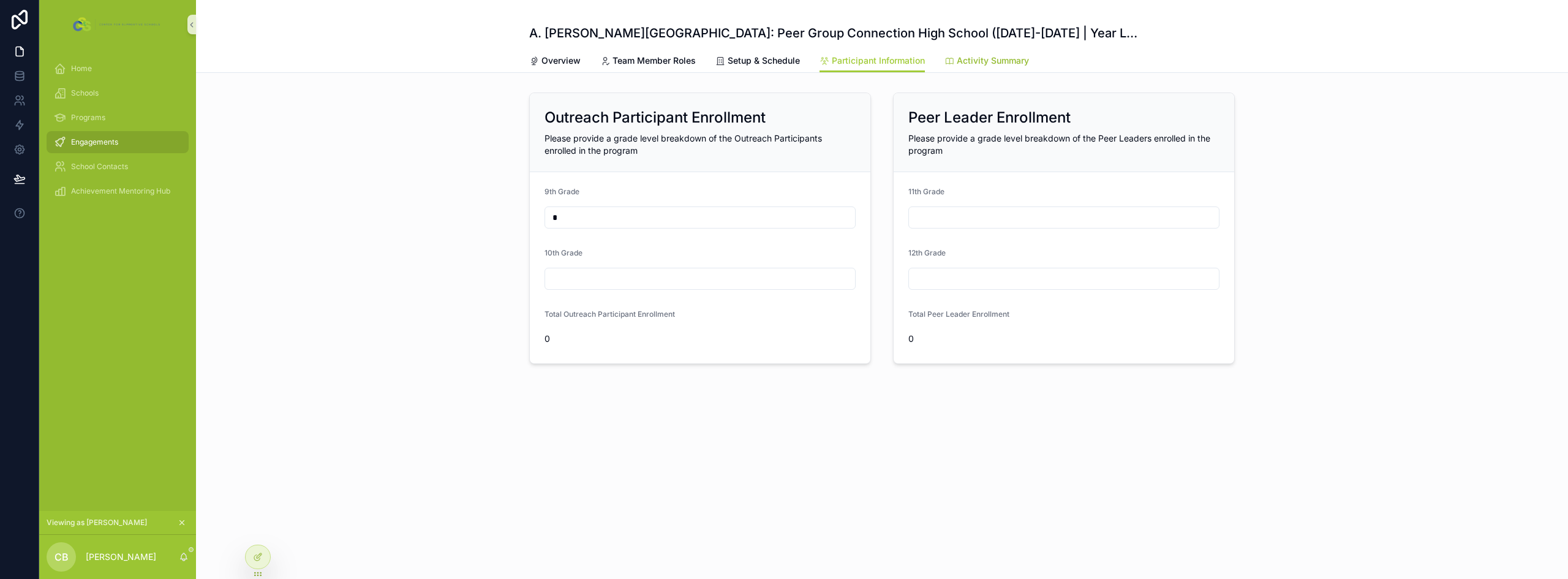
click at [962, 60] on span "Activity Summary" at bounding box center [993, 60] width 73 height 12
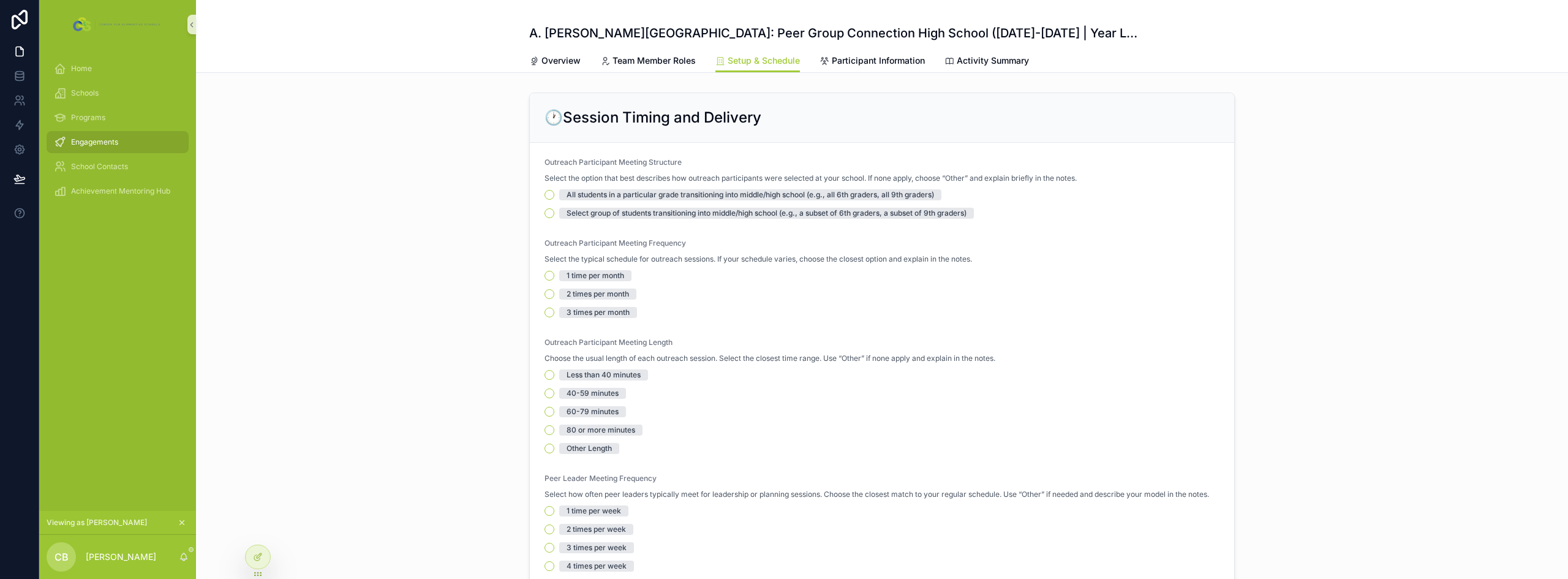
click at [337, 385] on div "🕐Session Timing and Delivery Outreach Participant Meeting Structure Select the …" at bounding box center [881, 452] width 1372 height 728
click at [87, 70] on span "Home" at bounding box center [81, 69] width 21 height 10
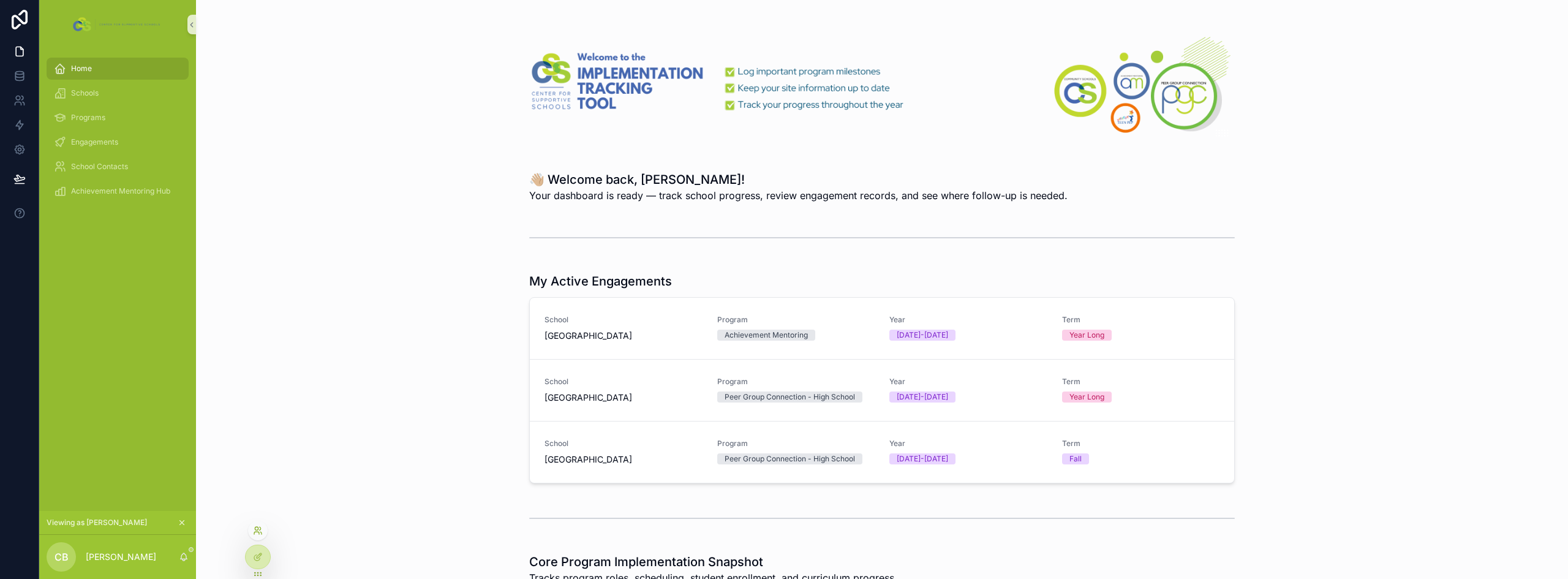
click at [258, 528] on icon at bounding box center [258, 531] width 10 height 10
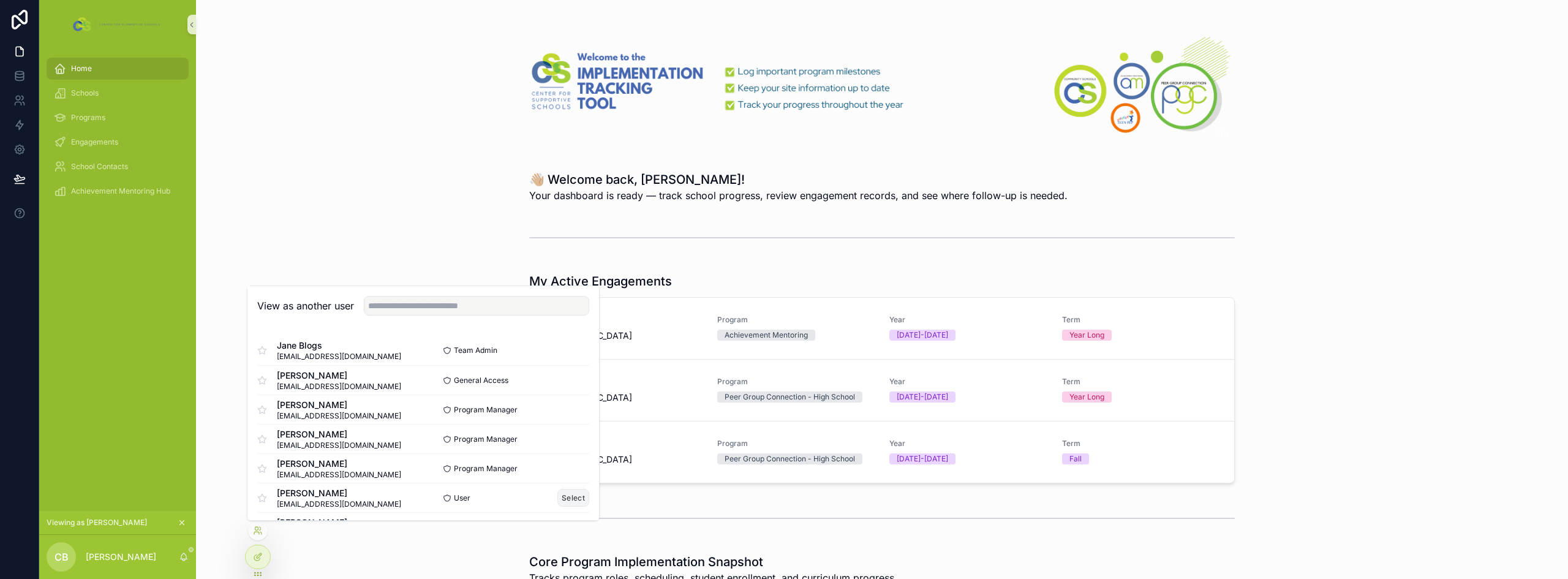
click at [563, 499] on button "Select" at bounding box center [573, 497] width 32 height 18
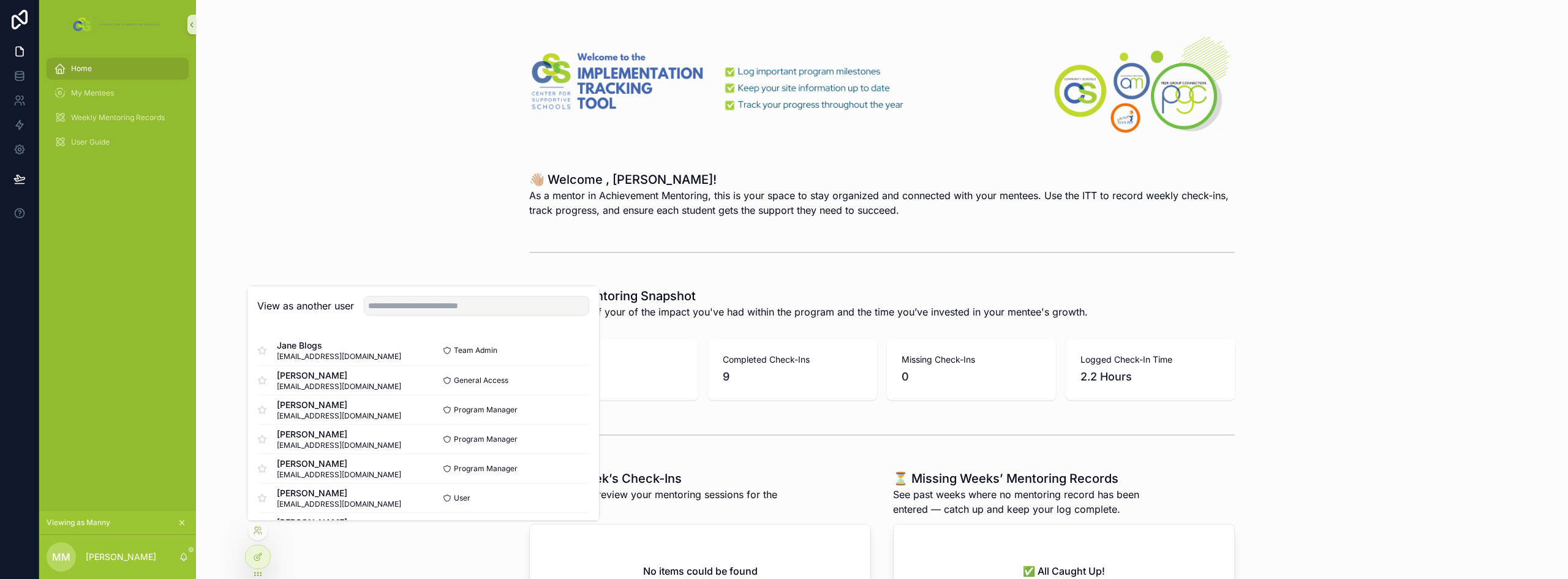
click at [399, 181] on div "👋🏼 Welcome , Manny! As a mentor in Achievement Mentoring, this is your space to…" at bounding box center [881, 193] width 1352 height 56
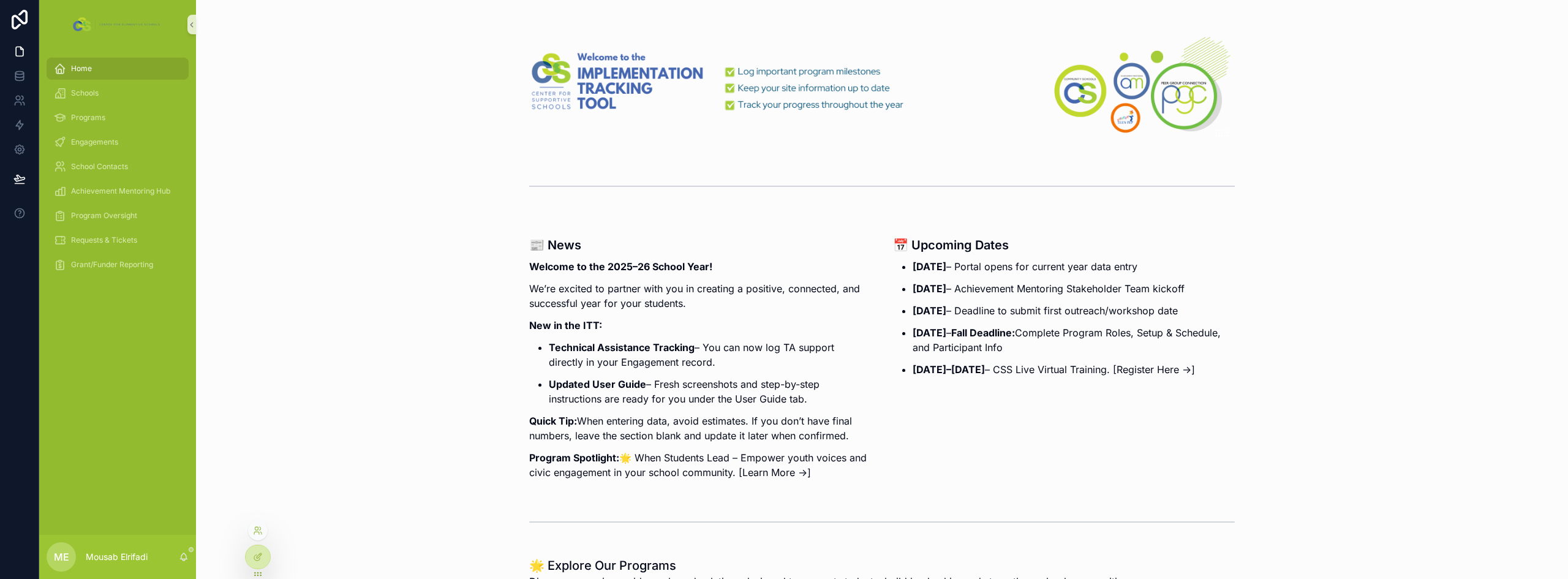
click at [263, 524] on div at bounding box center [258, 531] width 20 height 20
click at [258, 535] on div at bounding box center [258, 531] width 20 height 20
click at [258, 531] on icon at bounding box center [258, 531] width 10 height 10
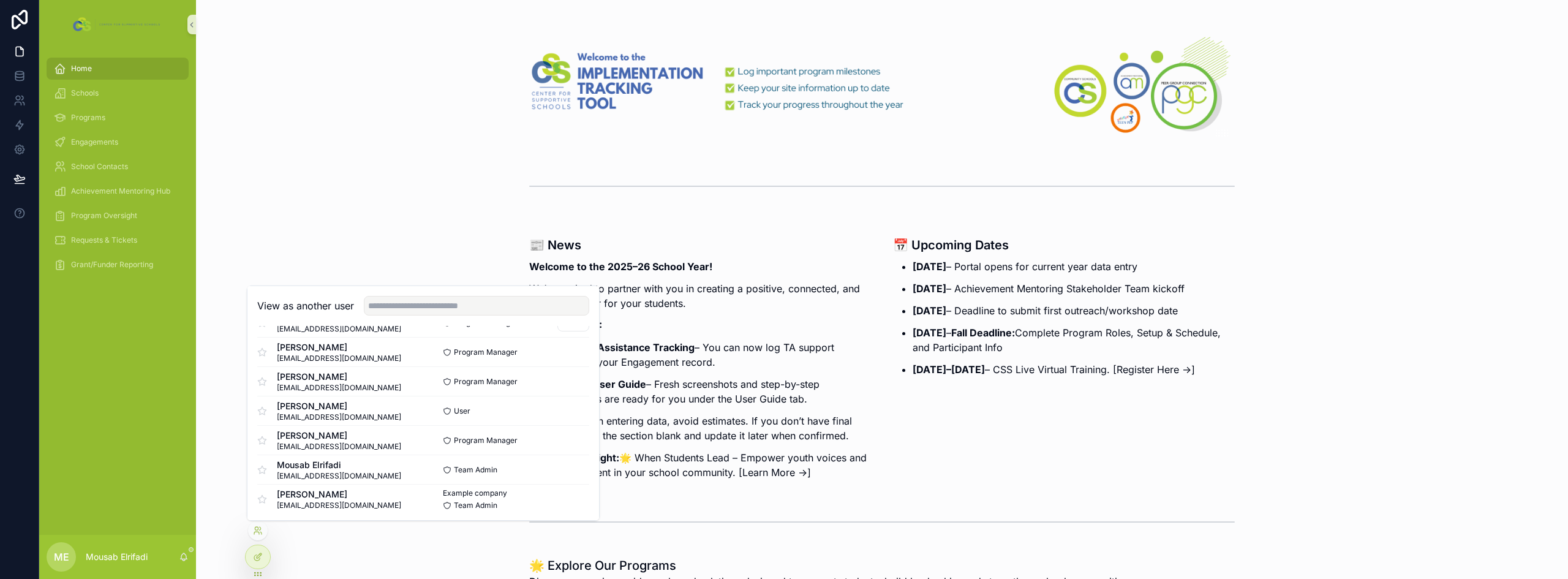
scroll to position [90, 0]
click at [563, 405] on button "Select" at bounding box center [573, 407] width 32 height 18
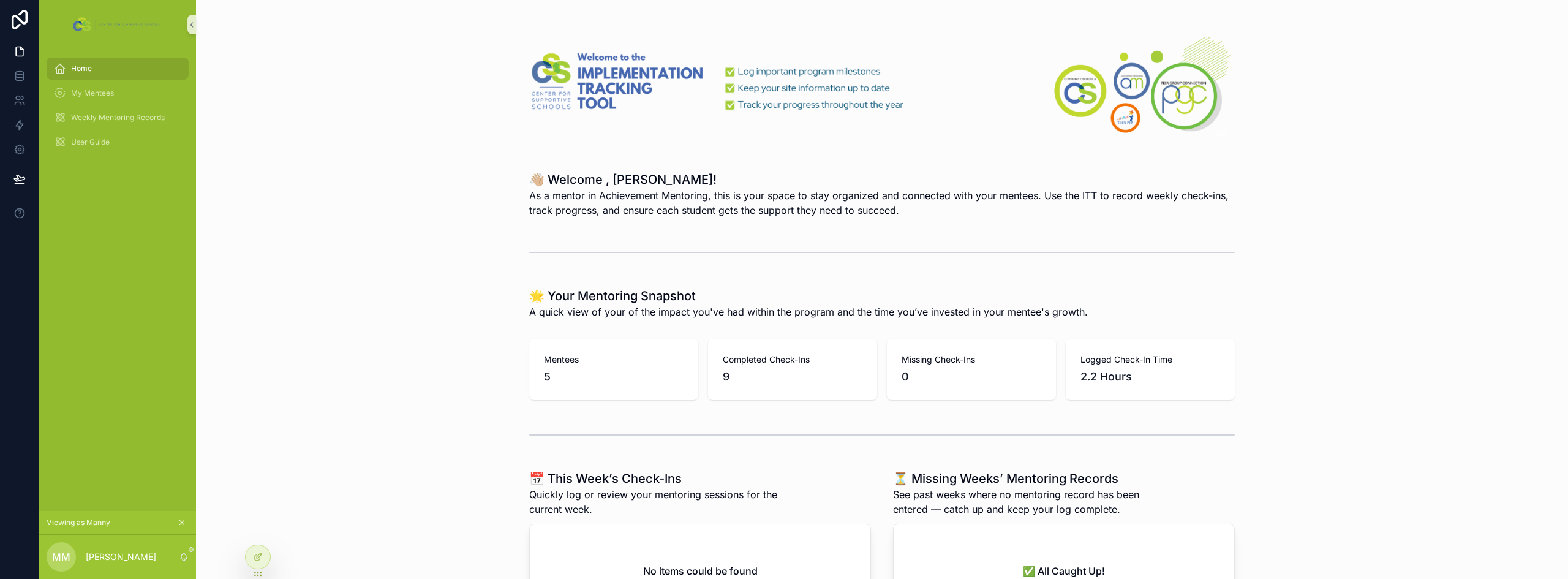
click at [181, 520] on icon "scrollable content" at bounding box center [182, 522] width 9 height 9
click at [254, 529] on icon at bounding box center [258, 531] width 10 height 10
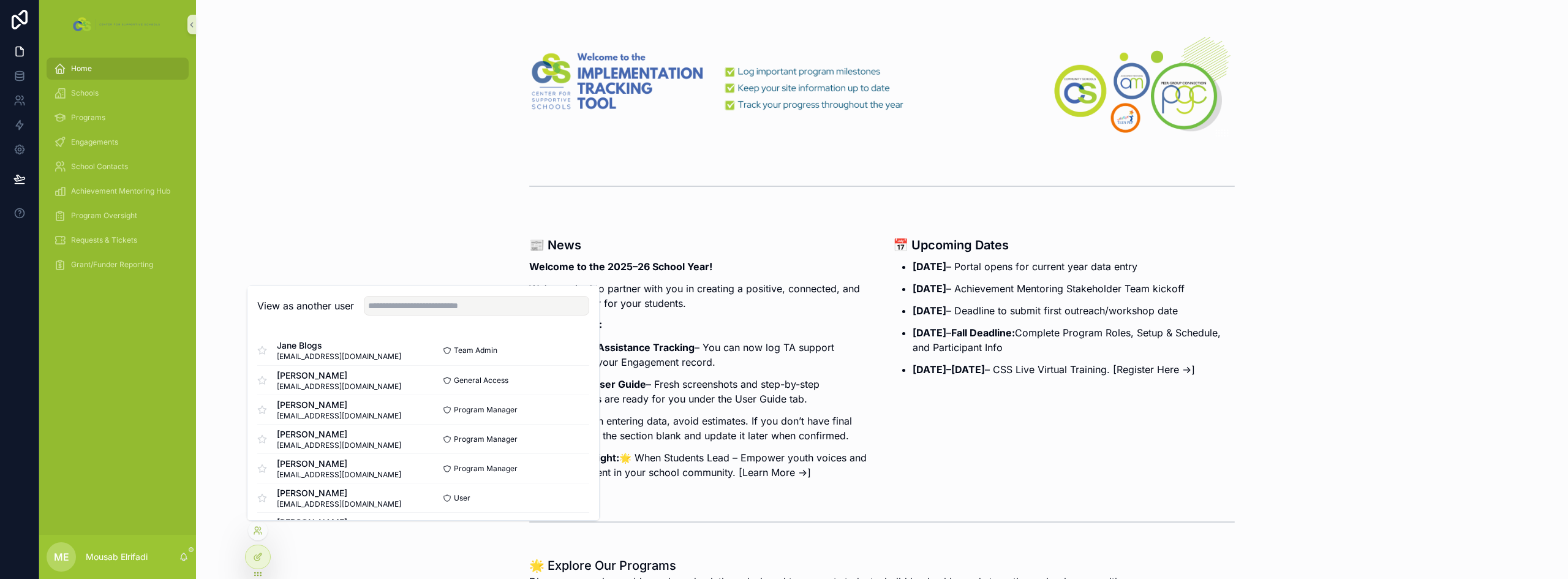
click at [297, 179] on div "scrollable content" at bounding box center [881, 186] width 1352 height 41
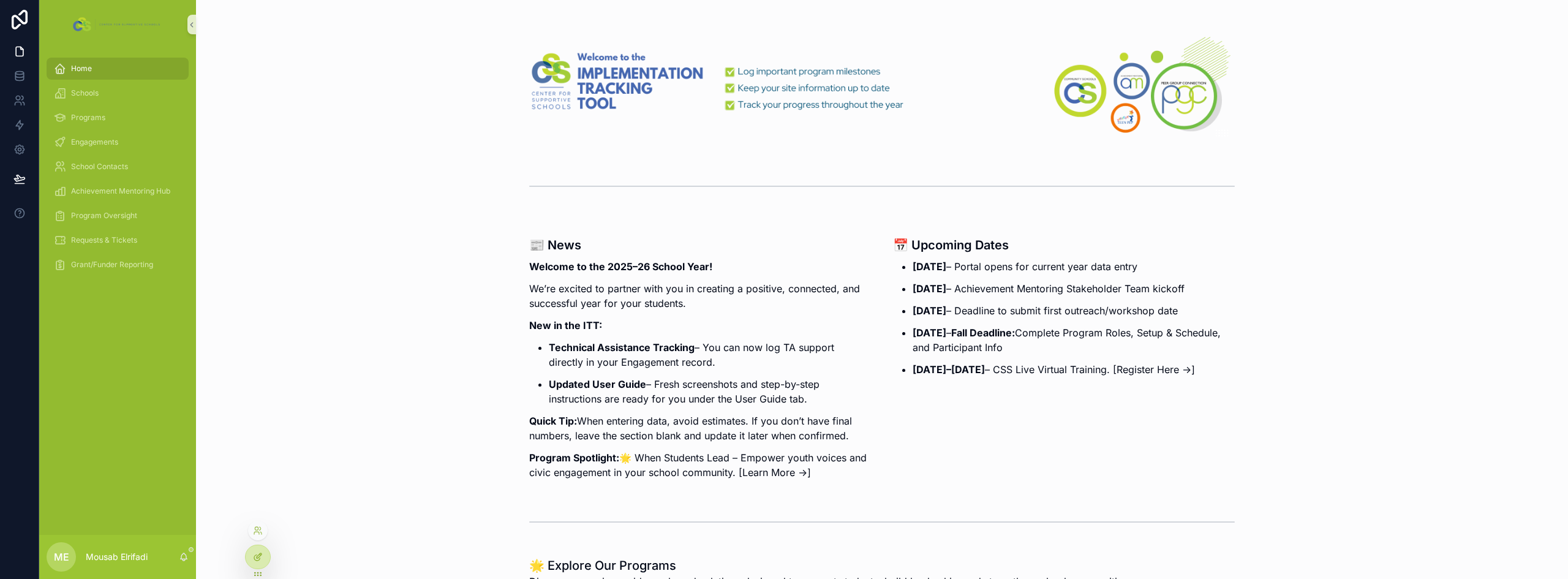
click at [262, 553] on icon at bounding box center [259, 555] width 5 height 5
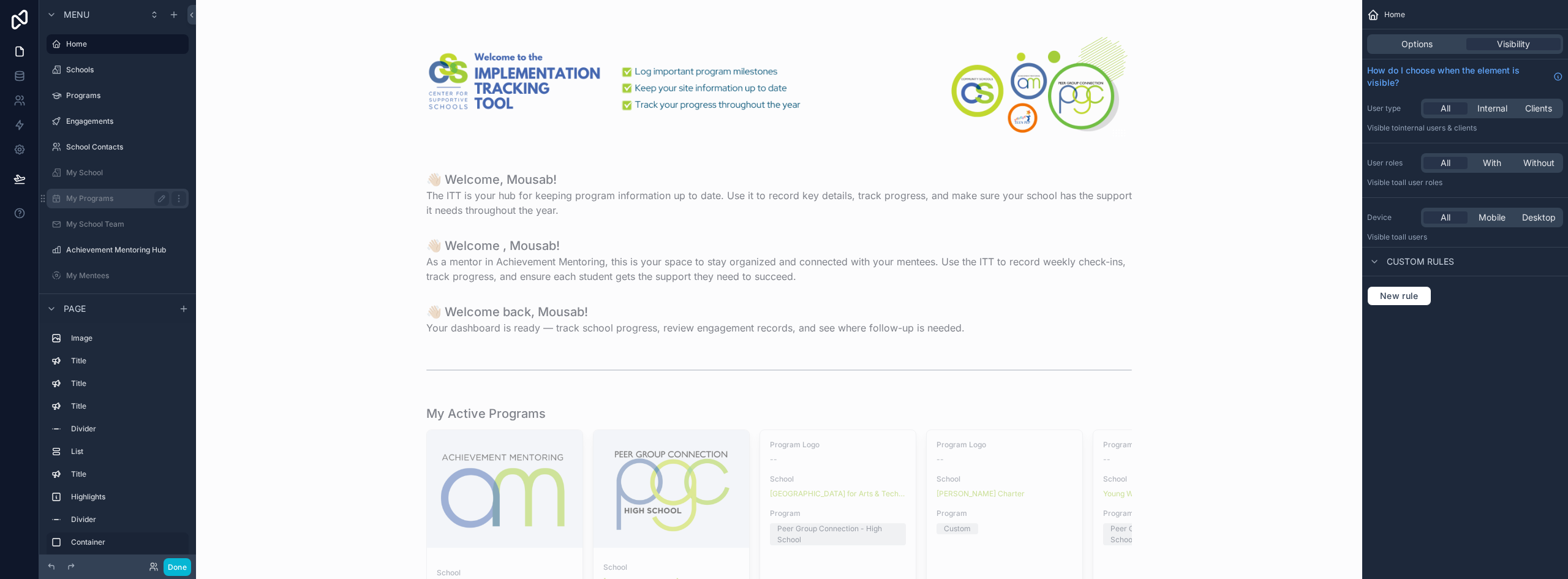
click at [87, 196] on label "My Programs" at bounding box center [115, 198] width 98 height 10
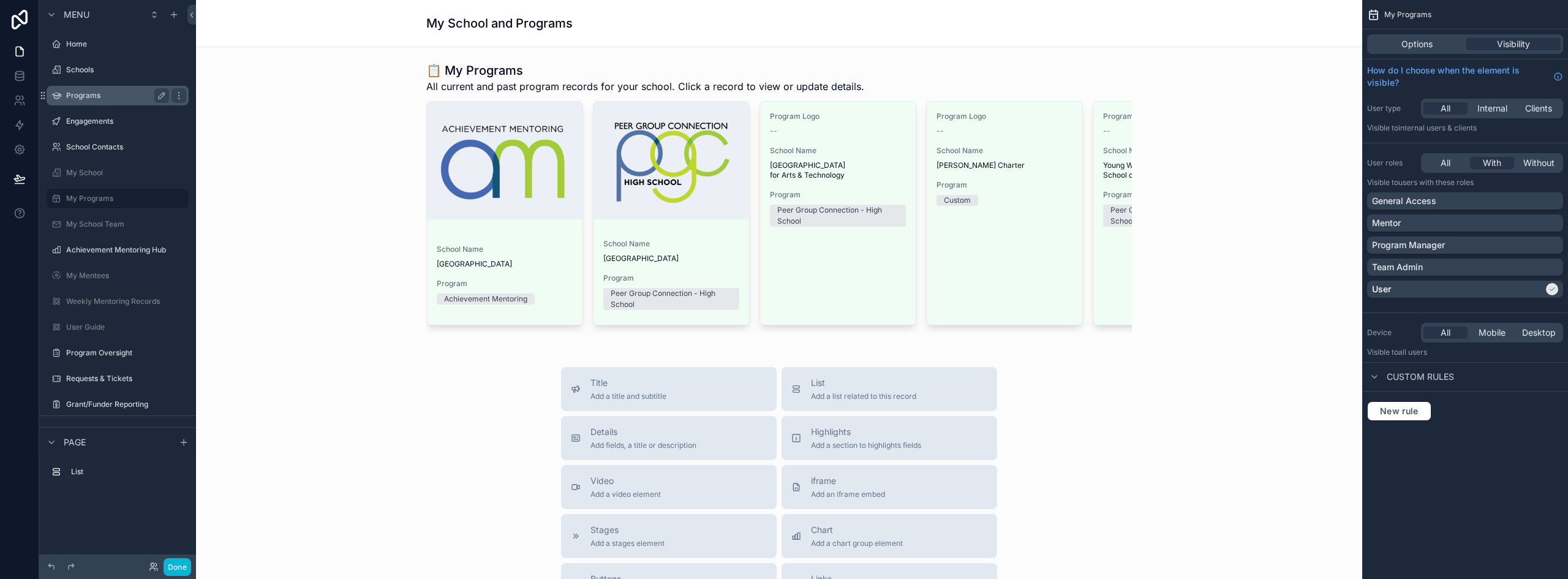
click at [97, 95] on label "Programs" at bounding box center [115, 95] width 98 height 10
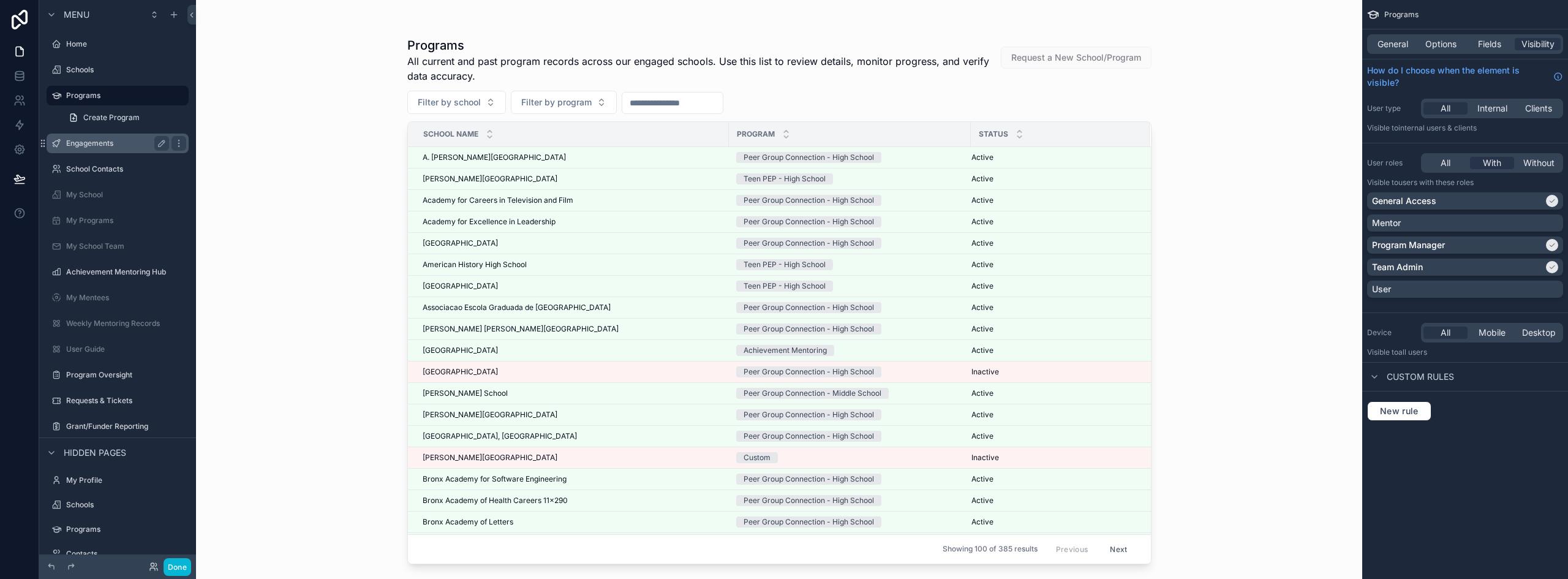
click at [94, 143] on label "Engagements" at bounding box center [115, 144] width 98 height 10
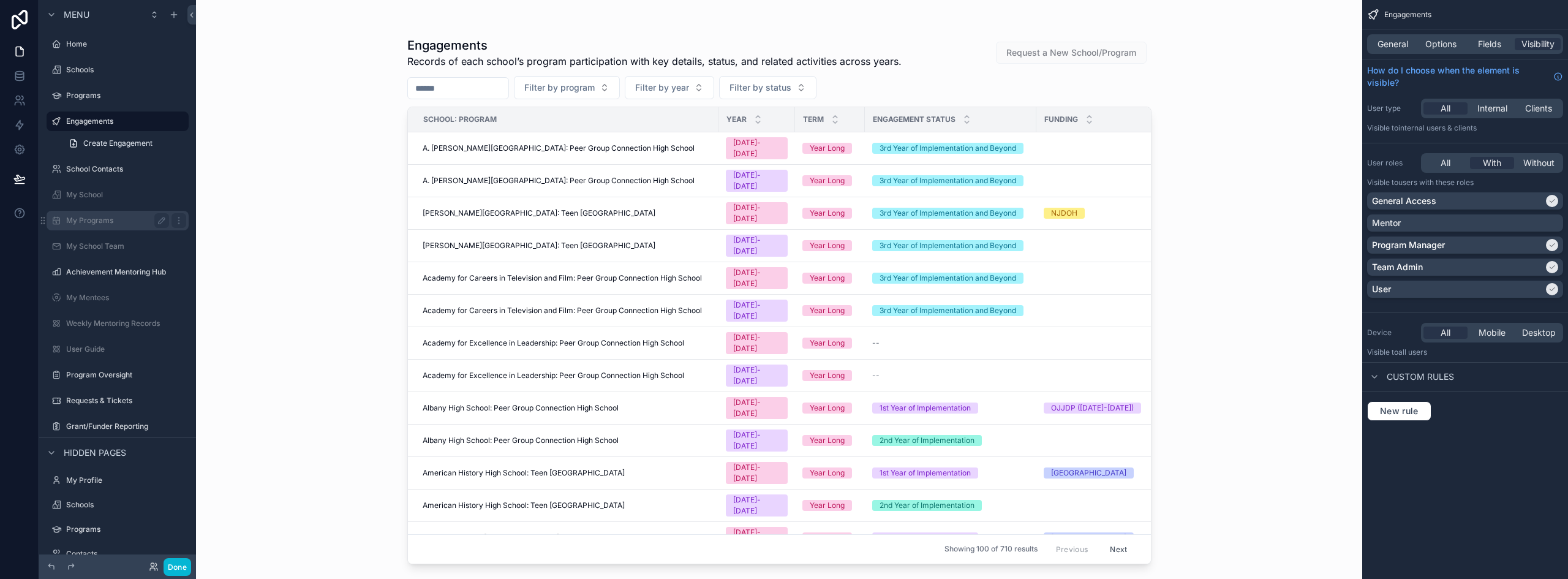
click at [102, 220] on label "My Programs" at bounding box center [115, 221] width 98 height 10
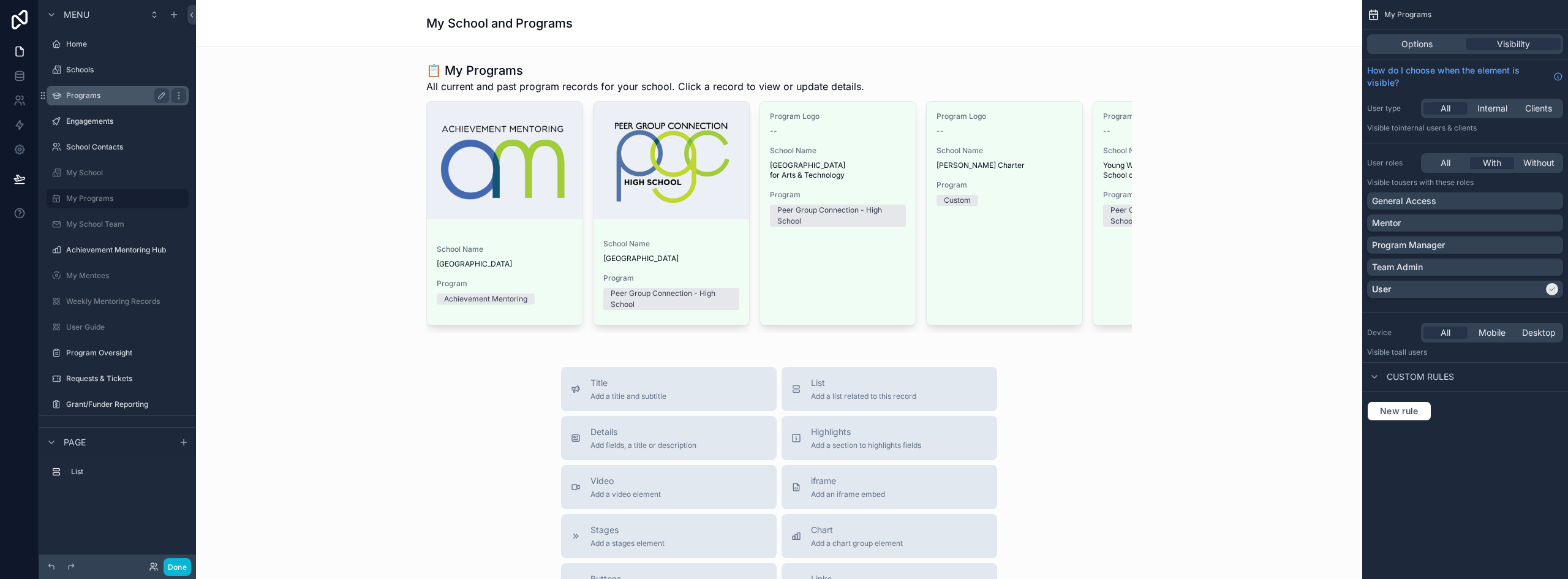
click at [97, 97] on label "Programs" at bounding box center [115, 95] width 98 height 10
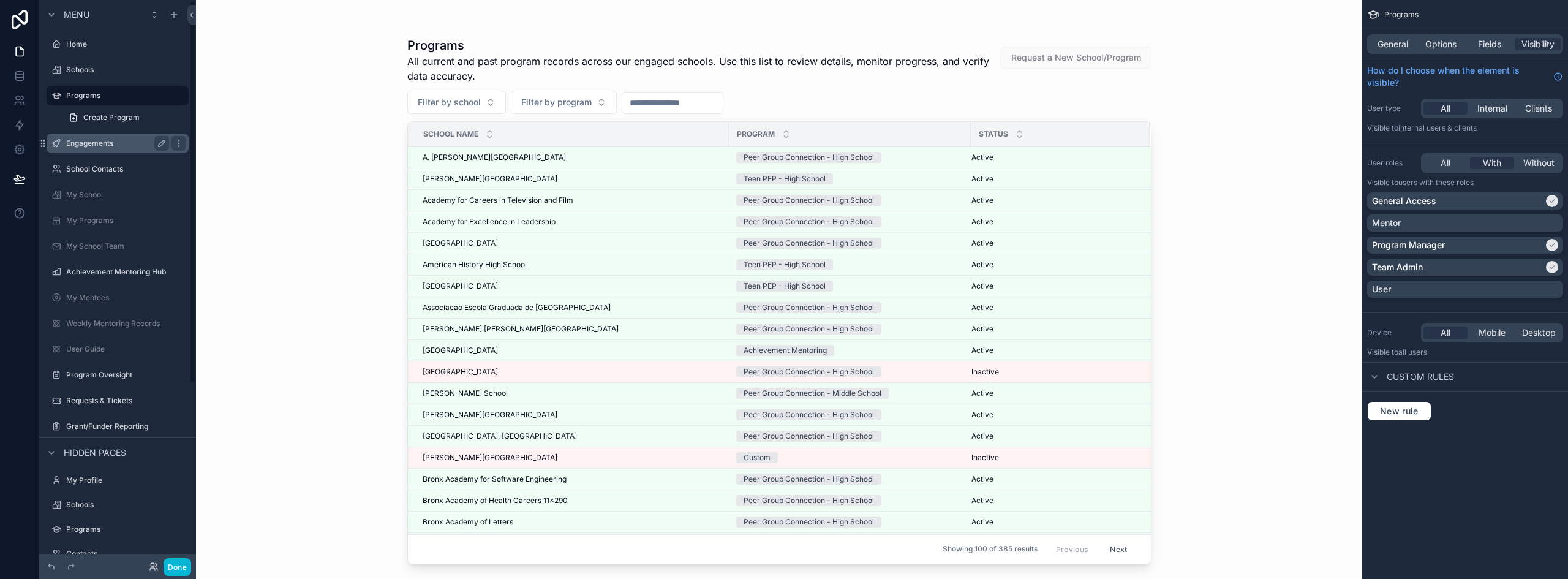
click at [94, 142] on label "Engagements" at bounding box center [115, 144] width 98 height 10
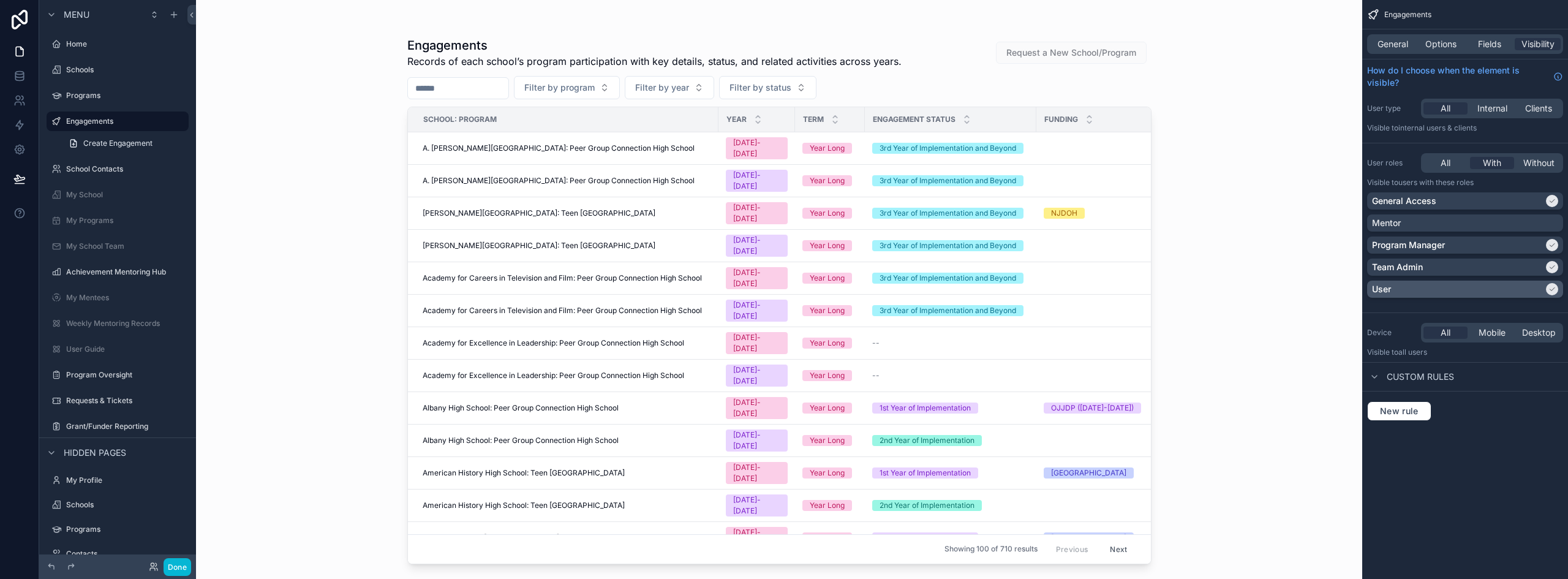
click at [1483, 287] on div "User" at bounding box center [1457, 289] width 171 height 12
click at [90, 198] on label "My School" at bounding box center [115, 195] width 98 height 10
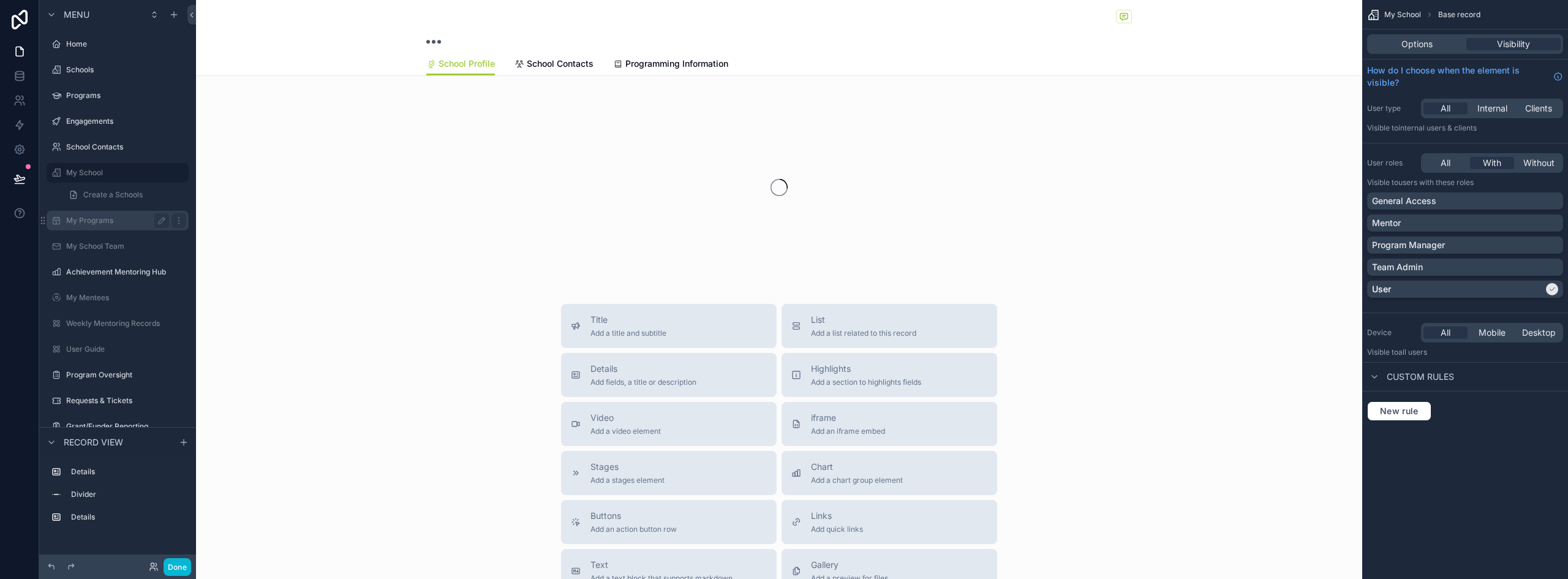
click at [96, 216] on label "My Programs" at bounding box center [115, 221] width 98 height 10
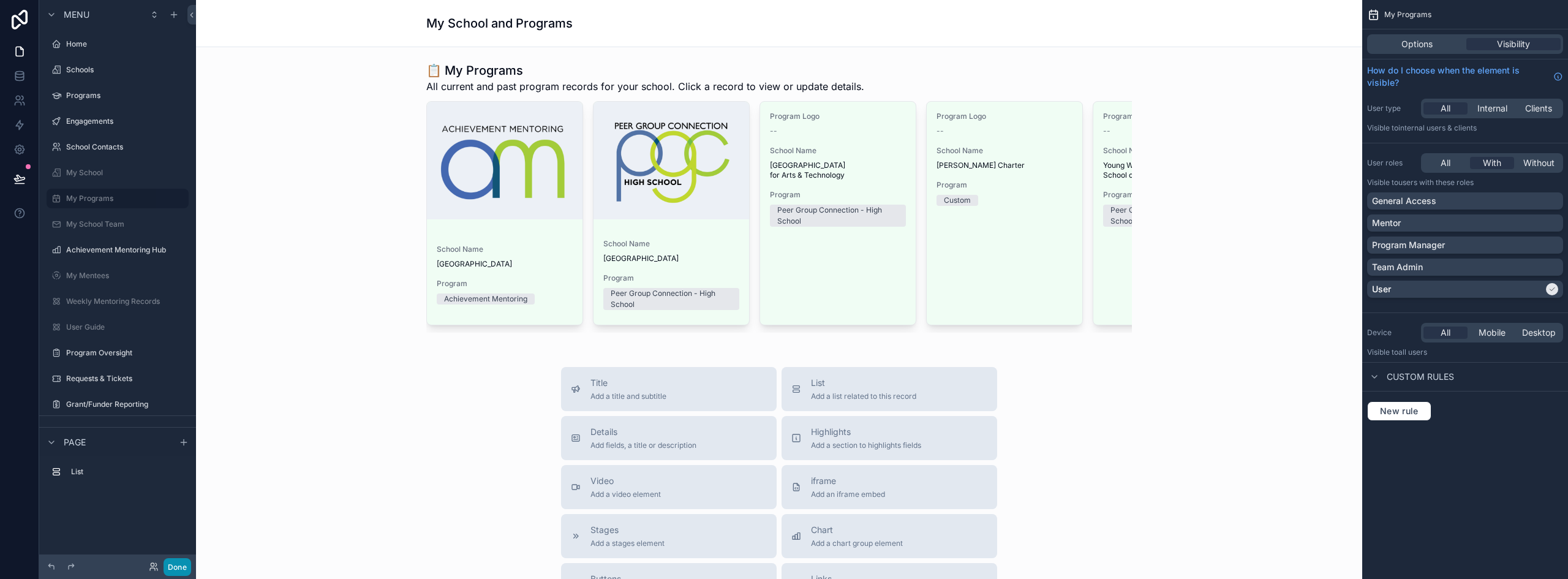
click at [174, 568] on button "Done" at bounding box center [177, 566] width 28 height 18
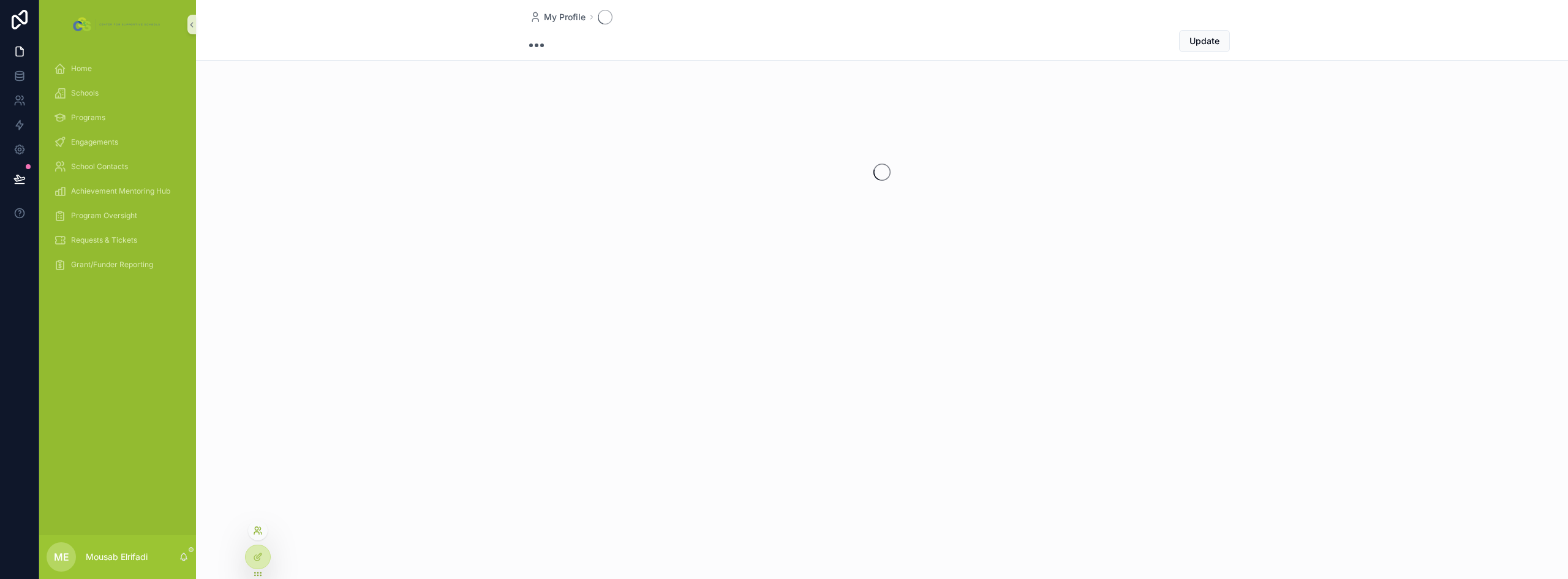
click at [257, 534] on icon at bounding box center [258, 531] width 10 height 10
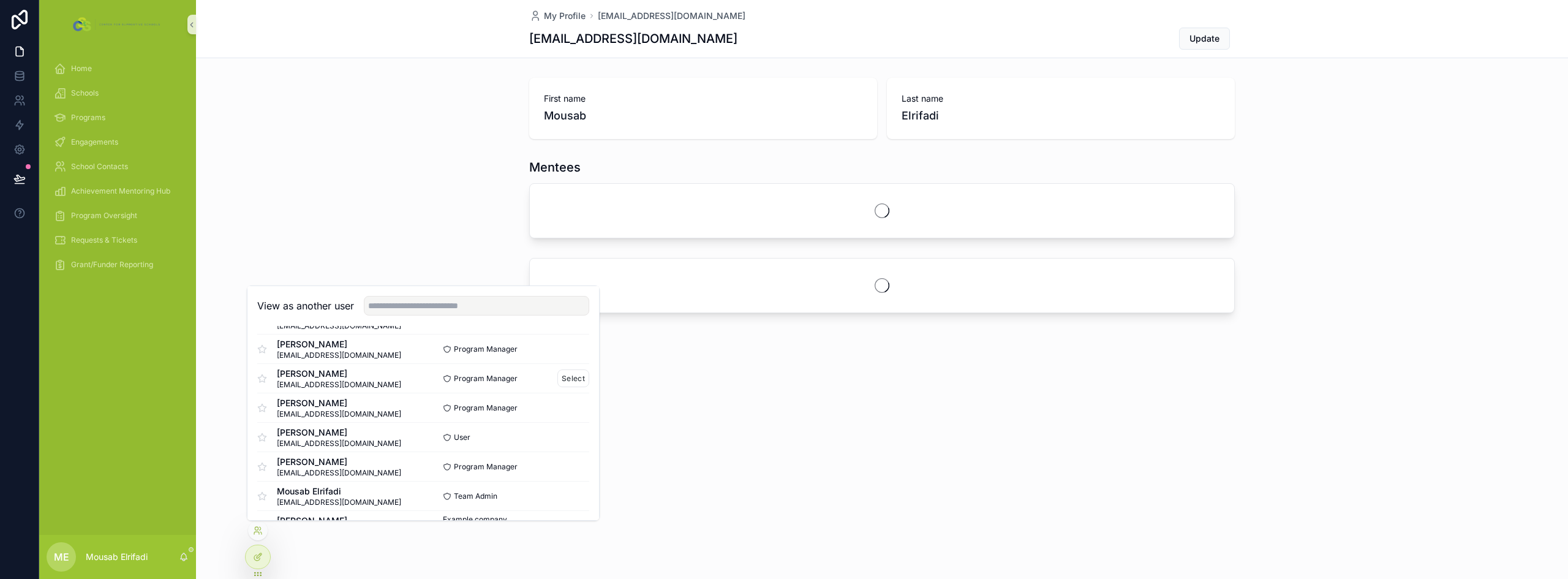
scroll to position [61, 0]
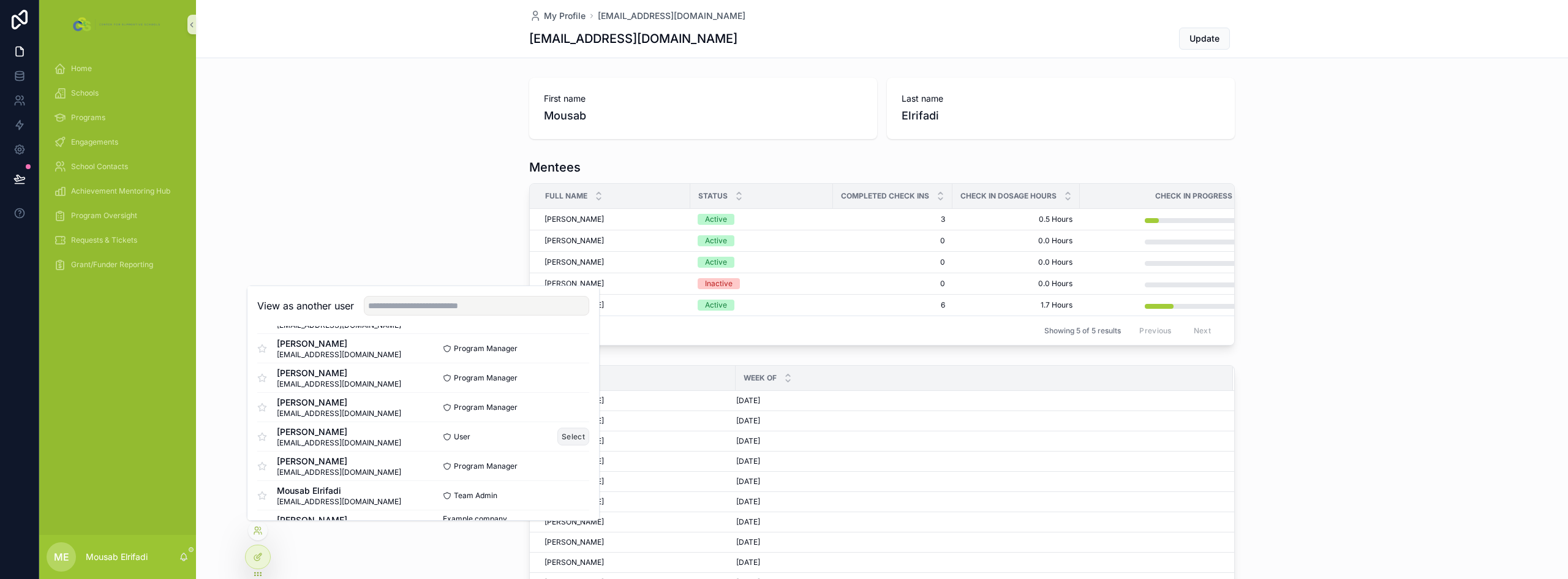
click at [561, 435] on button "Select" at bounding box center [573, 436] width 32 height 18
click at [443, 238] on div "Mentees Full Name Status Completed Check Ins Check In Dosage Hours Check In Pro…" at bounding box center [881, 252] width 1372 height 196
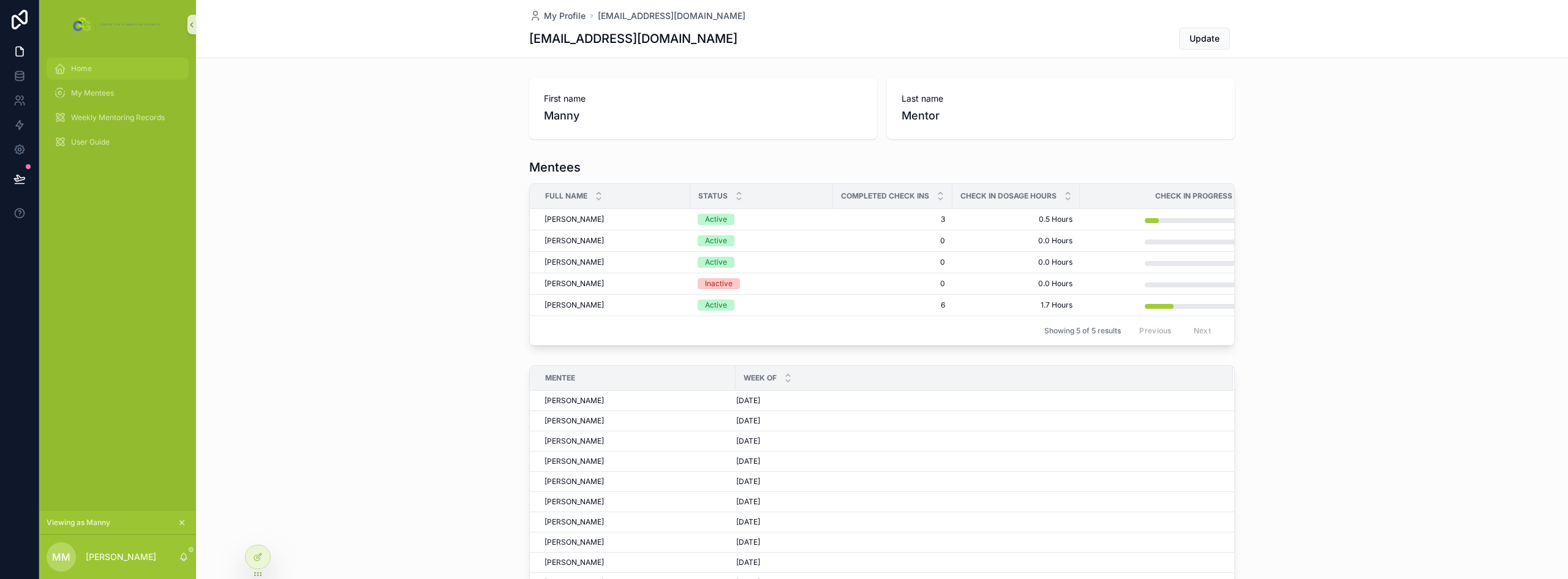
click at [81, 65] on span "Home" at bounding box center [81, 69] width 21 height 10
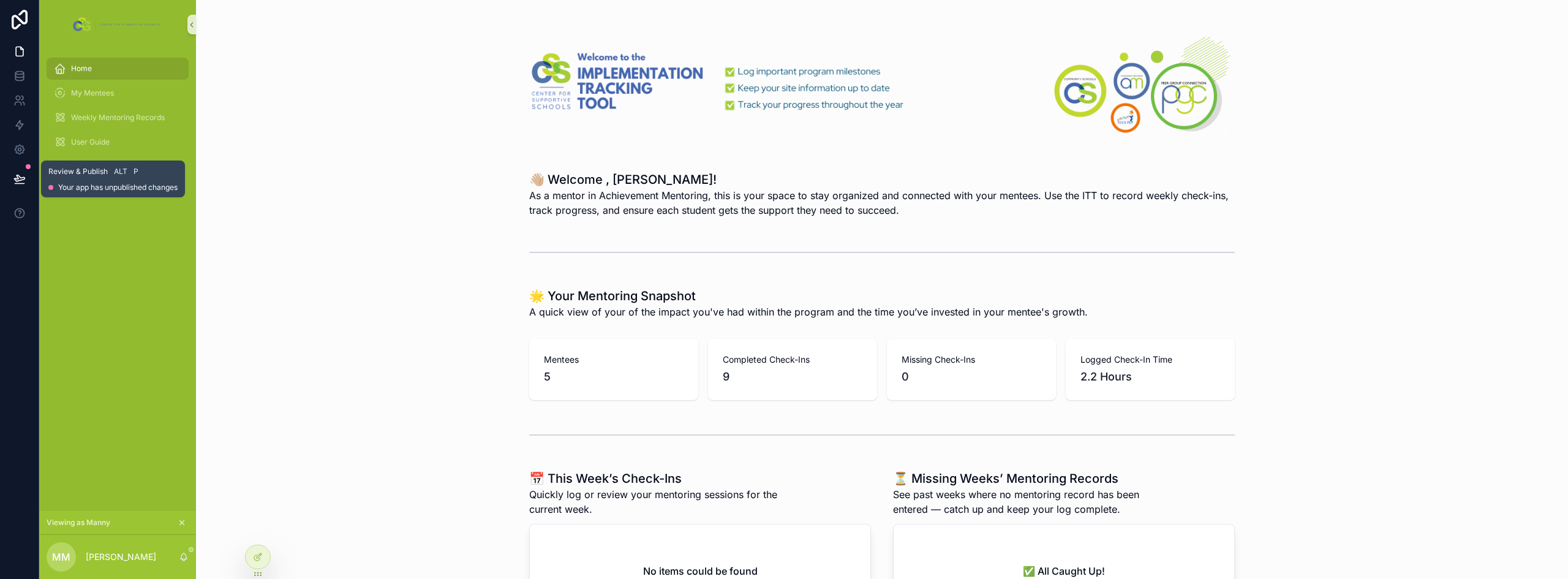
click at [28, 176] on button at bounding box center [20, 179] width 27 height 34
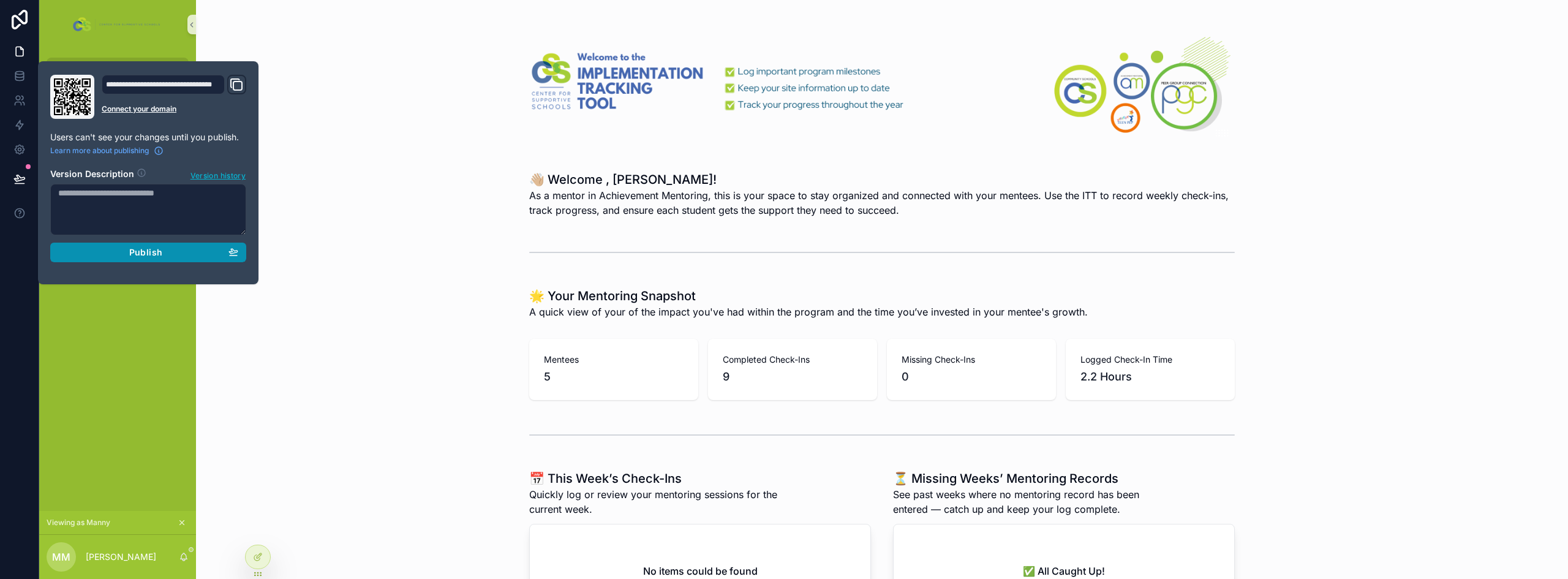
click at [141, 253] on span "Publish" at bounding box center [146, 252] width 33 height 11
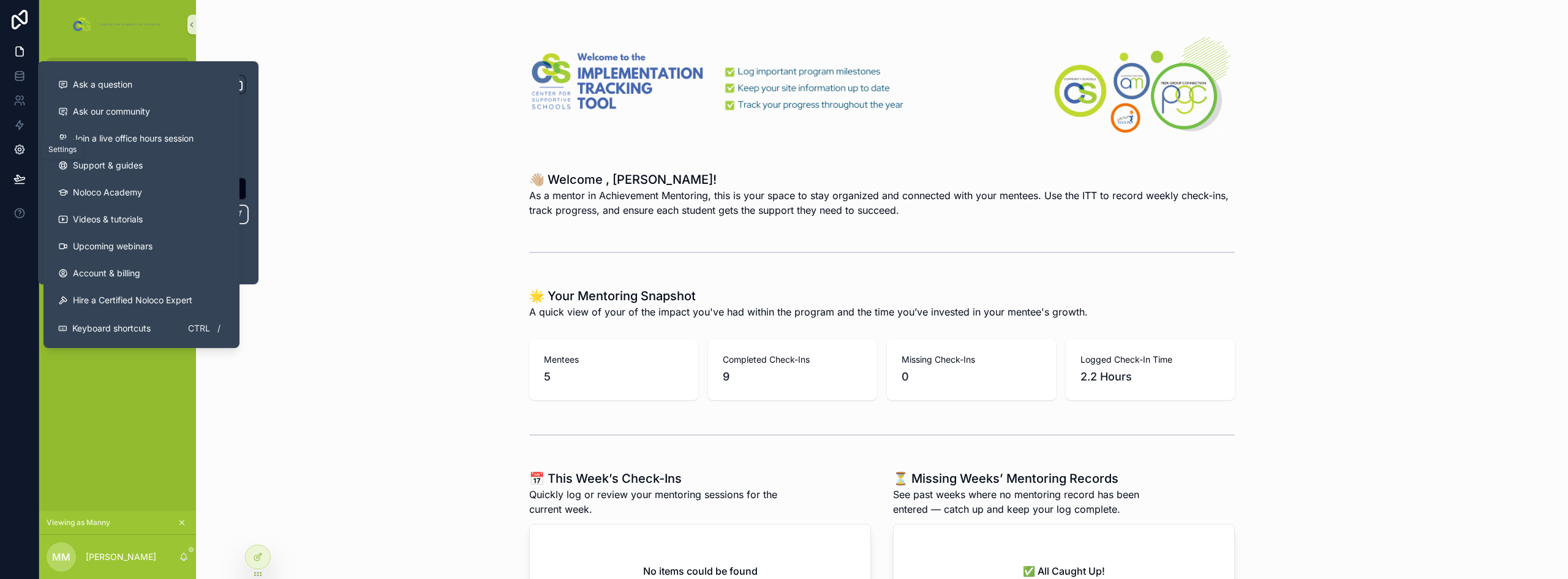
click at [24, 149] on icon at bounding box center [19, 149] width 12 height 12
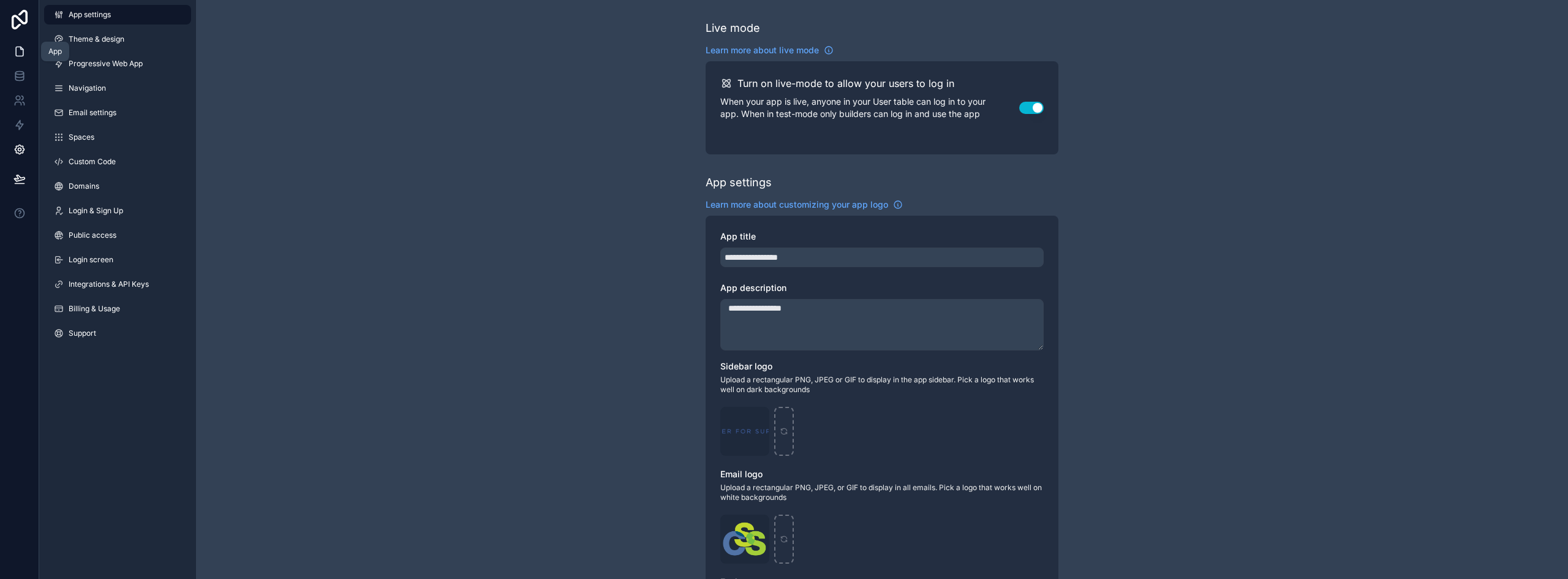
click at [20, 49] on icon at bounding box center [21, 48] width 2 height 2
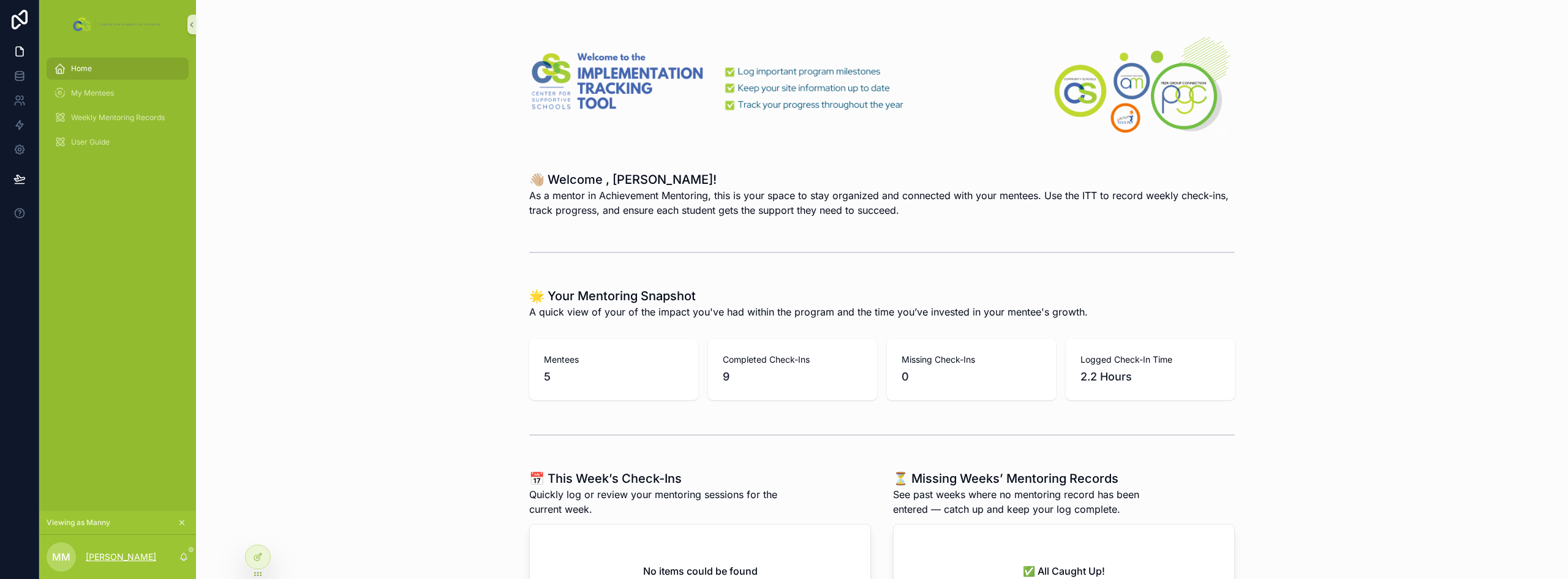
click at [112, 558] on p "[PERSON_NAME]" at bounding box center [121, 556] width 70 height 12
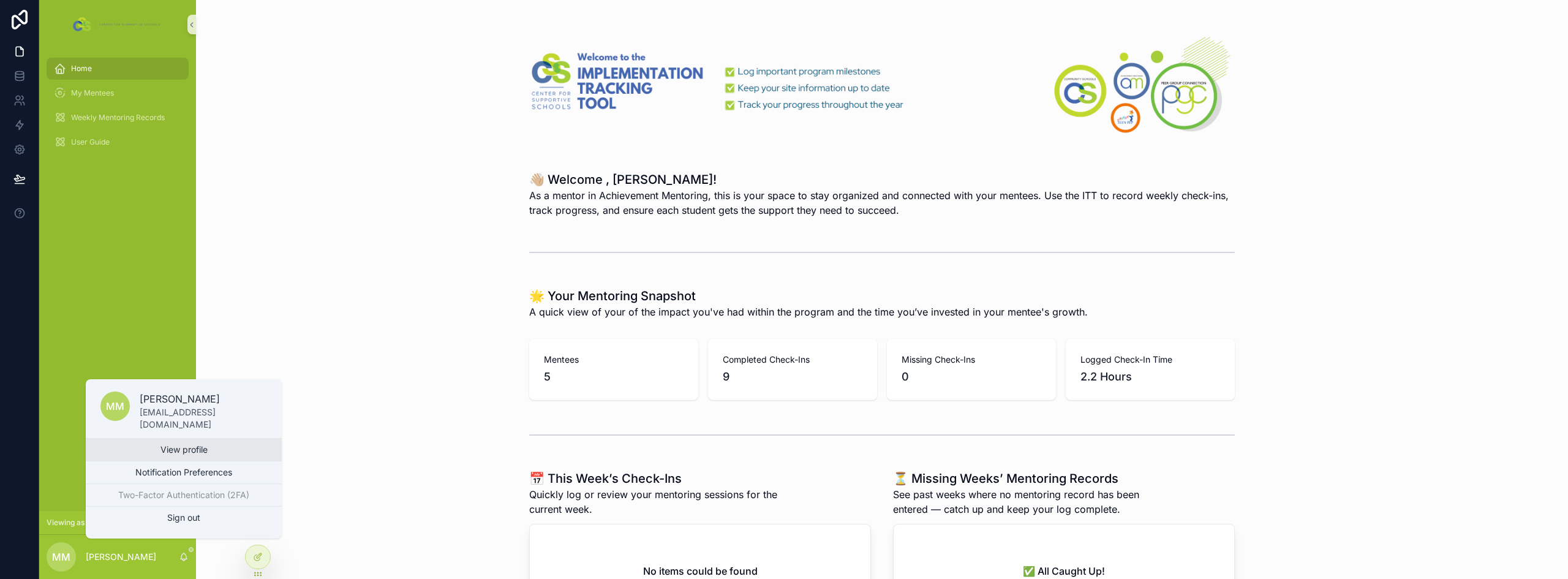
click at [179, 448] on link "View profile" at bounding box center [184, 449] width 196 height 22
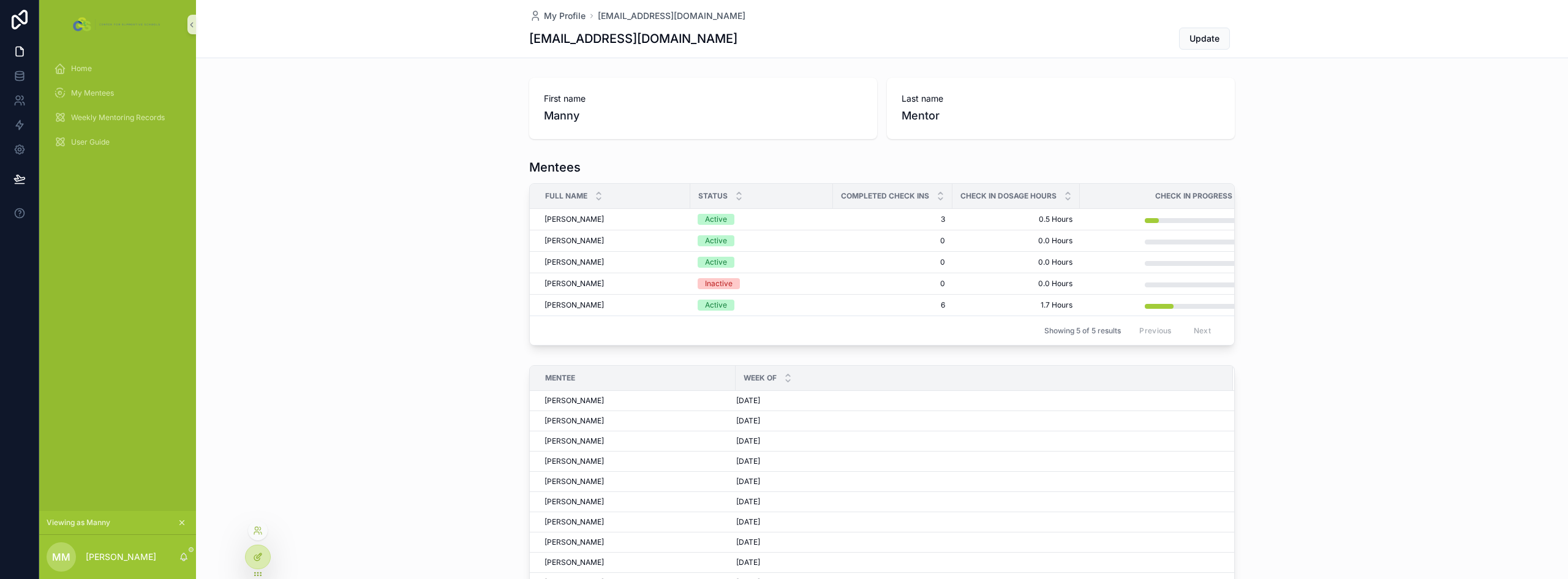
click at [258, 556] on icon at bounding box center [258, 557] width 10 height 10
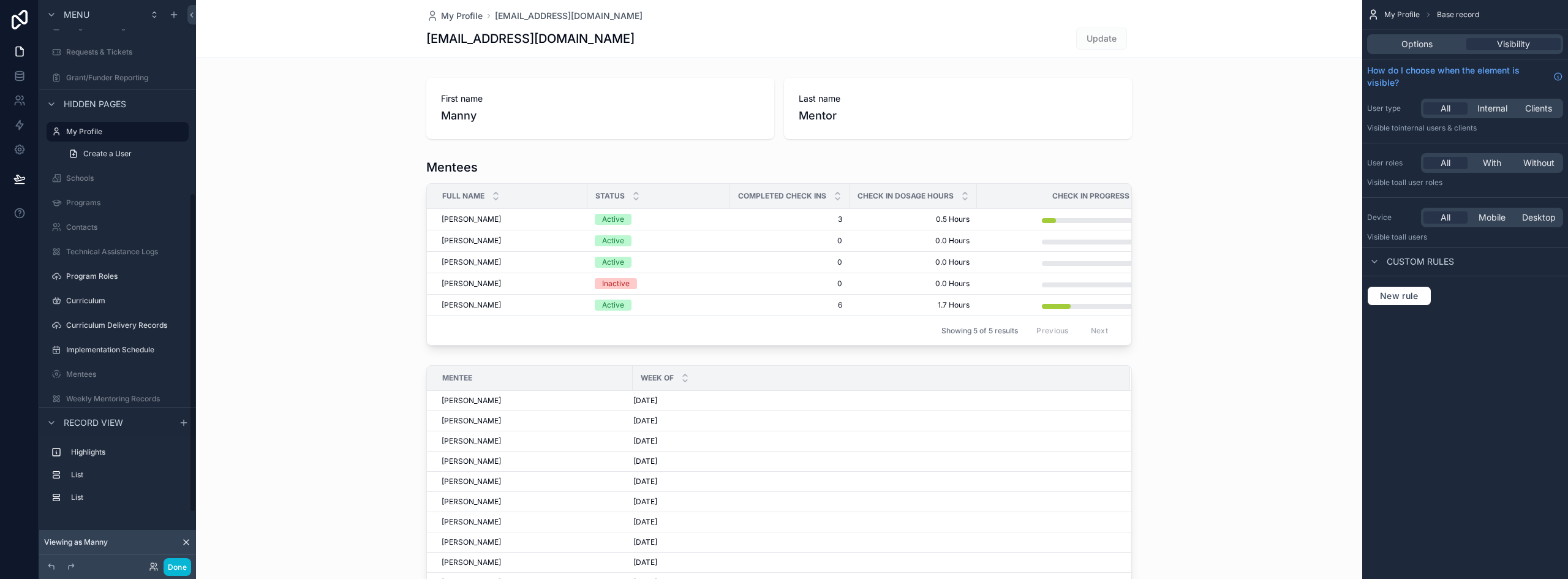
scroll to position [348, 0]
click at [189, 539] on icon at bounding box center [186, 541] width 5 height 5
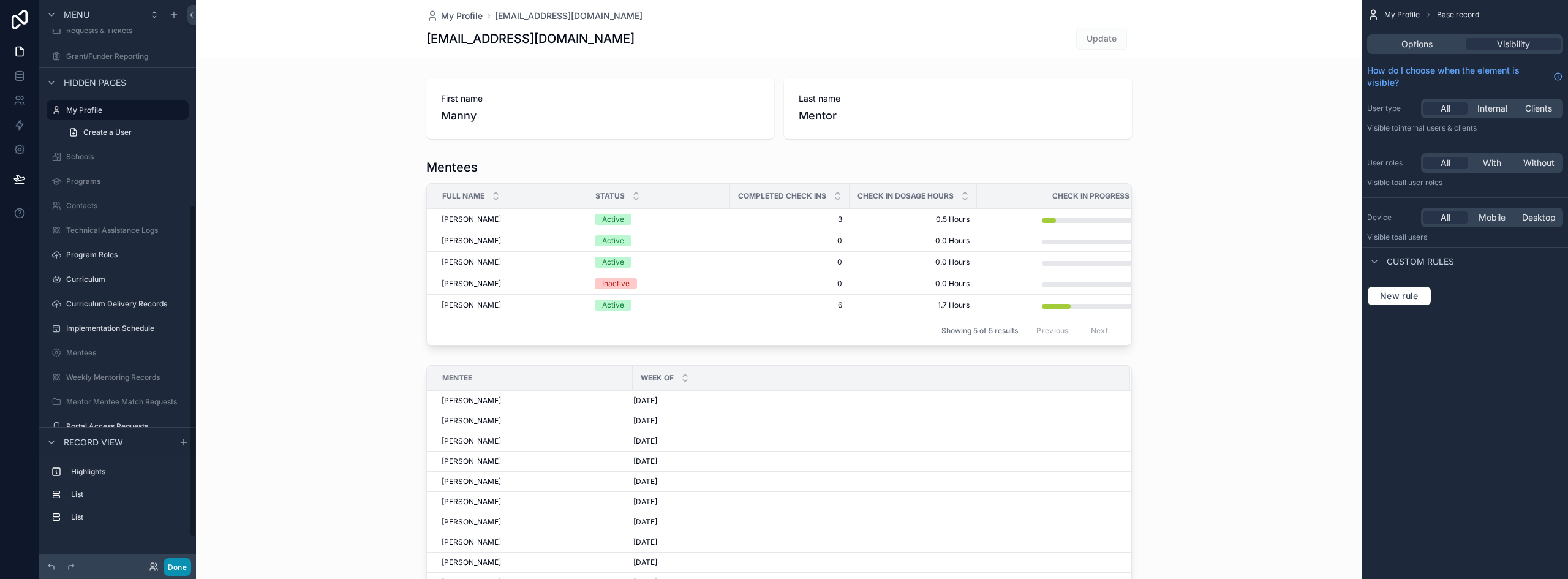
click at [169, 565] on button "Done" at bounding box center [177, 566] width 28 height 18
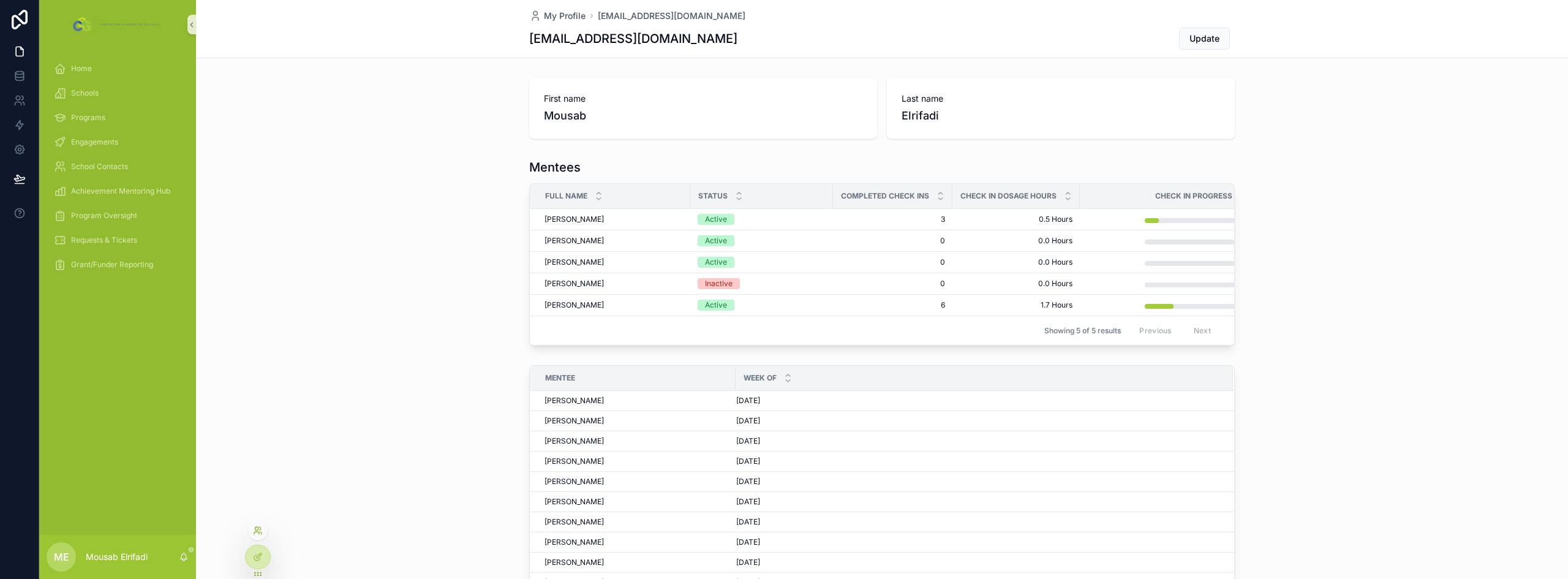
click at [260, 531] on icon at bounding box center [258, 531] width 10 height 10
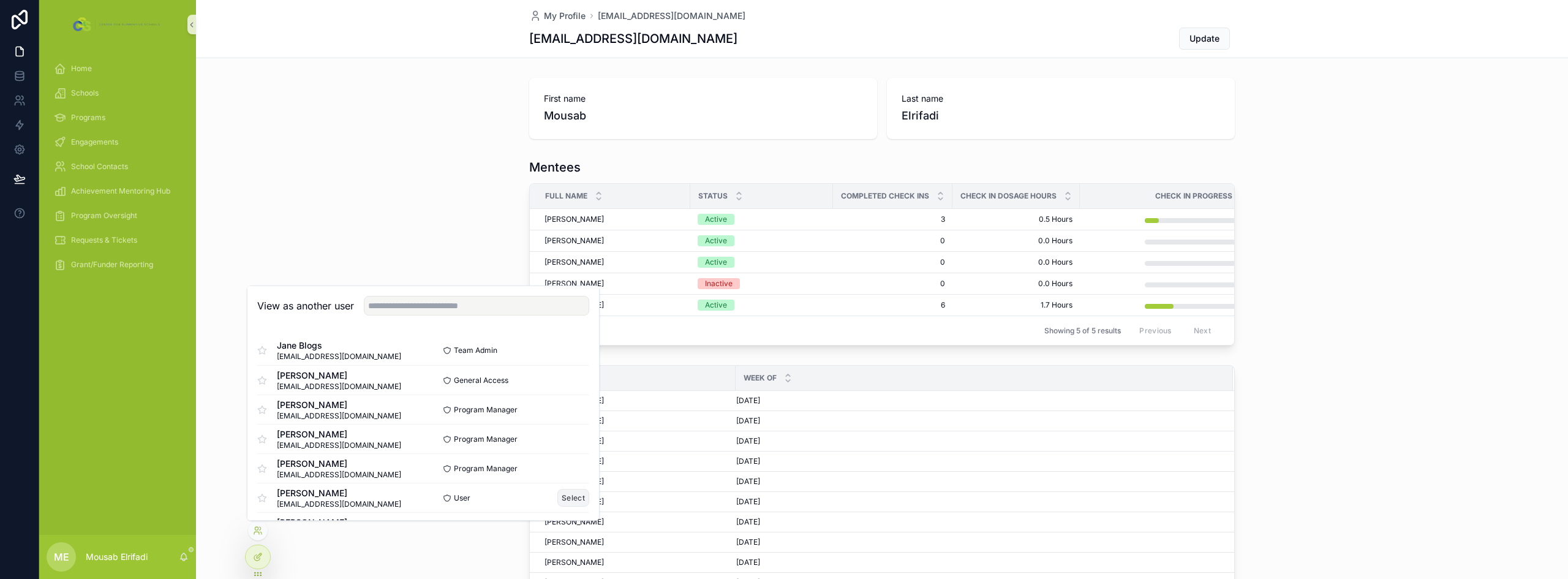
click at [557, 495] on button "Select" at bounding box center [573, 497] width 32 height 18
click at [410, 214] on div "Mentees Full Name Status Completed Check Ins Check In Dosage Hours Check In Pro…" at bounding box center [881, 252] width 1372 height 196
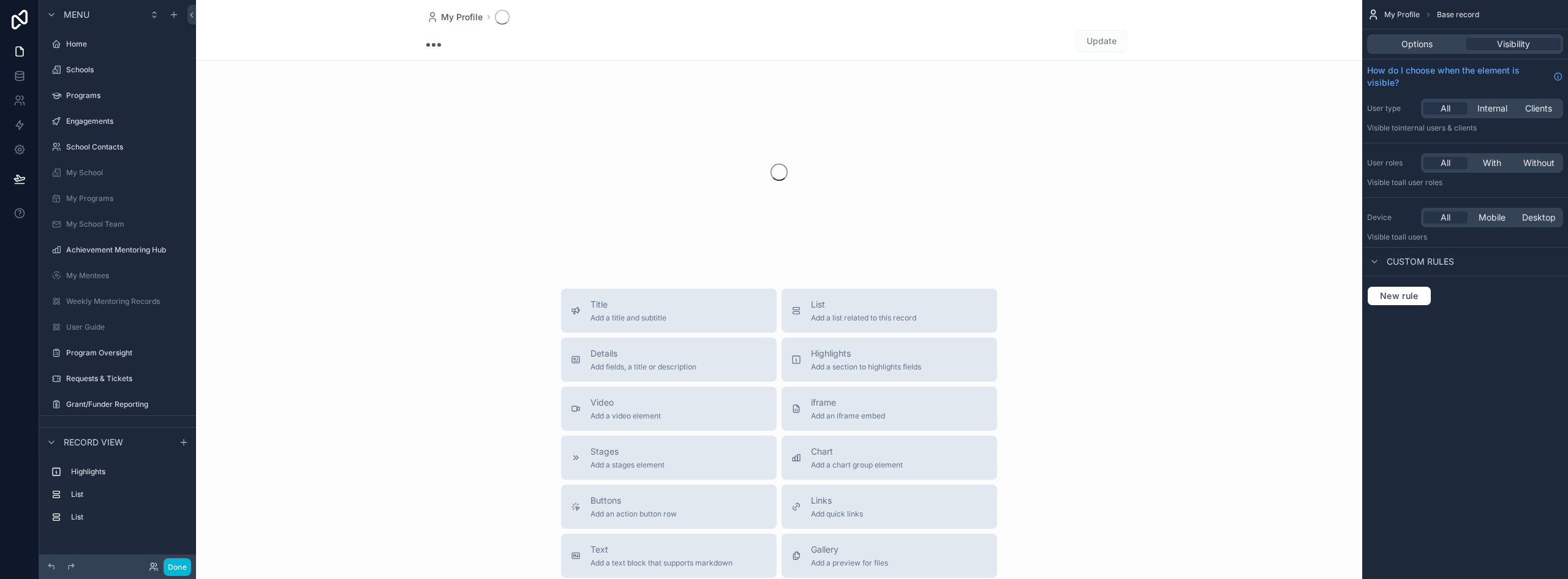
scroll to position [164, 0]
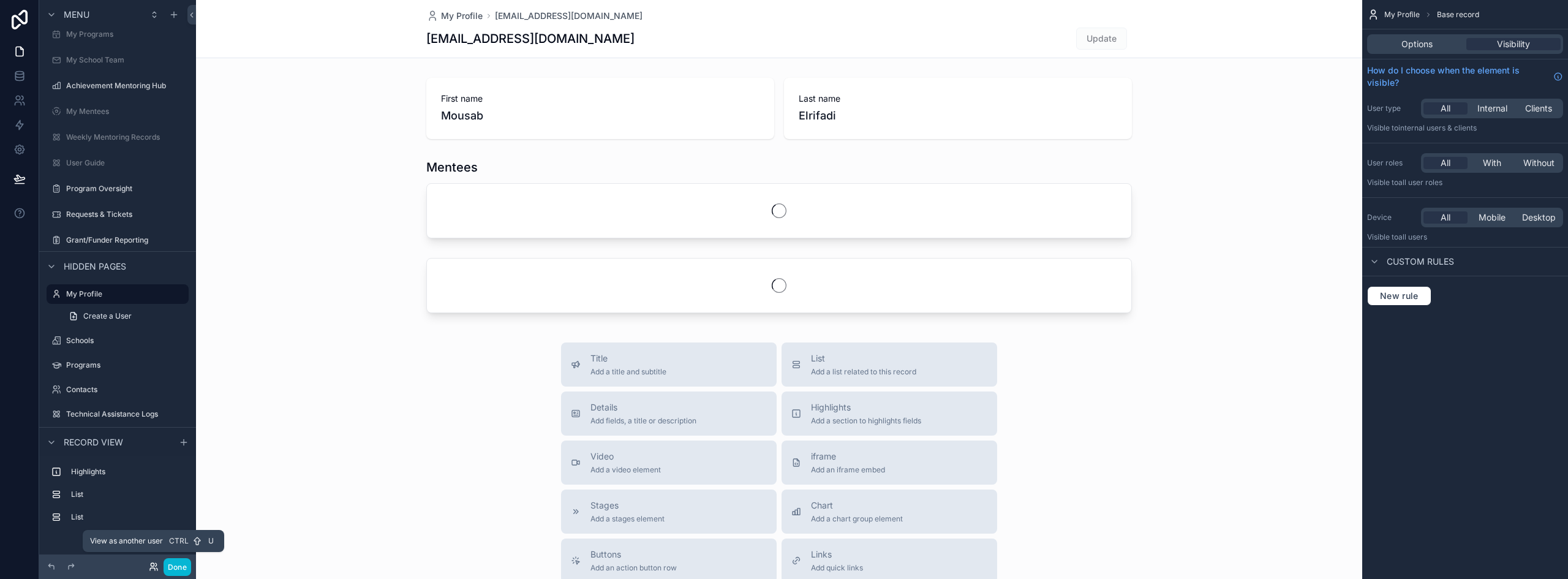
click at [152, 565] on icon at bounding box center [152, 564] width 3 height 3
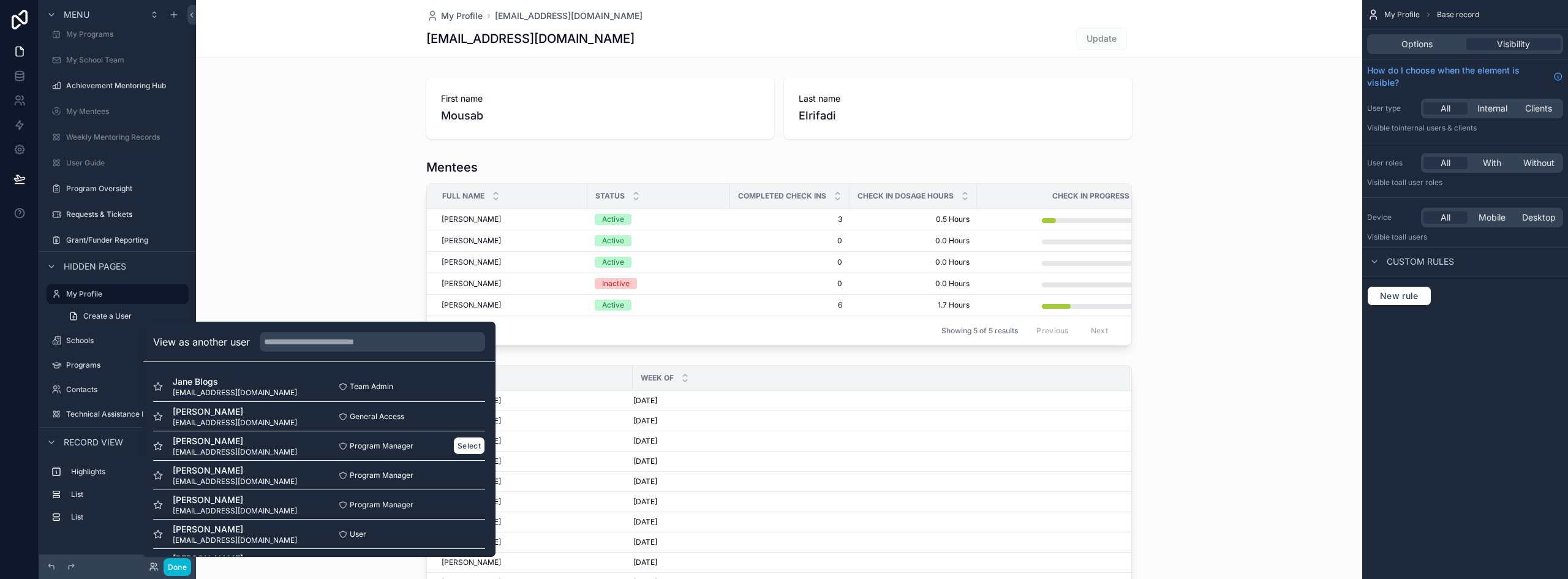
scroll to position [61, 0]
click at [461, 474] on button "Select" at bounding box center [469, 472] width 32 height 18
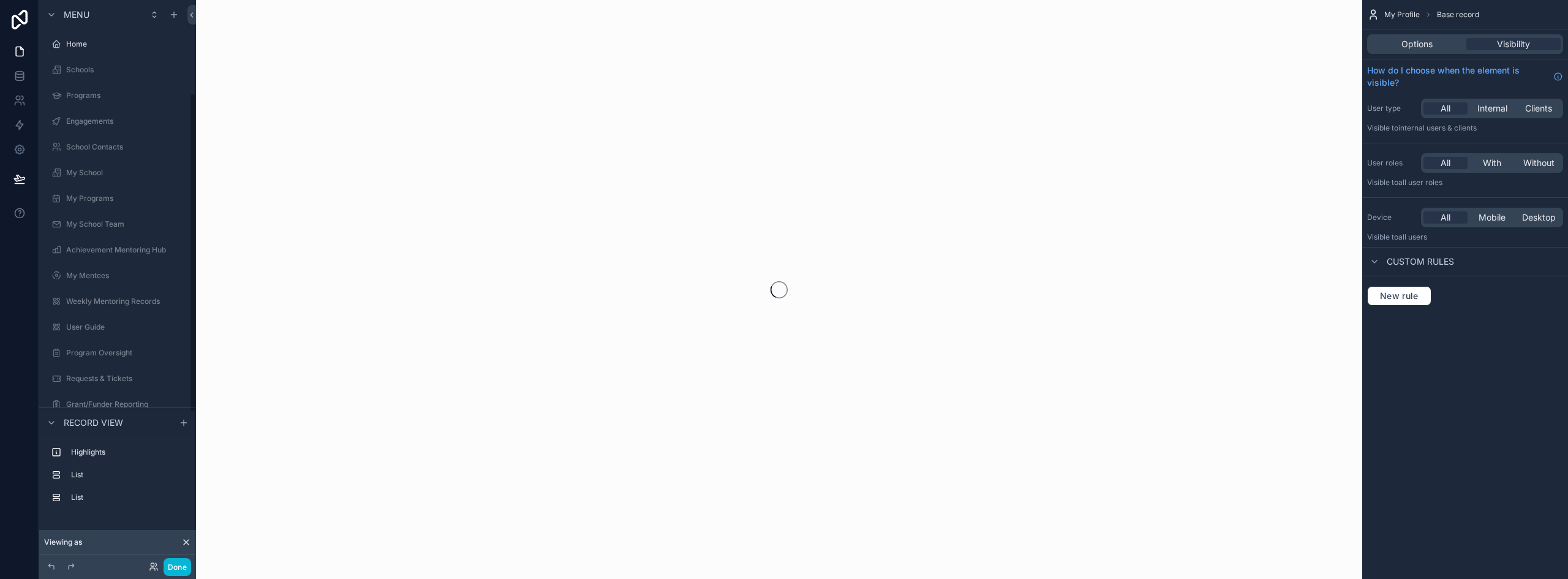
scroll to position [164, 0]
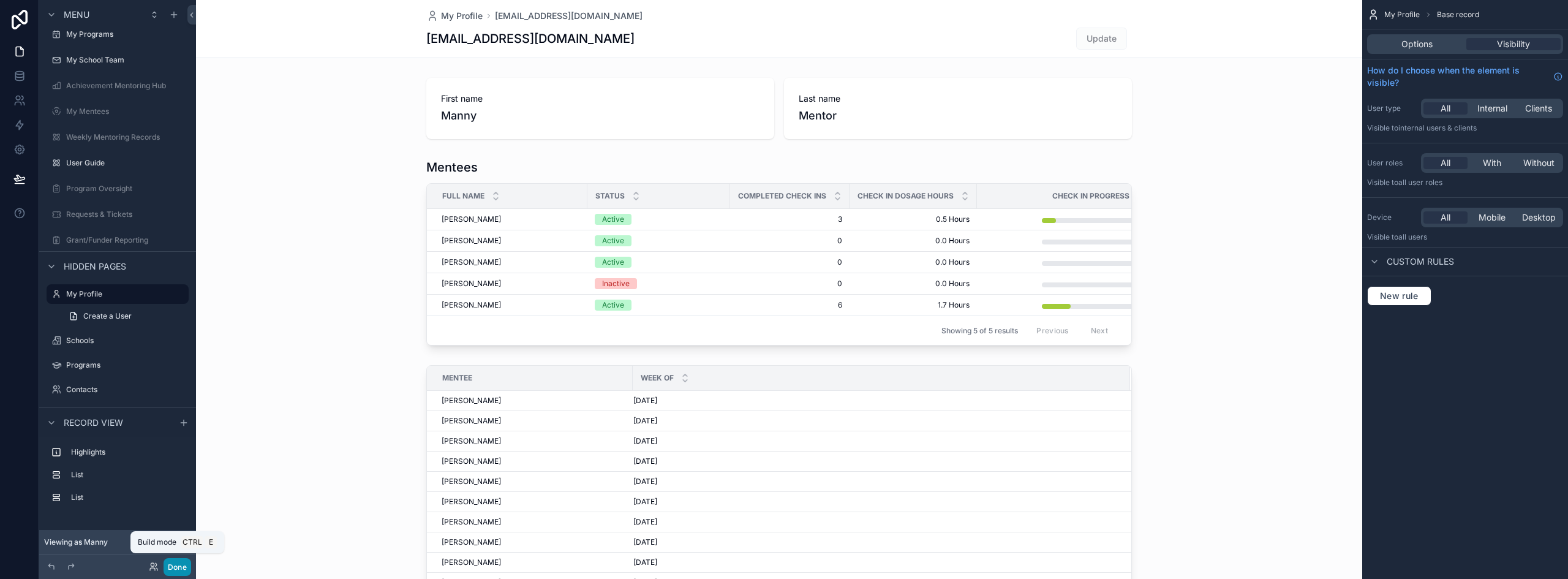
click at [183, 566] on button "Done" at bounding box center [177, 566] width 28 height 18
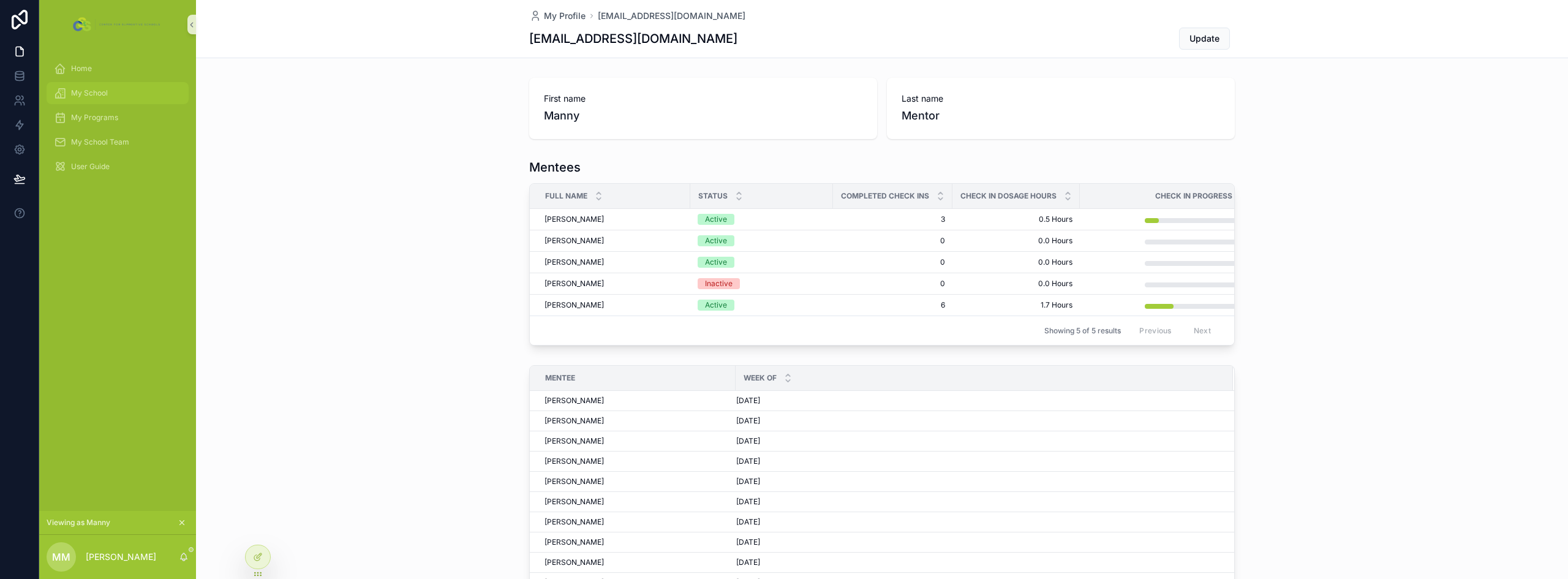
click at [100, 94] on span "My School" at bounding box center [90, 93] width 37 height 10
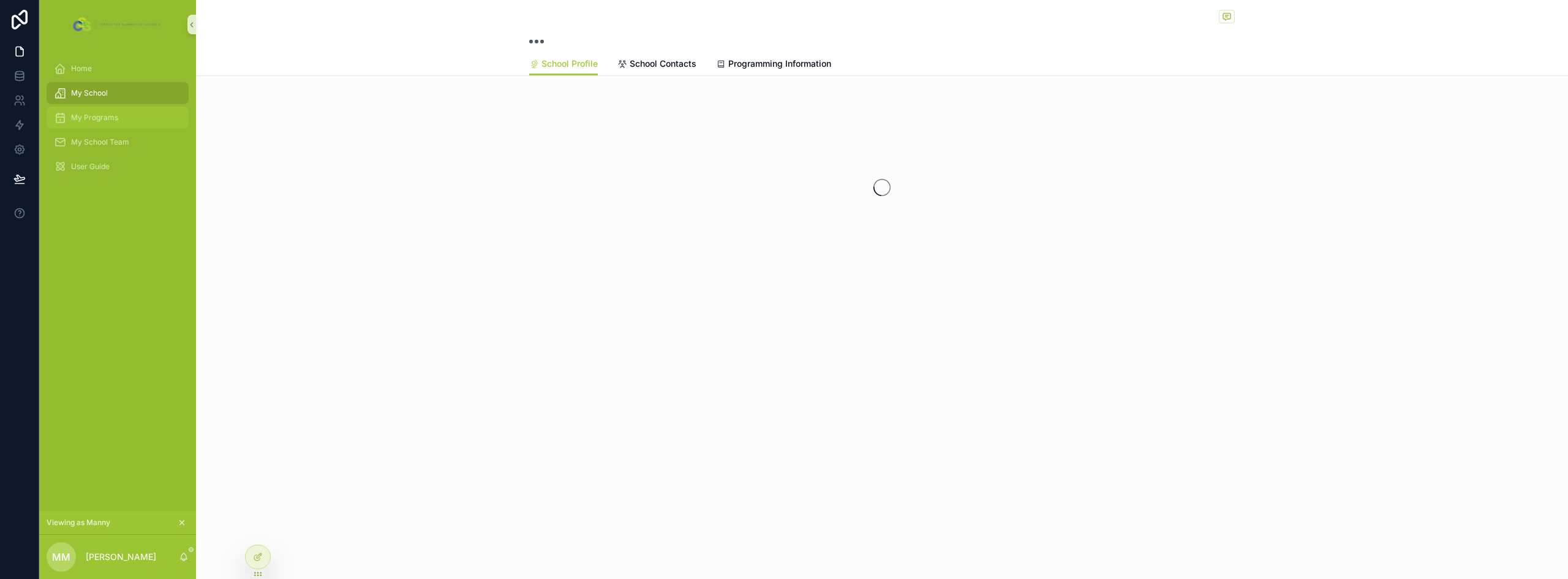
click at [107, 117] on span "My Programs" at bounding box center [95, 117] width 47 height 10
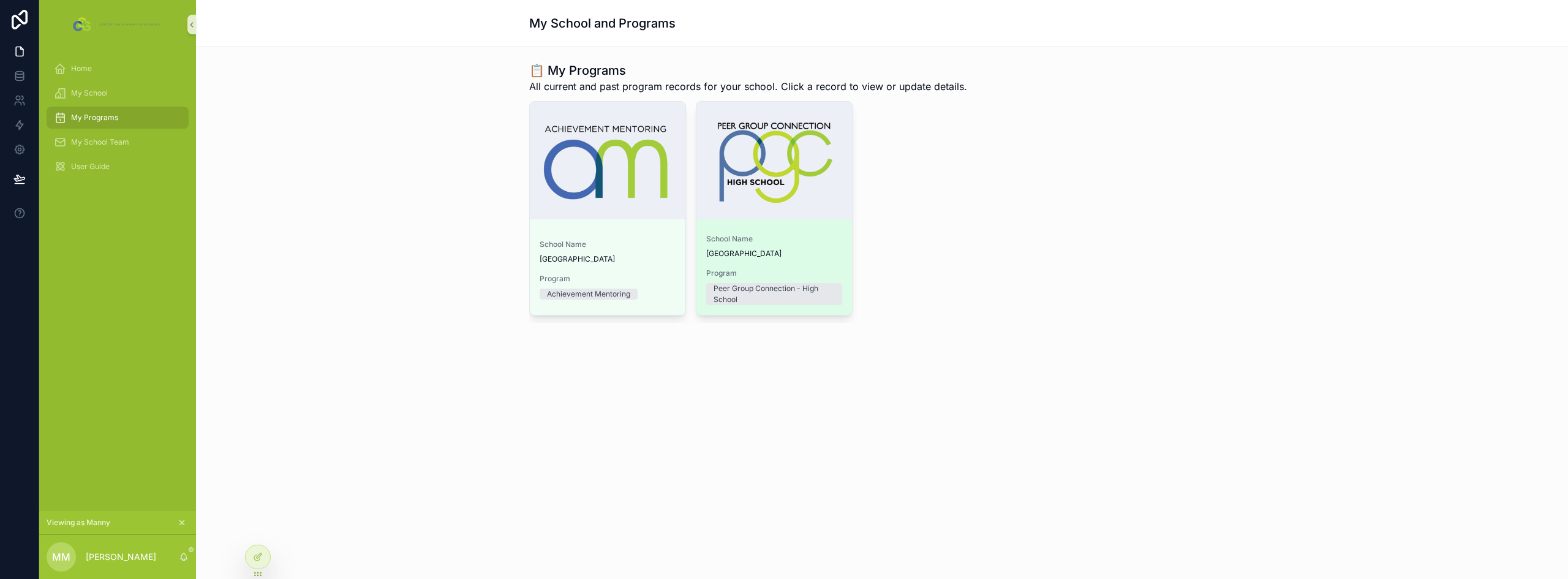
click at [733, 246] on div "School Name [GEOGRAPHIC_DATA]" at bounding box center [774, 246] width 136 height 24
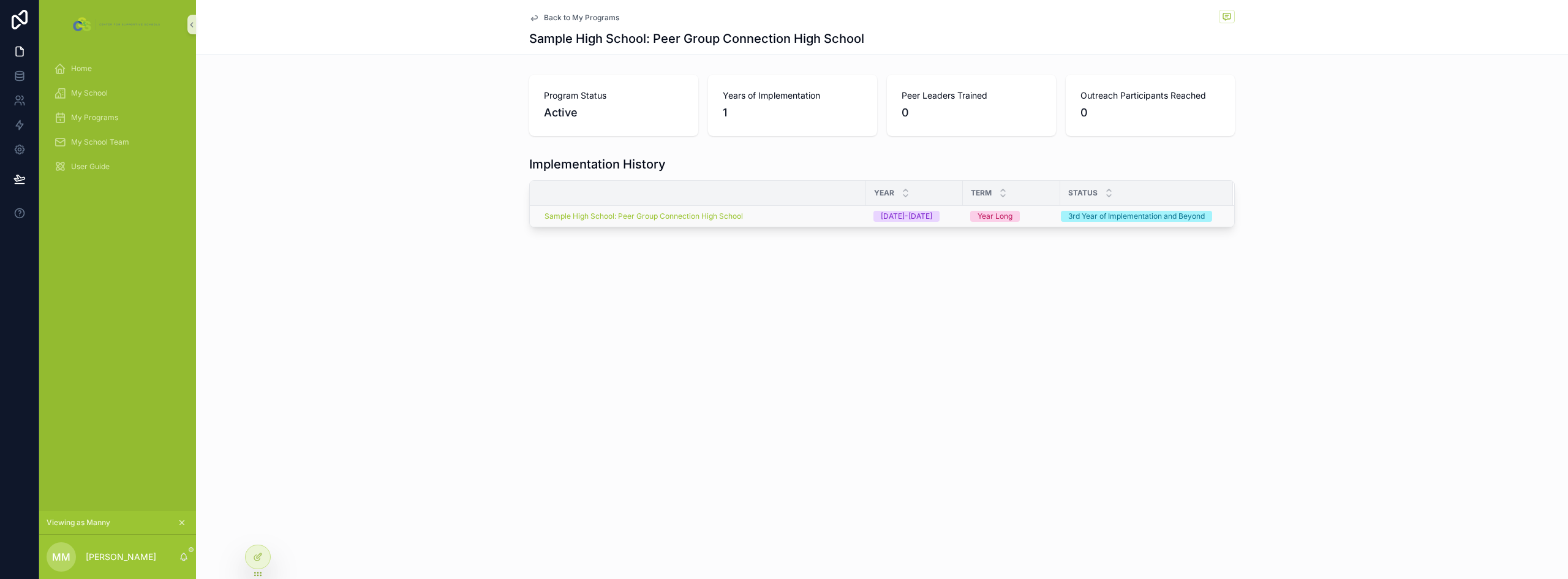
click at [792, 215] on div "Sample High School: Peer Group Connection High School" at bounding box center [701, 216] width 314 height 10
click at [781, 213] on div "Sample High School: Peer Group Connection High School" at bounding box center [701, 216] width 314 height 10
click at [694, 213] on span "Sample High School: Peer Group Connection High School" at bounding box center [643, 216] width 198 height 10
click at [258, 558] on icon at bounding box center [259, 555] width 5 height 5
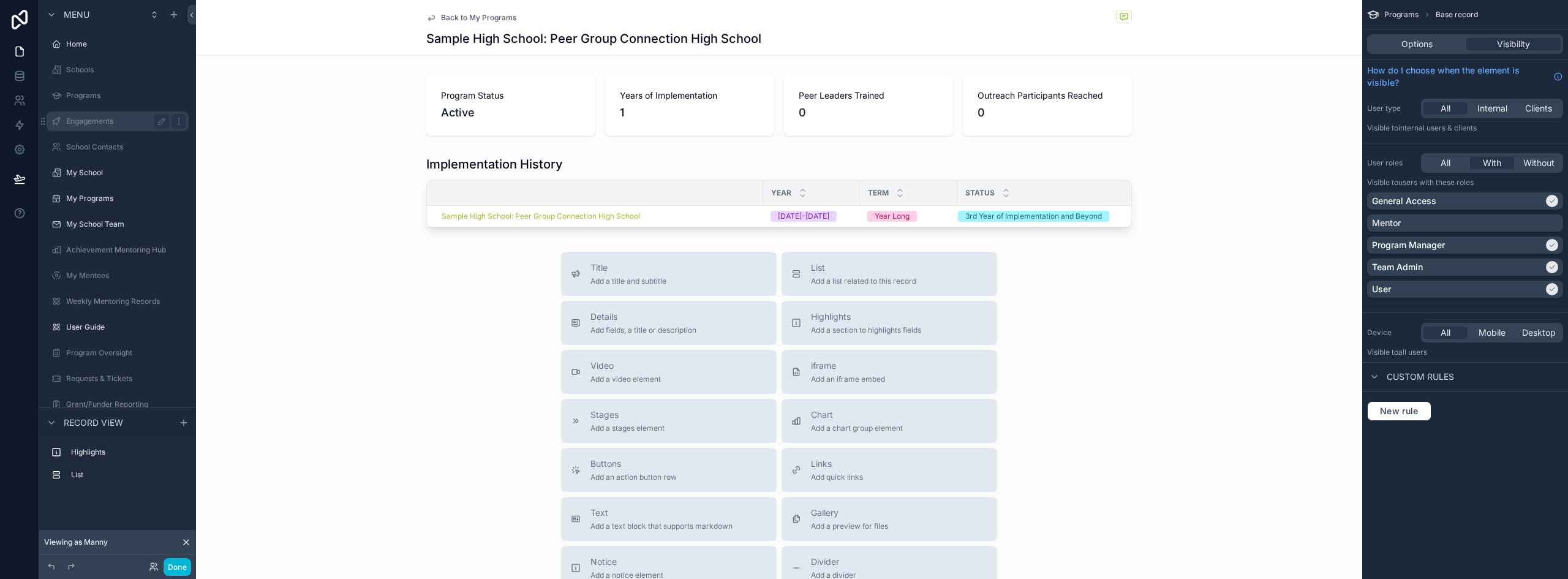
click at [100, 121] on label "Engagements" at bounding box center [115, 122] width 98 height 10
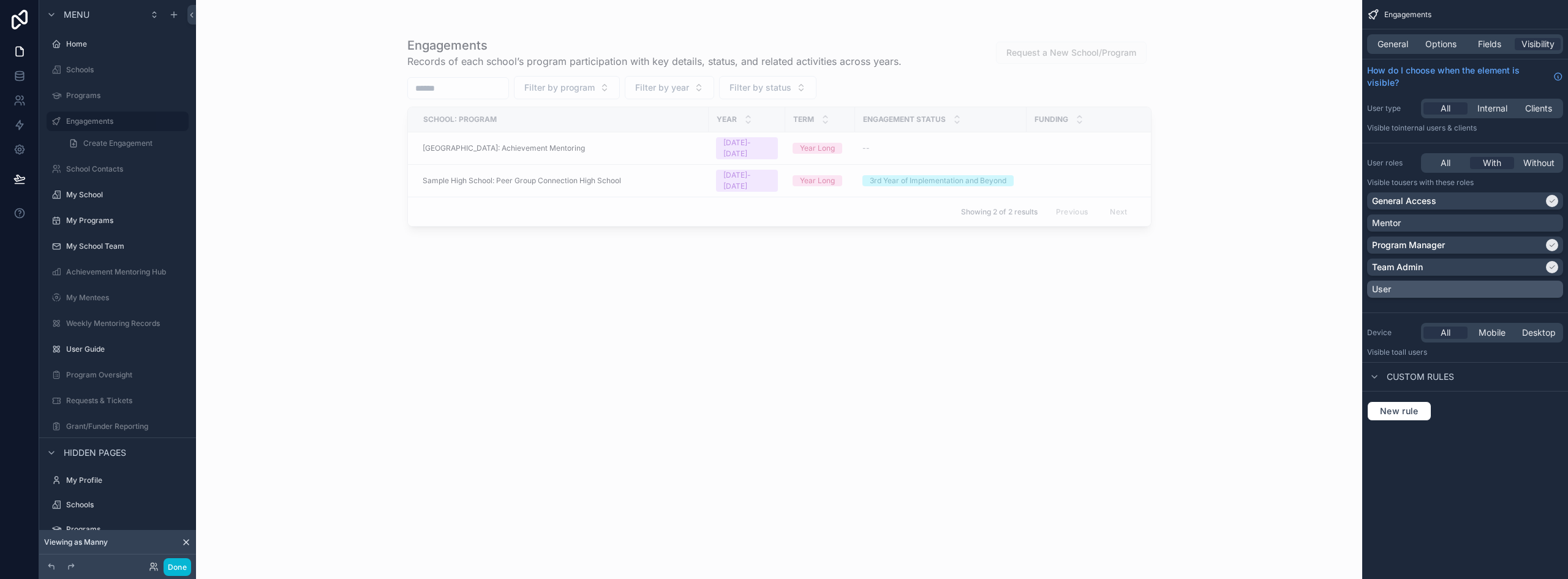
click at [1468, 285] on div "User" at bounding box center [1465, 289] width 186 height 12
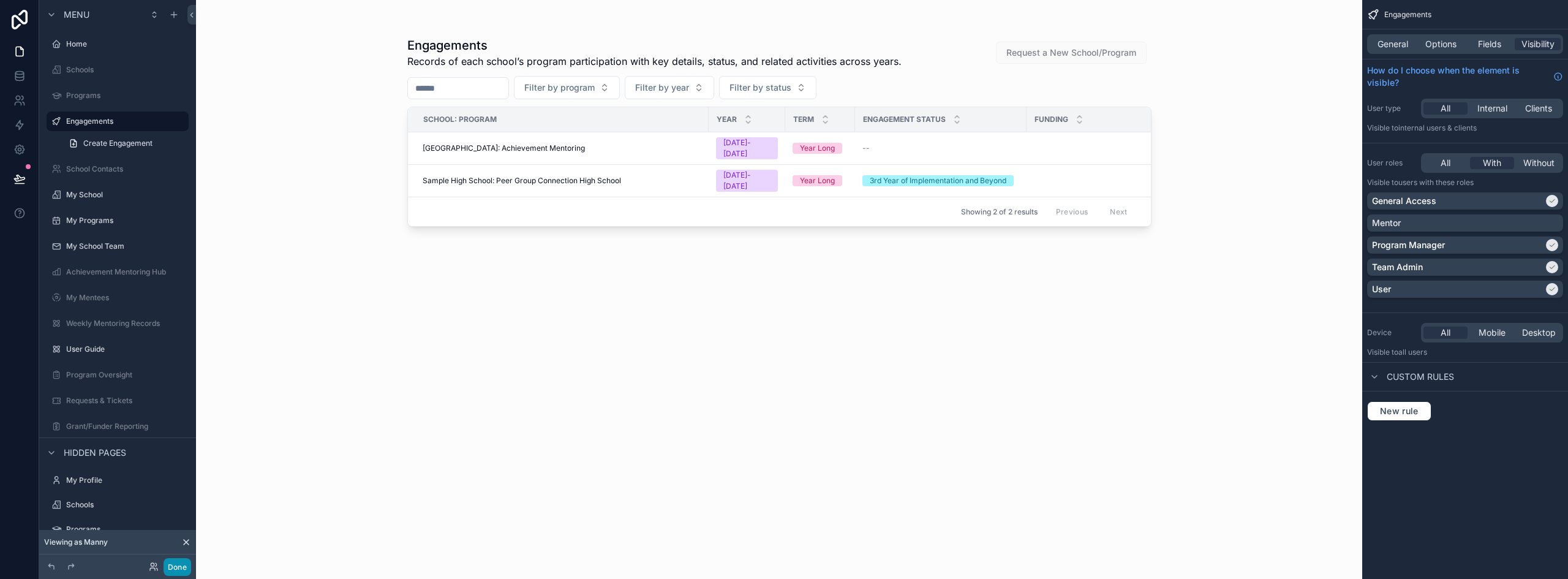
click at [179, 566] on button "Done" at bounding box center [177, 566] width 28 height 18
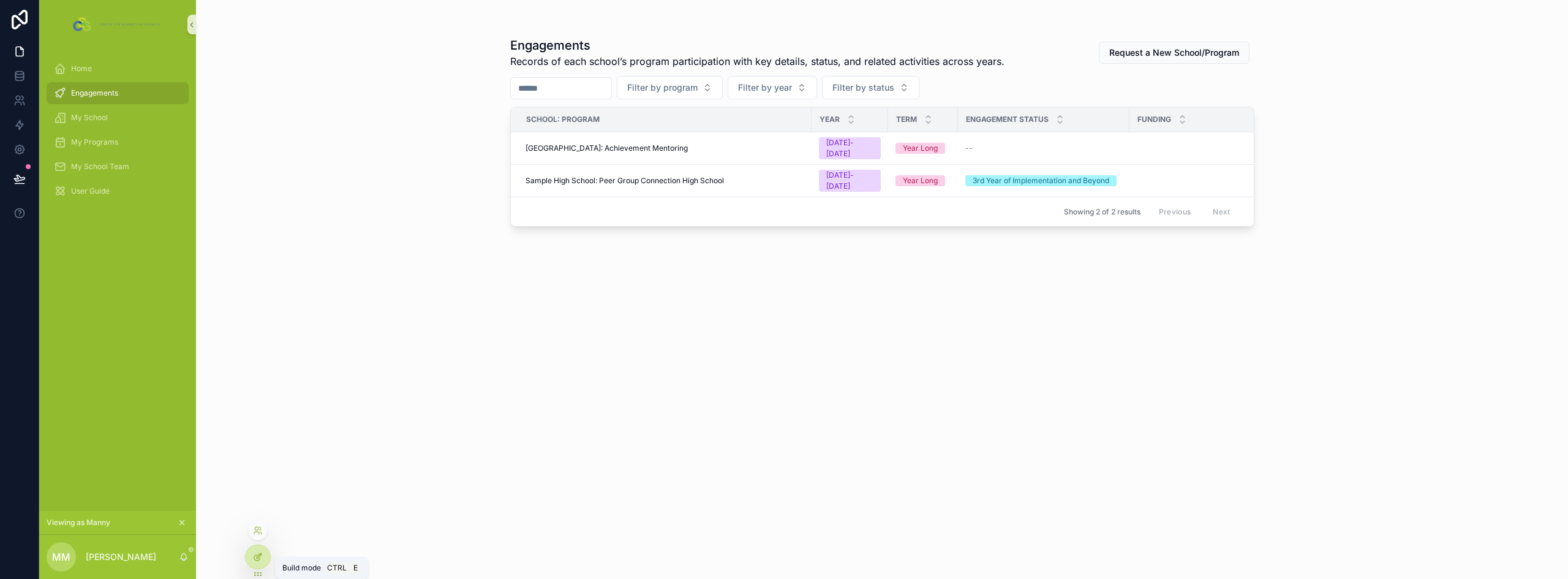
click at [265, 554] on div at bounding box center [258, 556] width 24 height 23
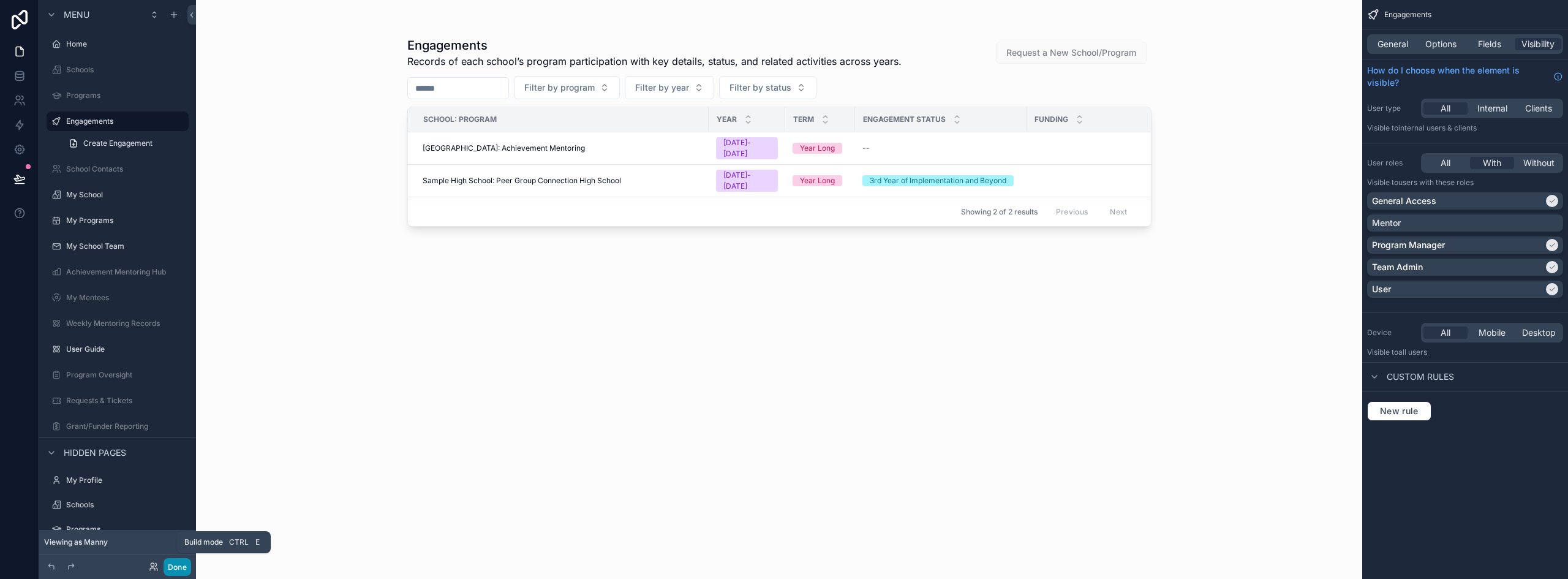
click at [179, 570] on button "Done" at bounding box center [177, 566] width 28 height 18
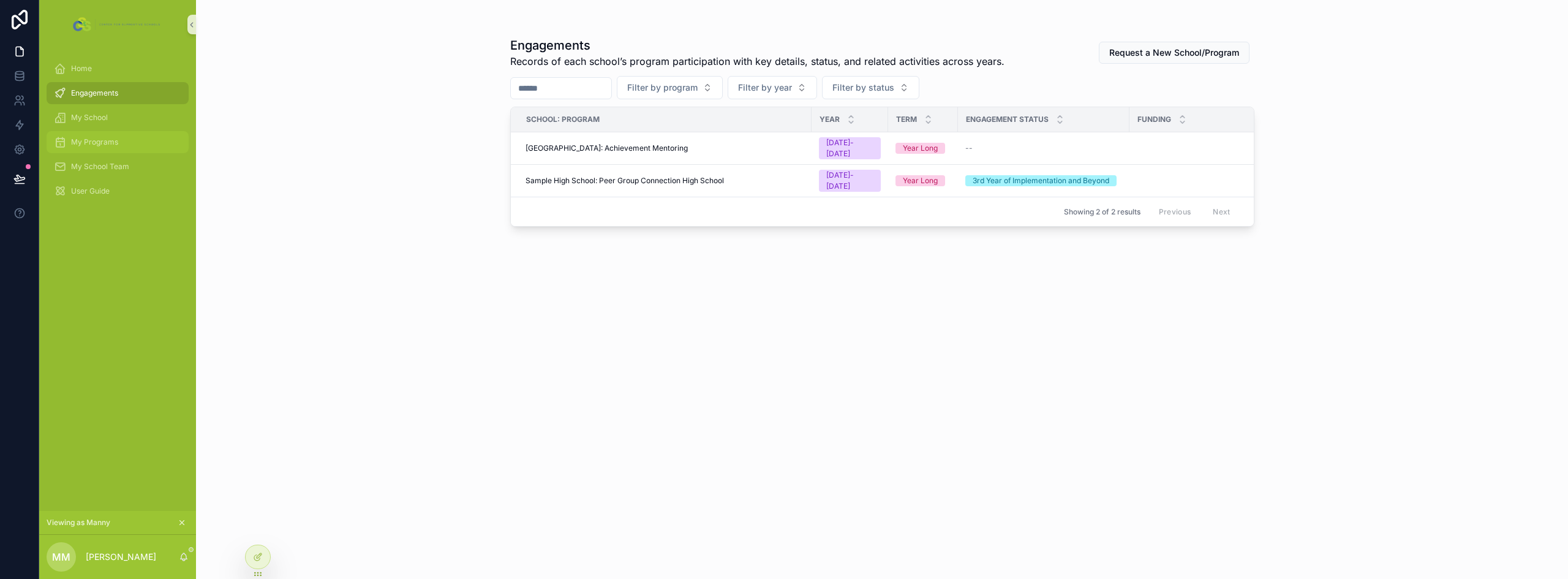
click at [107, 132] on div "My Programs" at bounding box center [117, 142] width 127 height 20
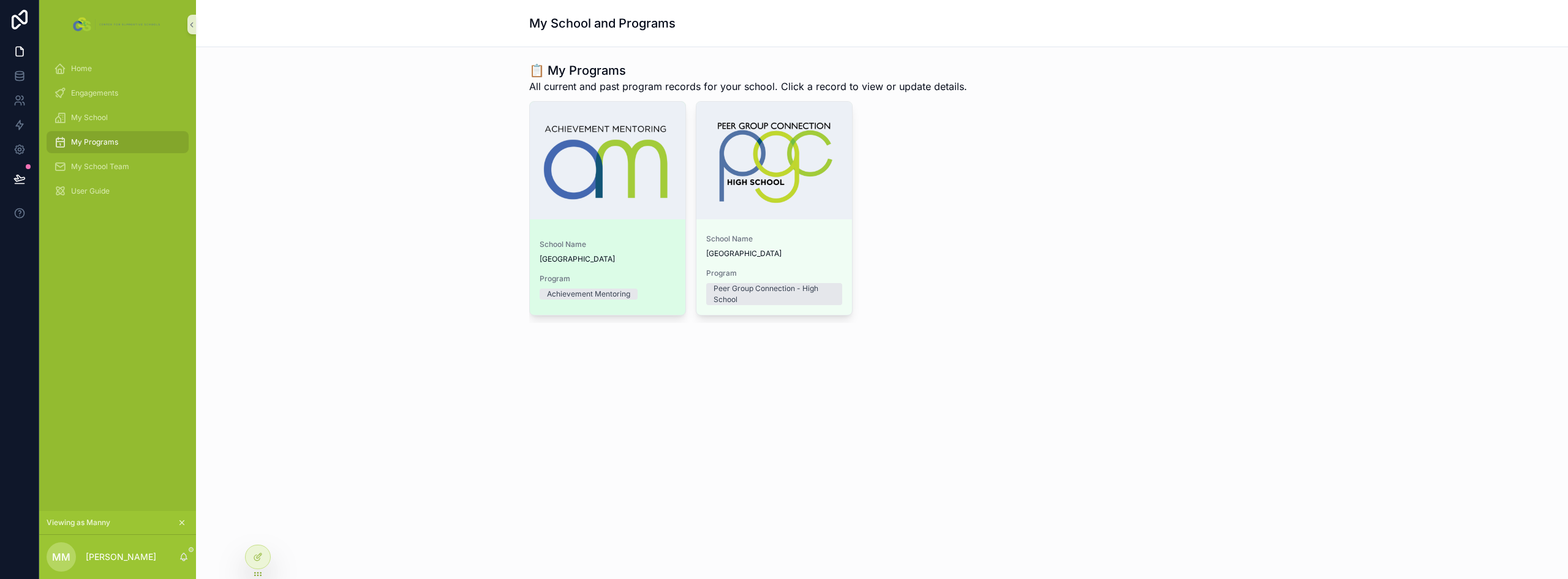
click at [684, 233] on div "School Name Sample High School Program Achievement Mentoring" at bounding box center [608, 272] width 156 height 85
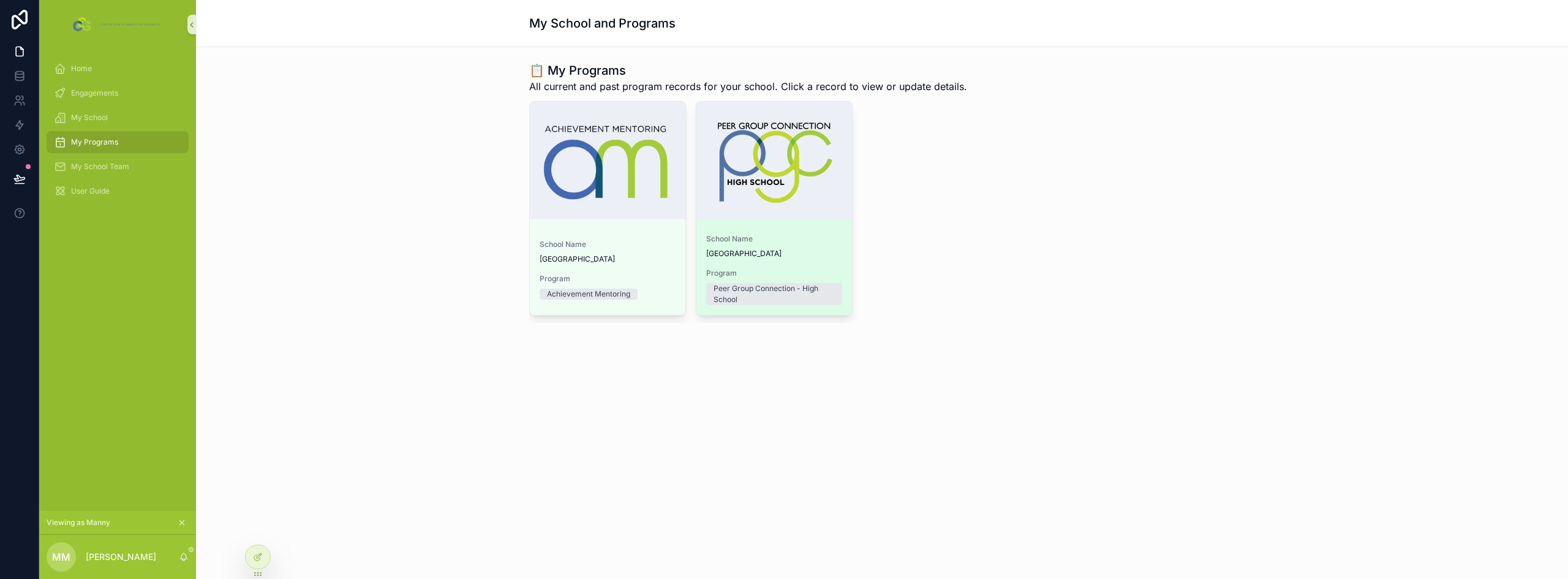
click at [797, 244] on div "School Name [GEOGRAPHIC_DATA]" at bounding box center [774, 246] width 136 height 24
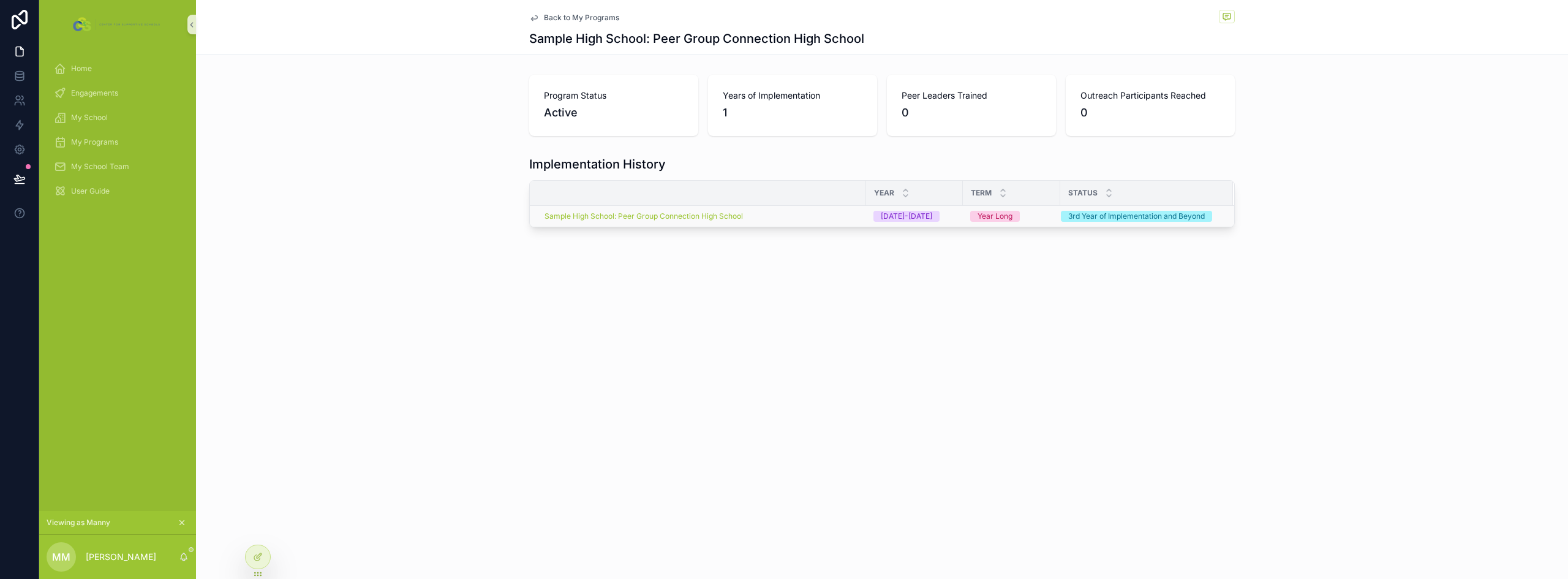
click at [811, 218] on div "Sample High School: Peer Group Connection High School" at bounding box center [701, 216] width 314 height 10
click at [255, 553] on icon at bounding box center [258, 557] width 10 height 10
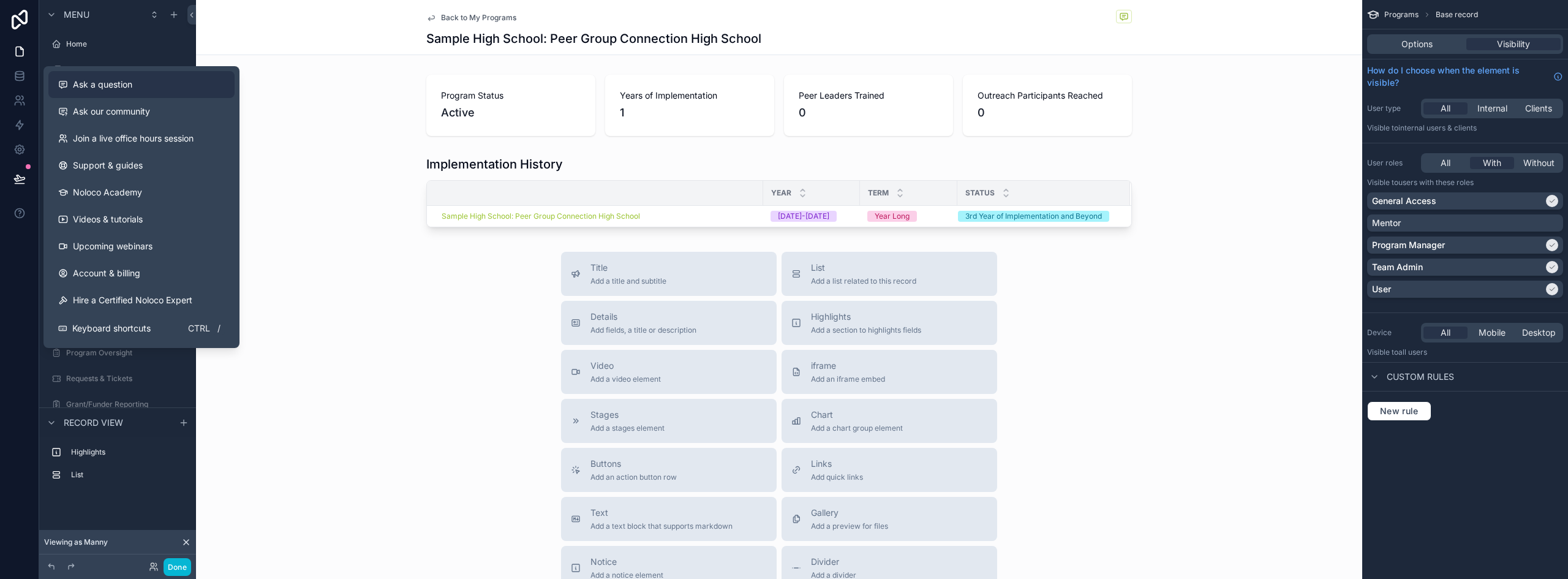
click at [117, 80] on span "Ask a question" at bounding box center [102, 84] width 60 height 12
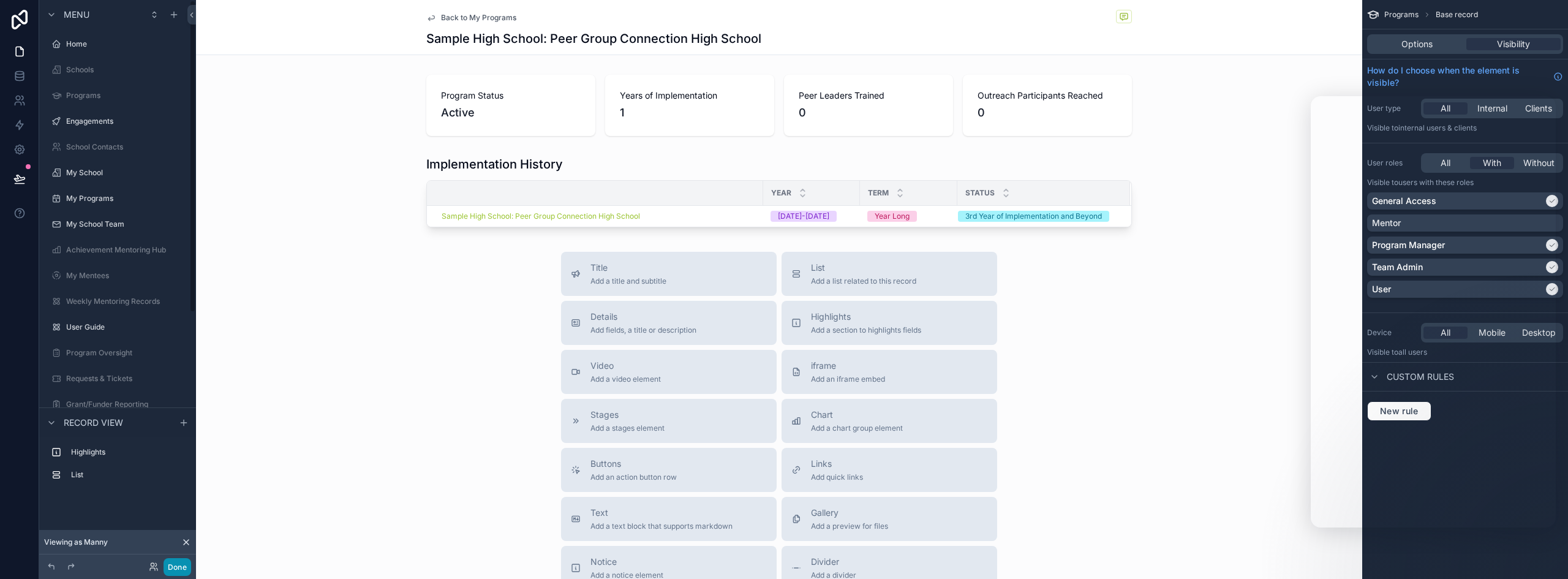
click at [172, 570] on button "Done" at bounding box center [177, 566] width 28 height 18
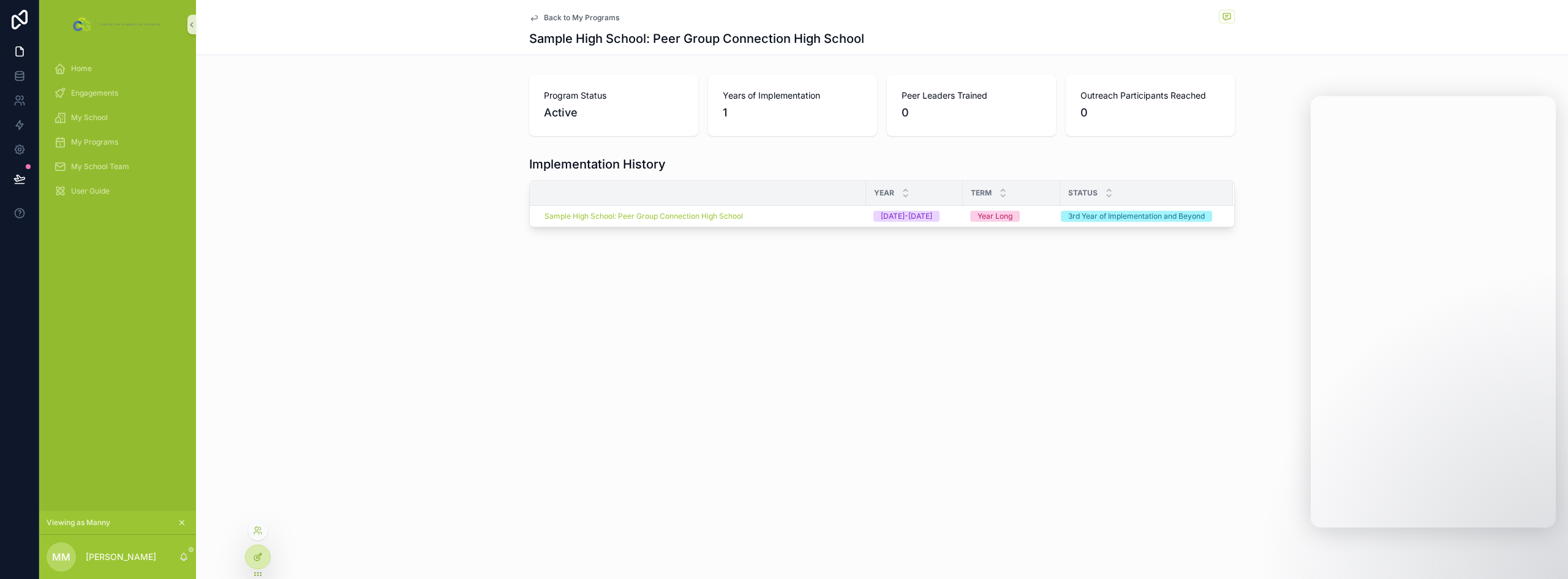
click at [255, 561] on icon at bounding box center [258, 557] width 10 height 10
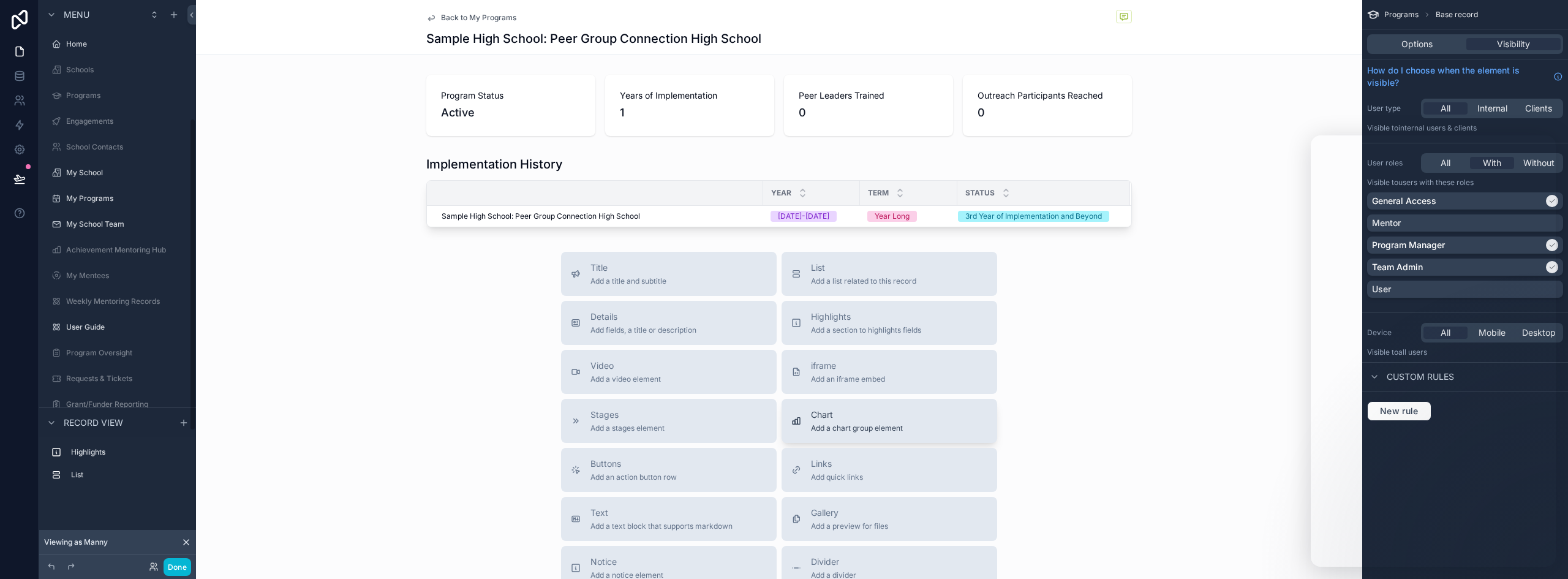
scroll to position [213, 0]
click at [1429, 39] on span "Options" at bounding box center [1417, 43] width 31 height 12
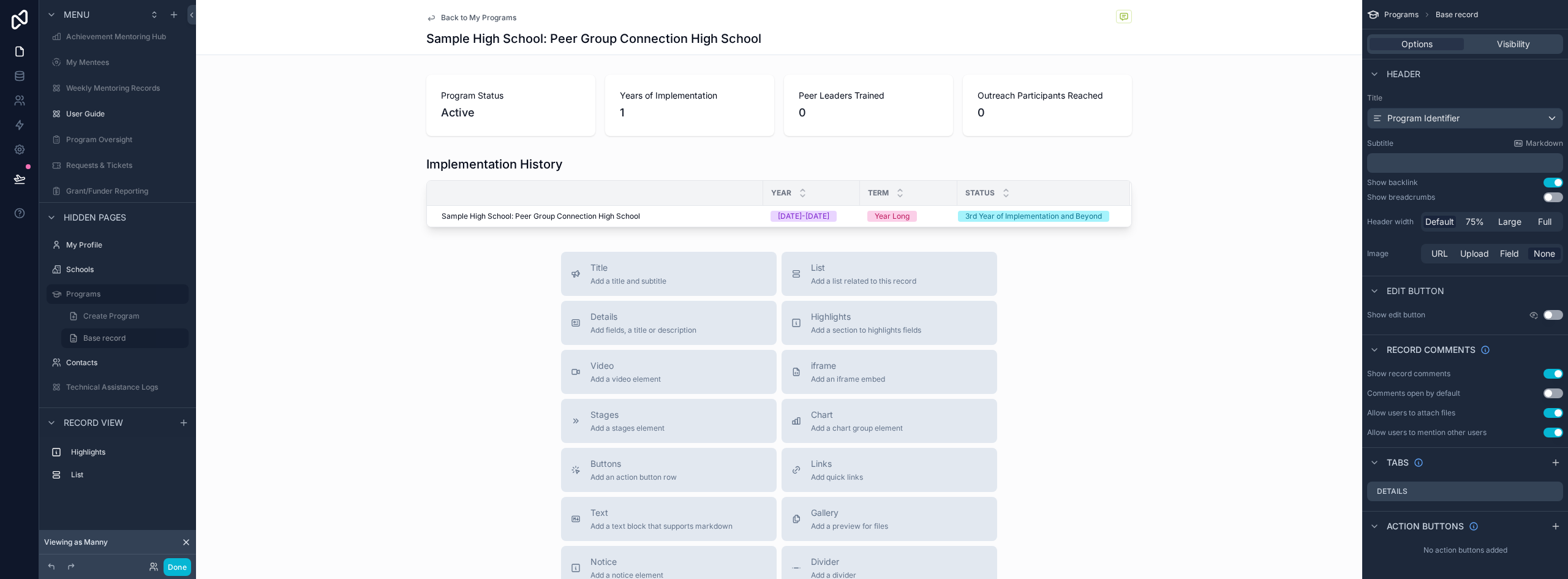
click at [1558, 373] on button "Use setting" at bounding box center [1553, 373] width 20 height 10
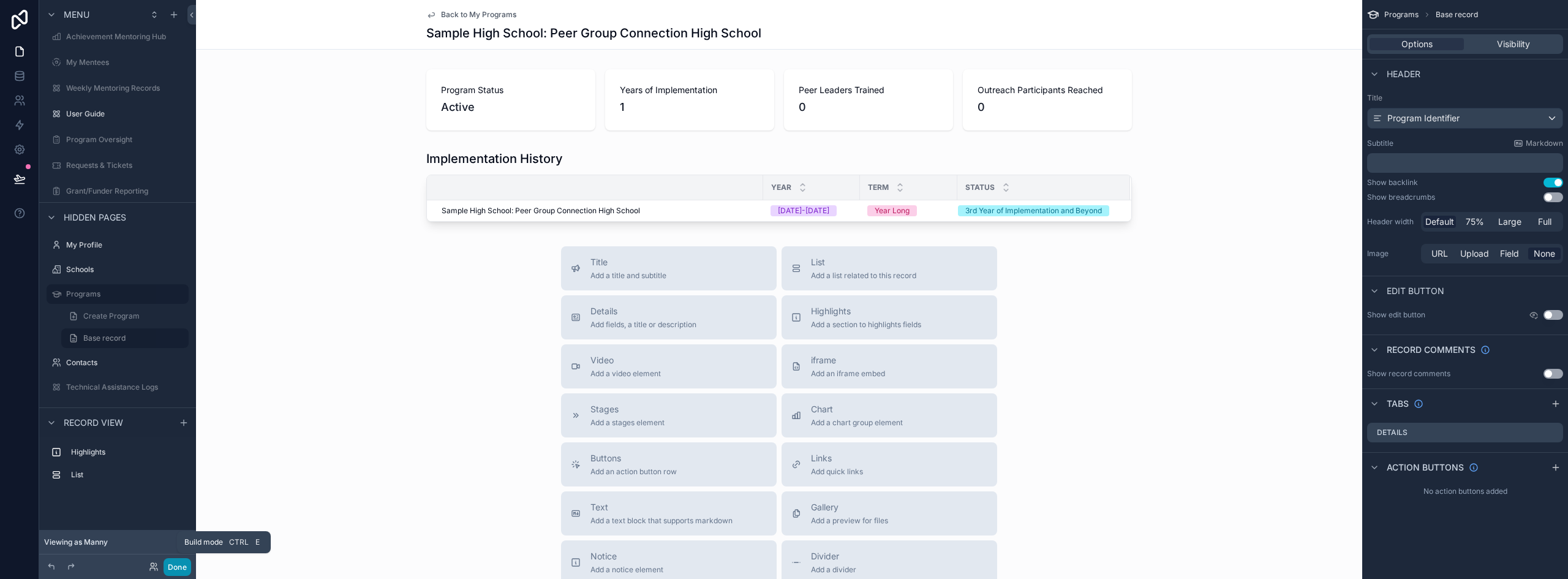
click at [177, 565] on button "Done" at bounding box center [177, 566] width 28 height 18
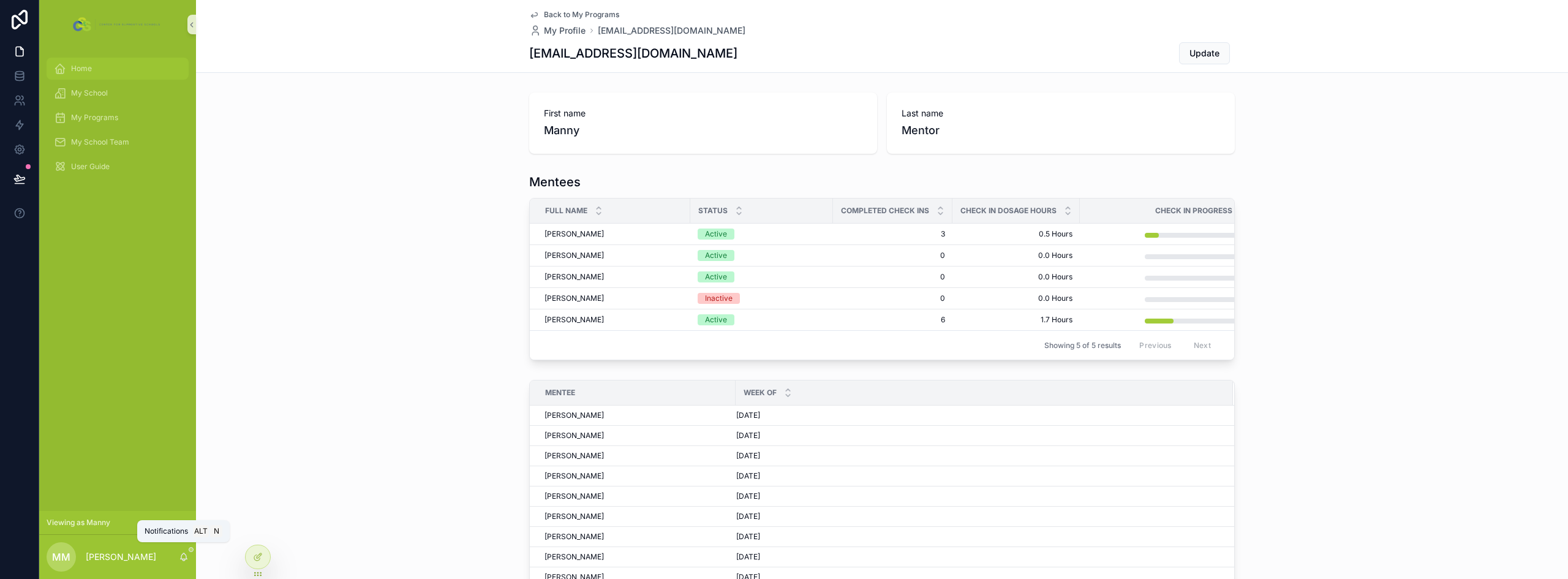
click at [129, 68] on div "Home" at bounding box center [117, 69] width 127 height 20
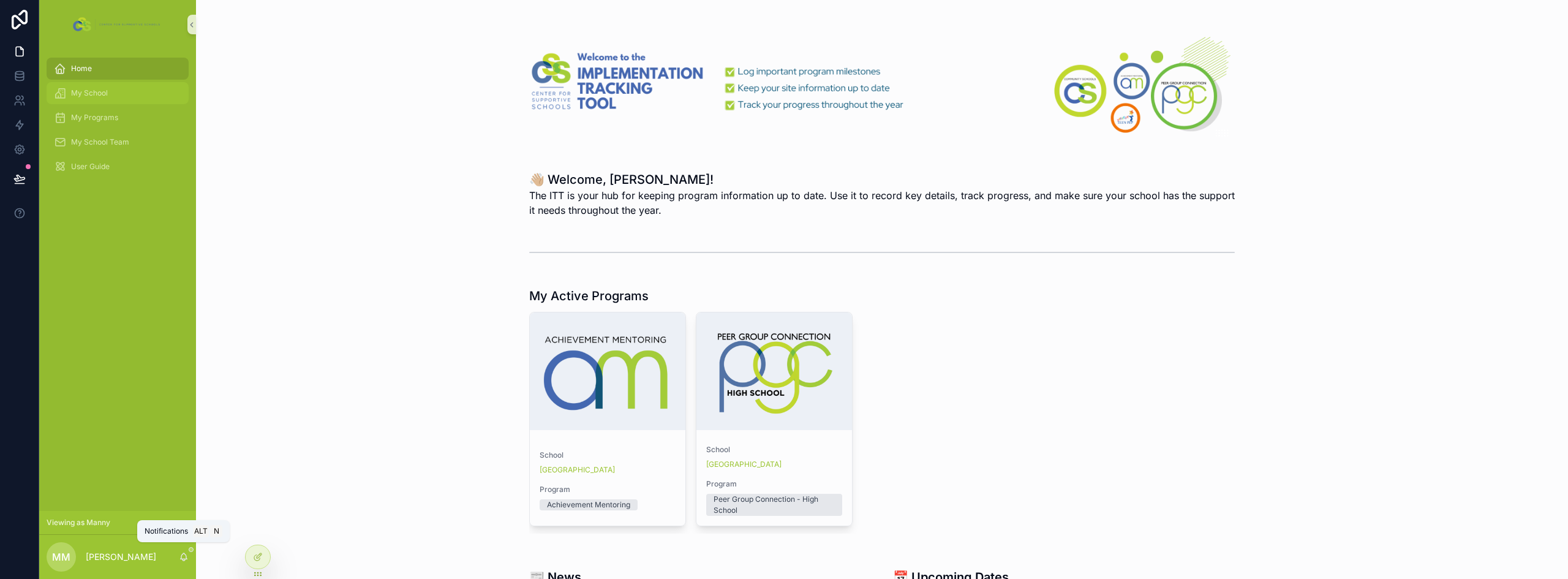
click at [121, 99] on div "My School" at bounding box center [117, 93] width 127 height 20
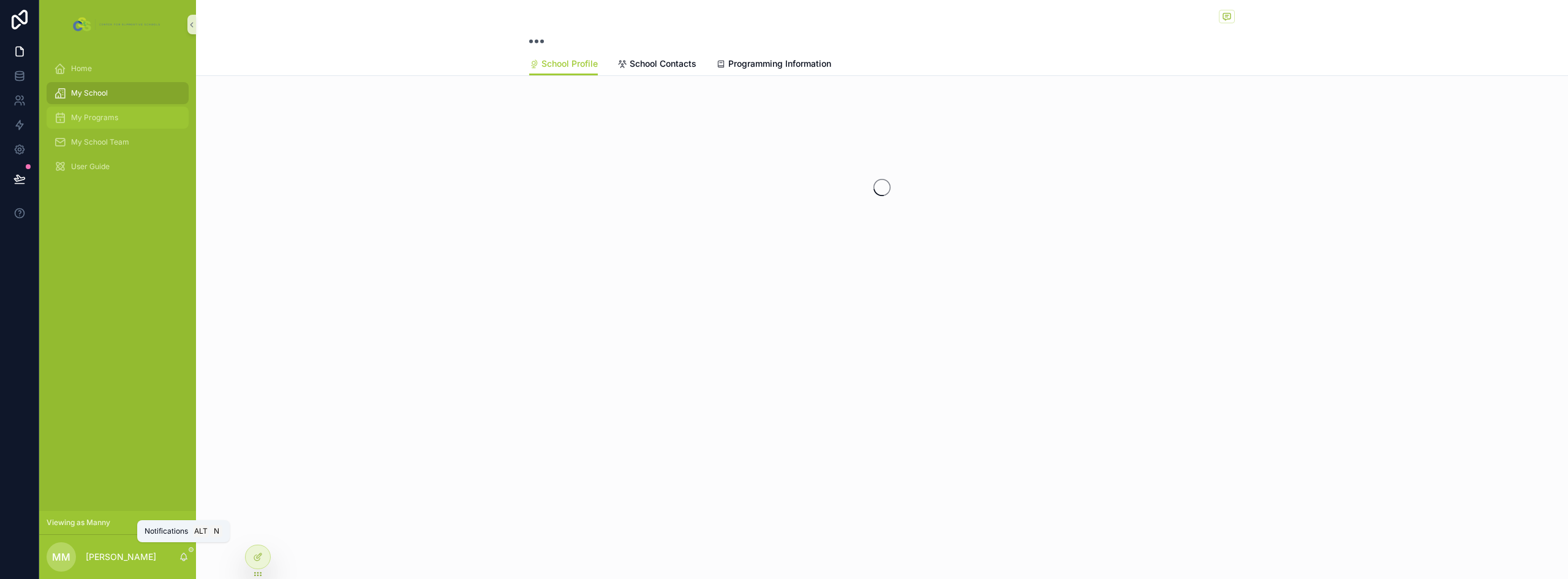
click at [110, 119] on span "My Programs" at bounding box center [95, 117] width 47 height 10
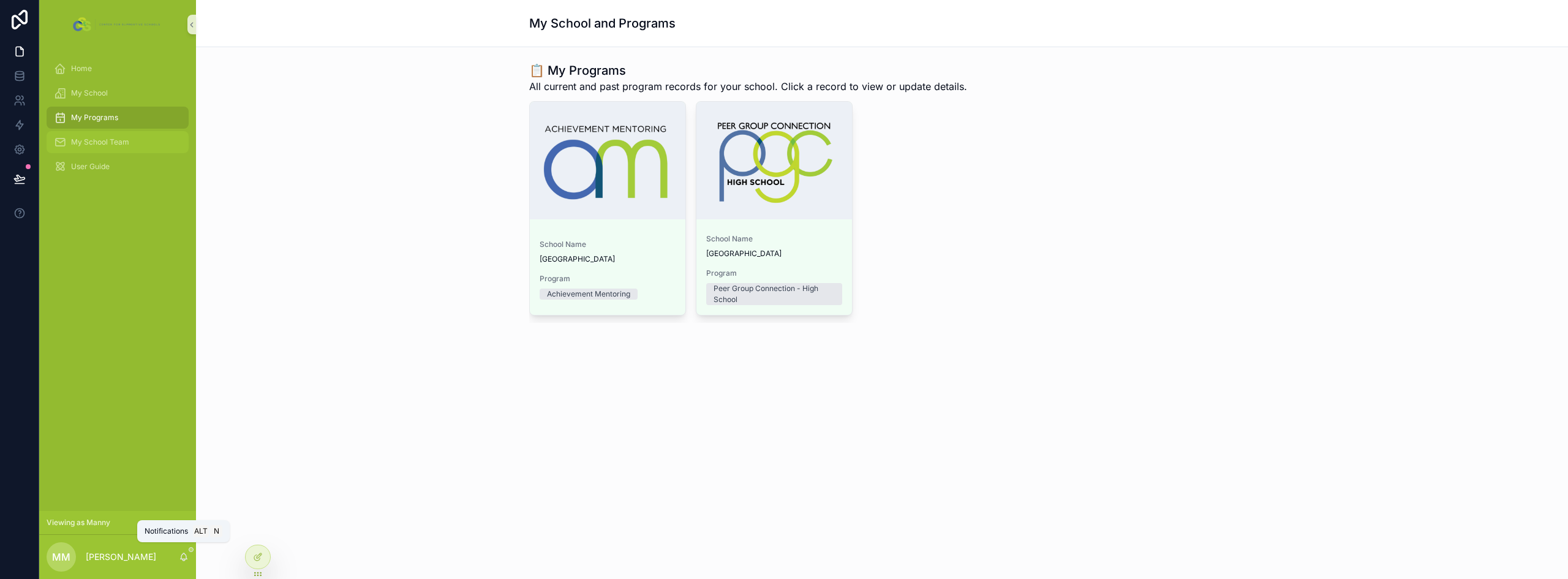
click at [109, 141] on span "My School Team" at bounding box center [100, 142] width 58 height 10
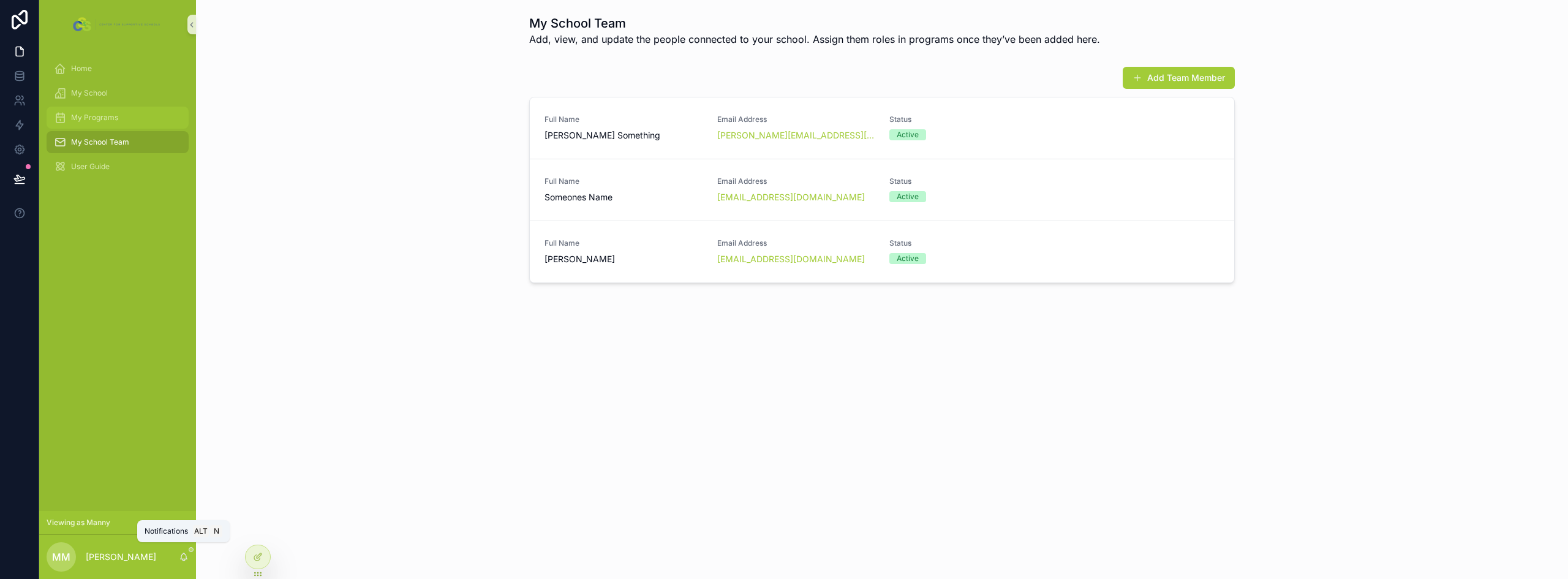
click at [107, 107] on link "My Programs" at bounding box center [117, 117] width 142 height 22
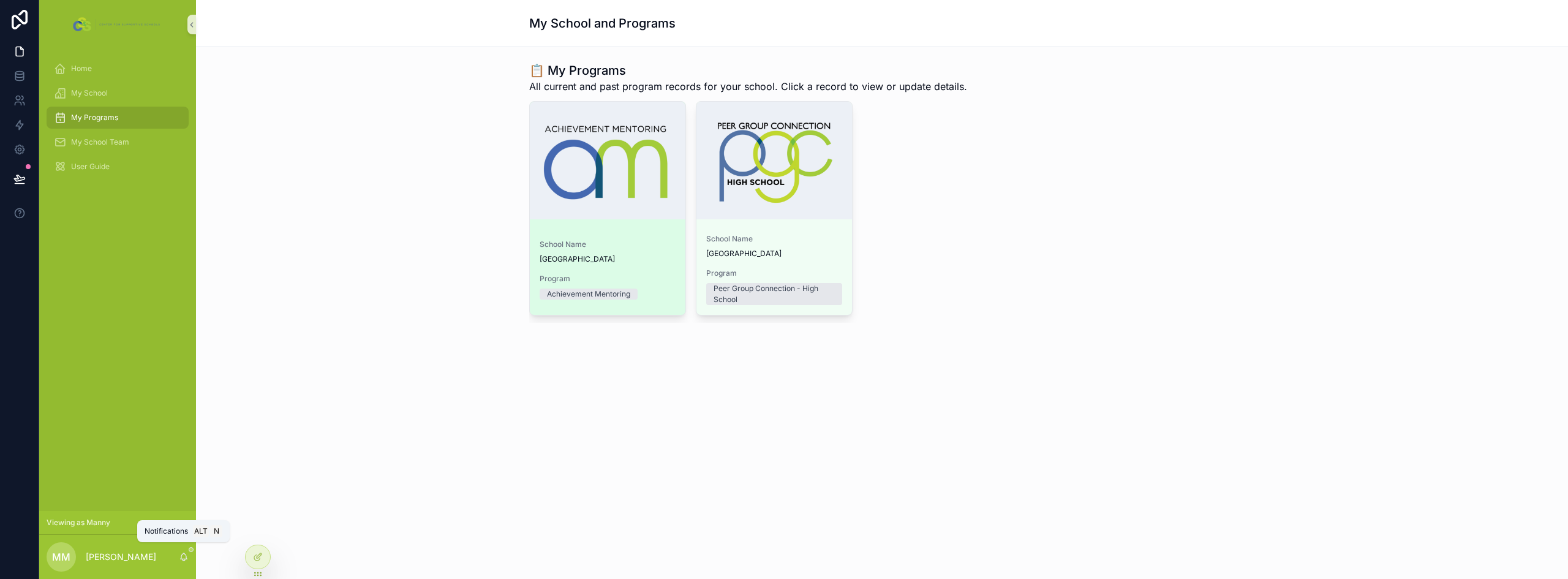
click at [636, 253] on div "School Name Sample High School" at bounding box center [607, 252] width 136 height 24
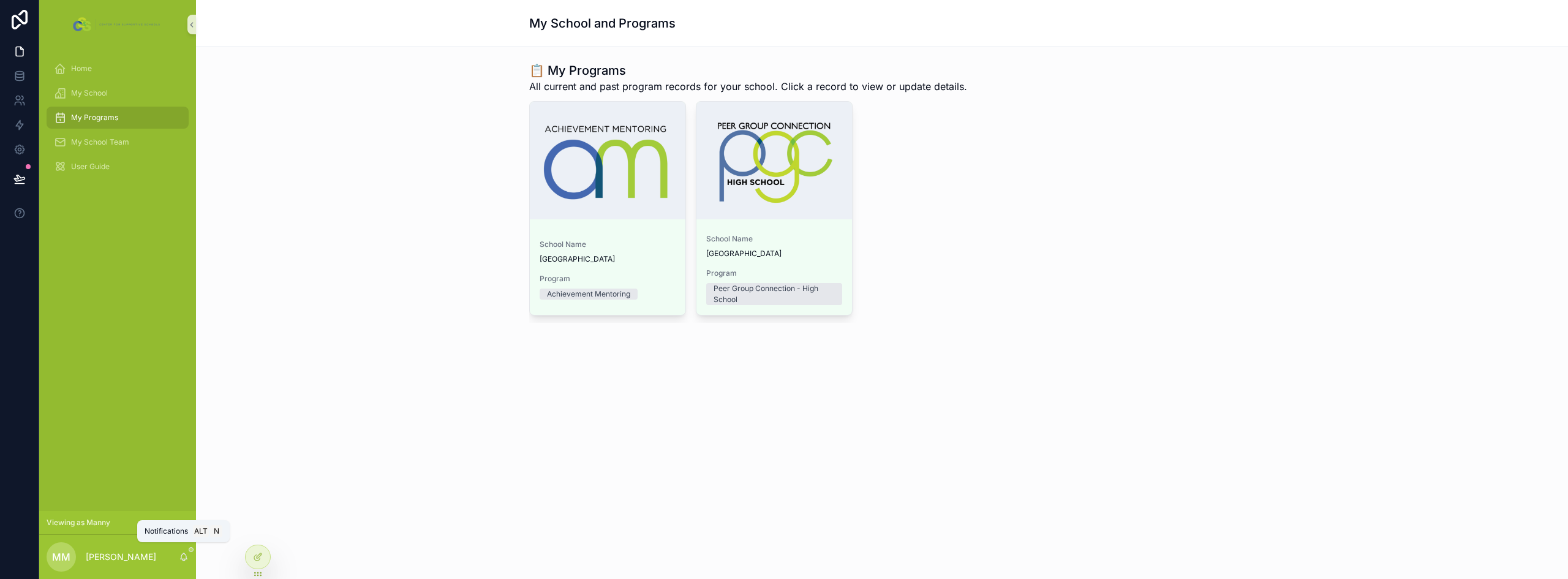
click at [314, 390] on div "📋 My Programs All current and past program records for your school. Click a rec…" at bounding box center [881, 226] width 1372 height 358
click at [19, 56] on icon at bounding box center [19, 51] width 7 height 9
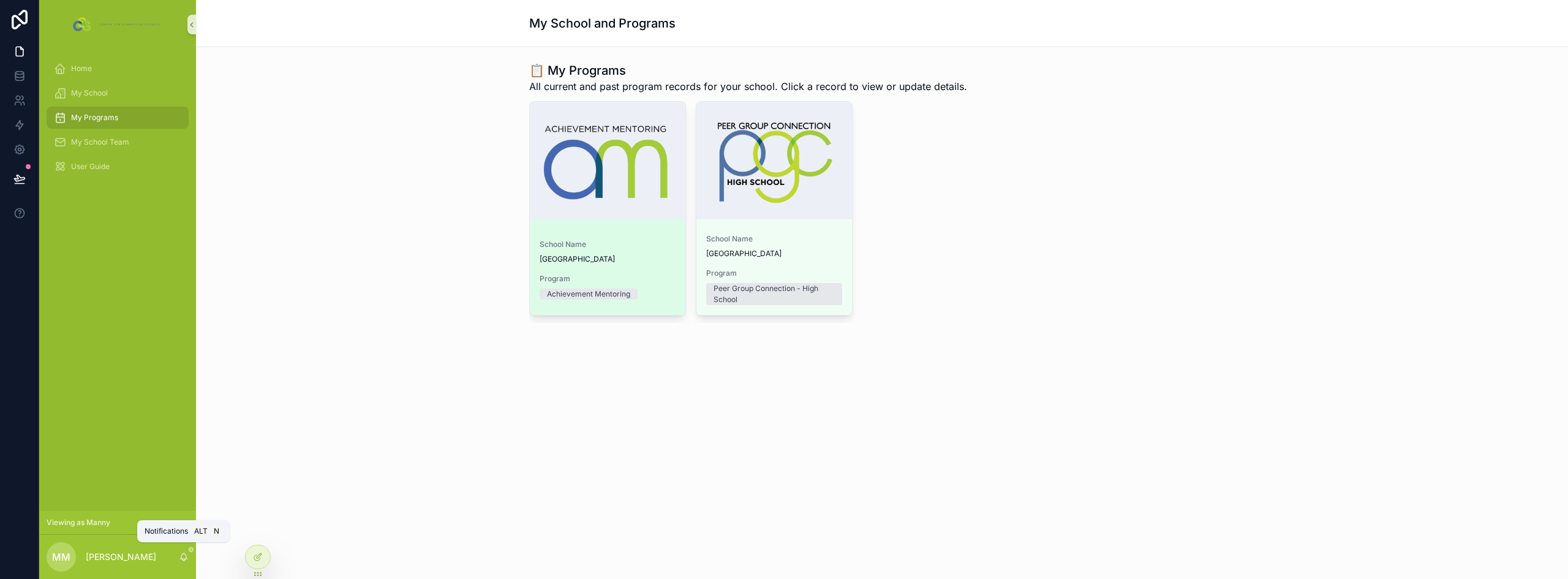
click at [635, 248] on span "School Name" at bounding box center [607, 245] width 136 height 10
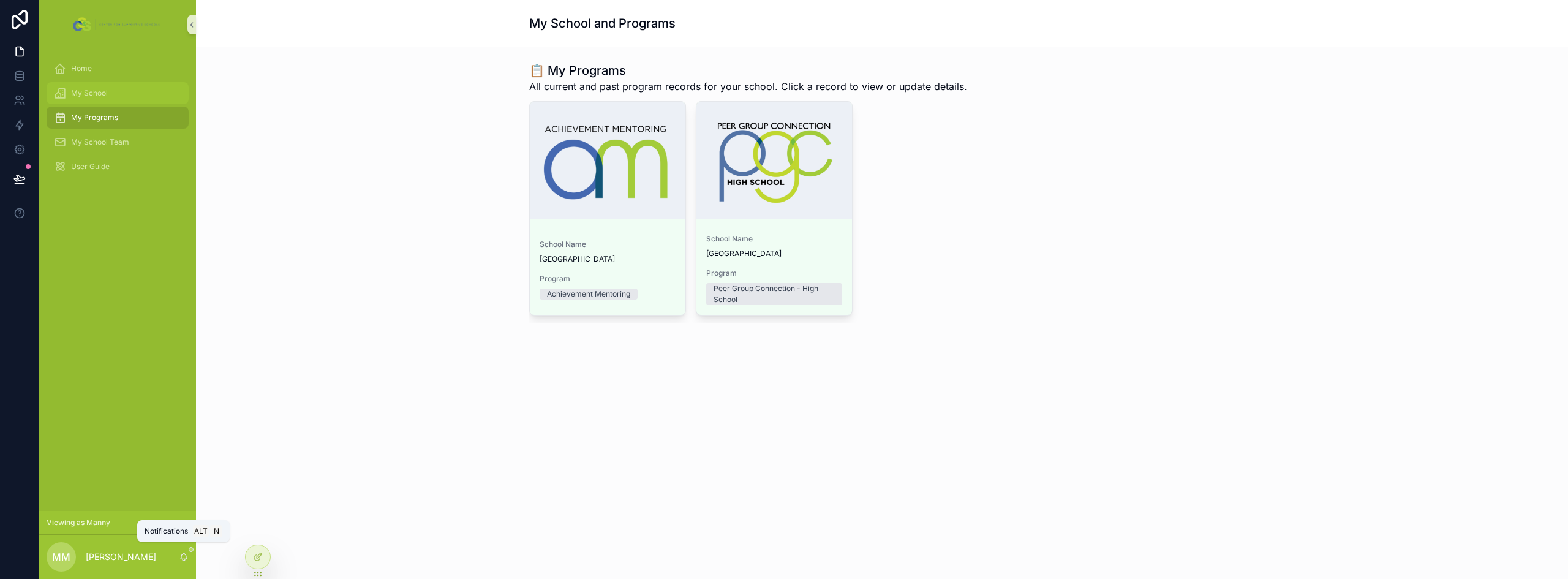
click at [100, 88] on span "My School" at bounding box center [90, 93] width 37 height 10
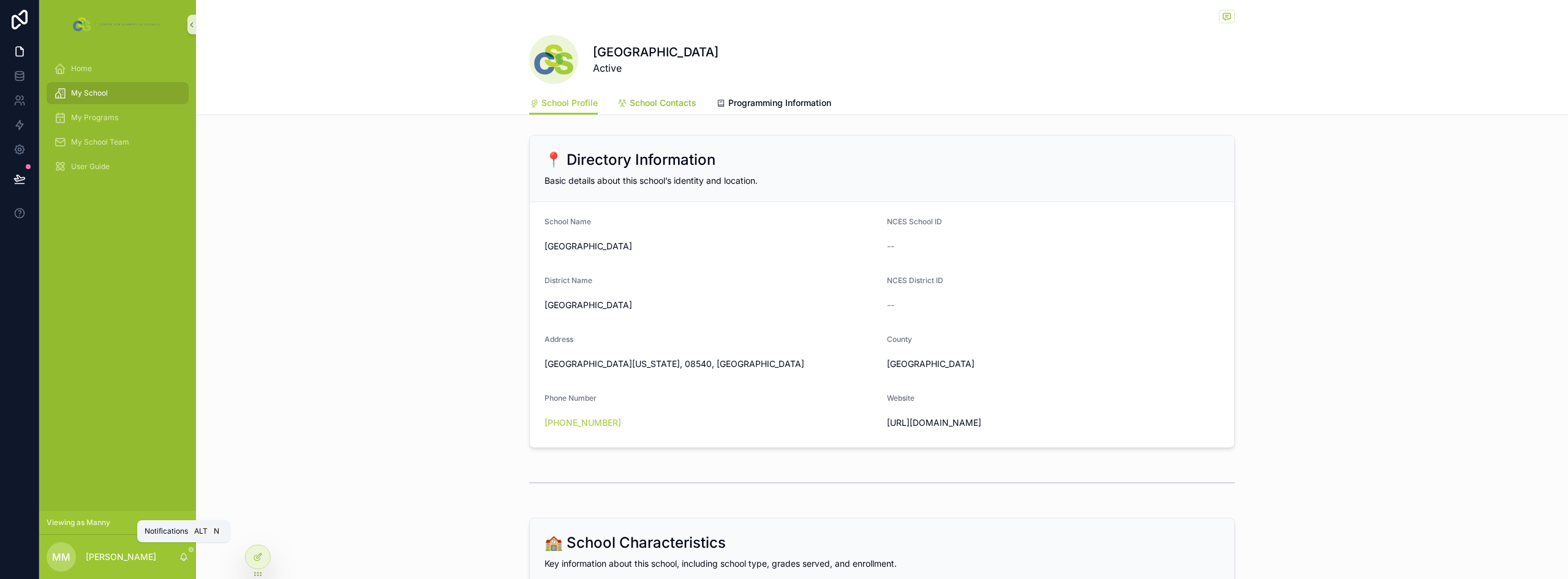
click at [663, 103] on span "School Contacts" at bounding box center [663, 102] width 67 height 12
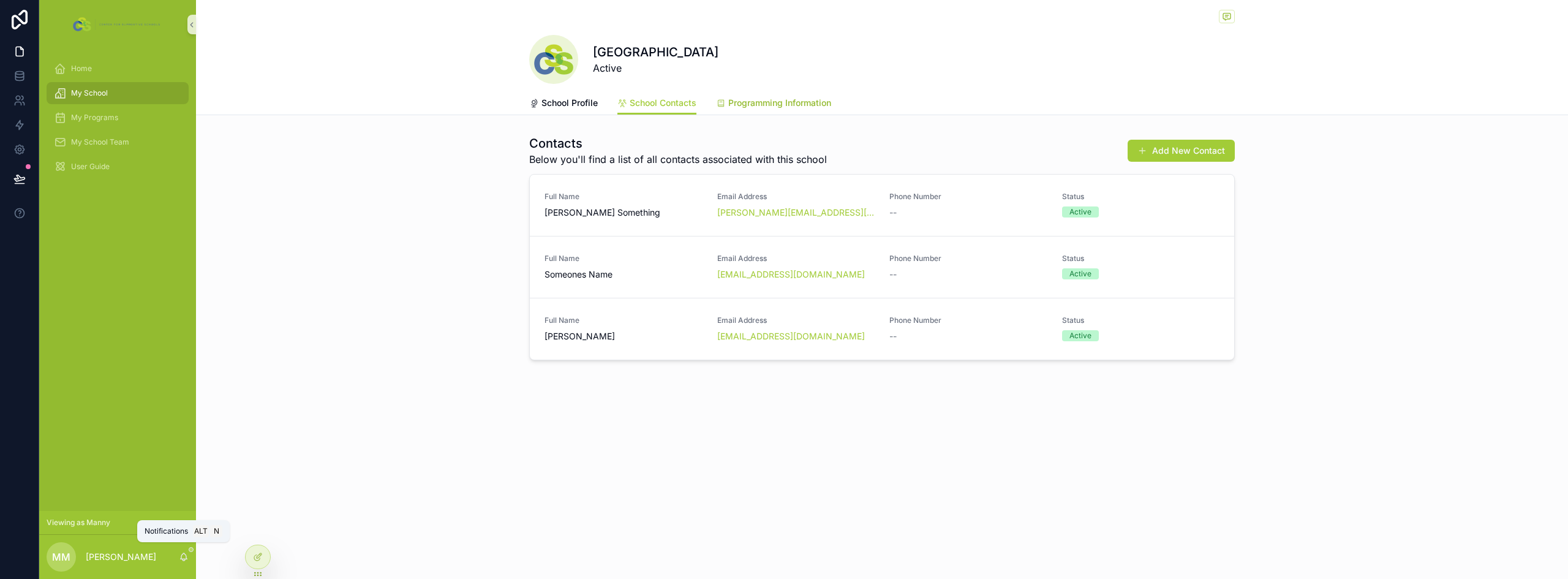
click at [770, 101] on span "Programming Information" at bounding box center [780, 102] width 103 height 12
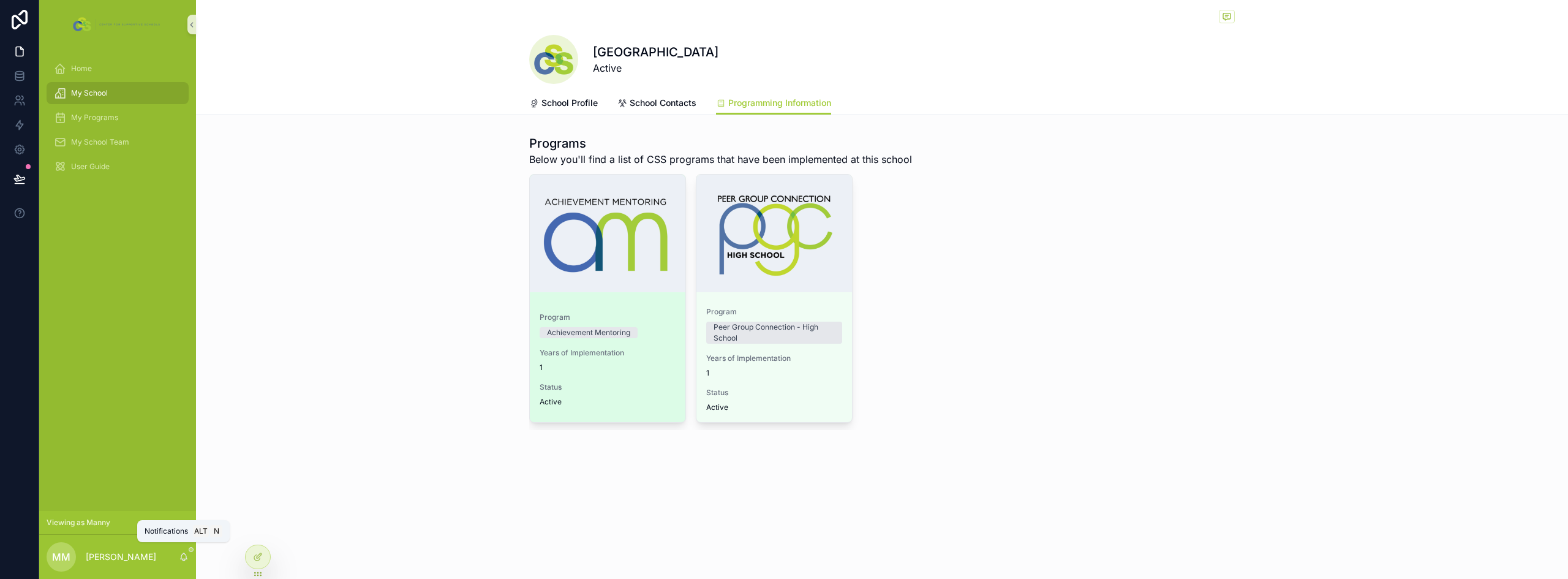
click at [667, 349] on span "Years of Implementation" at bounding box center [607, 353] width 136 height 10
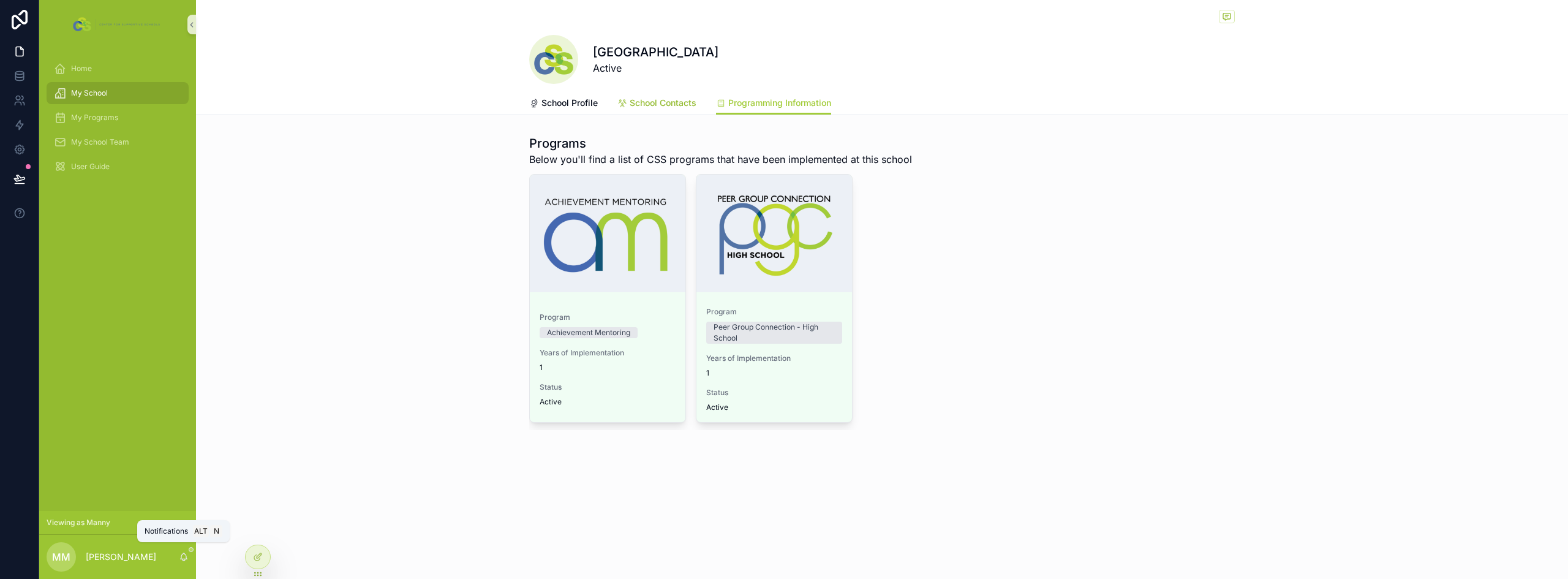
click at [677, 102] on span "School Contacts" at bounding box center [663, 102] width 67 height 12
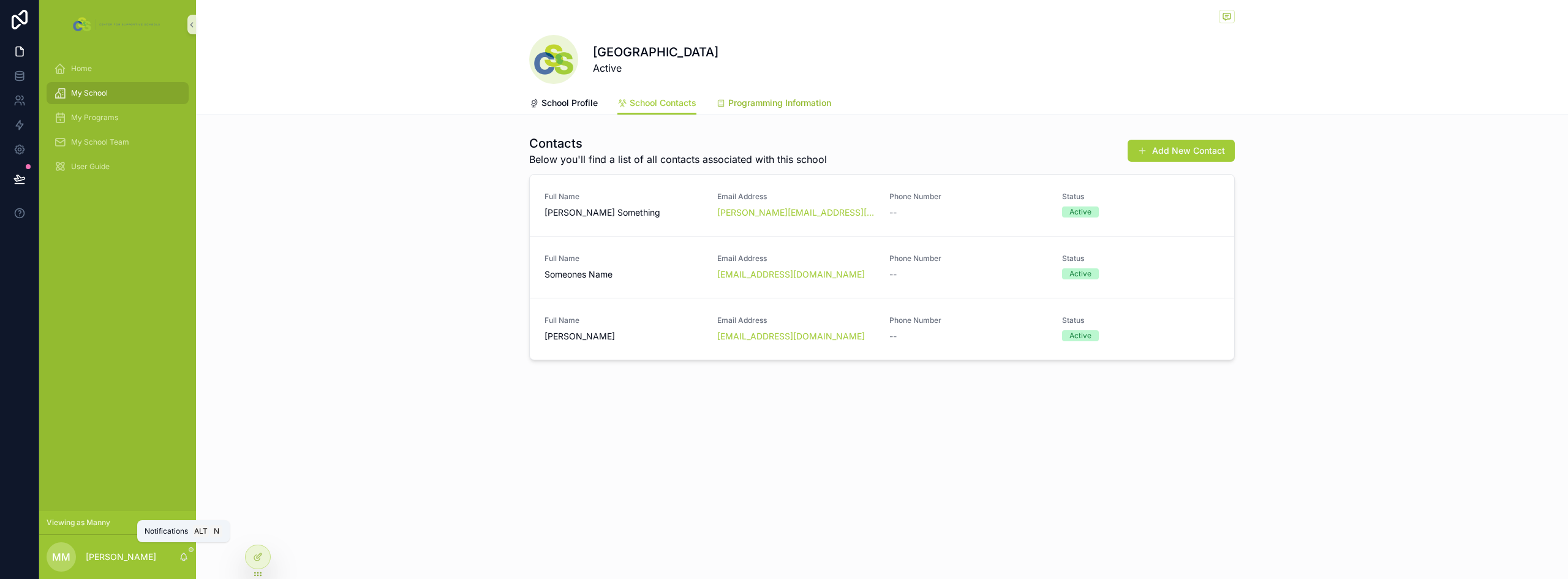
click at [805, 105] on span "Programming Information" at bounding box center [780, 102] width 103 height 12
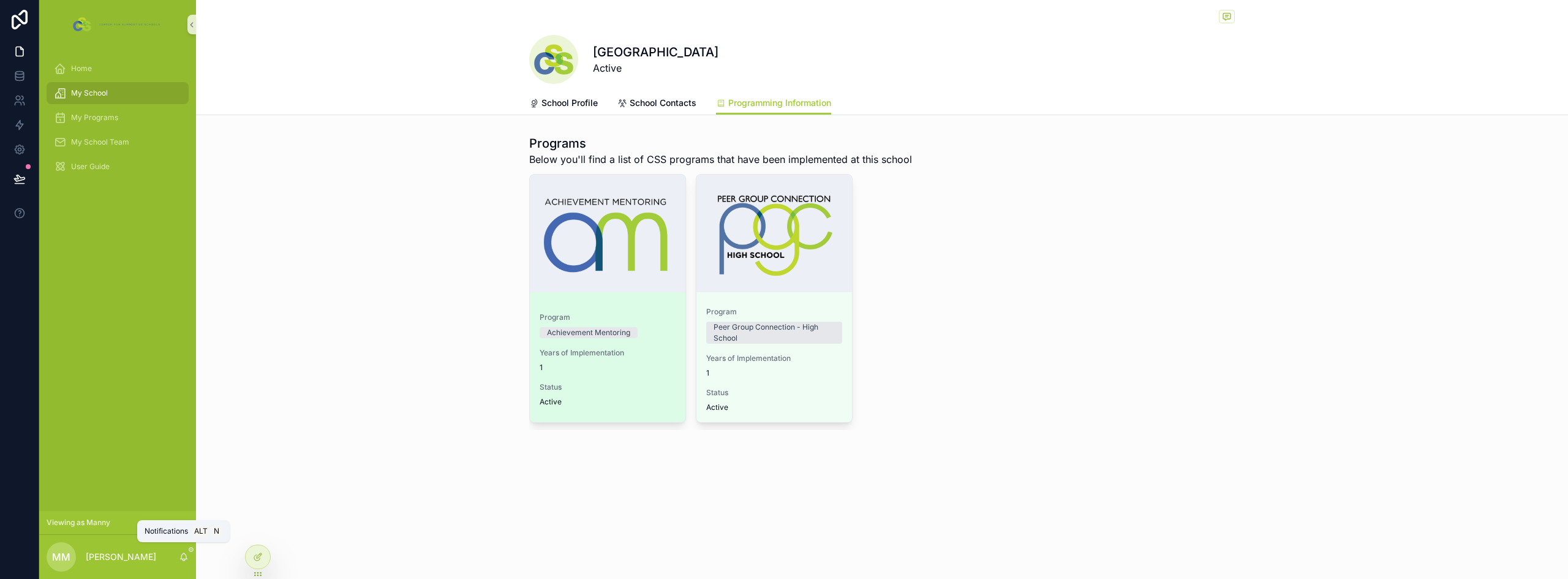
click at [625, 393] on div "Status Active" at bounding box center [607, 394] width 136 height 24
click at [627, 383] on span "Status" at bounding box center [607, 387] width 136 height 10
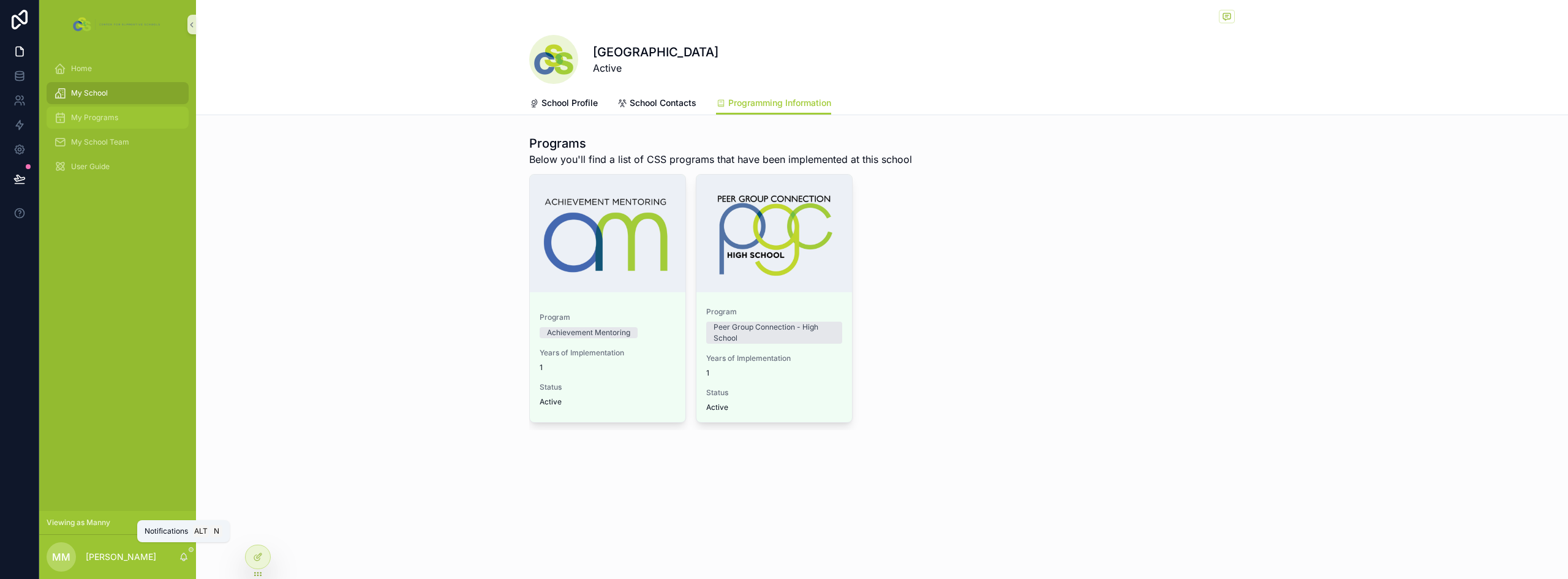
click at [95, 111] on div "My Programs" at bounding box center [117, 118] width 127 height 20
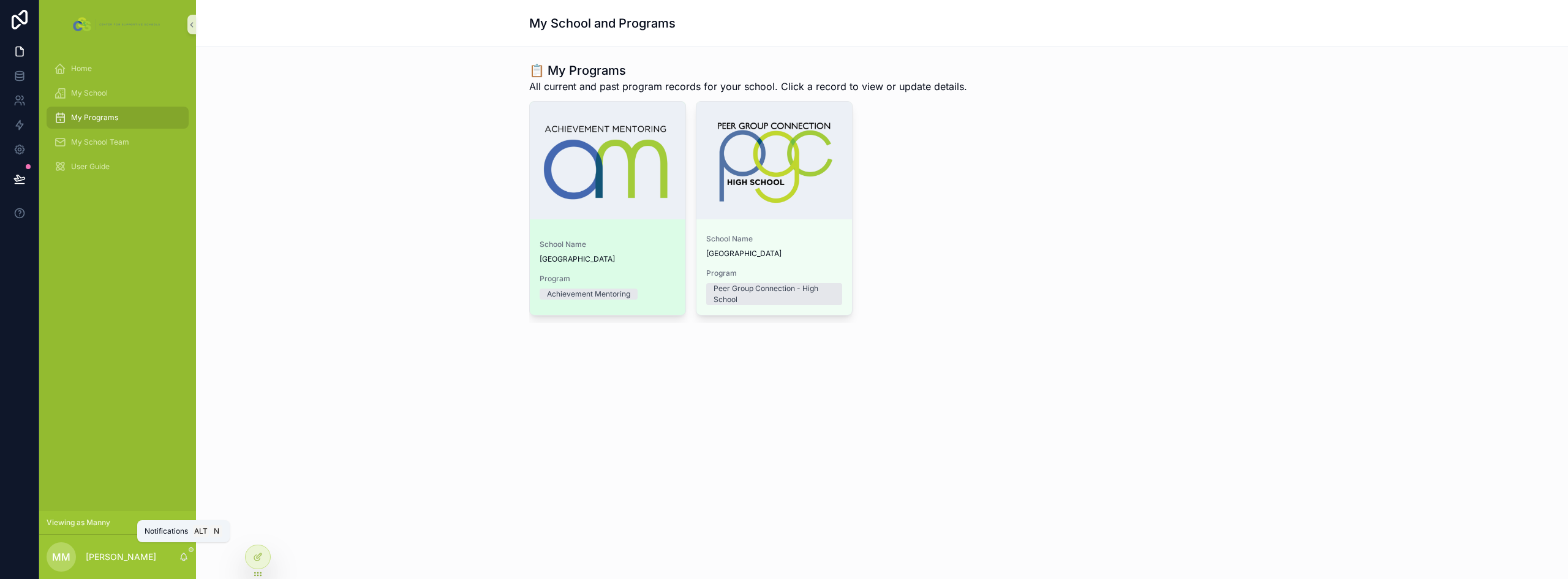
click at [623, 251] on div "School Name Sample High School" at bounding box center [607, 252] width 136 height 24
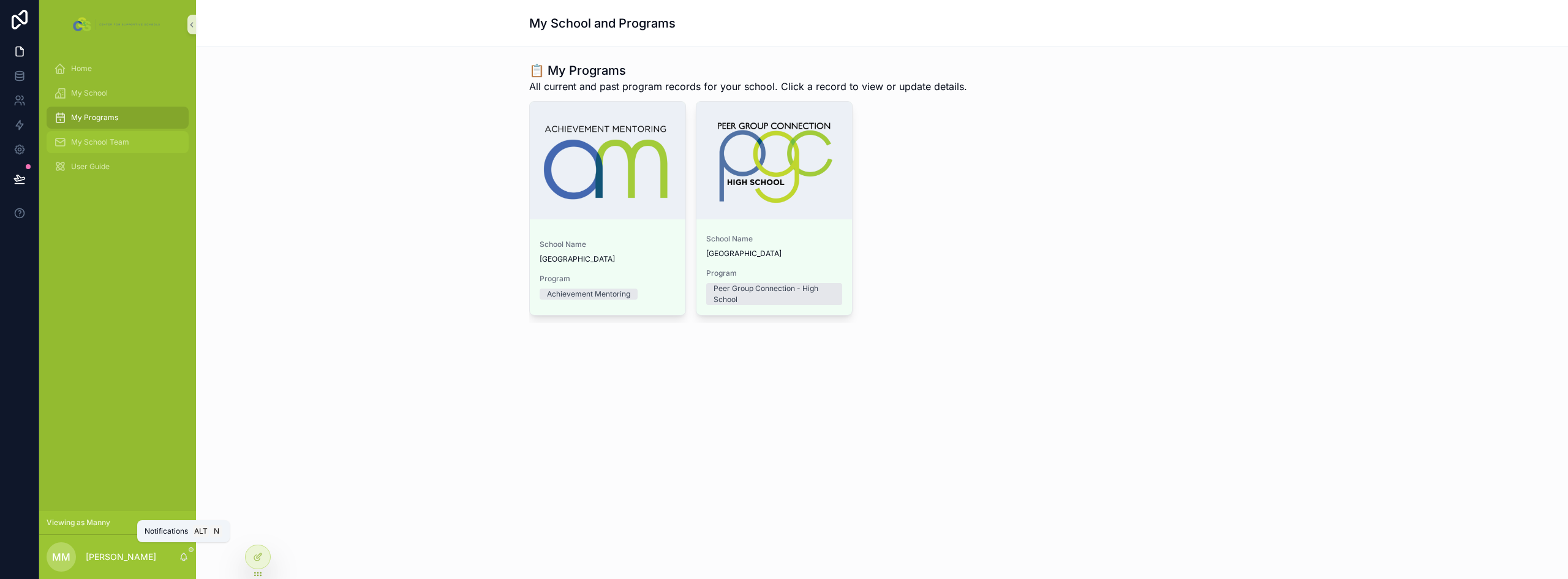
click at [100, 139] on span "My School Team" at bounding box center [100, 142] width 58 height 10
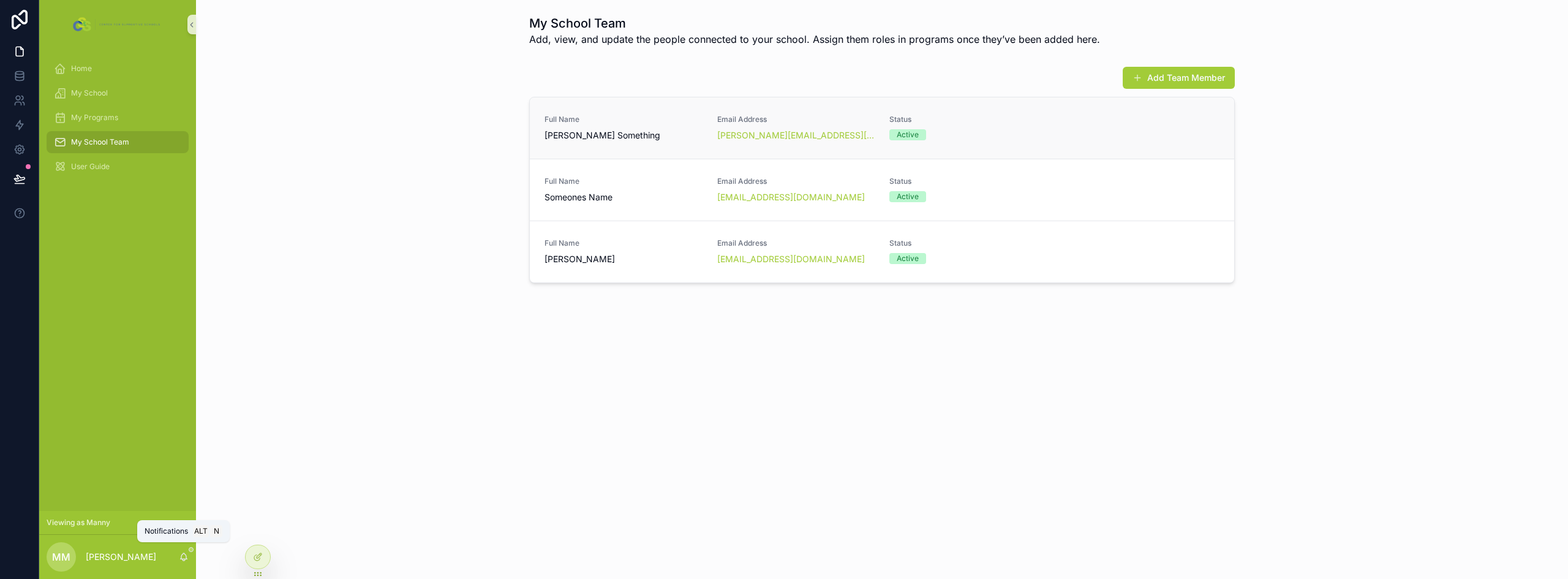
click at [639, 123] on span "Full Name" at bounding box center [623, 119] width 158 height 10
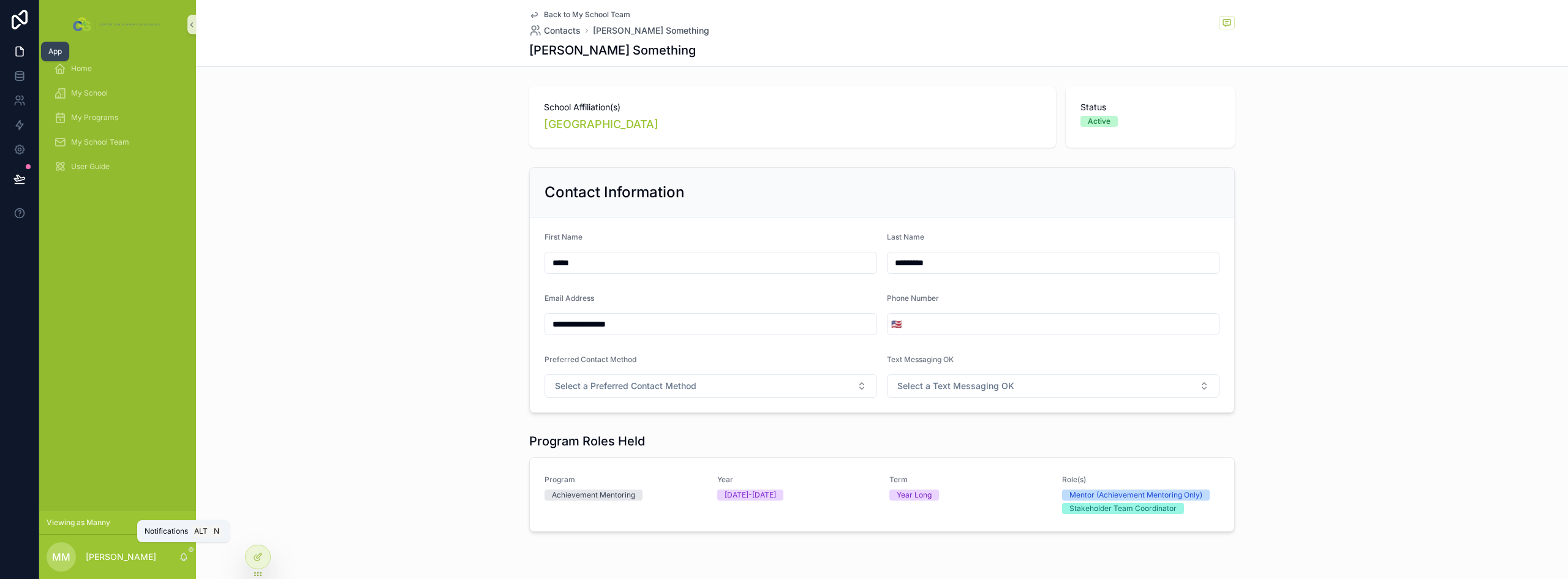
click at [18, 51] on icon at bounding box center [19, 51] width 12 height 12
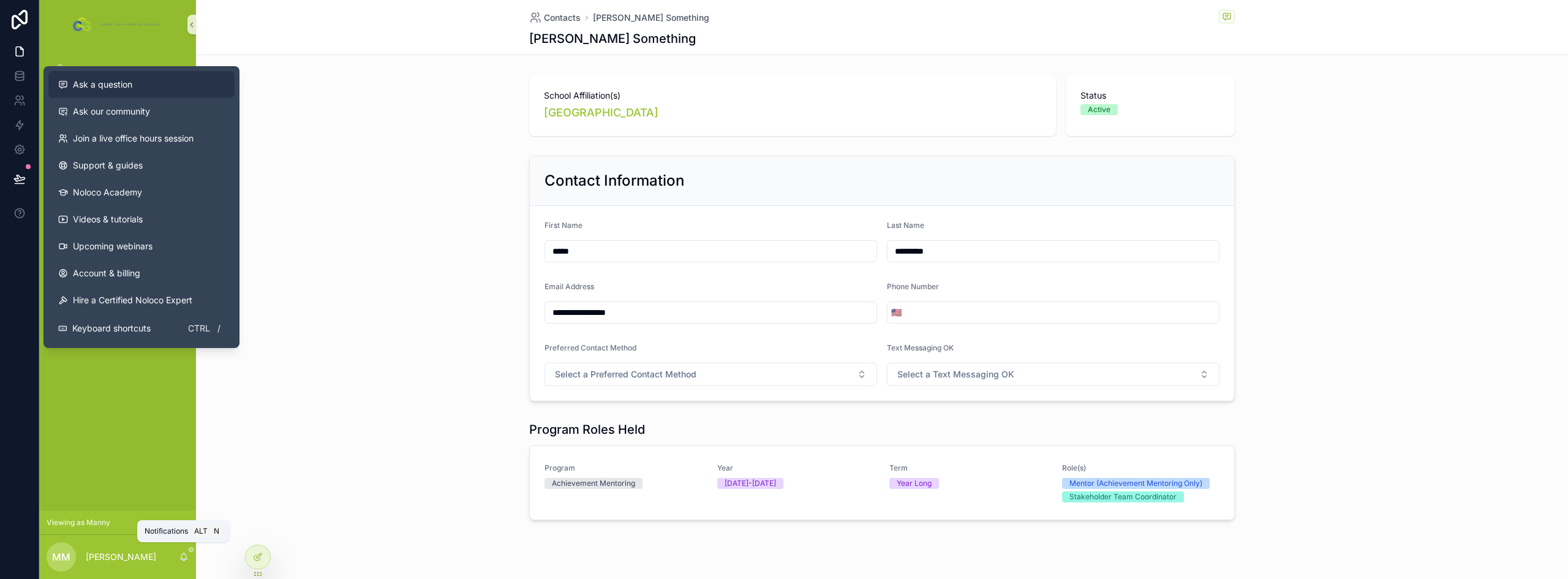
drag, startPoint x: 125, startPoint y: 86, endPoint x: 134, endPoint y: 85, distance: 9.1
click at [125, 86] on span "Ask a question" at bounding box center [102, 84] width 60 height 12
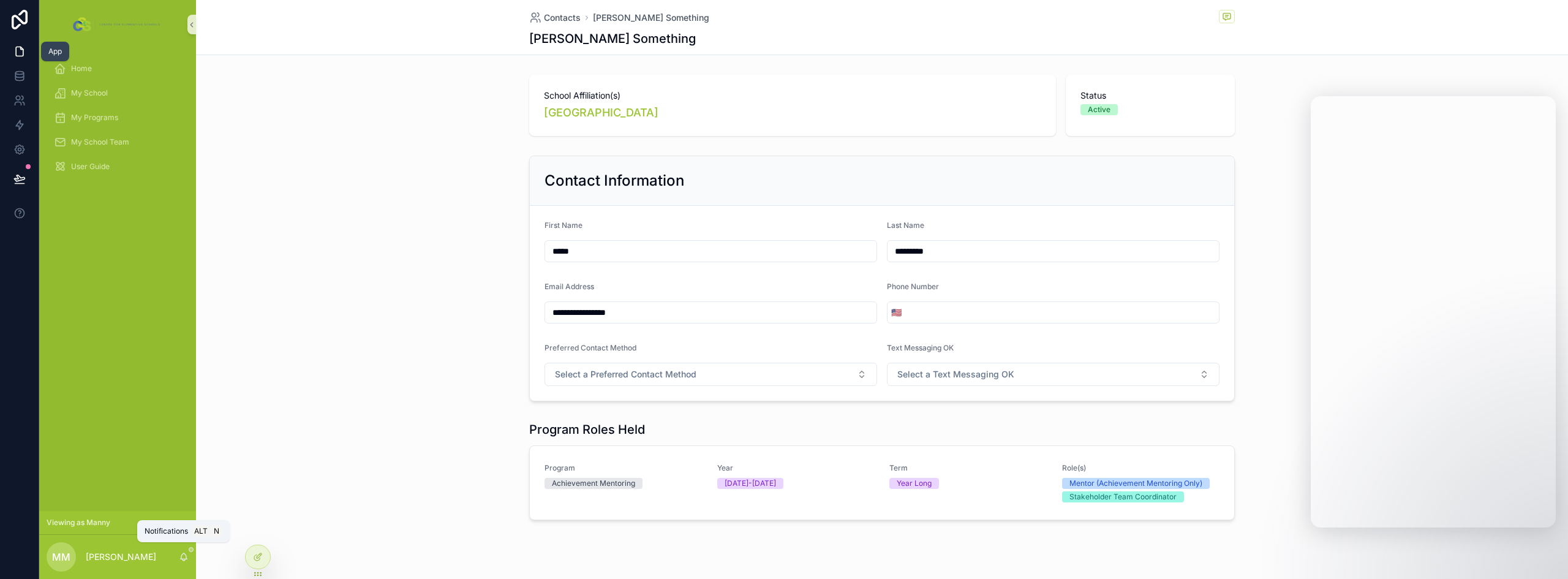
click at [18, 53] on icon at bounding box center [19, 51] width 12 height 12
click at [262, 532] on icon at bounding box center [261, 532] width 1 height 2
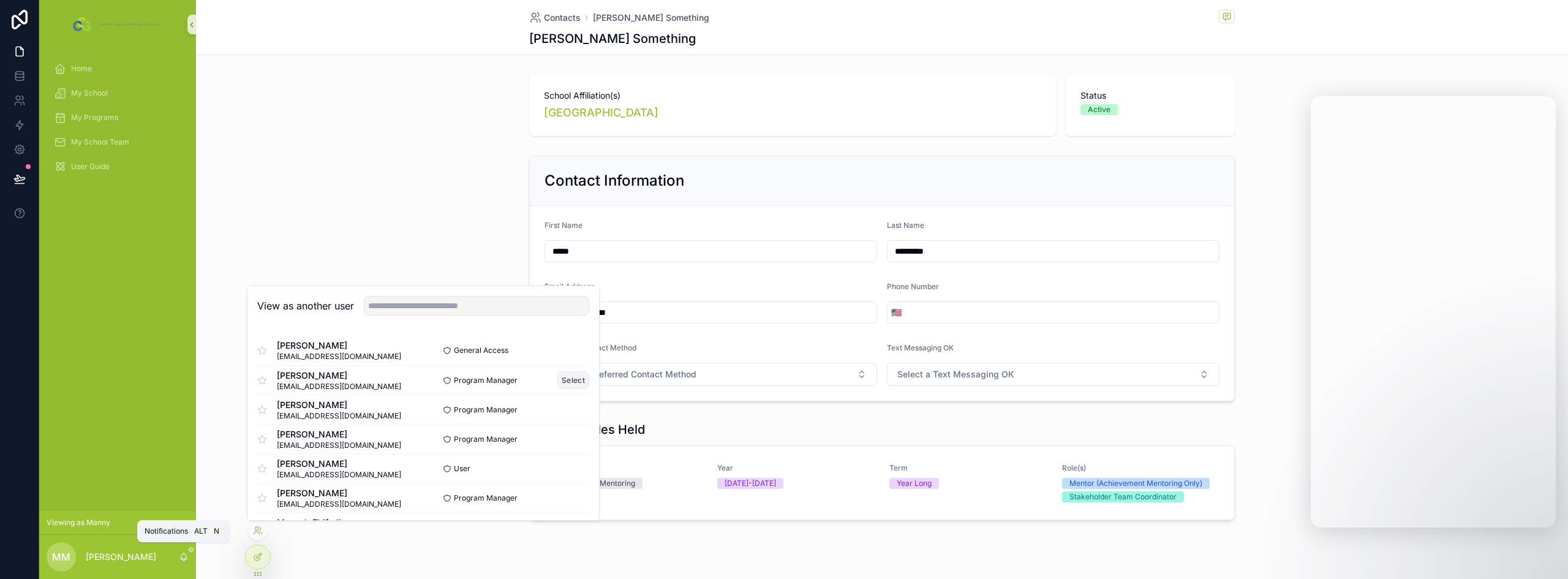
click at [567, 376] on button "Select" at bounding box center [573, 380] width 32 height 18
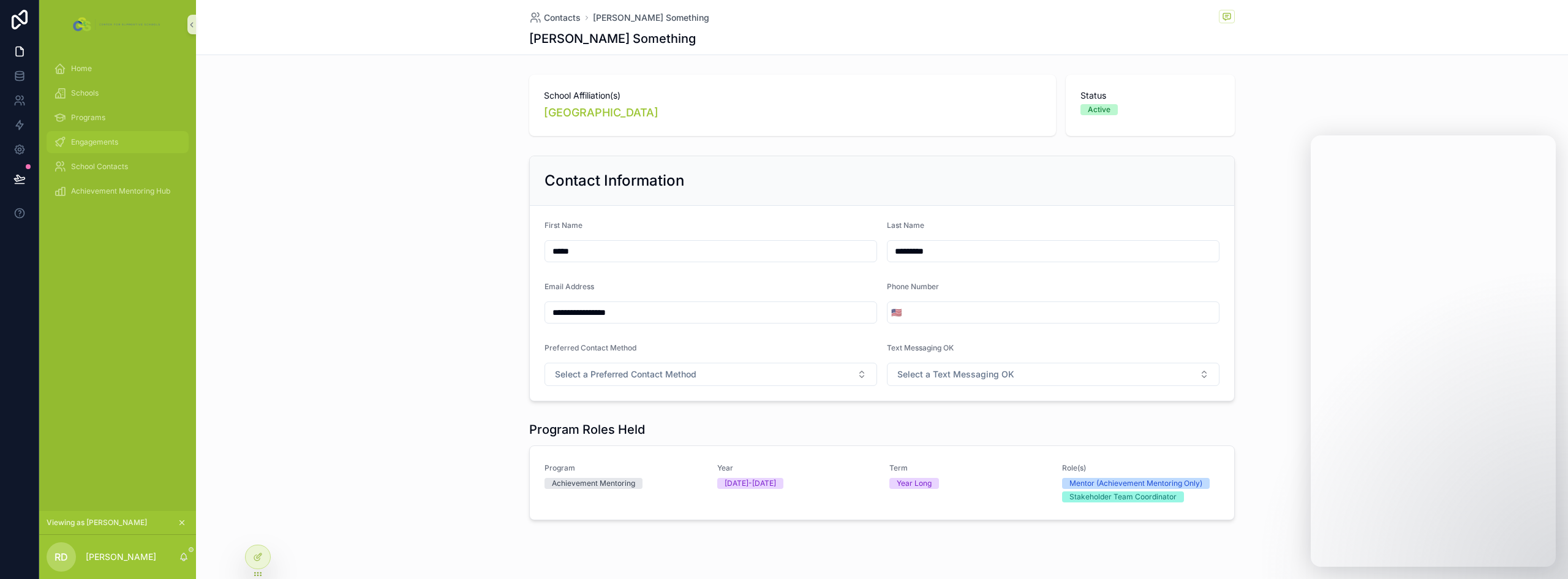
click at [97, 143] on span "Engagements" at bounding box center [95, 142] width 47 height 10
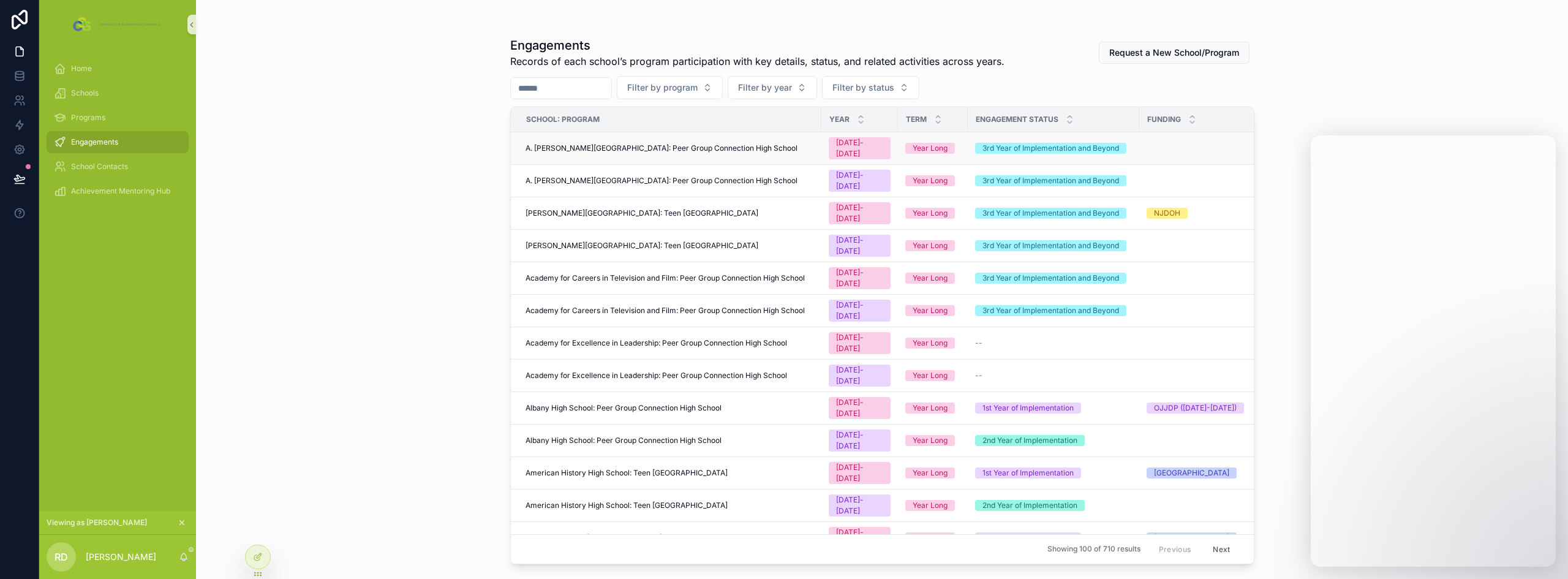
click at [764, 143] on span "A. [PERSON_NAME][GEOGRAPHIC_DATA]: Peer Group Connection High School" at bounding box center [662, 148] width 272 height 10
click at [760, 176] on span "A. Philip Randolph Campus High School: Peer Group Connection High School" at bounding box center [662, 181] width 272 height 10
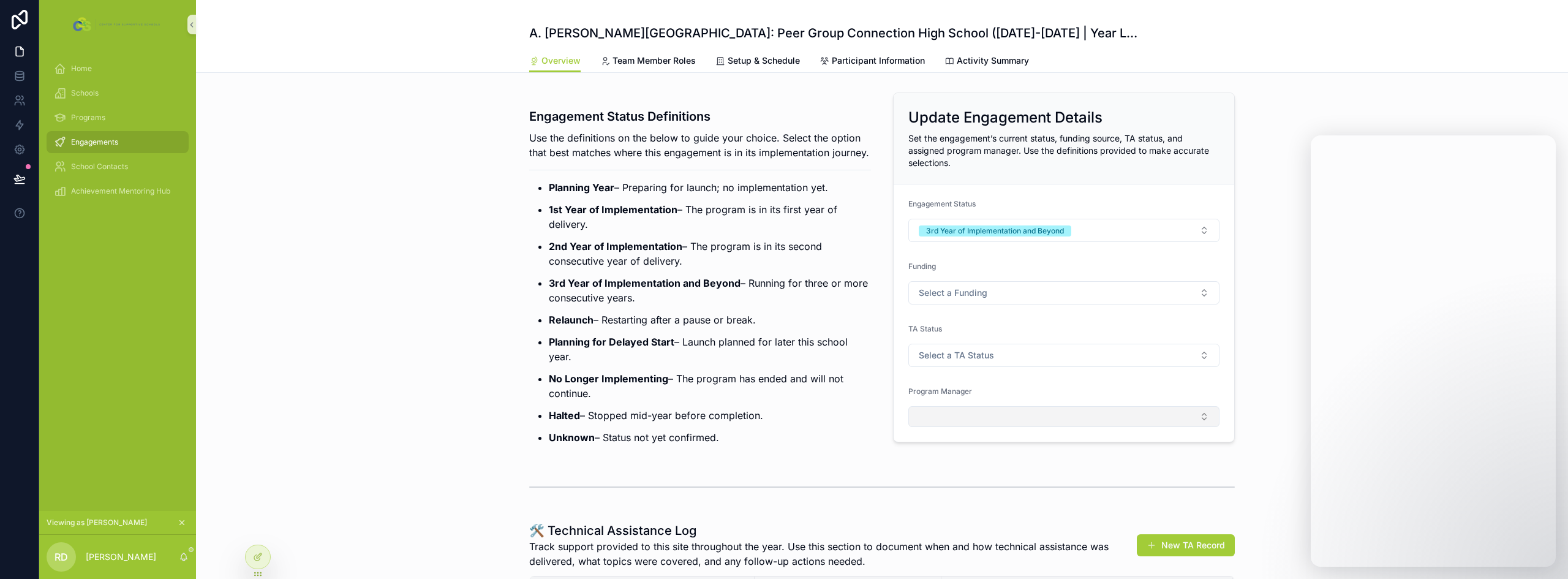
click at [958, 415] on button "Select Button" at bounding box center [1064, 416] width 311 height 21
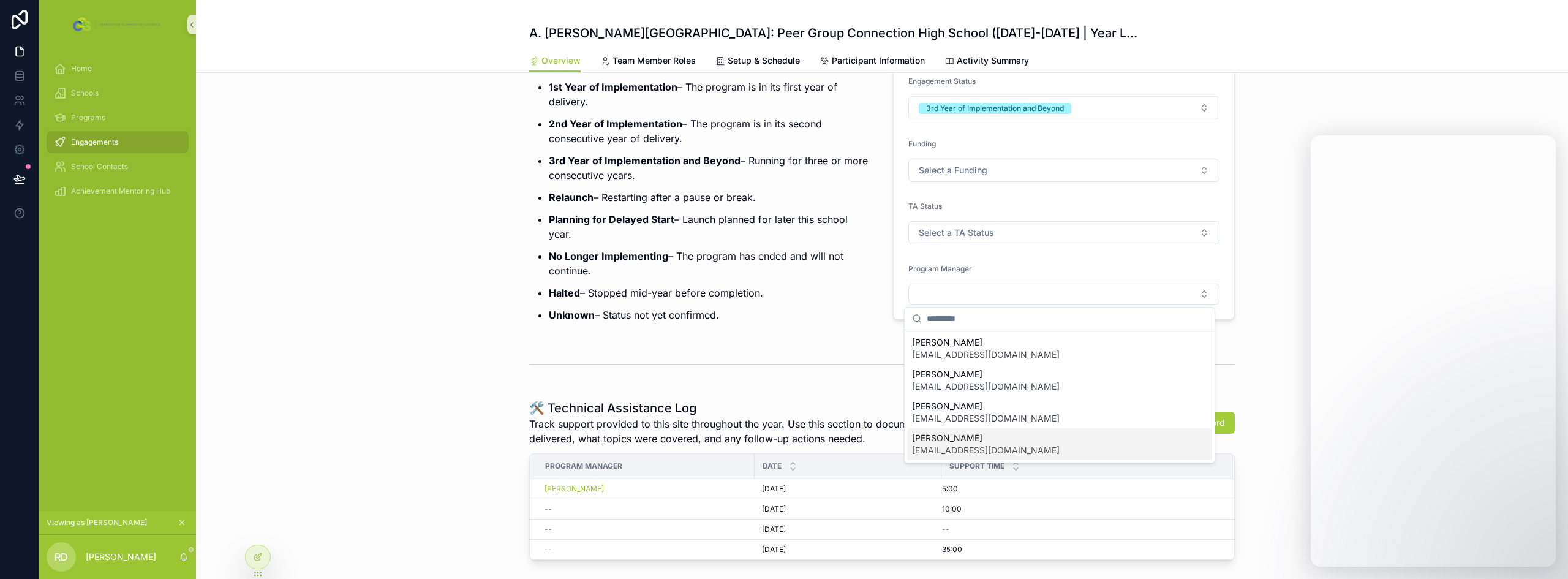
click at [801, 322] on p "Unknown – Status not yet confirmed." at bounding box center [709, 314] width 322 height 15
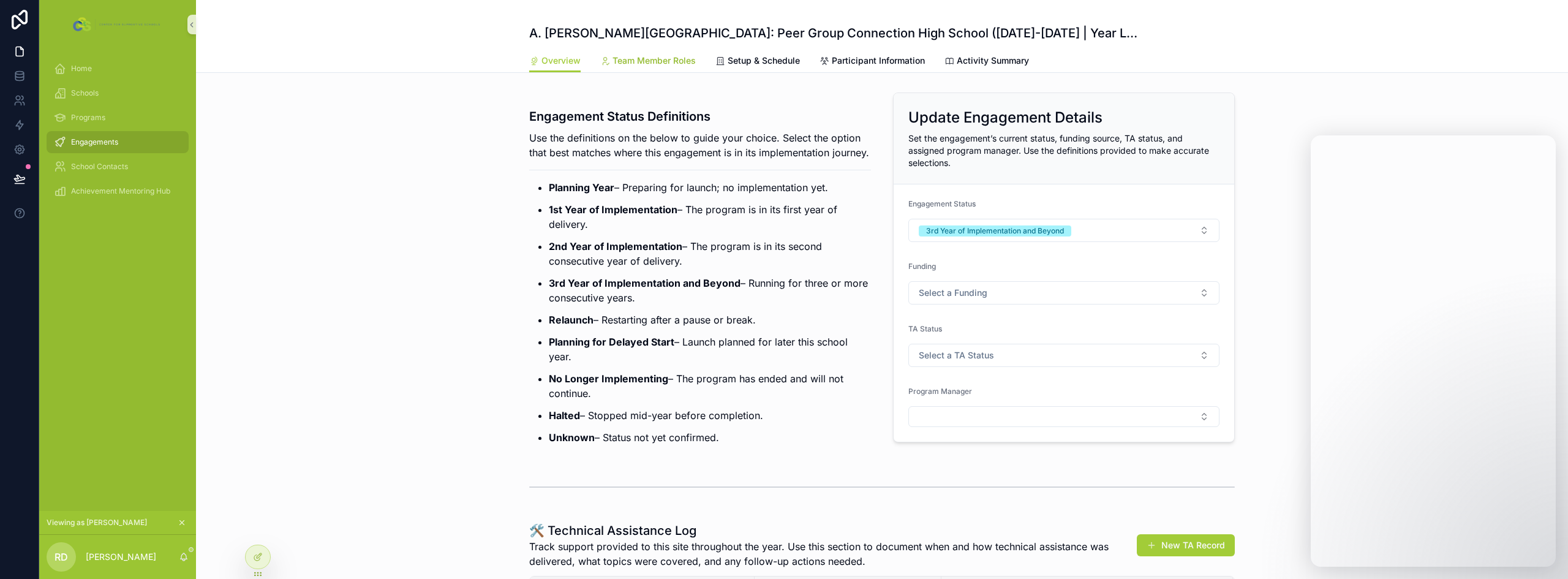
click at [655, 66] on span "Team Member Roles" at bounding box center [654, 60] width 83 height 12
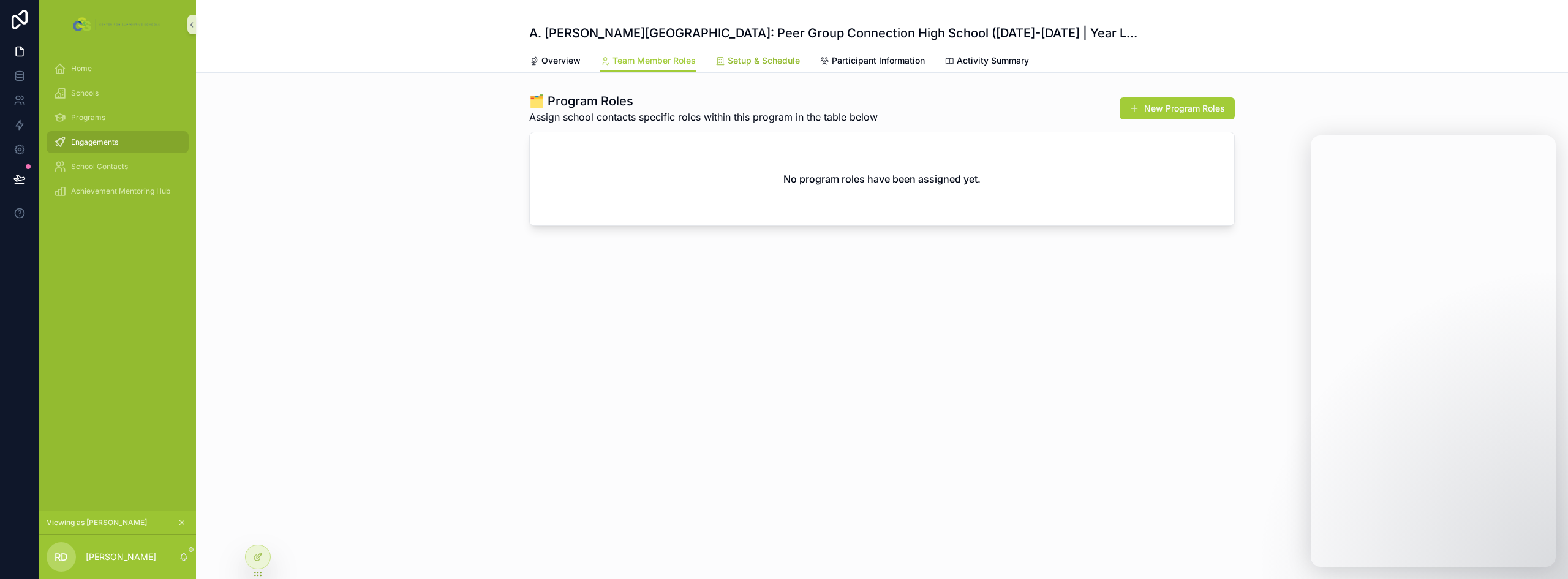
click at [764, 67] on link "Setup & Schedule" at bounding box center [758, 62] width 85 height 24
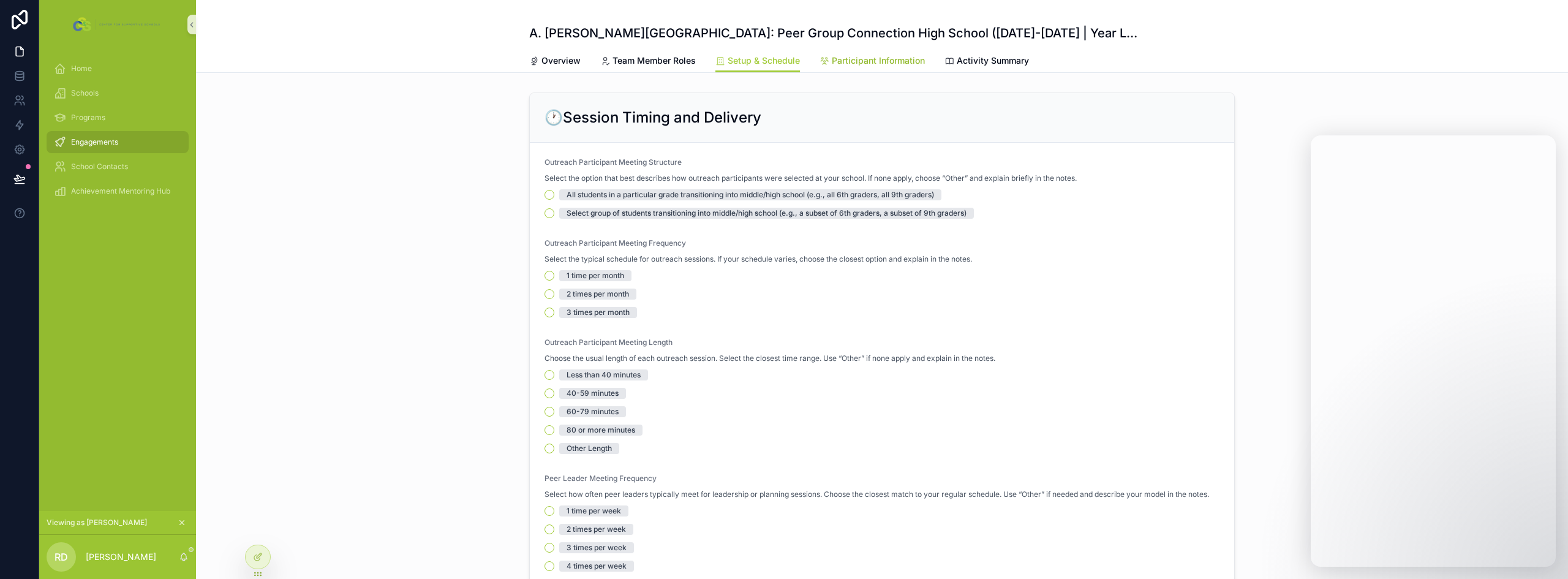
click at [851, 70] on link "Participant Information" at bounding box center [872, 62] width 105 height 24
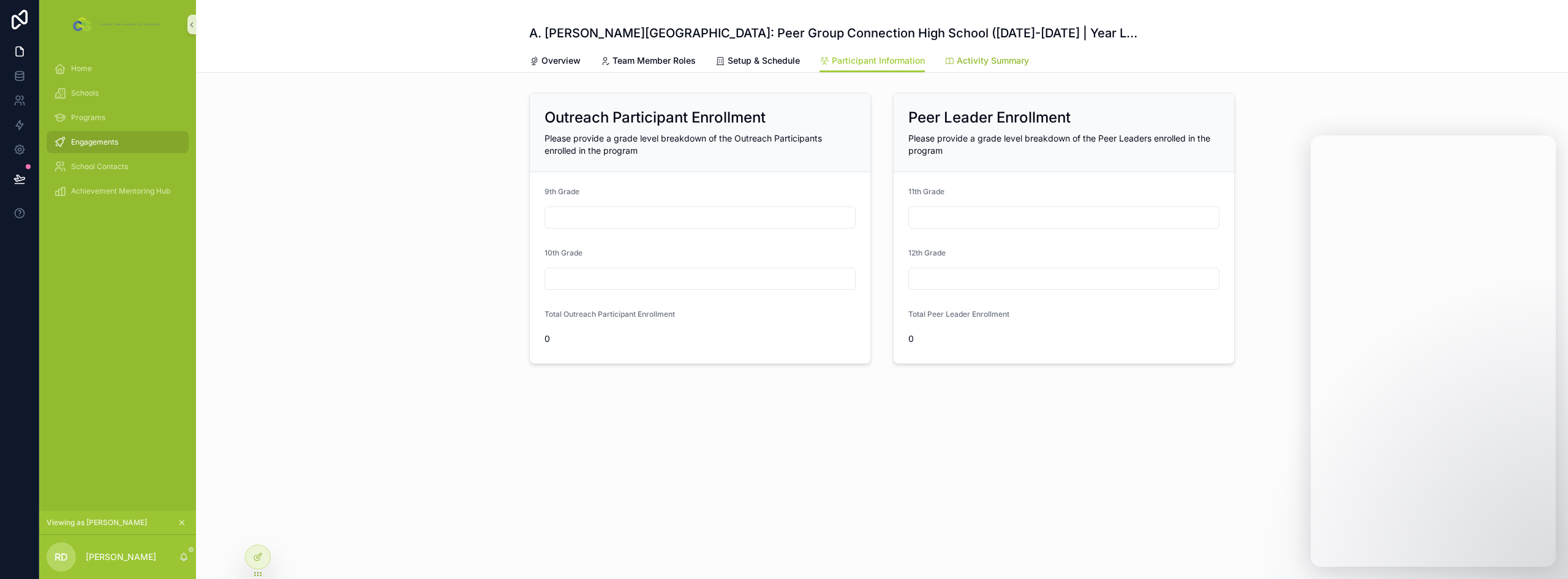
click at [1006, 72] on link "Activity Summary" at bounding box center [986, 62] width 85 height 24
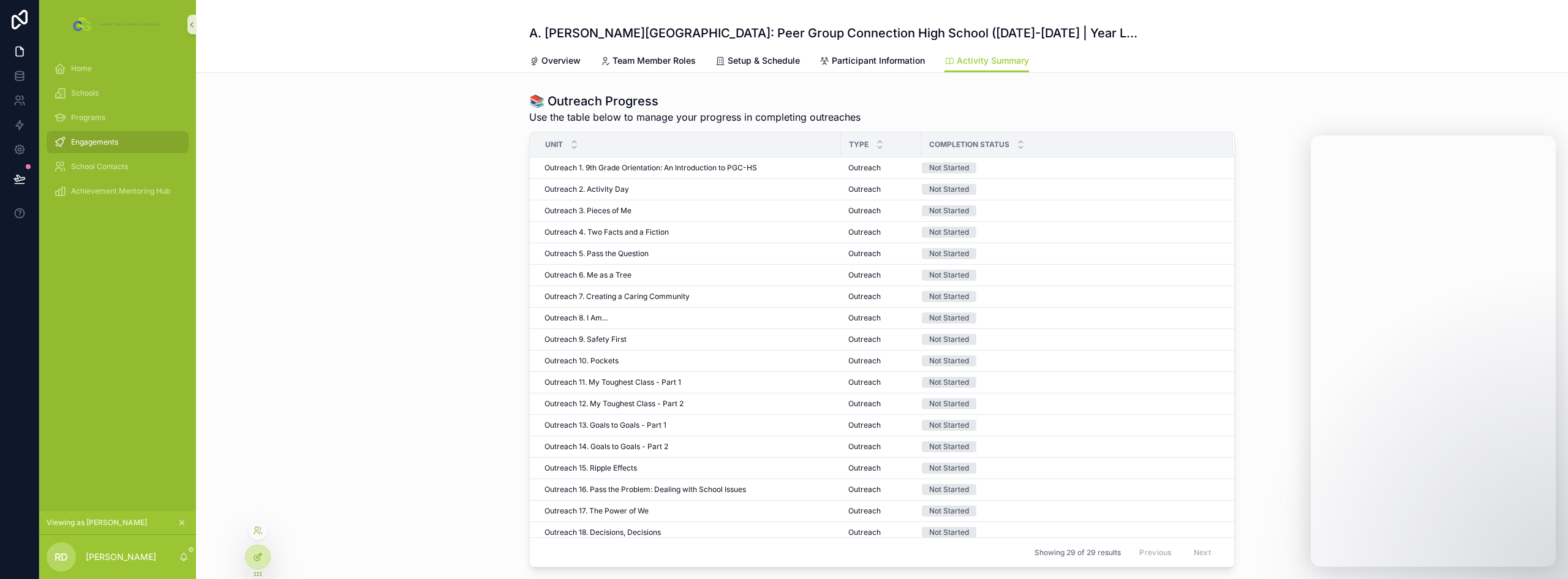
click at [253, 552] on icon at bounding box center [258, 557] width 10 height 10
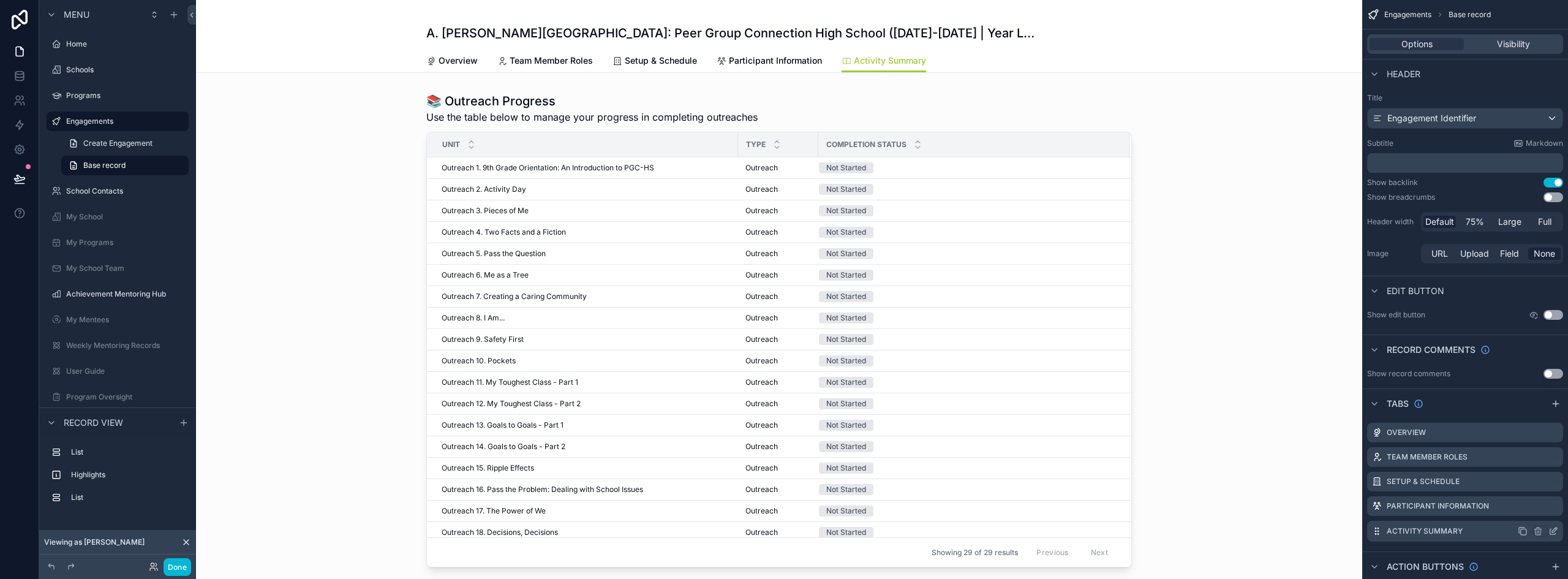
click at [1552, 531] on icon "scrollable content" at bounding box center [1553, 531] width 10 height 10
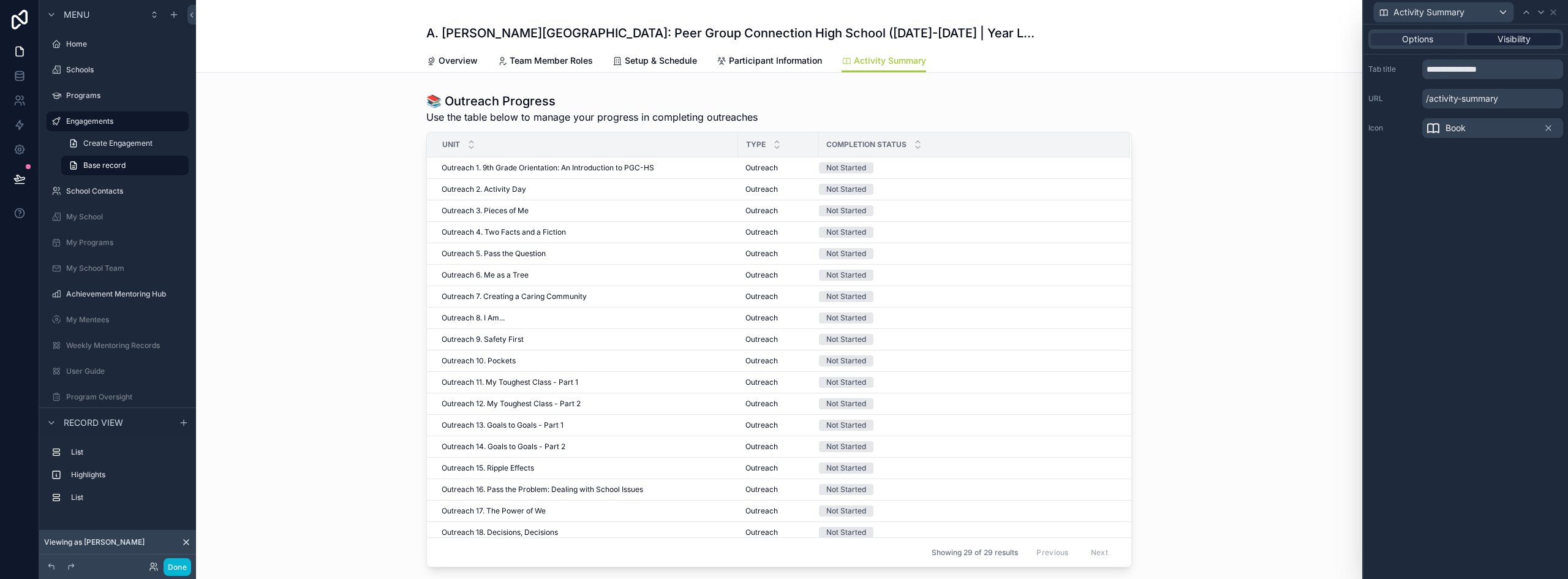
click at [1537, 45] on div "Visibility" at bounding box center [1514, 38] width 94 height 12
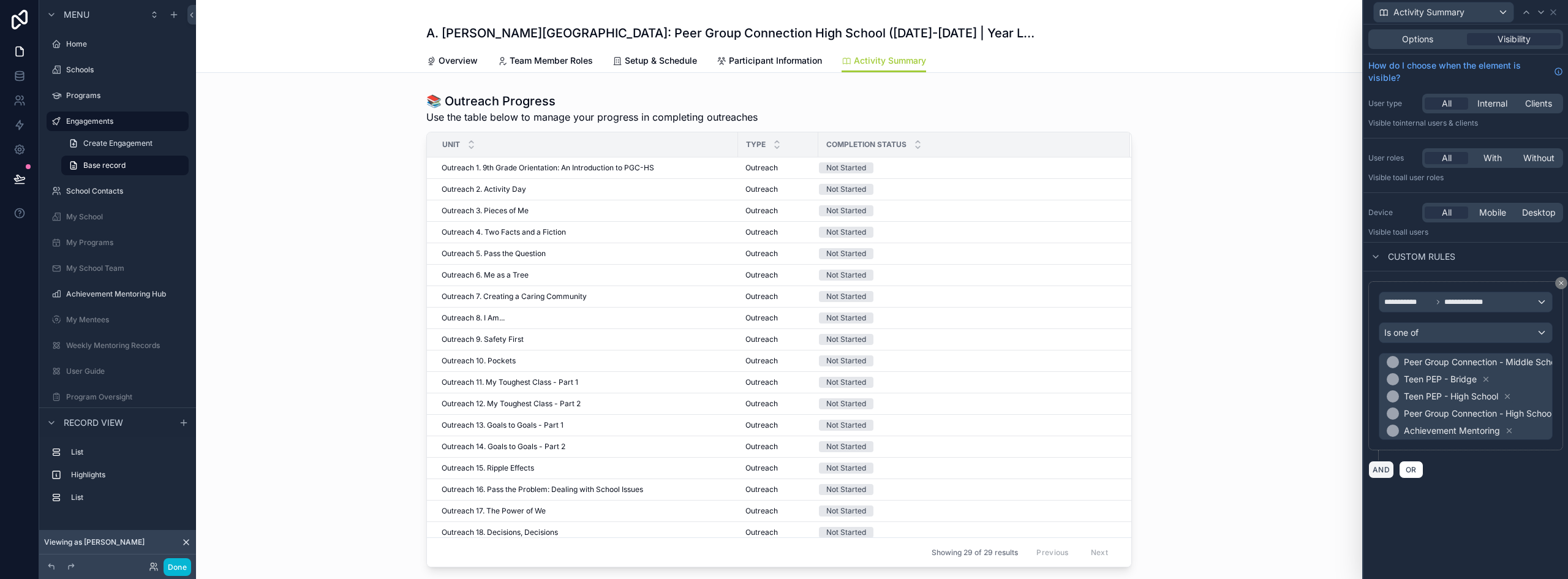
click at [1383, 469] on button "AND" at bounding box center [1381, 469] width 26 height 18
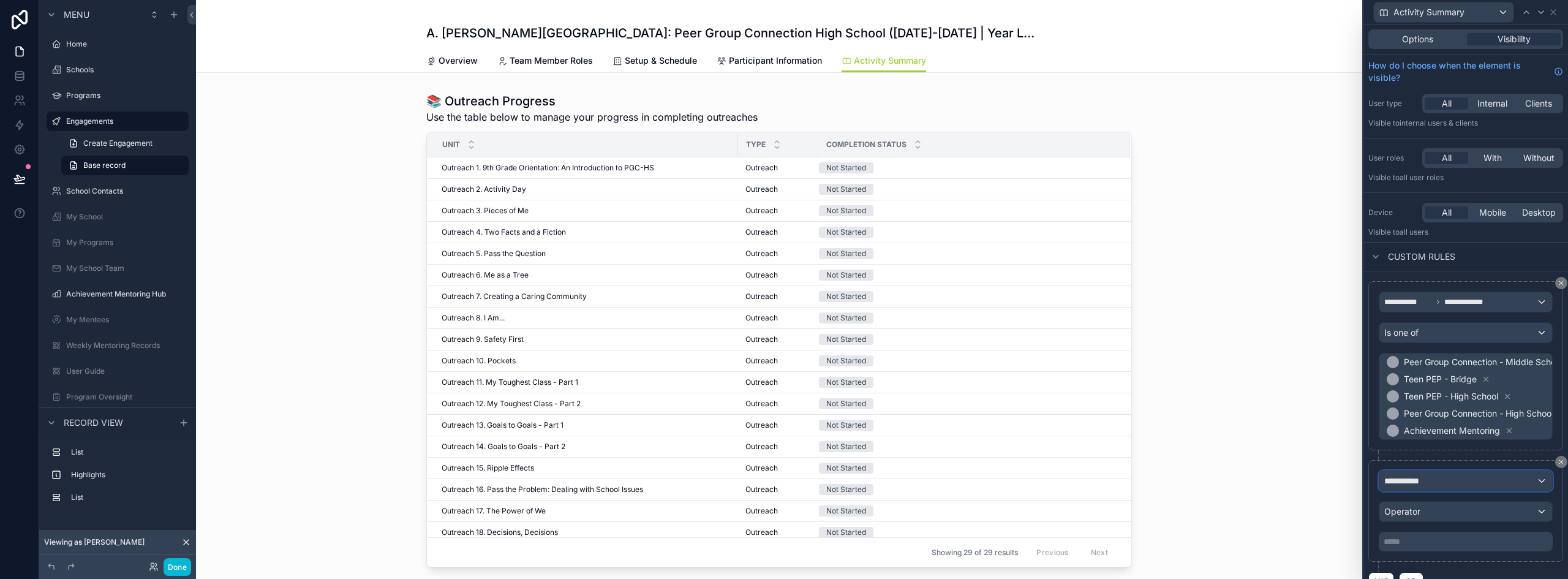
click at [1446, 487] on div "**********" at bounding box center [1466, 481] width 173 height 20
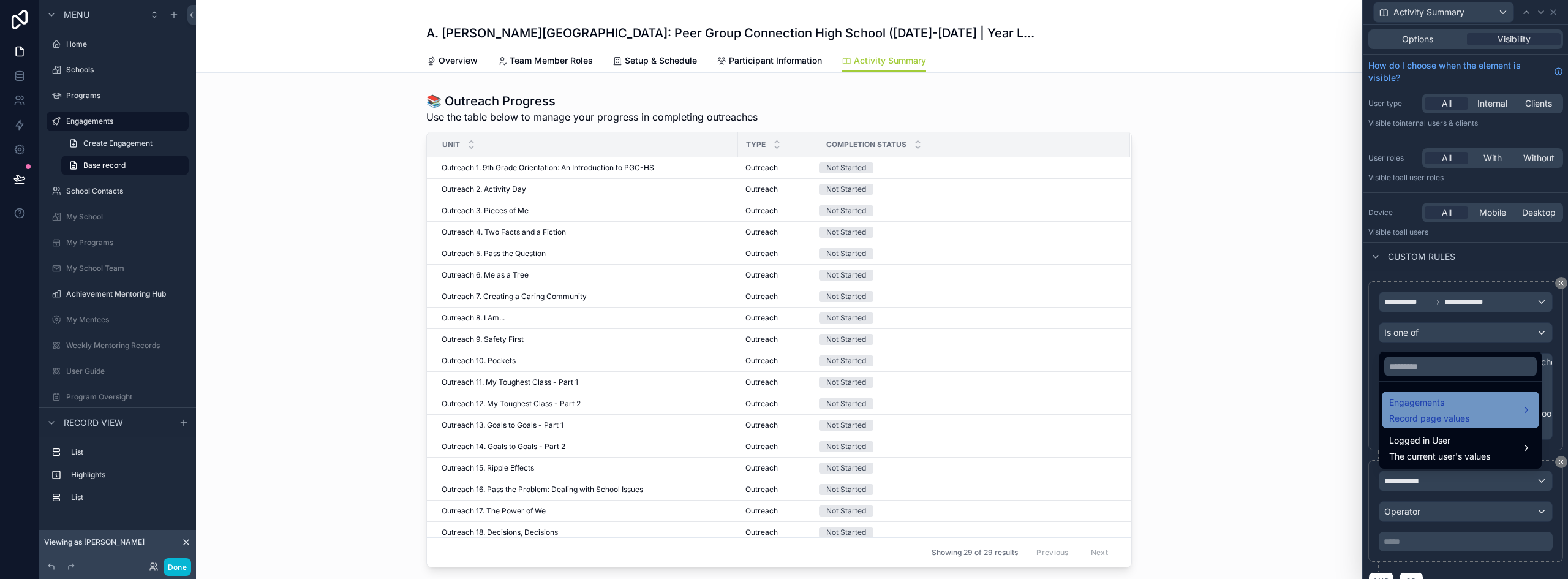
click at [1449, 401] on span "Engagements" at bounding box center [1429, 402] width 80 height 15
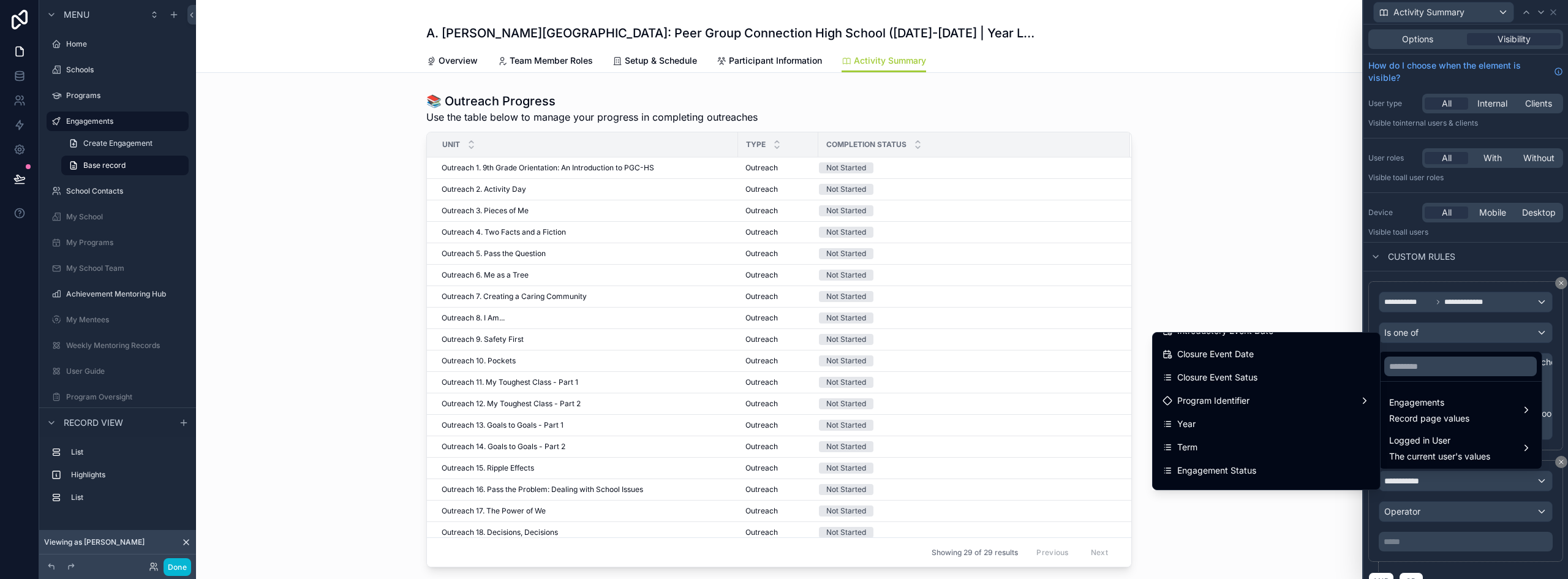
scroll to position [245, 0]
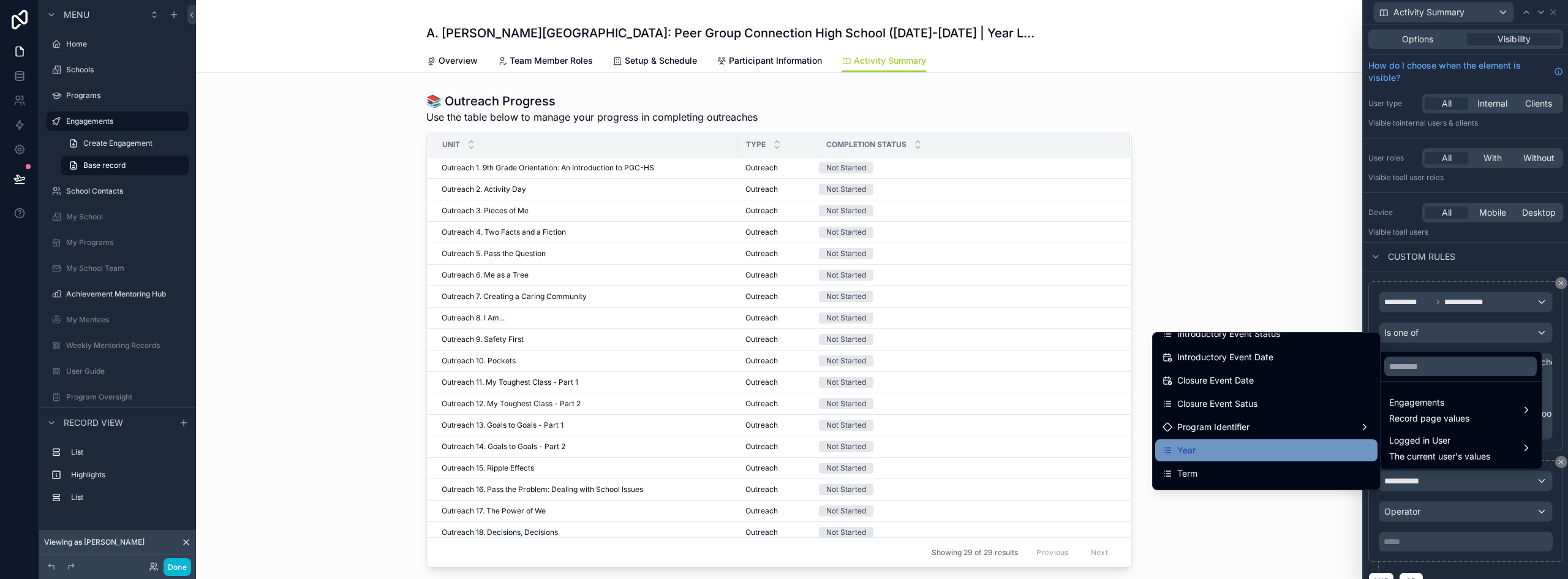
click at [1192, 452] on div "Year" at bounding box center [1266, 450] width 208 height 15
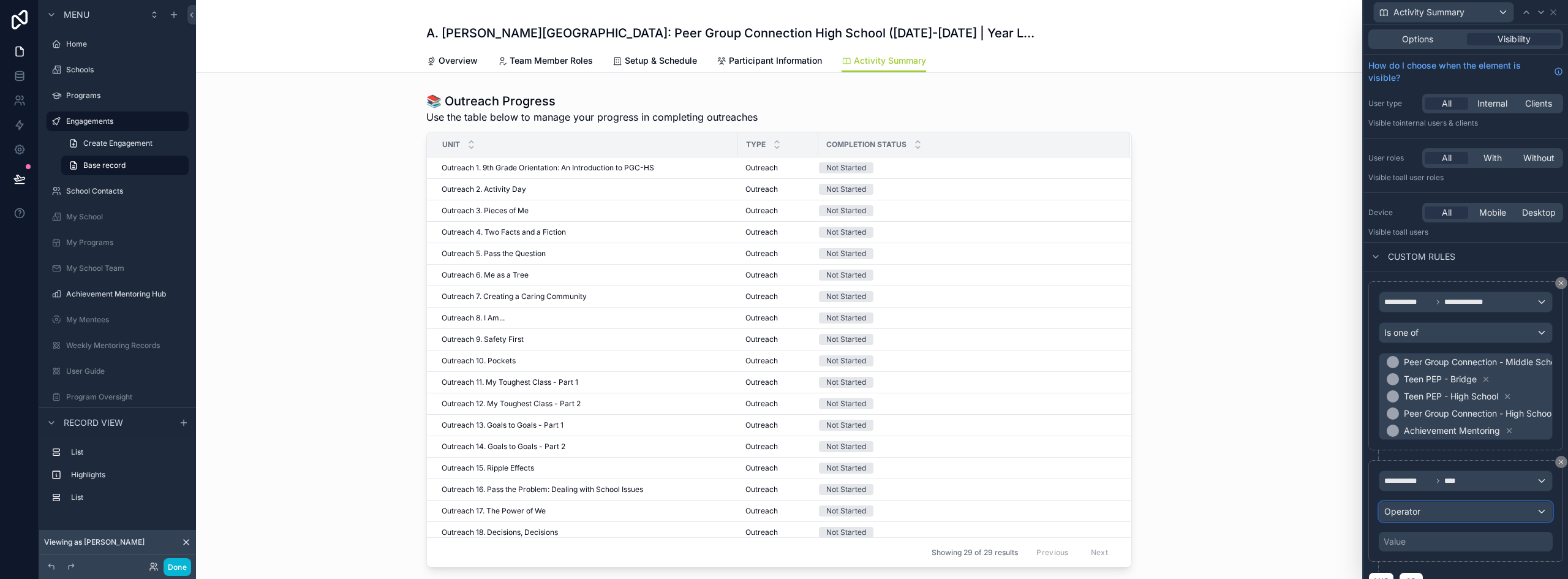
click at [1429, 507] on div "Operator" at bounding box center [1466, 511] width 173 height 20
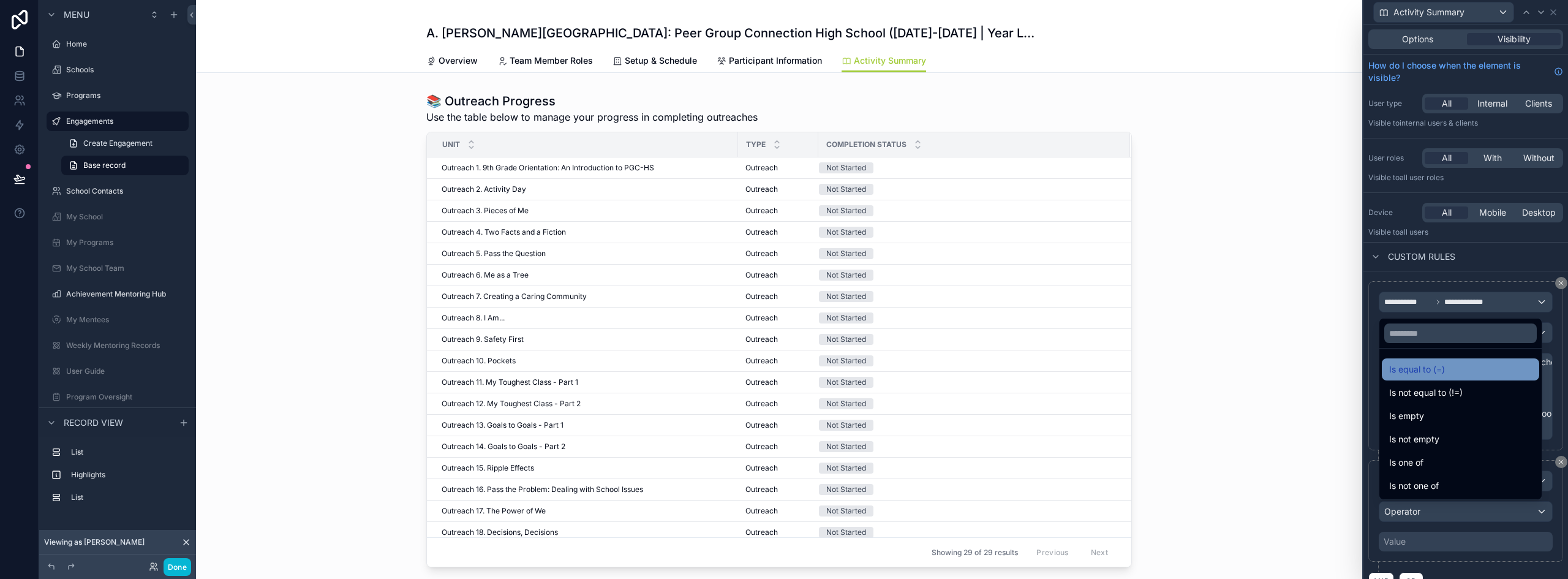
click at [1428, 368] on span "Is equal to (=)" at bounding box center [1416, 369] width 55 height 15
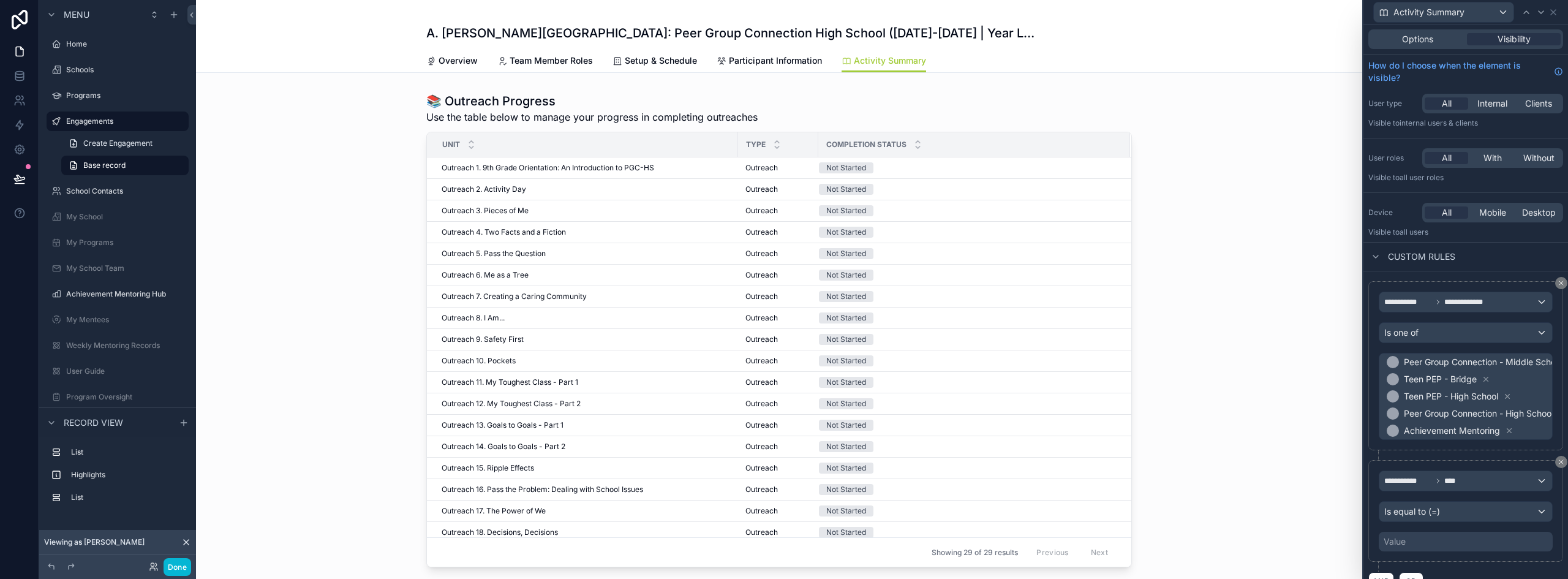
click at [1413, 531] on div "**********" at bounding box center [1466, 511] width 174 height 81
click at [1416, 539] on div "Value" at bounding box center [1466, 541] width 174 height 20
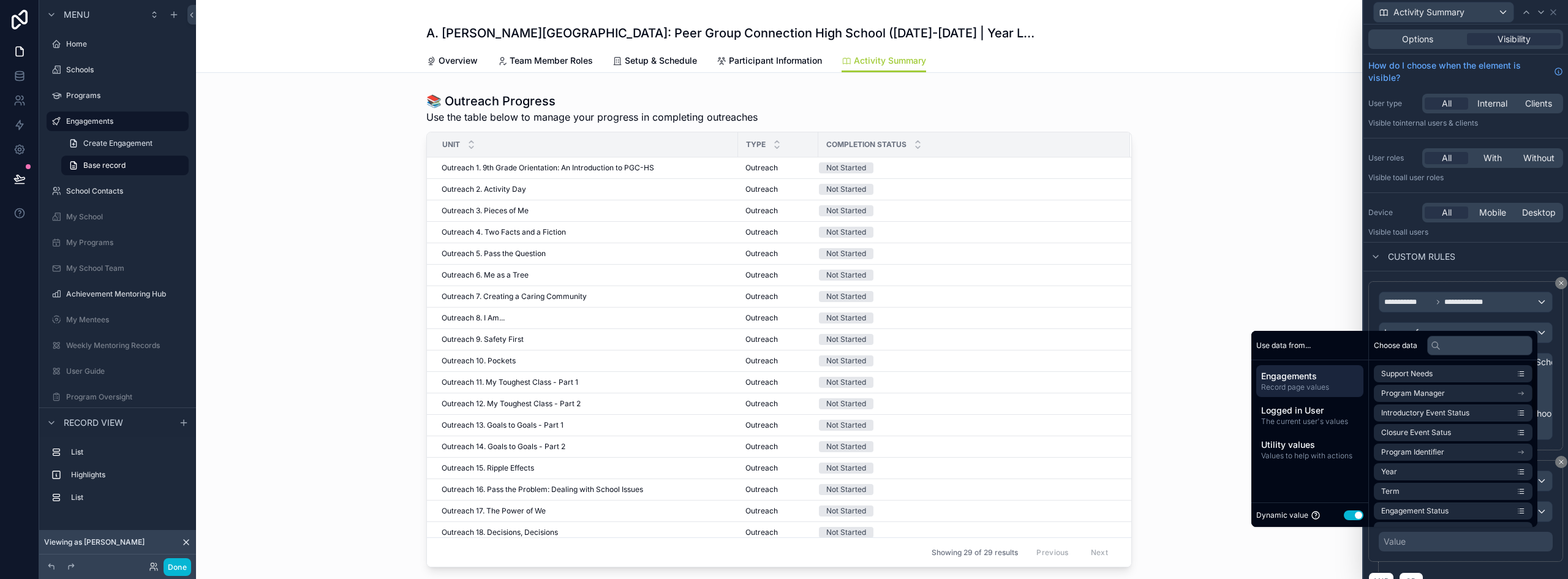
click at [1345, 513] on button "Use setting" at bounding box center [1354, 515] width 20 height 10
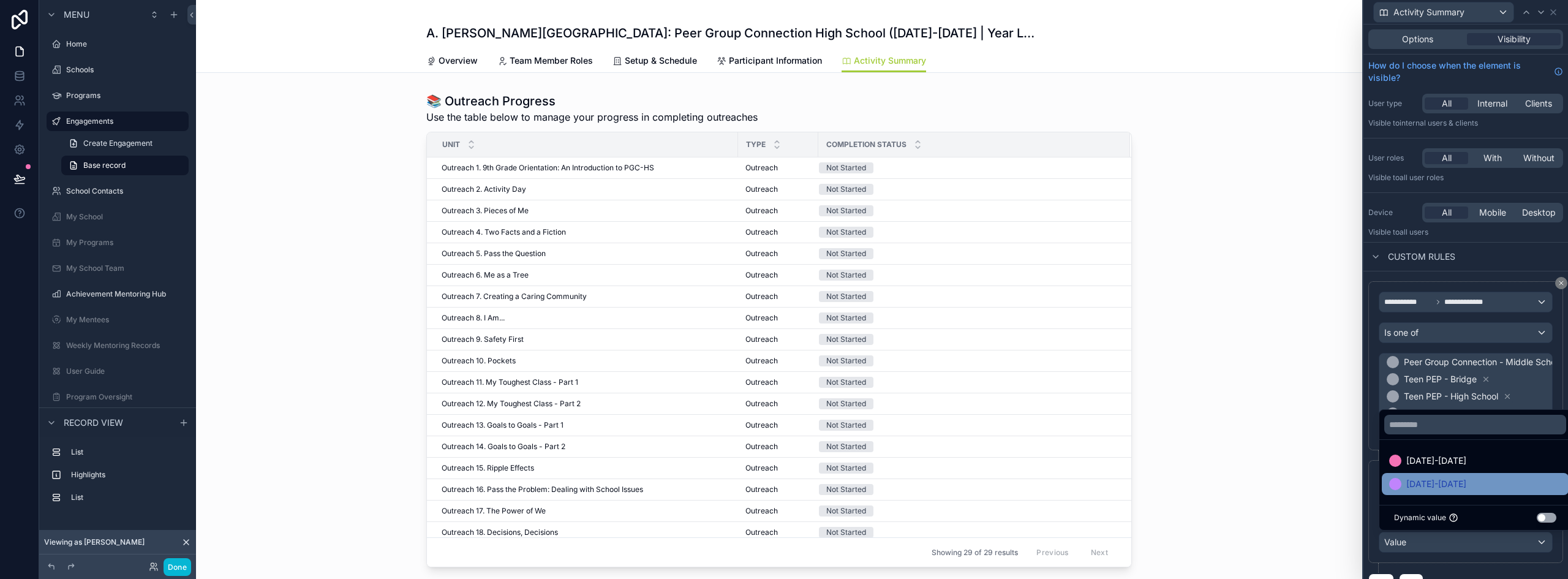
click at [1459, 482] on div "[DATE]-[DATE]" at bounding box center [1475, 484] width 172 height 15
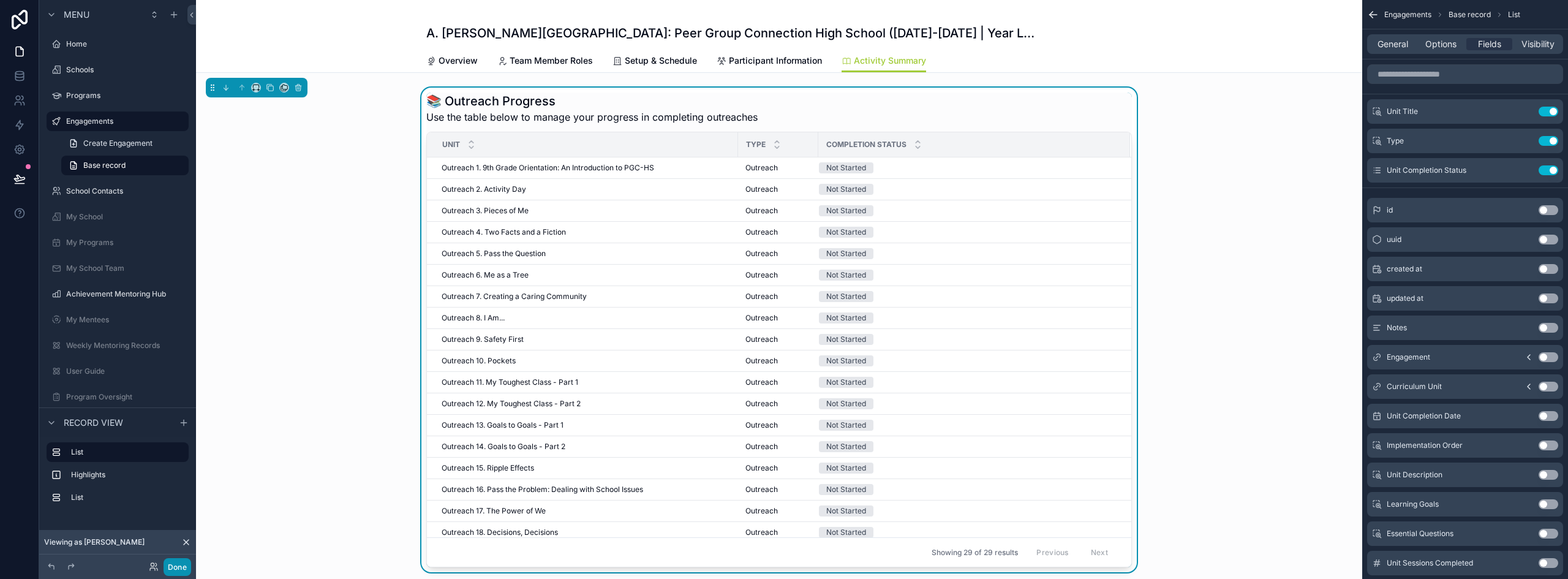
click at [181, 564] on button "Done" at bounding box center [177, 566] width 28 height 18
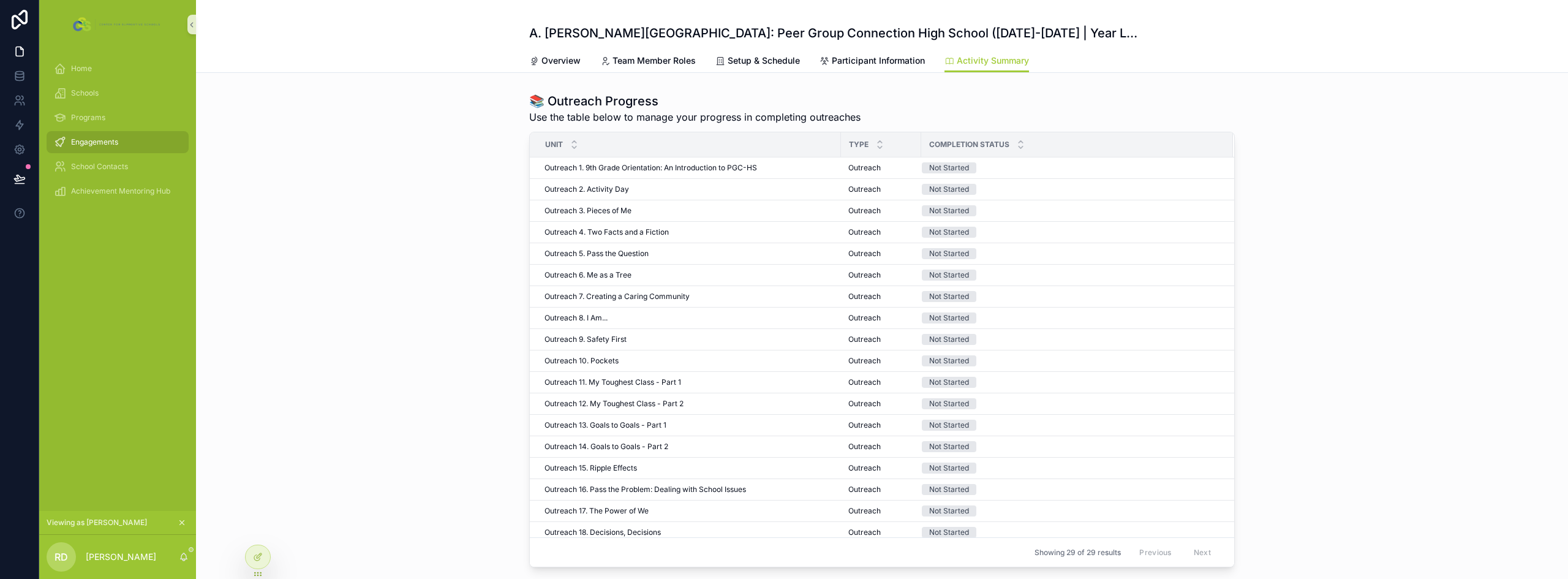
drag, startPoint x: 99, startPoint y: 139, endPoint x: 358, endPoint y: 120, distance: 259.7
click at [99, 139] on span "Engagements" at bounding box center [95, 142] width 47 height 10
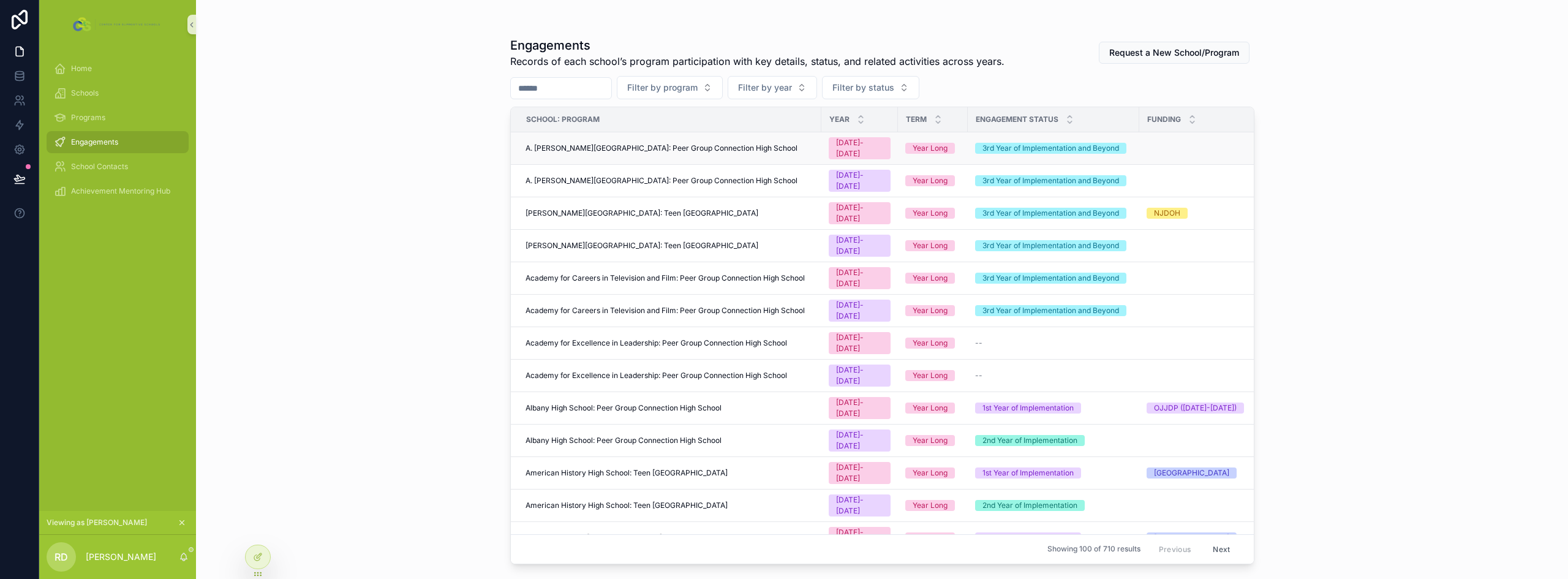
click at [777, 143] on span "A. [PERSON_NAME][GEOGRAPHIC_DATA]: Peer Group Connection High School" at bounding box center [662, 148] width 272 height 10
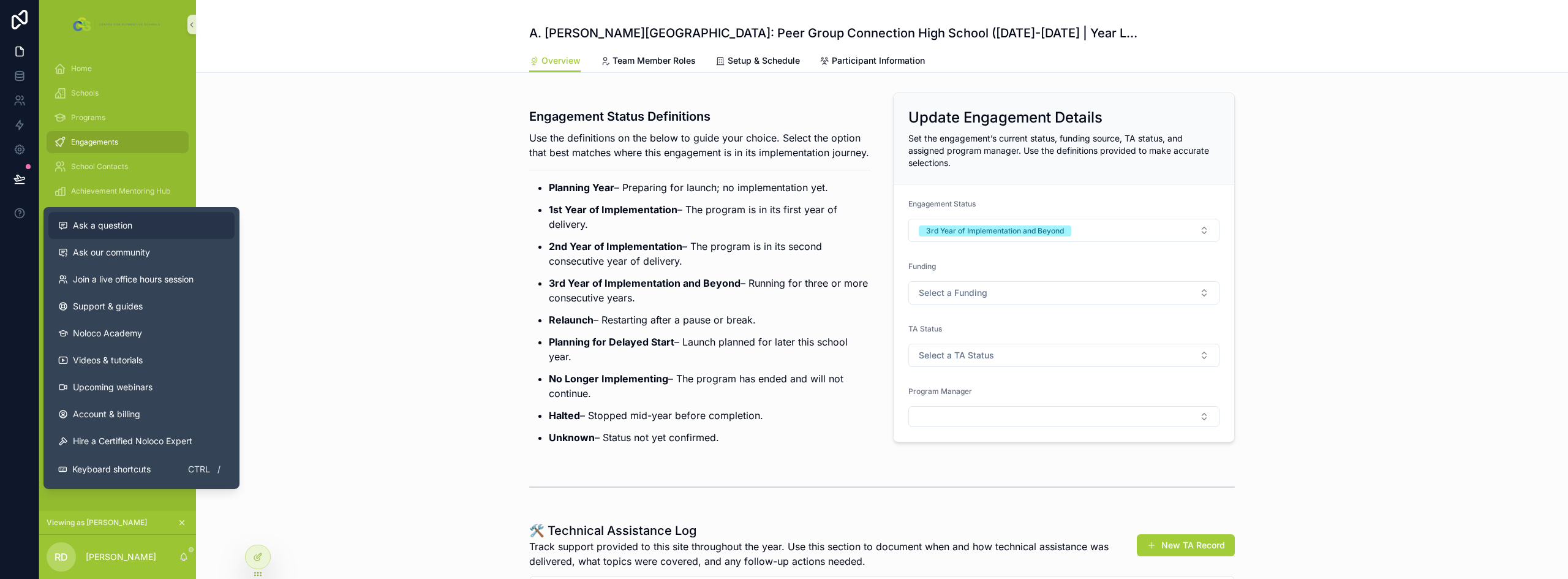
click at [142, 227] on div "Ask a question" at bounding box center [142, 225] width 166 height 12
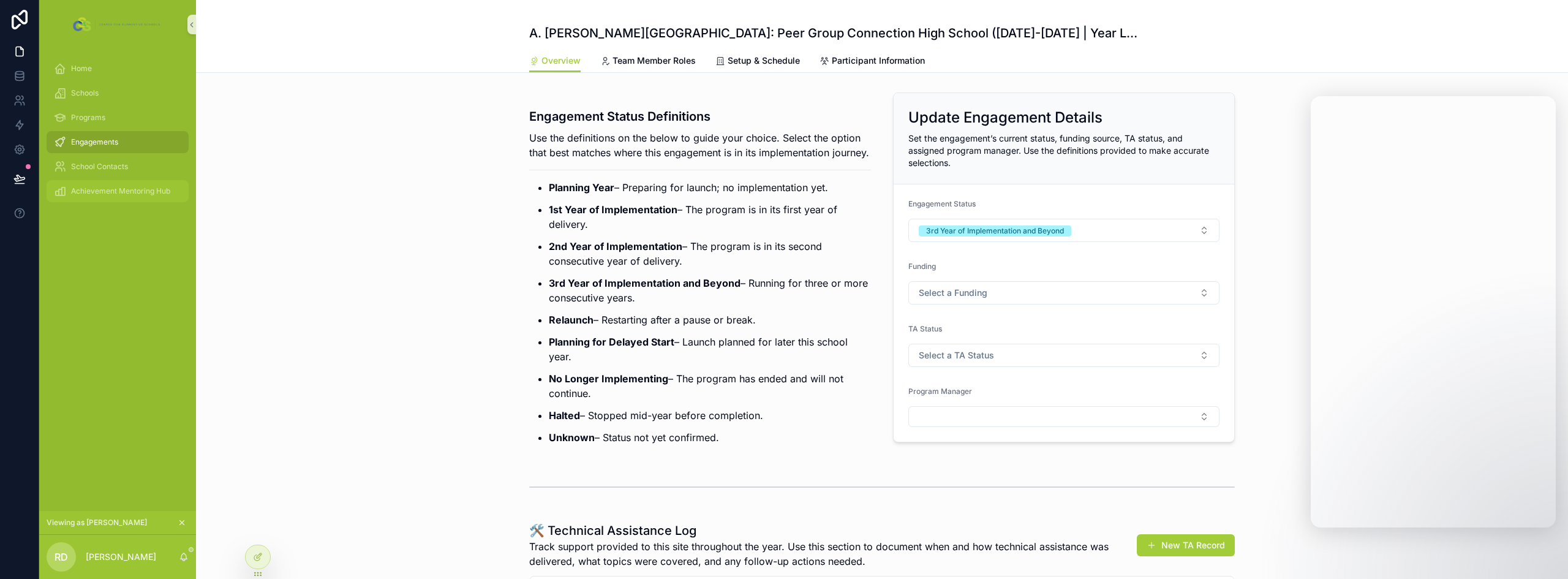
click at [92, 191] on span "Achievement Mentoring Hub" at bounding box center [120, 191] width 99 height 10
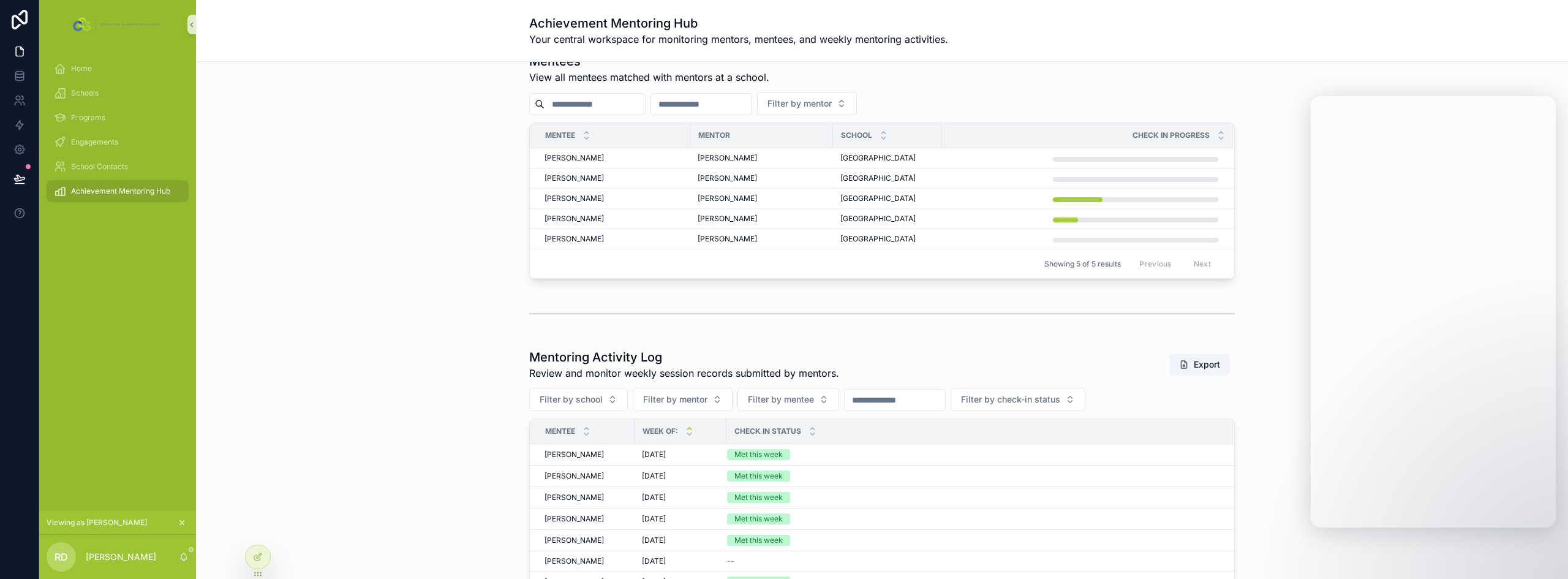
scroll to position [429, 0]
drag, startPoint x: 526, startPoint y: 359, endPoint x: 675, endPoint y: 356, distance: 149.0
click at [675, 356] on h1 "Mentoring Activity Log" at bounding box center [684, 358] width 310 height 17
copy h1 "Mentoring Activity Log"
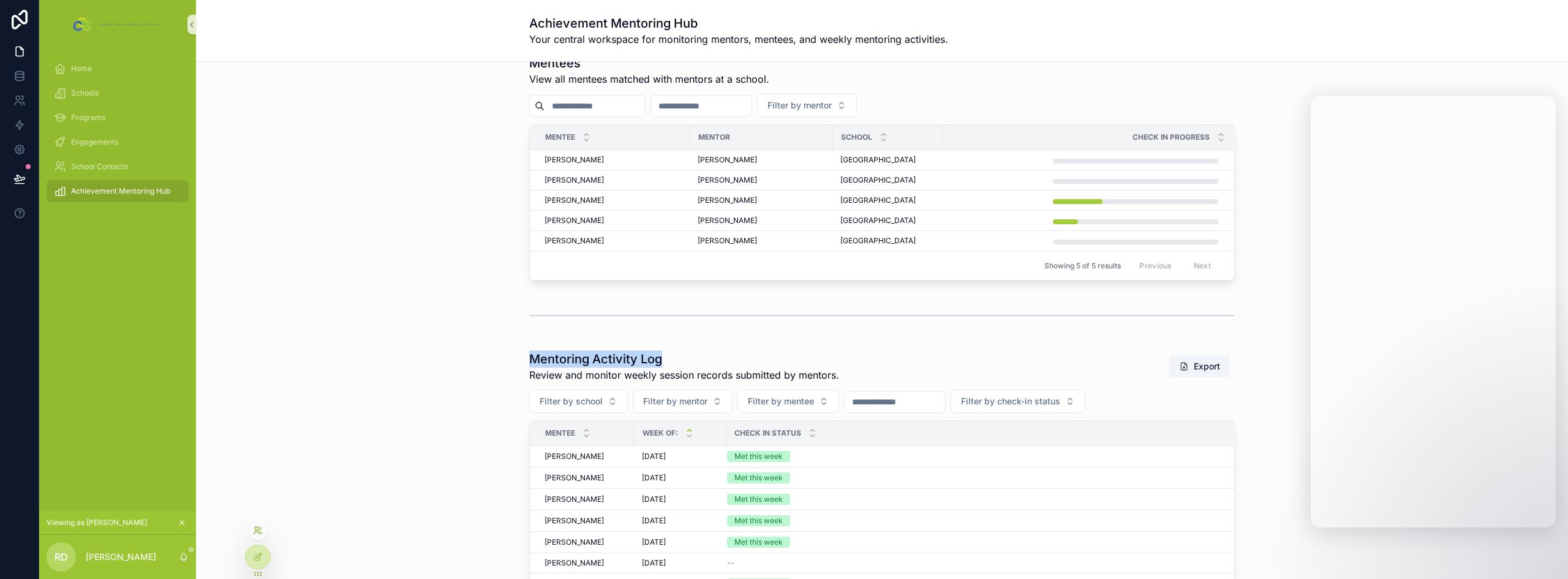
click at [258, 532] on icon at bounding box center [256, 532] width 5 height 2
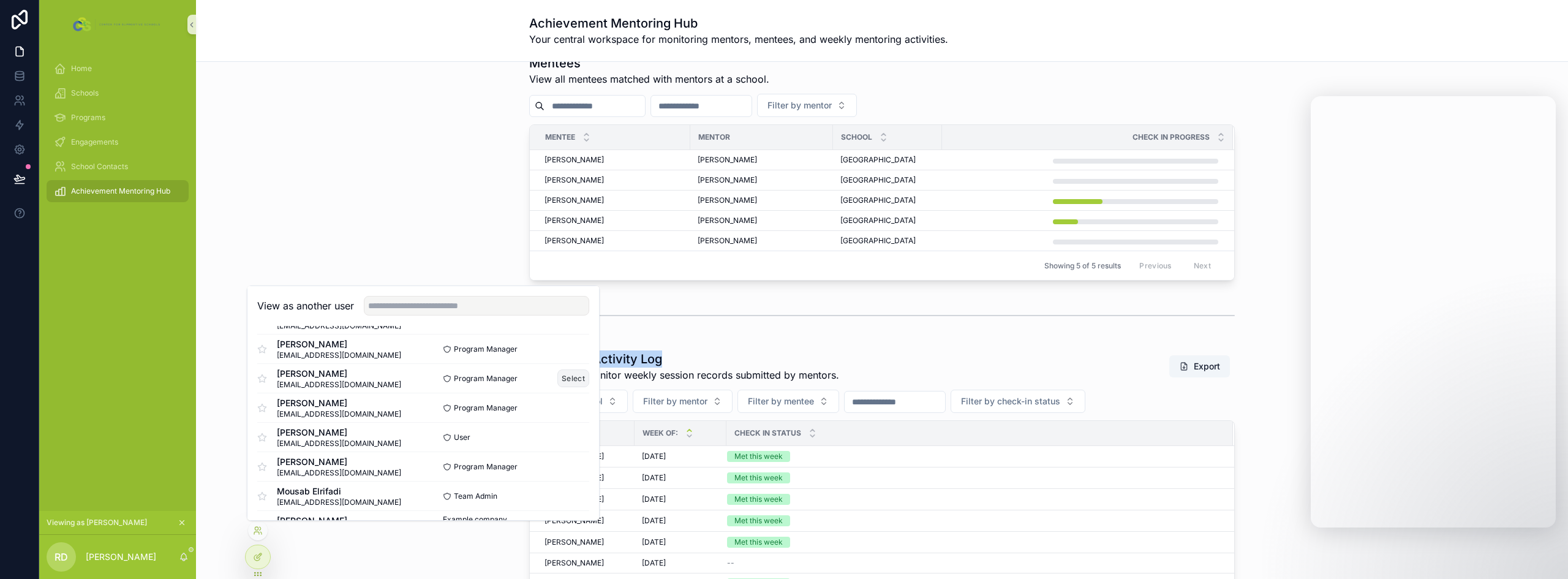
scroll to position [61, 0]
click at [563, 432] on button "Select" at bounding box center [573, 436] width 32 height 18
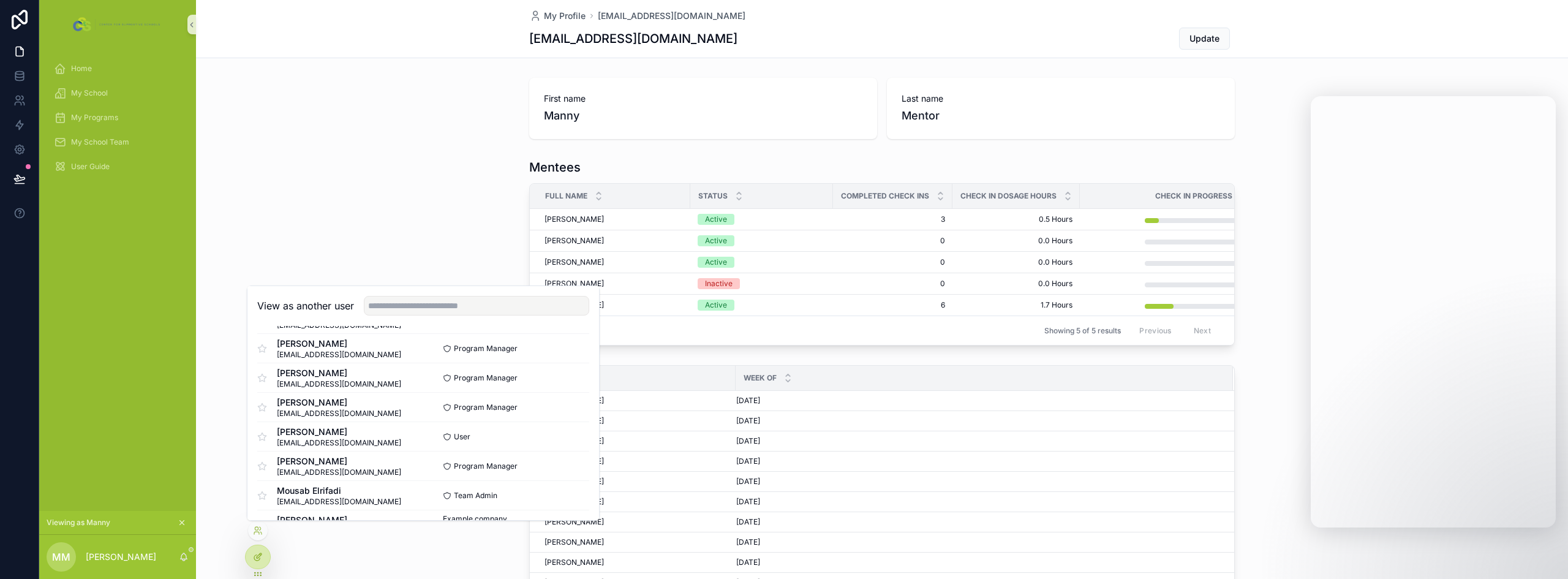
click at [255, 551] on div at bounding box center [258, 556] width 24 height 23
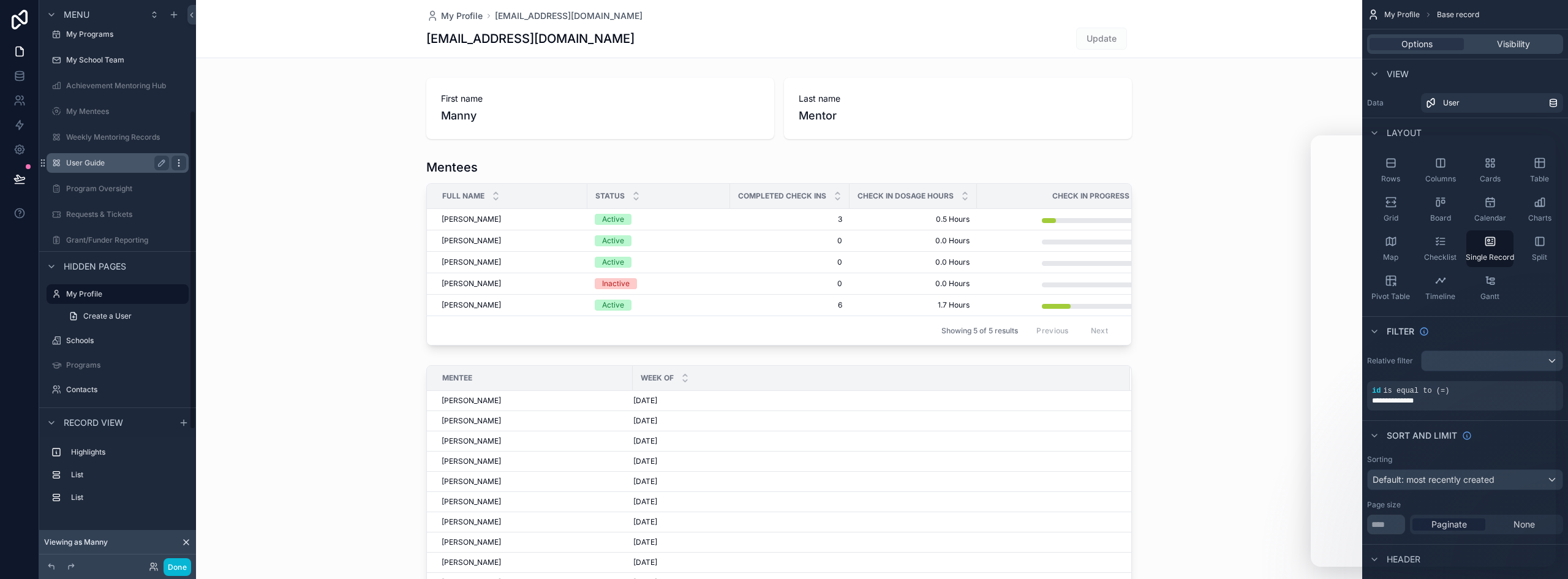
scroll to position [225, 0]
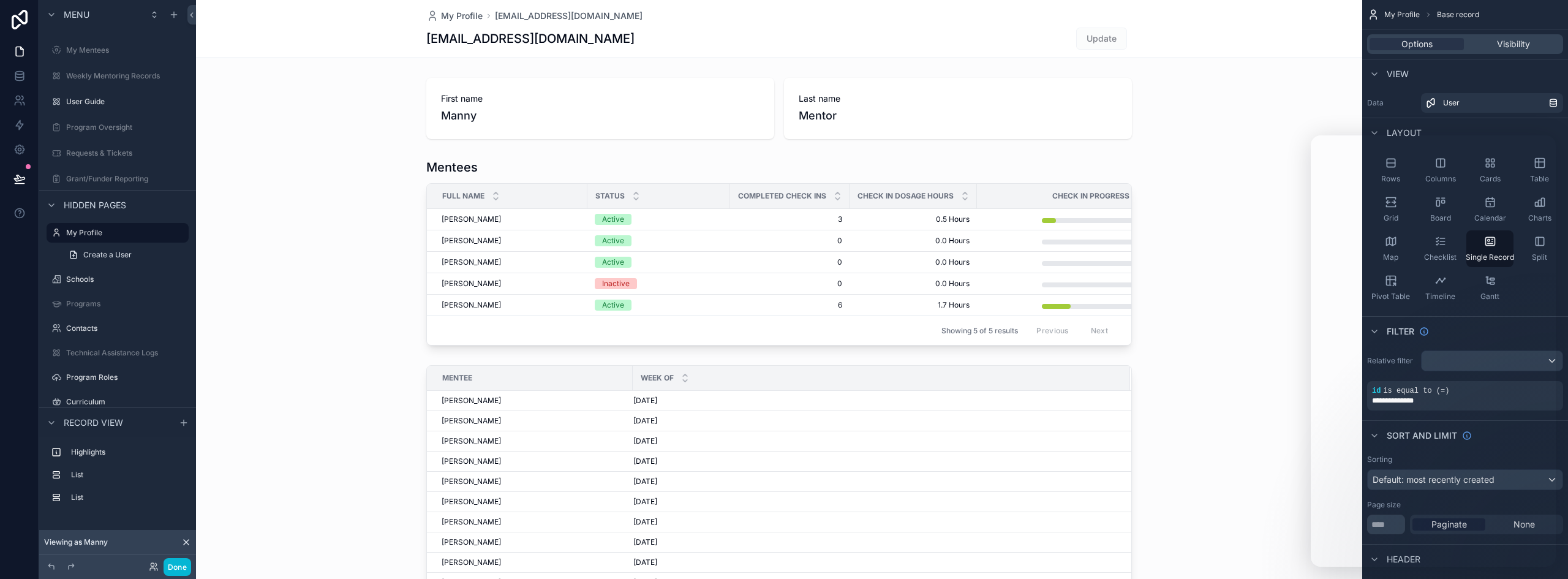
click at [187, 541] on icon at bounding box center [186, 542] width 10 height 10
click at [172, 565] on button "Done" at bounding box center [177, 566] width 28 height 18
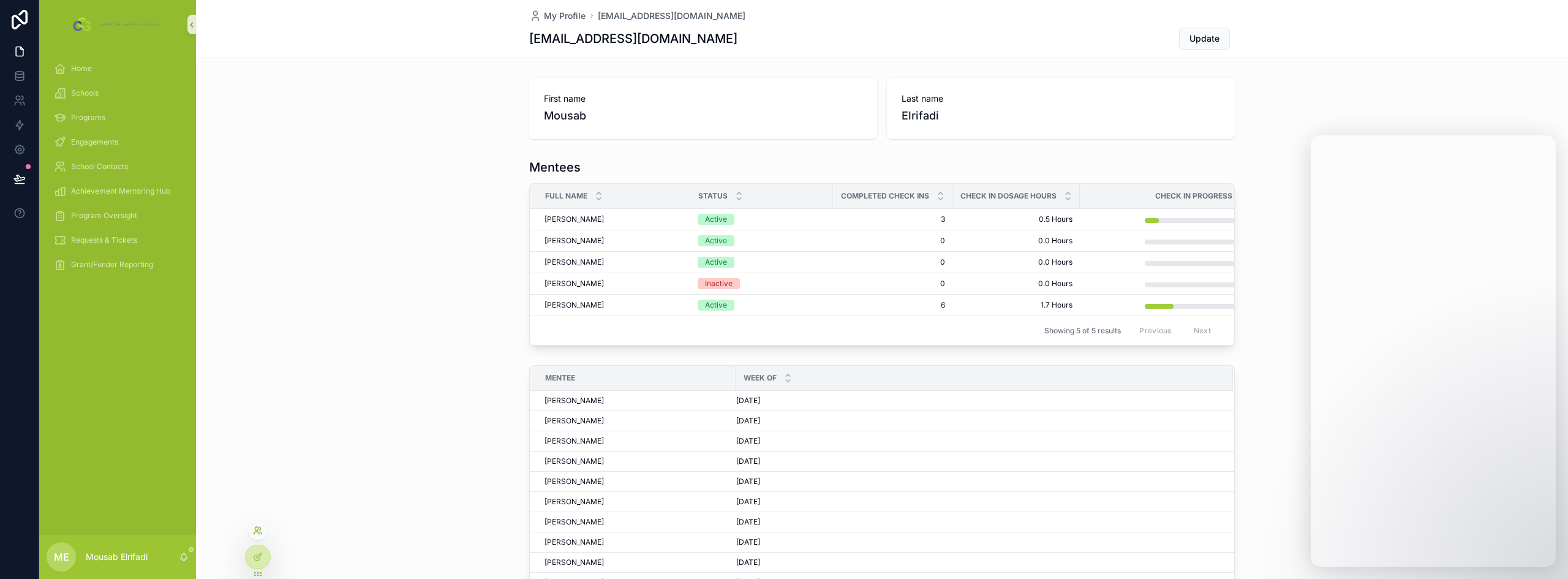
click at [255, 534] on icon at bounding box center [258, 531] width 10 height 10
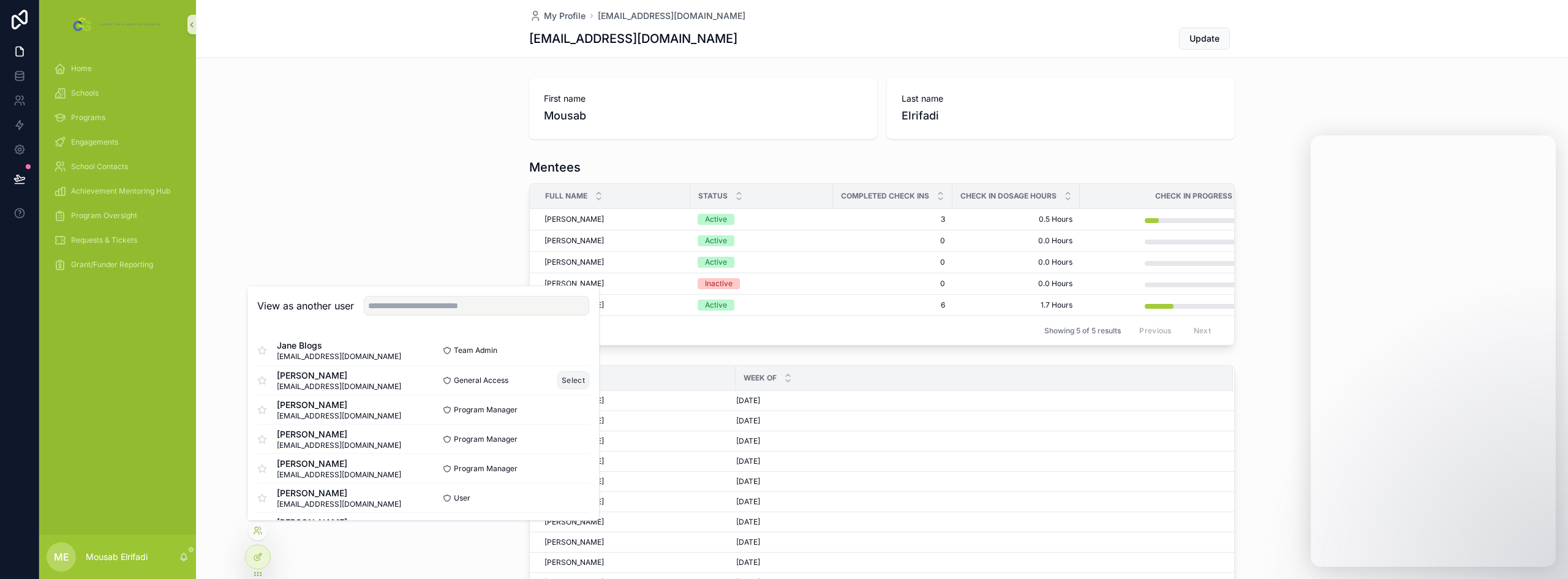
click at [557, 381] on button "Select" at bounding box center [573, 380] width 32 height 18
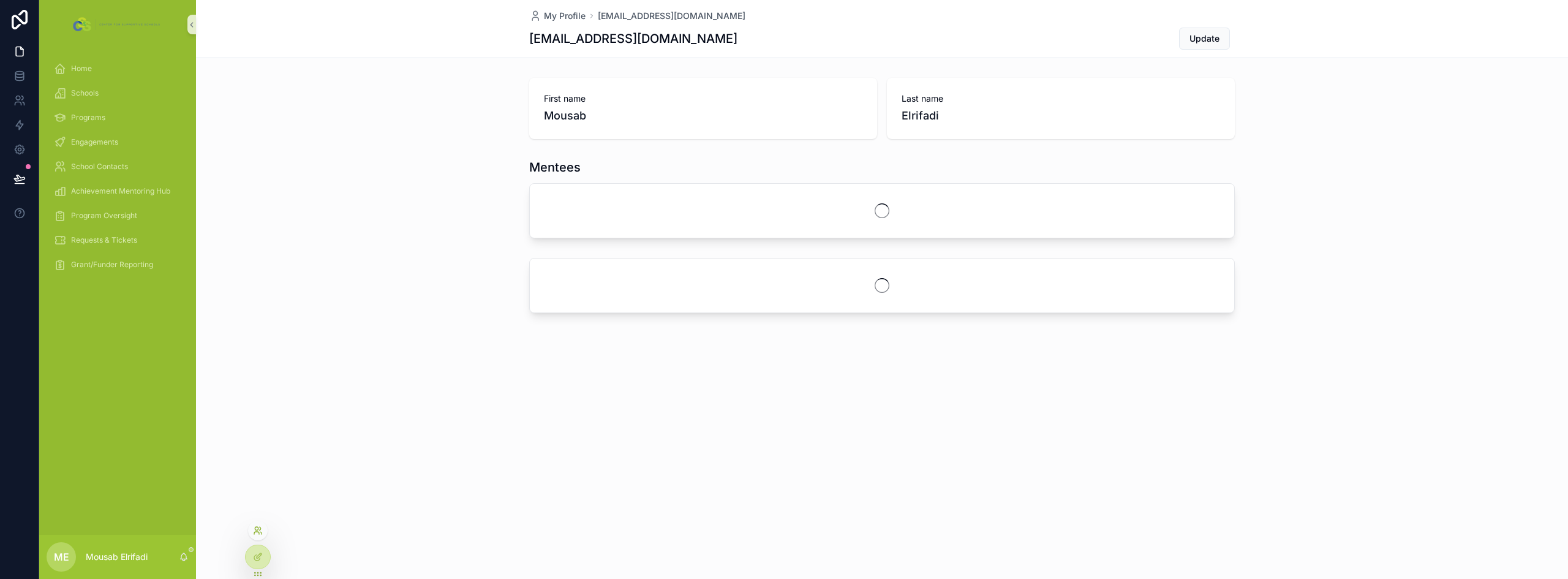
click at [259, 531] on icon at bounding box center [258, 531] width 10 height 10
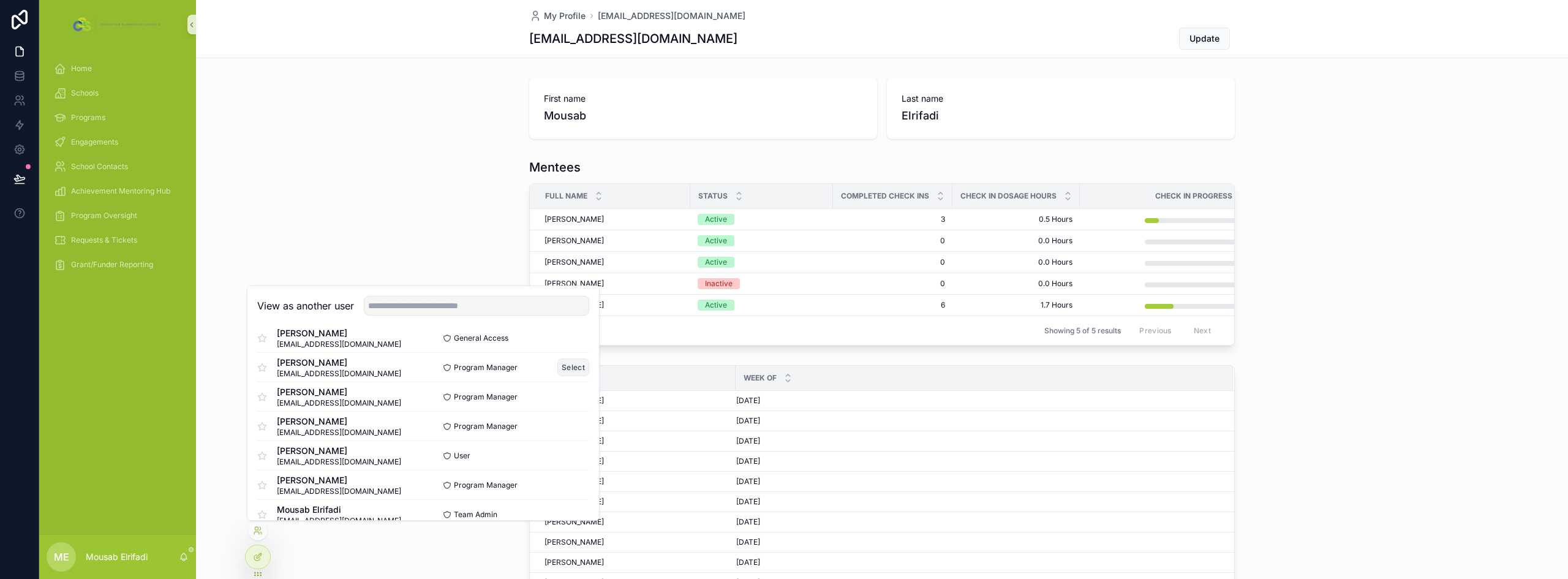
scroll to position [61, 0]
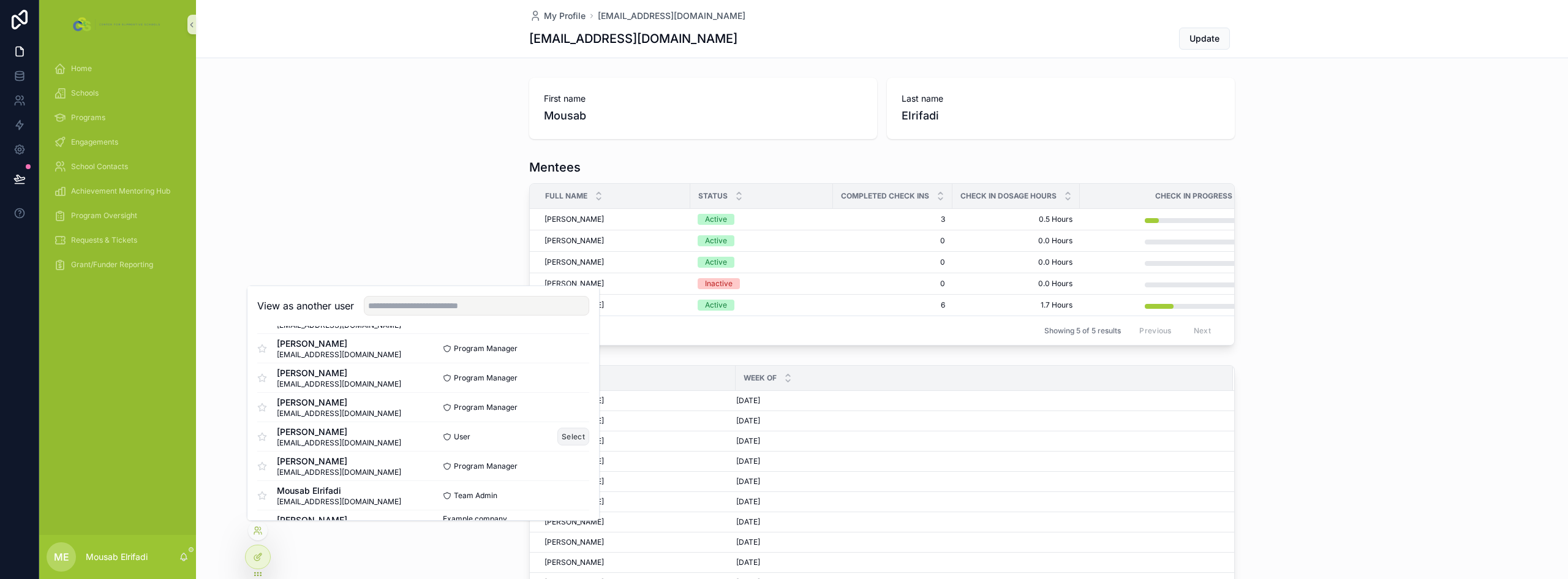
click at [564, 436] on button "Select" at bounding box center [573, 436] width 32 height 18
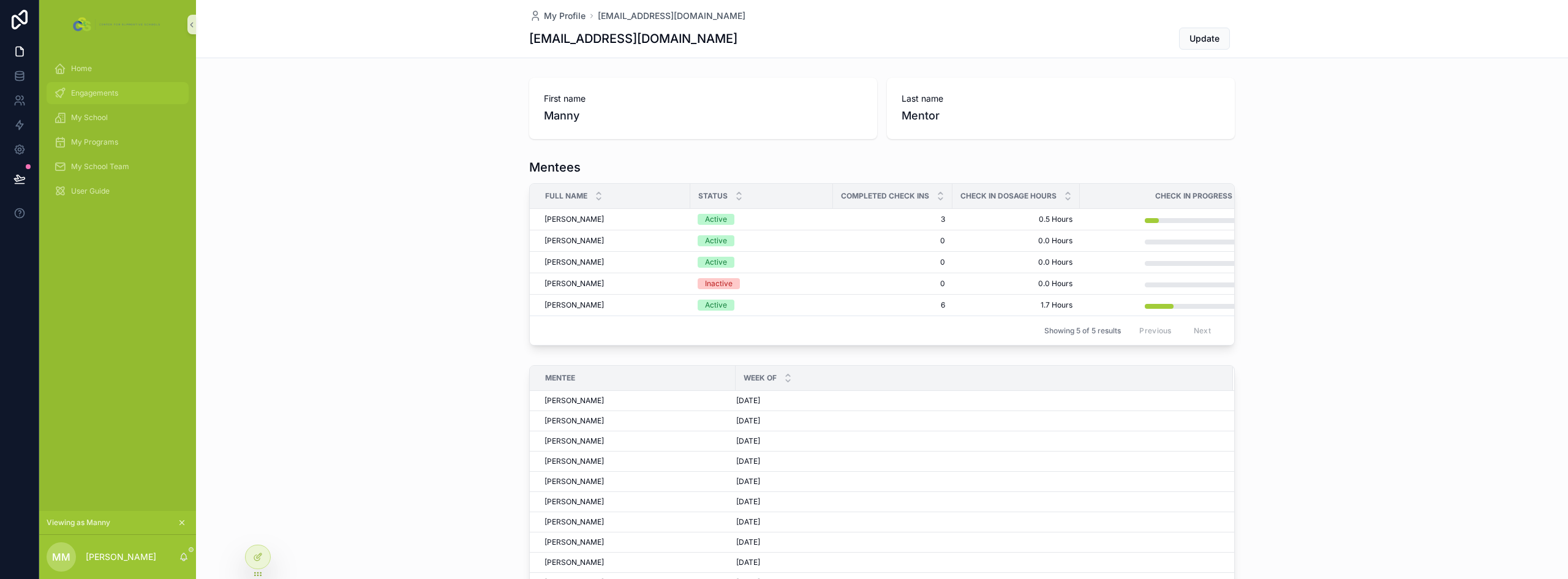
click at [100, 87] on div "Engagements" at bounding box center [117, 93] width 127 height 20
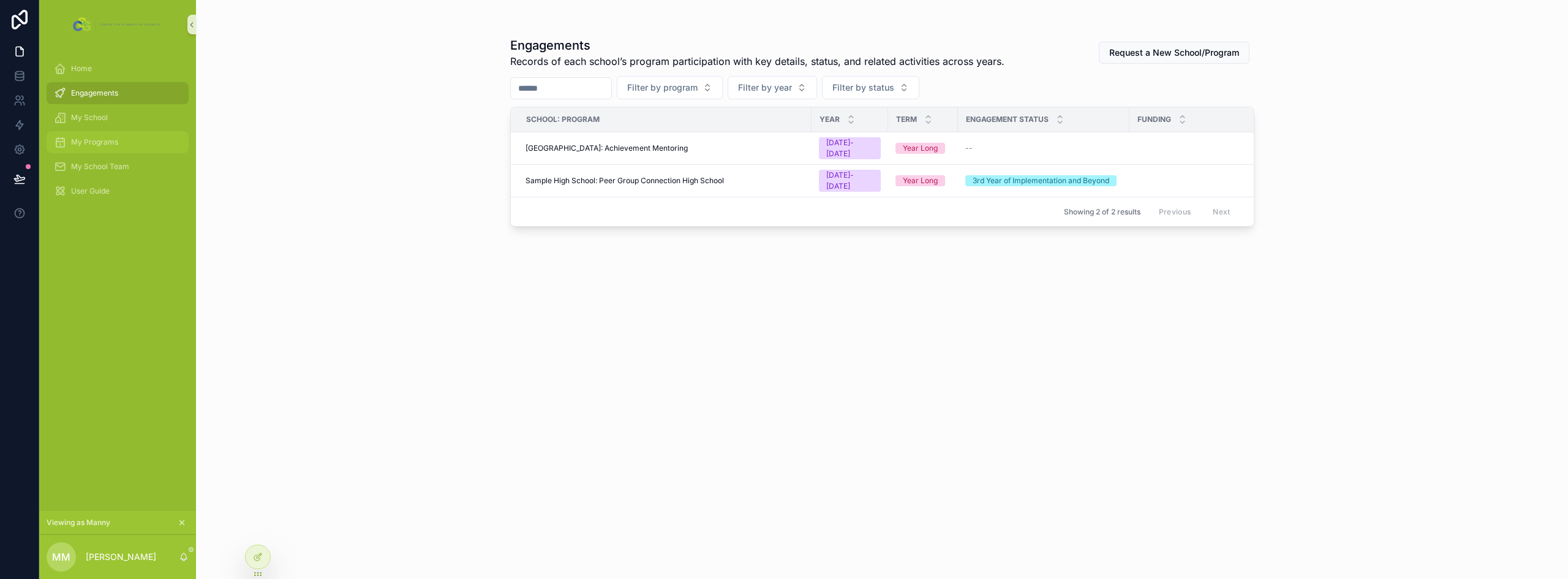
click at [123, 134] on div "My Programs" at bounding box center [117, 142] width 127 height 20
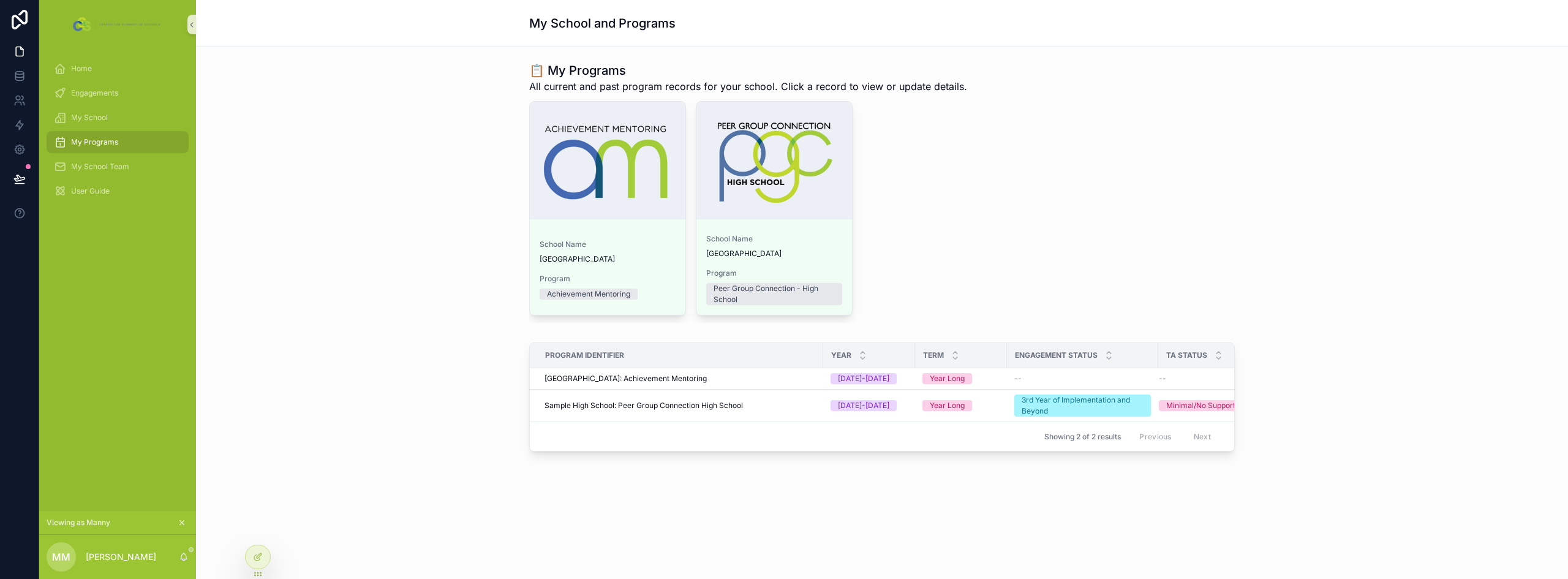
click at [437, 334] on div "📋 My Programs All current and past program records for your school. Click a rec…" at bounding box center [881, 293] width 1372 height 492
click at [263, 557] on div at bounding box center [258, 556] width 24 height 23
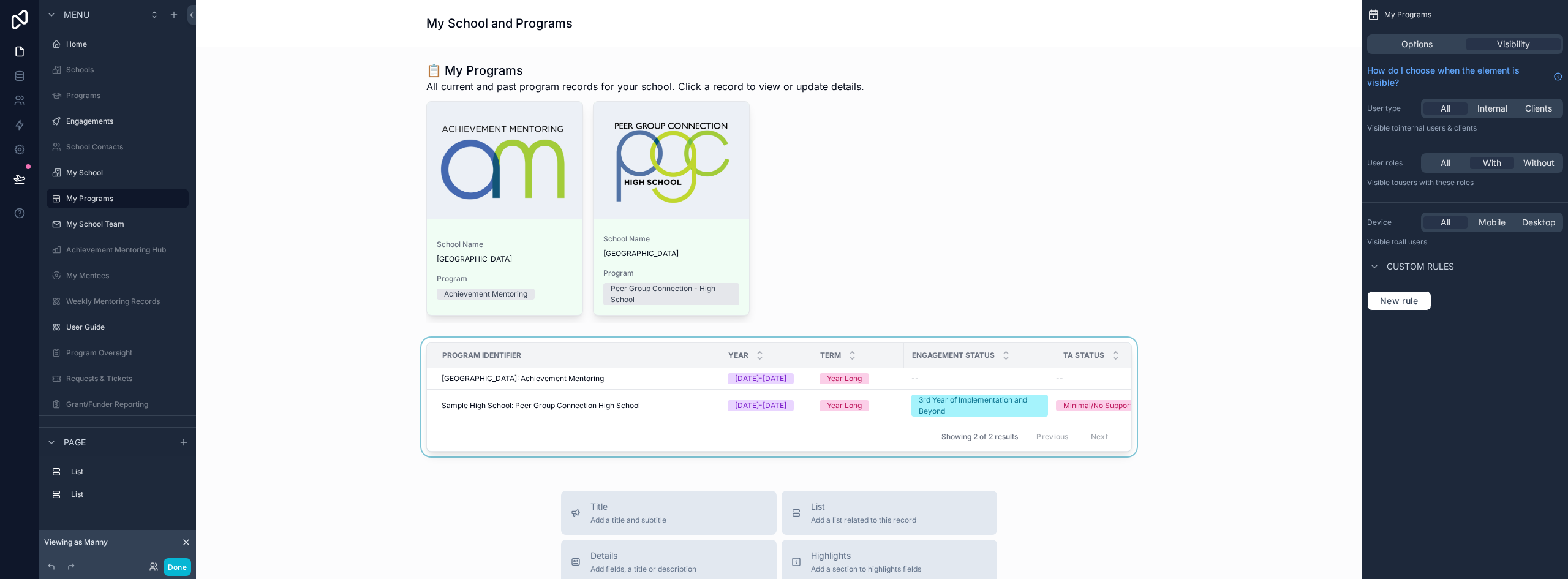
click at [583, 349] on div "Program Identifier" at bounding box center [573, 356] width 292 height 20
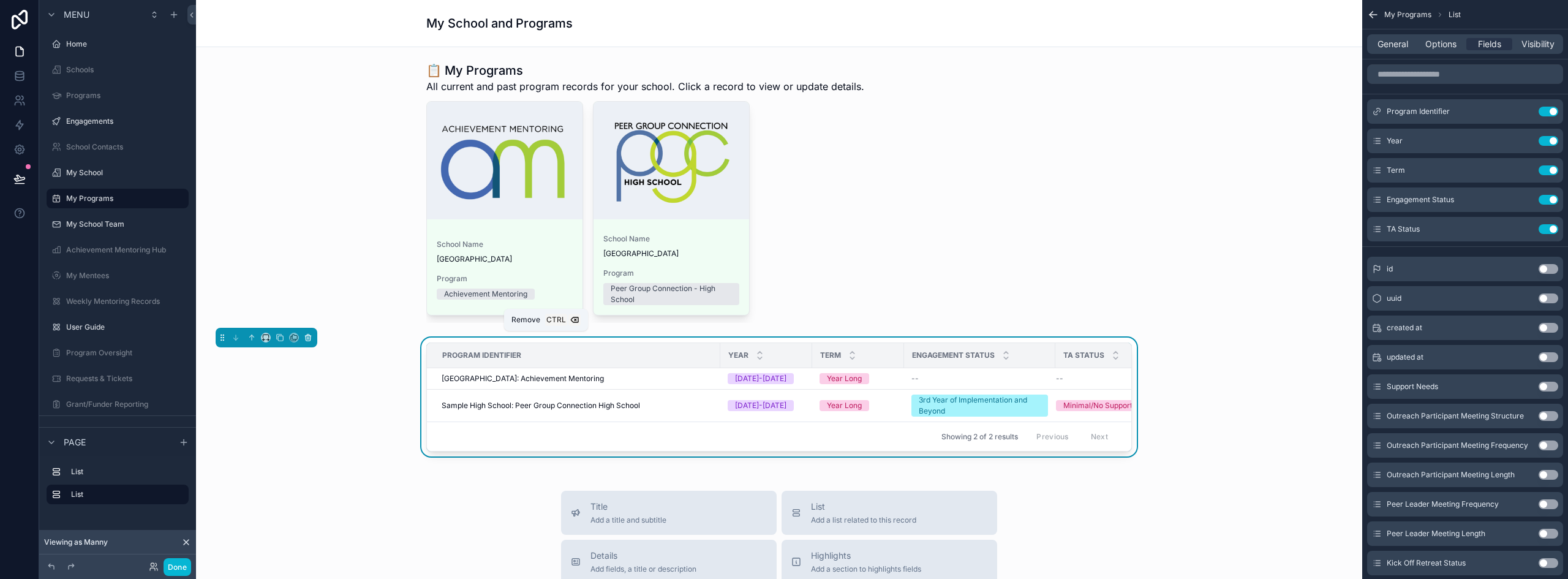
click at [308, 339] on icon "scrollable content" at bounding box center [308, 337] width 9 height 9
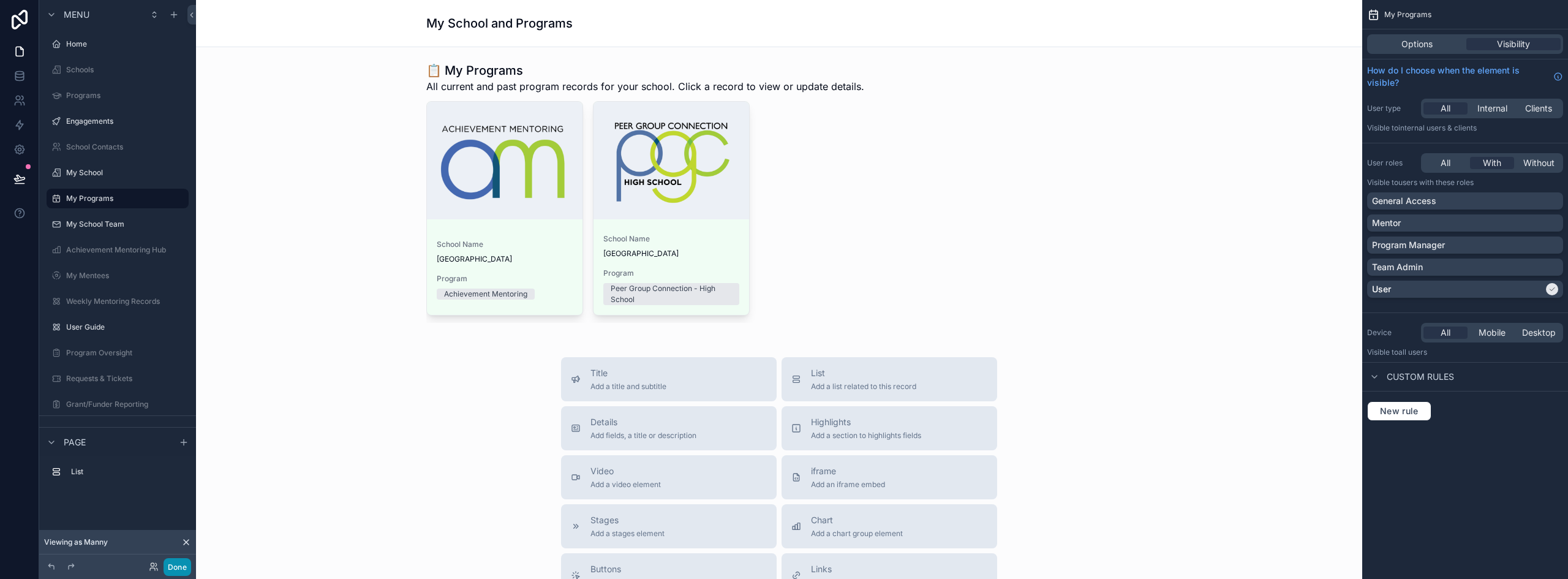
click at [185, 563] on button "Done" at bounding box center [177, 566] width 28 height 18
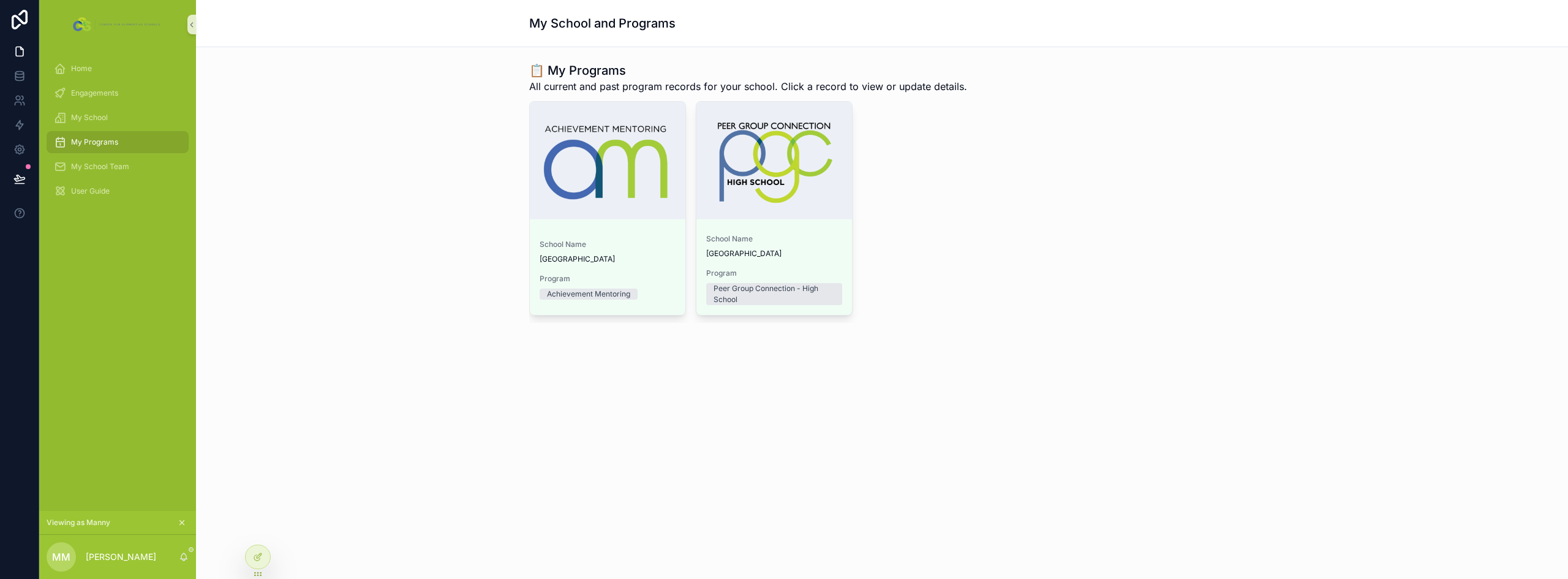
click at [357, 372] on div "📋 My Programs All current and past program records for your school. Click a rec…" at bounding box center [881, 226] width 1372 height 358
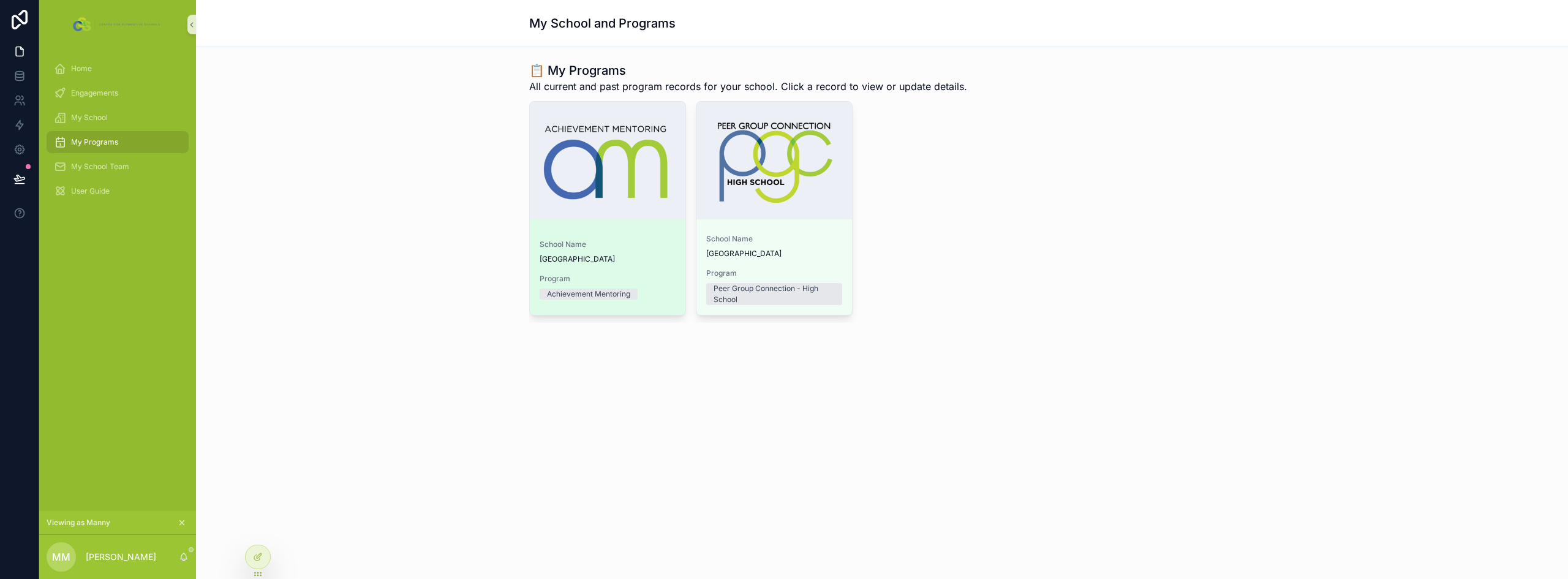
click at [636, 244] on span "School Name" at bounding box center [607, 245] width 136 height 10
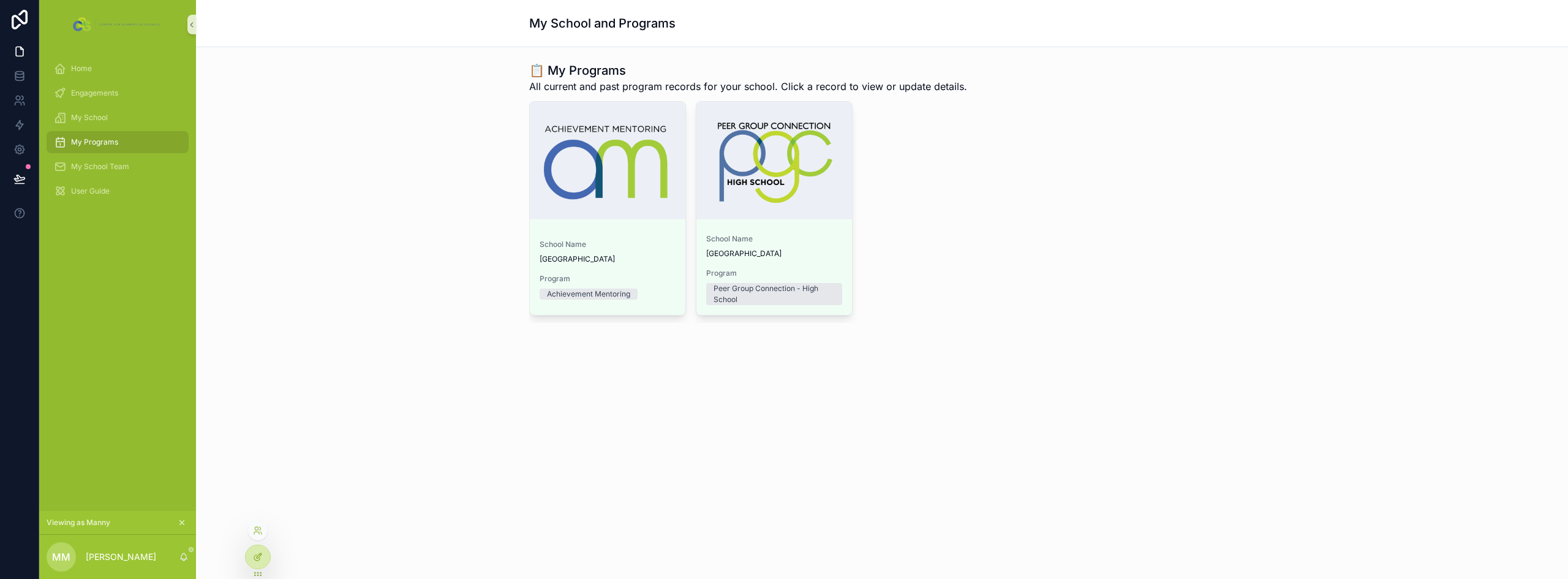
click at [253, 553] on icon at bounding box center [258, 557] width 10 height 10
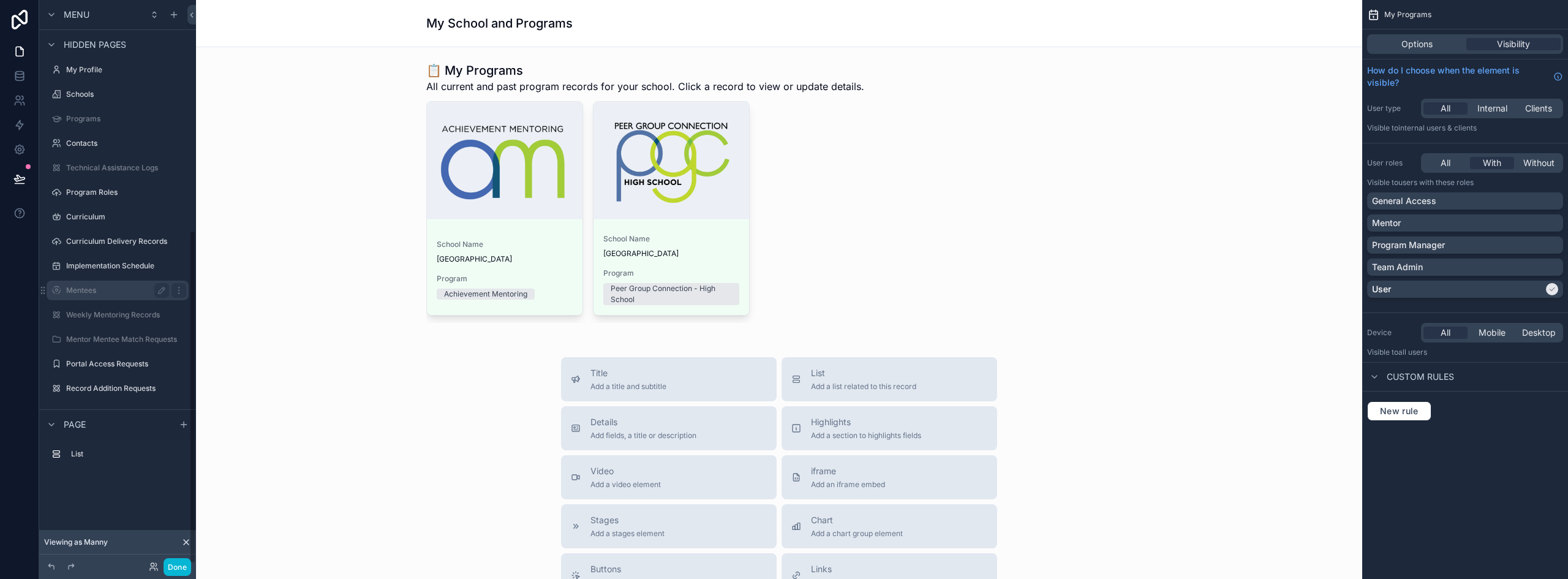
scroll to position [390, 0]
click at [110, 111] on div "Programs" at bounding box center [117, 117] width 103 height 15
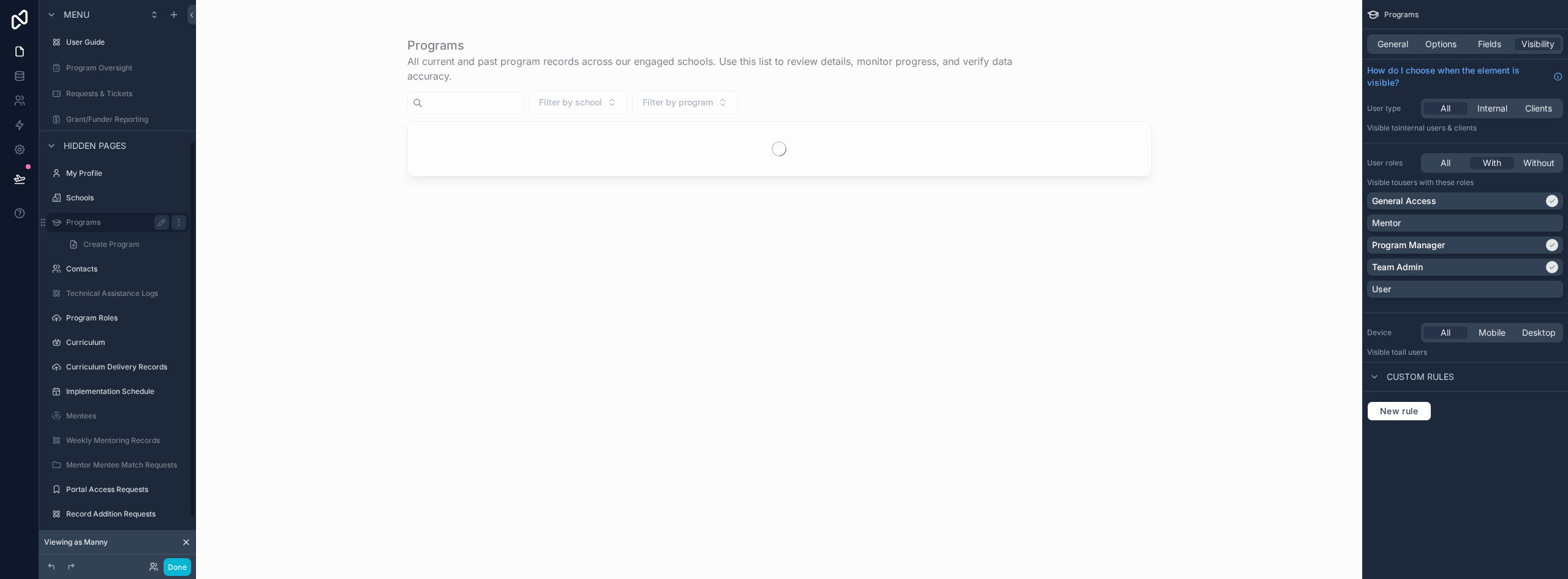
scroll to position [213, 0]
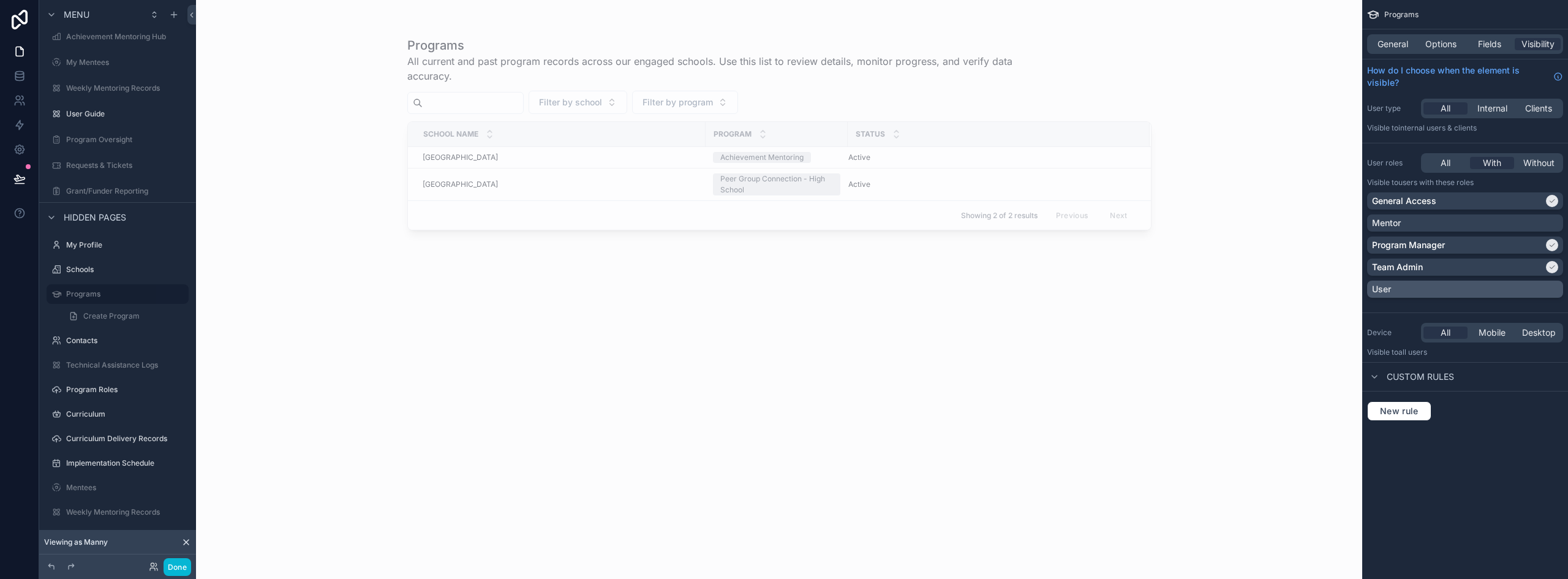
click at [1443, 293] on div "User" at bounding box center [1465, 289] width 186 height 12
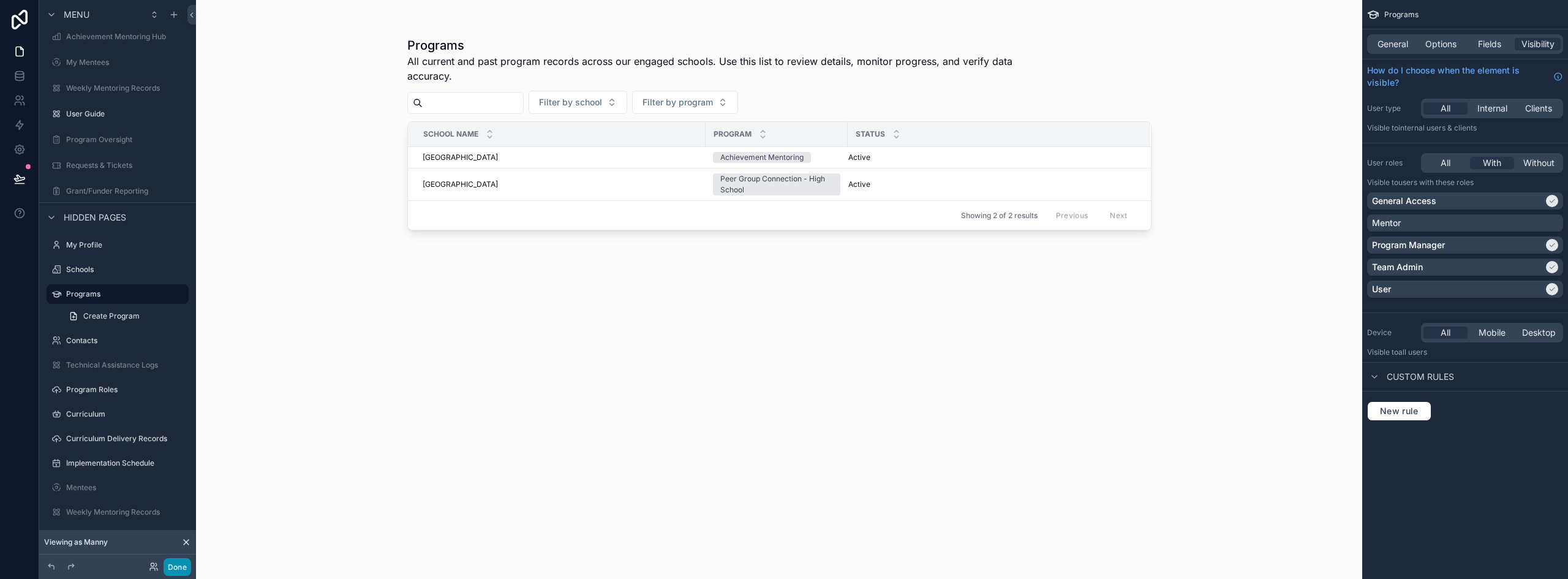
click at [170, 571] on button "Done" at bounding box center [177, 566] width 28 height 18
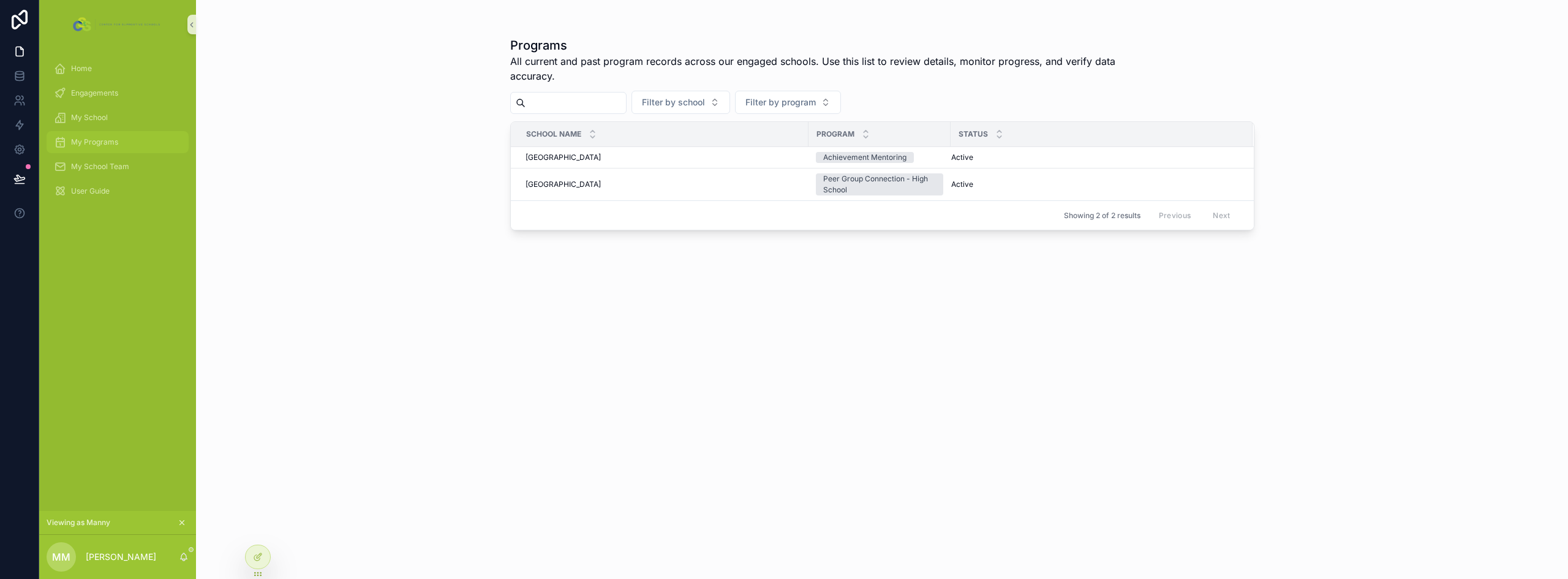
click at [97, 143] on span "My Programs" at bounding box center [95, 142] width 47 height 10
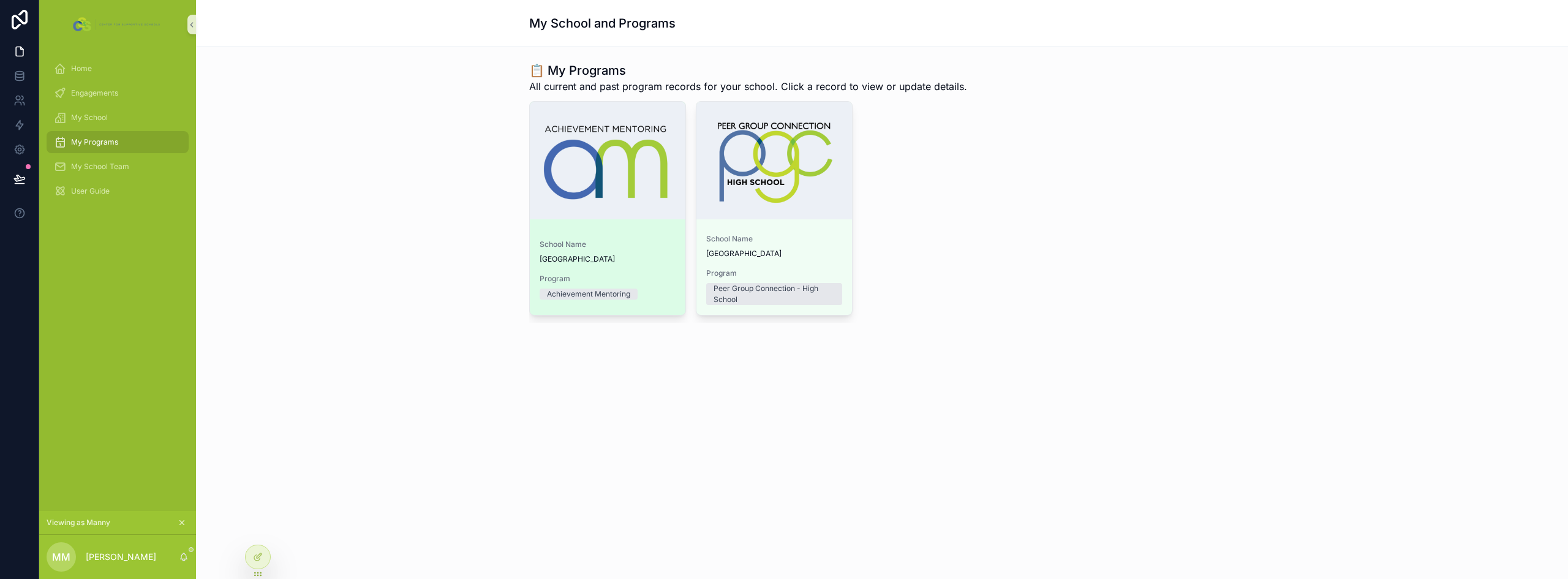
click at [562, 243] on span "School Name" at bounding box center [607, 245] width 136 height 10
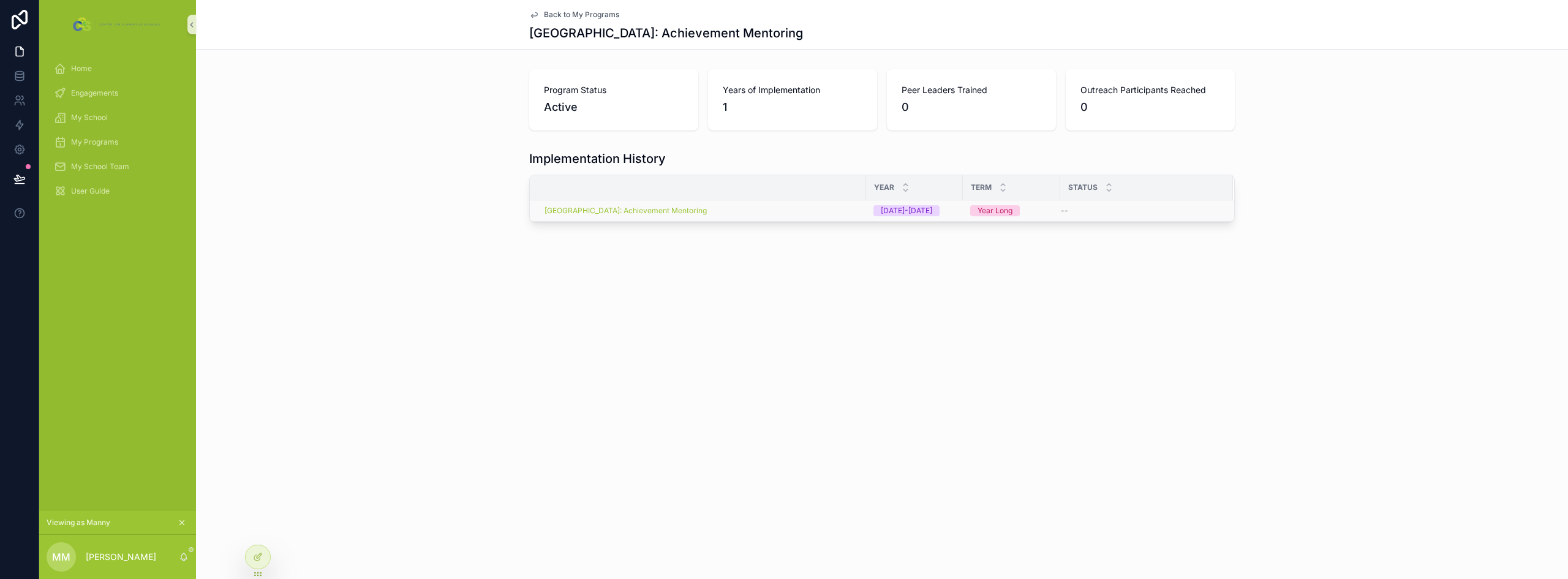
click at [803, 206] on div "[GEOGRAPHIC_DATA]: Achievement Mentoring" at bounding box center [701, 211] width 314 height 10
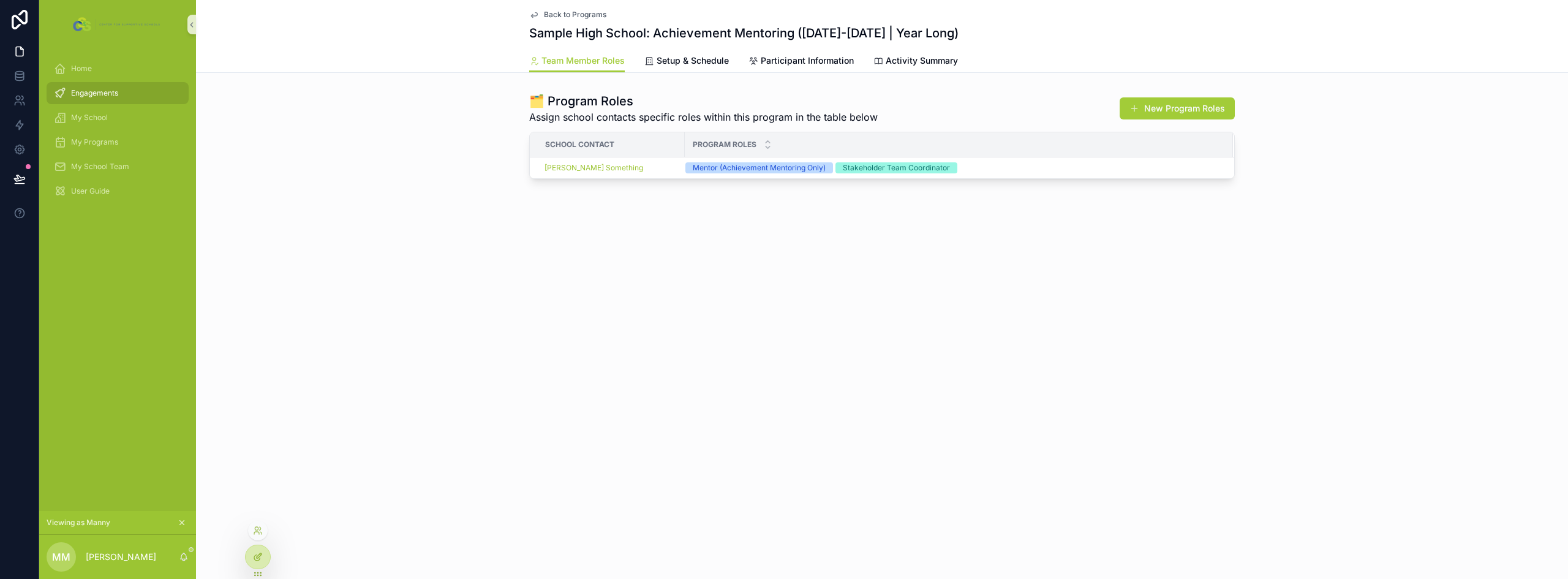
click at [260, 561] on icon at bounding box center [258, 557] width 10 height 10
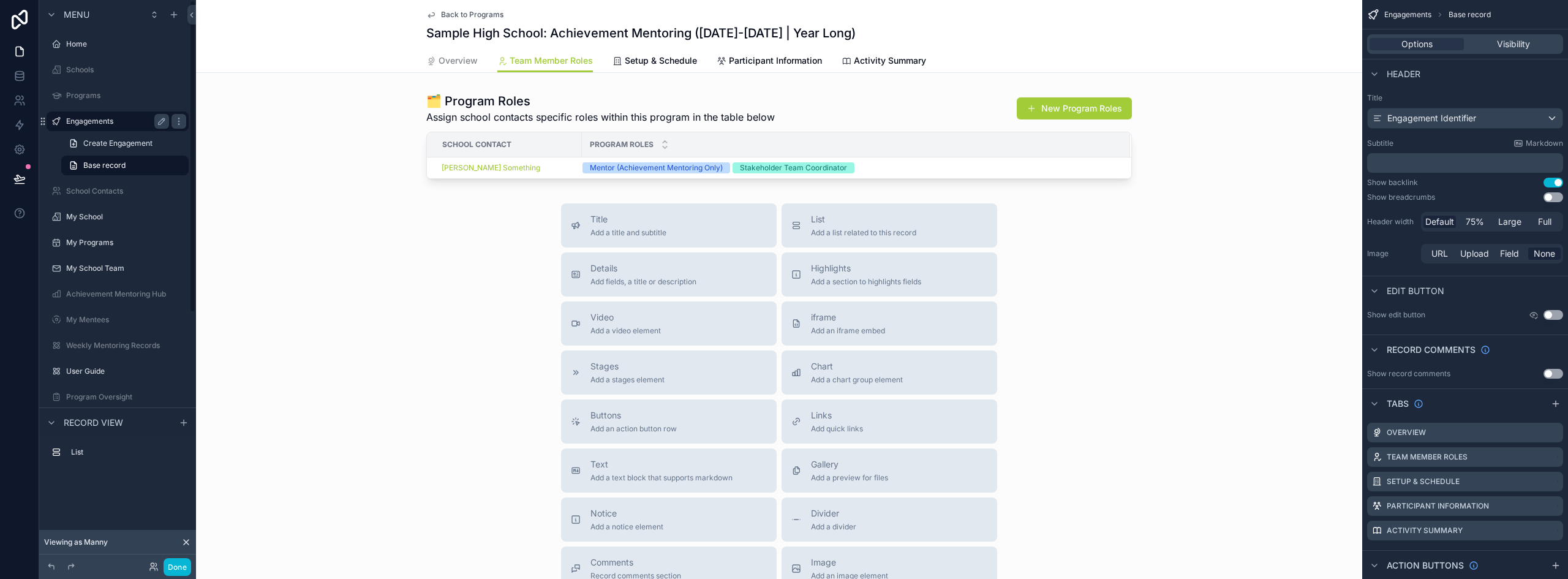
click at [108, 123] on label "Engagements" at bounding box center [115, 122] width 98 height 10
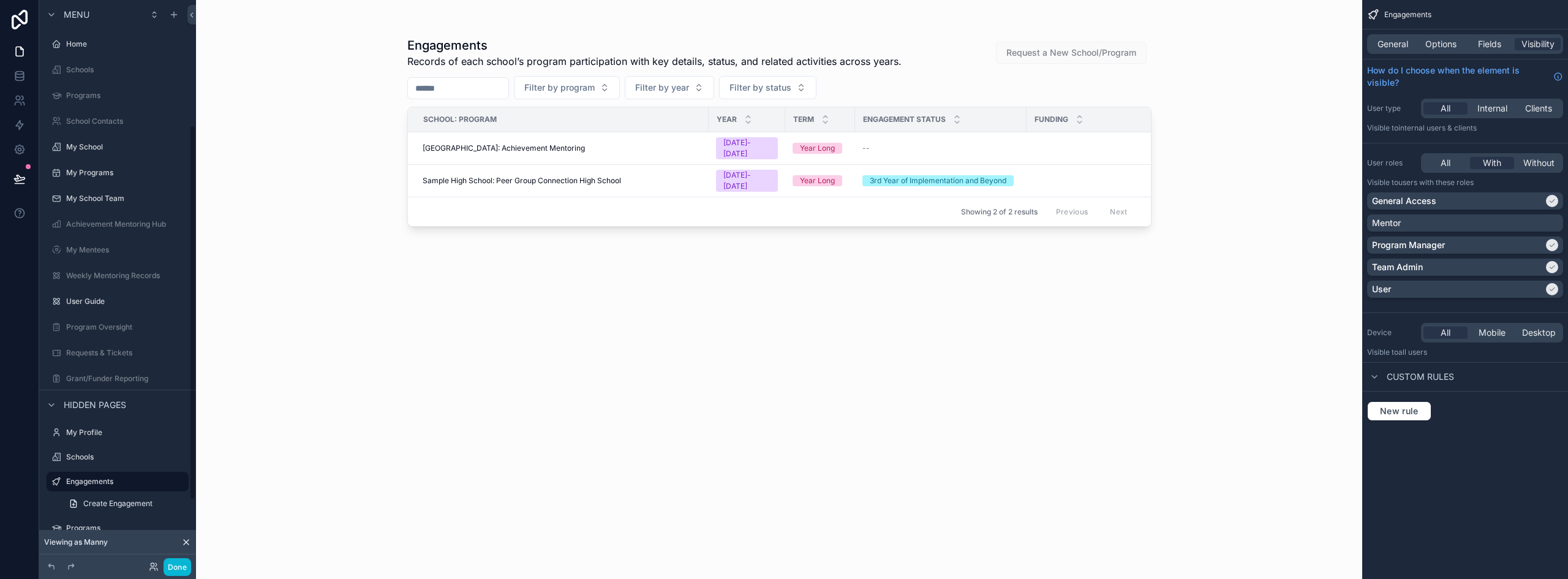
scroll to position [187, 0]
click at [176, 564] on button "Done" at bounding box center [177, 566] width 28 height 18
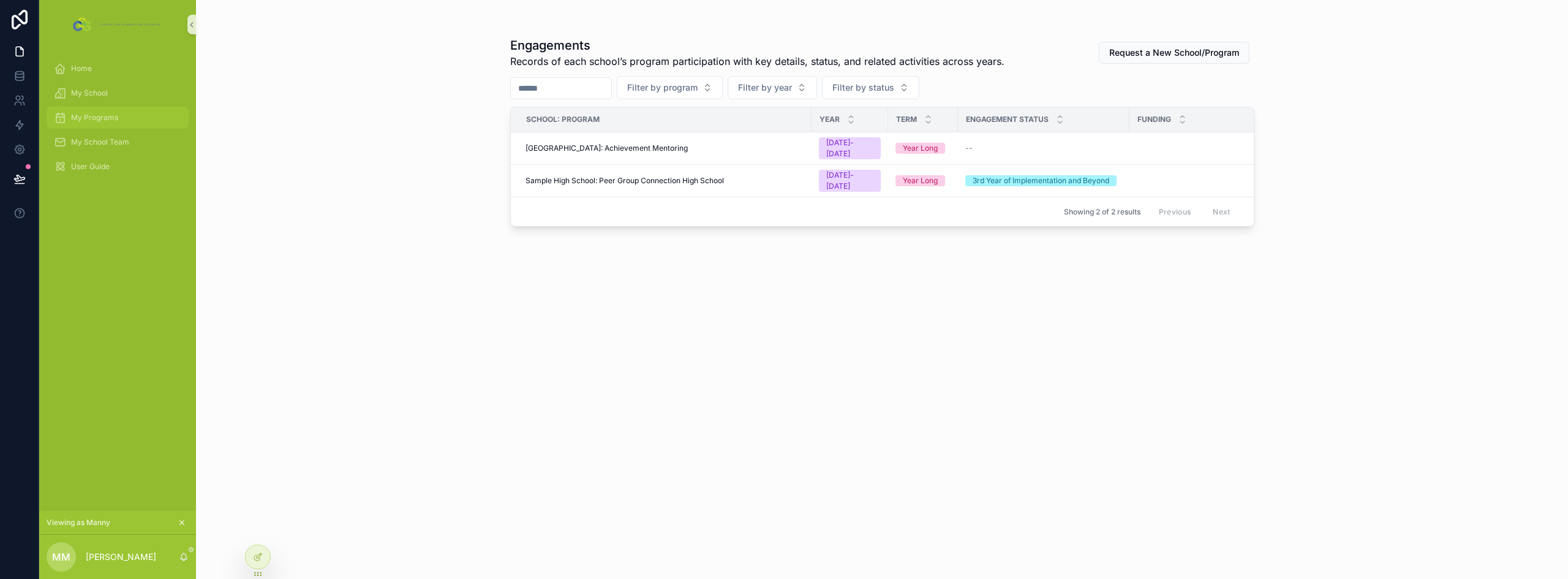
click at [89, 117] on span "My Programs" at bounding box center [95, 117] width 47 height 10
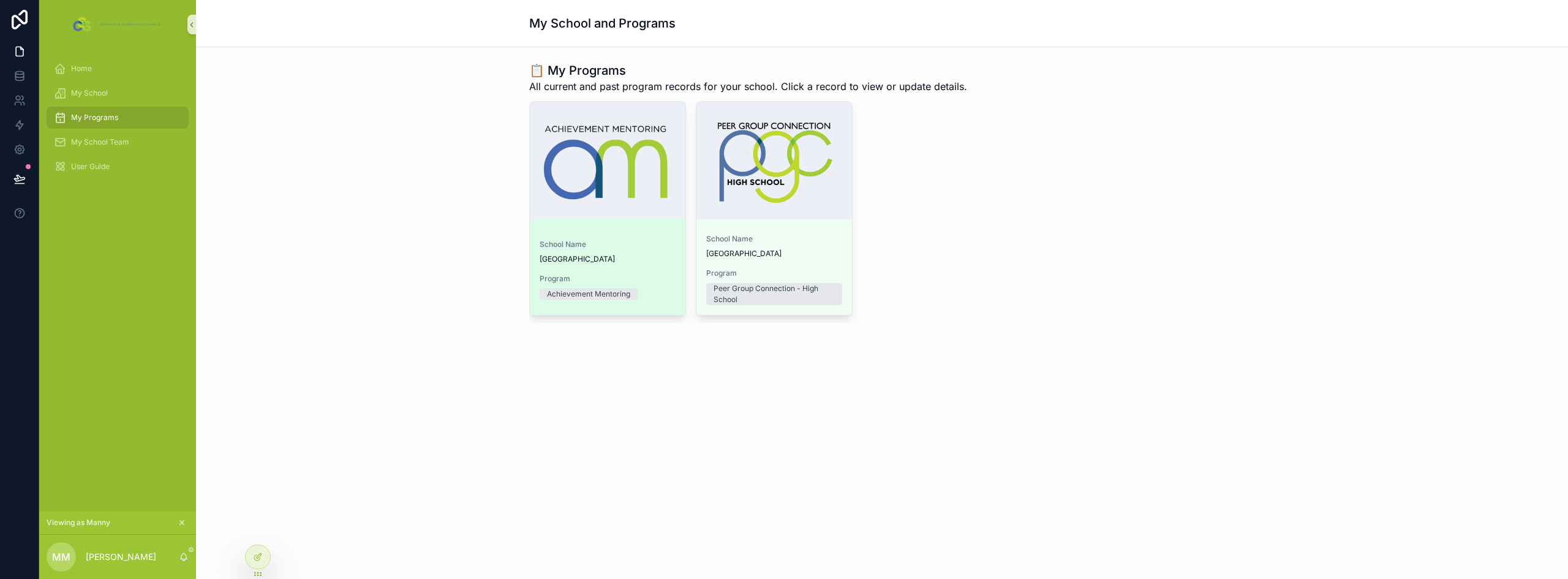
click at [658, 228] on link "School Name Sample High School Program Achievement Mentoring" at bounding box center [608, 208] width 157 height 214
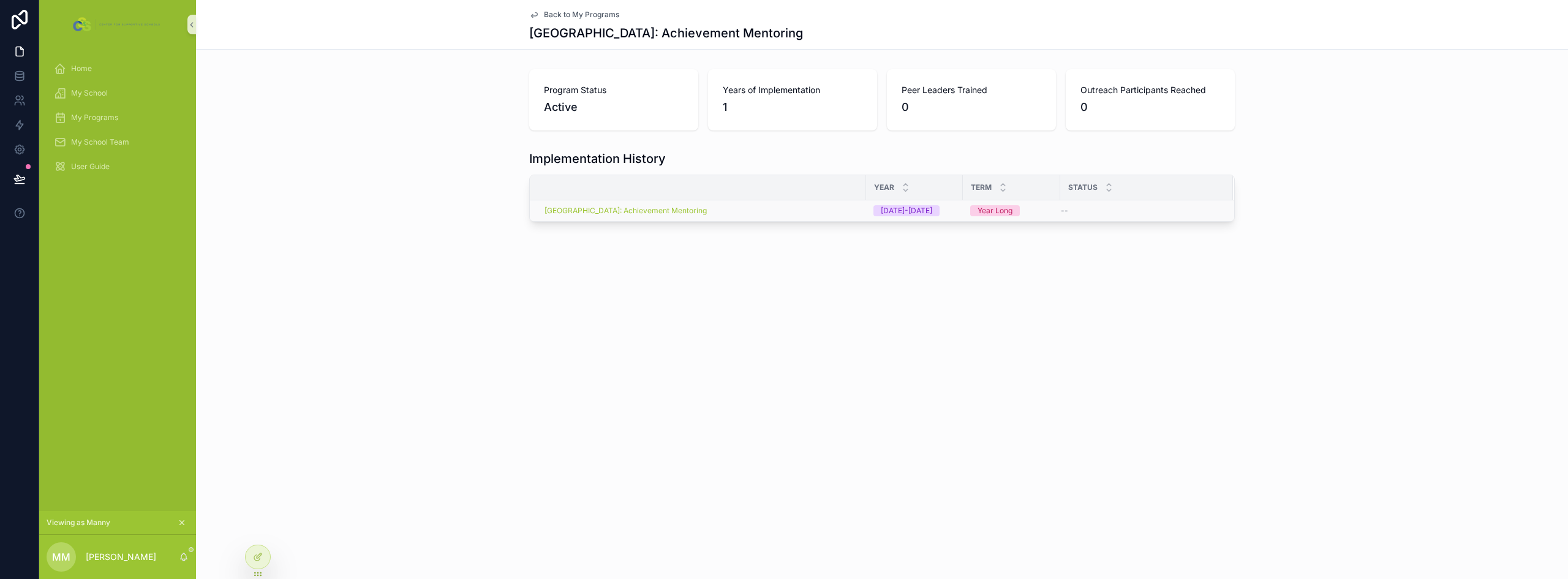
click at [780, 213] on div "Sample High School: Achievement Mentoring" at bounding box center [701, 211] width 314 height 10
click at [259, 531] on icon at bounding box center [258, 531] width 10 height 10
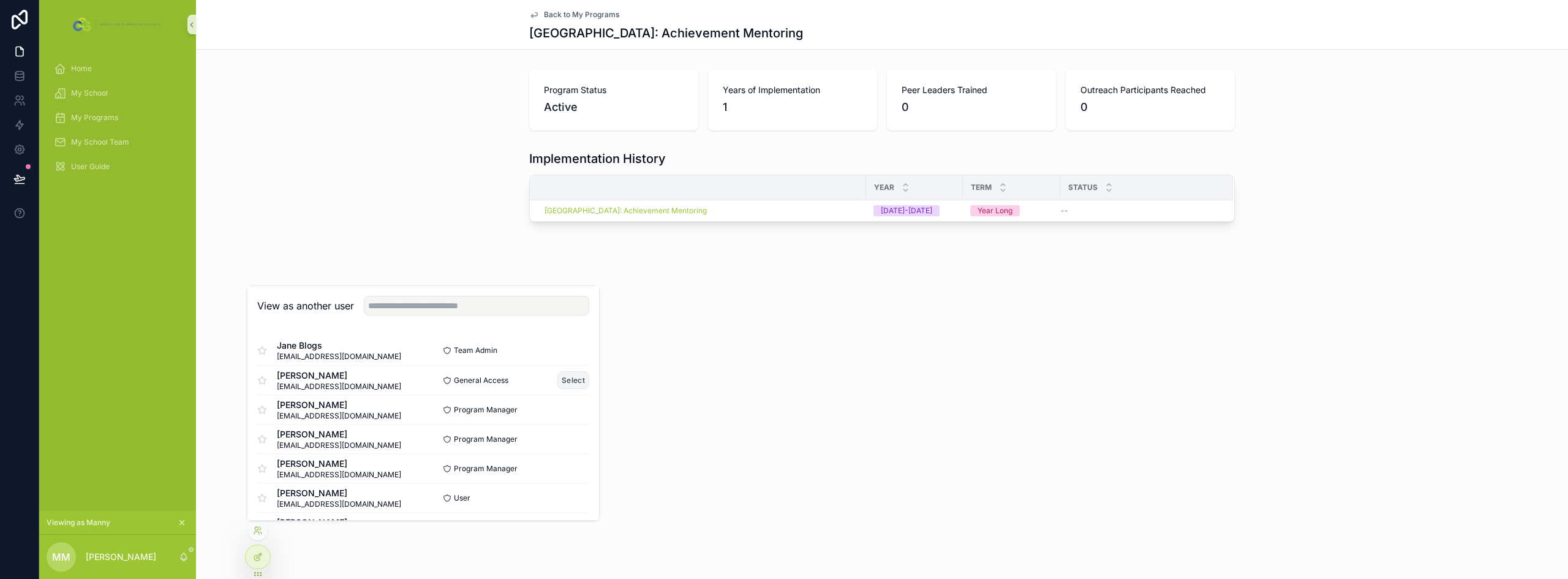
click at [557, 377] on button "Select" at bounding box center [573, 380] width 32 height 18
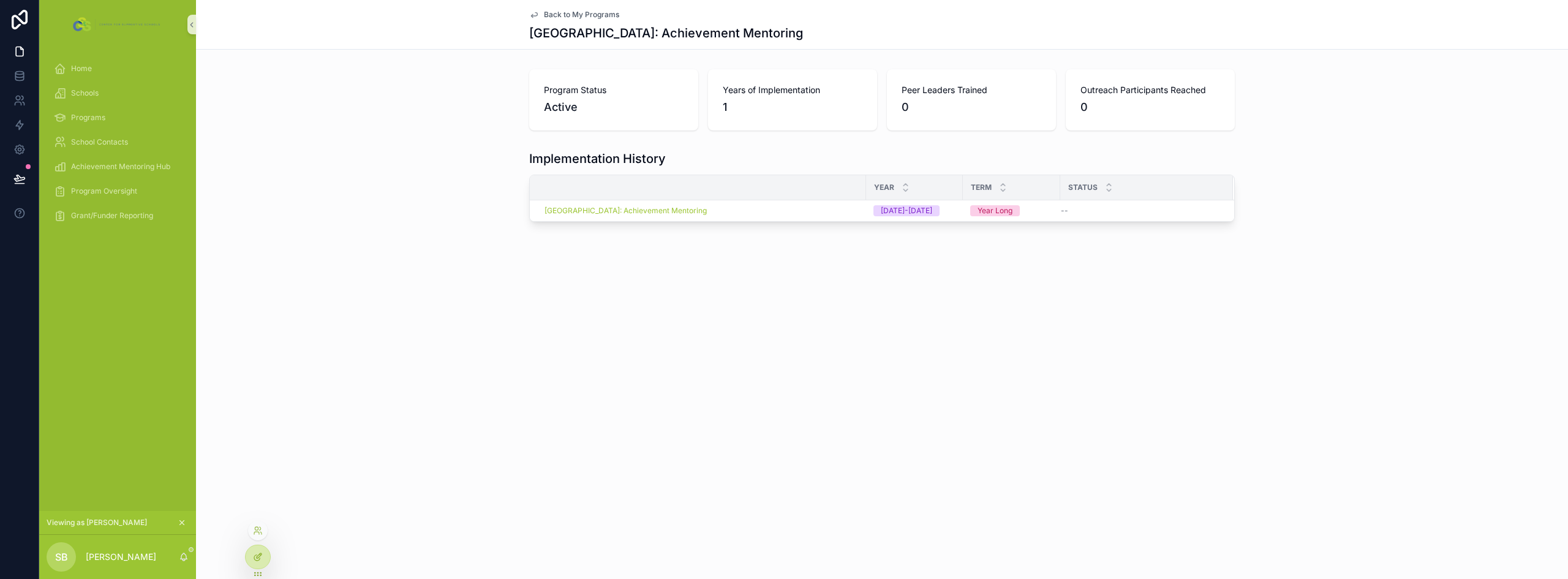
click at [253, 556] on icon at bounding box center [258, 557] width 10 height 10
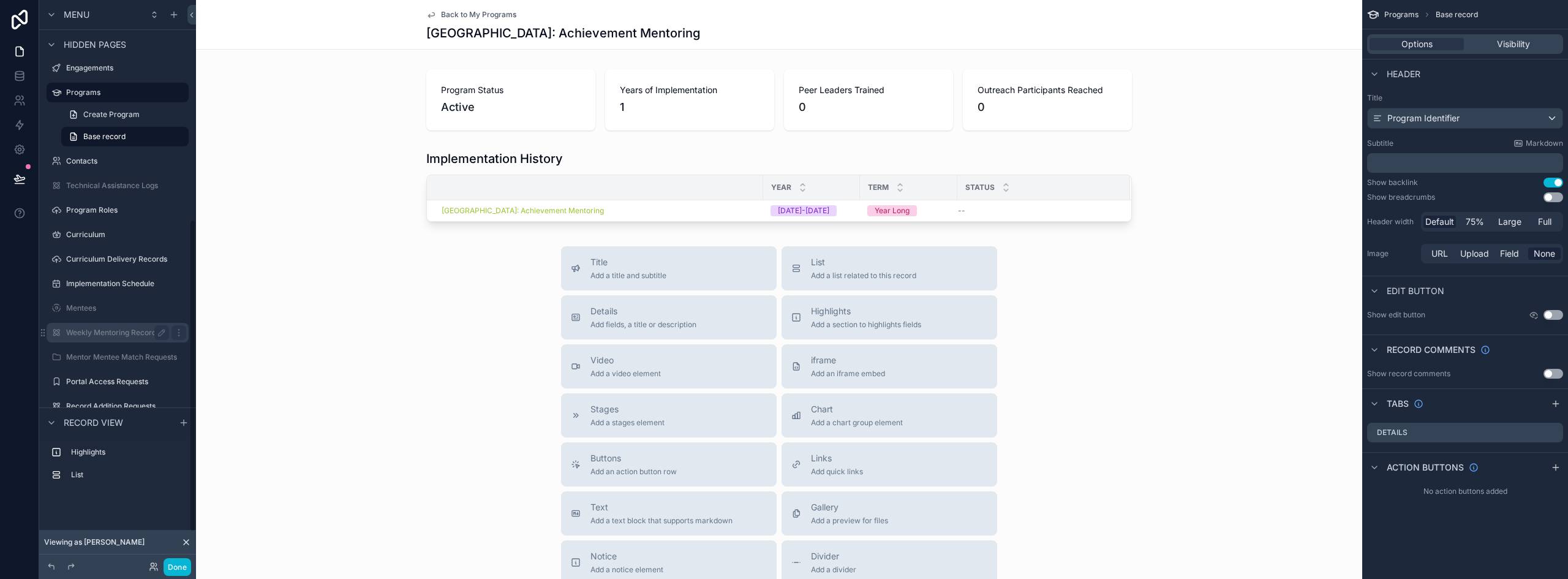
scroll to position [391, 0]
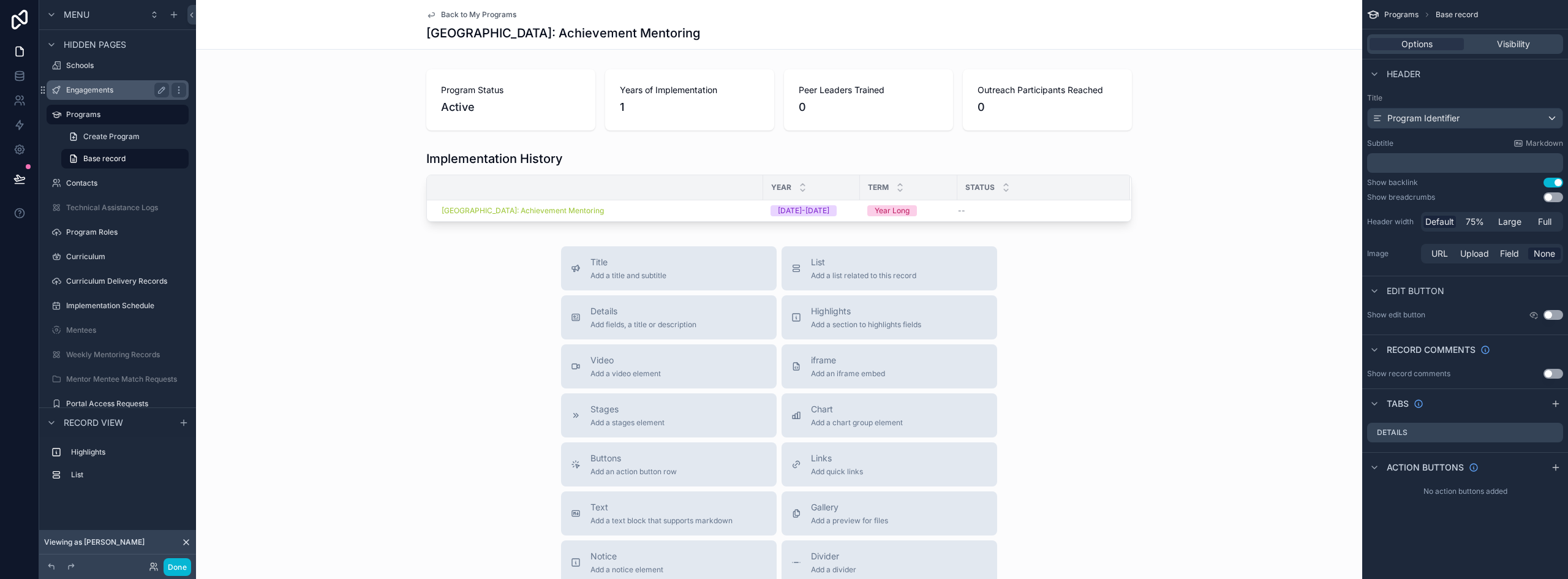
click at [82, 88] on label "Engagements" at bounding box center [115, 90] width 98 height 10
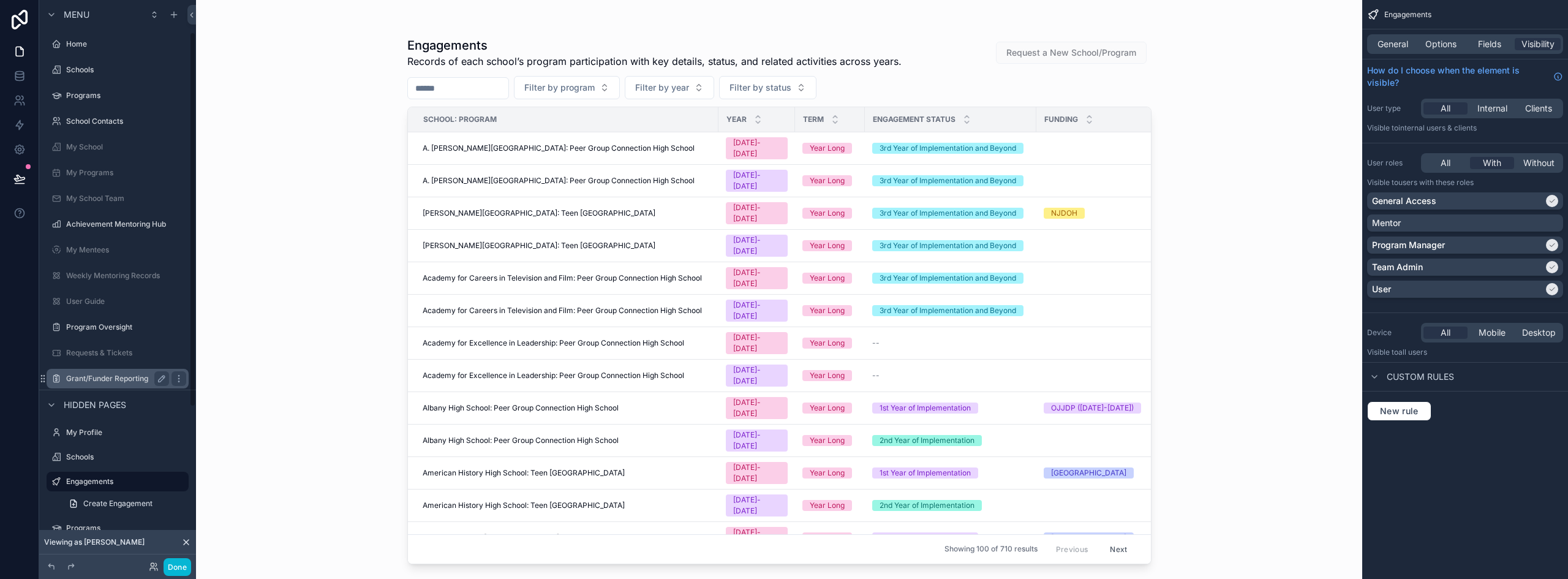
scroll to position [61, 0]
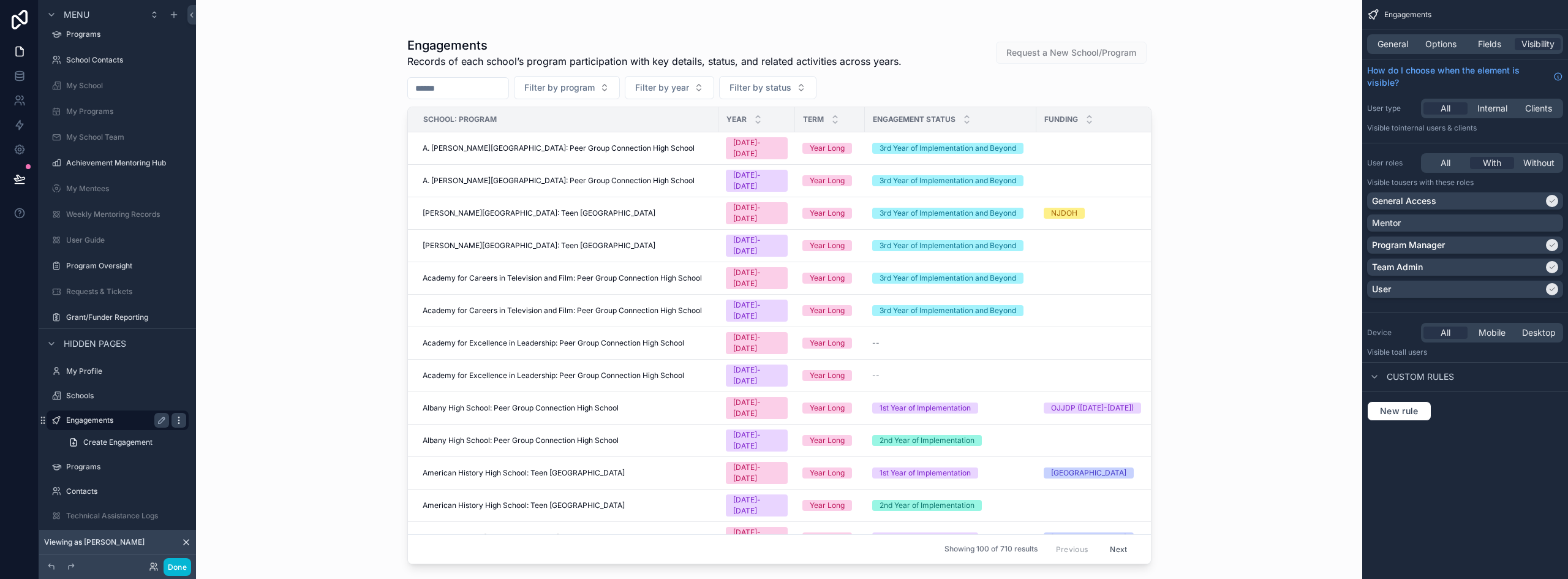
click at [175, 420] on icon "scrollable content" at bounding box center [179, 420] width 10 height 10
click at [234, 432] on span "Clone" at bounding box center [229, 433] width 23 height 12
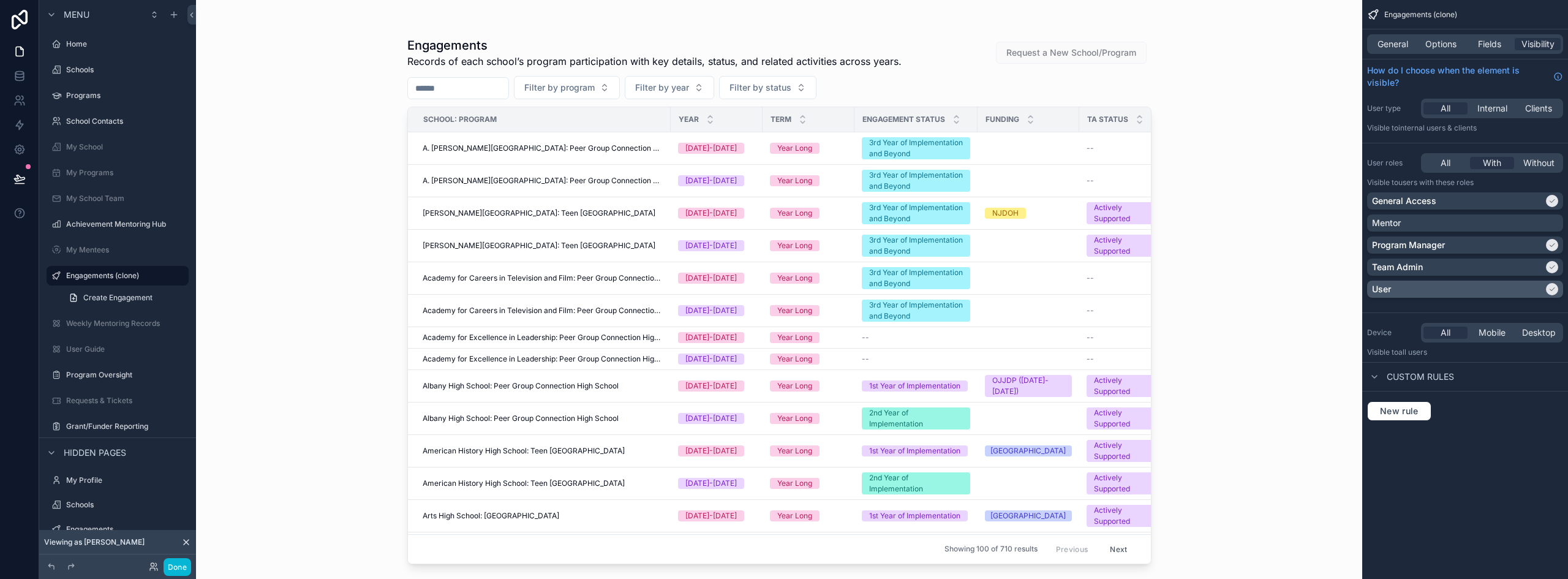
click at [1478, 292] on div "User" at bounding box center [1457, 289] width 171 height 12
click at [182, 569] on button "Done" at bounding box center [177, 566] width 28 height 18
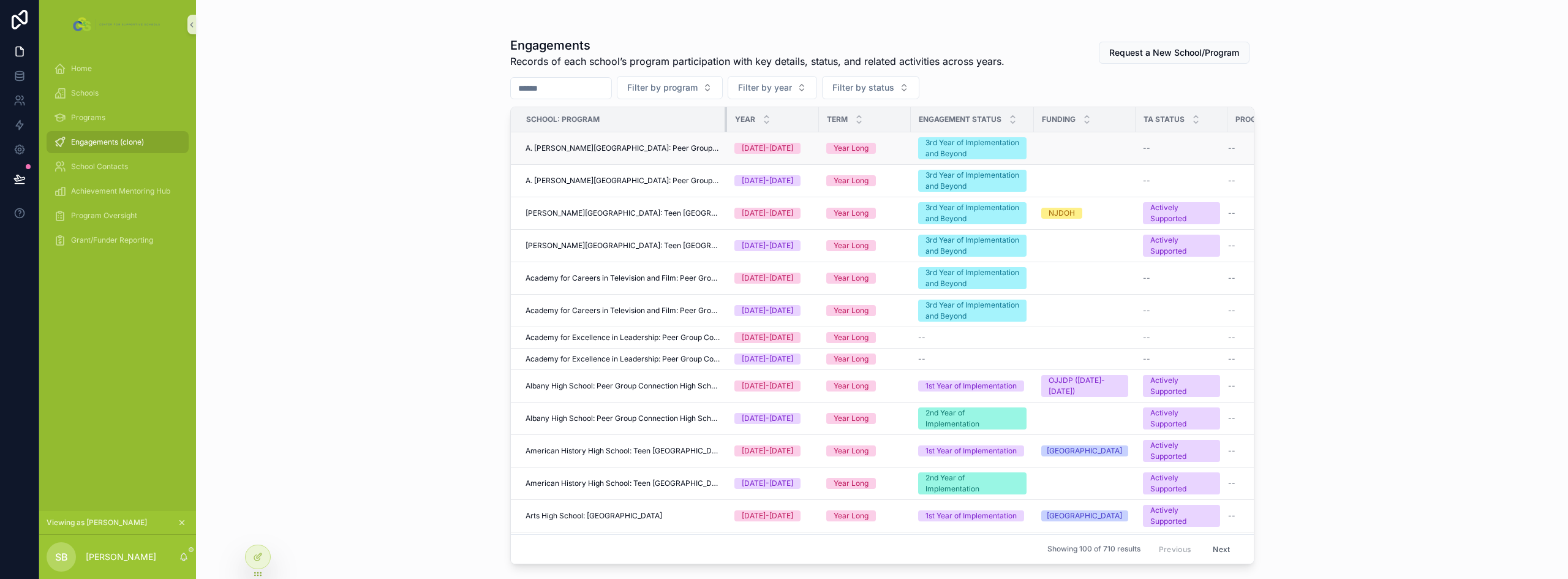
drag, startPoint x: 771, startPoint y: 115, endPoint x: 724, endPoint y: 134, distance: 50.7
click at [260, 562] on div at bounding box center [258, 556] width 24 height 23
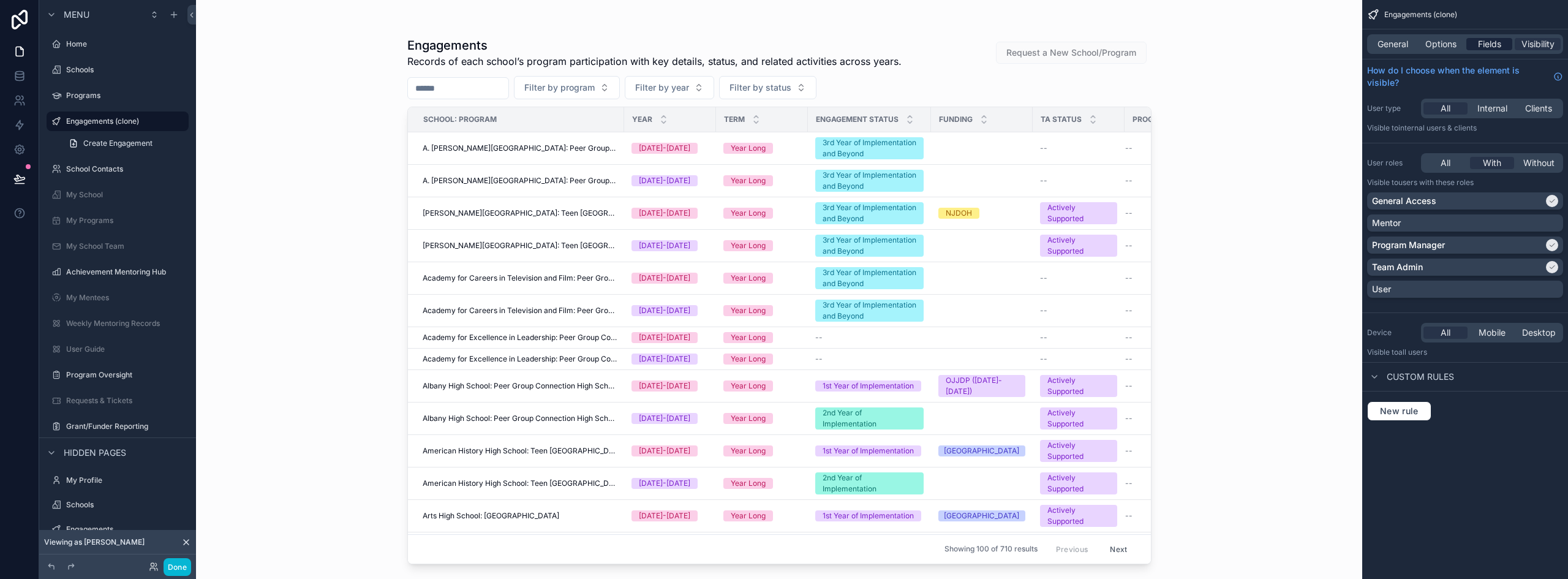
click at [1489, 48] on span "Fields" at bounding box center [1489, 43] width 23 height 12
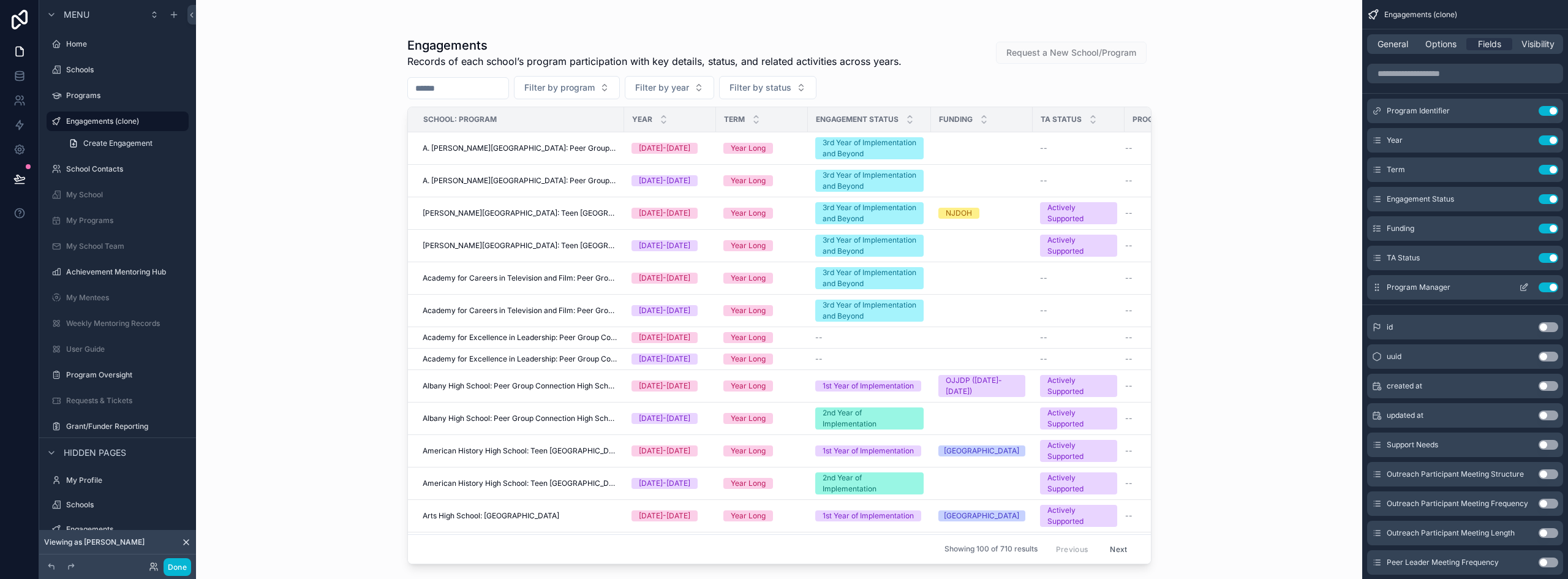
click at [1543, 283] on button "Use setting" at bounding box center [1549, 287] width 20 height 10
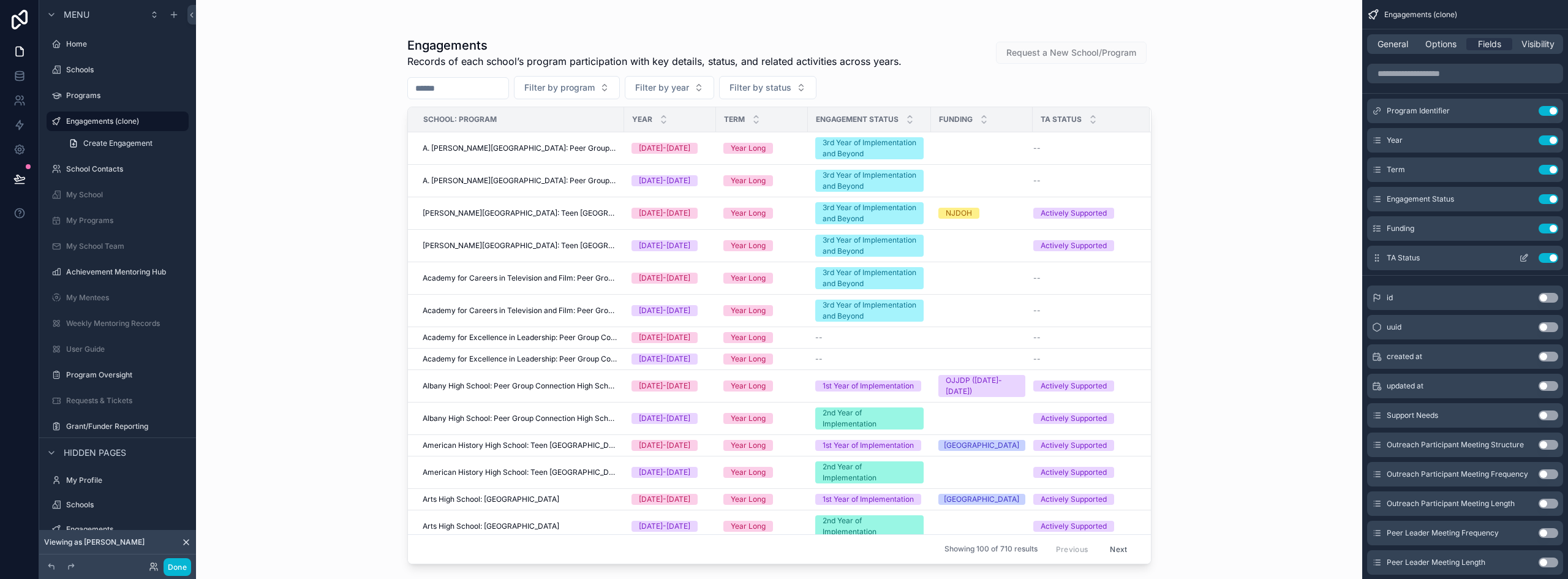
click at [1550, 257] on button "Use setting" at bounding box center [1549, 258] width 20 height 10
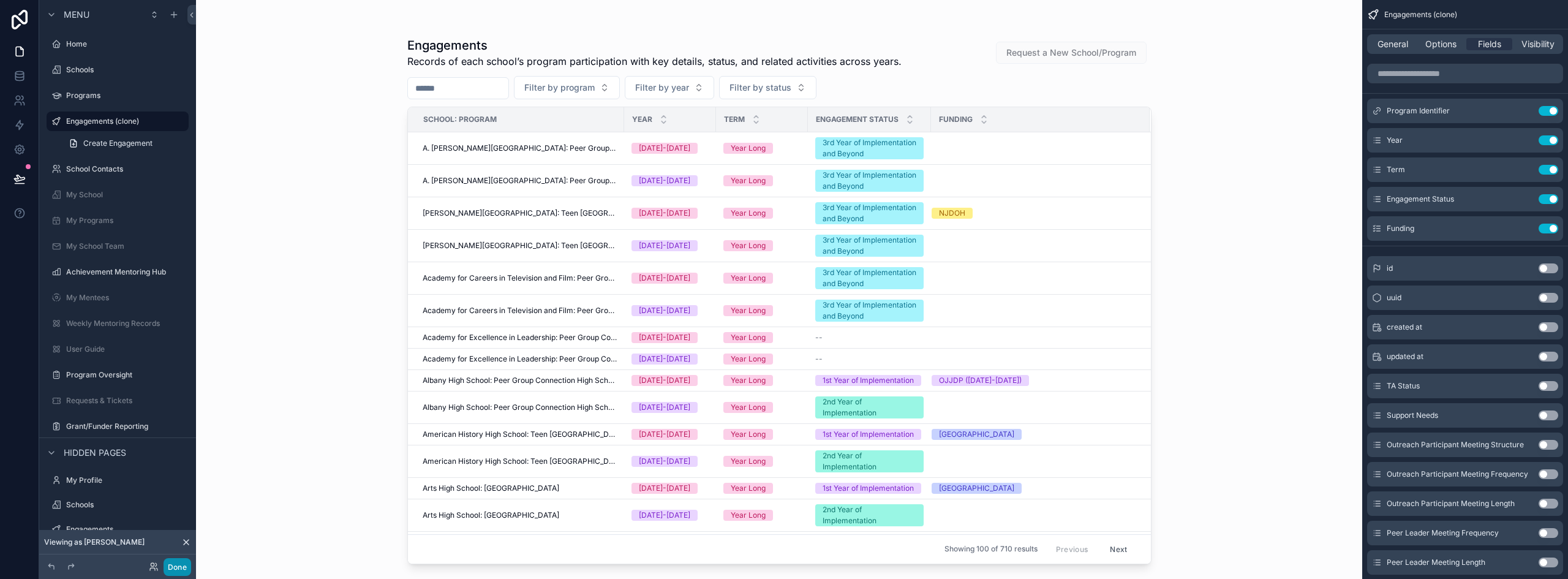
click at [179, 566] on button "Done" at bounding box center [177, 566] width 28 height 18
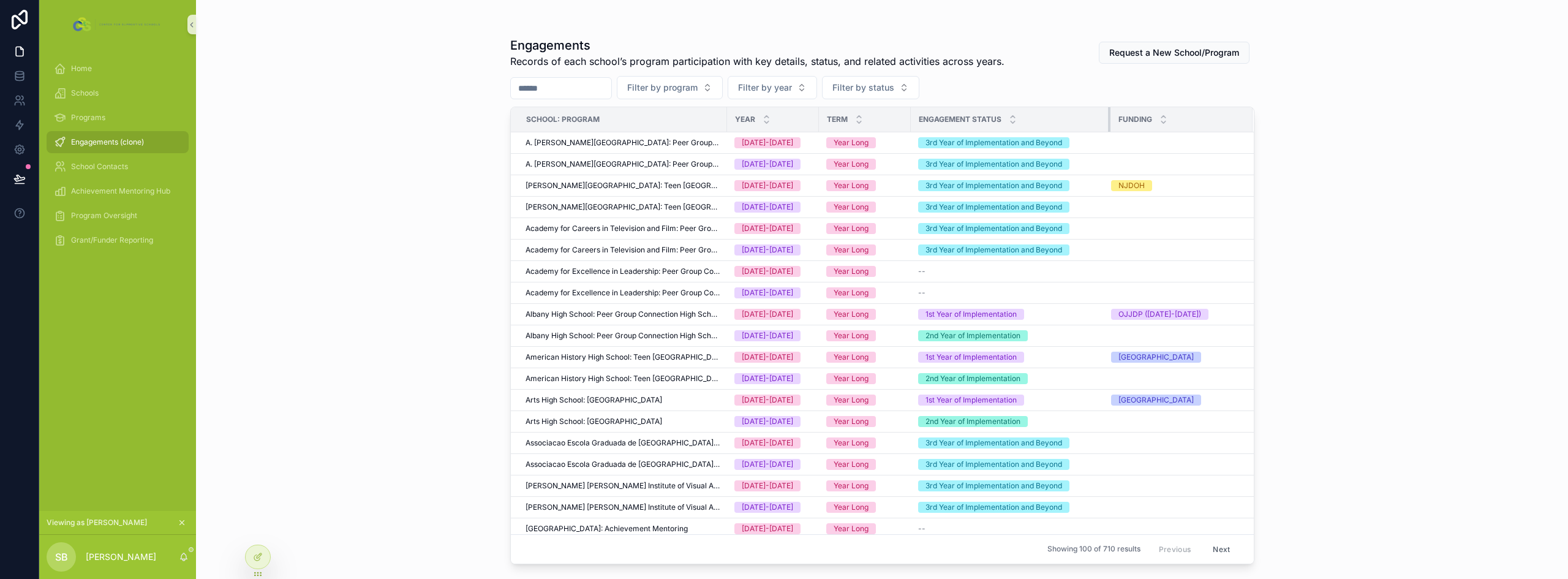
drag, startPoint x: 1031, startPoint y: 117, endPoint x: 1107, endPoint y: 120, distance: 76.1
click at [1108, 120] on div "scrollable content" at bounding box center [1110, 119] width 5 height 24
click at [260, 527] on icon at bounding box center [258, 531] width 10 height 10
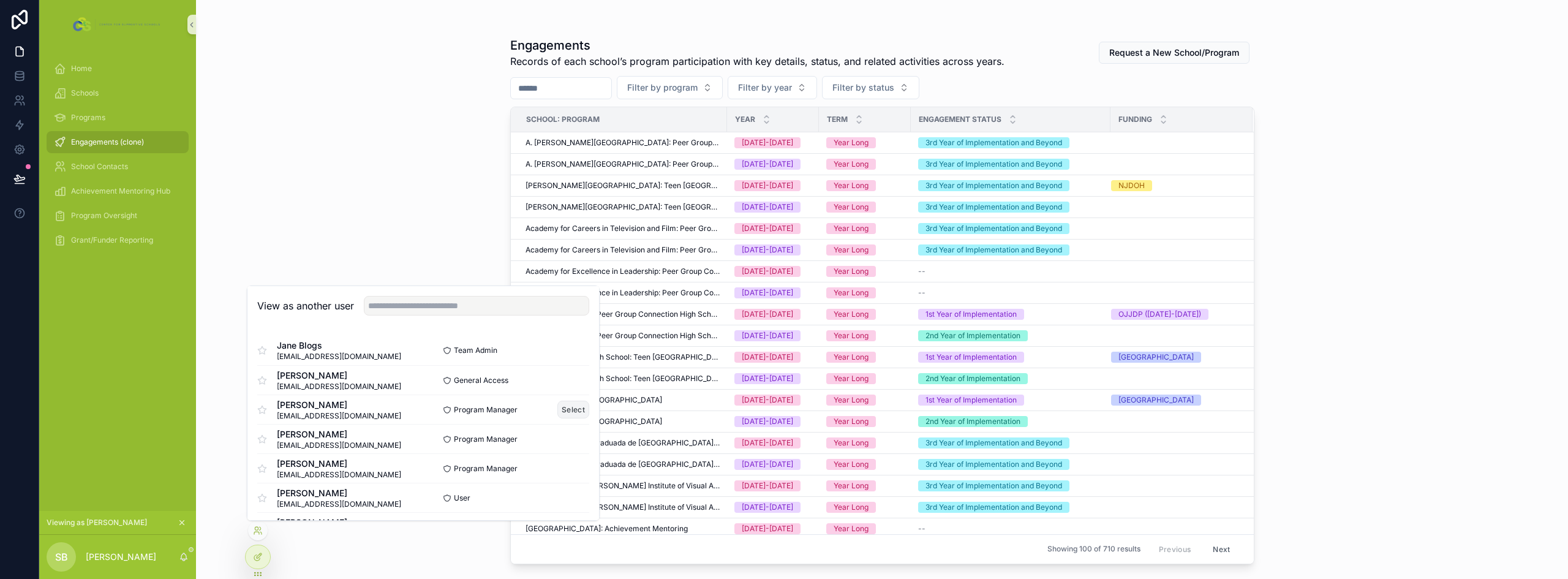
click at [568, 412] on button "Select" at bounding box center [573, 409] width 32 height 18
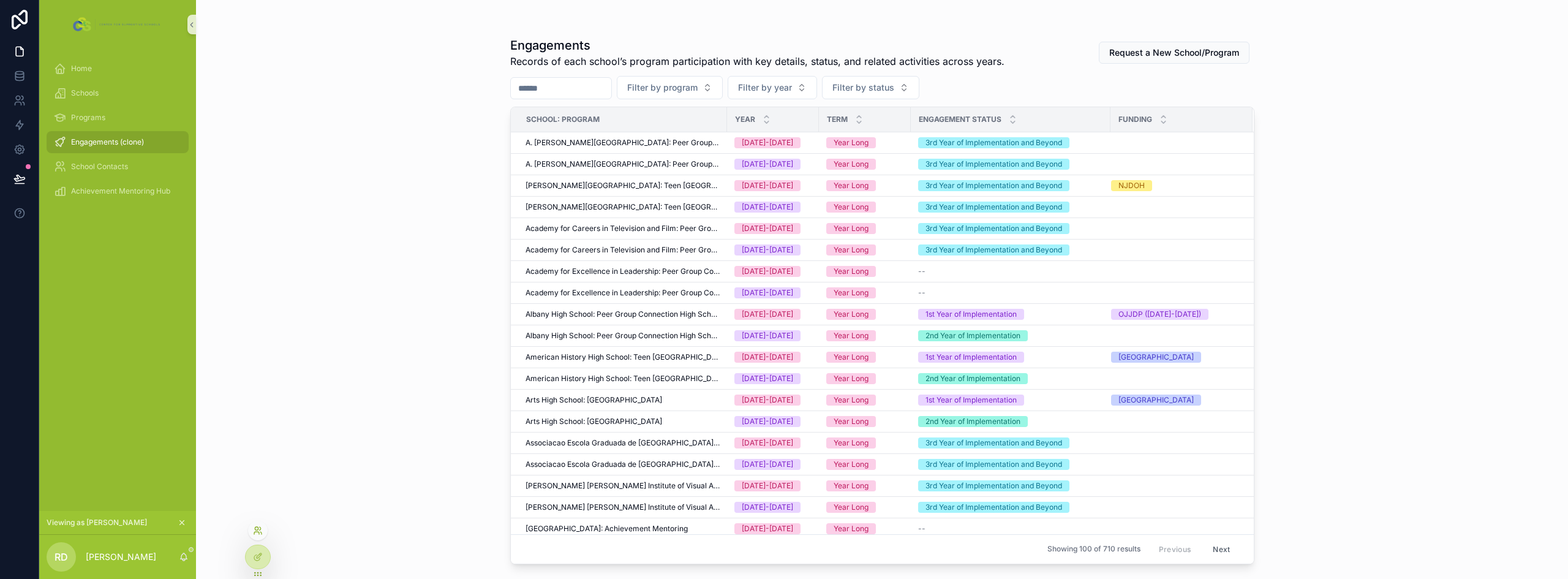
click at [259, 528] on icon at bounding box center [258, 531] width 10 height 10
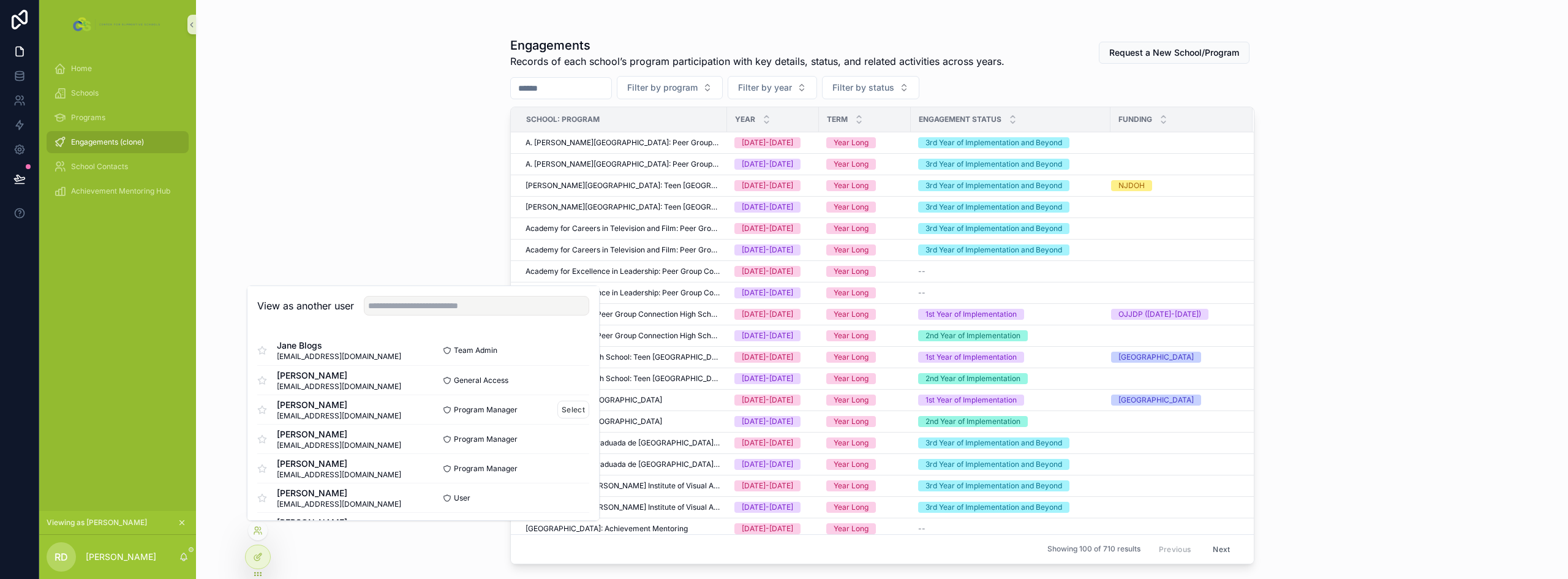
scroll to position [61, 0]
click at [574, 435] on button "Select" at bounding box center [573, 436] width 32 height 18
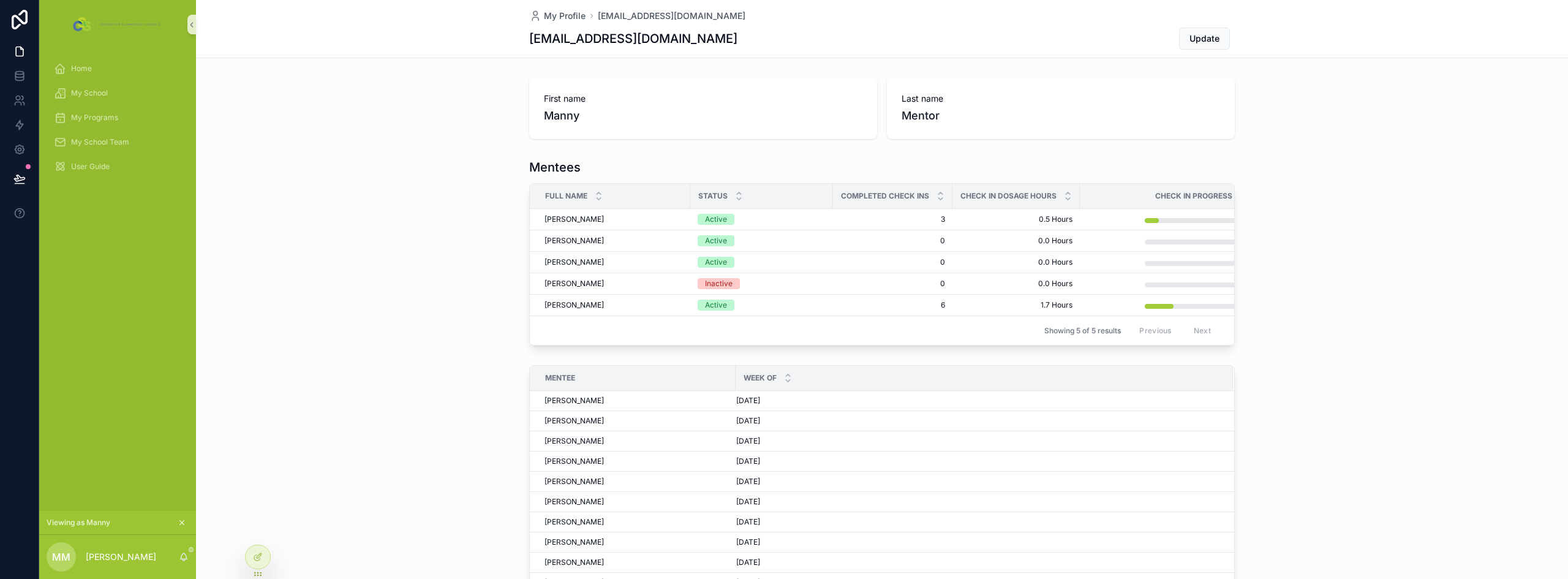
click at [371, 198] on div "Mentees Full Name Status Completed Check Ins Check In Dosage Hours Check In Pro…" at bounding box center [881, 252] width 1372 height 196
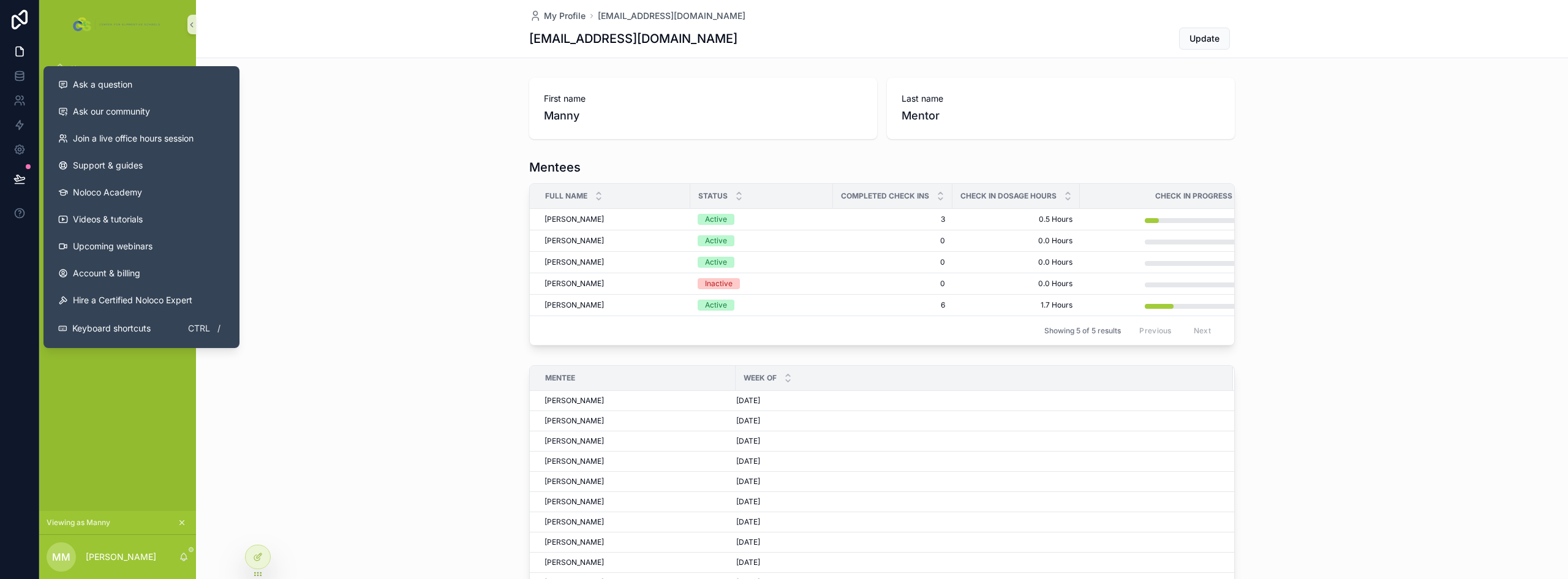
click at [402, 153] on div "First name Manny Last name Mentor Mentees Full Name Status Completed Check Ins …" at bounding box center [881, 352] width 1372 height 559
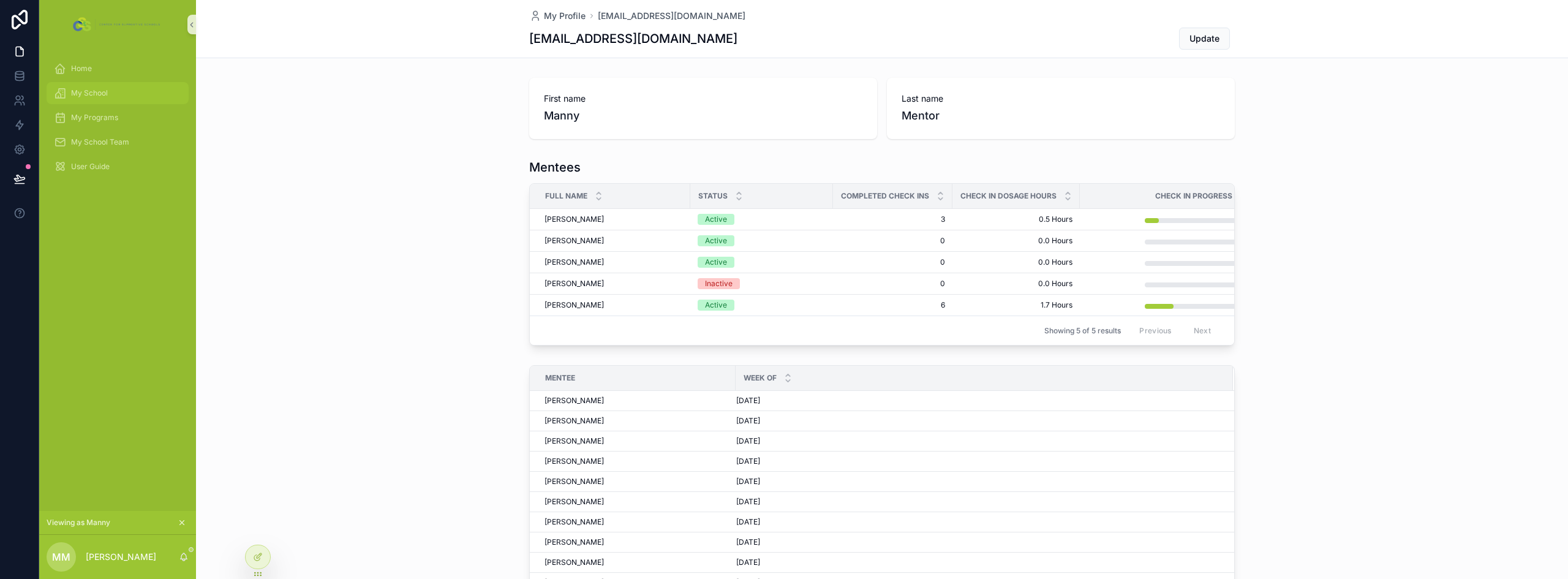
click at [111, 95] on div "My School" at bounding box center [117, 93] width 127 height 20
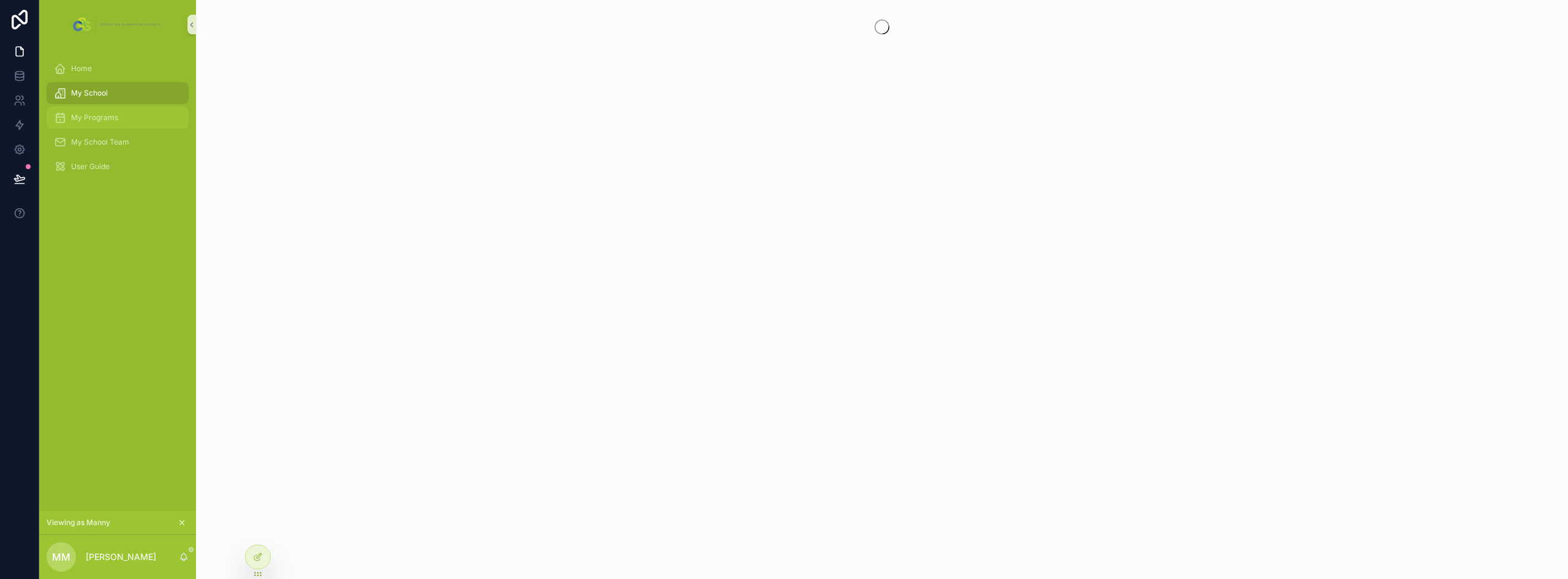
click at [114, 112] on span "My Programs" at bounding box center [95, 117] width 47 height 10
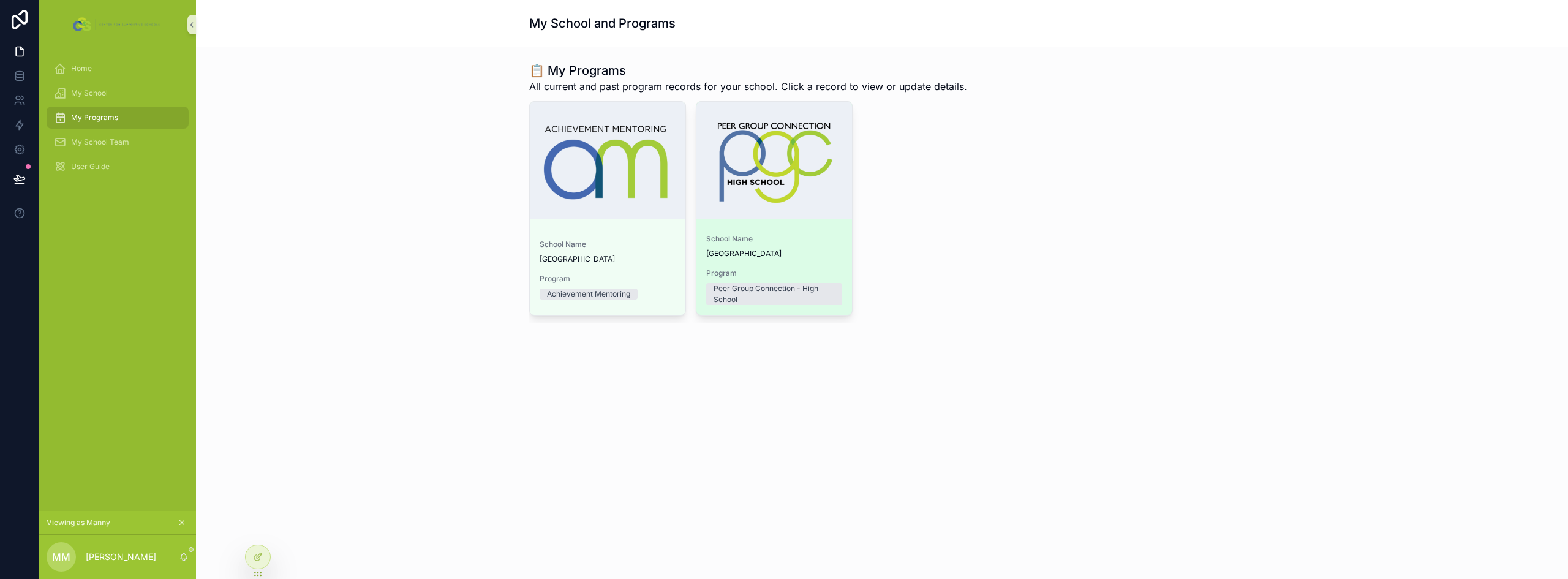
click at [772, 235] on span "School Name" at bounding box center [774, 239] width 136 height 10
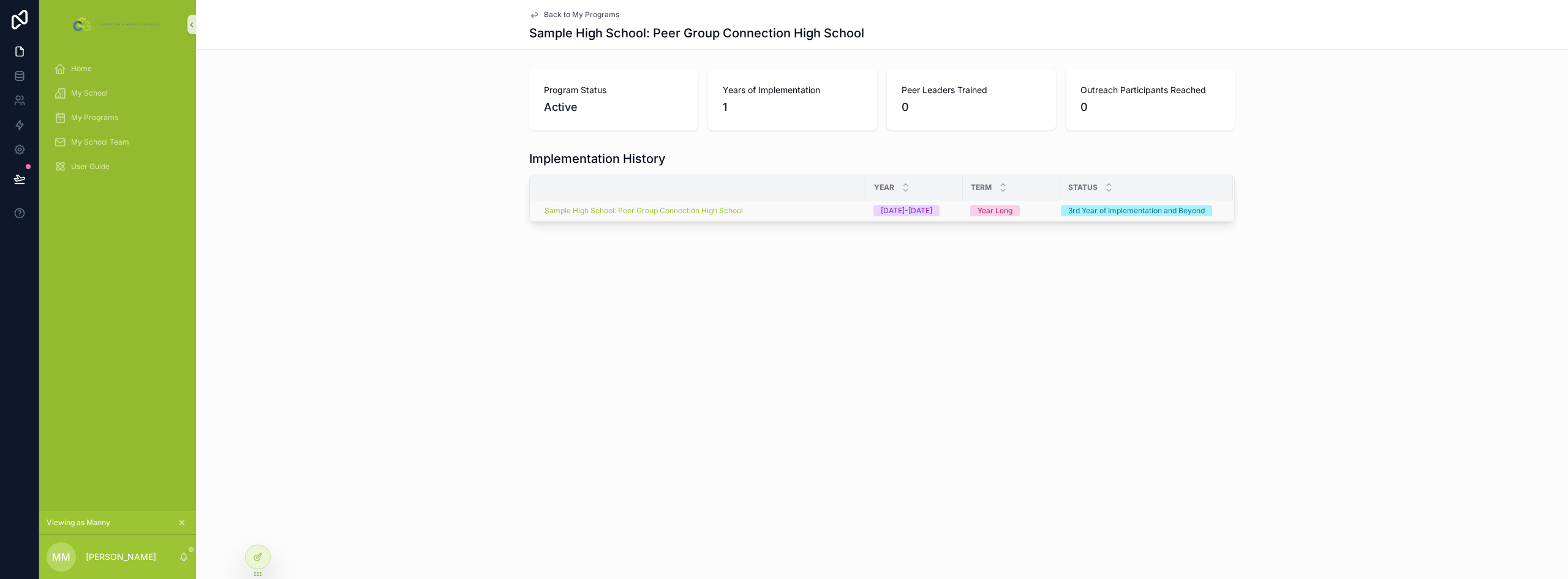
click at [788, 208] on div "Sample High School: Peer Group Connection High School" at bounding box center [701, 211] width 314 height 10
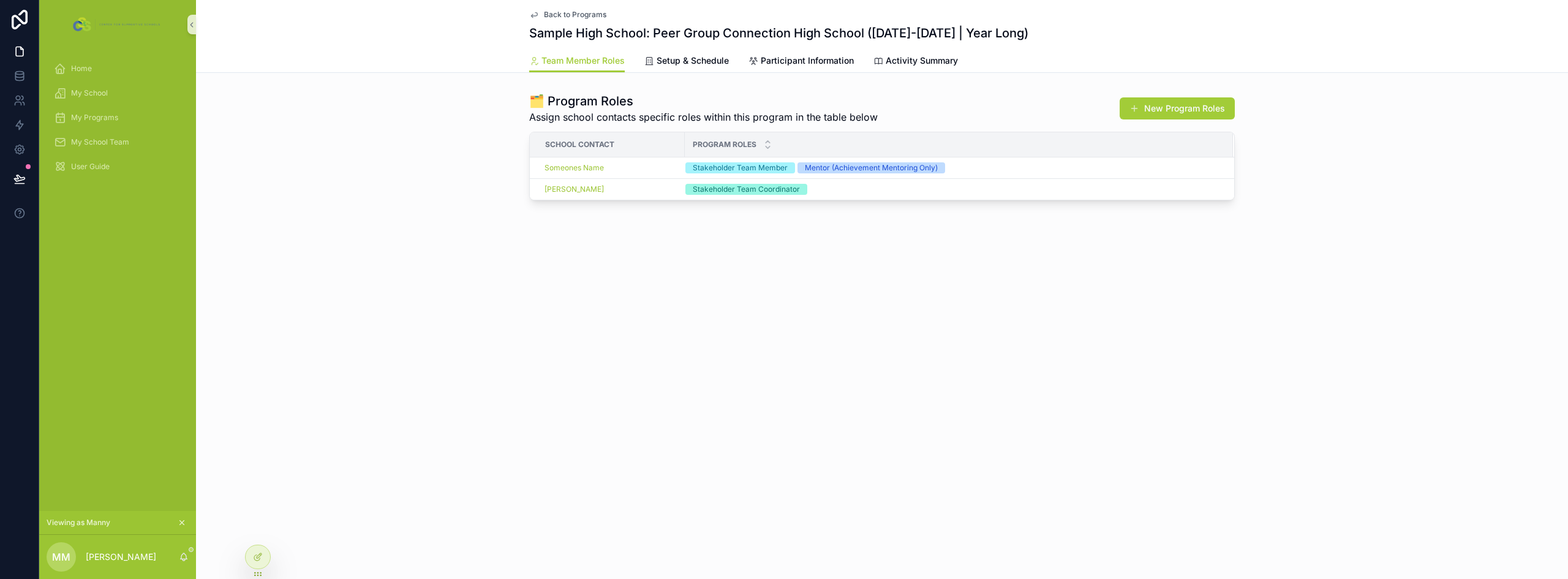
click at [401, 250] on div "Back to Programs Sample High School: Peer Group Connection High School (2025-20…" at bounding box center [881, 142] width 1372 height 284
click at [350, 355] on div "Back to Programs Sample High School: Peer Group Connection High School (2025-20…" at bounding box center [881, 290] width 1372 height 579
click at [181, 522] on icon "scrollable content" at bounding box center [182, 522] width 9 height 9
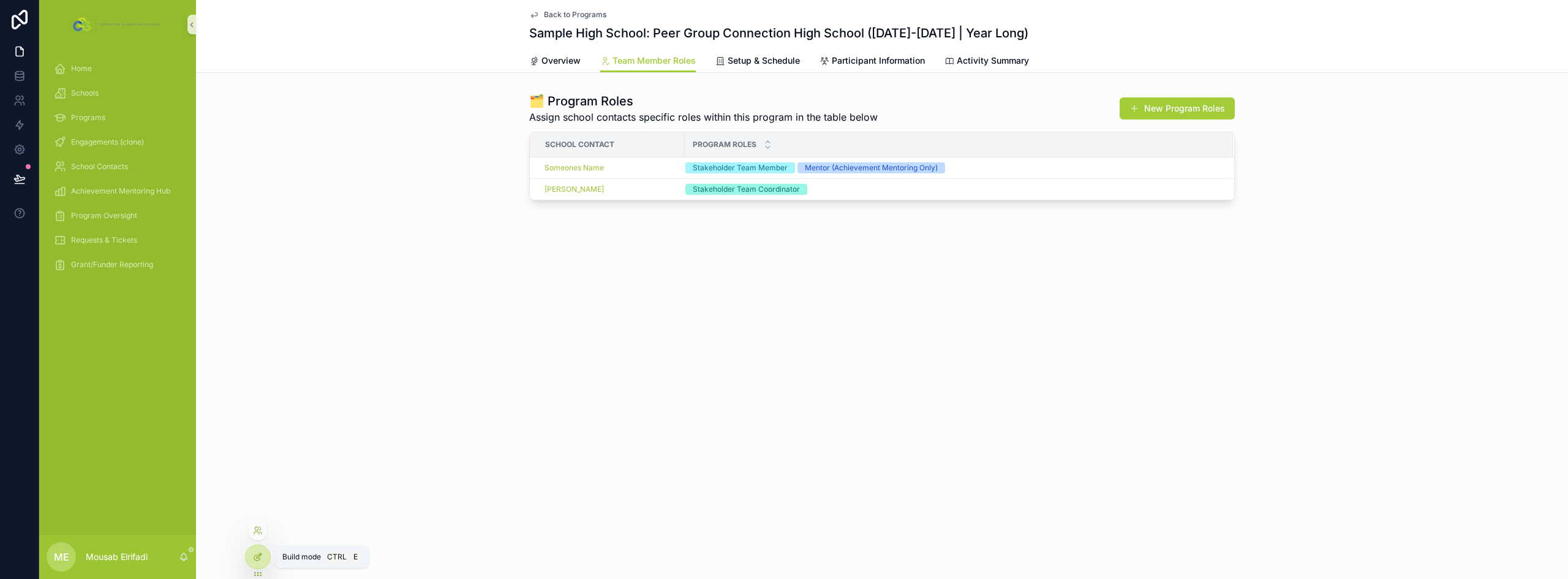
click at [262, 553] on icon at bounding box center [258, 557] width 10 height 10
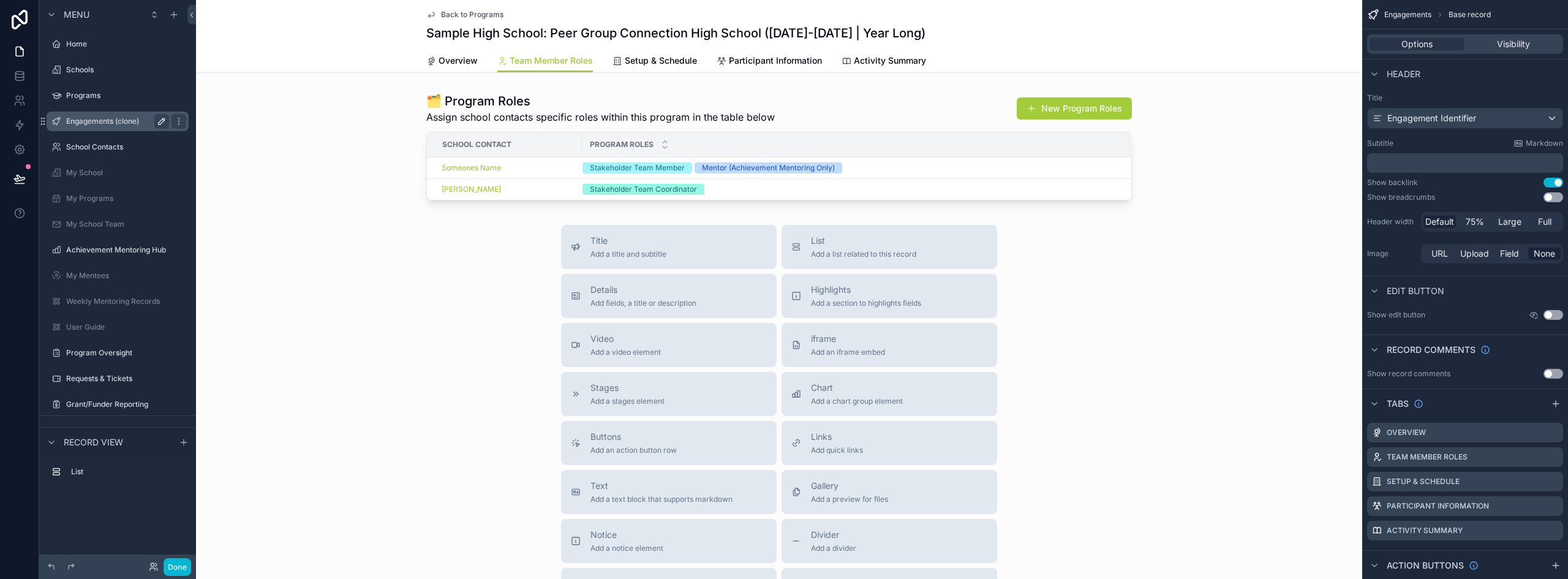
click at [162, 117] on icon "scrollable content" at bounding box center [161, 122] width 10 height 10
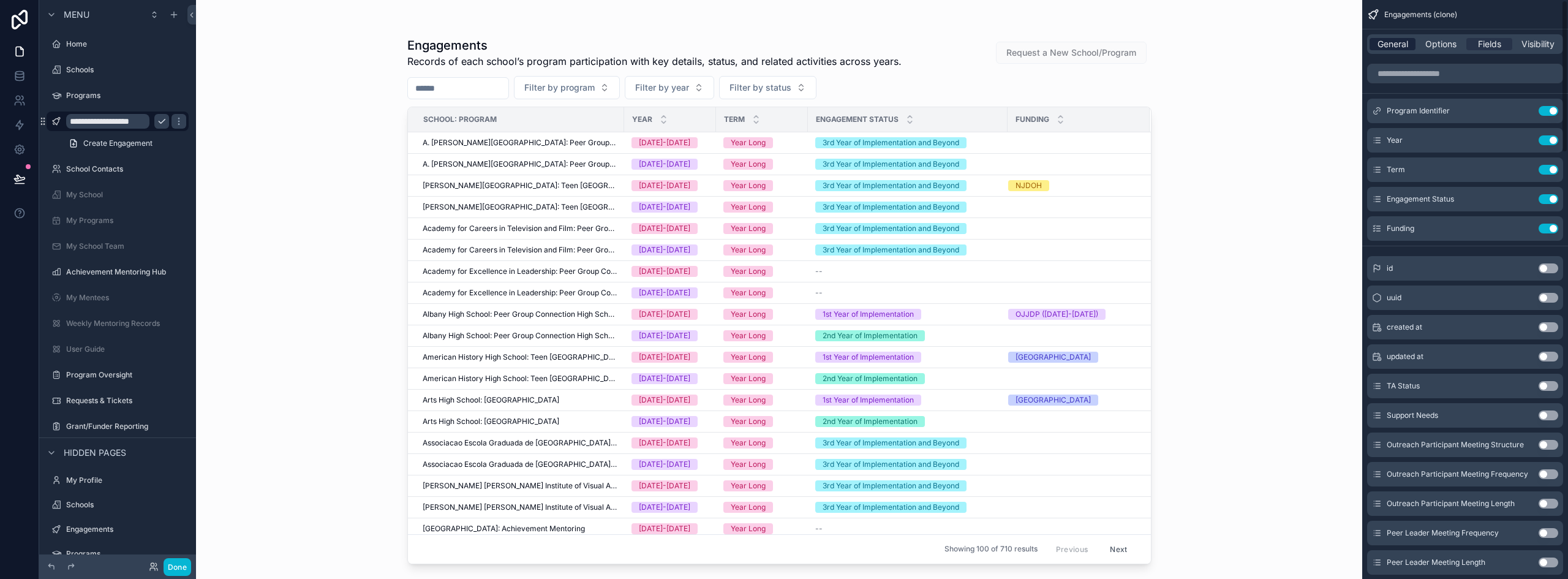
click at [1404, 41] on span "General" at bounding box center [1392, 43] width 31 height 12
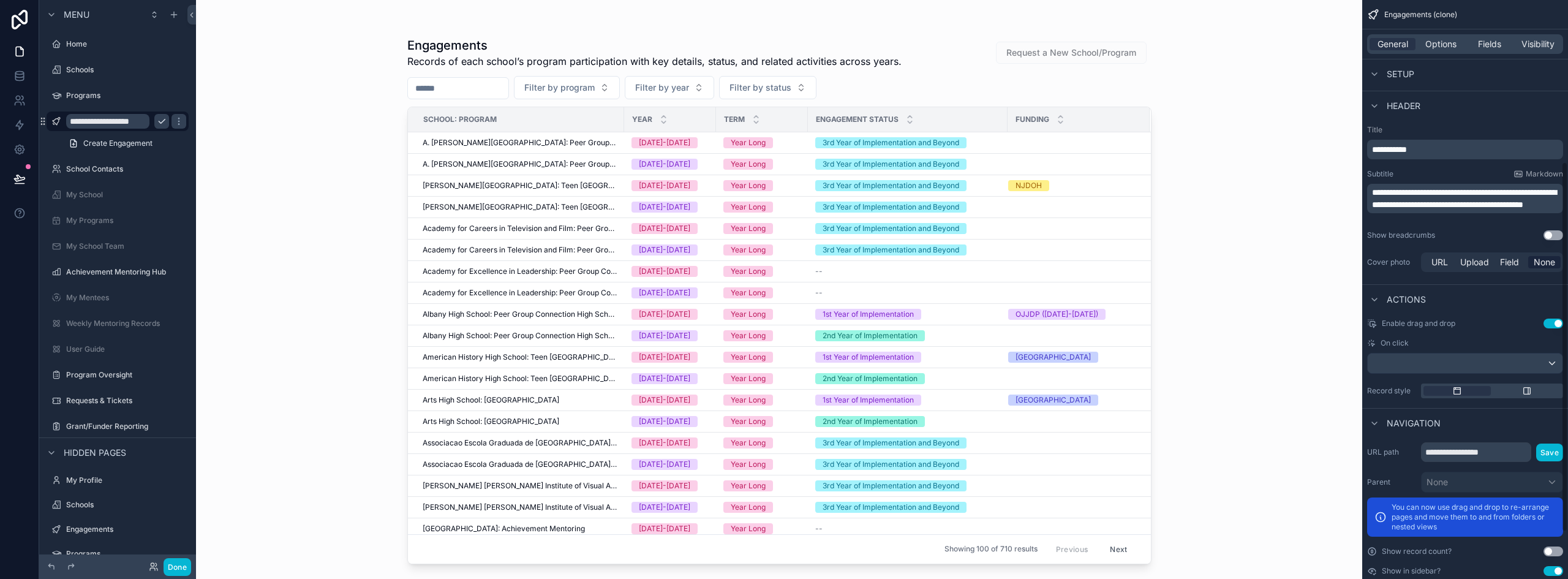
scroll to position [306, 0]
click at [142, 119] on input "**********" at bounding box center [107, 121] width 83 height 15
type input "**********"
click at [174, 120] on icon "scrollable content" at bounding box center [179, 122] width 10 height 10
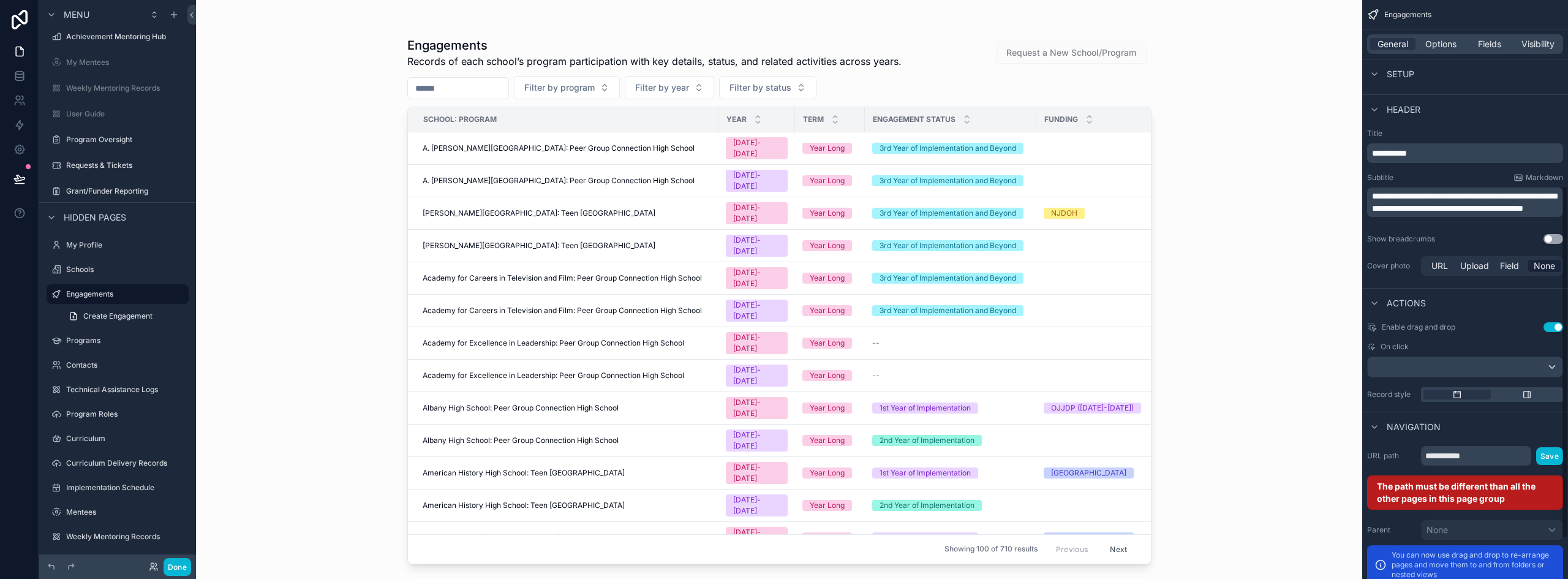
scroll to position [306, 0]
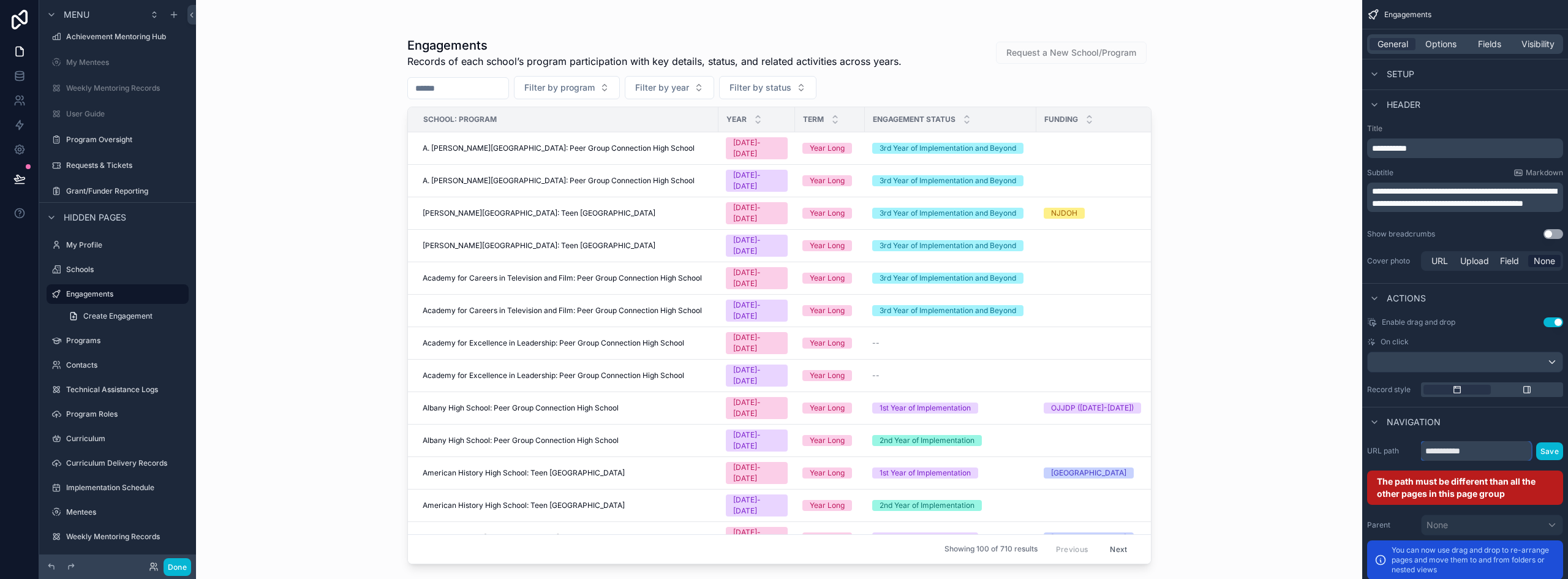
click at [1487, 449] on input "**********" at bounding box center [1476, 451] width 110 height 20
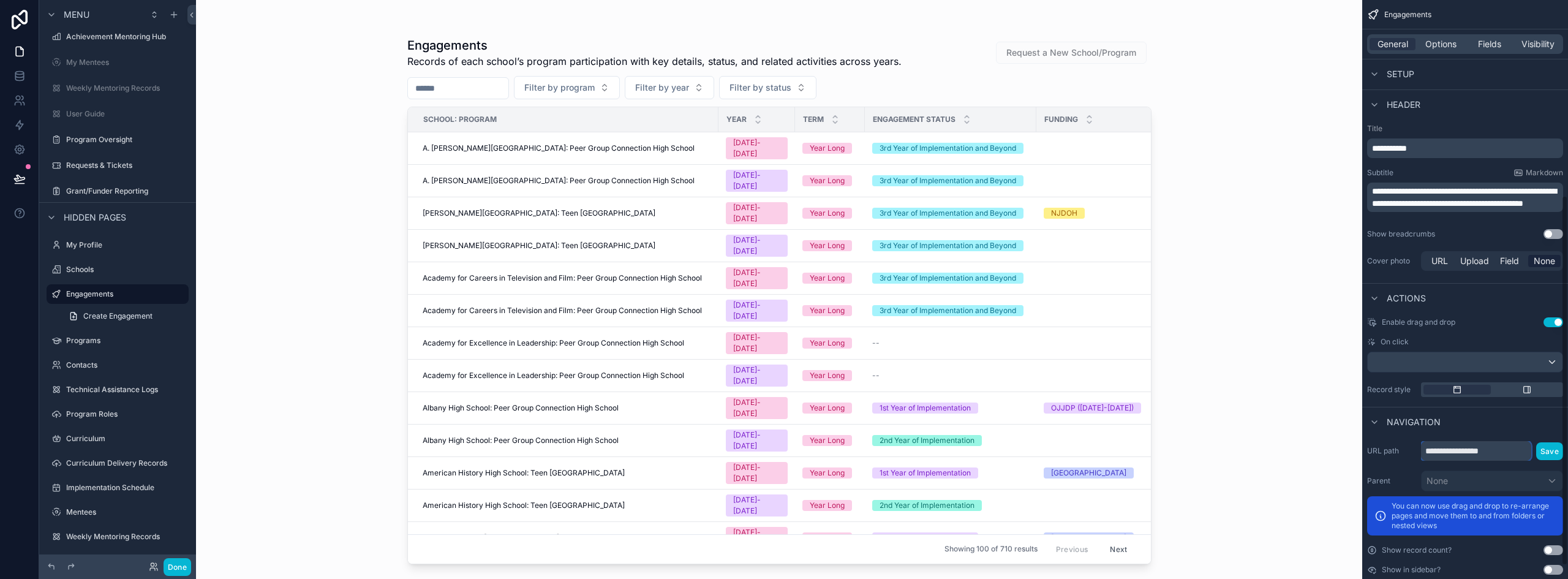
click at [1489, 453] on input "**********" at bounding box center [1476, 451] width 110 height 20
type input "**********"
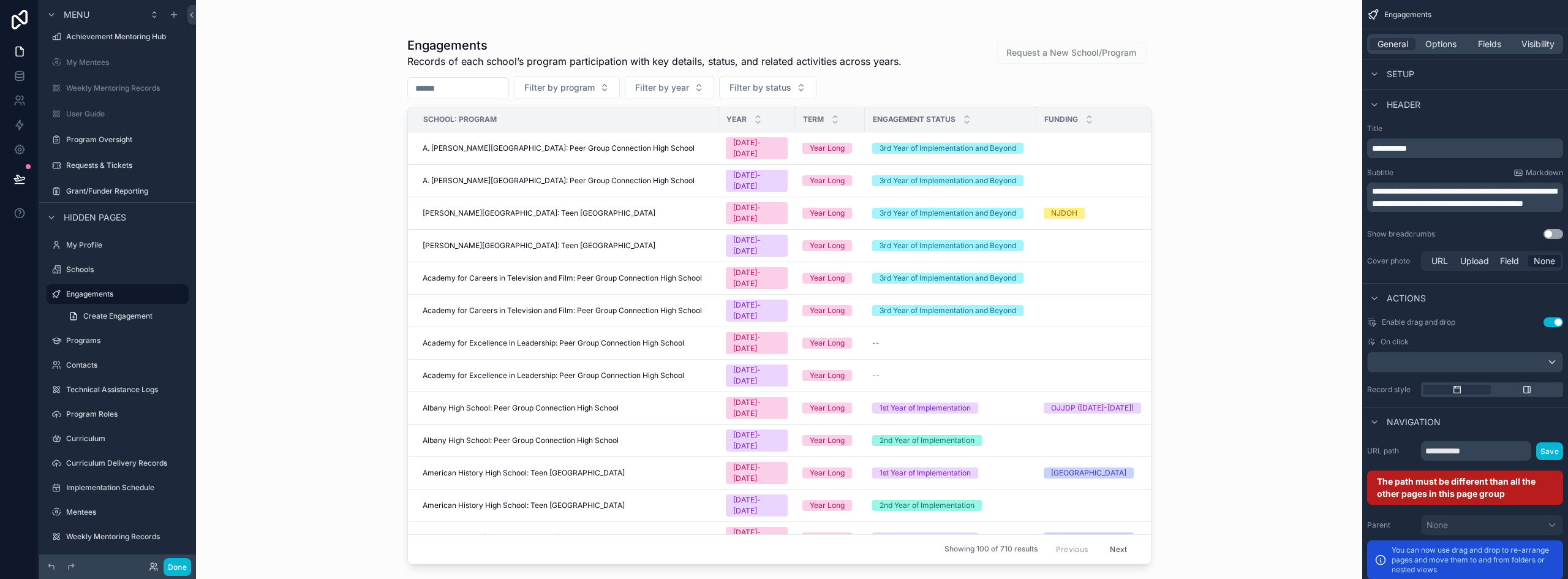
click at [329, 297] on div "Engagements Records of each school’s program participation with key details, st…" at bounding box center [778, 290] width 1166 height 579
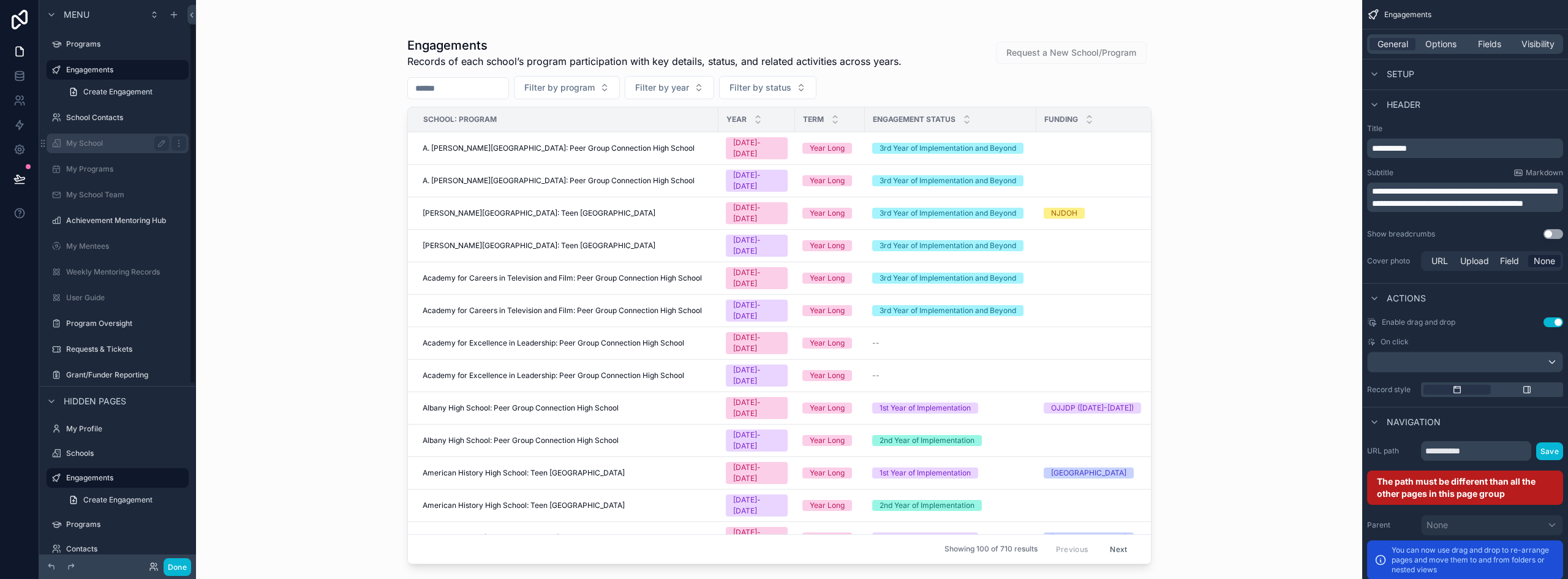
scroll to position [0, 0]
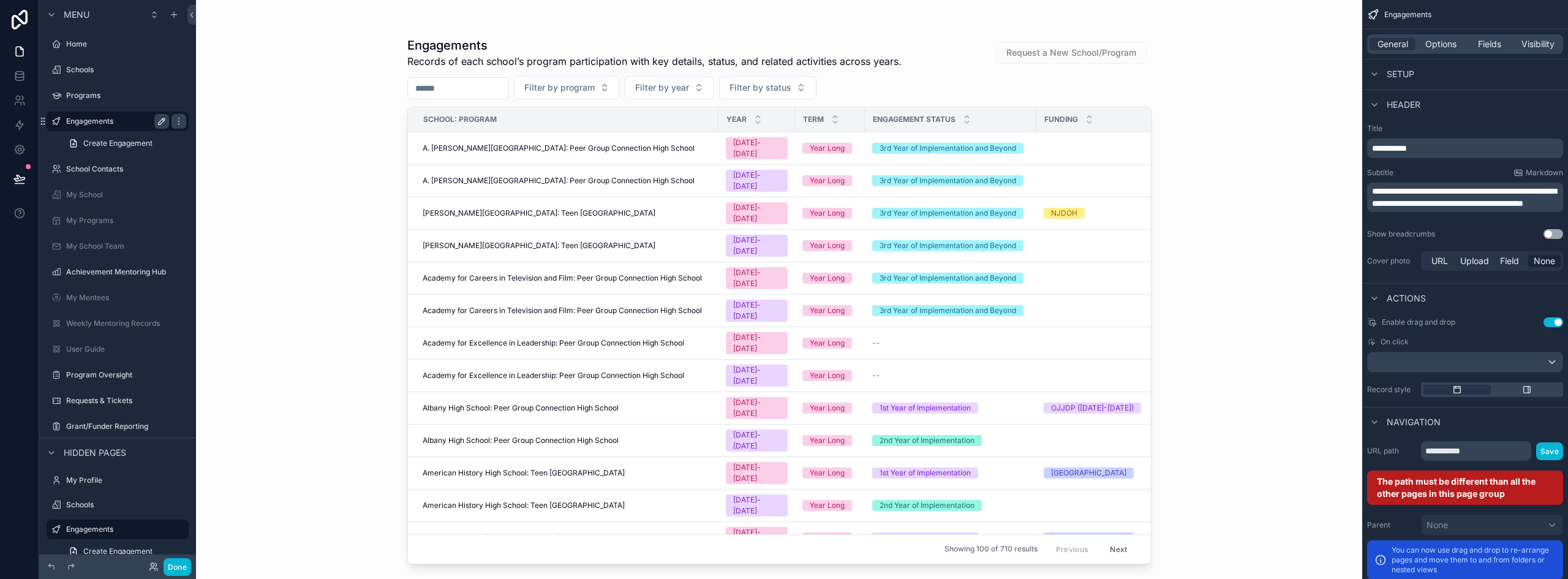
click at [161, 122] on icon "scrollable content" at bounding box center [161, 122] width 10 height 10
click at [138, 121] on input "**********" at bounding box center [107, 121] width 83 height 15
type input "**********"
click at [174, 119] on icon "scrollable content" at bounding box center [179, 122] width 10 height 10
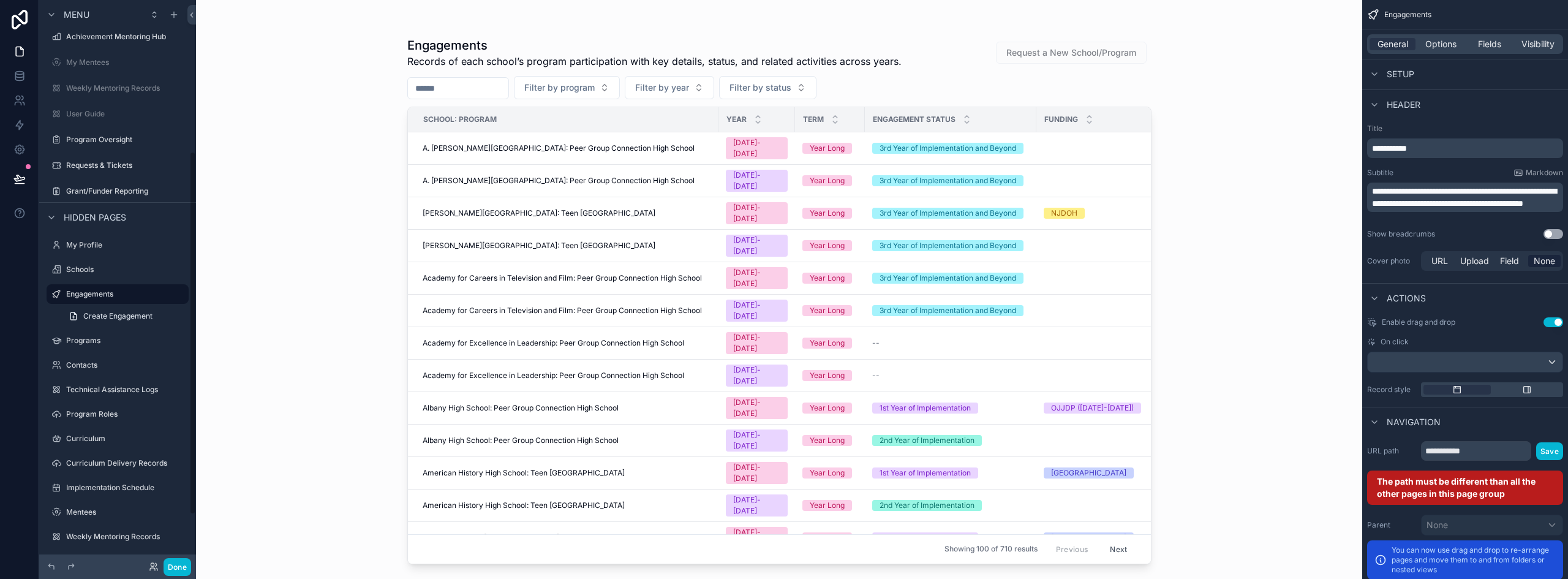
click at [308, 147] on div "Engagements Records of each school’s program participation with key details, st…" at bounding box center [778, 290] width 1166 height 579
click at [179, 564] on button "Done" at bounding box center [177, 566] width 28 height 18
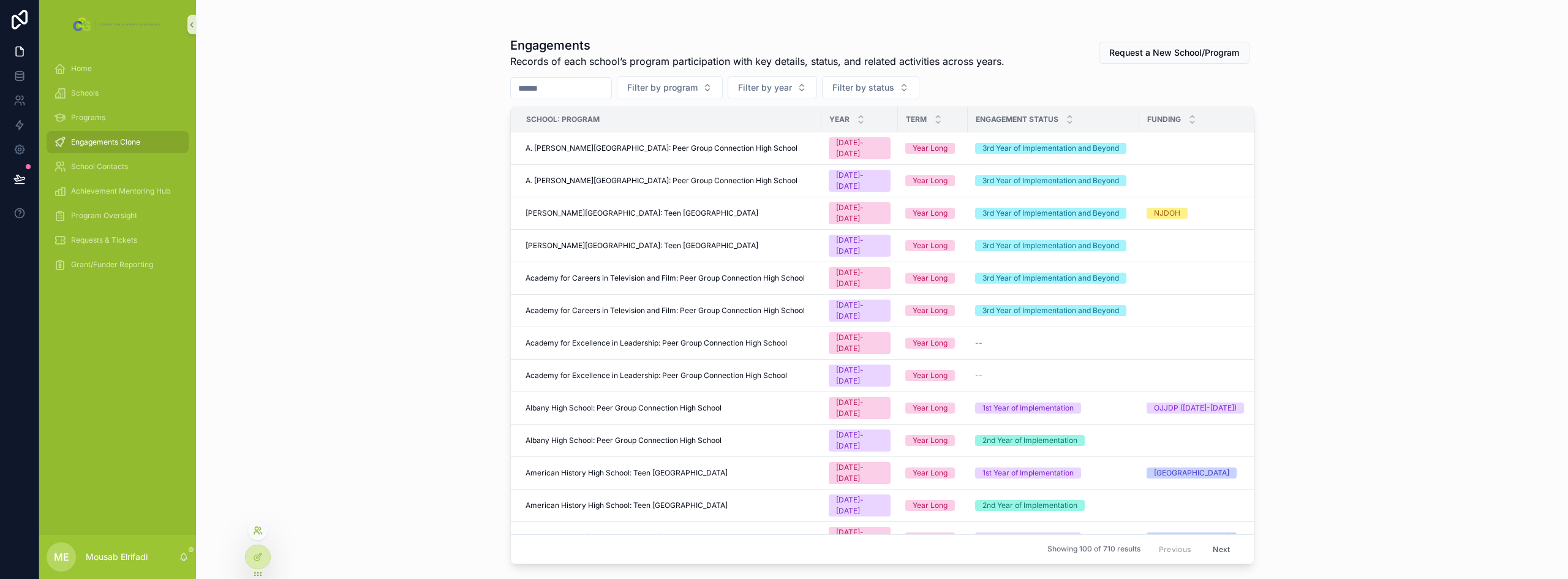
click at [258, 526] on icon at bounding box center [256, 528] width 3 height 3
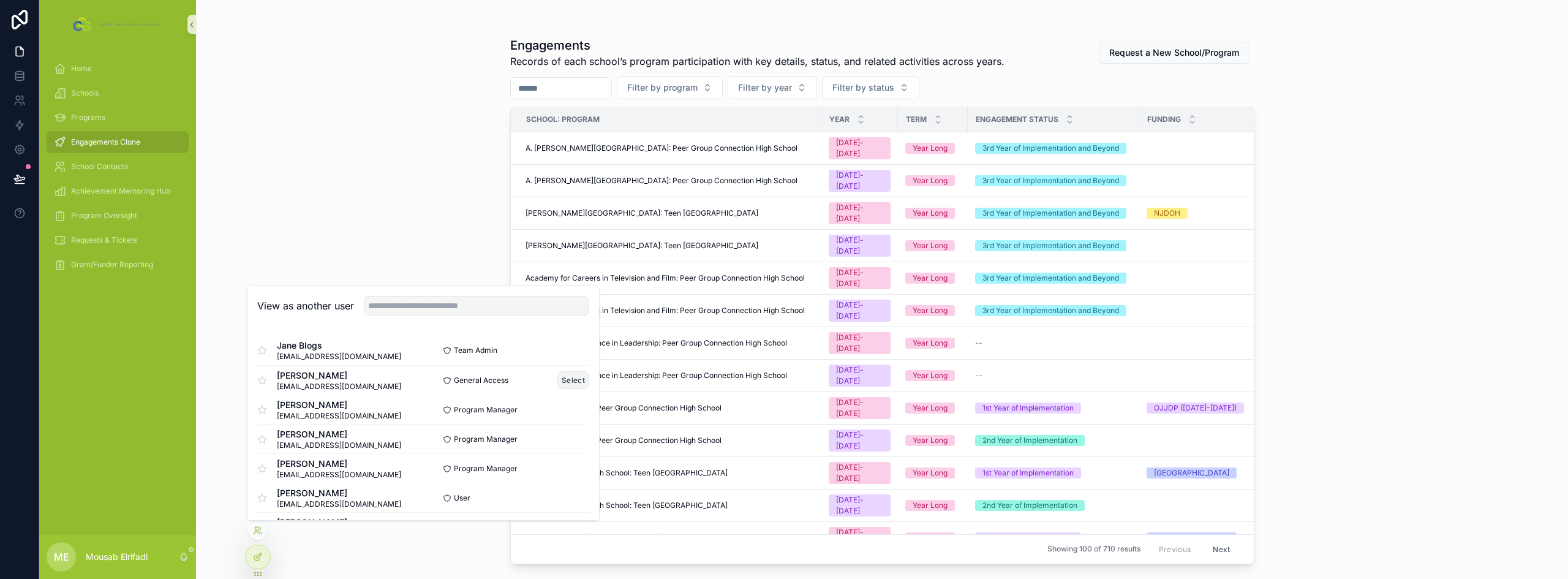
click at [559, 376] on button "Select" at bounding box center [573, 380] width 32 height 18
click at [304, 150] on div "Engagements Records of each school’s program participation with key details, st…" at bounding box center [881, 290] width 1372 height 579
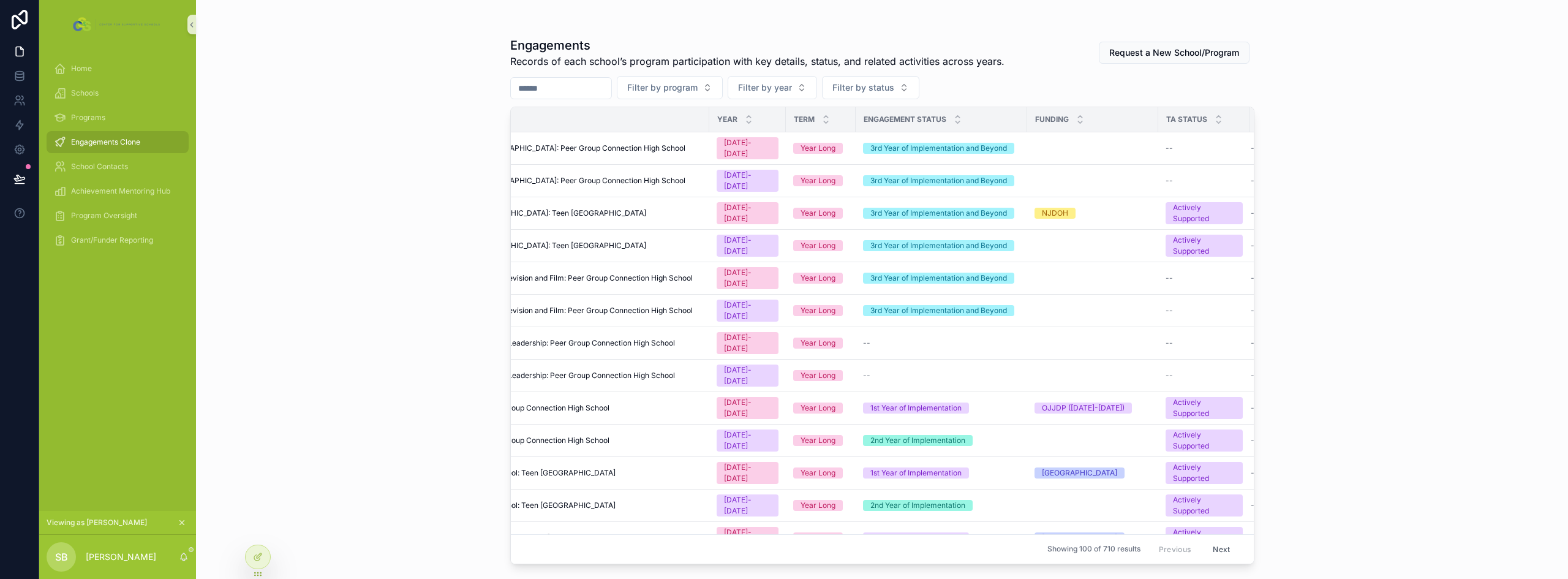
scroll to position [0, 0]
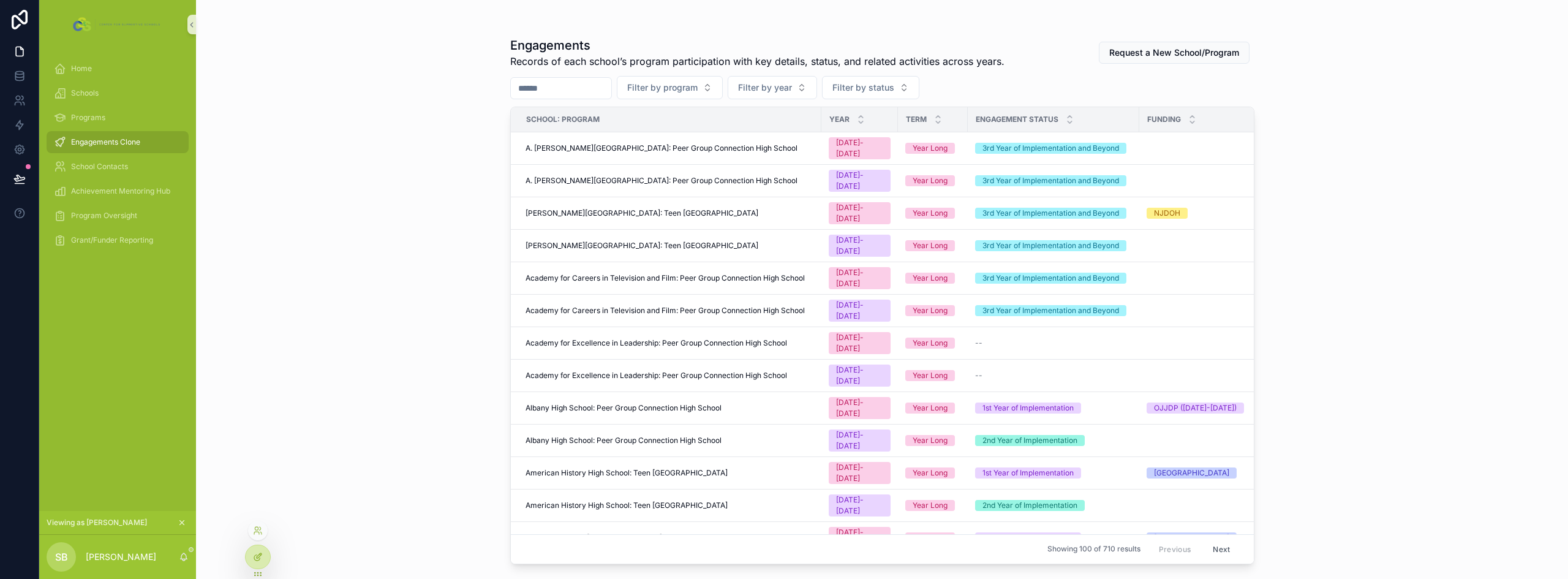
click at [255, 560] on icon at bounding box center [258, 557] width 10 height 10
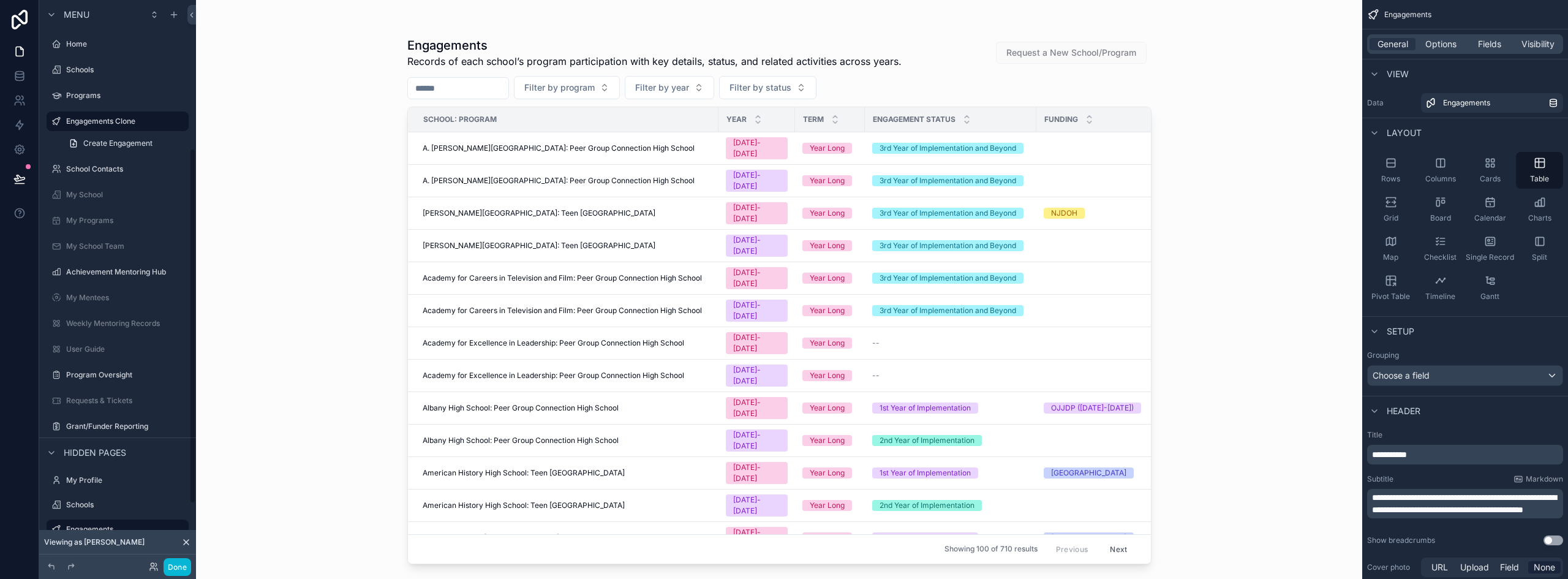
scroll to position [235, 0]
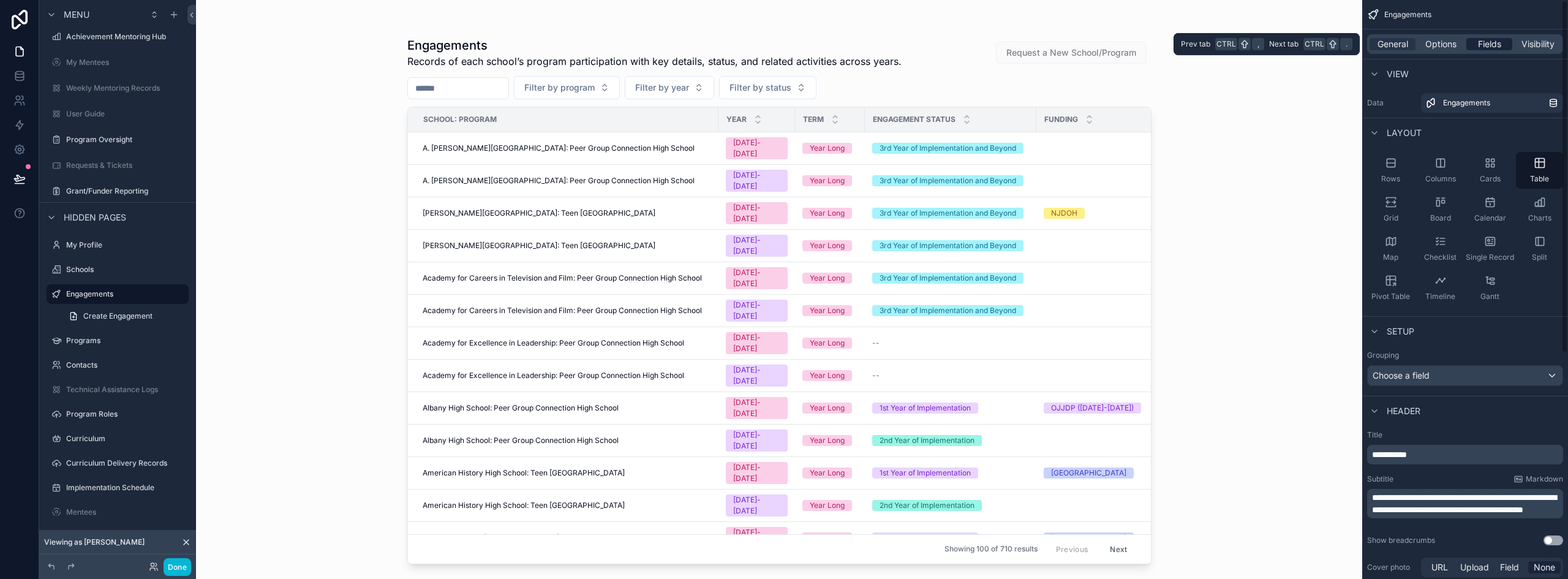
click at [1486, 43] on span "Fields" at bounding box center [1489, 43] width 23 height 12
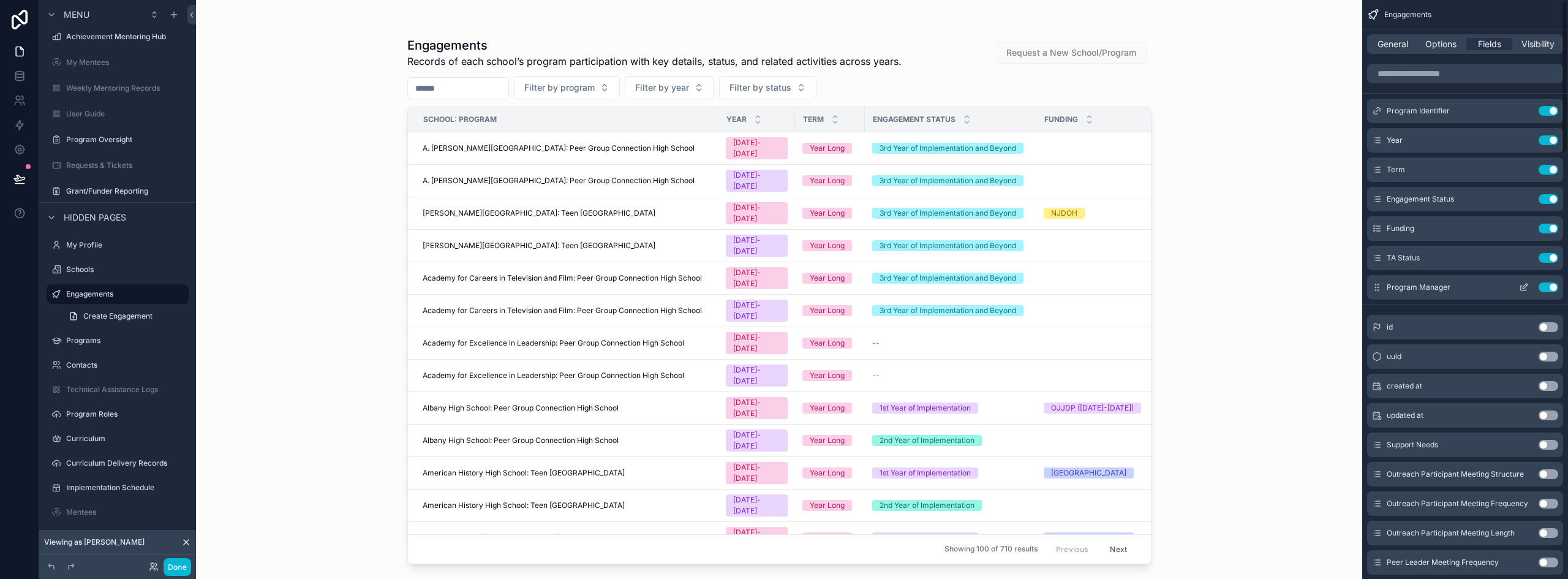
click at [1546, 284] on button "Use setting" at bounding box center [1549, 287] width 20 height 10
click at [1550, 257] on button "Use setting" at bounding box center [1549, 258] width 20 height 10
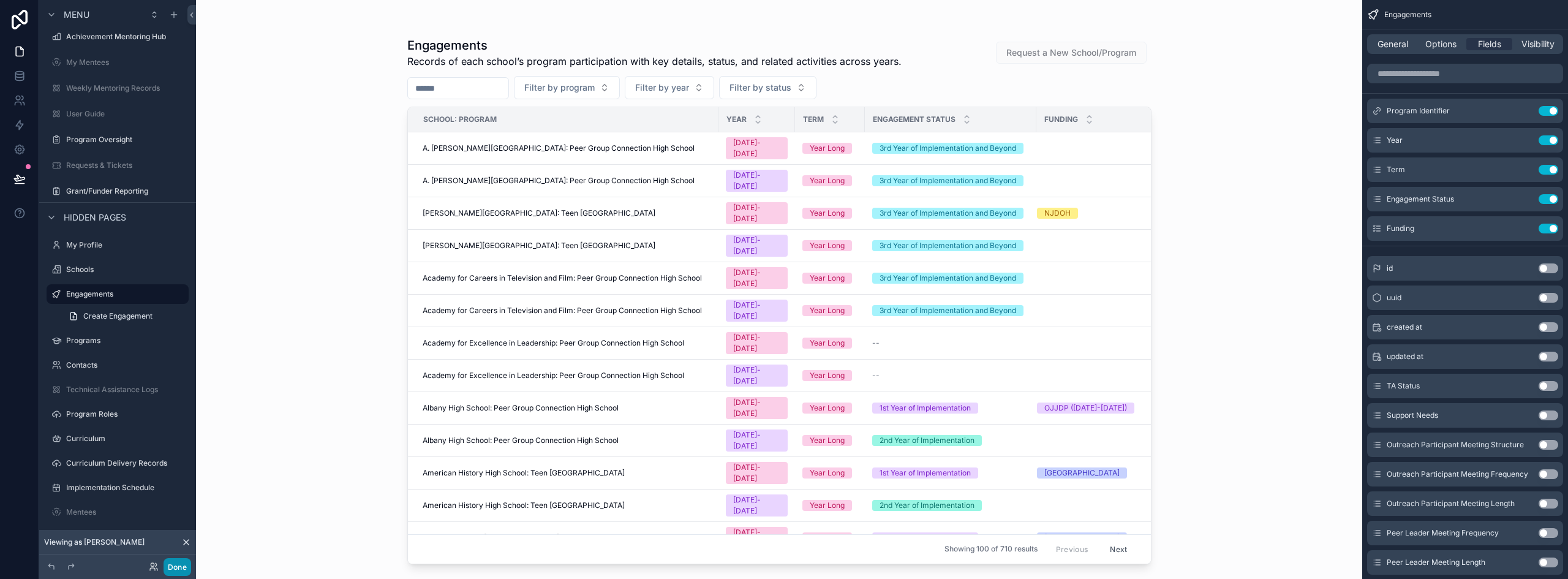
click at [185, 565] on button "Done" at bounding box center [177, 566] width 28 height 18
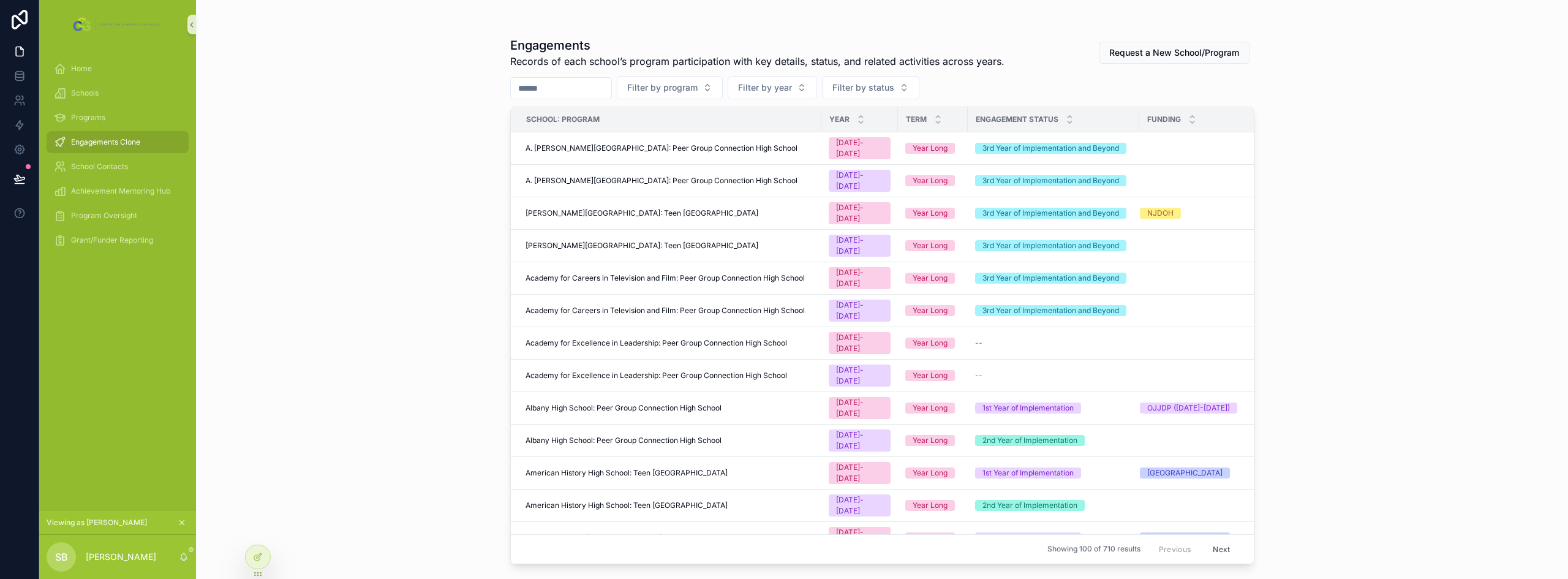
click at [314, 381] on div "Engagements Records of each school’s program participation with key details, st…" at bounding box center [881, 290] width 1372 height 579
click at [92, 87] on div "Schools" at bounding box center [117, 93] width 127 height 20
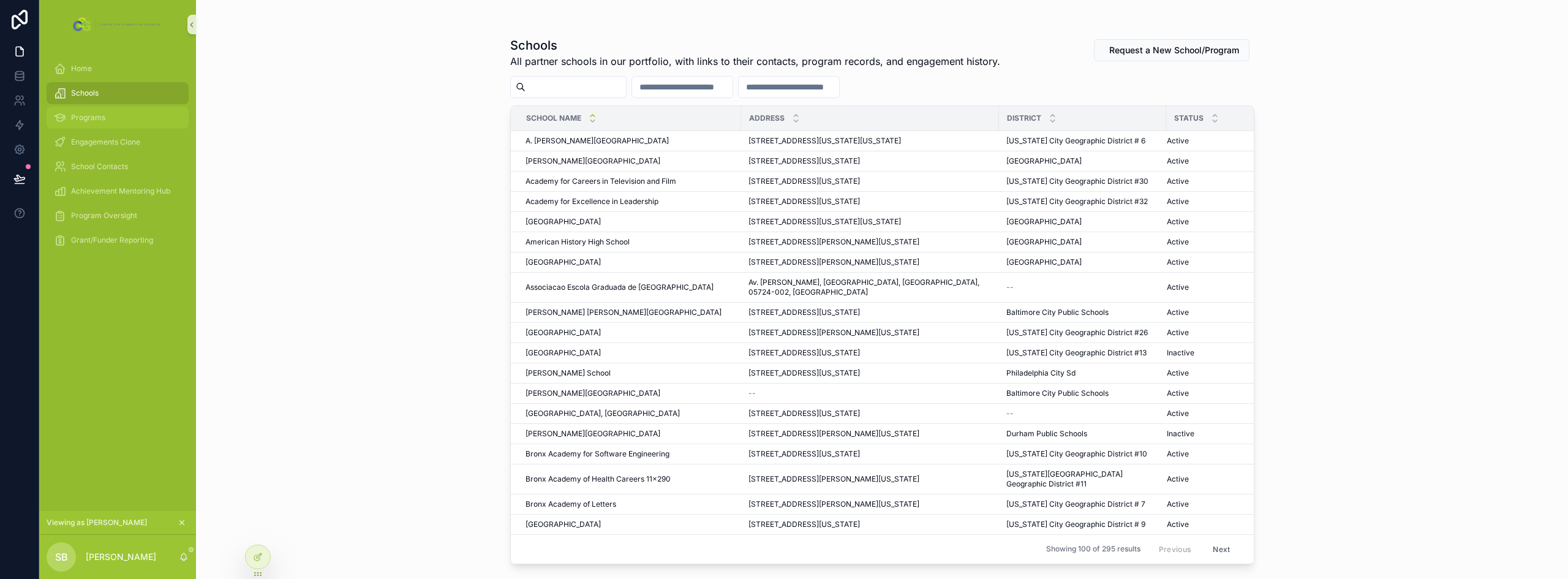
click at [93, 111] on div "Programs" at bounding box center [117, 118] width 127 height 20
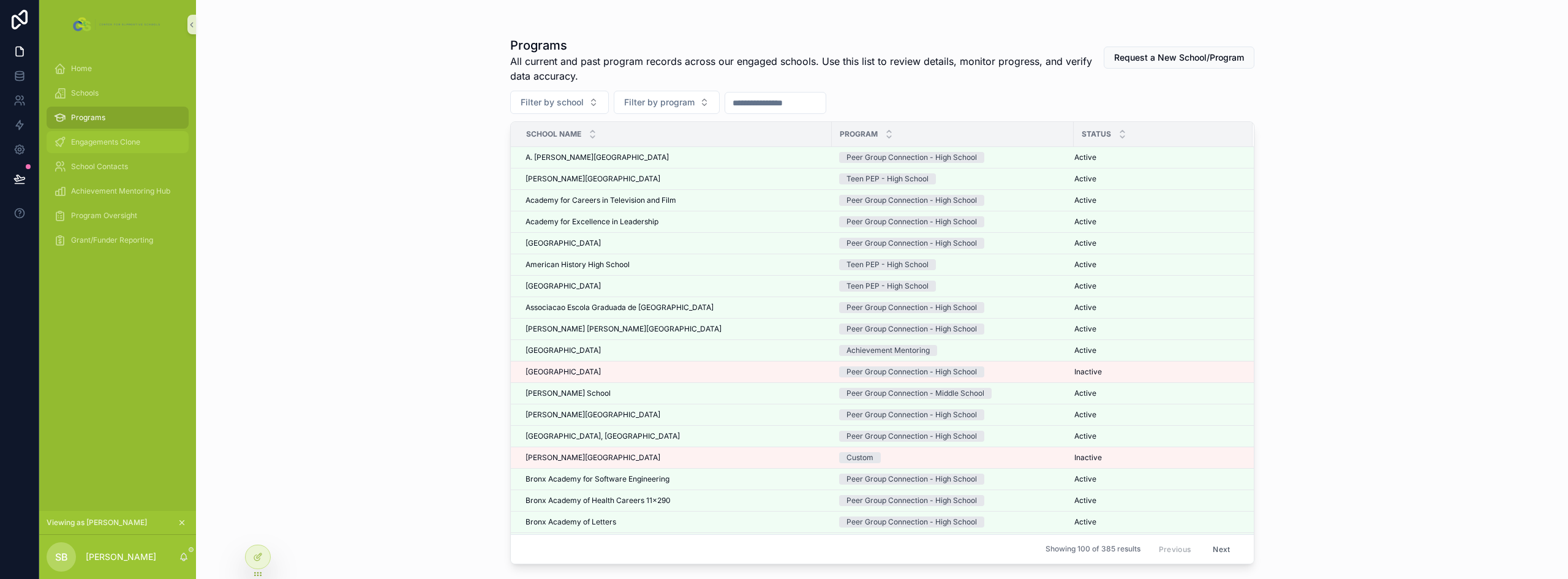
click at [98, 139] on span "Engagements Clone" at bounding box center [105, 142] width 69 height 10
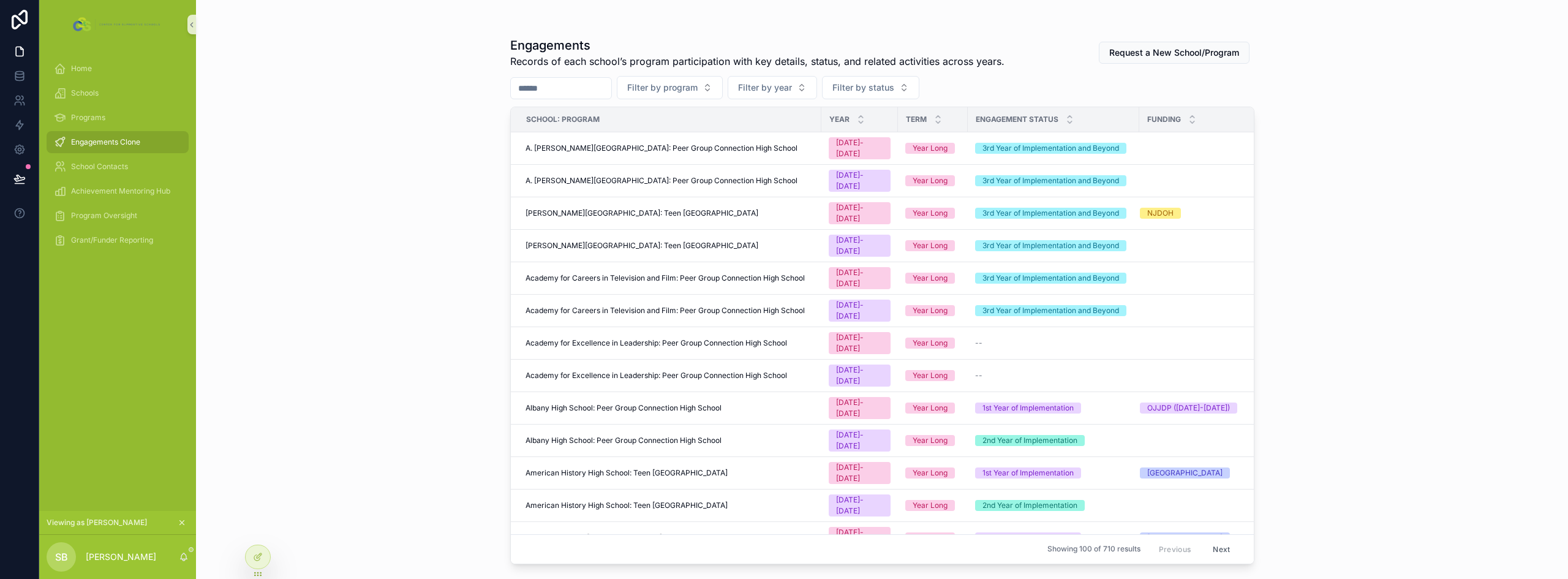
click at [324, 206] on div "Engagements Records of each school’s program participation with key details, st…" at bounding box center [881, 290] width 1372 height 579
click at [112, 119] on div "Programs" at bounding box center [117, 118] width 127 height 20
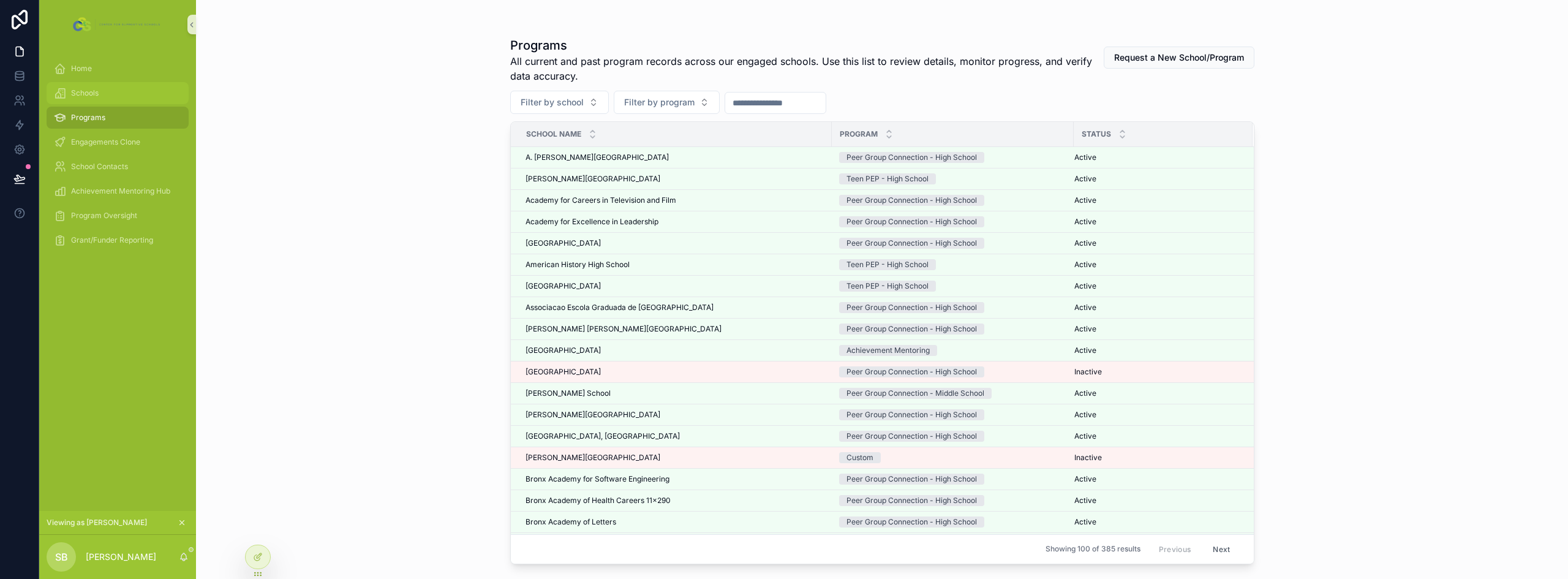
click at [112, 97] on div "Schools" at bounding box center [117, 93] width 127 height 20
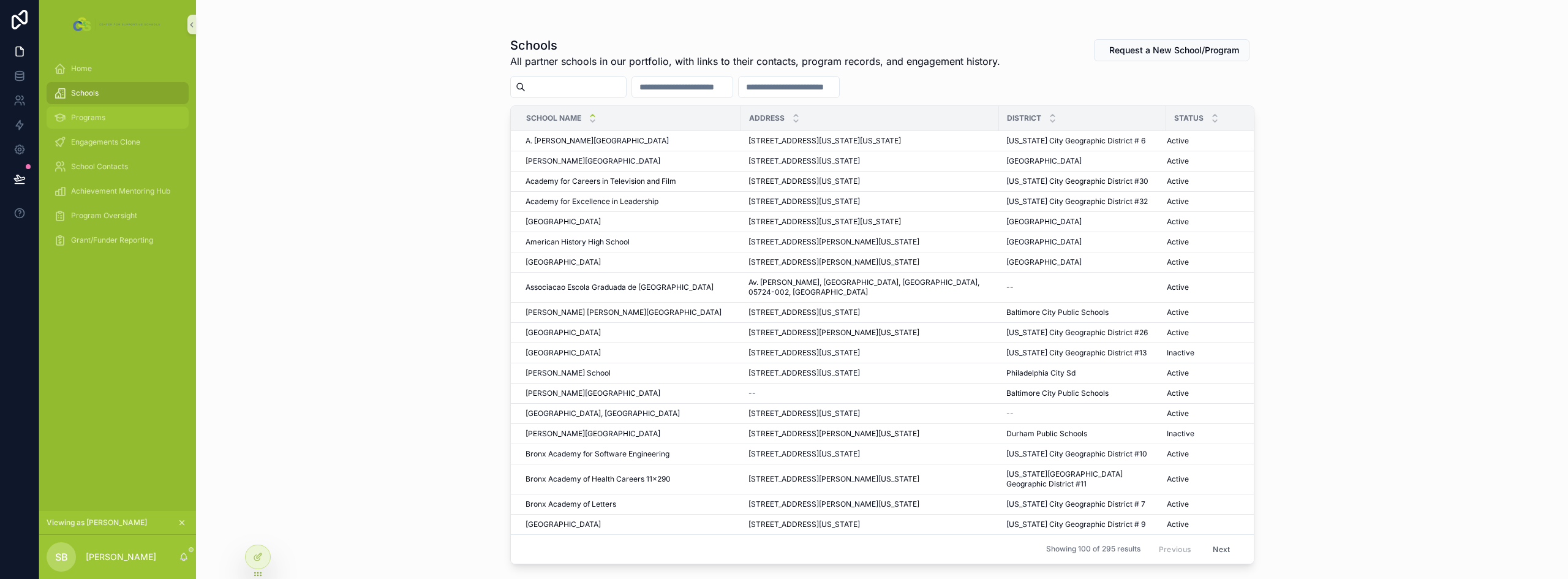
click at [112, 122] on div "Programs" at bounding box center [117, 118] width 127 height 20
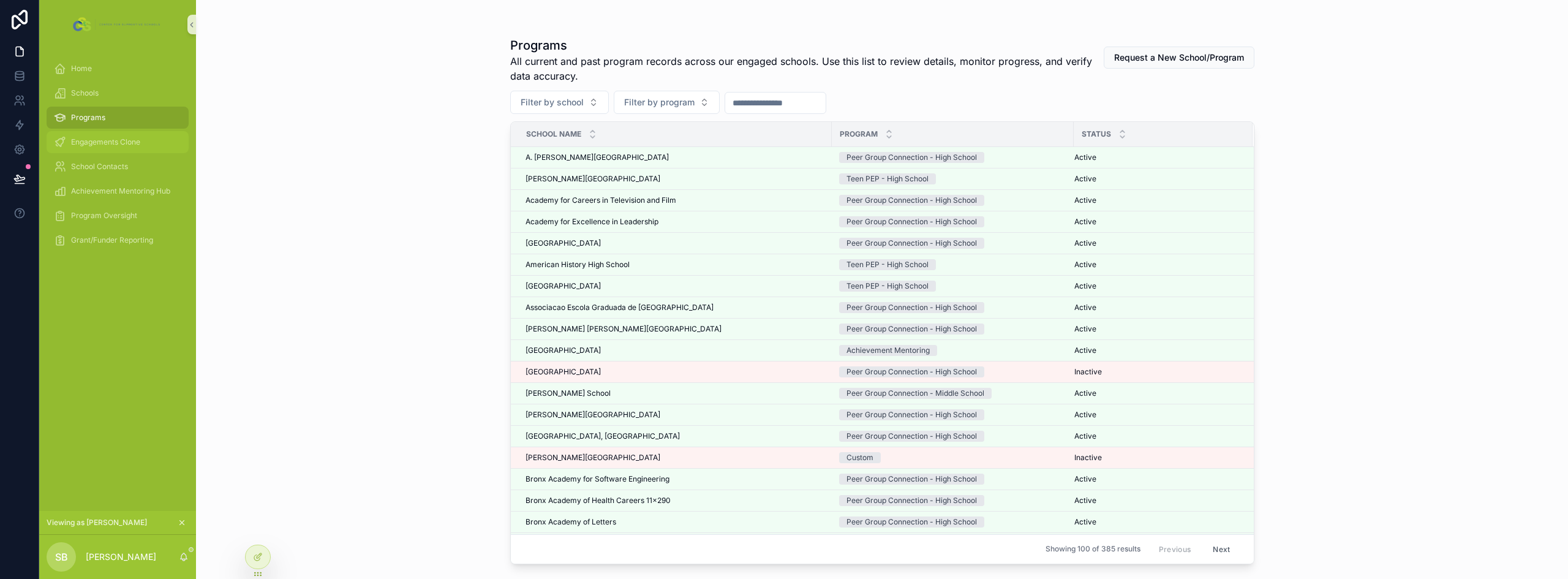
click at [117, 139] on span "Engagements Clone" at bounding box center [105, 142] width 69 height 10
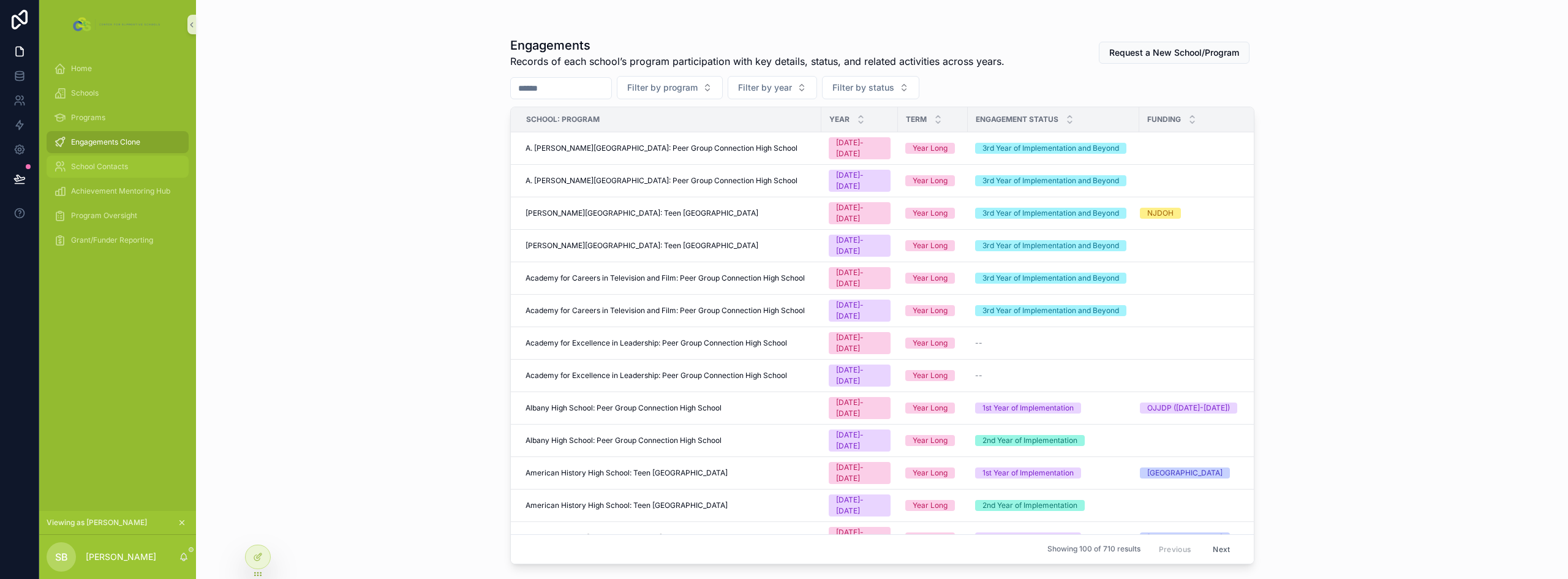
click at [105, 166] on span "School Contacts" at bounding box center [100, 166] width 57 height 10
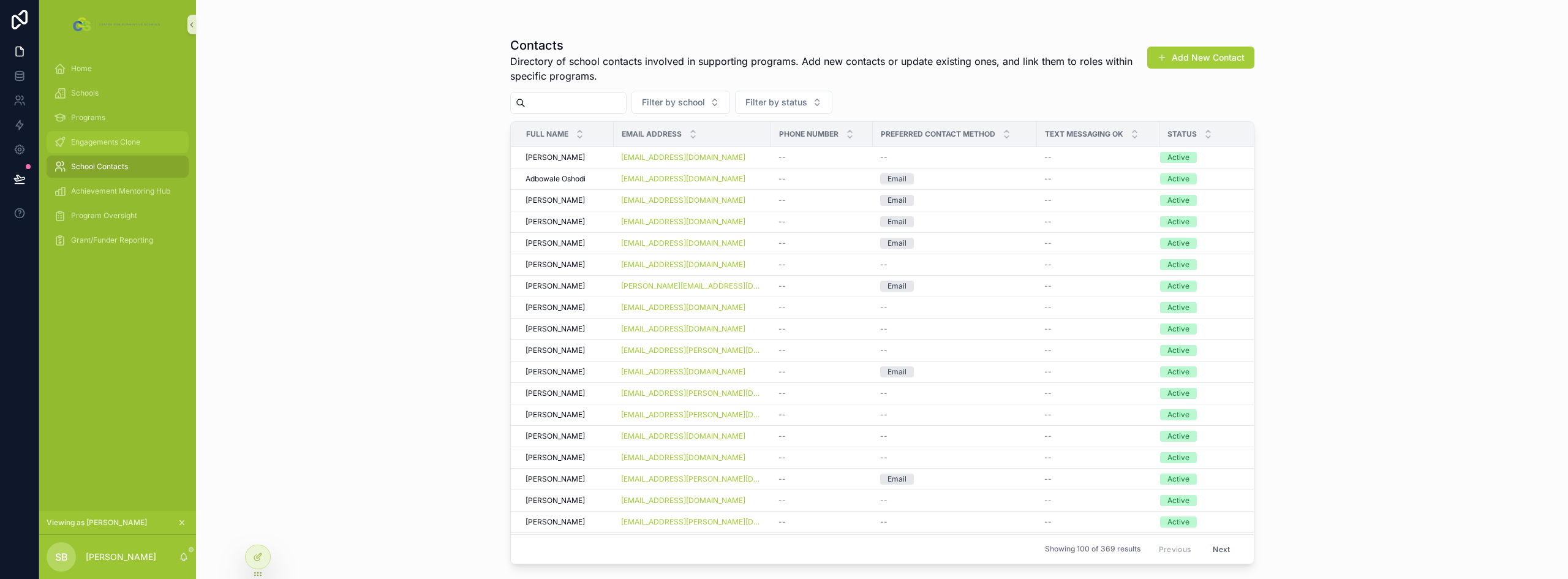
click at [104, 150] on div "Engagements Clone" at bounding box center [117, 142] width 127 height 20
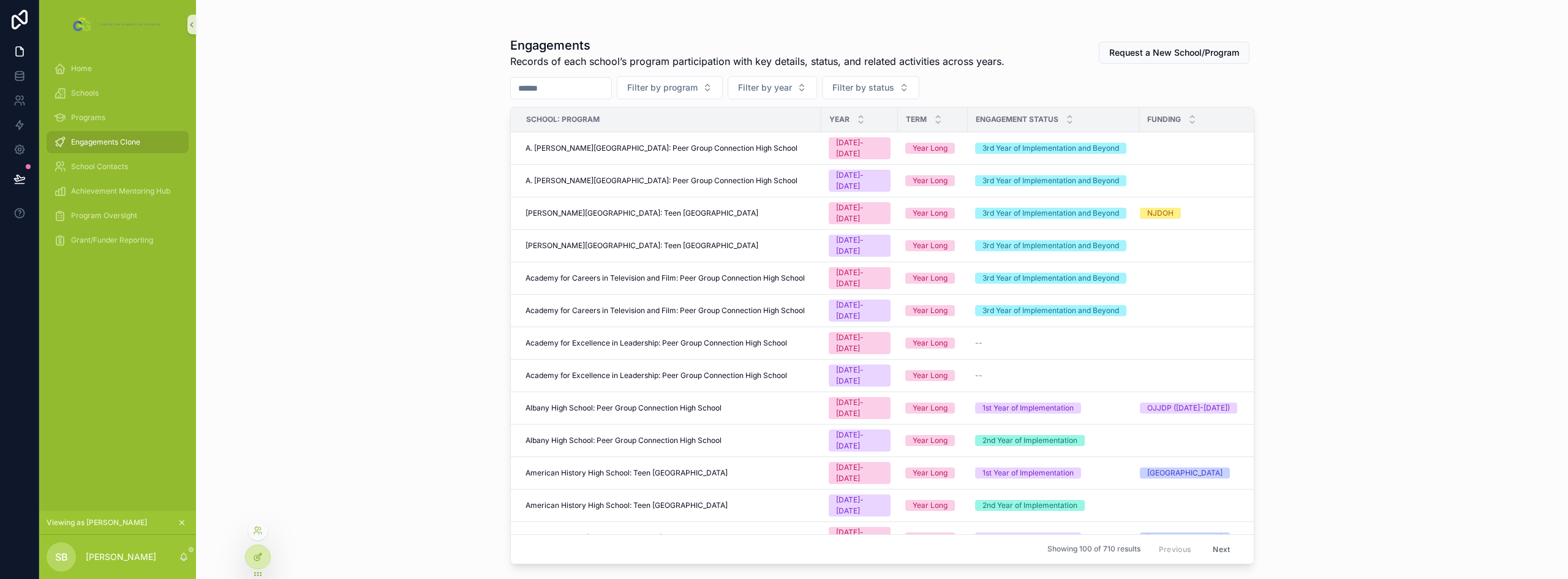
click at [258, 558] on icon at bounding box center [258, 557] width 10 height 10
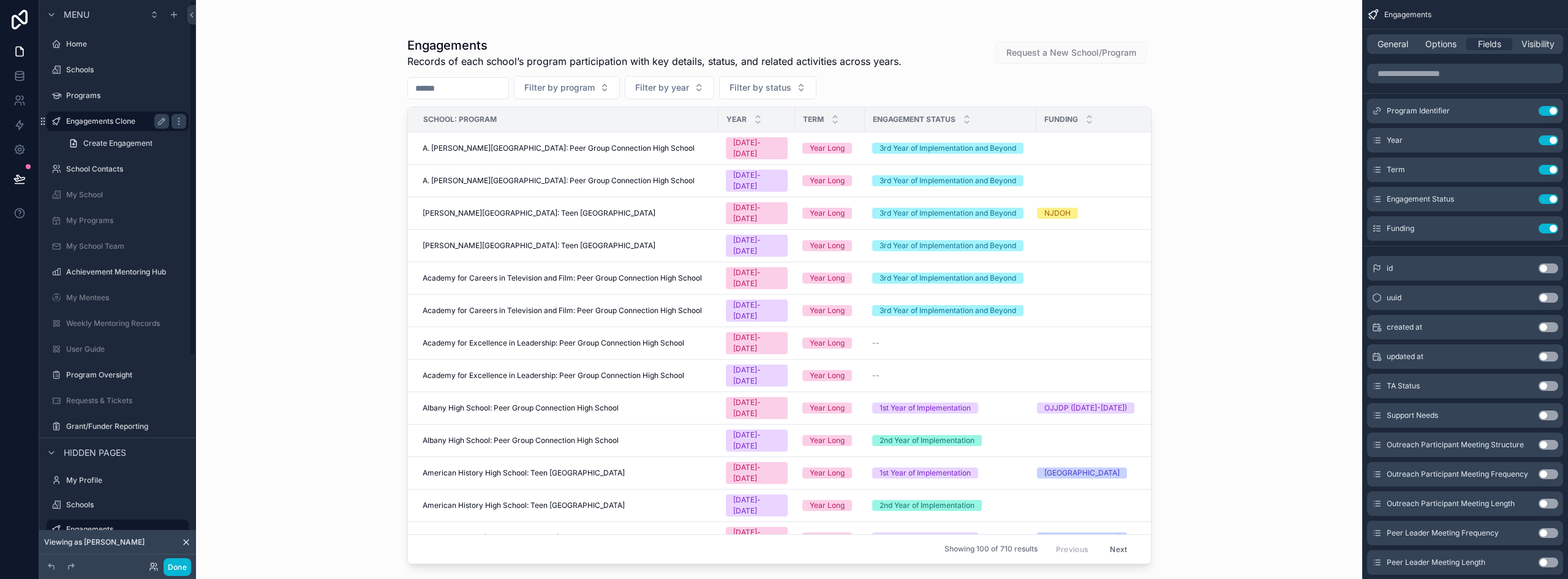
click at [113, 124] on label "Engagements Clone" at bounding box center [115, 122] width 98 height 10
click at [1403, 38] on span "General" at bounding box center [1392, 43] width 31 height 12
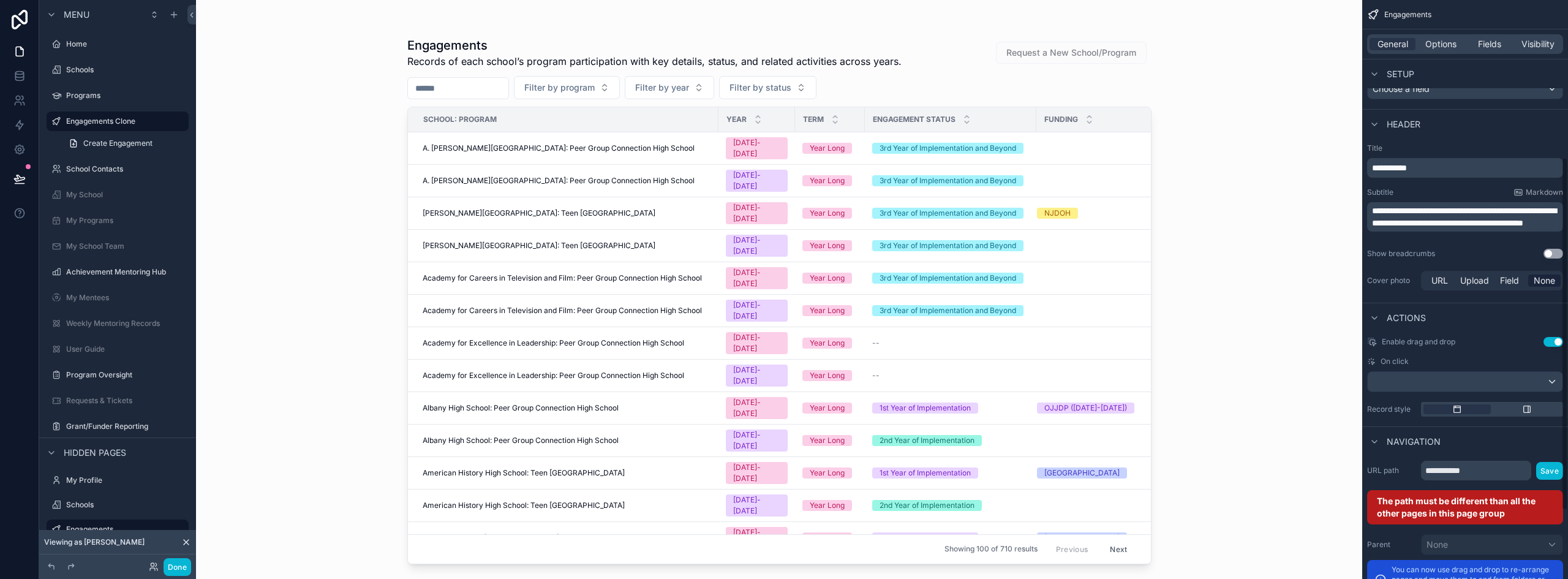
scroll to position [306, 0]
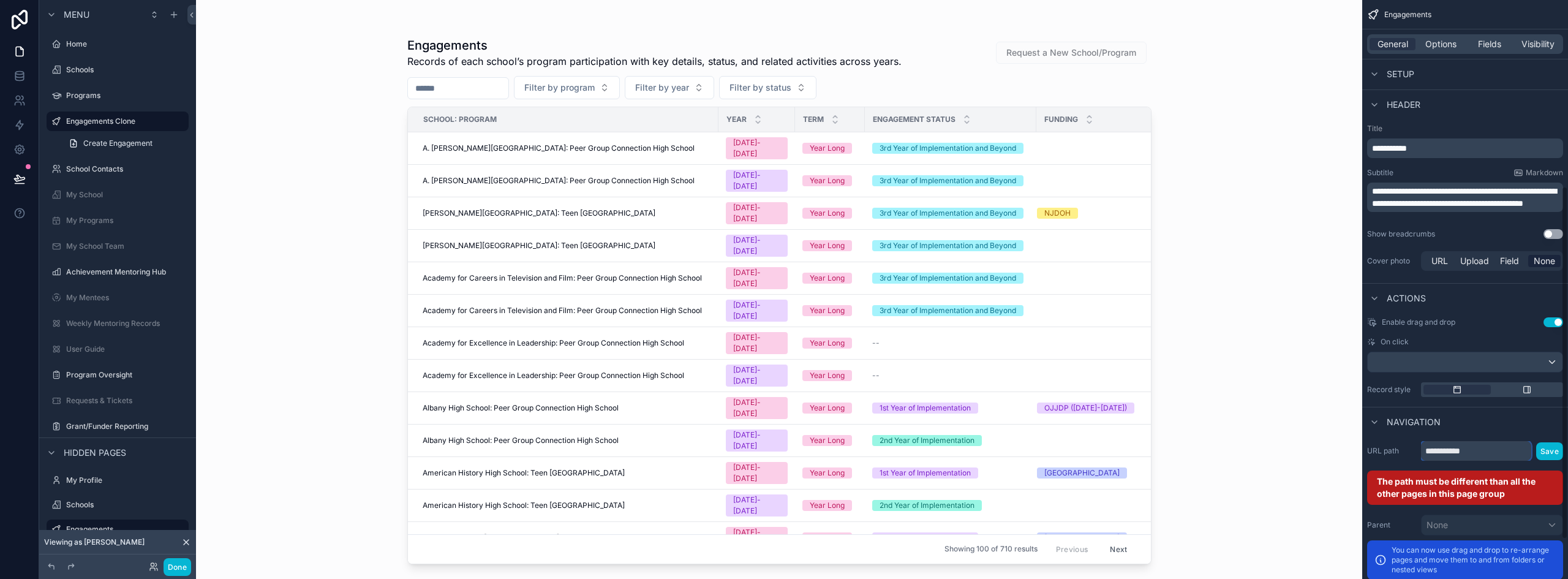
click at [1502, 455] on input "**********" at bounding box center [1476, 451] width 110 height 20
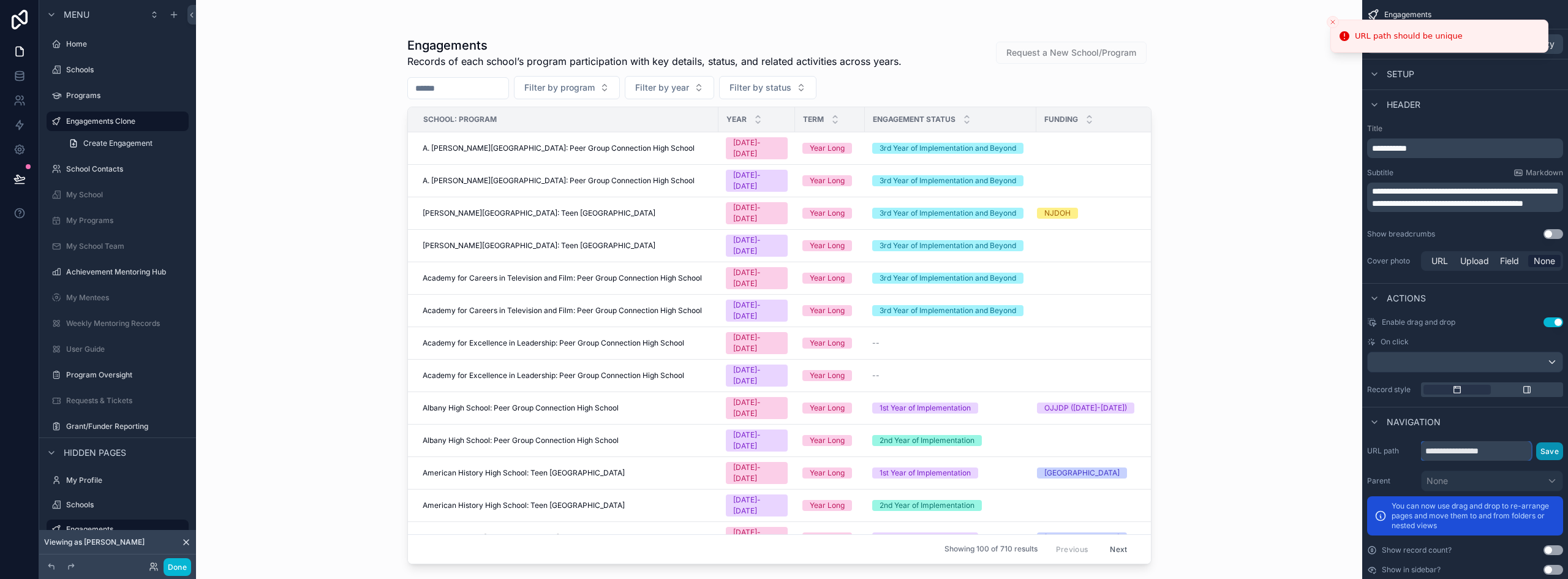
type input "**********"
click at [1547, 452] on button "Save" at bounding box center [1550, 451] width 27 height 18
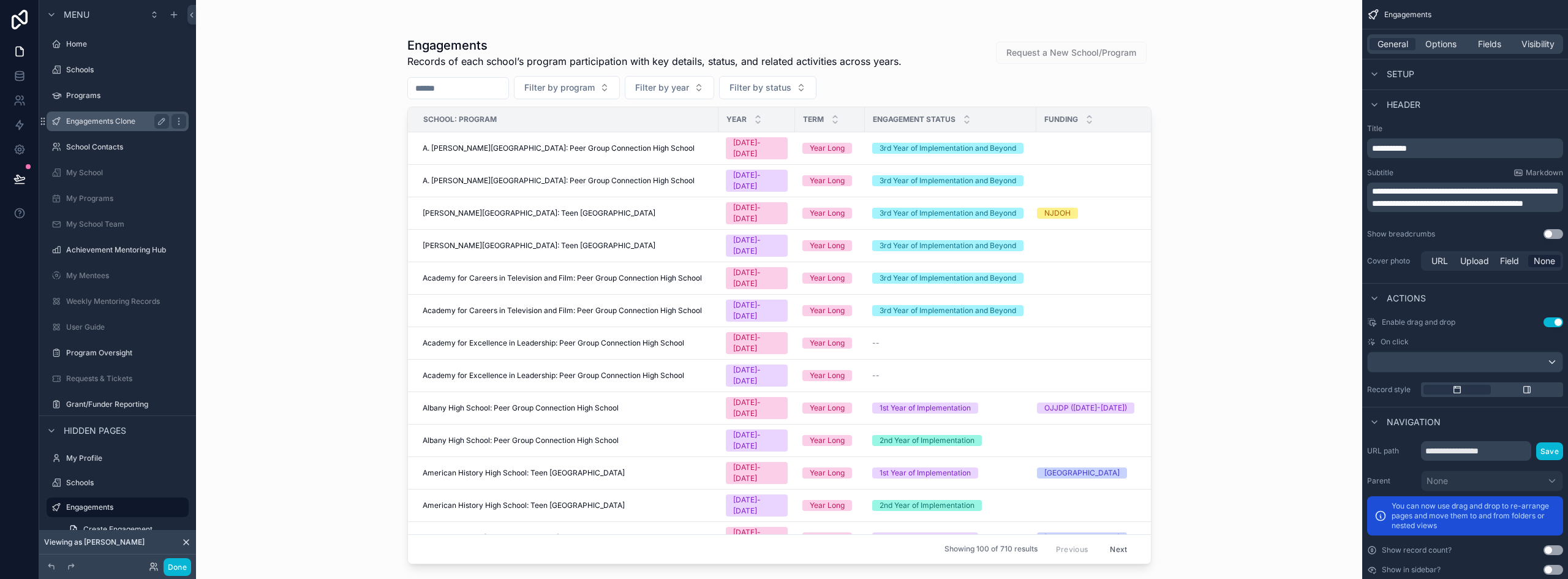
click at [95, 119] on label "Engagements Clone" at bounding box center [115, 122] width 98 height 10
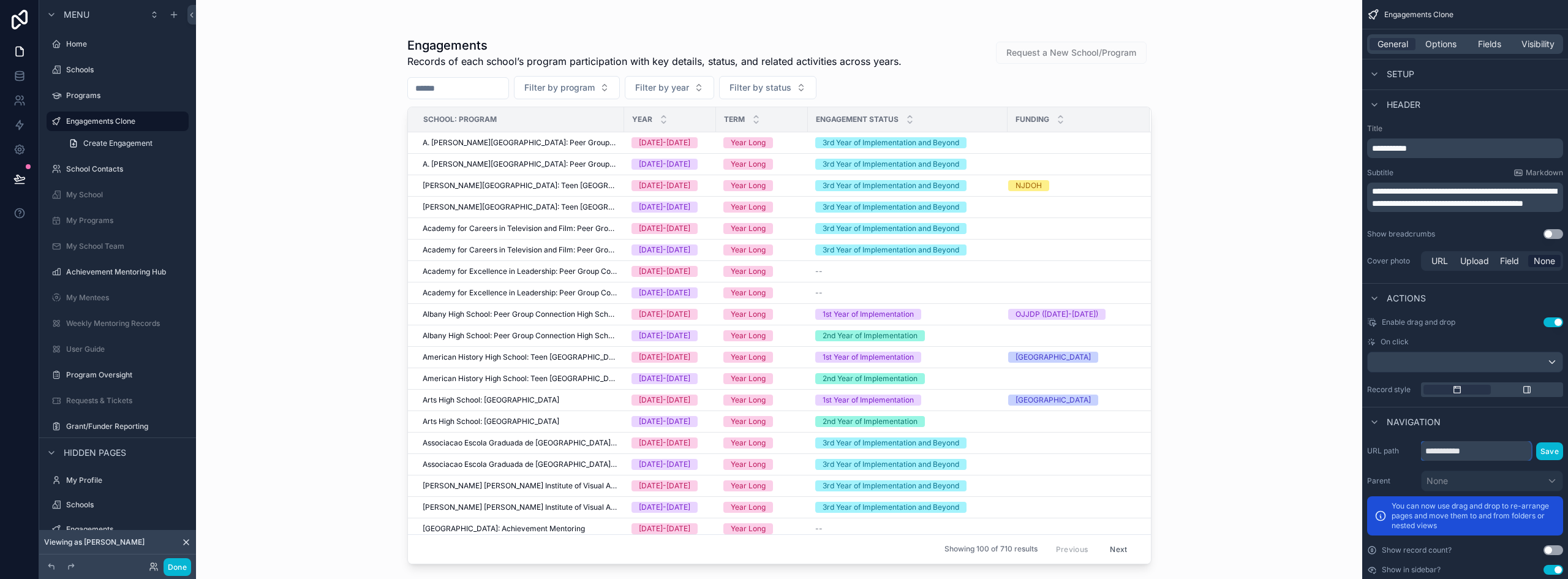
click at [1499, 448] on input "**********" at bounding box center [1476, 451] width 110 height 20
type input "**********"
click at [1556, 453] on button "Save" at bounding box center [1550, 451] width 27 height 18
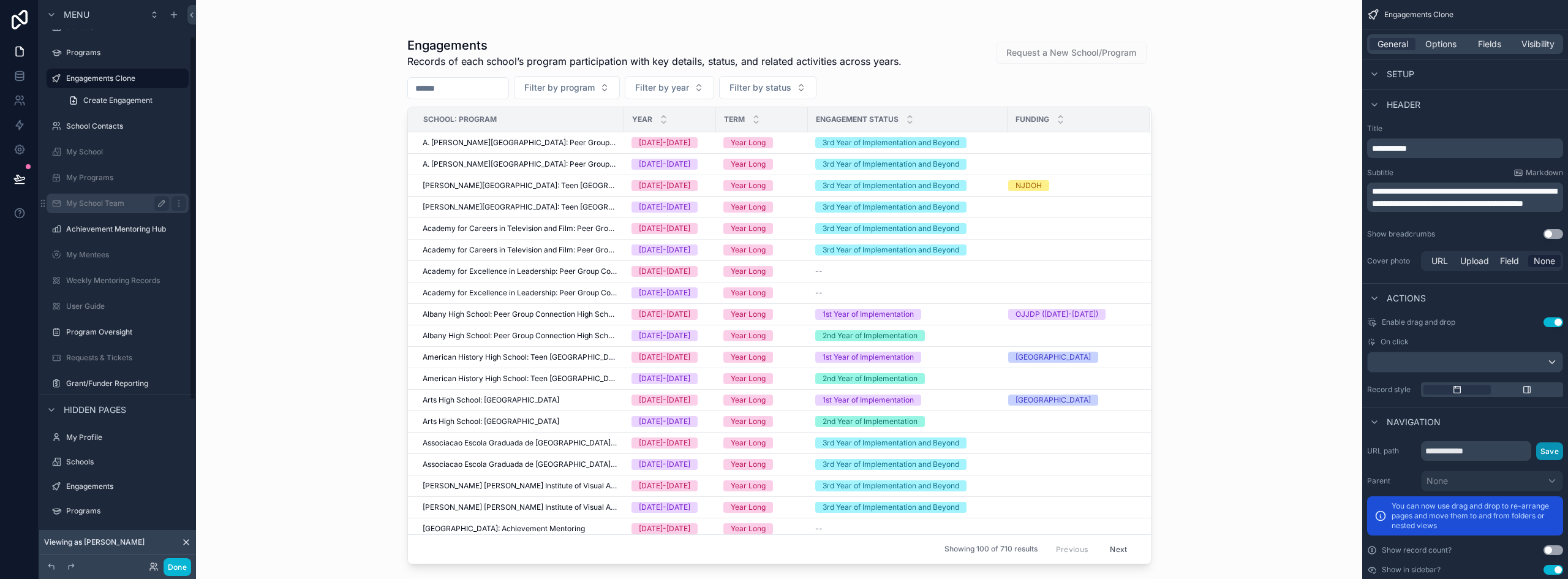
scroll to position [61, 0]
click at [110, 464] on label "Engagements" at bounding box center [115, 468] width 98 height 10
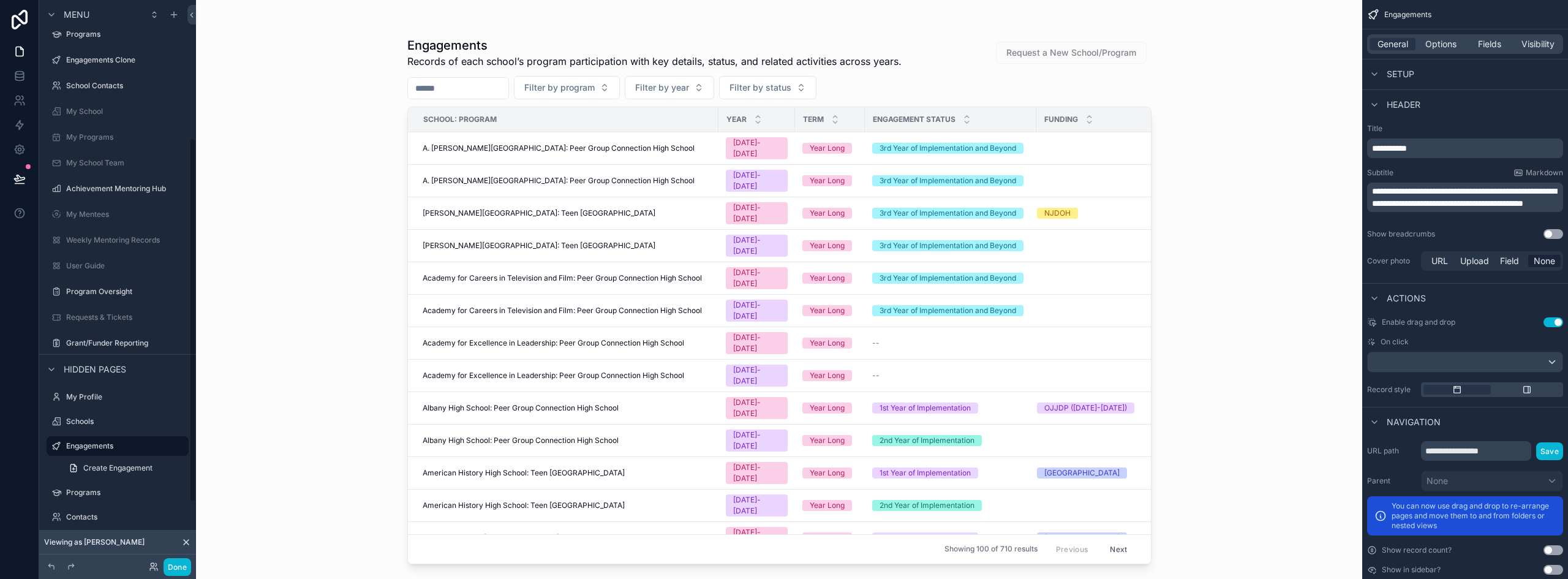
scroll to position [213, 0]
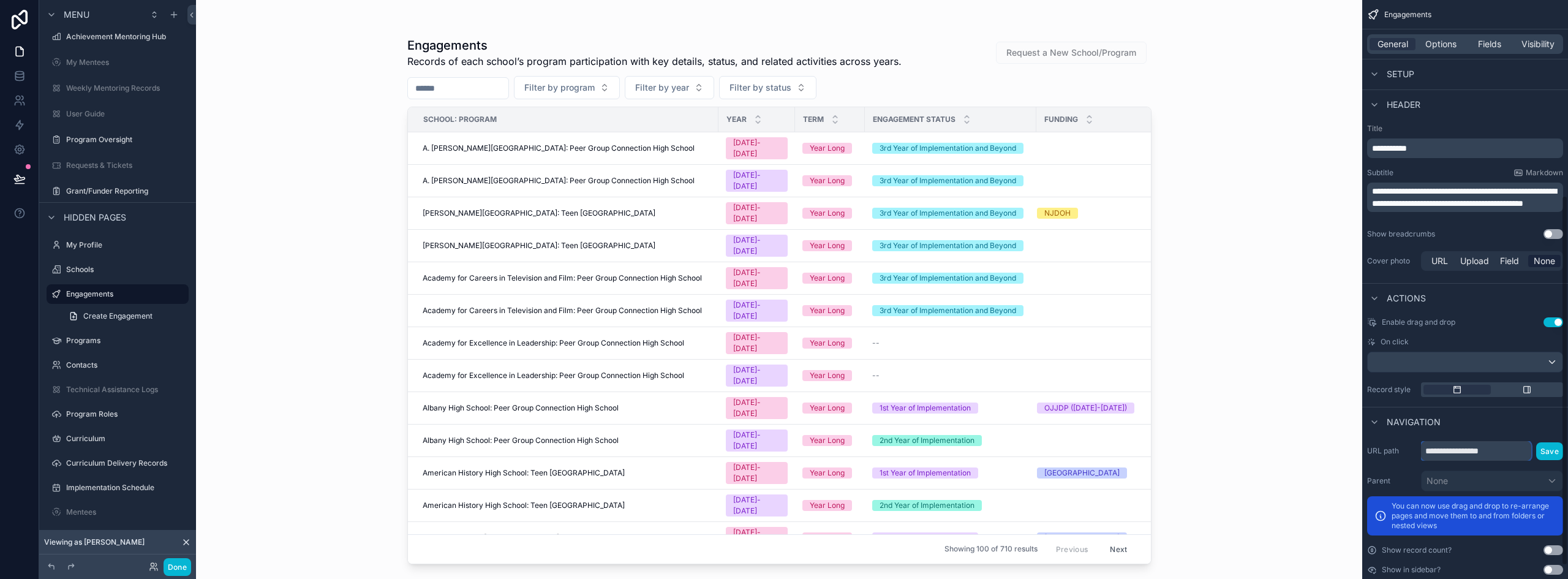
click at [1495, 452] on input "**********" at bounding box center [1476, 451] width 110 height 20
type input "**********"
click at [1554, 447] on button "Save" at bounding box center [1550, 451] width 27 height 18
click at [1548, 448] on button "Save" at bounding box center [1550, 451] width 27 height 18
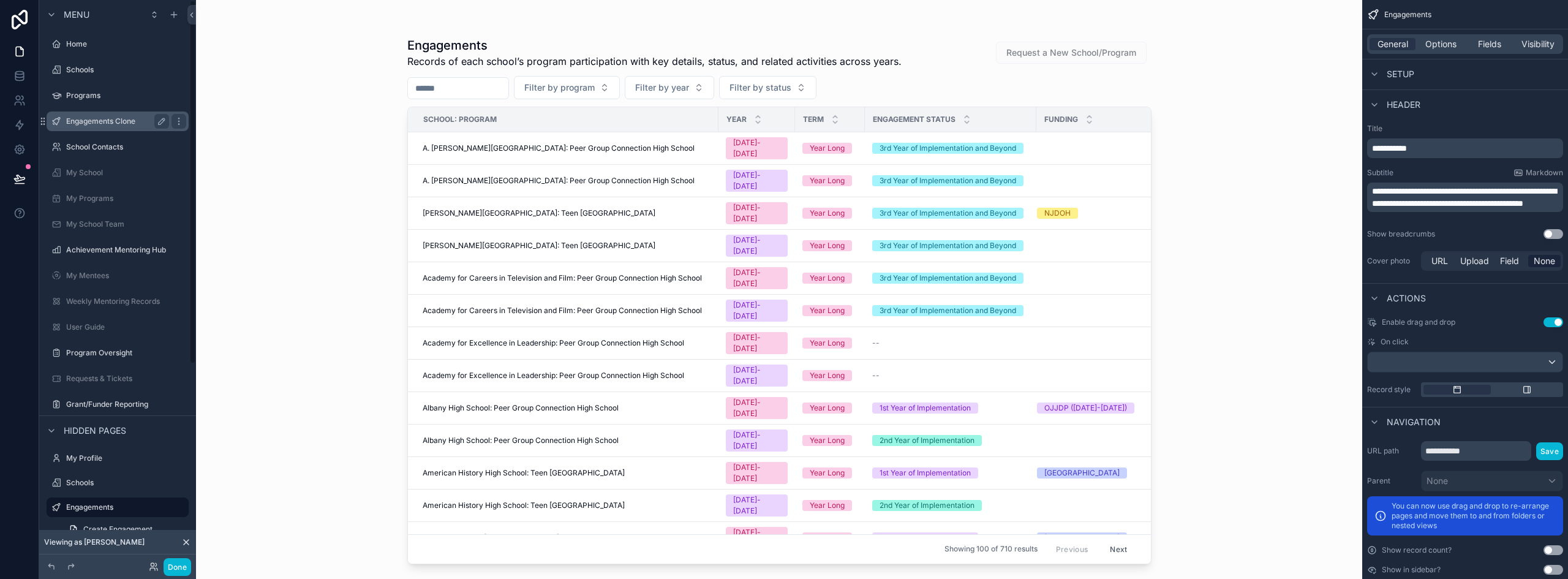
click at [100, 117] on label "Engagements Clone" at bounding box center [115, 122] width 98 height 10
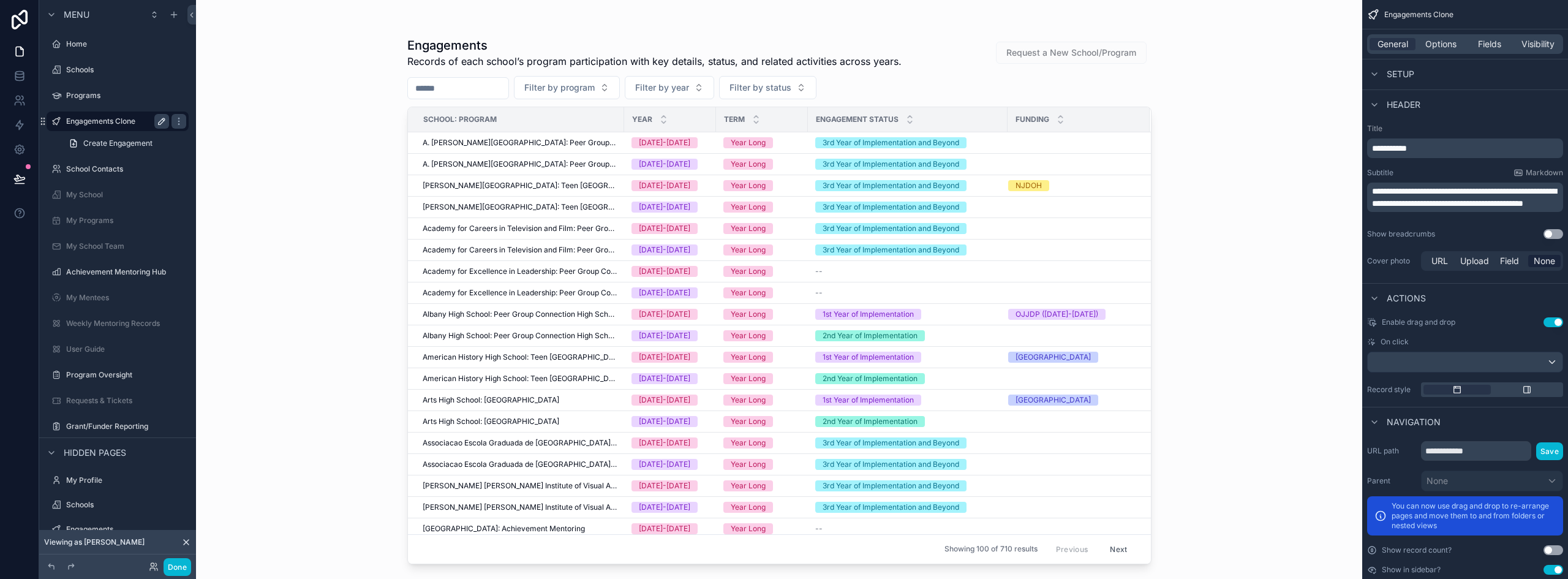
click at [157, 119] on button "scrollable content" at bounding box center [161, 121] width 15 height 15
click at [138, 122] on input "**********" at bounding box center [107, 121] width 83 height 15
type input "**********"
click at [174, 121] on icon "scrollable content" at bounding box center [179, 122] width 10 height 10
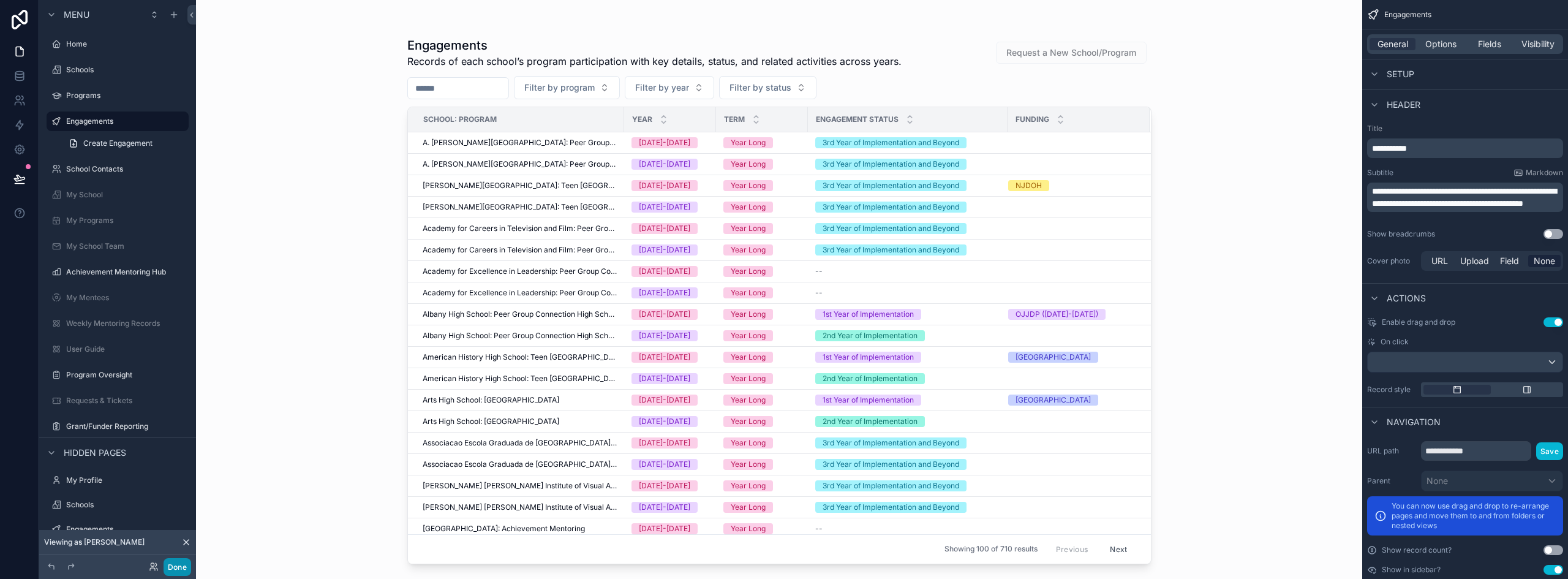
click at [174, 565] on button "Done" at bounding box center [177, 566] width 28 height 18
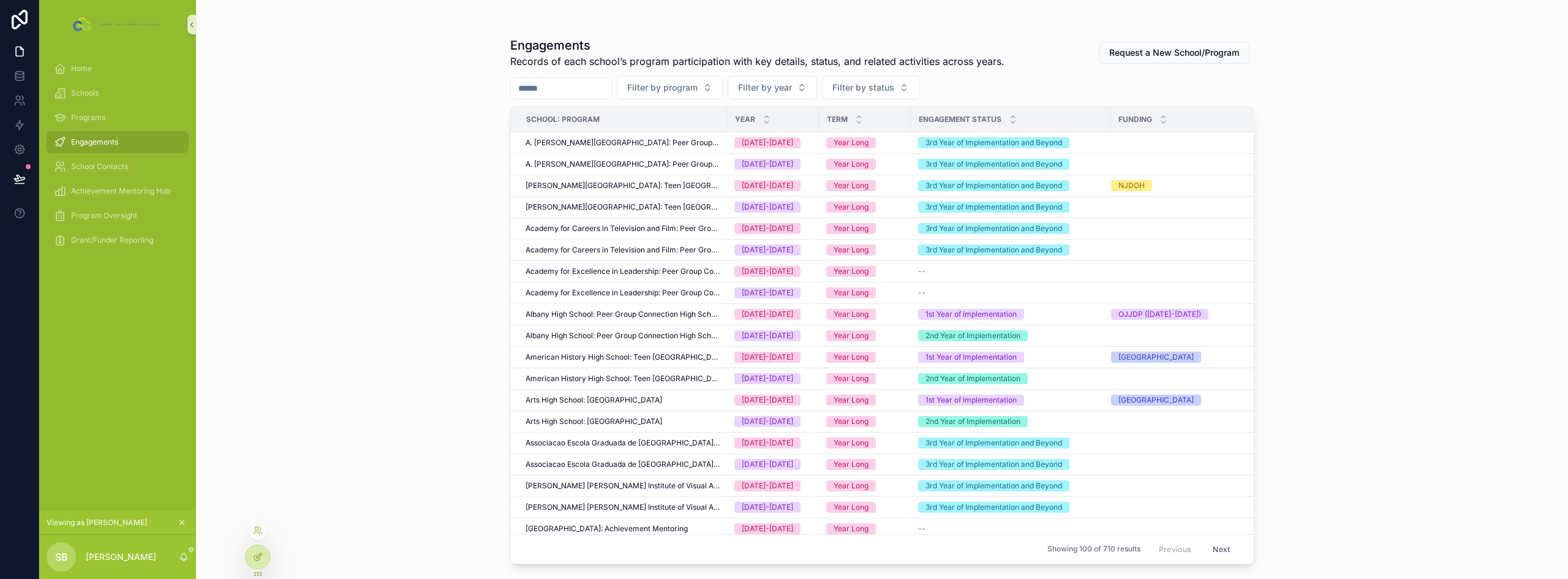
click at [253, 557] on icon at bounding box center [258, 557] width 10 height 10
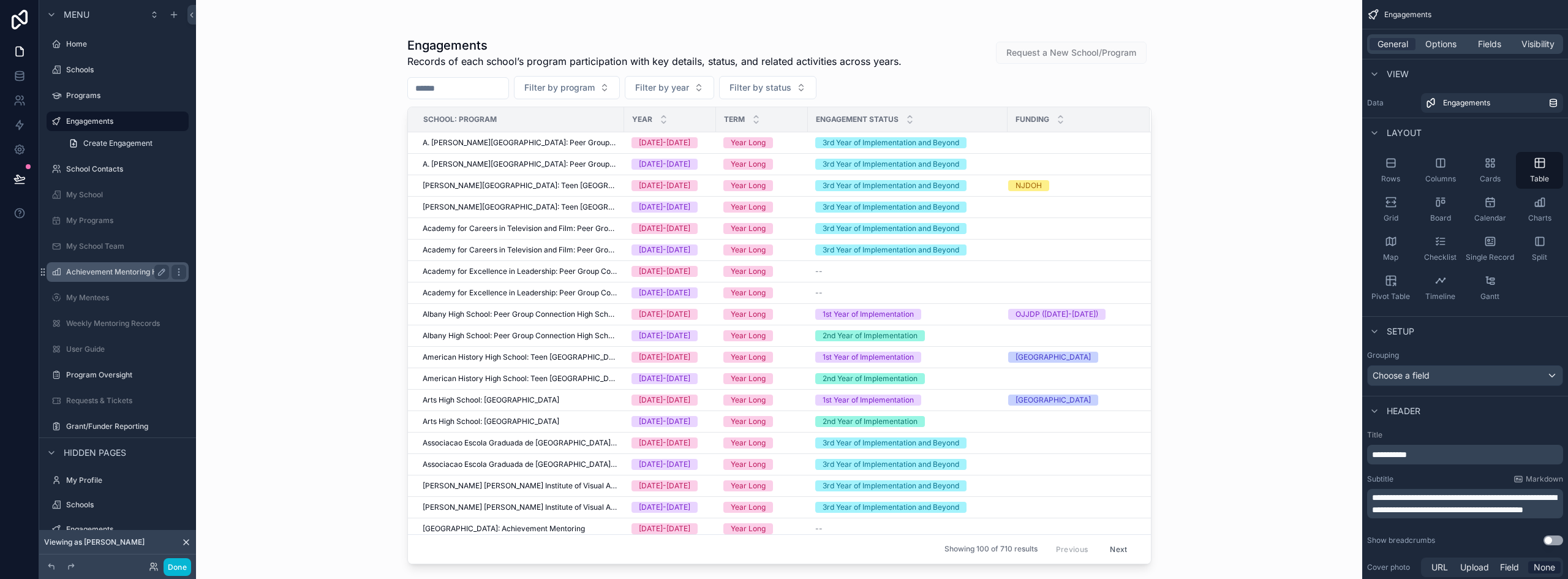
click at [103, 266] on div "Achievement Mentoring Hub" at bounding box center [117, 272] width 103 height 15
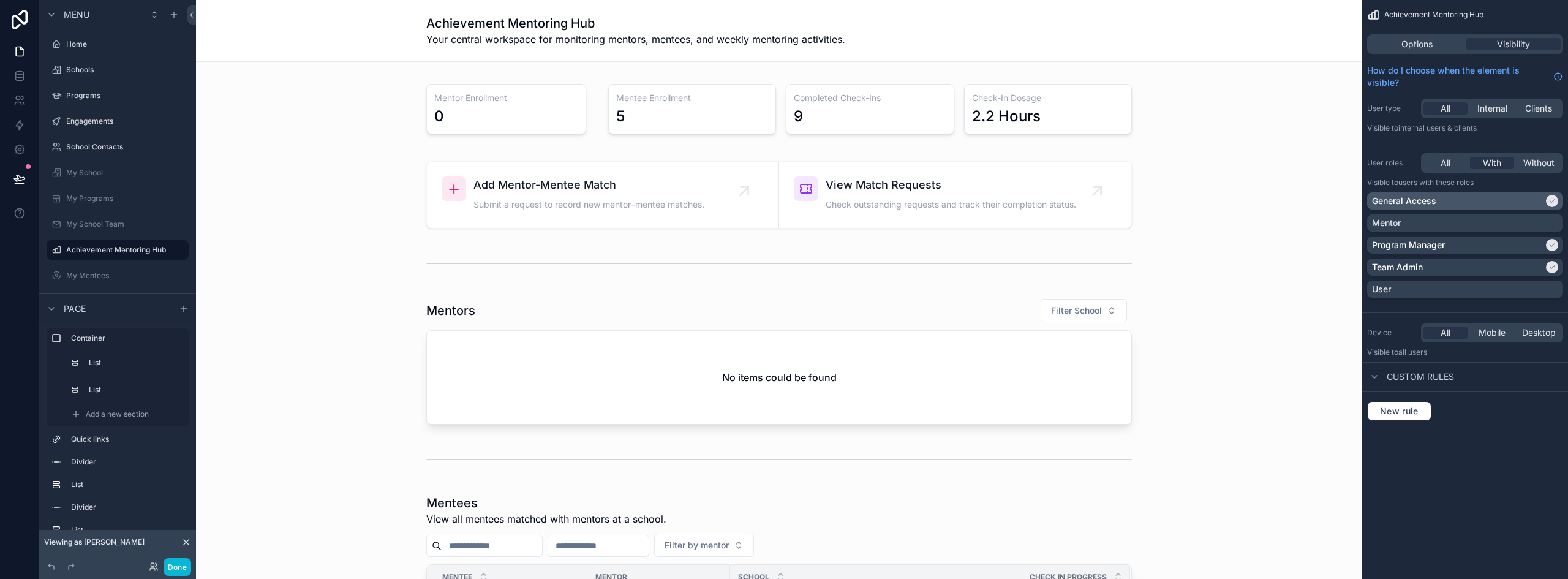
click at [1469, 205] on div "General Access" at bounding box center [1457, 201] width 171 height 12
click at [183, 564] on button "Done" at bounding box center [177, 566] width 28 height 18
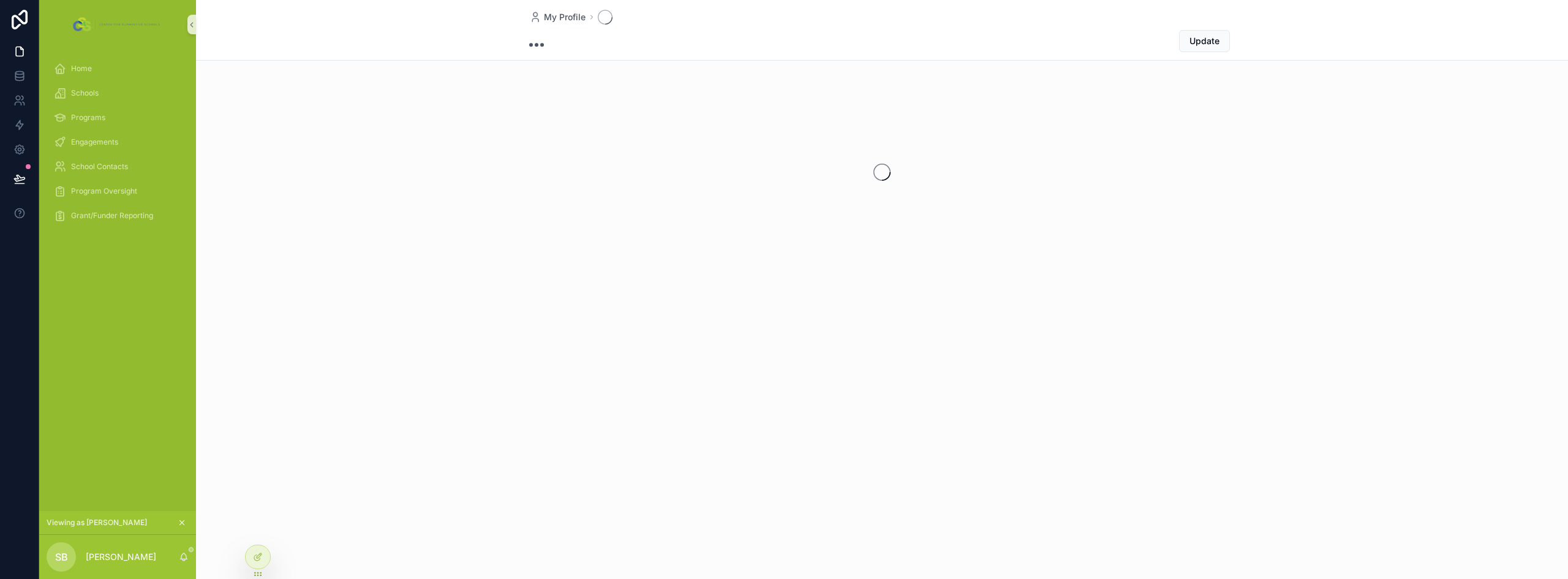
click at [408, 294] on div "My Profile Update" at bounding box center [881, 174] width 1372 height 347
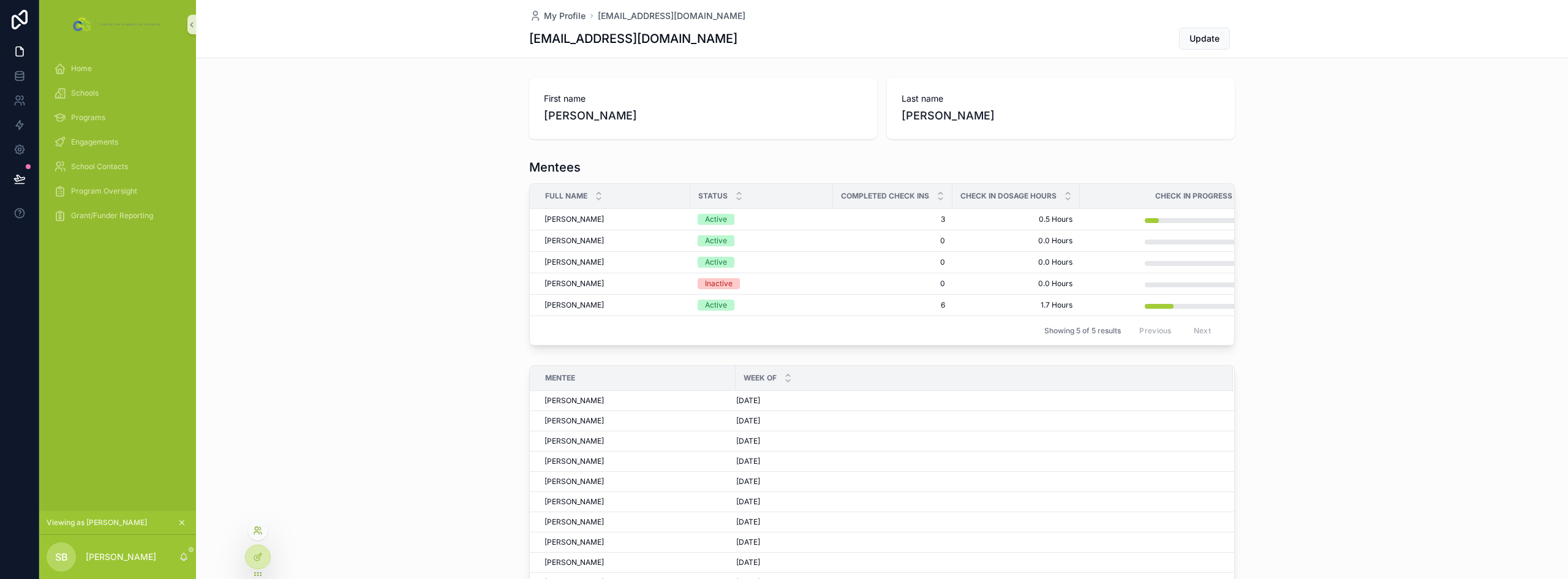
click at [262, 530] on icon at bounding box center [258, 531] width 10 height 10
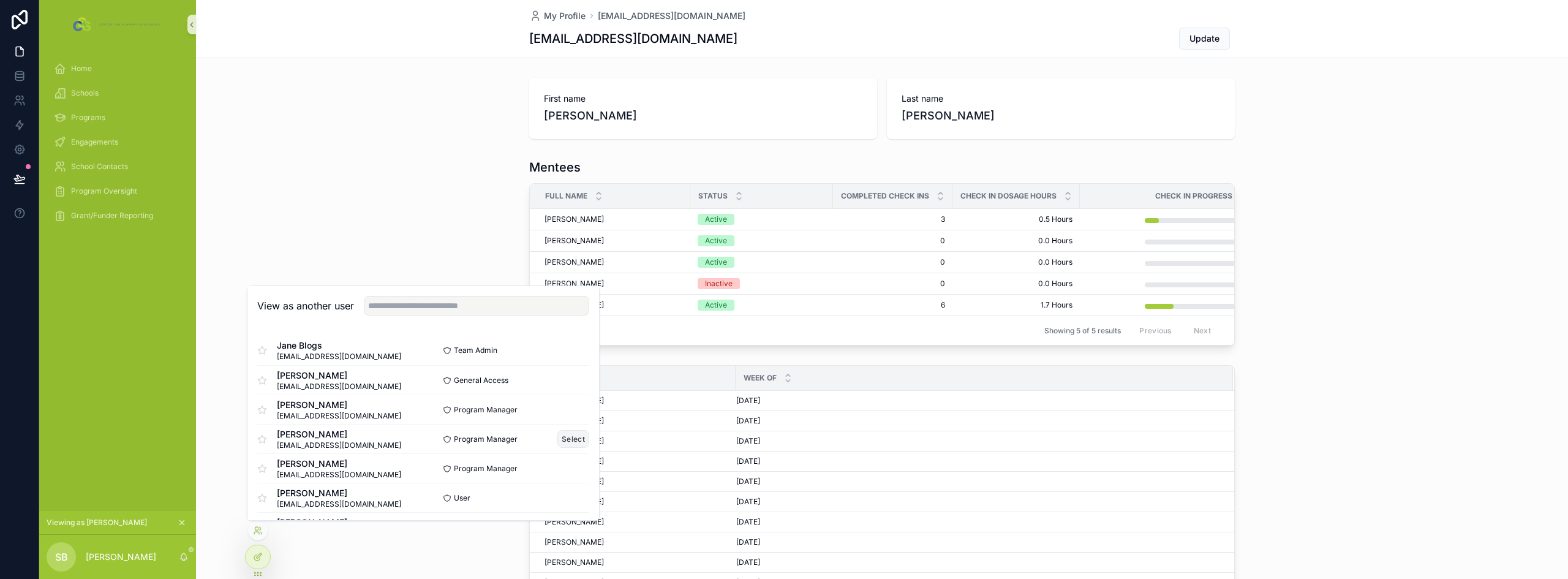
click at [566, 436] on button "Select" at bounding box center [573, 438] width 32 height 18
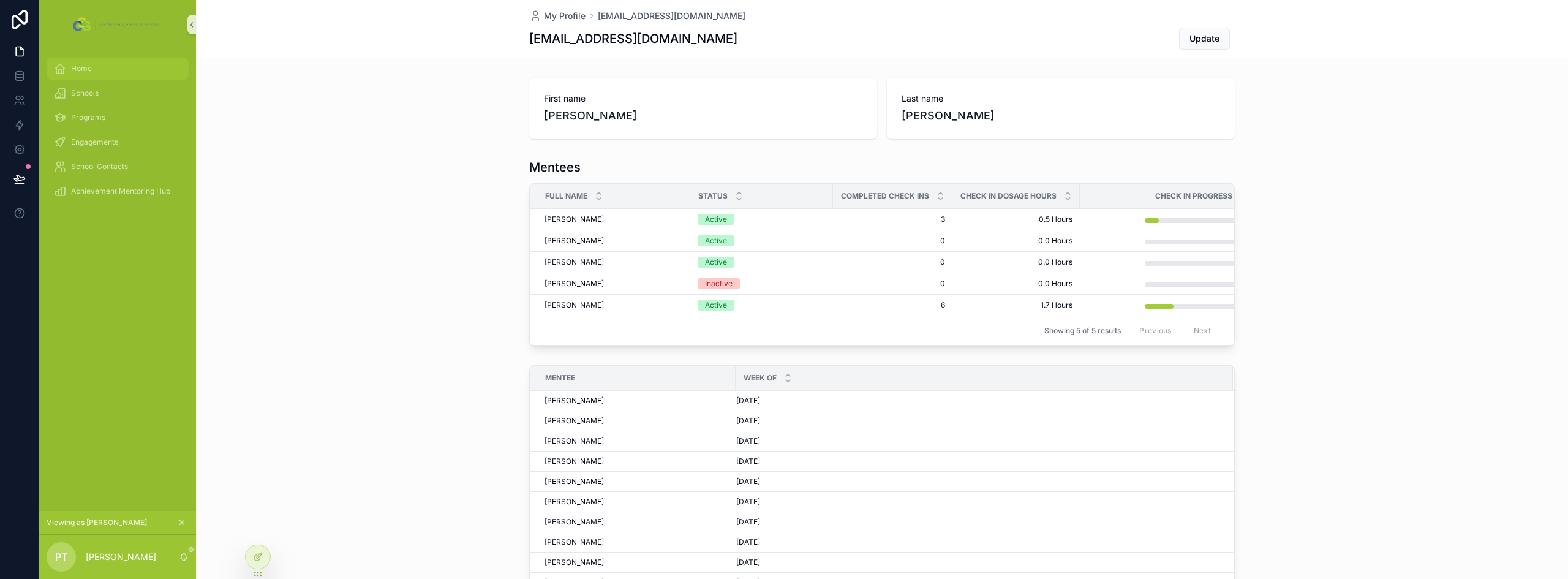
click at [85, 73] on span "Home" at bounding box center [81, 69] width 21 height 10
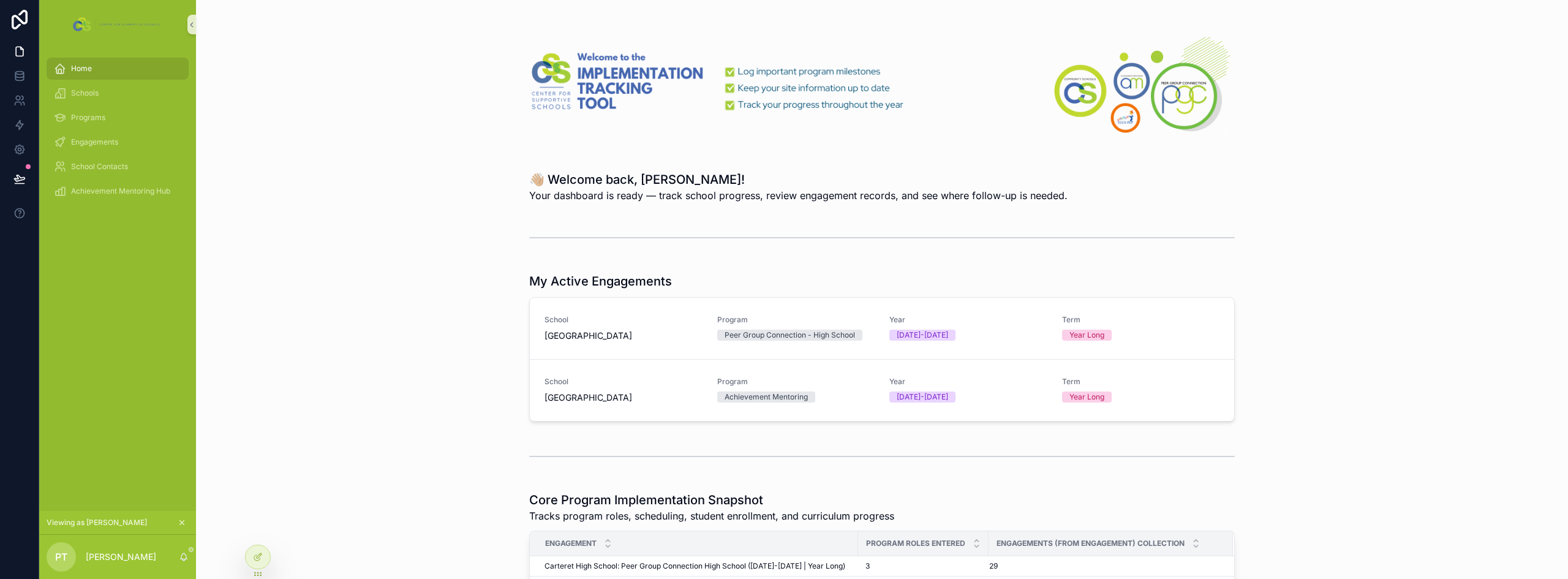
click at [182, 522] on icon "scrollable content" at bounding box center [182, 523] width 4 height 4
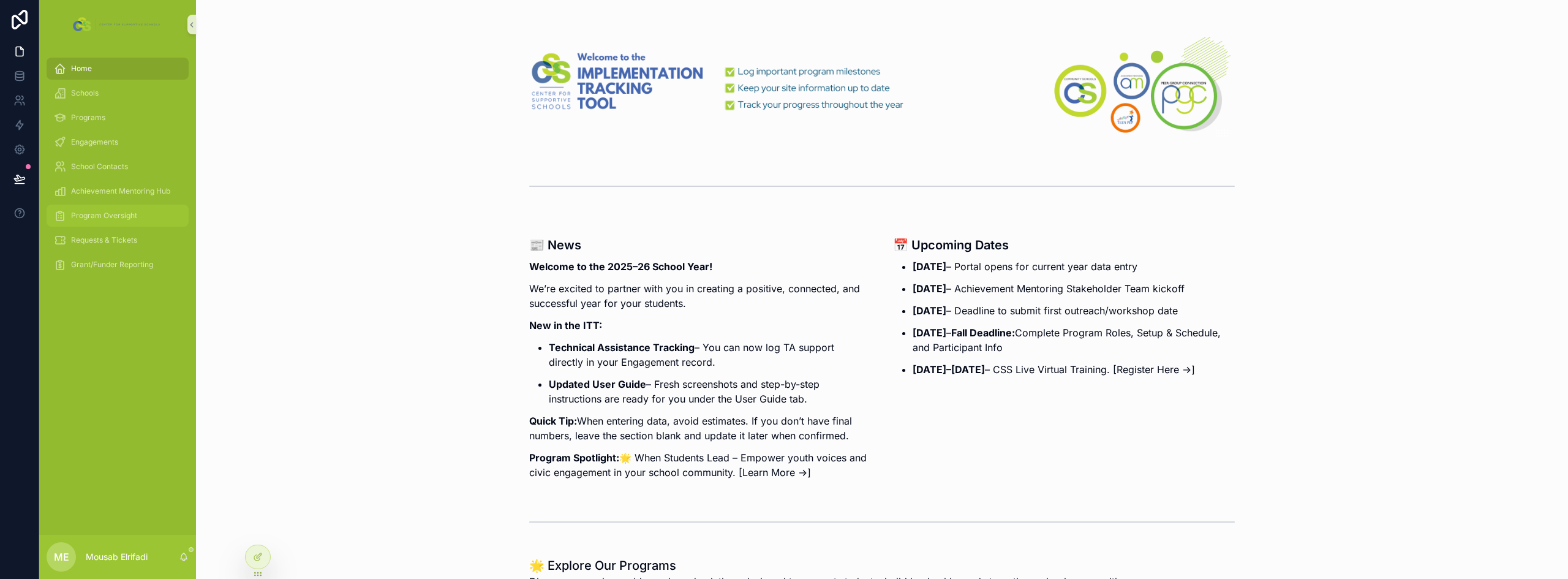
click at [127, 220] on span "Program Oversight" at bounding box center [104, 216] width 66 height 10
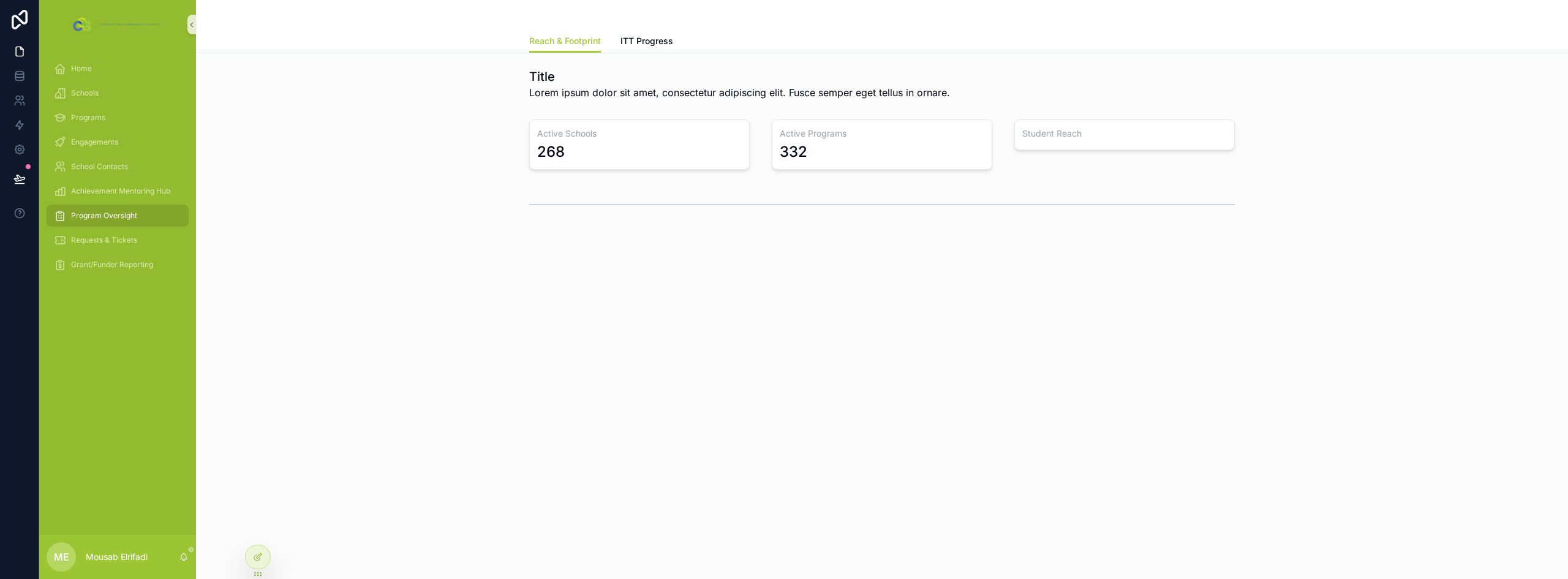
click at [103, 129] on div "Programs" at bounding box center [117, 117] width 157 height 24
click at [105, 142] on span "Engagements" at bounding box center [95, 142] width 47 height 10
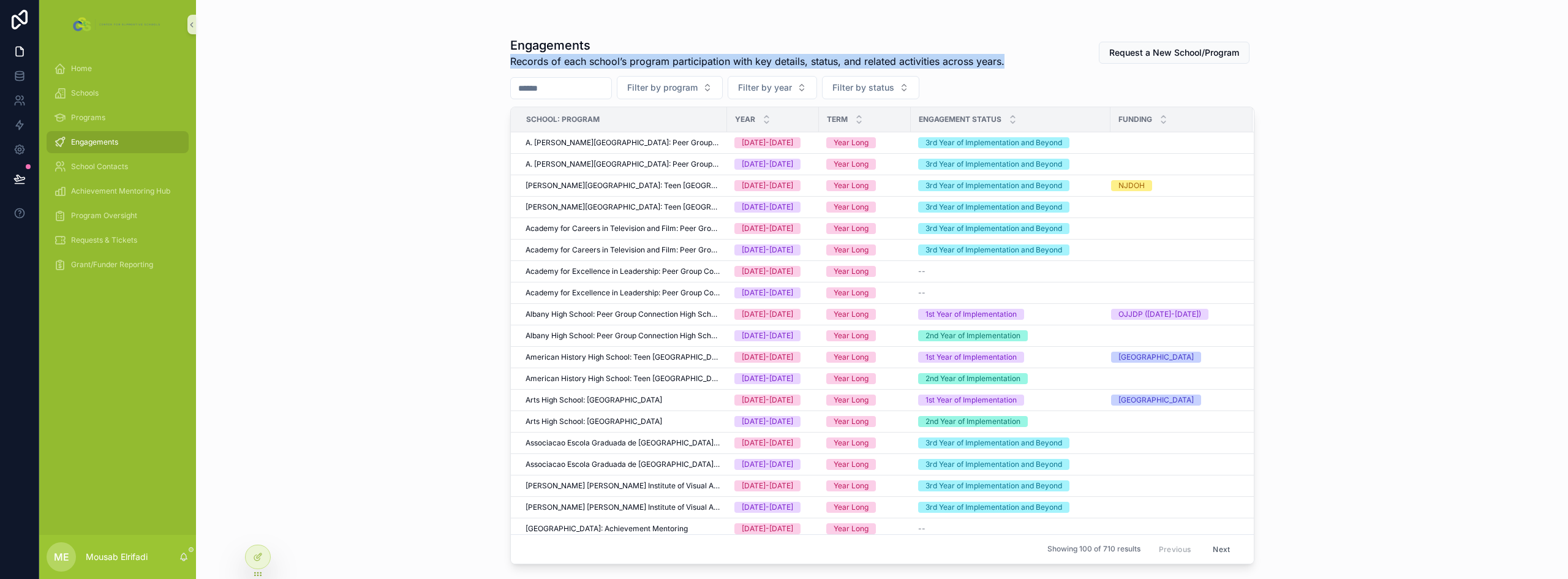
drag, startPoint x: 513, startPoint y: 63, endPoint x: 1017, endPoint y: 55, distance: 504.1
click at [1017, 55] on div "Engagements Records of each school’s program participation with key details, st…" at bounding box center [882, 53] width 744 height 32
copy span "Records of each school’s program participation with key details, status, and re…"
click at [104, 112] on div "Programs" at bounding box center [117, 118] width 127 height 20
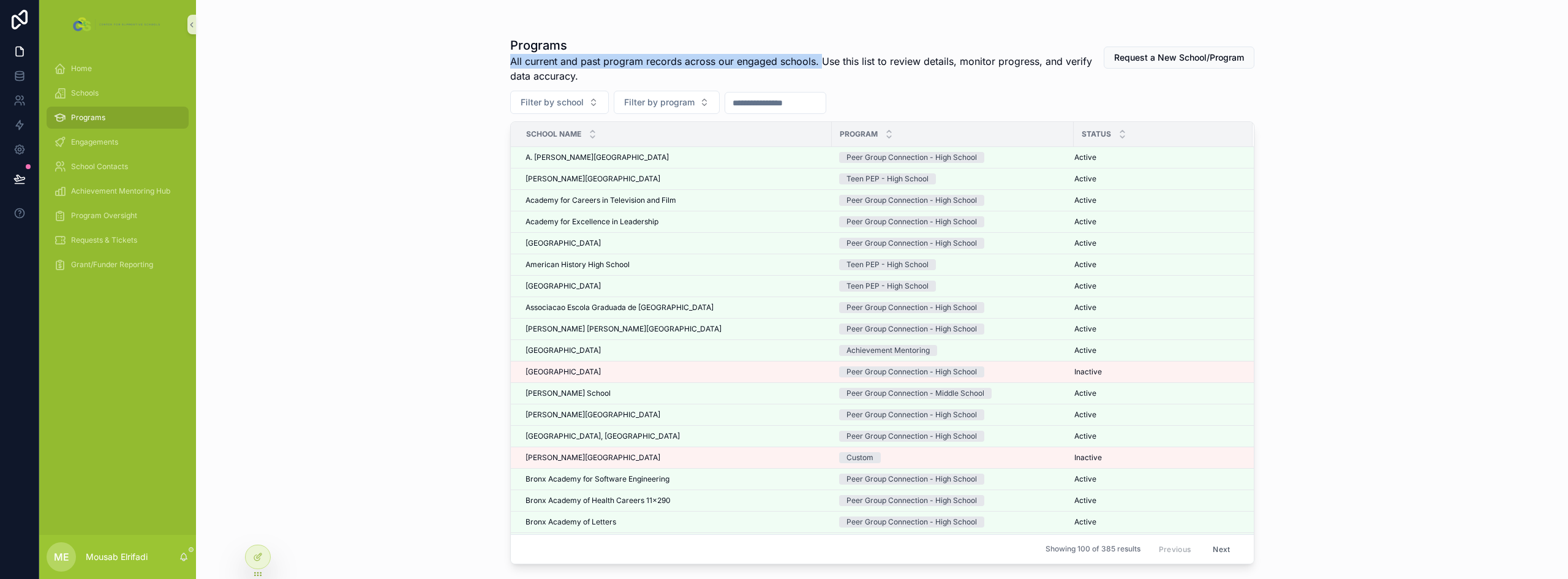
drag, startPoint x: 510, startPoint y: 60, endPoint x: 821, endPoint y: 64, distance: 311.0
click at [821, 64] on span "All current and past program records across our engaged schools. Use this list …" at bounding box center [806, 68] width 593 height 29
